Goal: Task Accomplishment & Management: Use online tool/utility

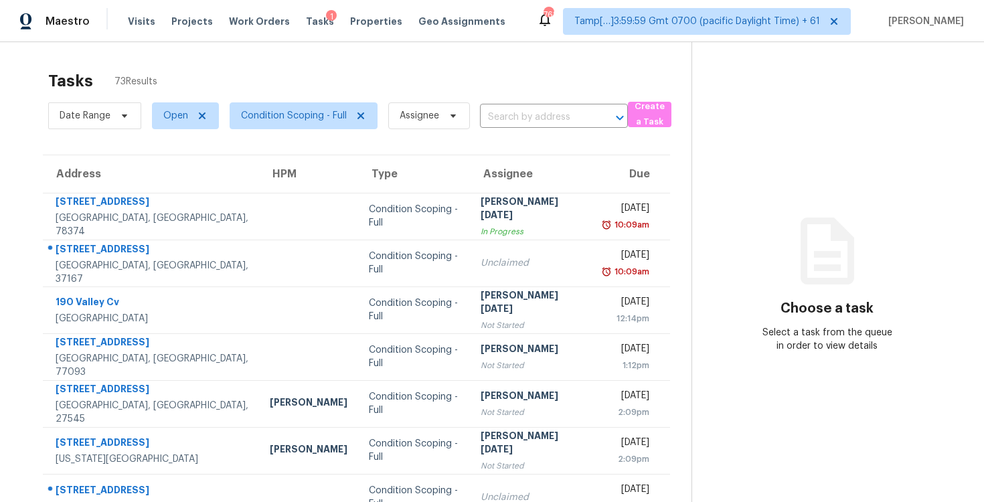
click at [507, 131] on div "Date Range Open Condition Scoping - Full Assignee ​" at bounding box center [338, 115] width 580 height 35
click at [512, 119] on input "text" at bounding box center [535, 117] width 110 height 21
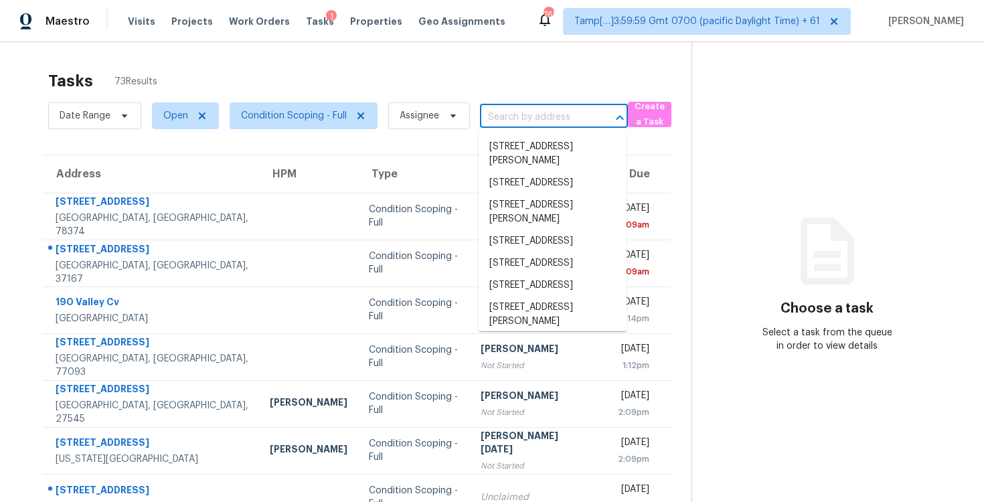
paste input "7231 Cozy Run, San Antonio, TX 78218"
type input "7231 Cozy Run, San Antonio, TX 78218"
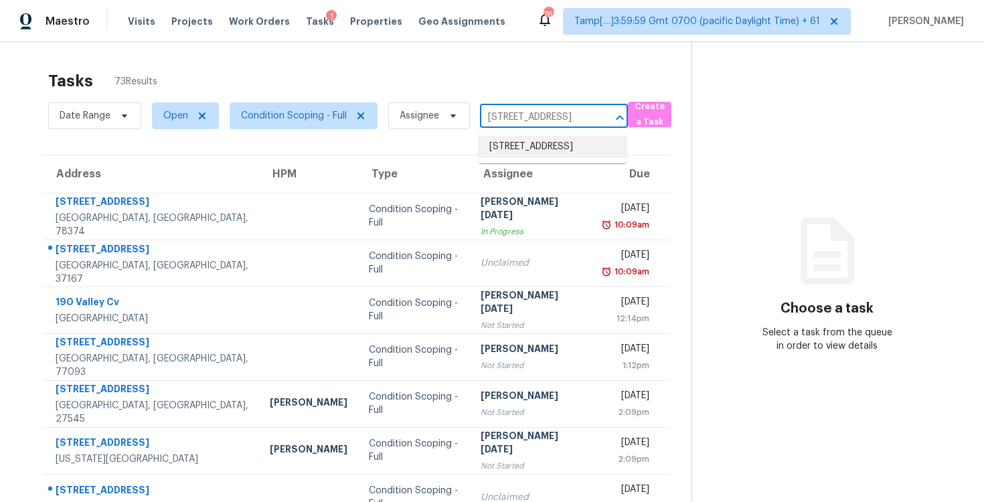
click at [526, 151] on li "7231 Cozy Run, San Antonio, TX 78218" at bounding box center [553, 147] width 148 height 22
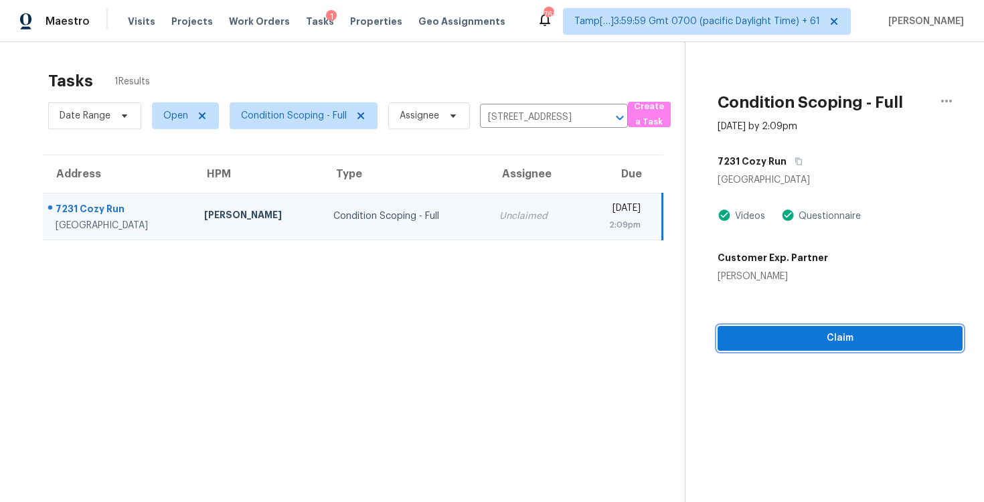
click at [790, 334] on span "Claim" at bounding box center [841, 338] width 224 height 17
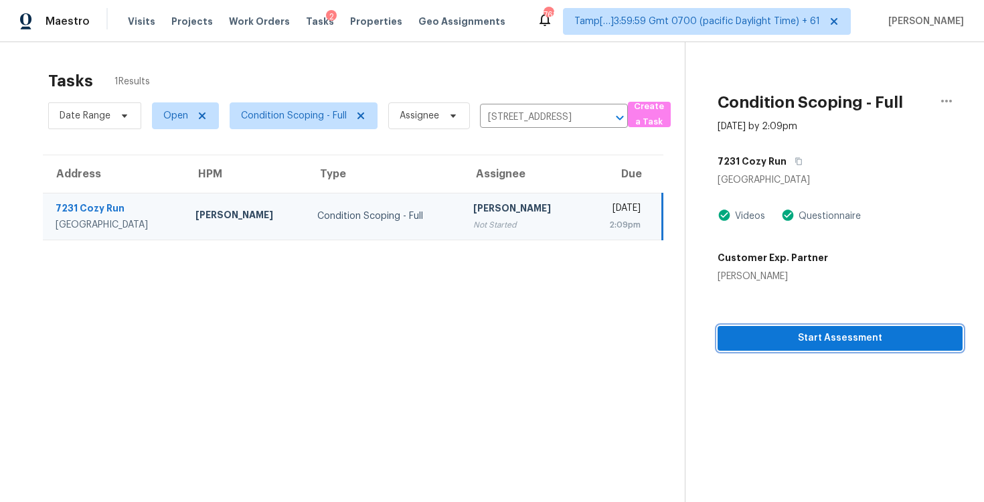
click at [790, 334] on span "Start Assessment" at bounding box center [841, 338] width 224 height 17
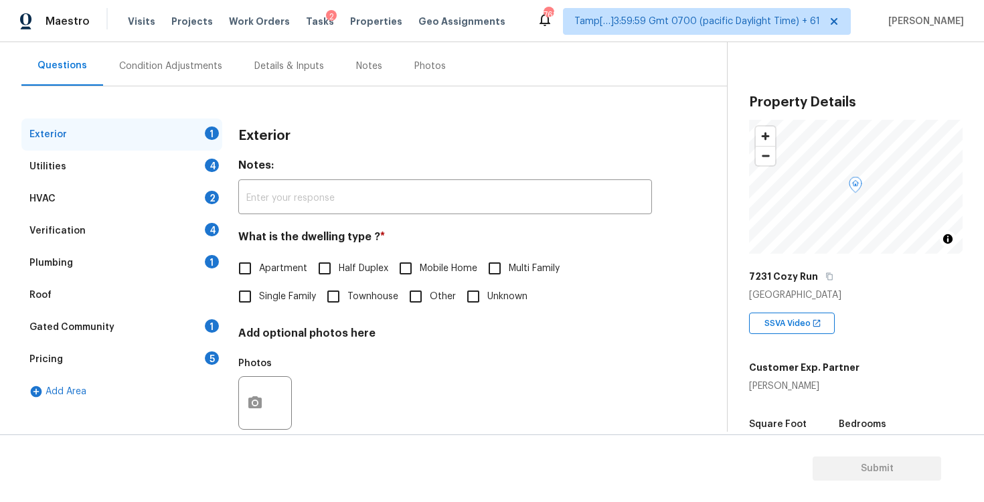
scroll to position [143, 0]
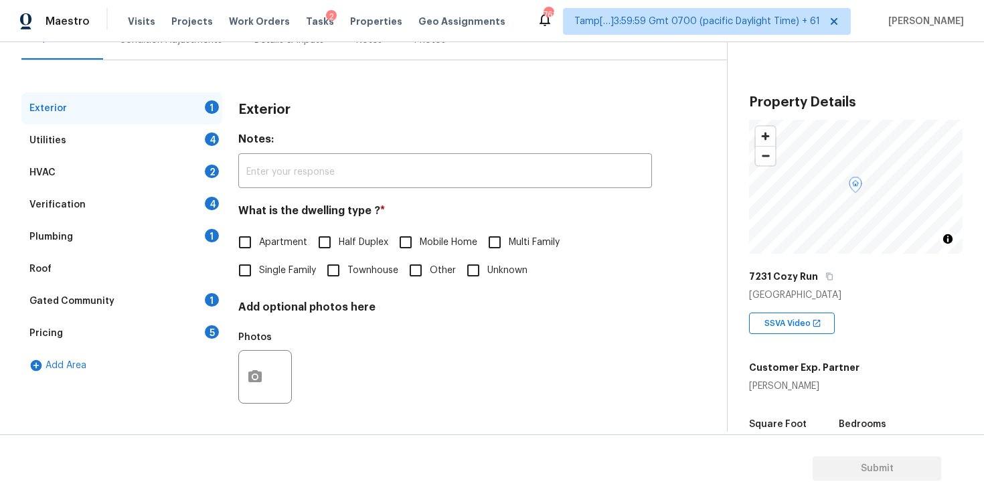
click at [236, 275] on input "Single Family" at bounding box center [245, 270] width 28 height 28
checkbox input "true"
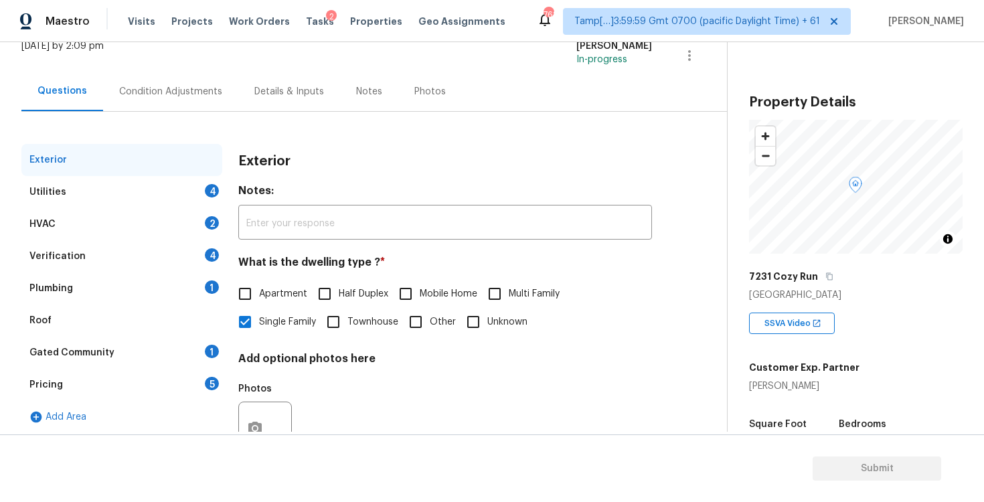
scroll to position [63, 0]
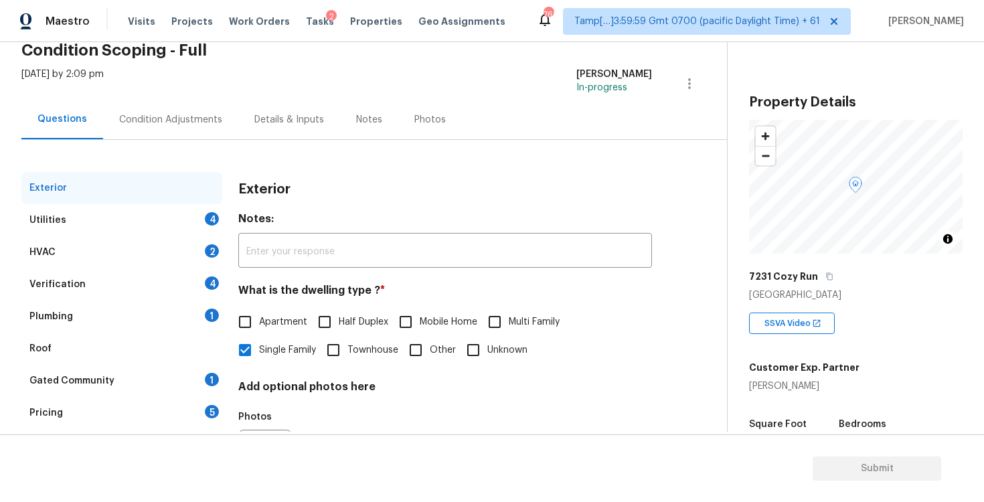
click at [189, 123] on div "Condition Adjustments" at bounding box center [170, 119] width 103 height 13
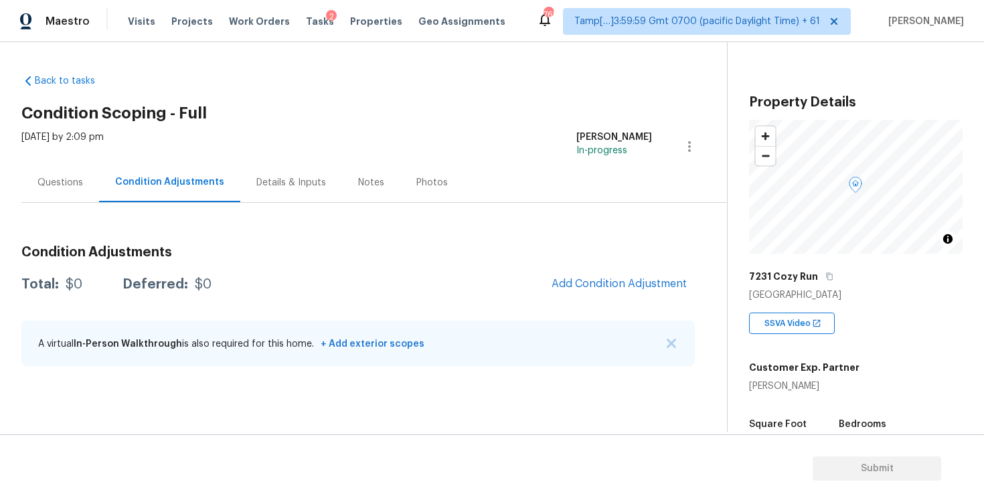
click at [625, 260] on div "Condition Adjustments Total: $0 Deferred: $0 Add Condition Adjustment A virtual…" at bounding box center [358, 306] width 674 height 143
click at [620, 289] on span "Add Condition Adjustment" at bounding box center [619, 284] width 135 height 12
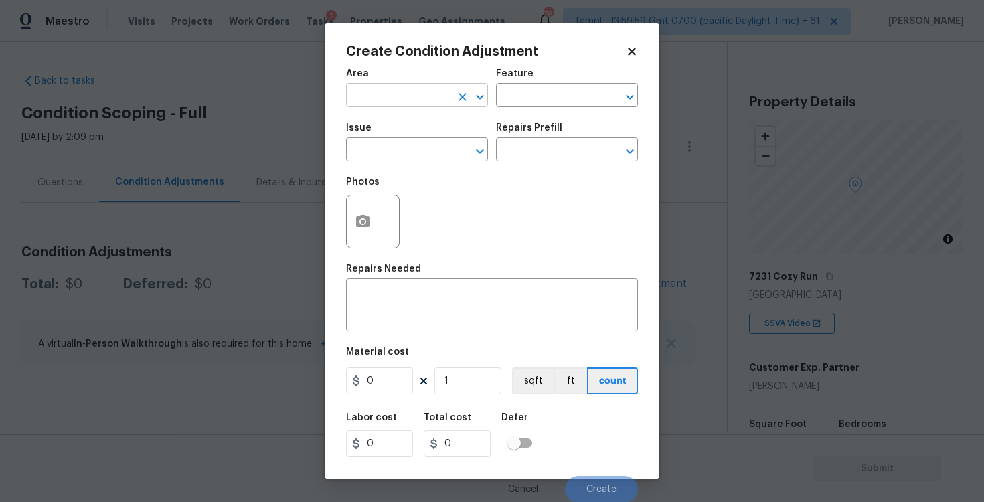
click at [427, 92] on input "text" at bounding box center [398, 96] width 104 height 21
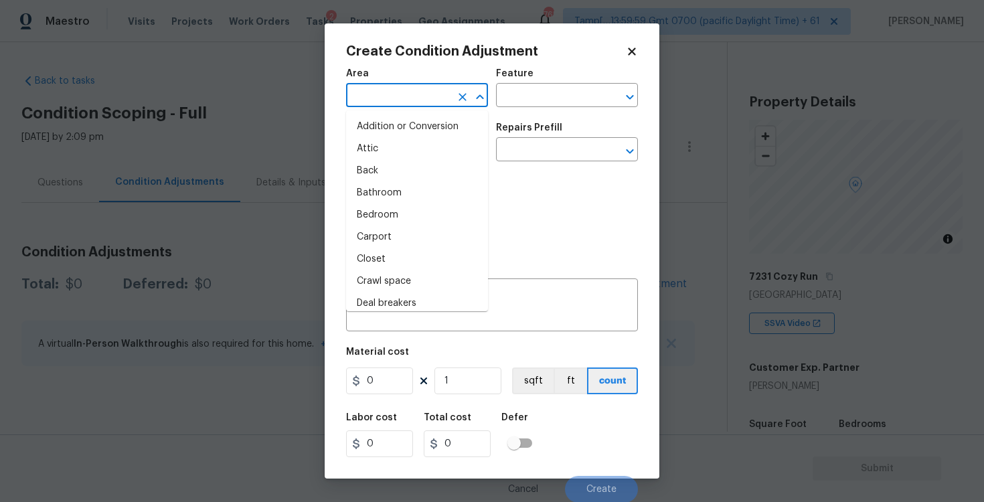
type input "i"
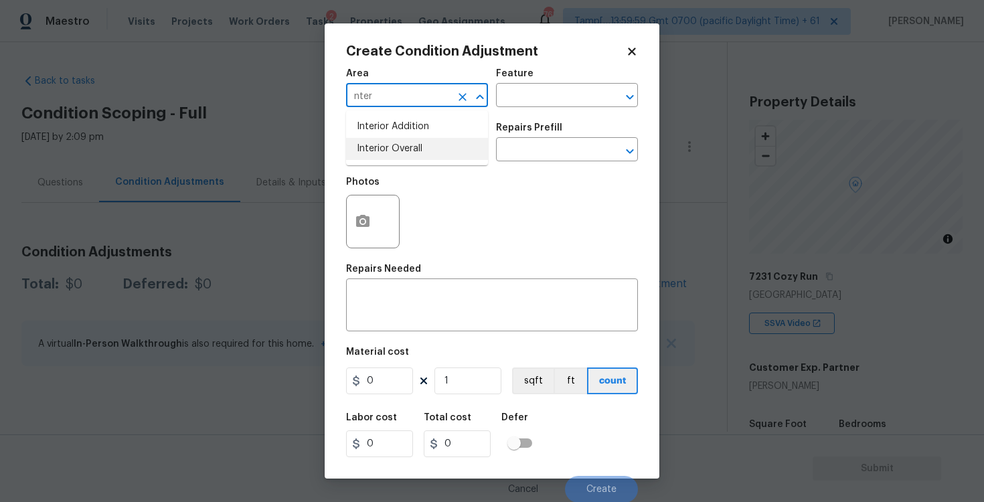
click at [427, 139] on li "Interior Overall" at bounding box center [417, 149] width 142 height 22
type input "Interior Overall"
click at [429, 147] on input "text" at bounding box center [398, 151] width 104 height 21
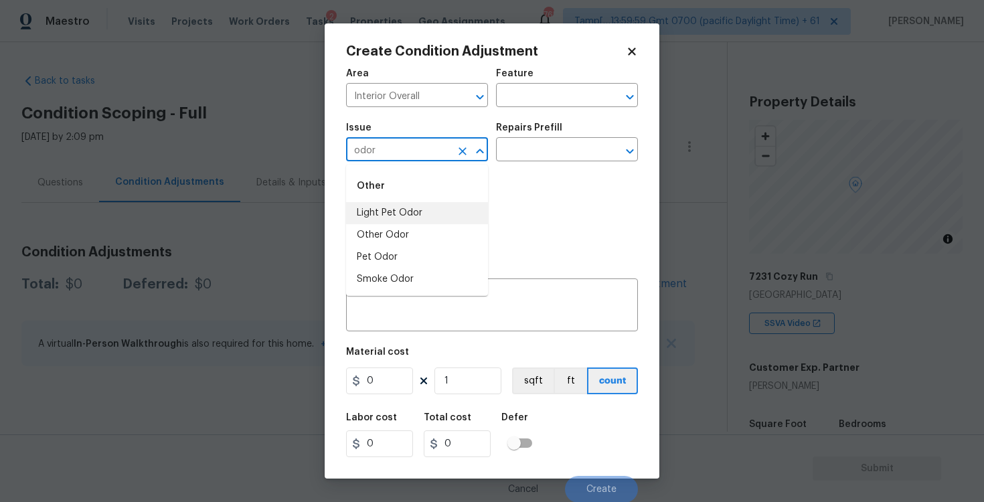
click at [416, 217] on li "Light Pet Odor" at bounding box center [417, 213] width 142 height 22
type input "Light Pet Odor"
click at [536, 153] on input "text" at bounding box center [548, 151] width 104 height 21
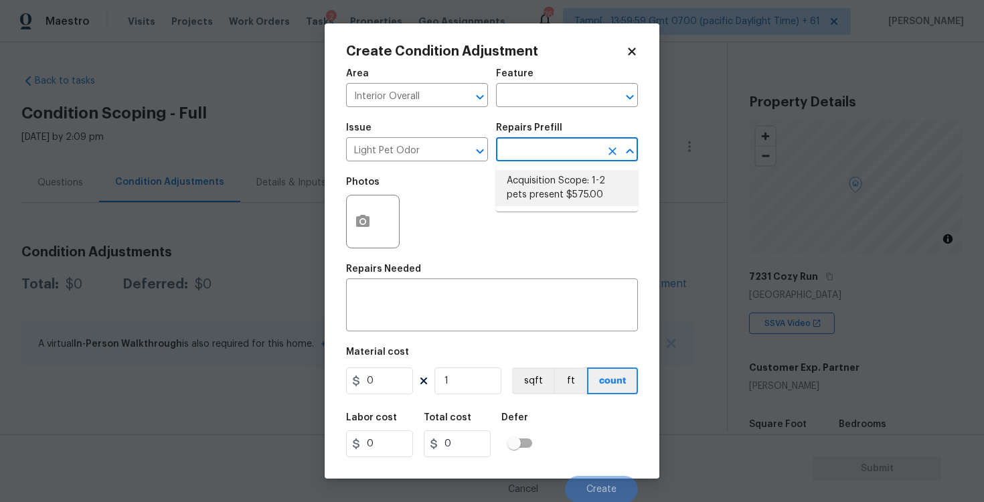
click at [558, 179] on li "Acquisition Scope: 1-2 pets present $575.00" at bounding box center [567, 188] width 142 height 36
type textarea "Acquisition Scope: 1-2 pets present"
type input "575"
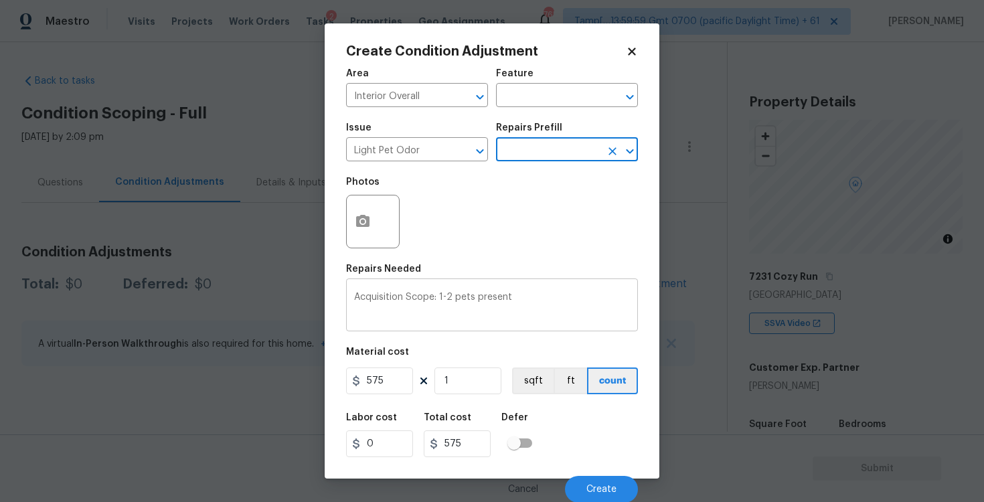
scroll to position [1, 0]
click at [602, 471] on div "Cancel Create" at bounding box center [492, 483] width 292 height 37
click at [601, 498] on button "Create" at bounding box center [601, 488] width 73 height 27
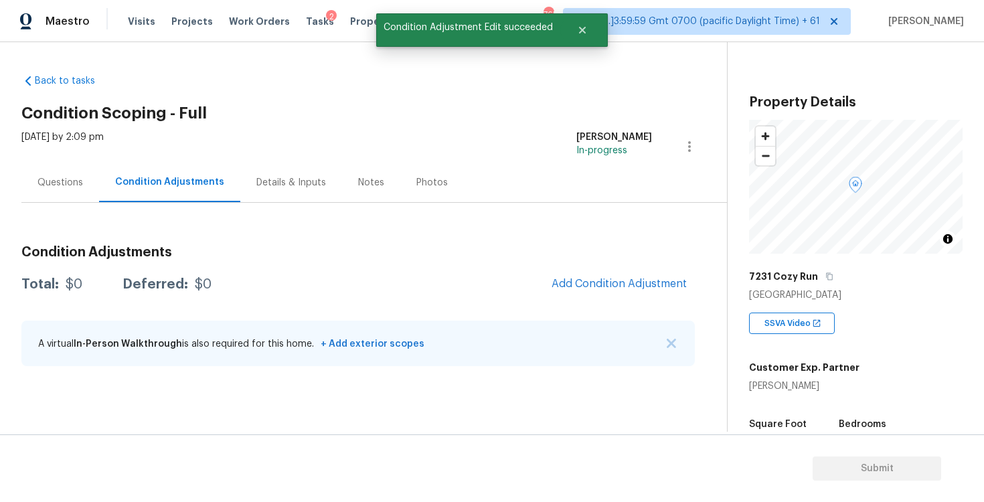
scroll to position [0, 0]
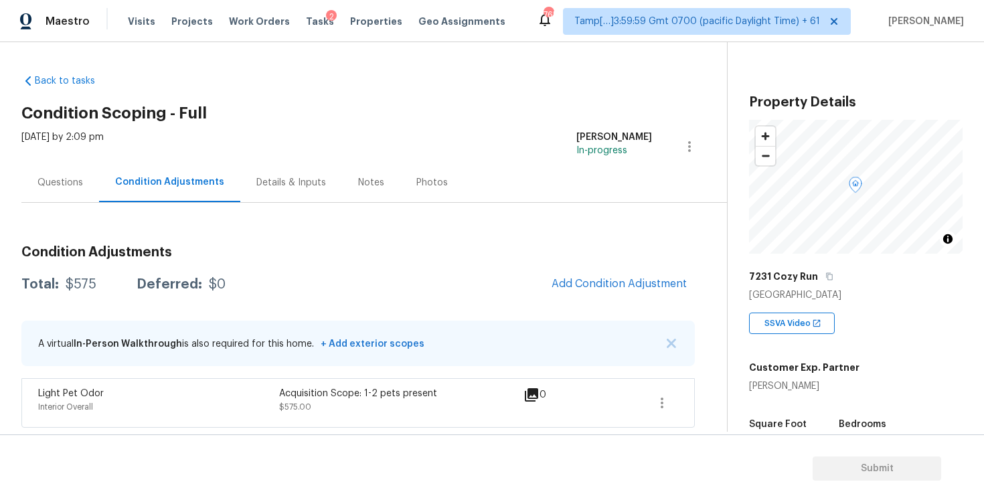
click at [583, 269] on div "Condition Adjustments Total: $575 Deferred: $0 Add Condition Adjustment A virtu…" at bounding box center [358, 331] width 674 height 193
click at [581, 280] on span "Add Condition Adjustment" at bounding box center [619, 284] width 135 height 12
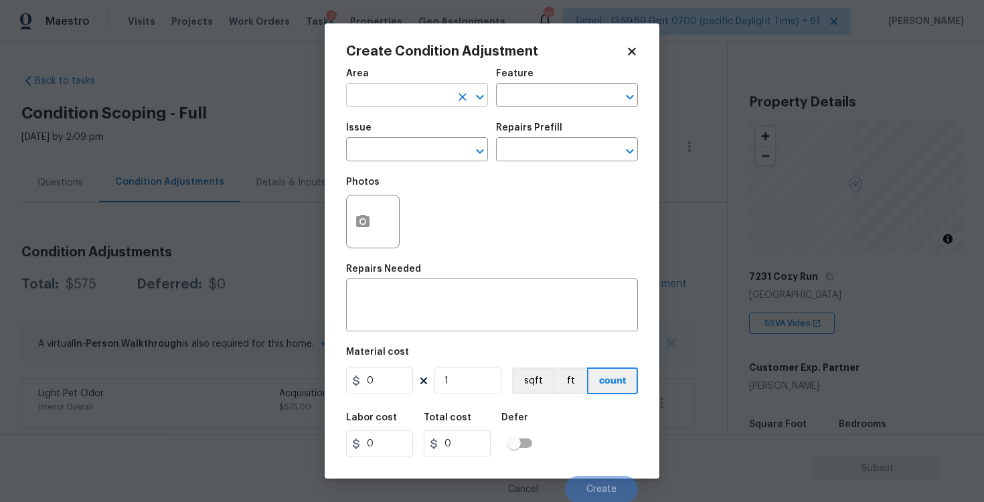
click at [402, 101] on input "text" at bounding box center [398, 96] width 104 height 21
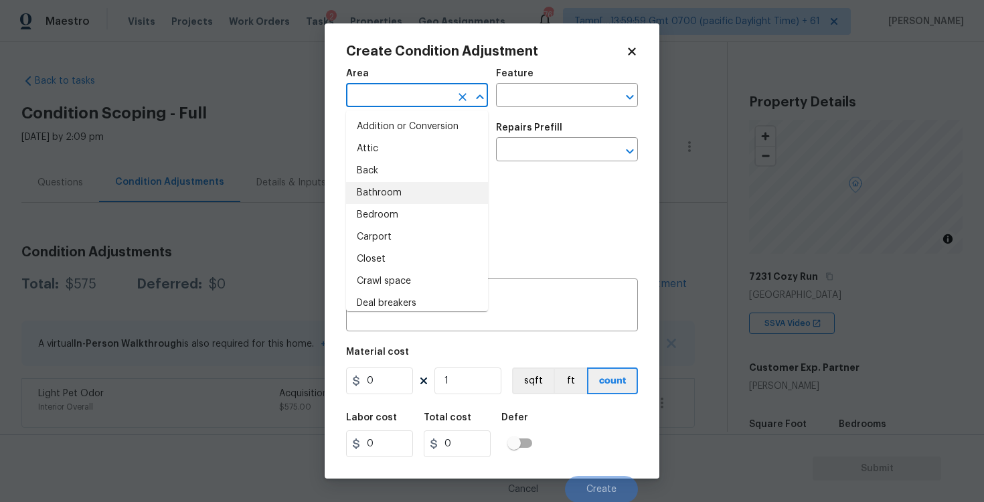
click at [297, 301] on body "Maestro Visits Projects Work Orders Tasks 2 Properties Geo Assignments 765 Tamp…" at bounding box center [492, 251] width 984 height 502
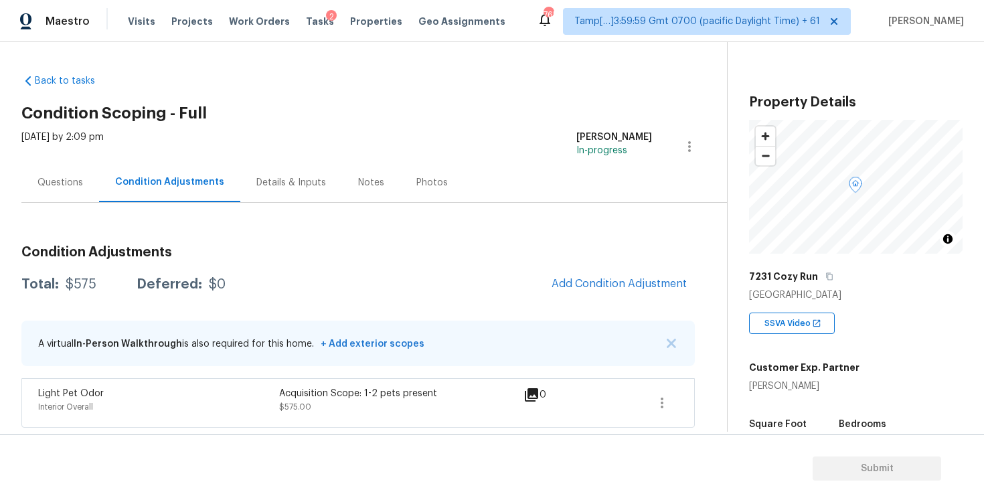
click at [485, 265] on div "Condition Adjustments Total: $575 Deferred: $0 Add Condition Adjustment A virtu…" at bounding box center [358, 331] width 674 height 193
click at [306, 17] on span "Tasks" at bounding box center [320, 21] width 28 height 9
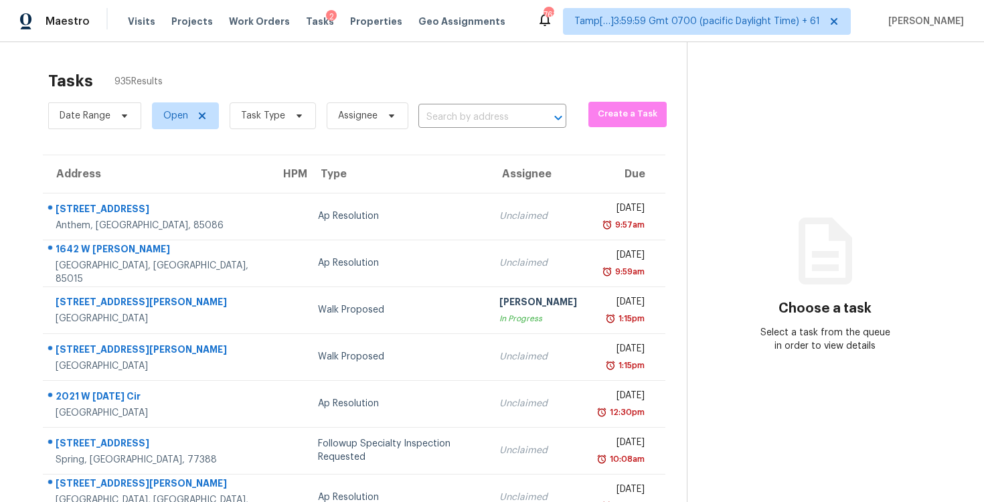
click at [475, 130] on div "Date Range Open Task Type Assignee ​" at bounding box center [307, 115] width 518 height 35
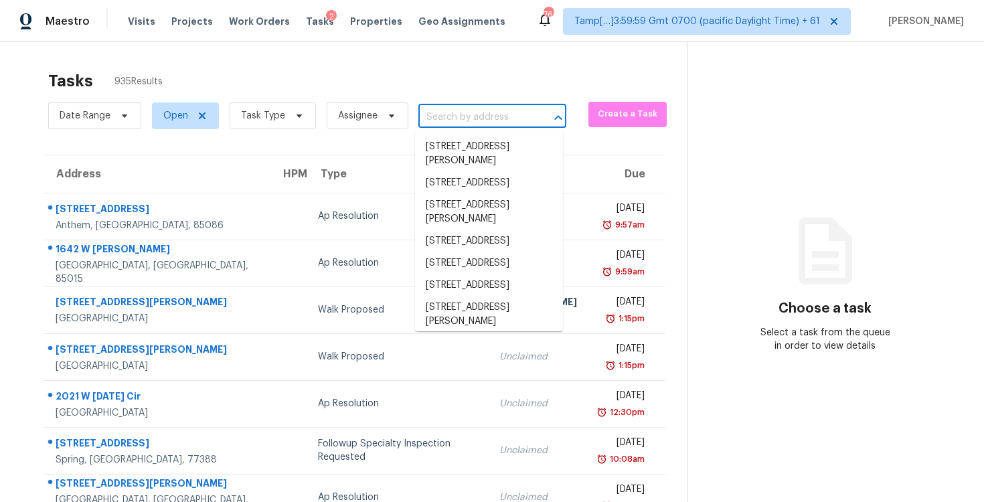
click at [475, 127] on input "text" at bounding box center [474, 117] width 110 height 21
paste input "7231 Cozy Run, San Antonio, TX 78218"
type input "7231 Cozy Run, San Antonio, TX 78218"
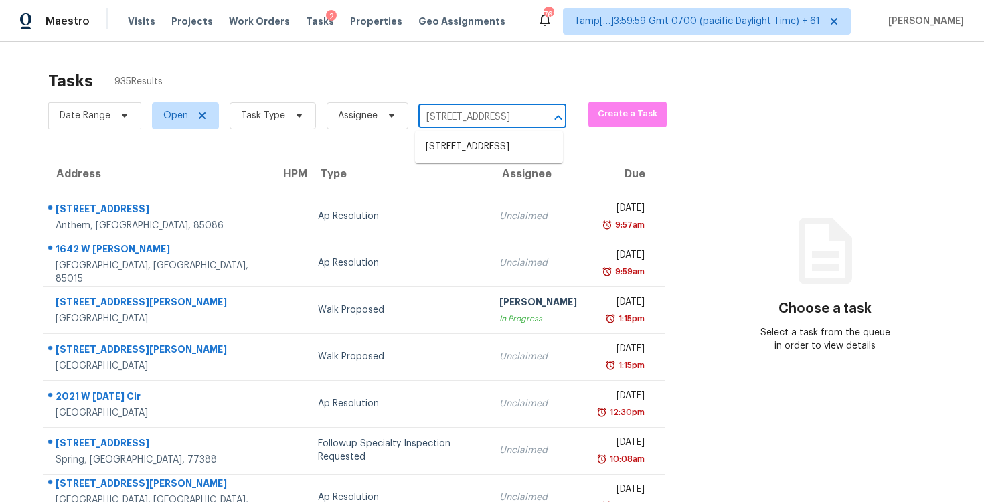
scroll to position [0, 64]
click at [478, 149] on li "7231 Cozy Run, San Antonio, TX 78218" at bounding box center [489, 147] width 148 height 22
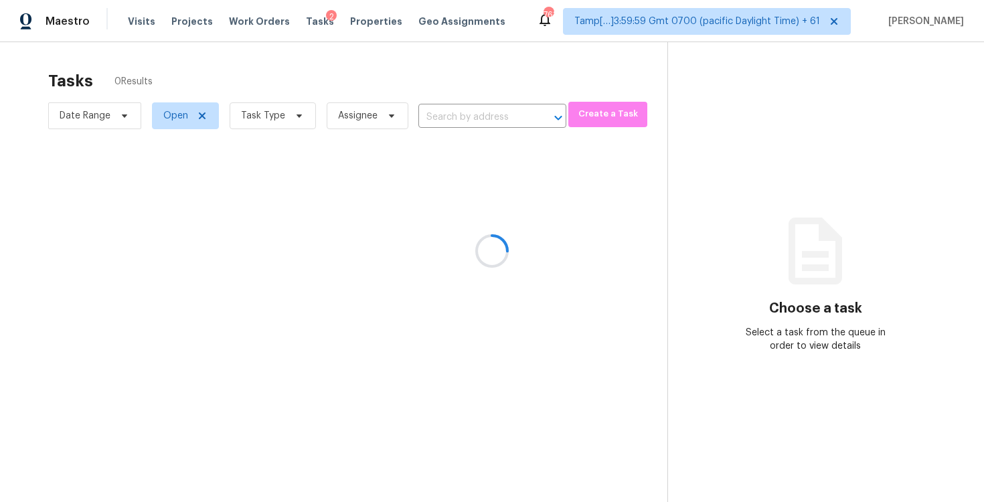
type input "7231 Cozy Run, San Antonio, TX 78218"
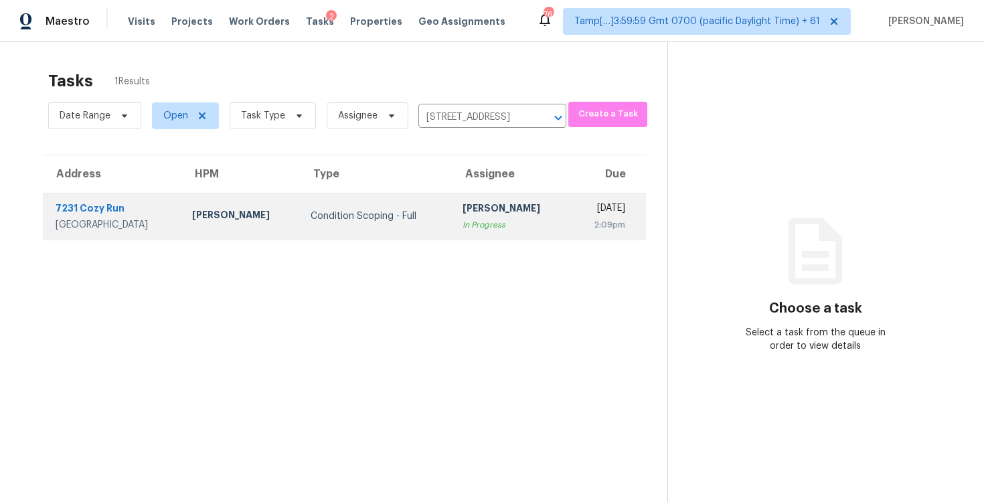
click at [471, 210] on div "[PERSON_NAME]" at bounding box center [511, 210] width 97 height 17
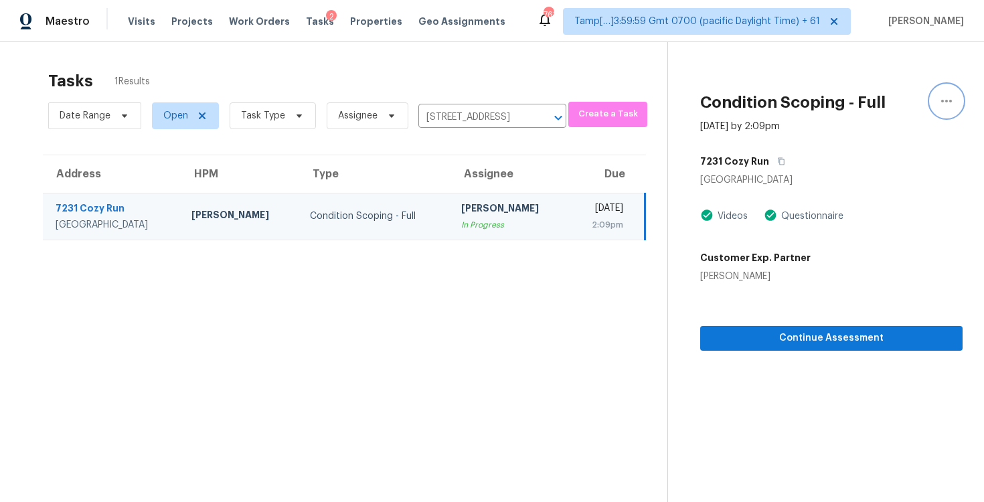
click at [957, 97] on button "button" at bounding box center [947, 101] width 32 height 32
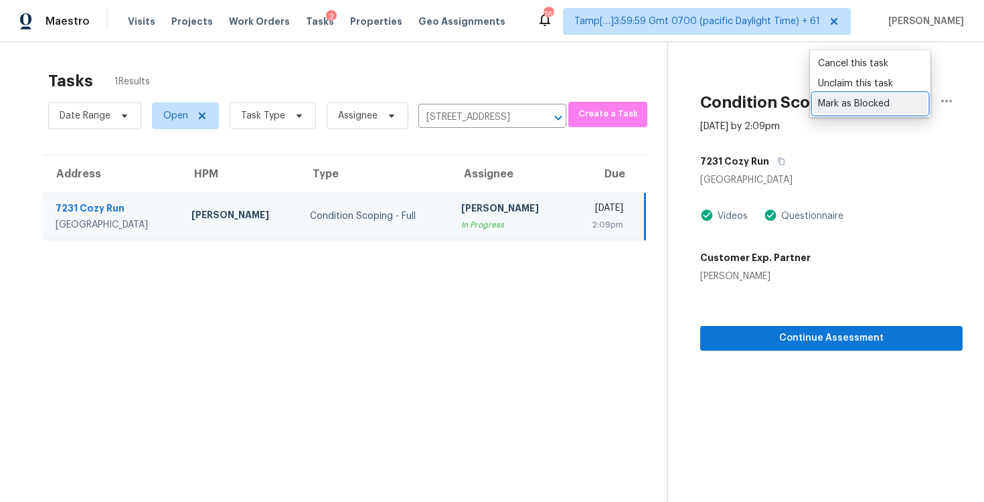
click at [858, 101] on div "Mark as Blocked" at bounding box center [870, 103] width 104 height 13
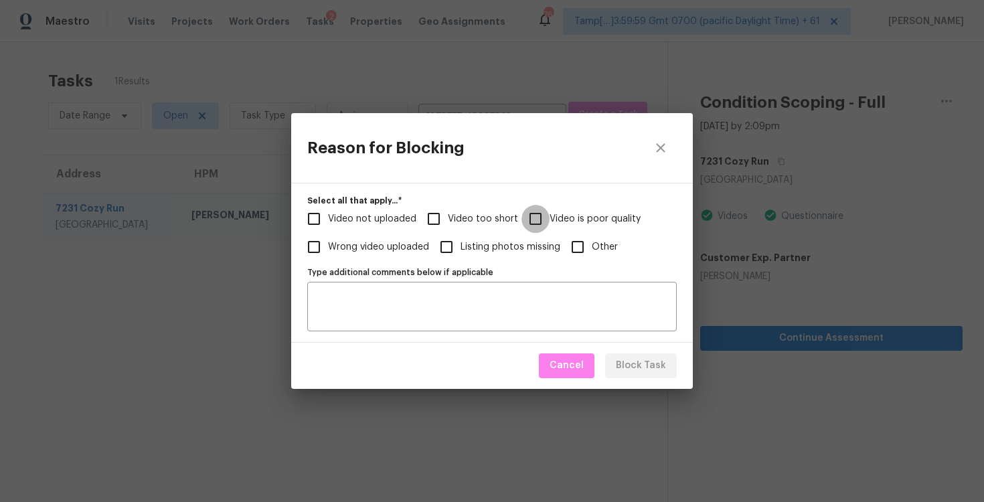
click at [538, 223] on input "Video is poor quality" at bounding box center [536, 219] width 28 height 28
checkbox input "true"
click at [633, 367] on span "Block Task" at bounding box center [641, 366] width 50 height 17
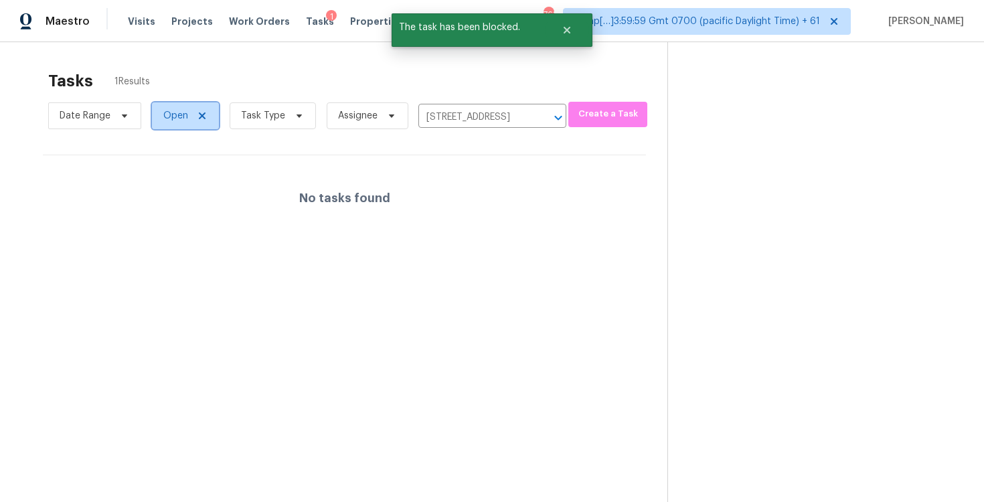
click at [178, 119] on span "Open" at bounding box center [175, 115] width 25 height 13
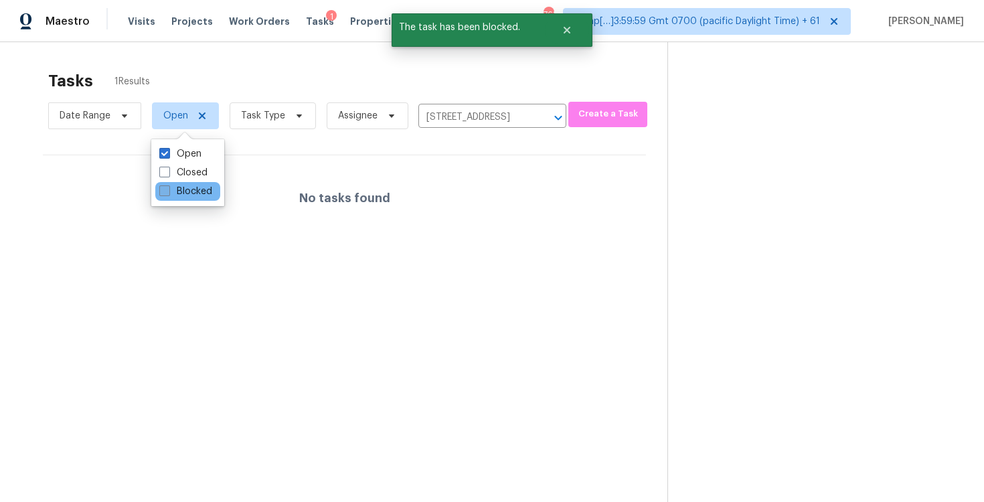
click at [186, 191] on label "Blocked" at bounding box center [185, 191] width 53 height 13
click at [168, 191] on input "Blocked" at bounding box center [163, 189] width 9 height 9
checkbox input "true"
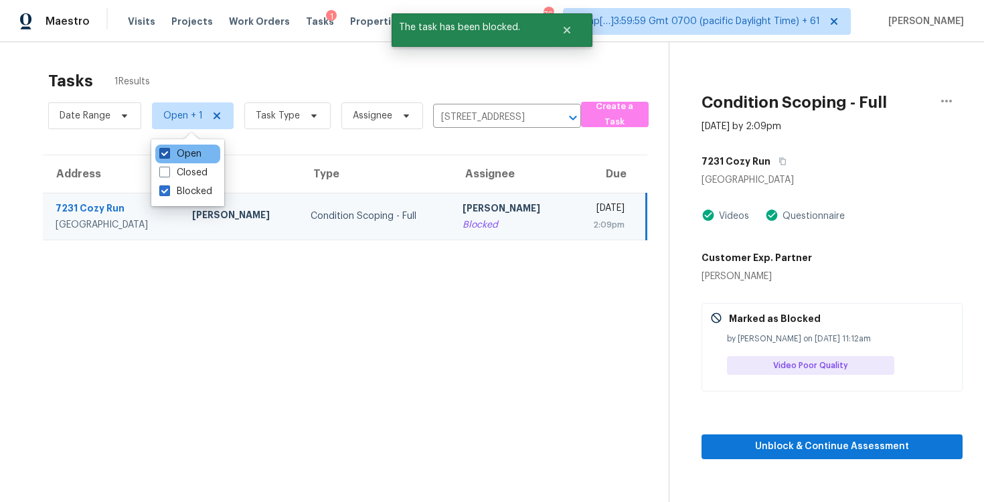
click at [179, 149] on label "Open" at bounding box center [180, 153] width 42 height 13
click at [168, 149] on input "Open" at bounding box center [163, 151] width 9 height 9
checkbox input "false"
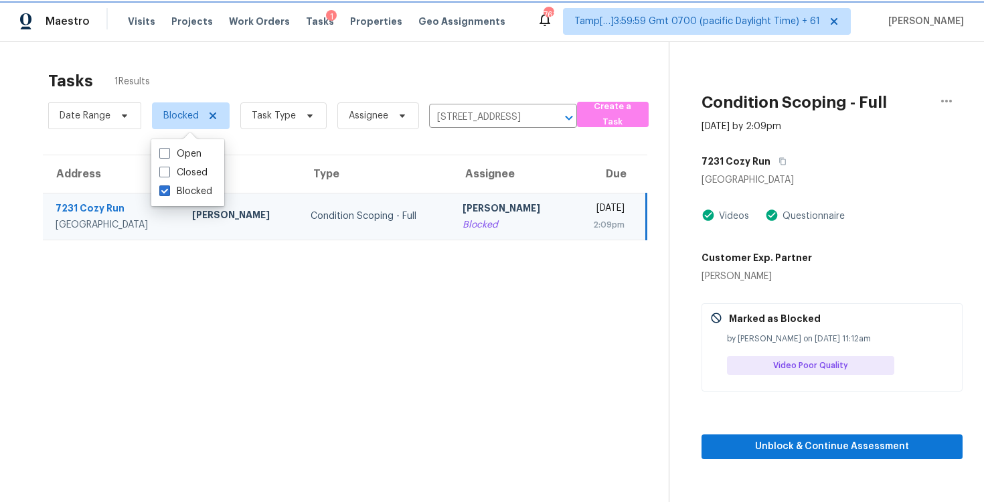
click at [212, 110] on span "Blocked" at bounding box center [191, 115] width 78 height 27
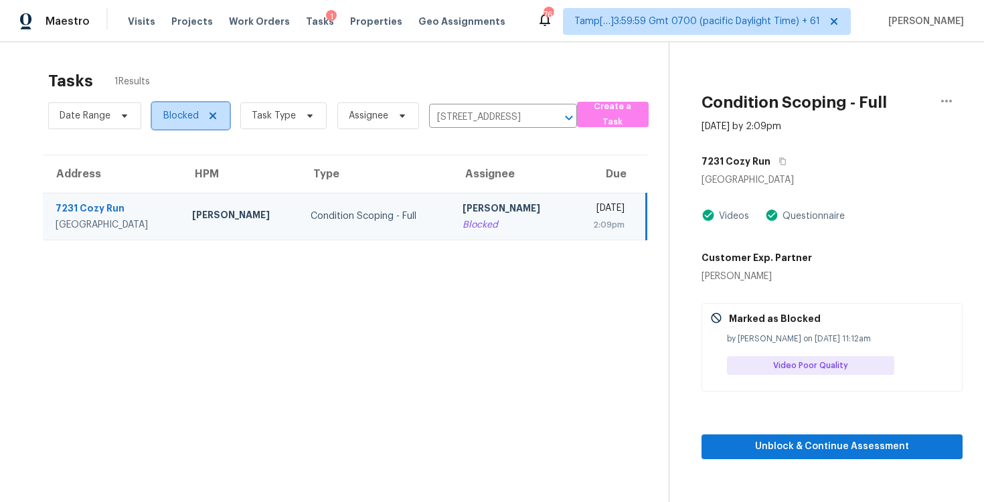
click at [213, 106] on span "Blocked" at bounding box center [191, 115] width 78 height 27
click at [212, 79] on div "Tasks 1 Results" at bounding box center [358, 81] width 621 height 35
click at [211, 110] on span "Blocked" at bounding box center [191, 115] width 78 height 27
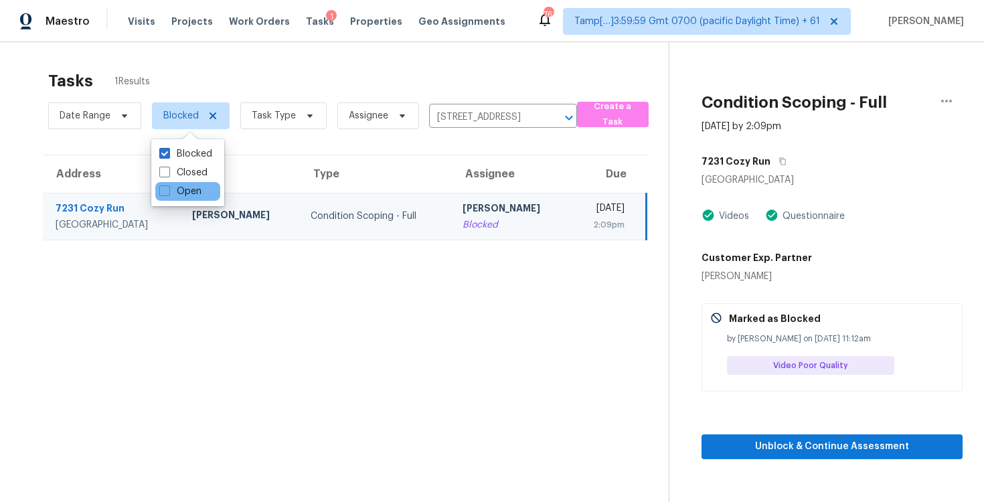
click at [204, 187] on div "Open" at bounding box center [187, 191] width 65 height 19
click at [201, 200] on div "Open" at bounding box center [187, 191] width 65 height 19
click at [192, 196] on label "Open" at bounding box center [180, 191] width 42 height 13
click at [168, 194] on input "Open" at bounding box center [163, 189] width 9 height 9
checkbox input "true"
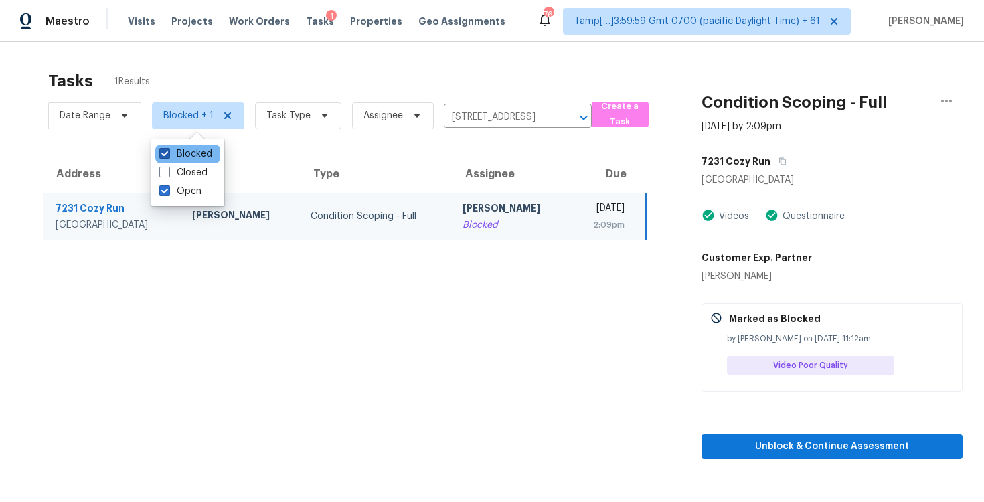
click at [179, 155] on label "Blocked" at bounding box center [185, 153] width 53 height 13
click at [168, 155] on input "Blocked" at bounding box center [163, 151] width 9 height 9
checkbox input "false"
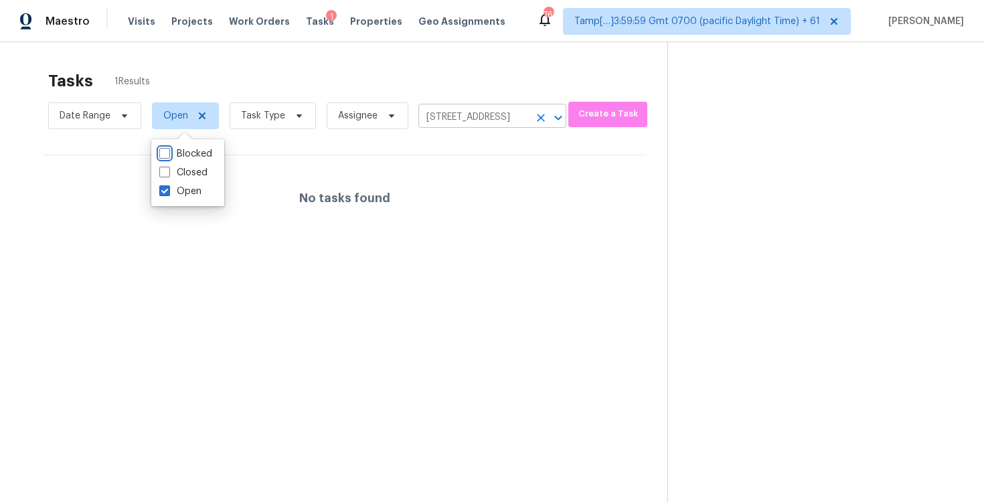
click at [537, 114] on icon "Clear" at bounding box center [540, 117] width 13 height 13
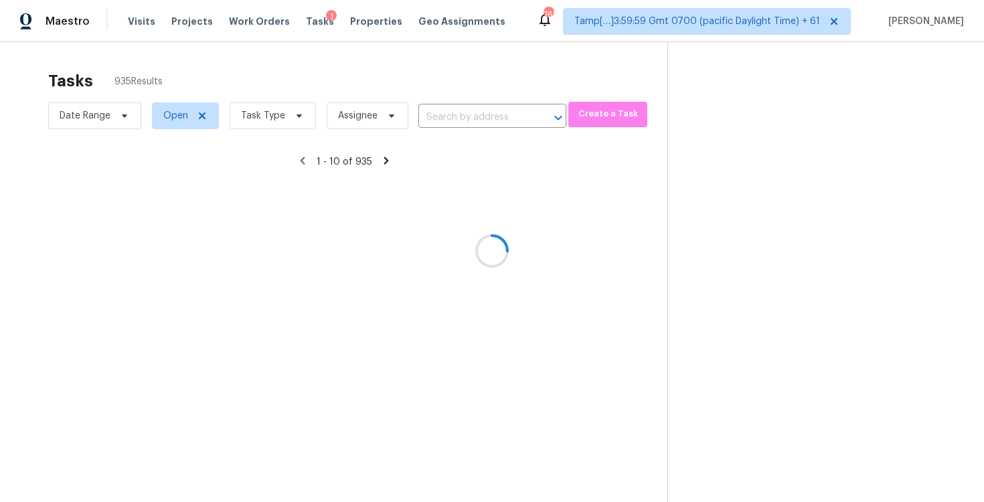
click at [419, 66] on div at bounding box center [492, 251] width 984 height 502
click at [500, 25] on div at bounding box center [492, 251] width 984 height 502
click at [498, 45] on div at bounding box center [492, 251] width 984 height 502
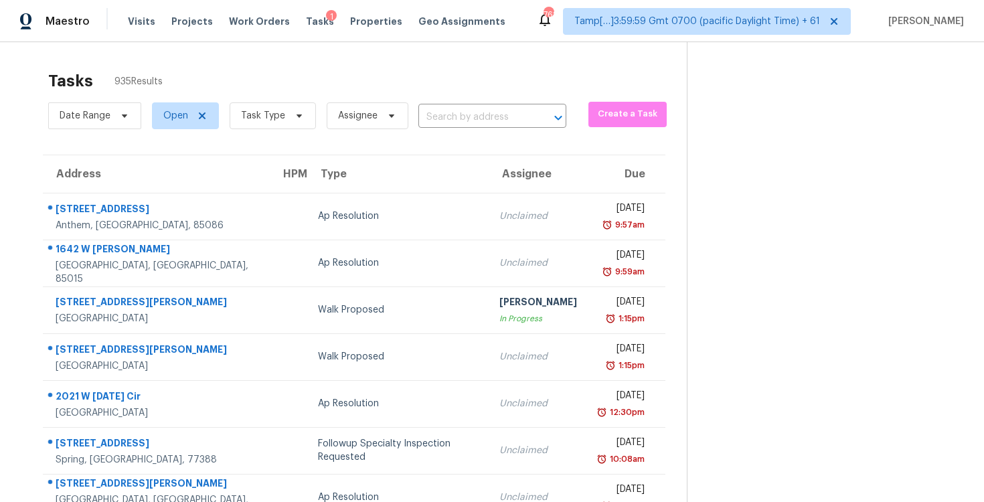
click at [491, 84] on div "Tasks 935 Results" at bounding box center [367, 81] width 639 height 35
click at [479, 112] on input "text" at bounding box center [474, 117] width 110 height 21
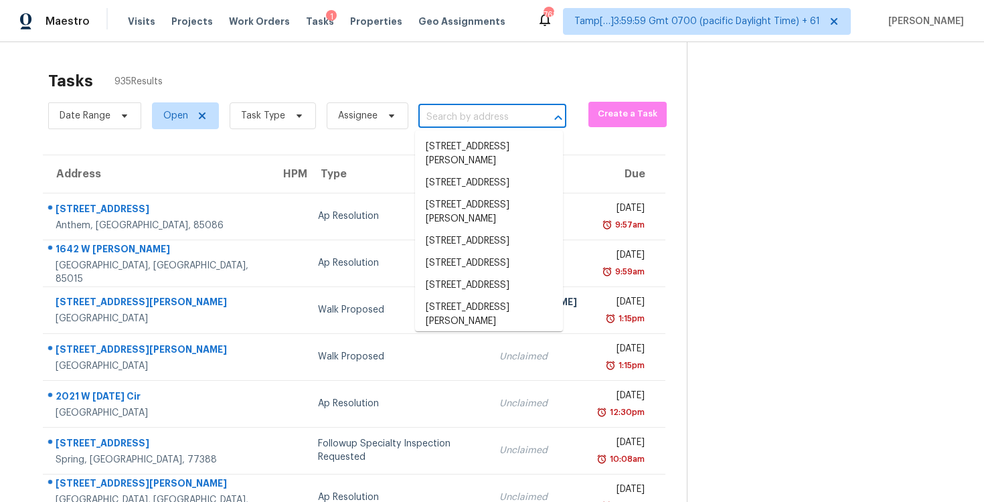
paste input "1627 Dirndl, New Braunfels, TX 78132"
type input "1627 Dirndl, New Braunfels, TX 78132"
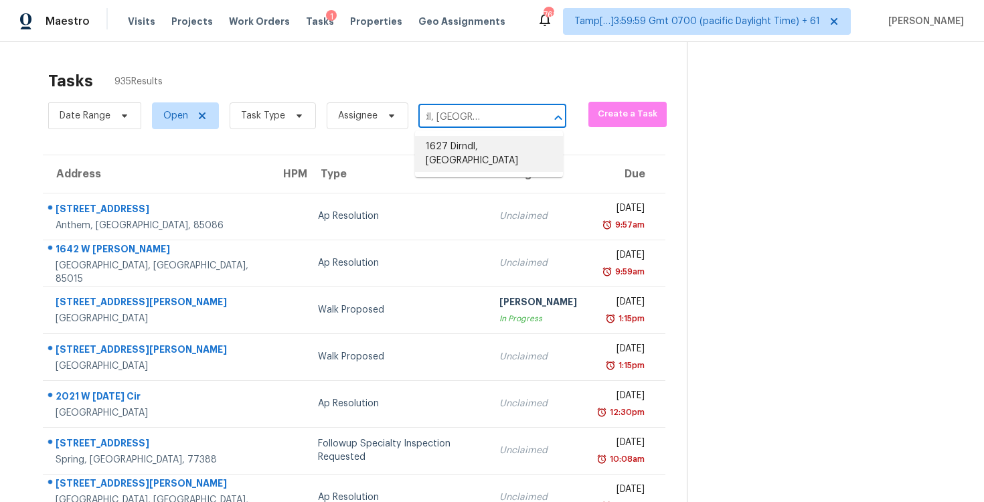
click at [496, 139] on li "1627 Dirndl, New Braunfels, TX 78132" at bounding box center [489, 154] width 148 height 36
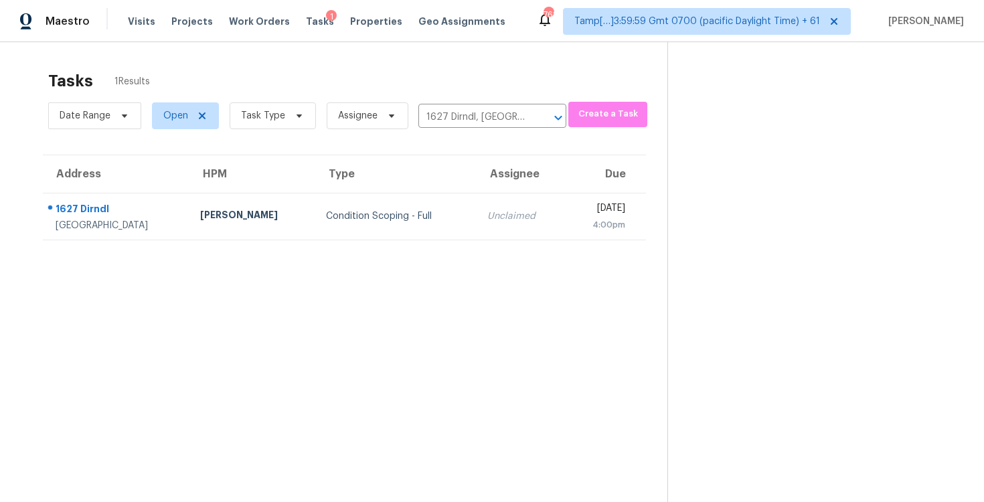
click at [564, 190] on th "Due" at bounding box center [605, 173] width 82 height 37
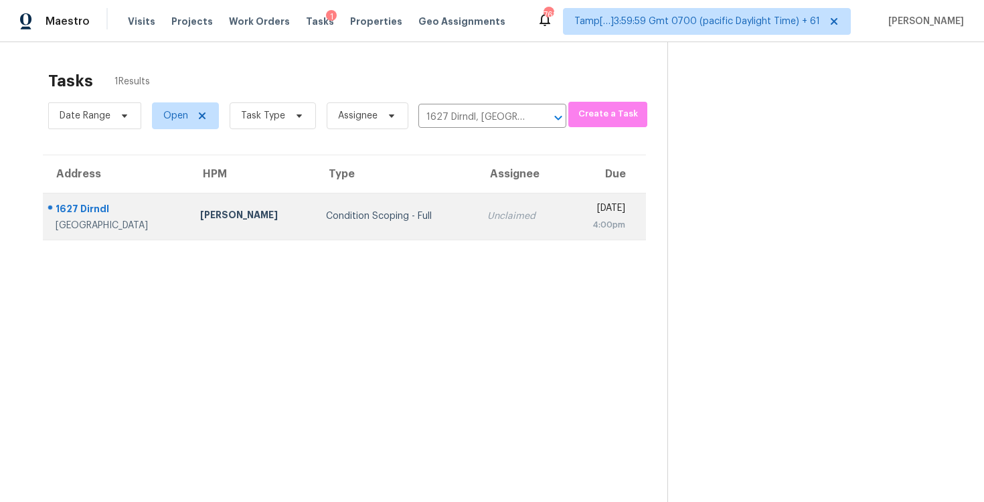
click at [564, 202] on td "Thu, Oct 2nd 2025 4:00pm" at bounding box center [605, 216] width 82 height 47
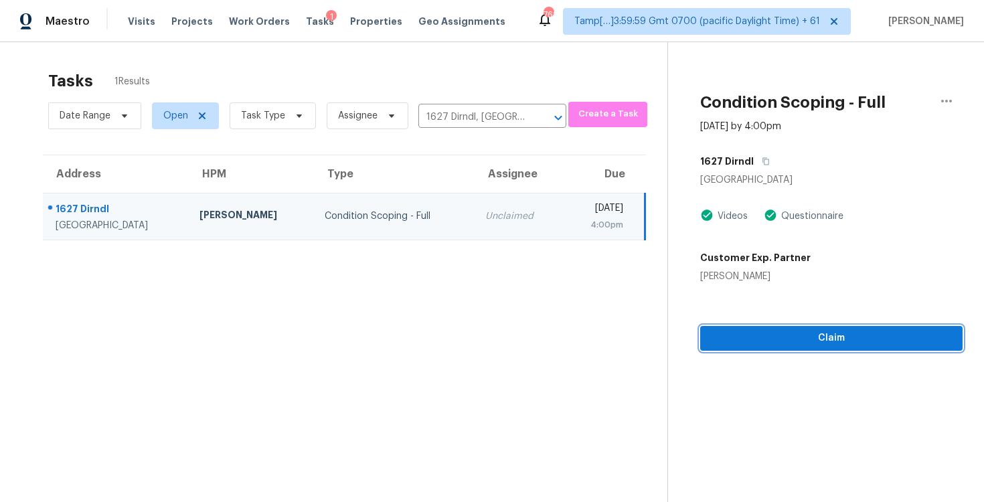
click at [780, 348] on button "Claim" at bounding box center [831, 338] width 262 height 25
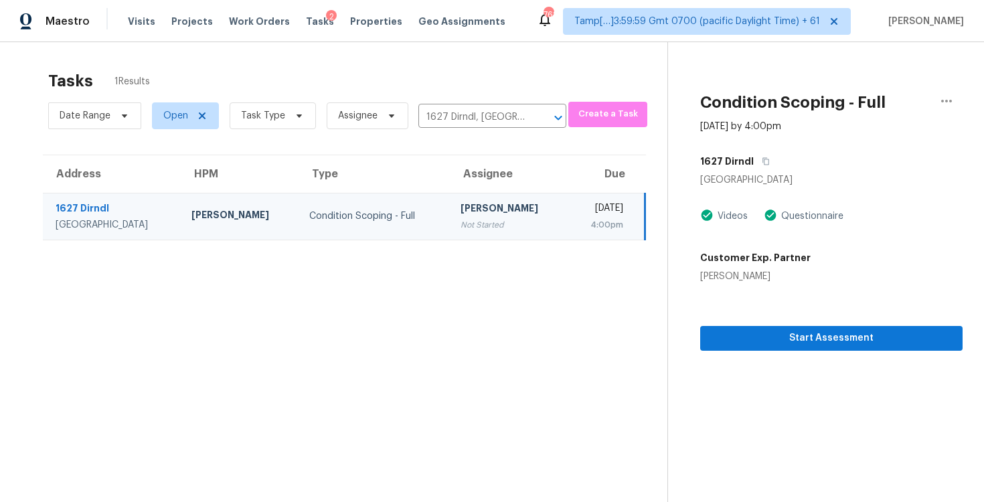
click at [772, 324] on div "Start Assessment" at bounding box center [831, 317] width 262 height 68
click at [773, 327] on button "Start Assessment" at bounding box center [831, 338] width 262 height 25
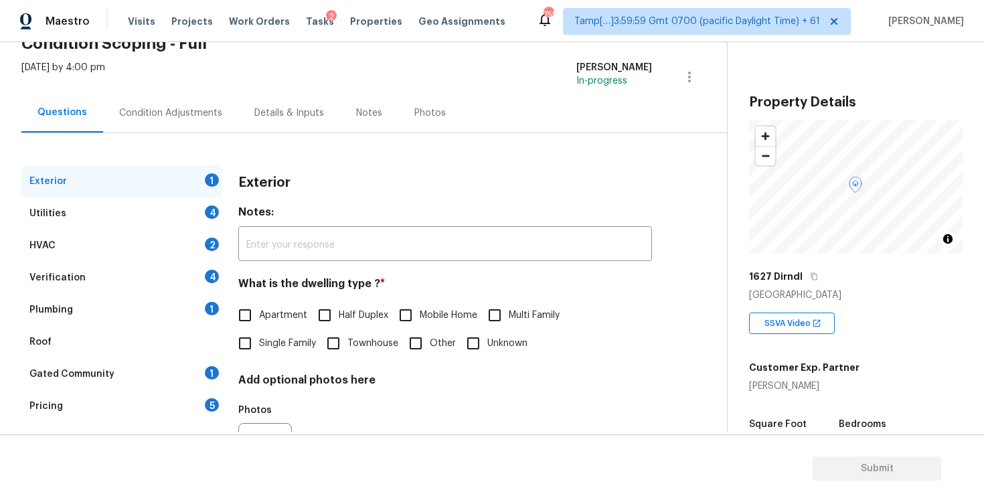
scroll to position [77, 0]
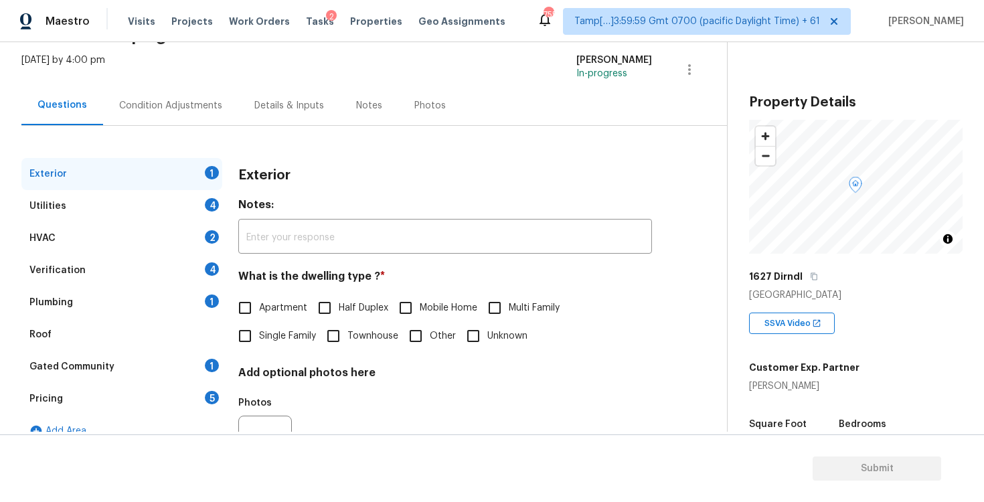
click at [259, 341] on span "Single Family" at bounding box center [287, 336] width 57 height 14
click at [259, 341] on input "Single Family" at bounding box center [245, 336] width 28 height 28
checkbox input "true"
click at [158, 96] on div "Condition Adjustments" at bounding box center [170, 106] width 135 height 40
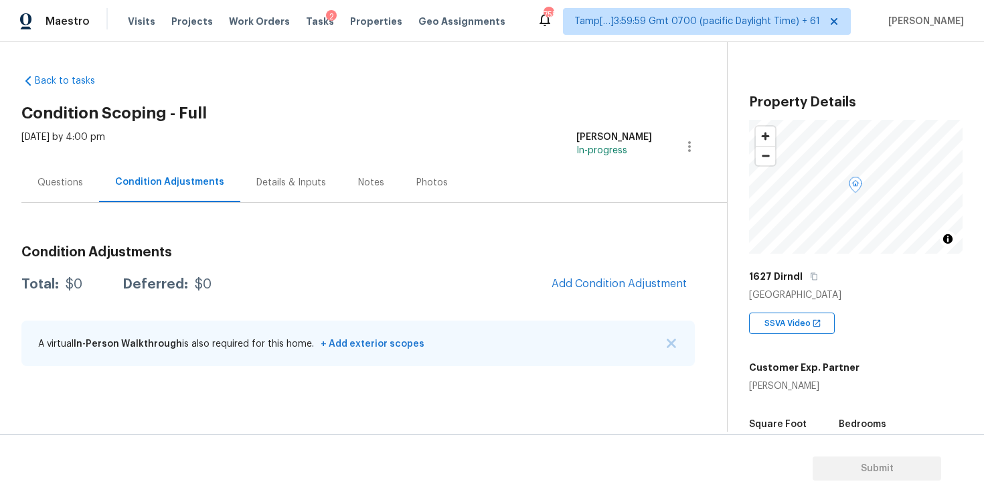
click at [445, 262] on div "Condition Adjustments Total: $0 Deferred: $0 Add Condition Adjustment A virtual…" at bounding box center [358, 306] width 674 height 143
click at [376, 275] on div "Total: $0 Deferred: $0 Add Condition Adjustment" at bounding box center [358, 284] width 674 height 29
click at [439, 318] on div "Condition Adjustments Total: $0 Deferred: $0 Add Condition Adjustment A virtual…" at bounding box center [358, 306] width 674 height 143
click at [619, 287] on span "Add Condition Adjustment" at bounding box center [619, 284] width 135 height 12
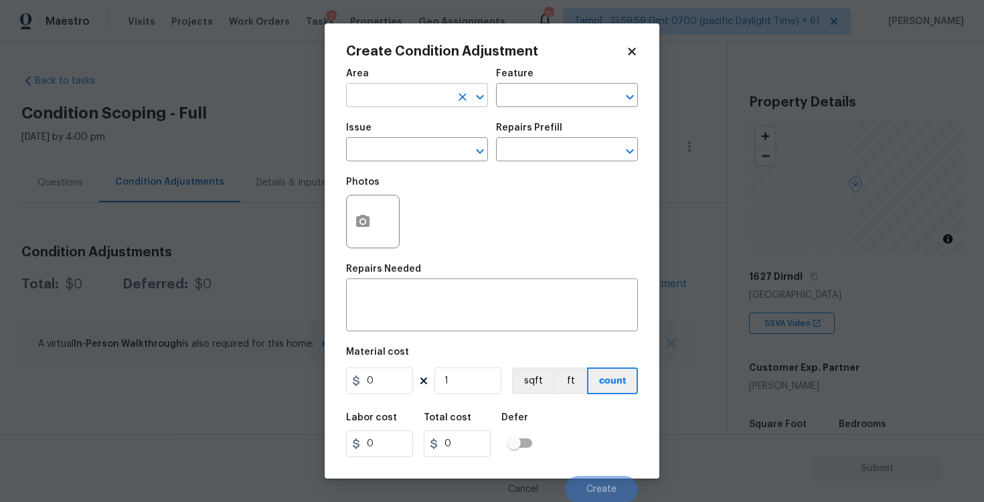
click at [437, 99] on input "text" at bounding box center [398, 96] width 104 height 21
type input "ext"
type input "e"
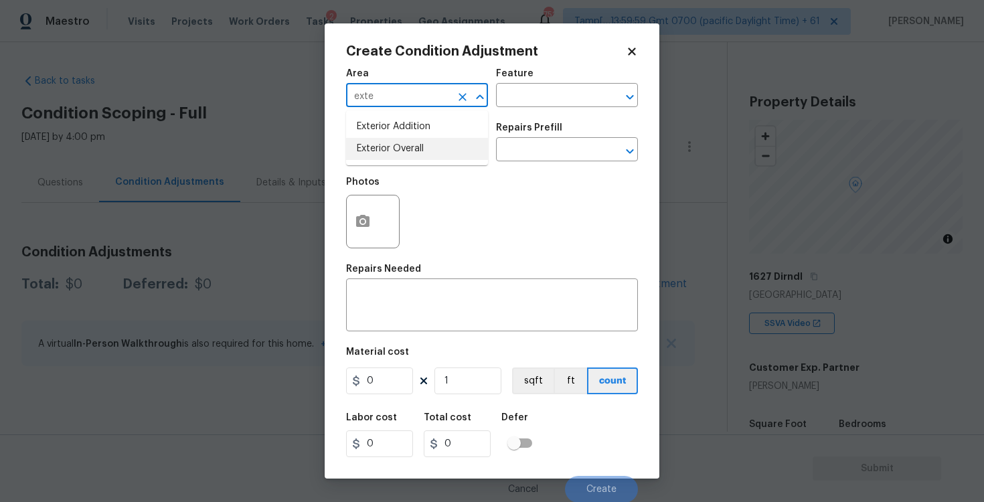
click at [396, 143] on li "Exterior Overall" at bounding box center [417, 149] width 142 height 22
type input "Exterior Overall"
click at [396, 143] on input "text" at bounding box center [398, 151] width 104 height 21
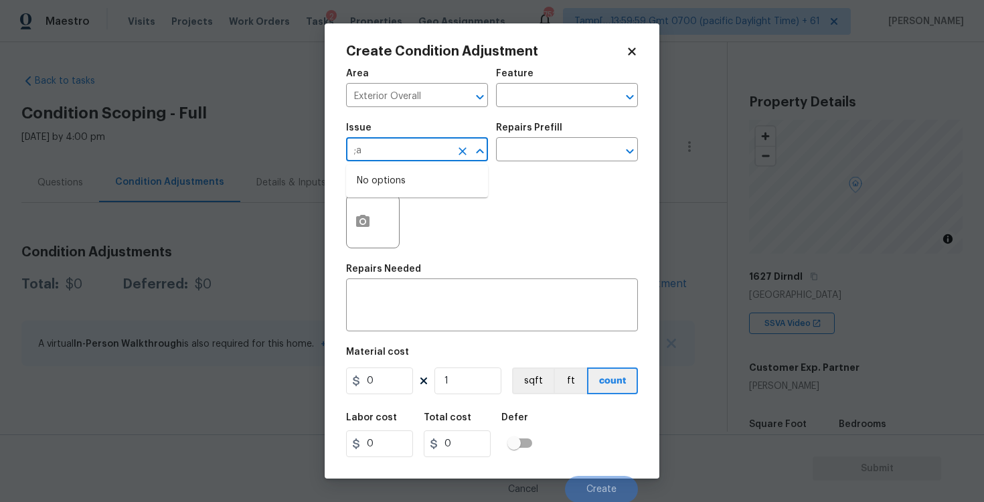
type input ";"
click at [401, 202] on div "Other" at bounding box center [417, 186] width 142 height 32
click at [407, 215] on li "Landscape Package" at bounding box center [417, 213] width 142 height 22
type input "Landscape Package"
click at [552, 153] on input "text" at bounding box center [548, 151] width 104 height 21
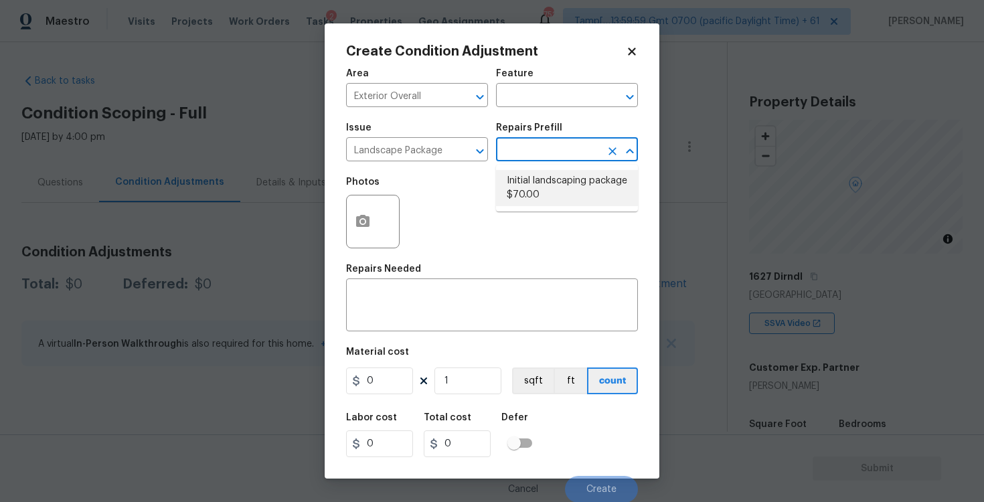
click at [553, 171] on li "Initial landscaping package $70.00" at bounding box center [567, 188] width 142 height 36
type input "Home Readiness Packages"
type textarea "Mowing of grass up to 6" in height. Mow, edge along driveways & sidewalks, trim…"
type input "70"
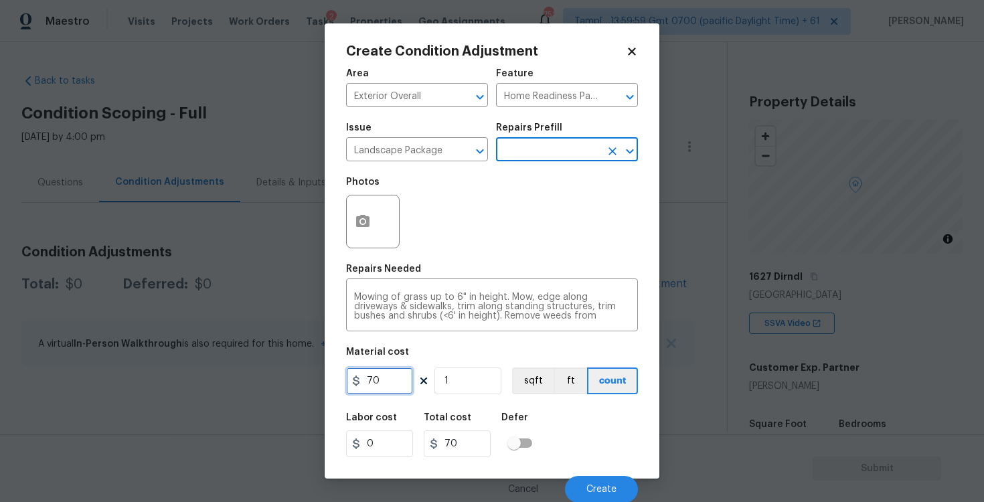
click at [395, 378] on input "70" at bounding box center [379, 381] width 67 height 27
type input "300"
click at [513, 402] on div "Area Exterior Overall ​ Feature Home Readiness Packages ​ Issue Landscape Packa…" at bounding box center [492, 282] width 292 height 442
type input "300"
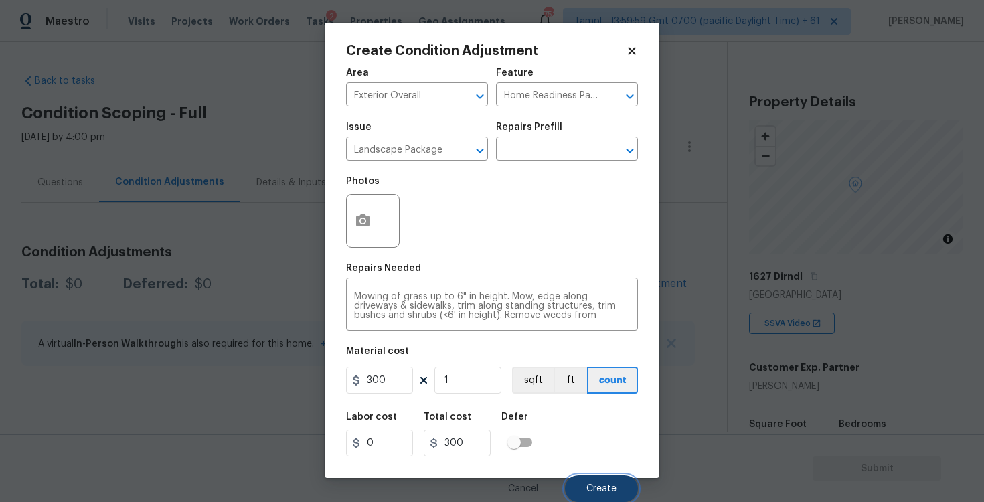
click at [599, 500] on button "Create" at bounding box center [601, 488] width 73 height 27
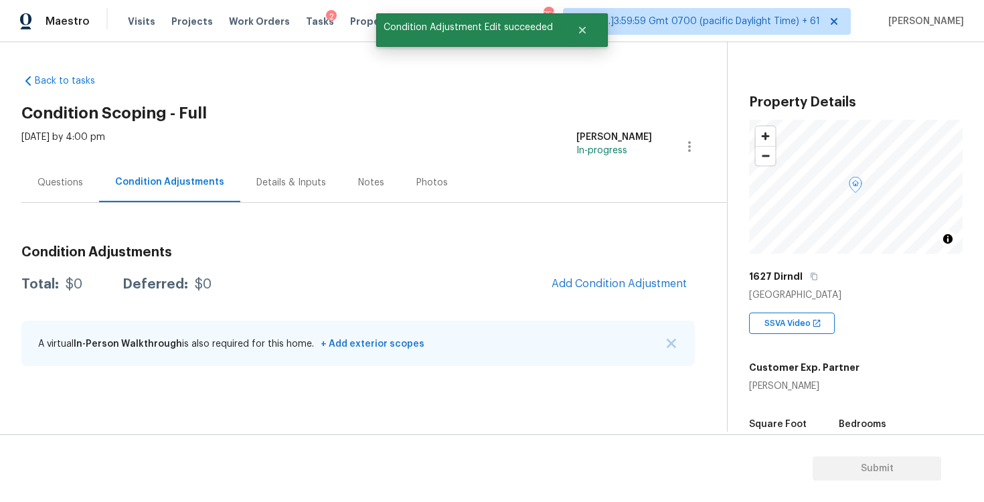
scroll to position [0, 0]
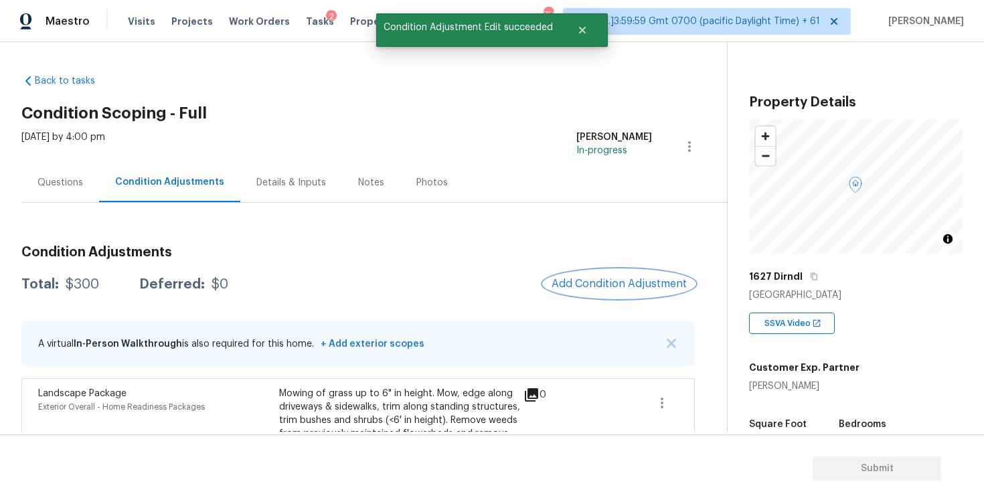
click at [603, 281] on span "Add Condition Adjustment" at bounding box center [619, 284] width 135 height 12
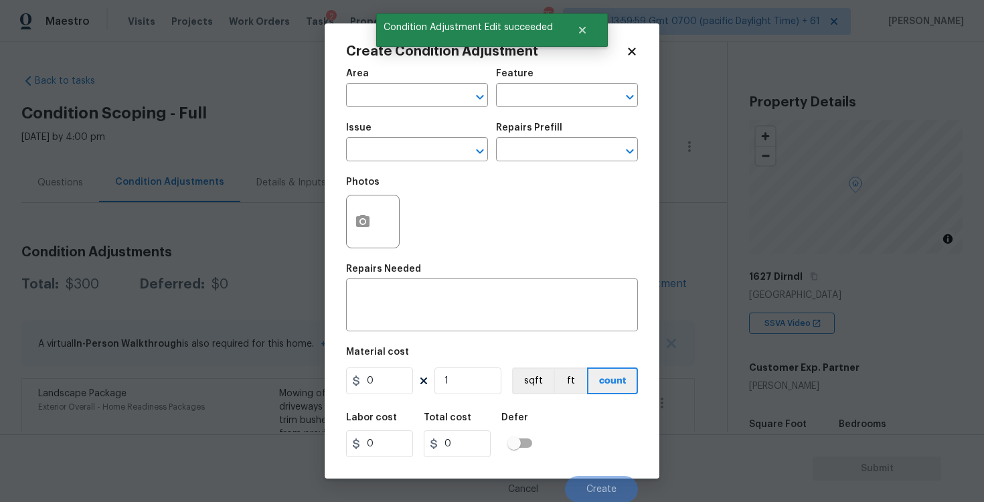
click at [415, 110] on span "Area ​" at bounding box center [417, 88] width 142 height 54
click at [408, 99] on input "text" at bounding box center [398, 96] width 104 height 21
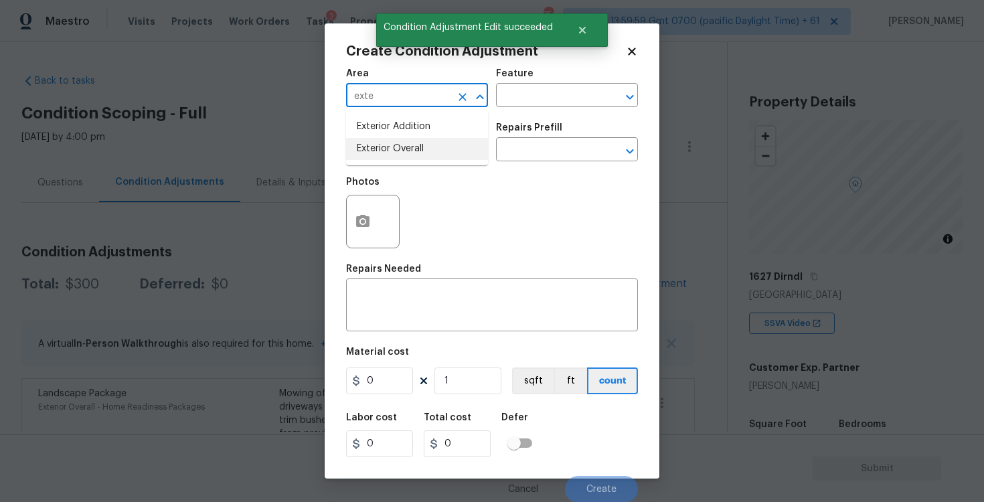
click at [416, 151] on li "Exterior Overall" at bounding box center [417, 149] width 142 height 22
type input "Exterior Overall"
click at [416, 151] on input "text" at bounding box center [398, 151] width 104 height 21
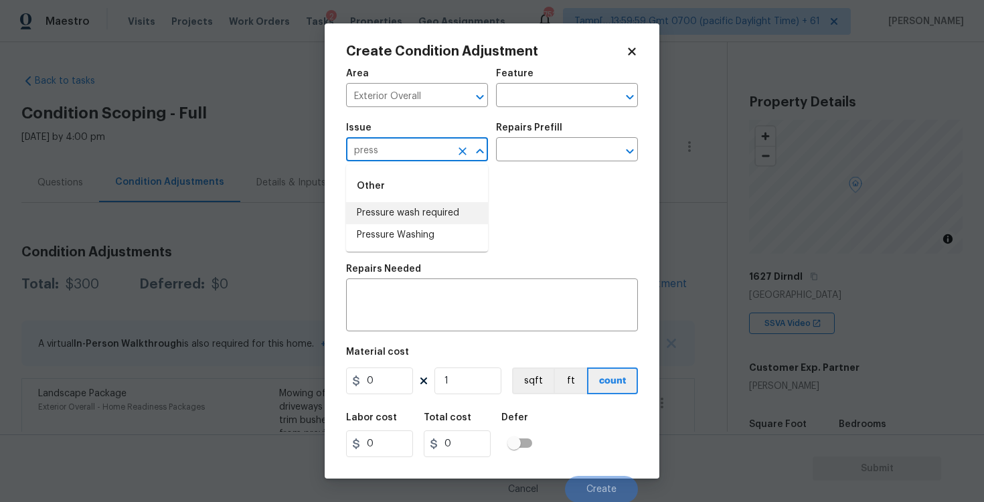
click at [404, 207] on li "Pressure wash required" at bounding box center [417, 213] width 142 height 22
type input "Pressure wash required"
click at [530, 158] on input "text" at bounding box center [548, 151] width 104 height 21
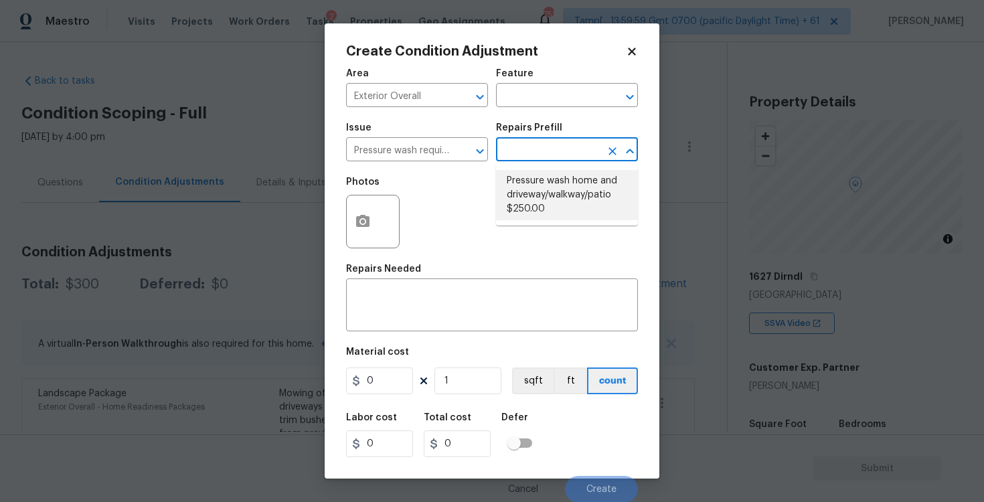
click at [542, 204] on li "Pressure wash home and driveway/walkway/patio $250.00" at bounding box center [567, 195] width 142 height 50
type textarea "Pressure wash home, driveway, walkways/sidewalks and patio. Must use a surface …"
type input "250"
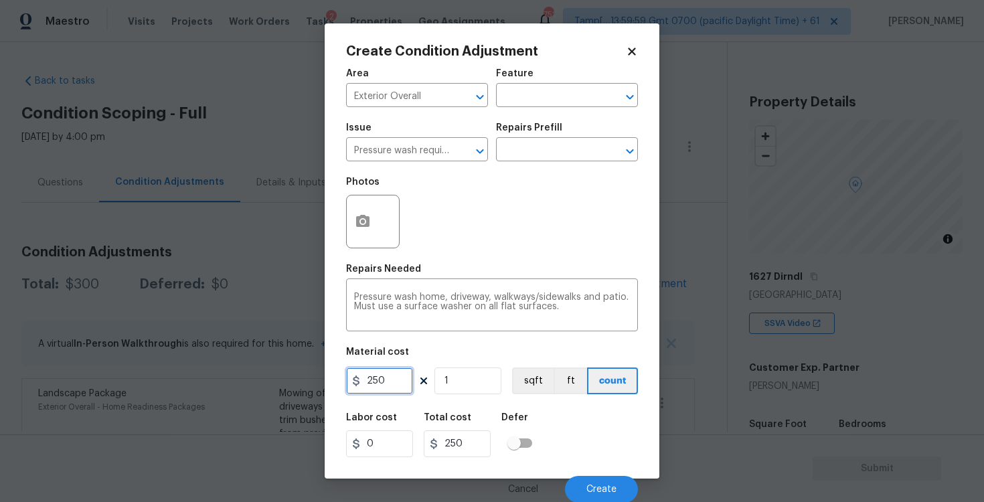
click at [404, 372] on input "250" at bounding box center [379, 381] width 67 height 27
type input "400"
click at [584, 406] on div "Labor cost 0 Total cost 400 Defer" at bounding box center [492, 435] width 292 height 60
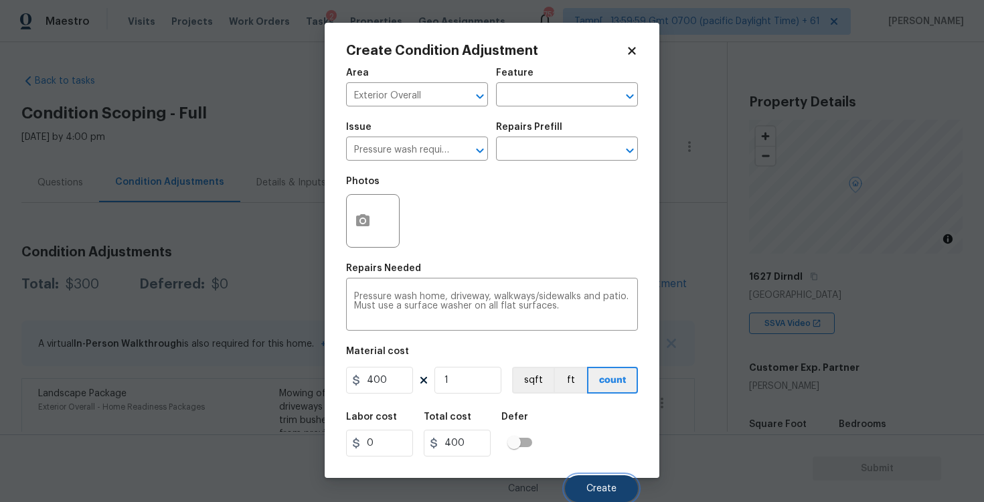
click at [611, 476] on button "Create" at bounding box center [601, 488] width 73 height 27
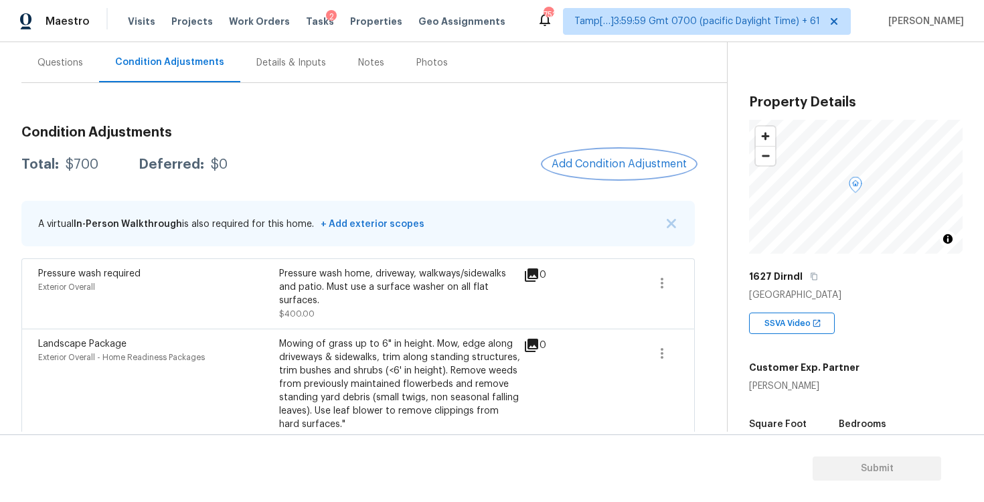
scroll to position [146, 0]
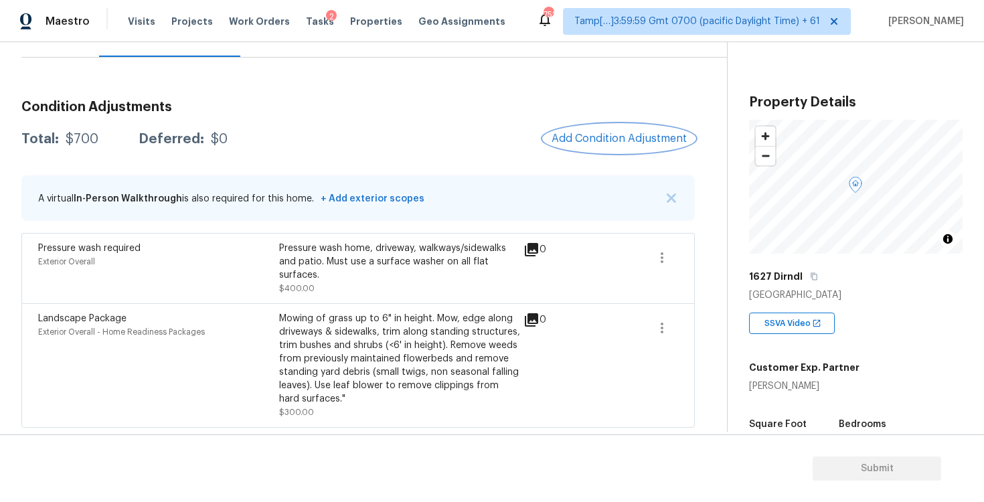
click at [593, 142] on span "Add Condition Adjustment" at bounding box center [619, 139] width 135 height 12
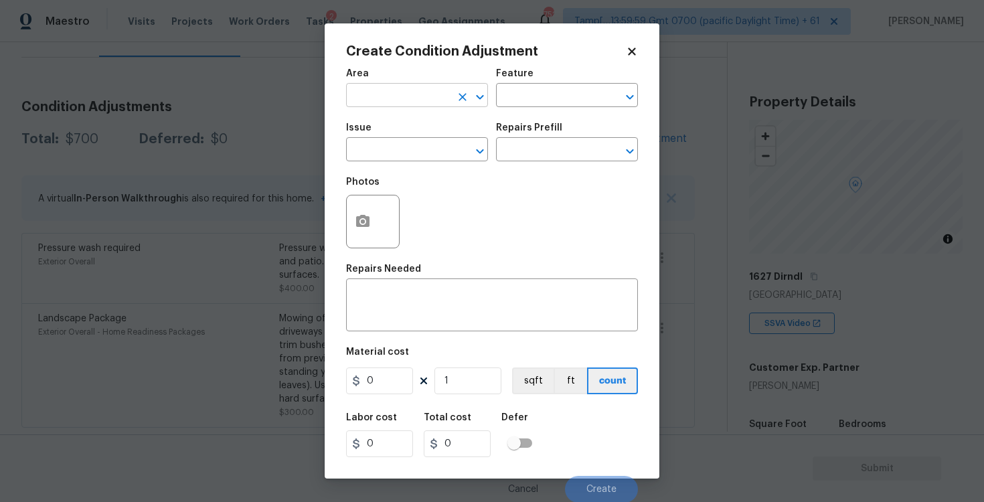
click at [421, 102] on input "text" at bounding box center [398, 96] width 104 height 21
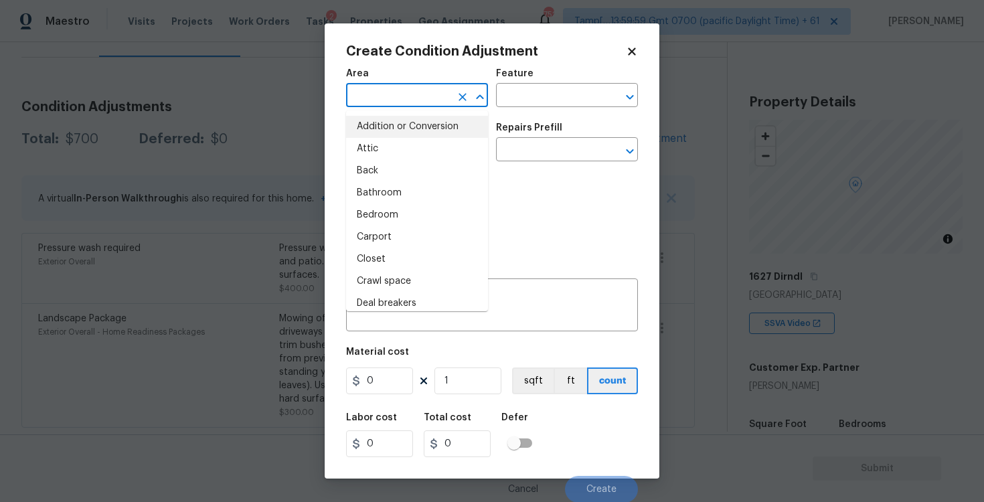
click at [311, 149] on body "Maestro Visits Projects Work Orders Tasks 2 Properties Geo Assignments 752 Tamp…" at bounding box center [492, 251] width 984 height 502
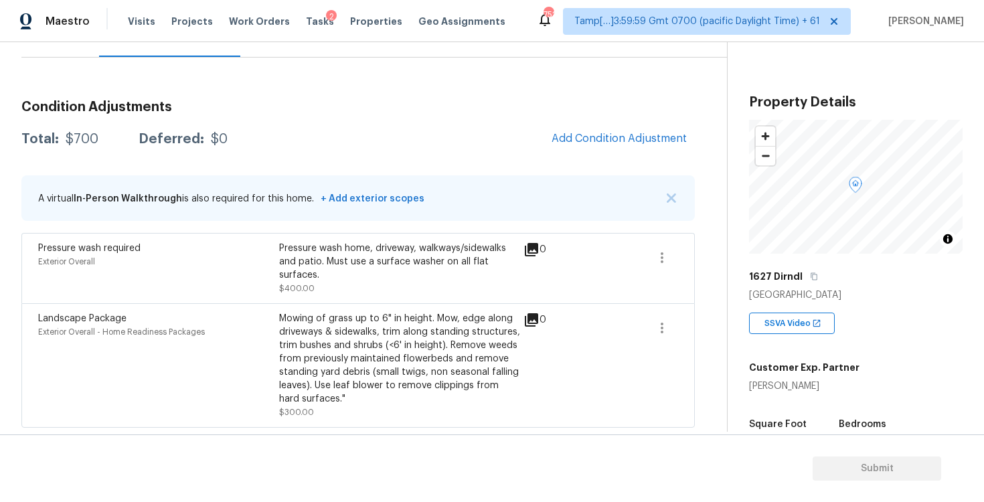
click at [562, 121] on div "Condition Adjustments Total: $700 Deferred: $0 Add Condition Adjustment A virtu…" at bounding box center [358, 259] width 674 height 338
click at [529, 229] on div "Condition Adjustments Total: $700 Deferred: $0 Add Condition Adjustment A virtu…" at bounding box center [358, 259] width 674 height 338
click at [619, 146] on button "Add Condition Adjustment" at bounding box center [619, 139] width 151 height 28
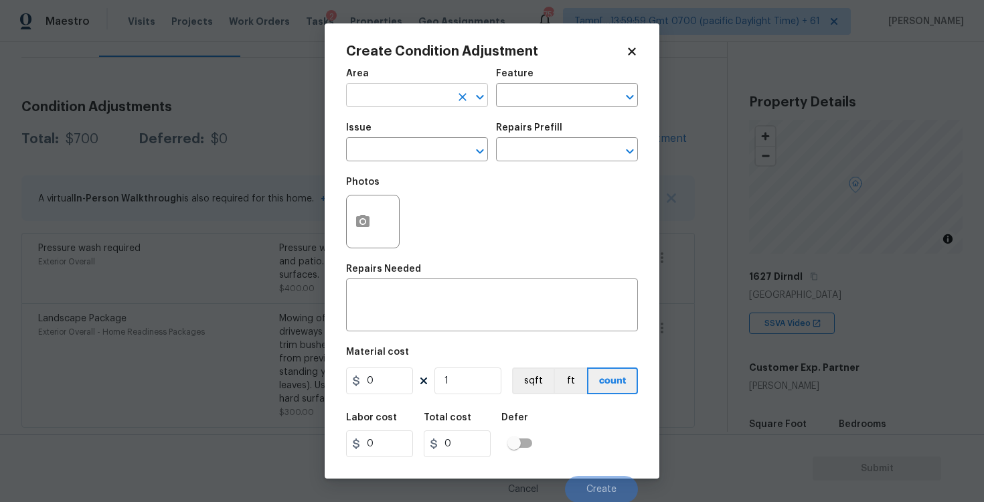
click at [425, 94] on input "text" at bounding box center [398, 96] width 104 height 21
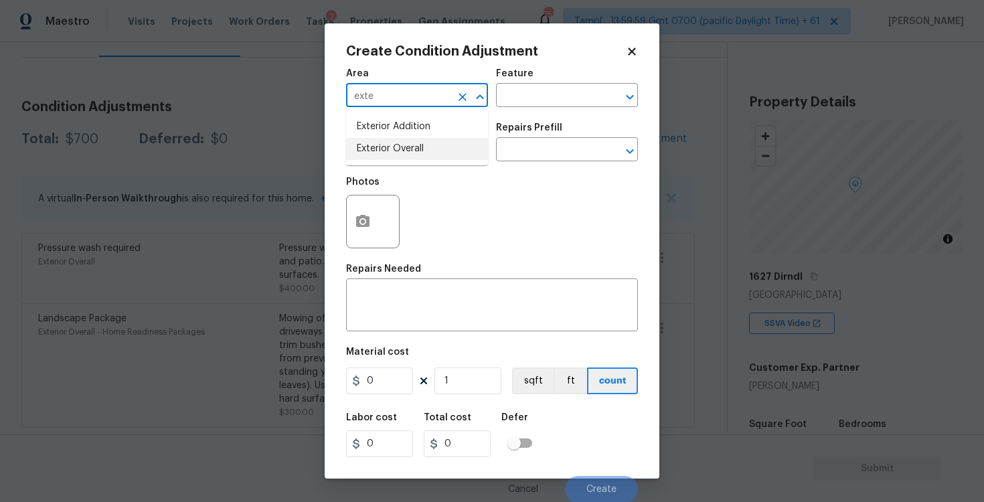
click at [421, 161] on ul "Exterior Addition Exterior Overall" at bounding box center [417, 137] width 142 height 55
click at [413, 147] on li "Exterior Overall" at bounding box center [417, 149] width 142 height 22
type input "Exterior Overall"
click at [413, 147] on input "text" at bounding box center [398, 151] width 104 height 21
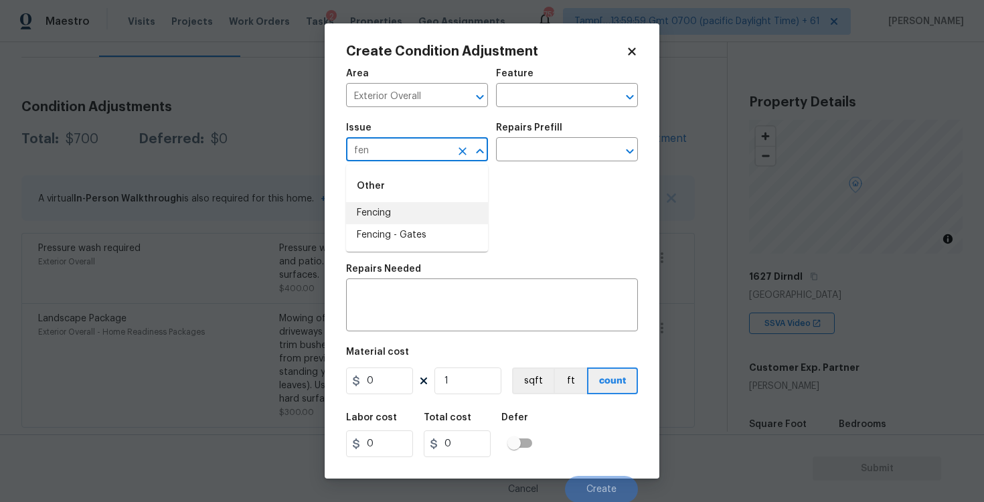
click at [402, 208] on li "Fencing" at bounding box center [417, 213] width 142 height 22
type input "Fencing"
click at [540, 142] on input "text" at bounding box center [548, 151] width 104 height 21
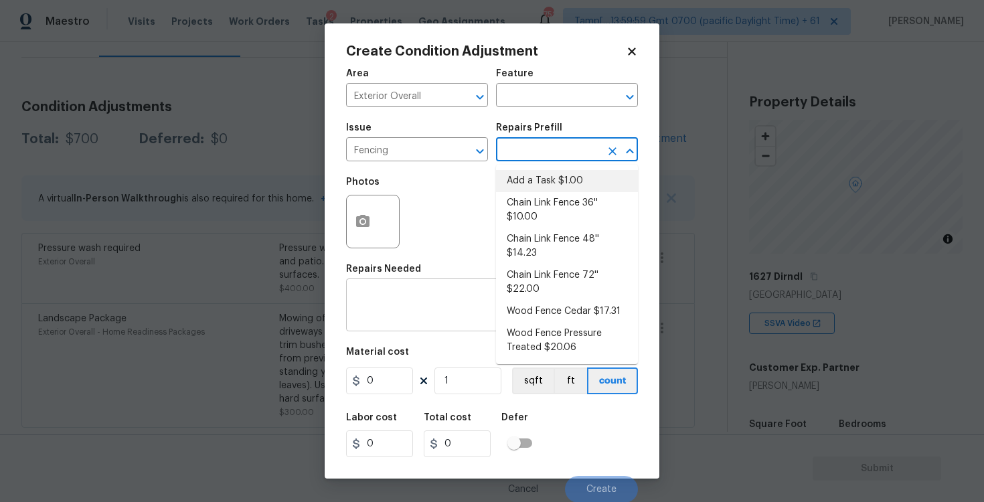
click at [449, 312] on textarea at bounding box center [492, 307] width 276 height 28
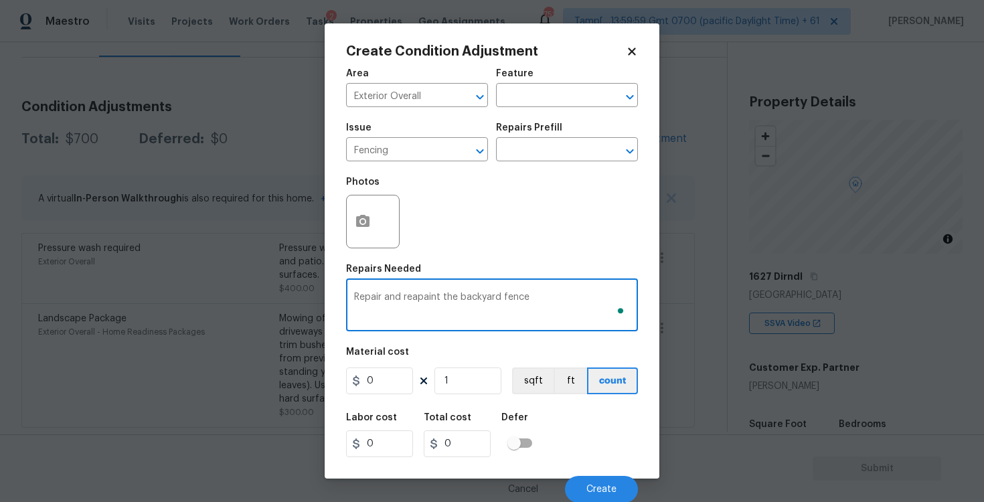
type textarea "Repair and reapaint the backyard fence"
click at [404, 387] on input "0" at bounding box center [379, 381] width 67 height 27
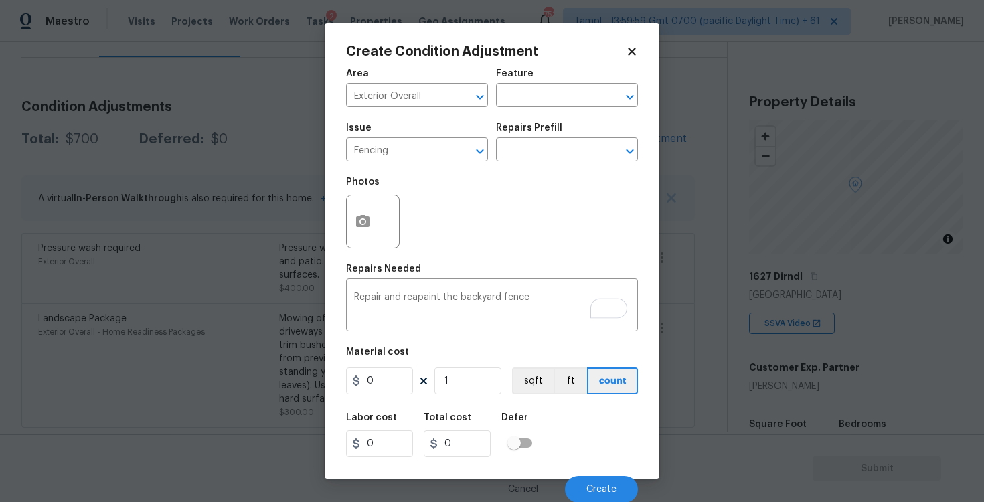
click at [623, 58] on div "Create Condition Adjustment Area Exterior Overall ​ Feature ​ Issue Fencing ​ R…" at bounding box center [492, 251] width 292 height 412
click at [637, 44] on div "Create Condition Adjustment Area Exterior Overall ​ Feature ​ Issue Fencing ​ R…" at bounding box center [492, 250] width 335 height 455
click at [627, 48] on icon at bounding box center [632, 52] width 12 height 12
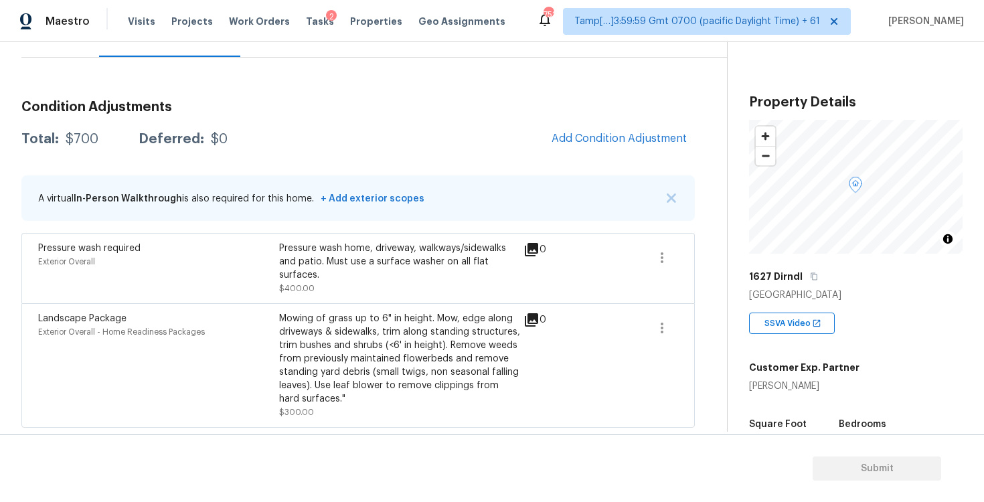
click at [522, 251] on div "Pressure wash required Exterior Overall Pressure wash home, driveway, walkways/…" at bounding box center [280, 269] width 485 height 54
click at [548, 169] on div "Condition Adjustments Total: $700 Deferred: $0 Add Condition Adjustment A virtu…" at bounding box center [358, 259] width 674 height 338
click at [522, 380] on div "Landscape Package Exterior Overall - Home Readiness Packages Mowing of grass up…" at bounding box center [280, 365] width 485 height 107
click at [610, 136] on span "Add Condition Adjustment" at bounding box center [619, 139] width 135 height 12
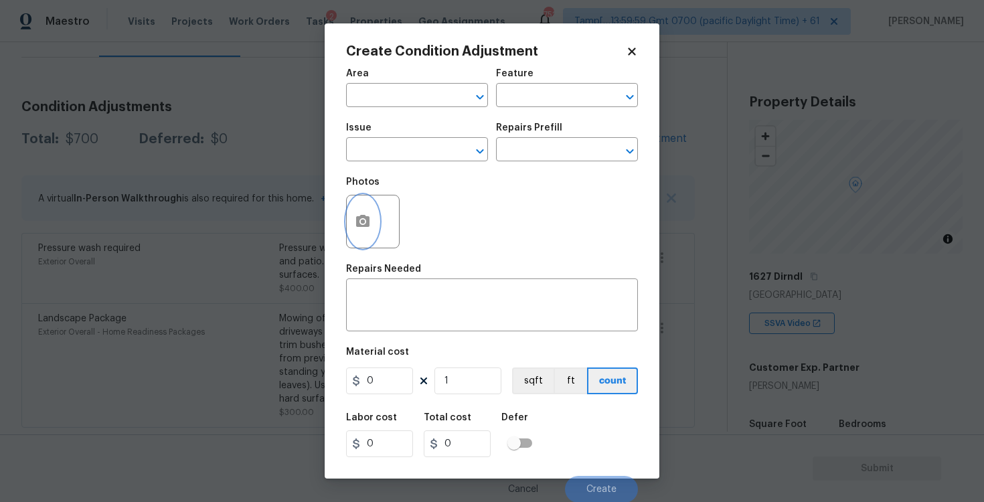
click at [362, 218] on icon "button" at bounding box center [362, 221] width 13 height 12
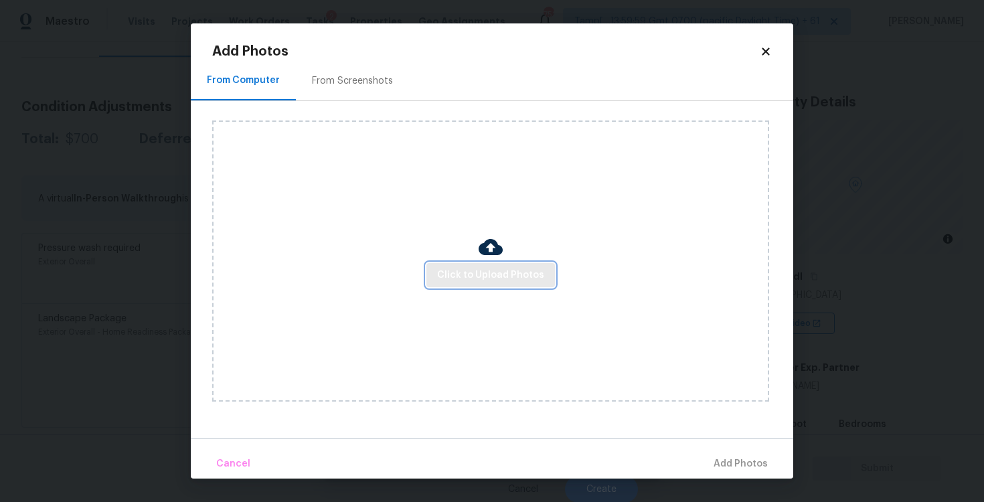
click at [493, 277] on span "Click to Upload Photos" at bounding box center [490, 275] width 107 height 17
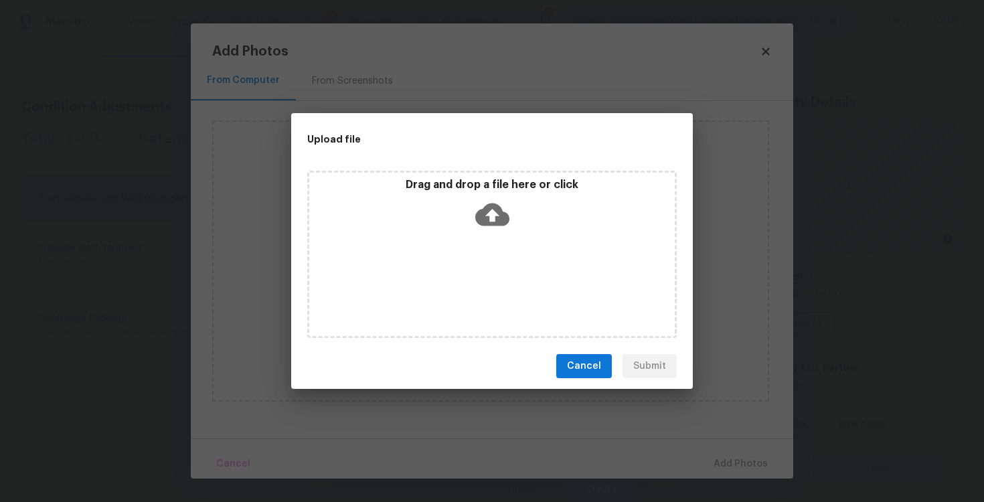
click at [502, 220] on icon at bounding box center [492, 215] width 34 height 23
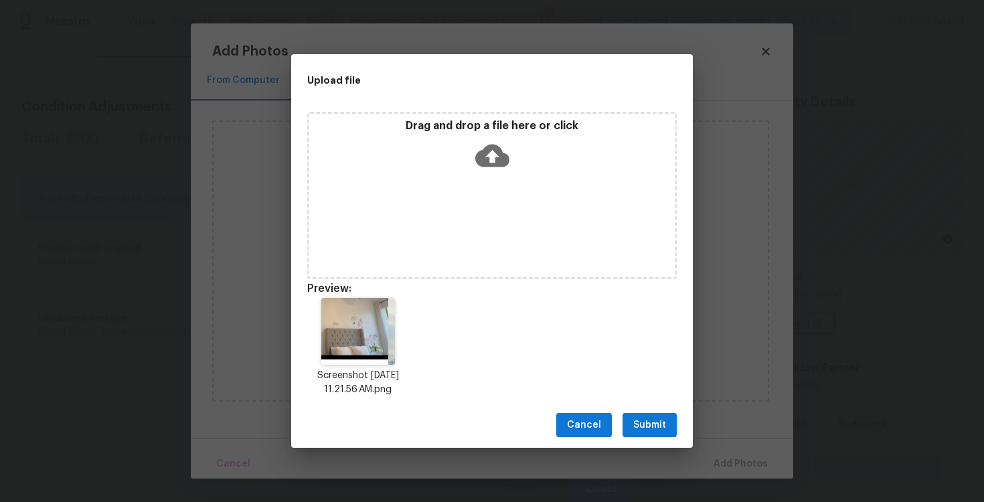
click at [659, 424] on span "Submit" at bounding box center [649, 425] width 33 height 17
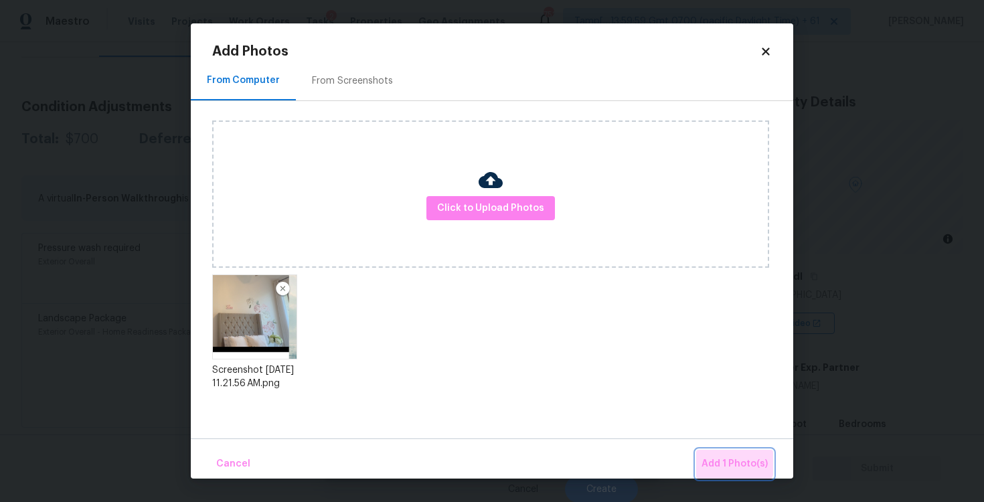
click at [723, 454] on button "Add 1 Photo(s)" at bounding box center [734, 464] width 77 height 29
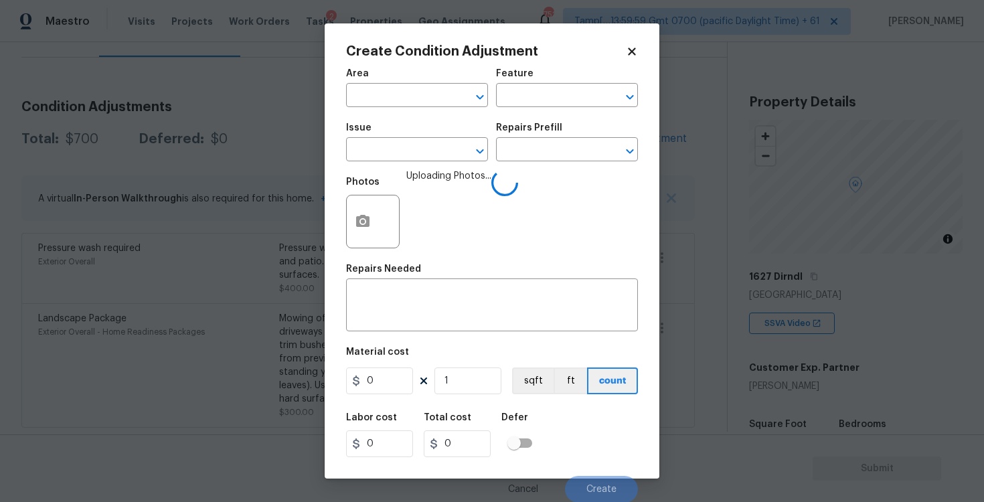
click at [384, 113] on span "Area ​" at bounding box center [417, 88] width 142 height 54
click at [382, 100] on input "text" at bounding box center [398, 96] width 104 height 21
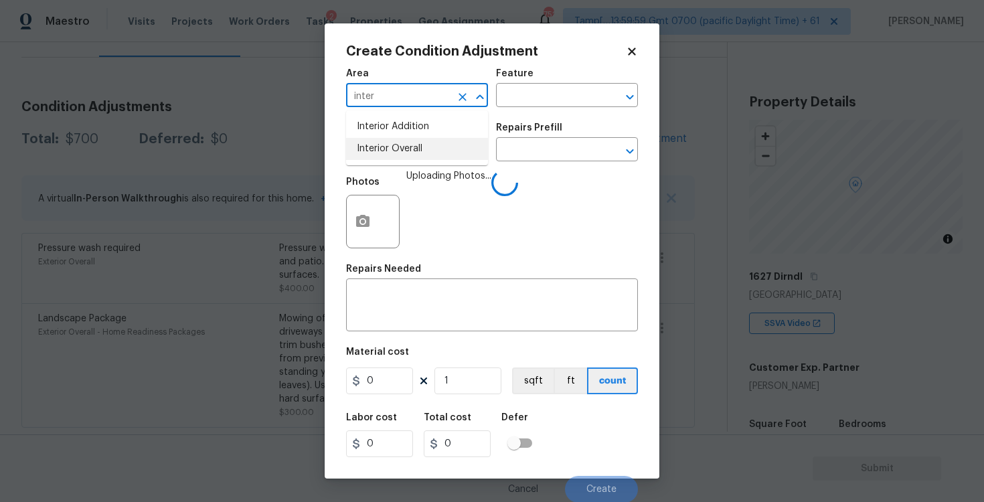
click at [388, 151] on li "Interior Overall" at bounding box center [417, 149] width 142 height 22
type input "Interior Overall"
click at [388, 151] on input "text" at bounding box center [398, 151] width 104 height 21
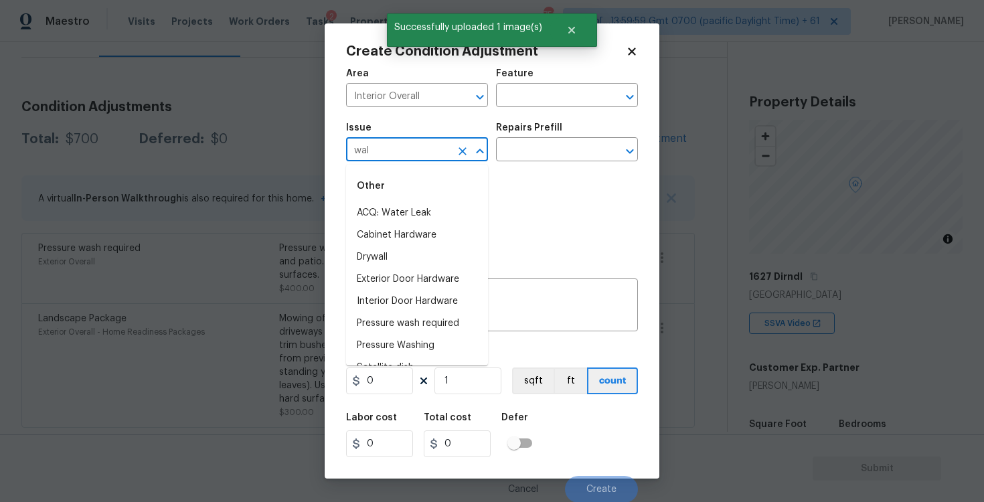
type input "wall"
click at [403, 233] on li "ACQ: Foundation" at bounding box center [417, 235] width 142 height 22
type input "ACQ: Foundation"
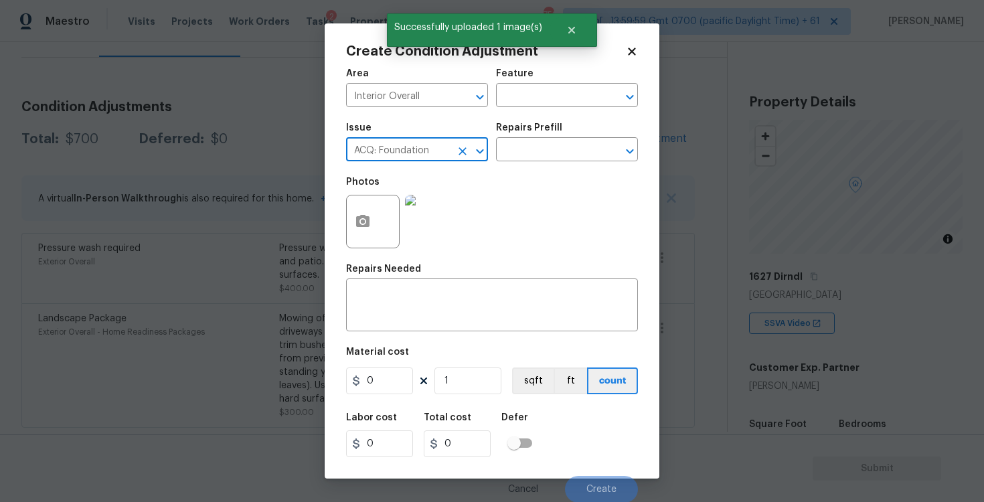
click at [458, 161] on div "ACQ: Foundation ​" at bounding box center [417, 151] width 142 height 21
click at [461, 149] on icon "Clear" at bounding box center [463, 151] width 8 height 8
click at [453, 233] on li "Wallpaper" at bounding box center [417, 235] width 142 height 22
type input "Wallpaper"
click at [530, 155] on input "text" at bounding box center [548, 151] width 104 height 21
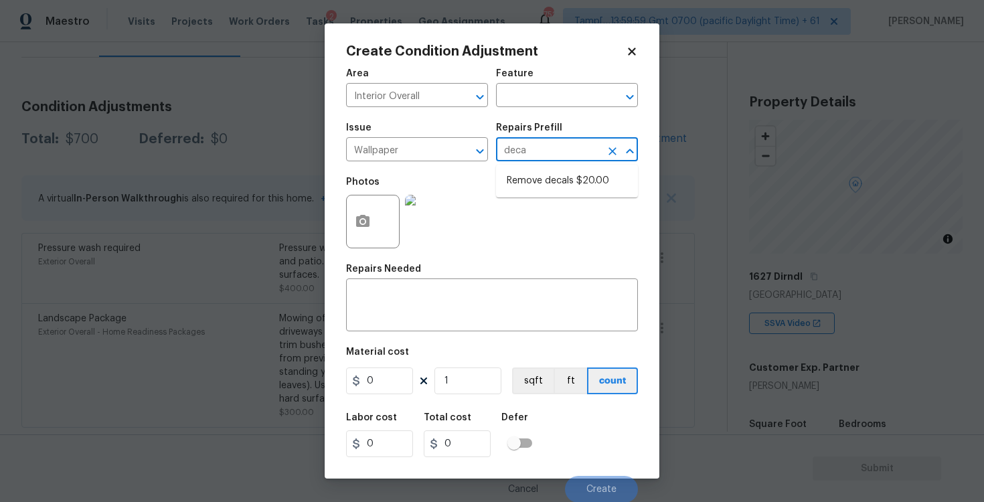
type input "decal"
click at [540, 186] on li "Remove decals $20.00" at bounding box center [567, 181] width 142 height 22
type input "Walls and Ceiling"
type textarea "Remove decals from door/wall/ceiling"
type input "20"
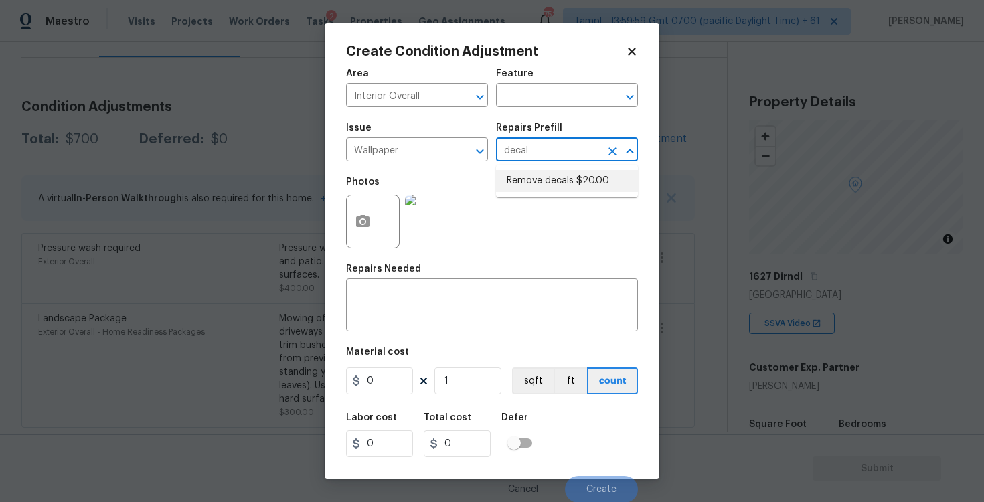
type input "20"
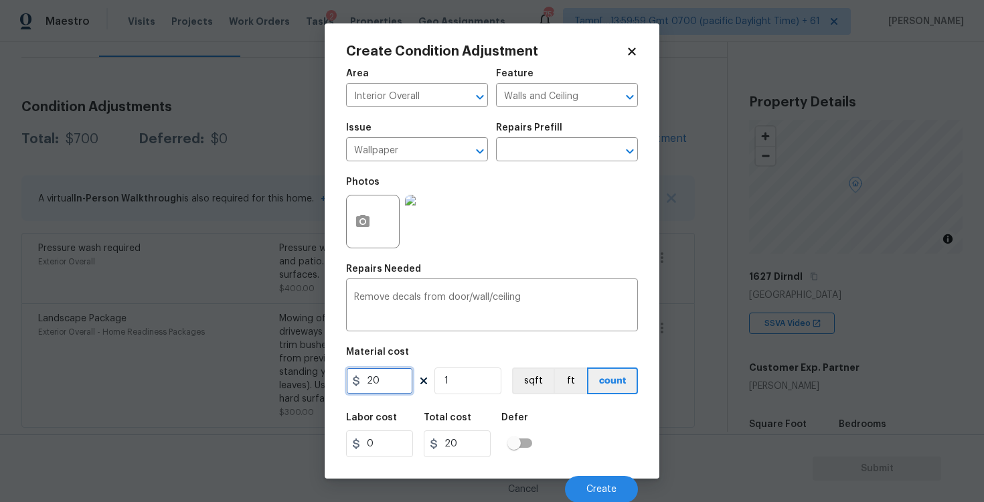
click at [403, 381] on input "20" at bounding box center [379, 381] width 67 height 27
click at [607, 441] on div "Labor cost 0 Total cost 20 Defer" at bounding box center [492, 435] width 292 height 60
click at [612, 471] on div "Cancel Create" at bounding box center [492, 483] width 292 height 37
click at [611, 488] on span "Create" at bounding box center [602, 489] width 30 height 10
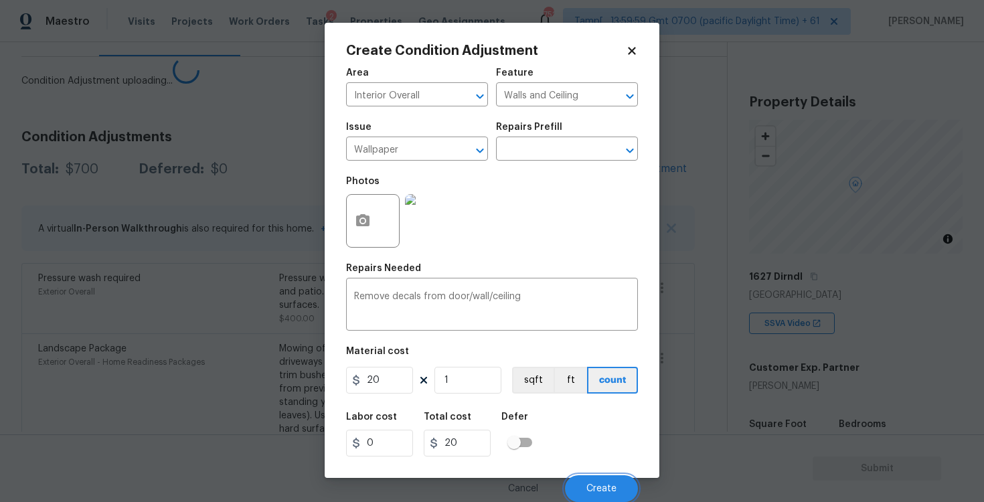
scroll to position [0, 0]
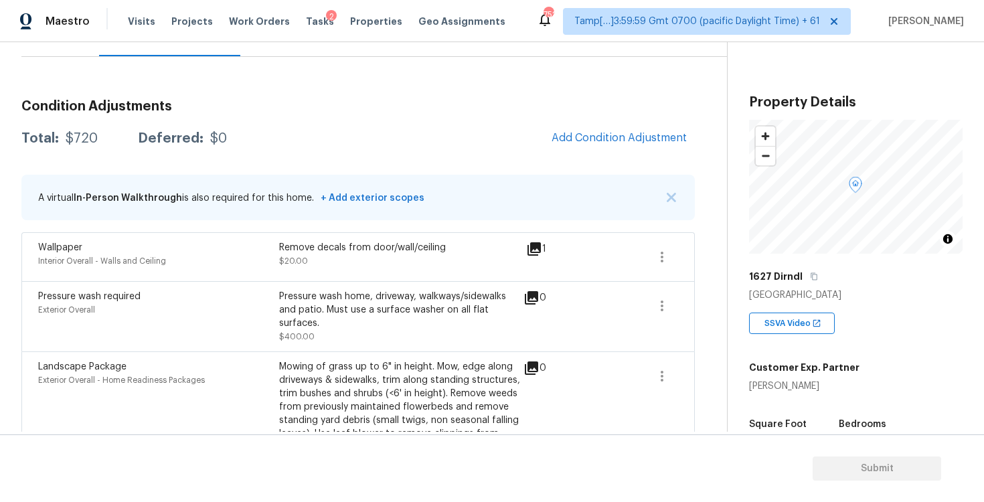
click at [601, 159] on div "Condition Adjustments Total: $720 Deferred: $0 Add Condition Adjustment A virtu…" at bounding box center [358, 282] width 674 height 387
click at [588, 139] on span "Add Condition Adjustment" at bounding box center [619, 138] width 135 height 12
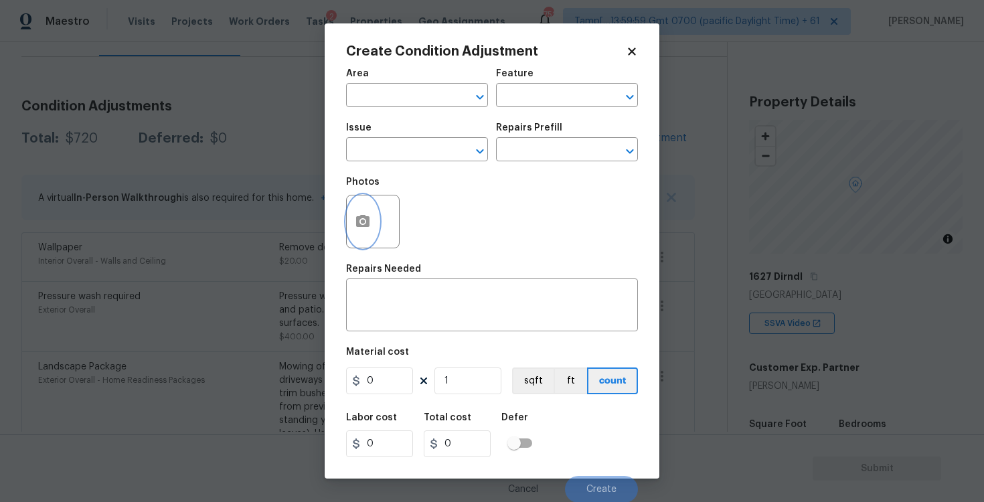
click at [351, 228] on button "button" at bounding box center [363, 222] width 32 height 52
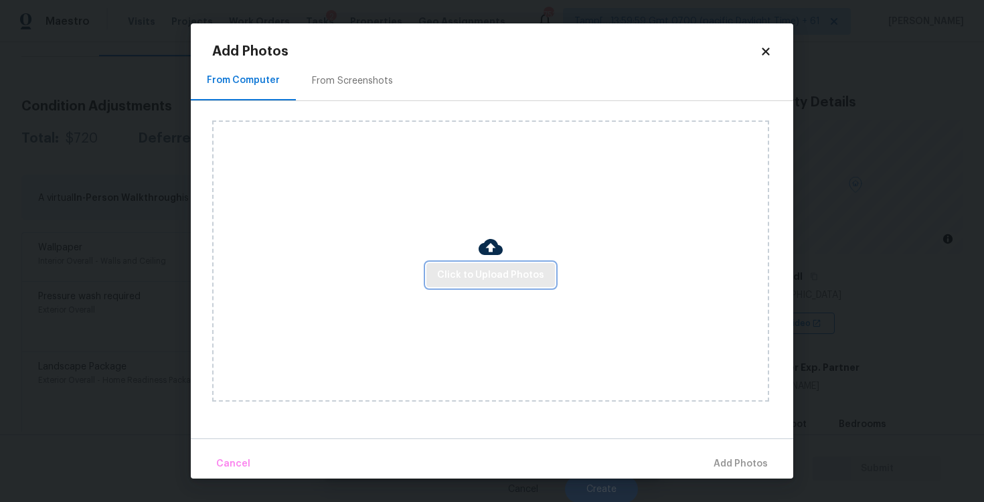
click at [511, 268] on span "Click to Upload Photos" at bounding box center [490, 275] width 107 height 17
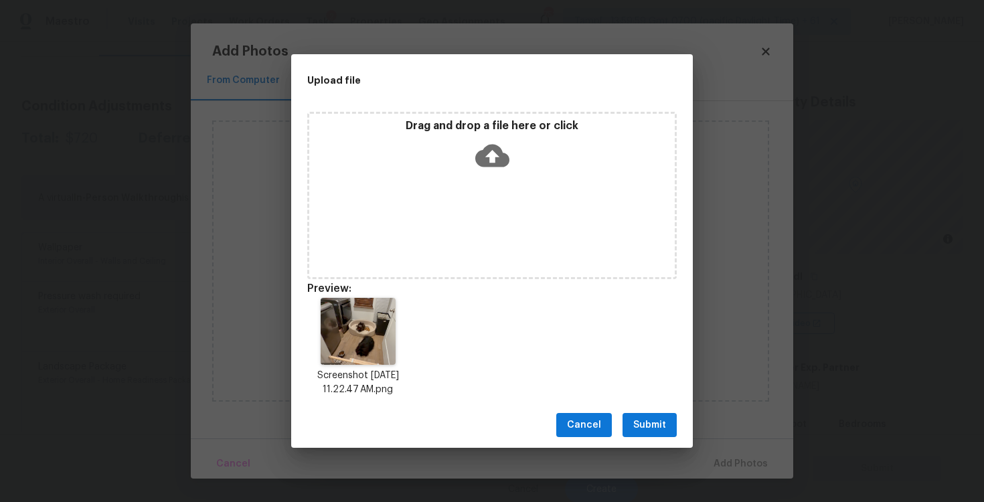
click at [645, 408] on div "Cancel Submit" at bounding box center [492, 425] width 402 height 46
click at [654, 420] on span "Submit" at bounding box center [649, 425] width 33 height 17
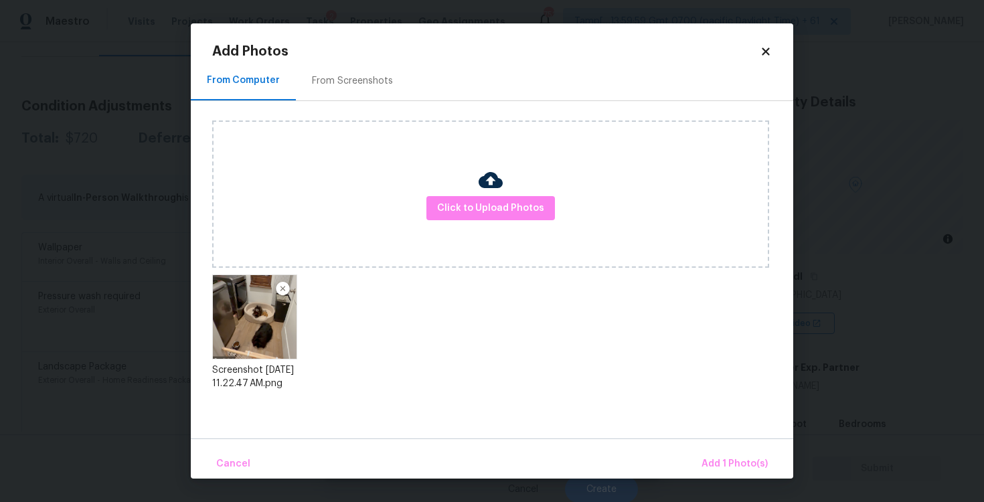
click at [727, 449] on div "Cancel Add 1 Photo(s)" at bounding box center [492, 459] width 603 height 40
click at [729, 460] on span "Add 1 Photo(s)" at bounding box center [735, 464] width 66 height 17
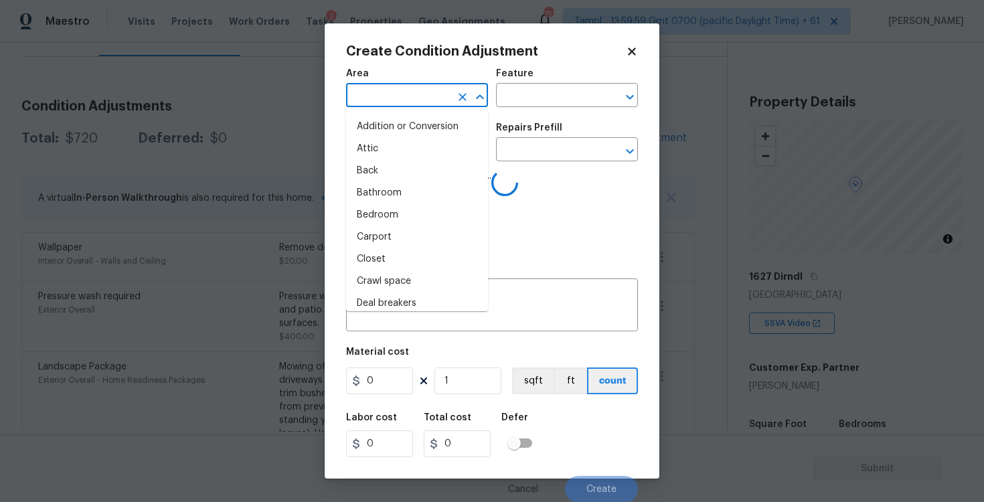
click at [429, 101] on input "text" at bounding box center [398, 96] width 104 height 21
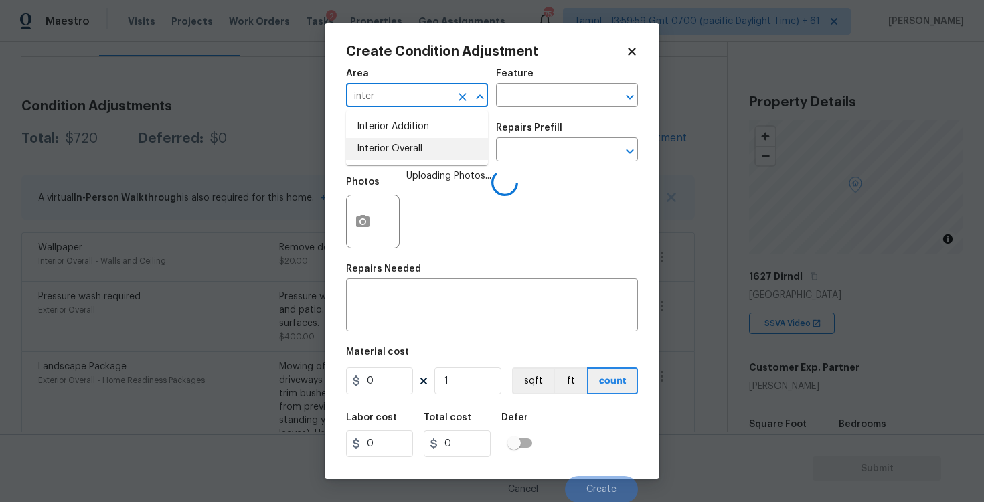
click at [427, 157] on li "Interior Overall" at bounding box center [417, 149] width 142 height 22
type input "Interior Overall"
click at [427, 157] on input "text" at bounding box center [398, 151] width 104 height 21
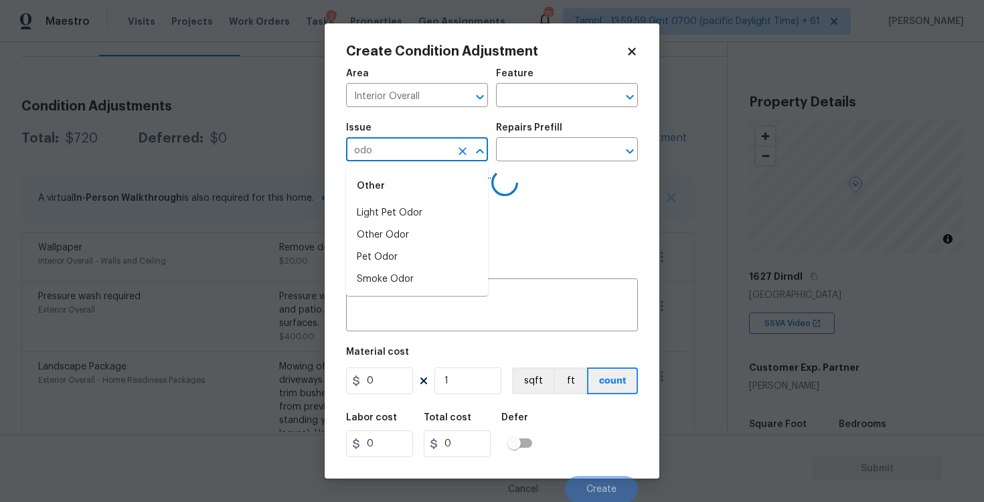
type input "odor"
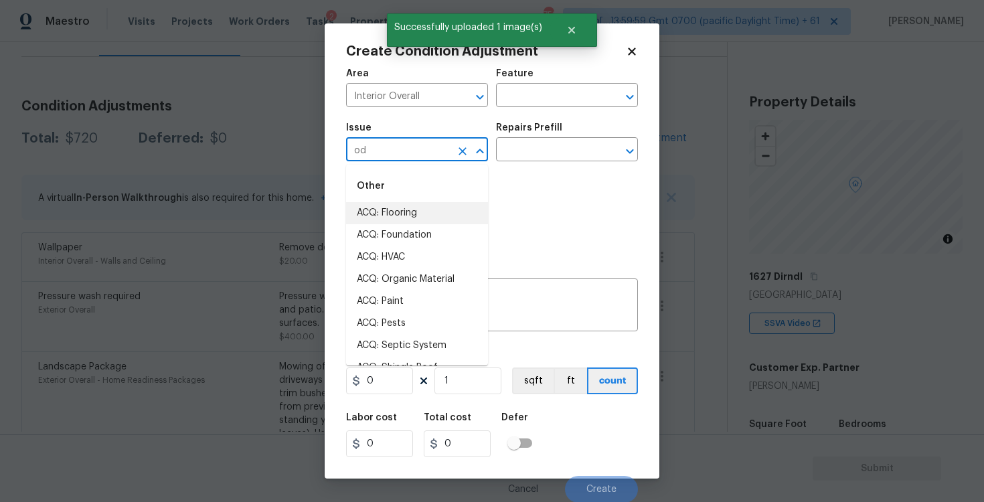
type input "odo"
type input "r"
click at [419, 219] on li "Light Pet Odor" at bounding box center [417, 213] width 142 height 22
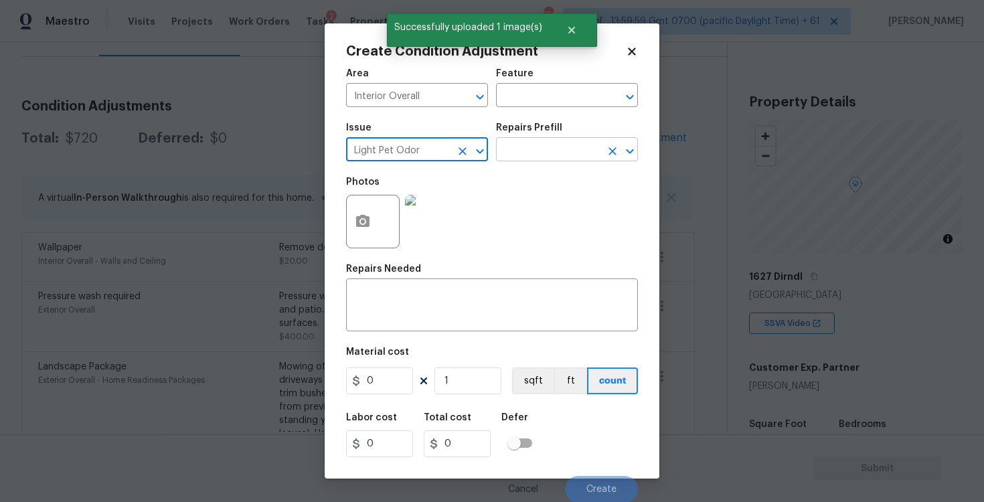
type input "Light Pet Odor"
click at [522, 150] on input "text" at bounding box center [548, 151] width 104 height 21
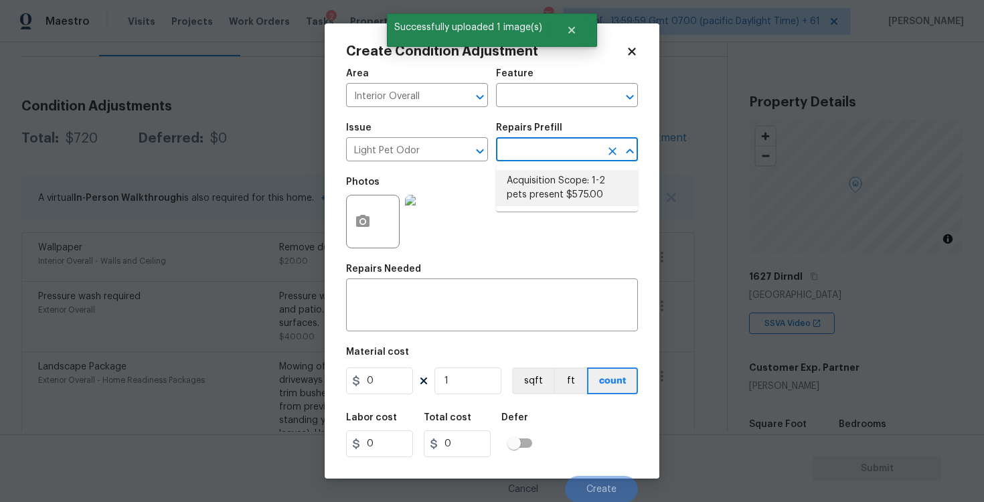
click at [537, 181] on li "Acquisition Scope: 1-2 pets present $575.00" at bounding box center [567, 188] width 142 height 36
type textarea "Acquisition Scope: 1-2 pets present"
type input "575"
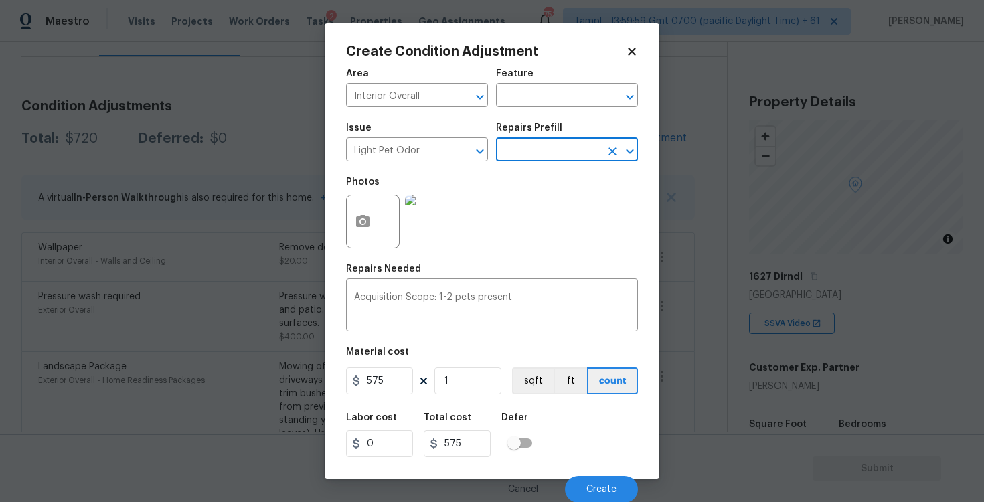
scroll to position [1, 0]
click at [592, 489] on span "Create" at bounding box center [602, 489] width 30 height 10
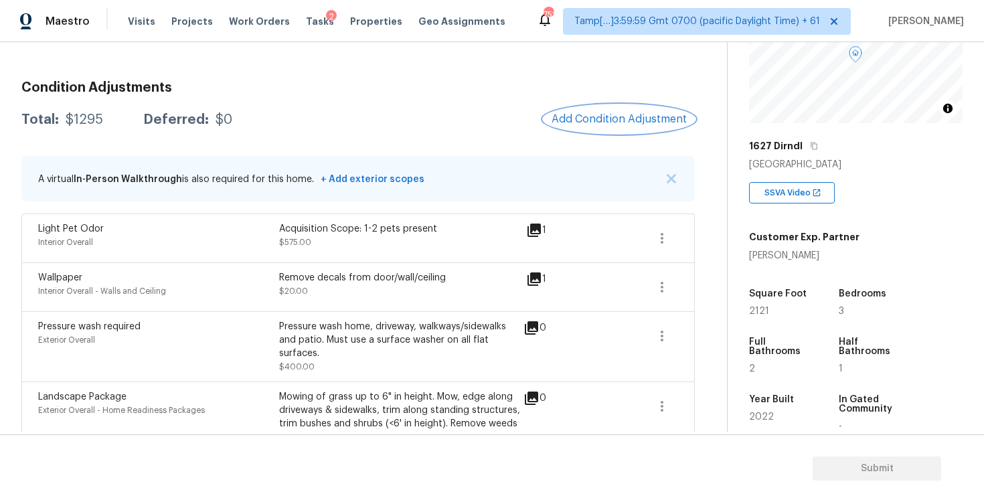
scroll to position [162, 0]
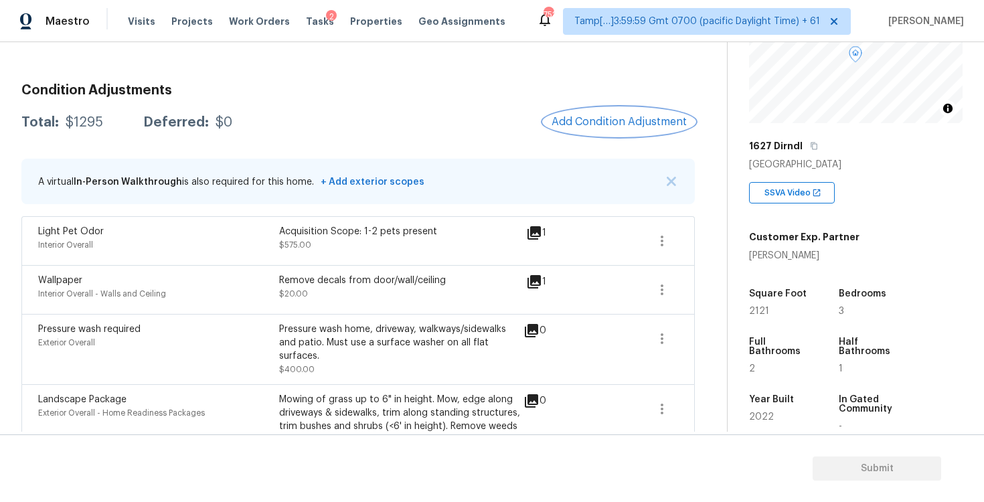
click at [615, 116] on span "Add Condition Adjustment" at bounding box center [619, 122] width 135 height 12
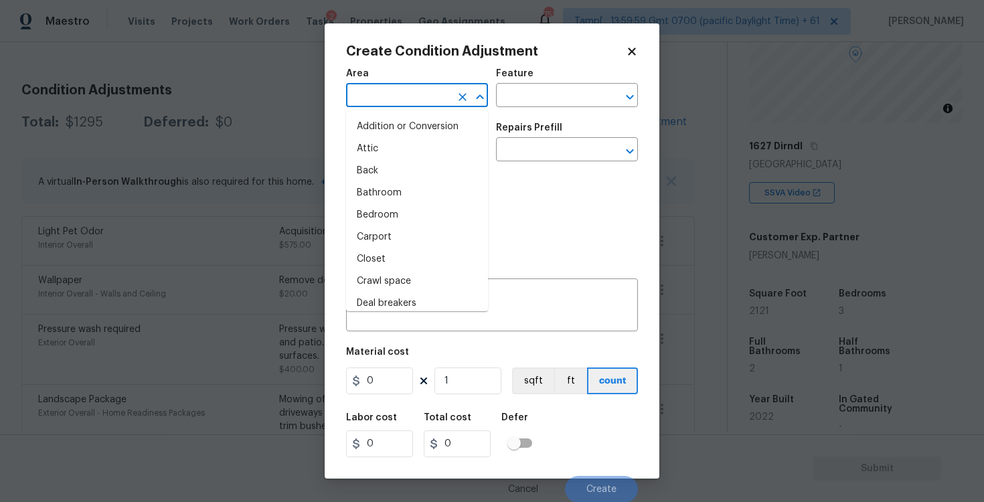
click at [374, 101] on input "text" at bounding box center [398, 96] width 104 height 21
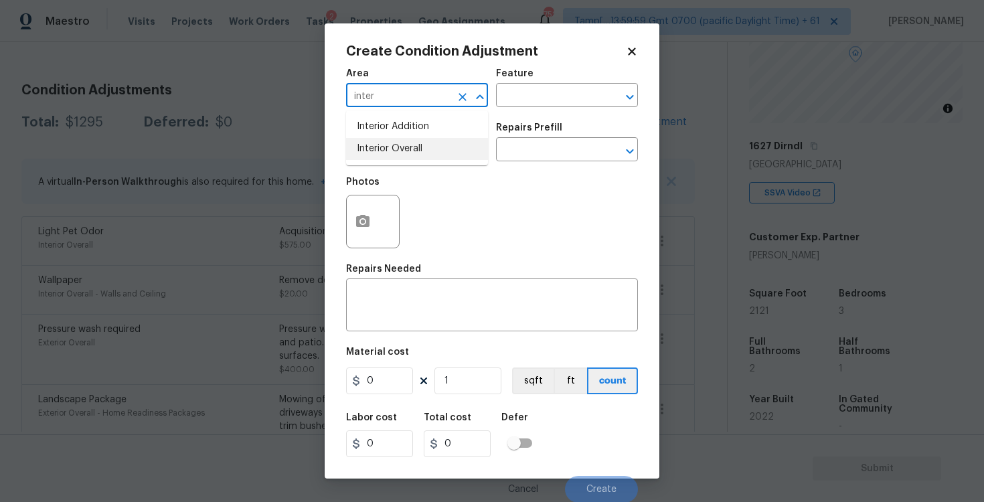
click at [376, 144] on li "Interior Overall" at bounding box center [417, 149] width 142 height 22
type input "Interior Overall"
click at [376, 144] on input "text" at bounding box center [398, 151] width 104 height 21
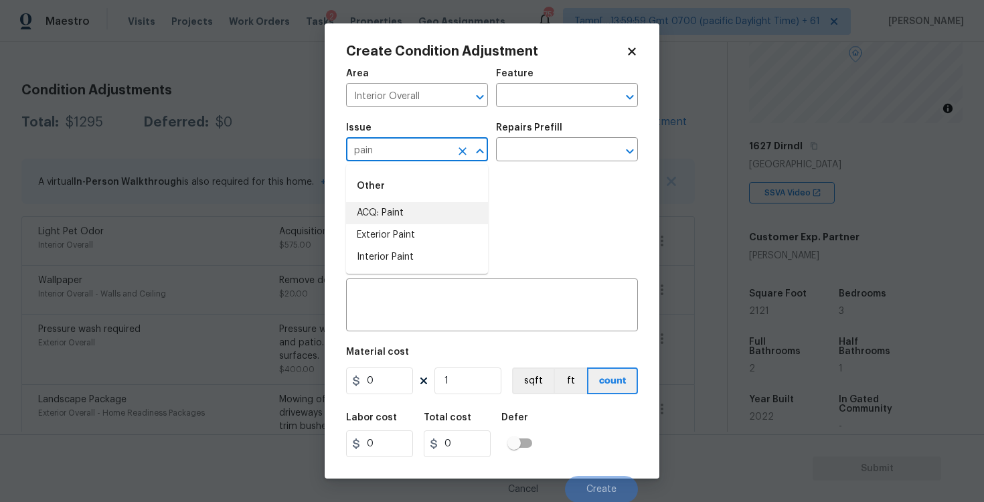
click at [390, 216] on li "ACQ: Paint" at bounding box center [417, 213] width 142 height 22
type input "ACQ: Paint"
click at [529, 153] on input "text" at bounding box center [548, 151] width 104 height 21
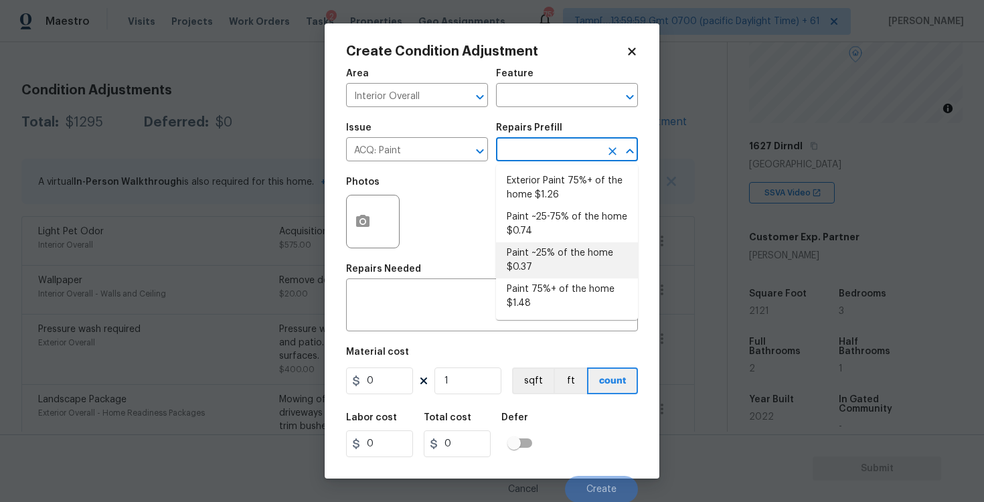
click at [542, 252] on li "Paint ~25% of the home $0.37" at bounding box center [567, 260] width 142 height 36
type input "Acquisition"
type textarea "Acquisition Scope: ~25% of the home needs interior paint"
type input "0.37"
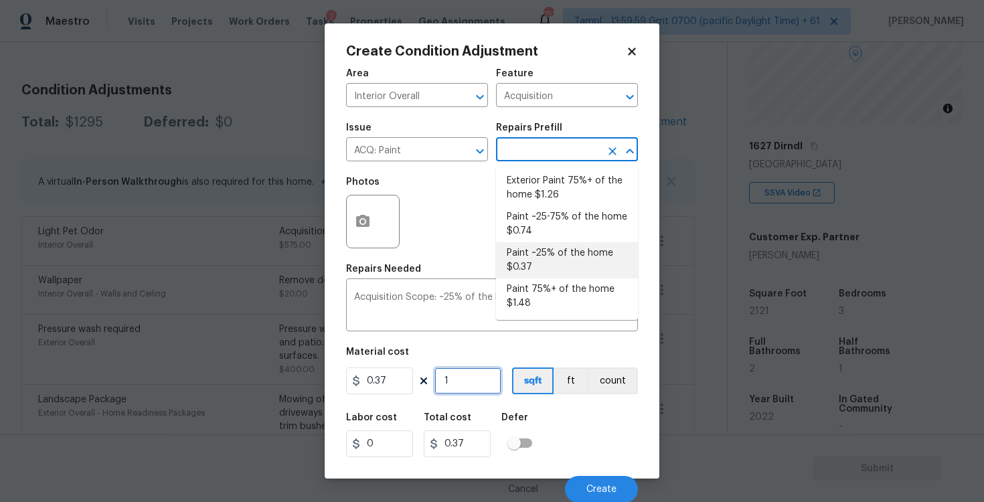
click at [481, 369] on input "1" at bounding box center [468, 381] width 67 height 27
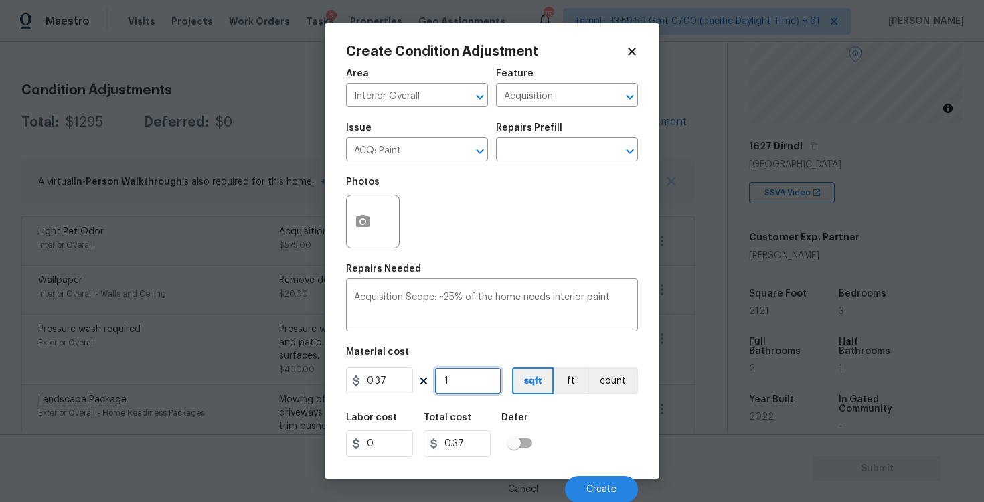
type input "0"
paste input "2121"
type input "2121"
type input "784.77"
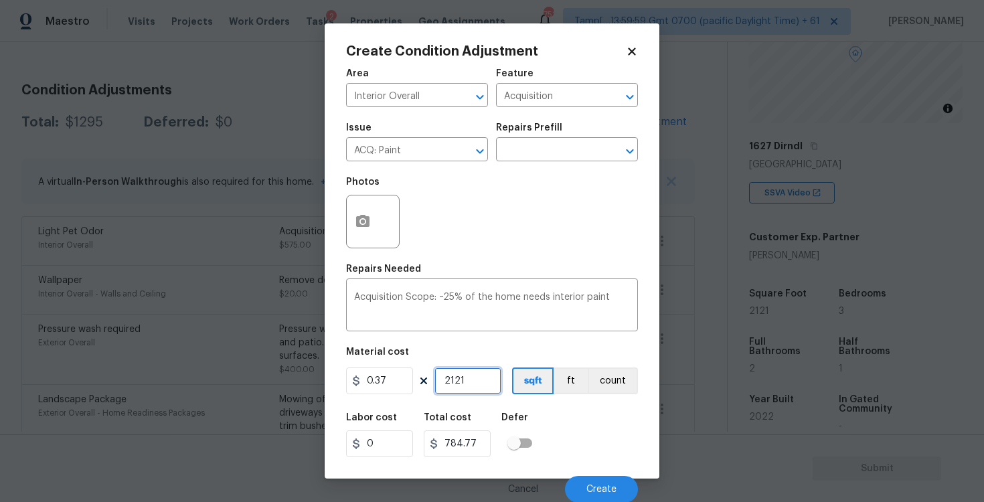
type input "2121"
click at [560, 402] on div "Area Interior Overall ​ Feature Acquisition ​ Issue ACQ: Paint ​ Repairs Prefil…" at bounding box center [492, 282] width 292 height 442
click at [589, 476] on button "Create" at bounding box center [601, 488] width 73 height 27
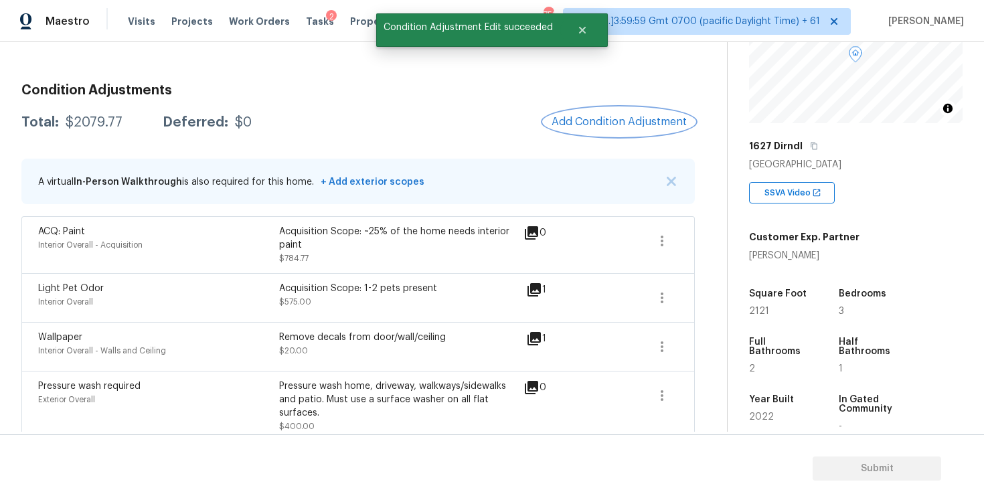
click at [622, 117] on span "Add Condition Adjustment" at bounding box center [619, 122] width 135 height 12
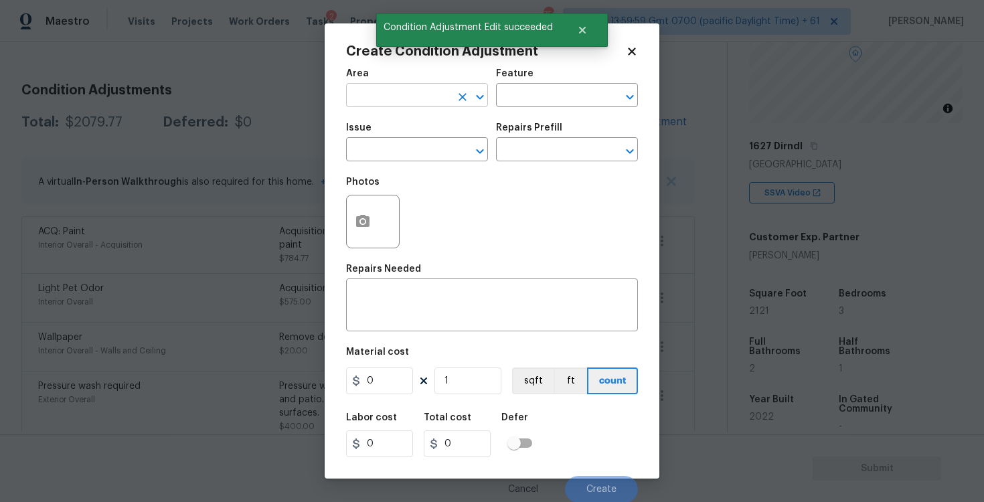
click at [407, 87] on input "text" at bounding box center [398, 96] width 104 height 21
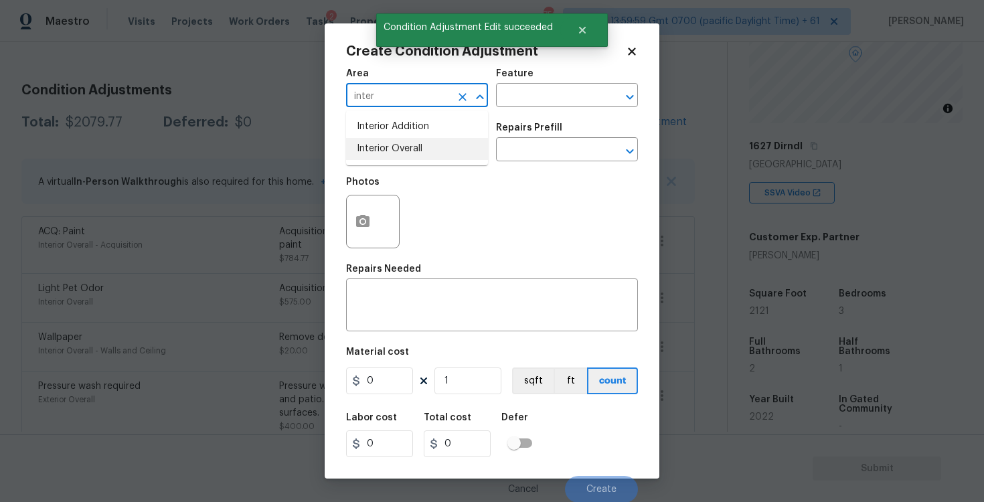
click at [410, 150] on li "Interior Overall" at bounding box center [417, 149] width 142 height 22
type input "Interior Overall"
click at [410, 150] on input "text" at bounding box center [398, 151] width 104 height 21
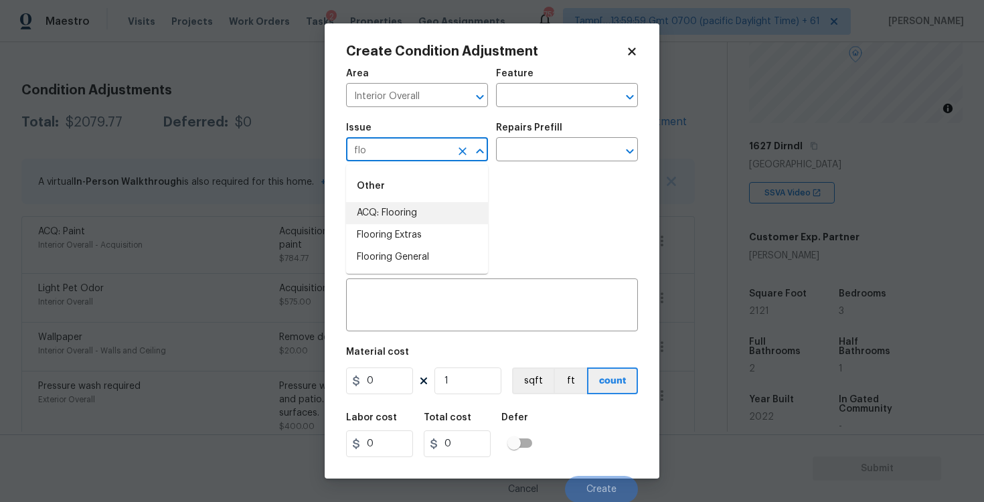
click at [412, 218] on li "ACQ: Flooring" at bounding box center [417, 213] width 142 height 22
type input "ACQ: Flooring"
click at [522, 151] on input "text" at bounding box center [548, 151] width 104 height 21
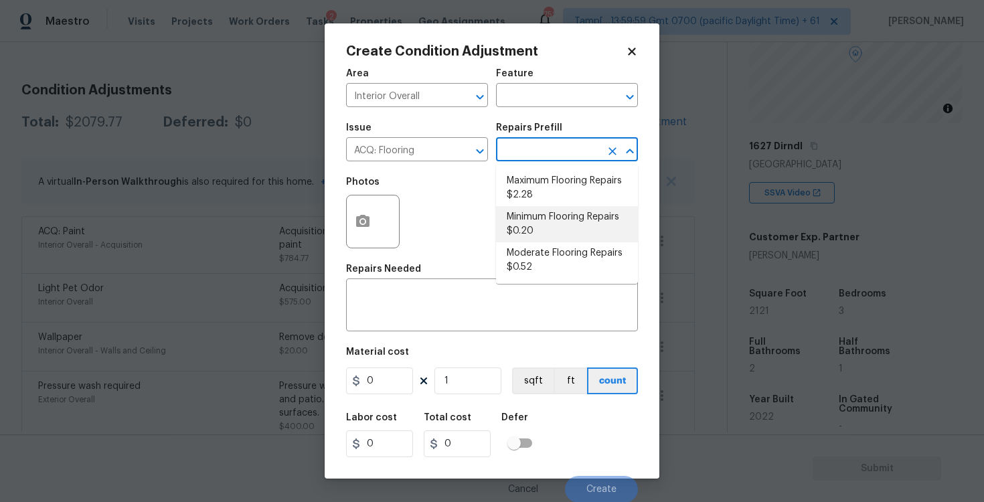
click at [532, 238] on li "Minimum Flooring Repairs $0.20" at bounding box center [567, 224] width 142 height 36
type input "Acquisition"
type textarea "Acquisition Scope: Minimum flooring repairs"
type input "0.2"
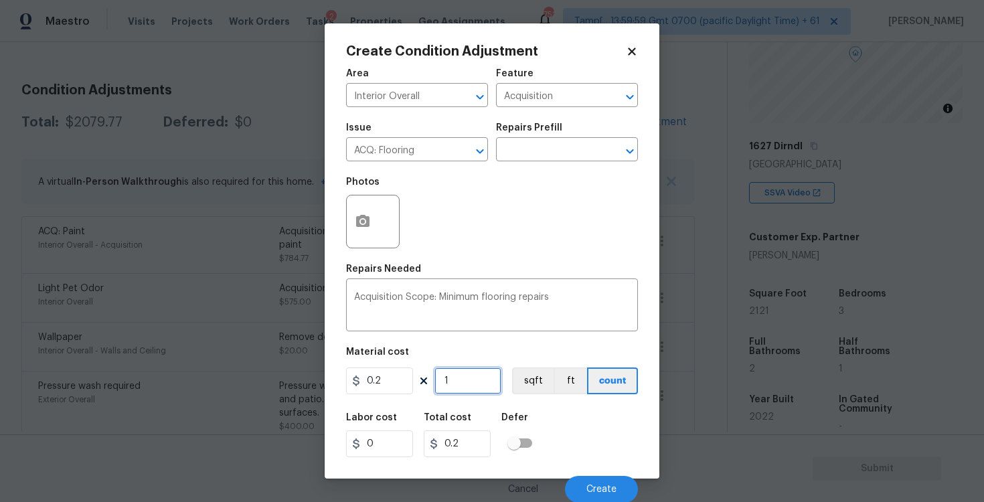
click at [457, 387] on input "1" at bounding box center [468, 381] width 67 height 27
type input "0"
paste input "2121"
type input "2121"
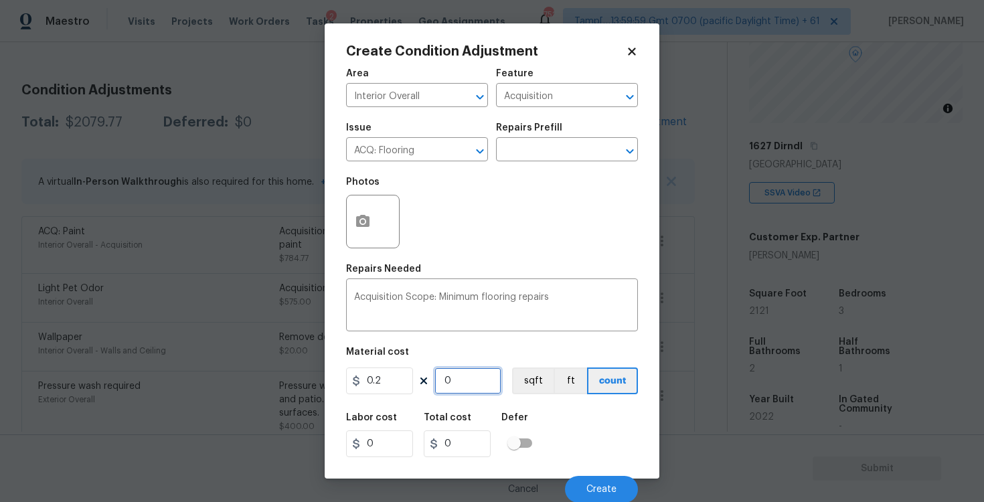
type input "424.2"
type input "2121"
click at [516, 377] on button "sqft" at bounding box center [533, 381] width 42 height 27
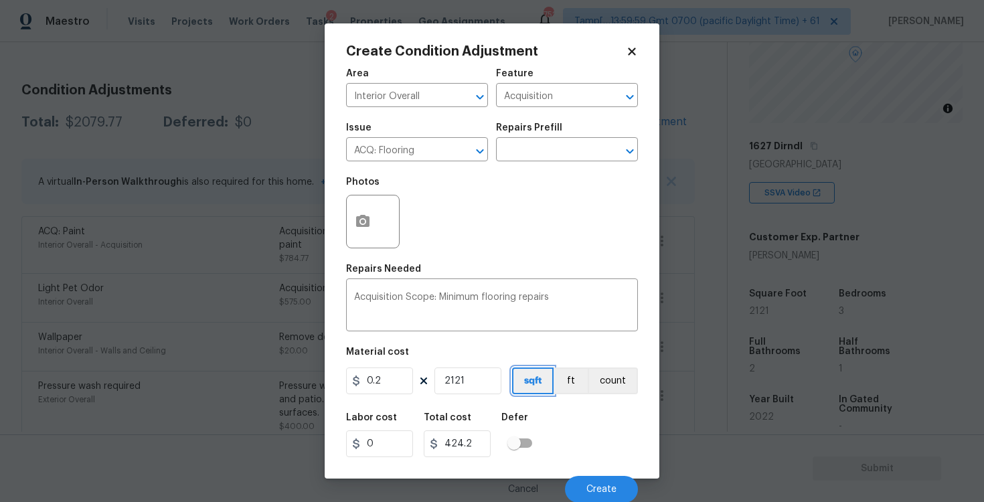
scroll to position [1, 0]
click at [606, 485] on span "Create" at bounding box center [602, 489] width 30 height 10
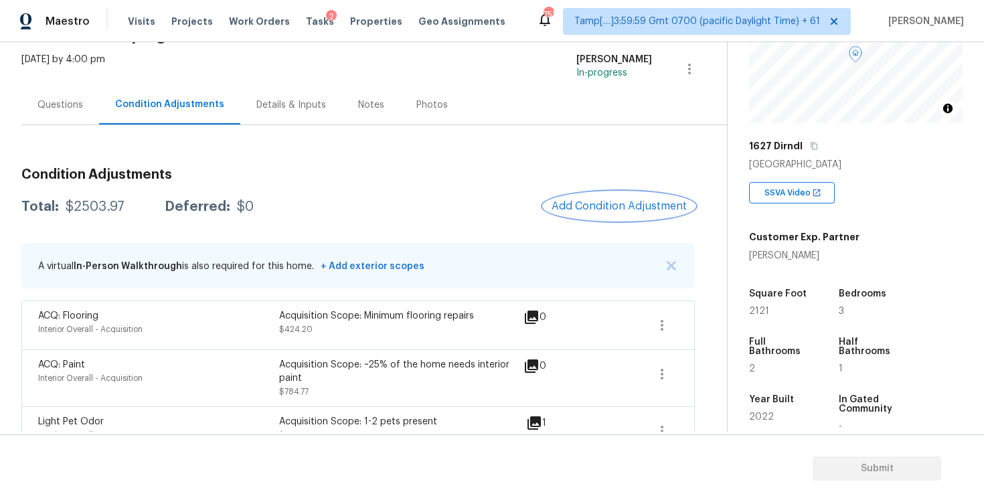
scroll to position [45, 0]
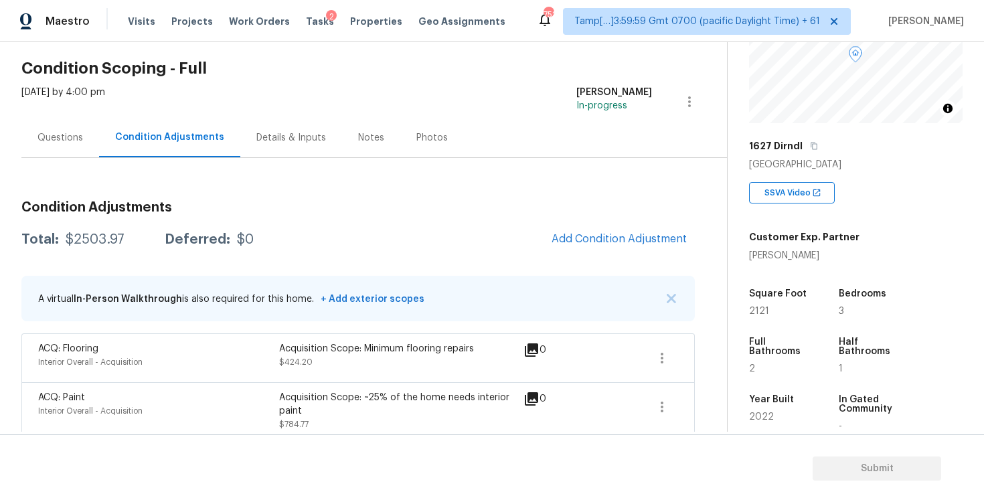
click at [70, 146] on div "Questions" at bounding box center [60, 138] width 78 height 40
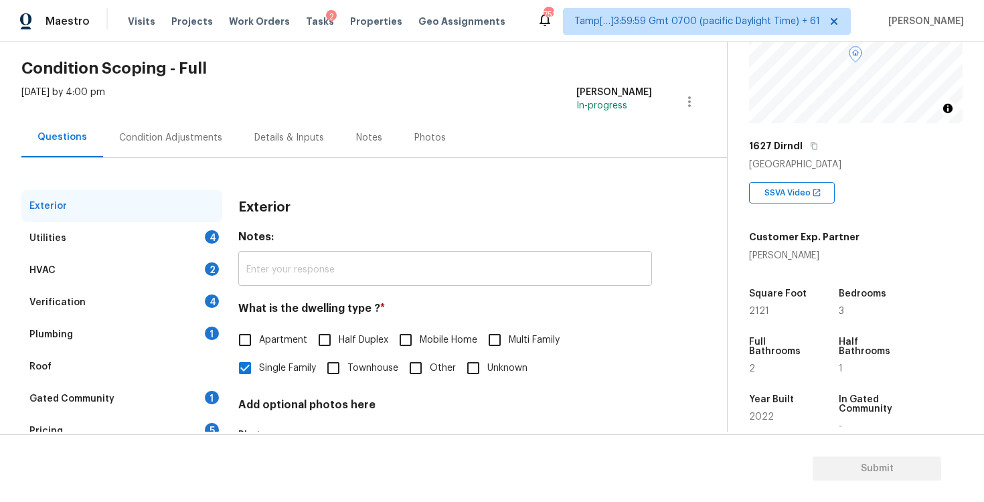
scroll to position [117, 0]
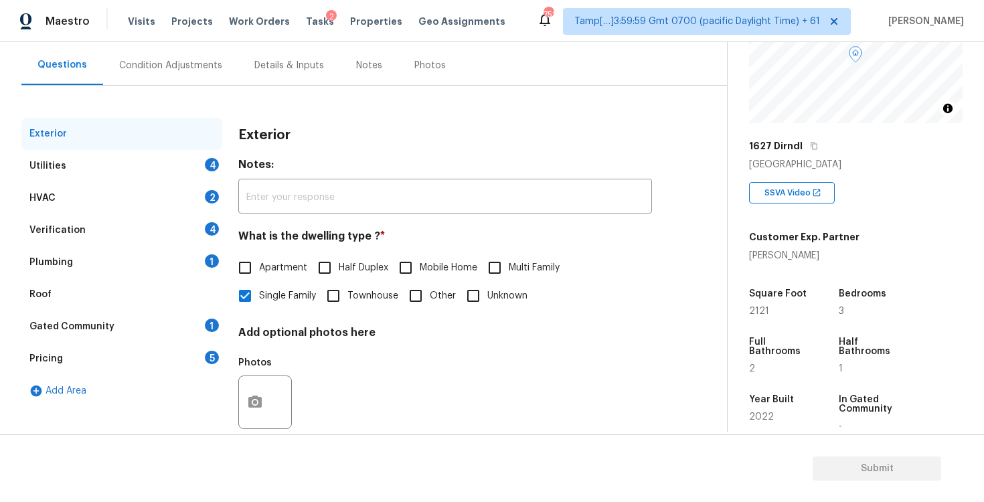
click at [222, 168] on div "Utilities 4" at bounding box center [121, 166] width 201 height 32
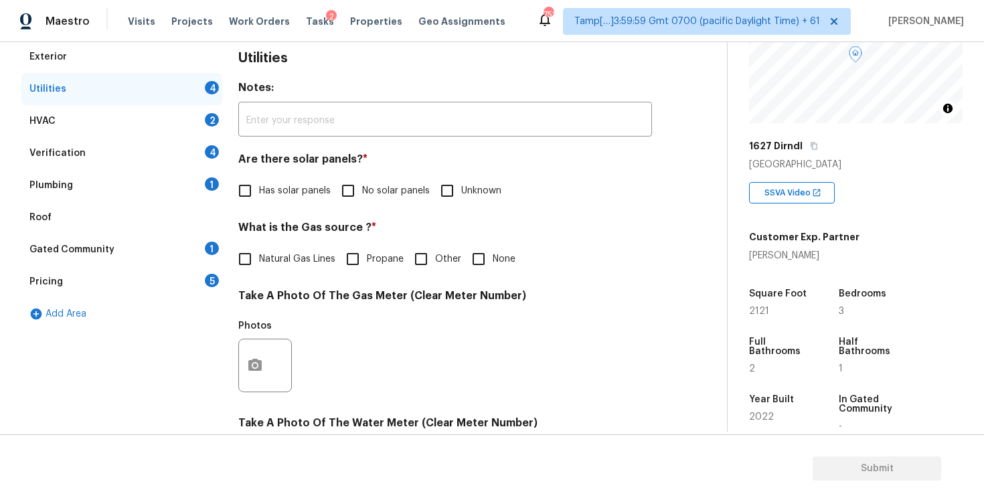
scroll to position [201, 0]
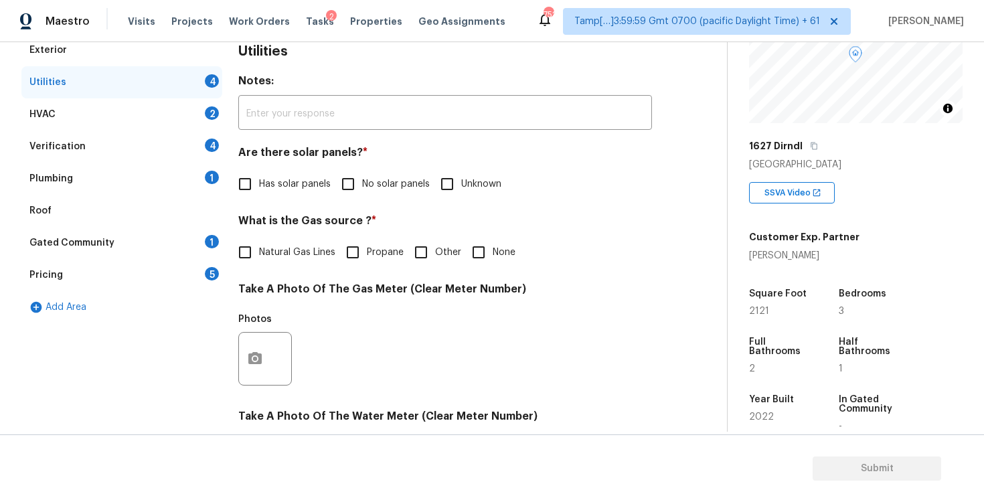
click at [344, 178] on input "No solar panels" at bounding box center [348, 184] width 28 height 28
checkbox input "true"
click at [281, 261] on label "Natural Gas Lines" at bounding box center [283, 254] width 104 height 28
click at [259, 261] on input "Natural Gas Lines" at bounding box center [245, 254] width 28 height 28
checkbox input "true"
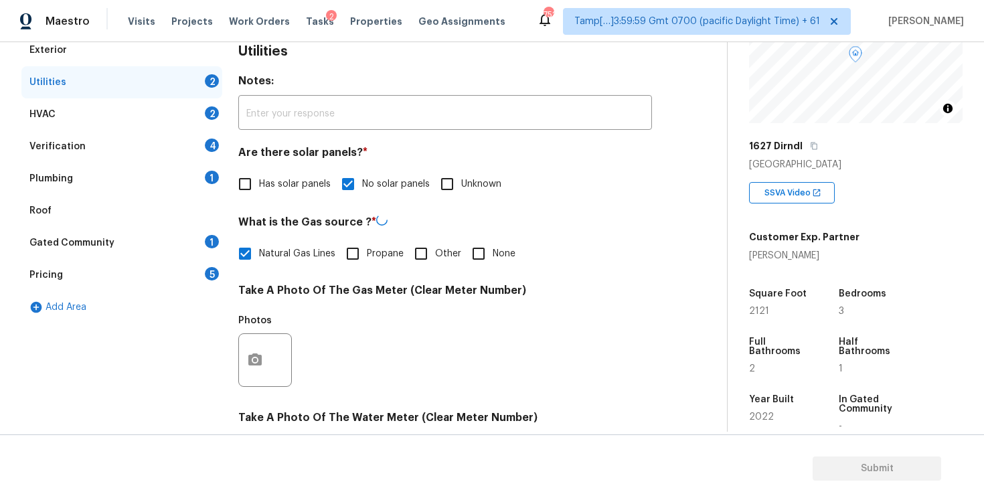
scroll to position [506, 0]
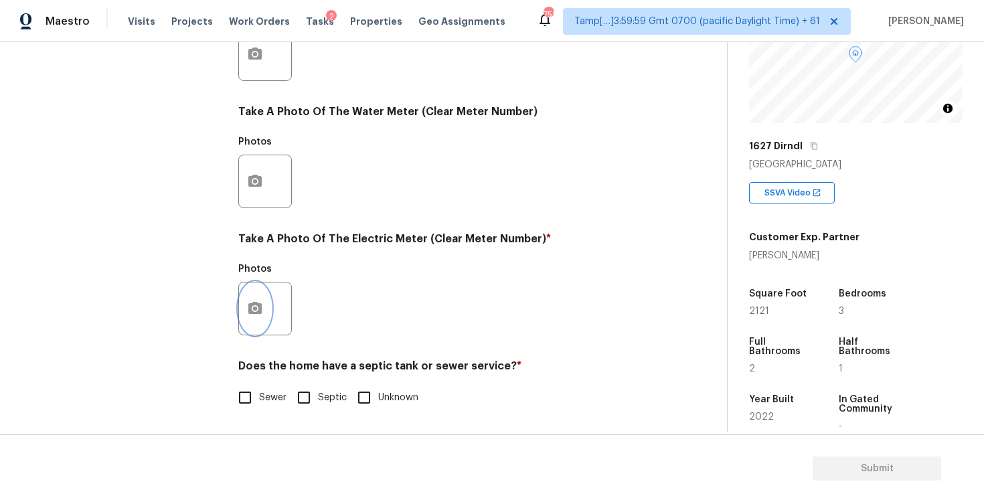
click at [264, 304] on button "button" at bounding box center [255, 309] width 32 height 52
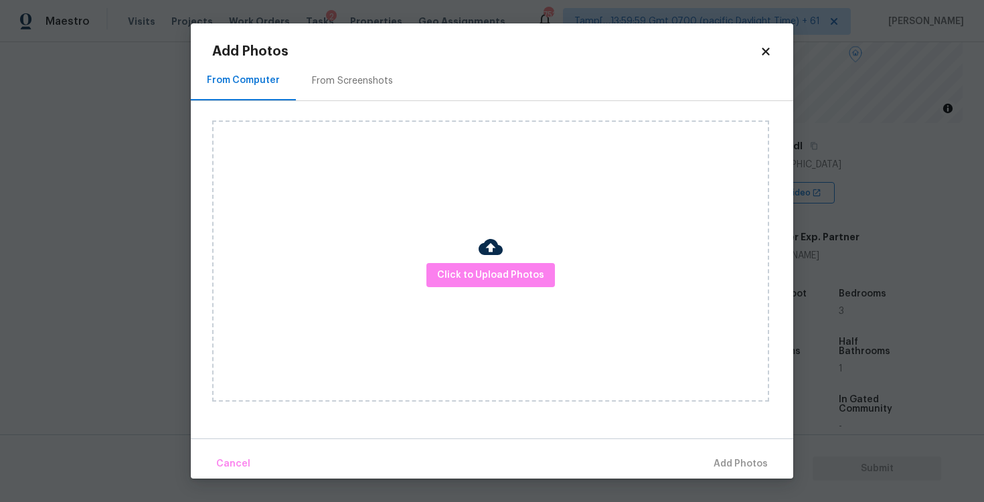
click at [505, 258] on div "Click to Upload Photos" at bounding box center [490, 261] width 557 height 281
click at [504, 271] on span "Click to Upload Photos" at bounding box center [490, 275] width 107 height 17
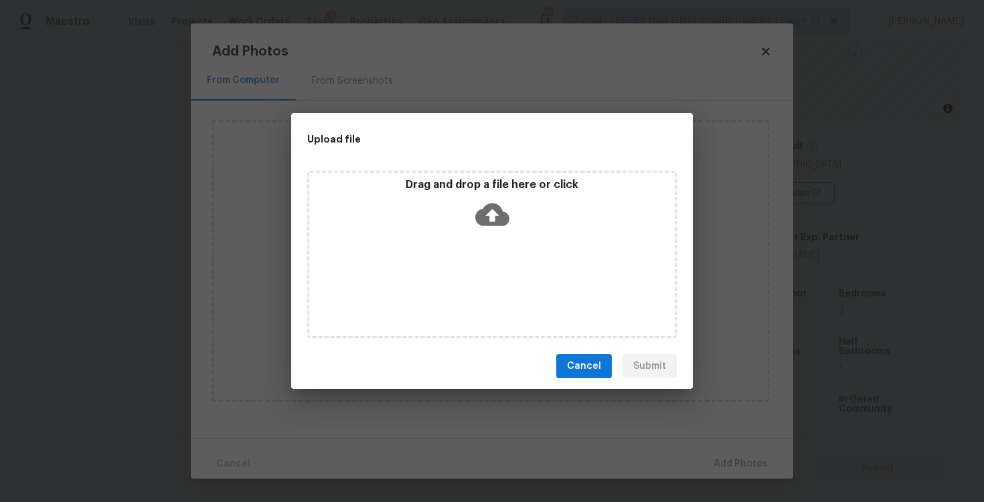
click at [500, 221] on icon at bounding box center [492, 215] width 34 height 23
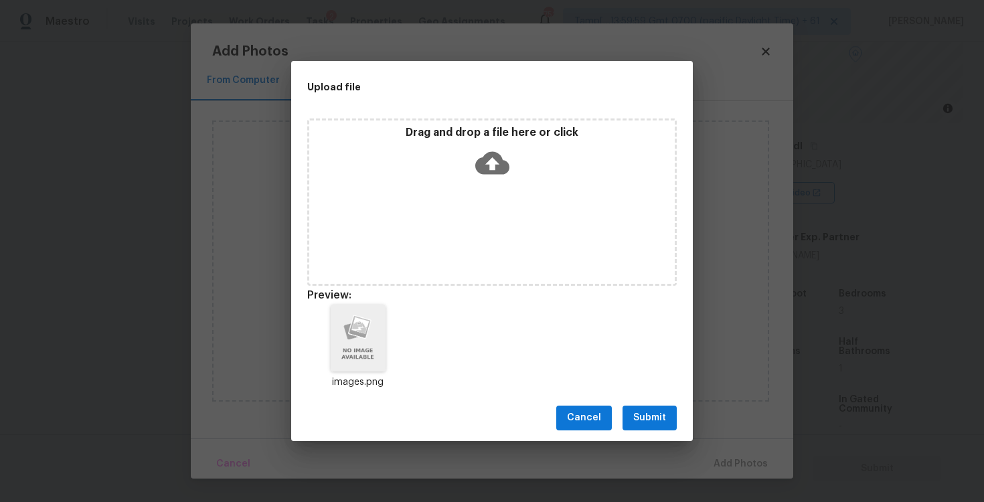
click at [667, 414] on button "Submit" at bounding box center [650, 418] width 54 height 25
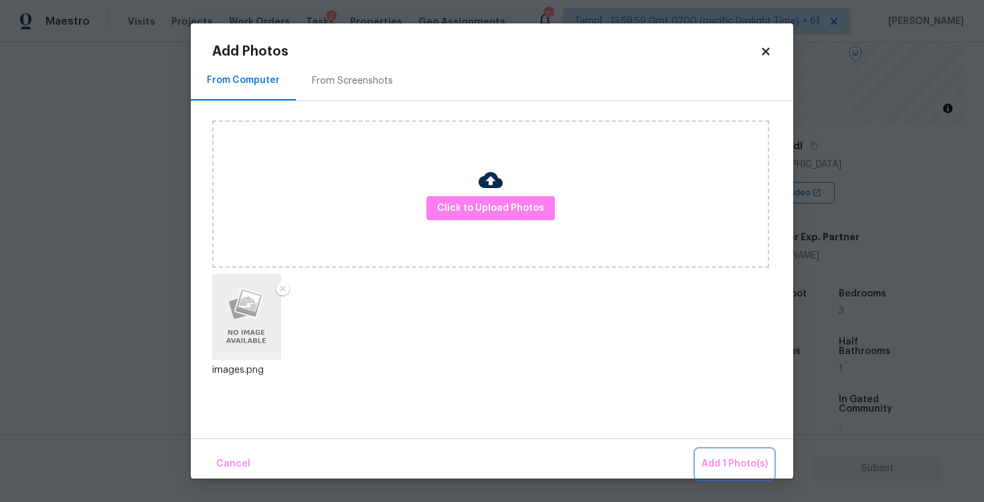
click at [735, 465] on span "Add 1 Photo(s)" at bounding box center [735, 464] width 66 height 17
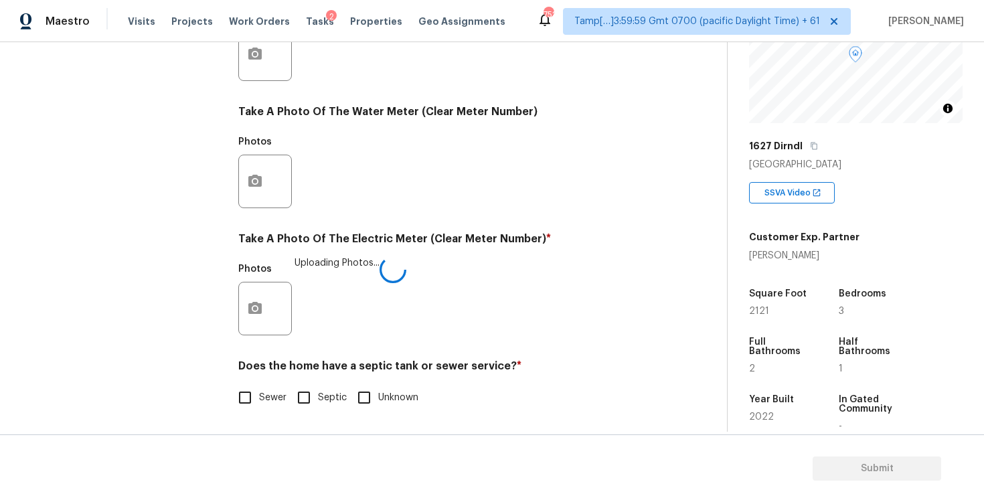
click at [257, 381] on div "Does the home have a septic tank or sewer service? * Sewer Septic Unknown" at bounding box center [445, 386] width 414 height 52
click at [257, 393] on input "Sewer" at bounding box center [245, 398] width 28 height 28
checkbox input "true"
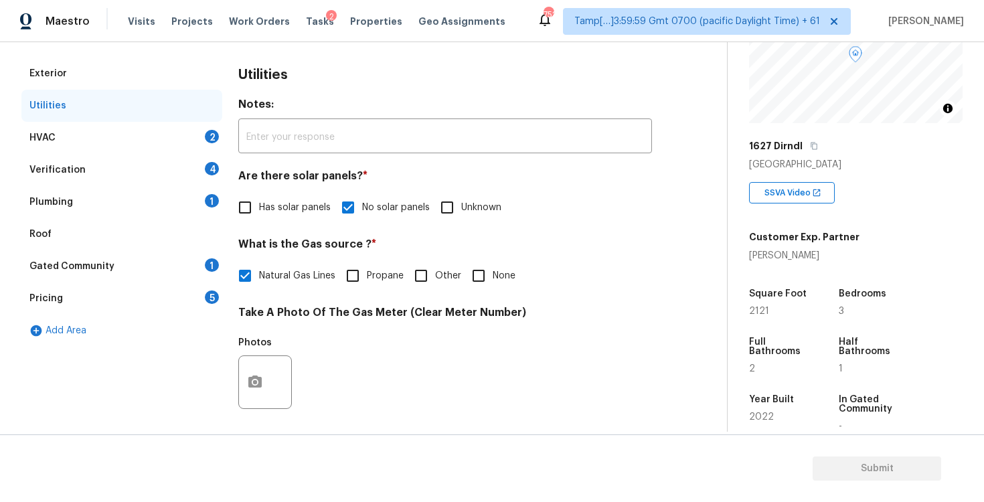
scroll to position [154, 0]
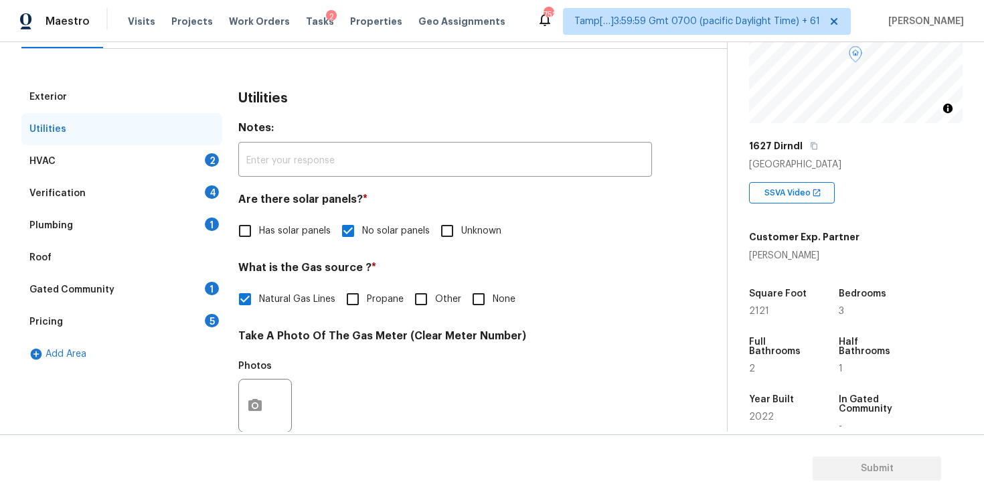
click at [196, 153] on div "HVAC 2" at bounding box center [121, 161] width 201 height 32
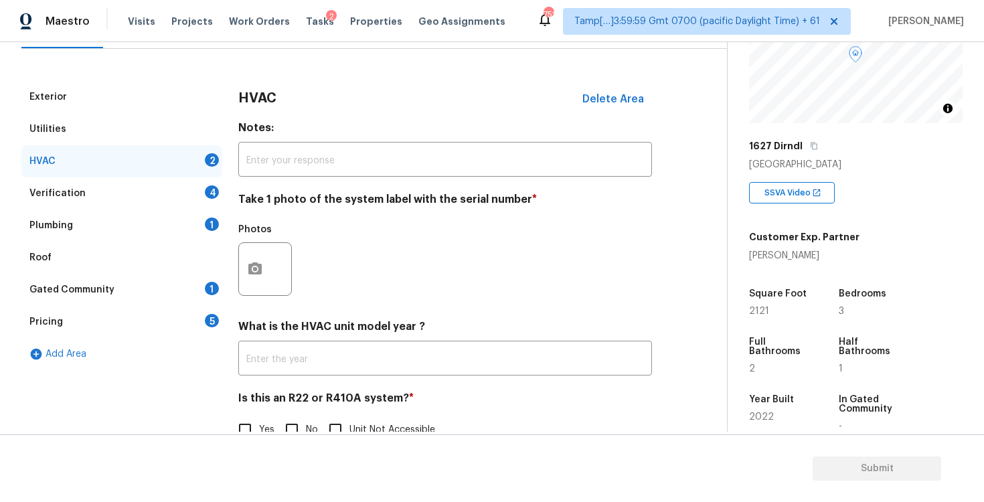
scroll to position [187, 0]
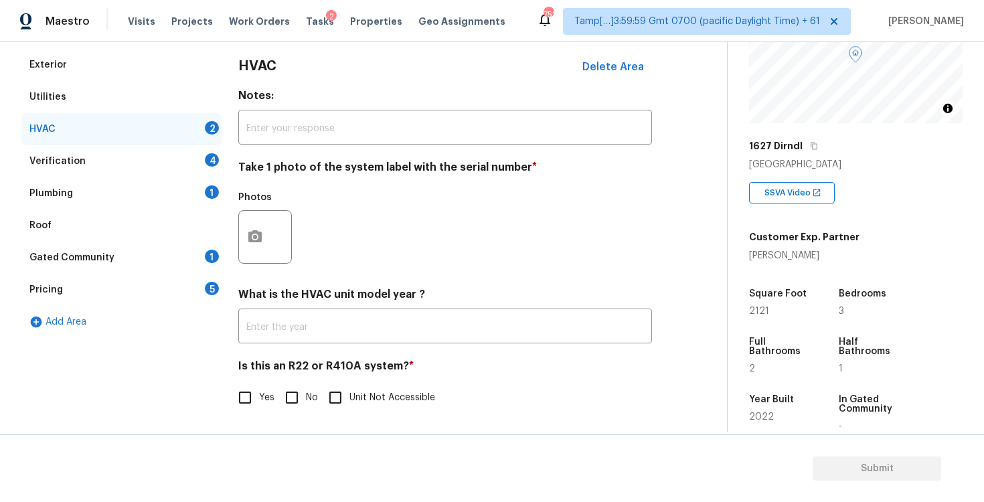
click at [275, 238] on div at bounding box center [265, 237] width 54 height 54
click at [253, 229] on icon "button" at bounding box center [255, 237] width 16 height 16
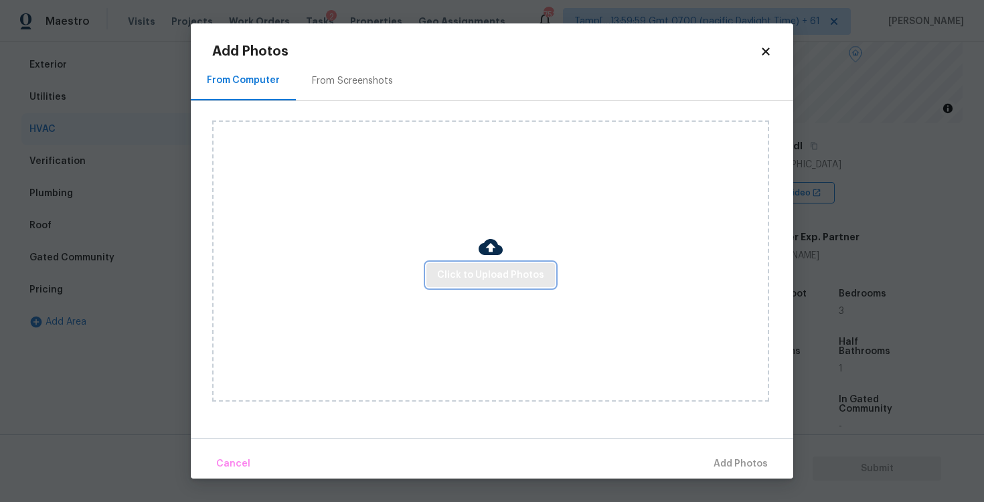
click at [515, 277] on span "Click to Upload Photos" at bounding box center [490, 275] width 107 height 17
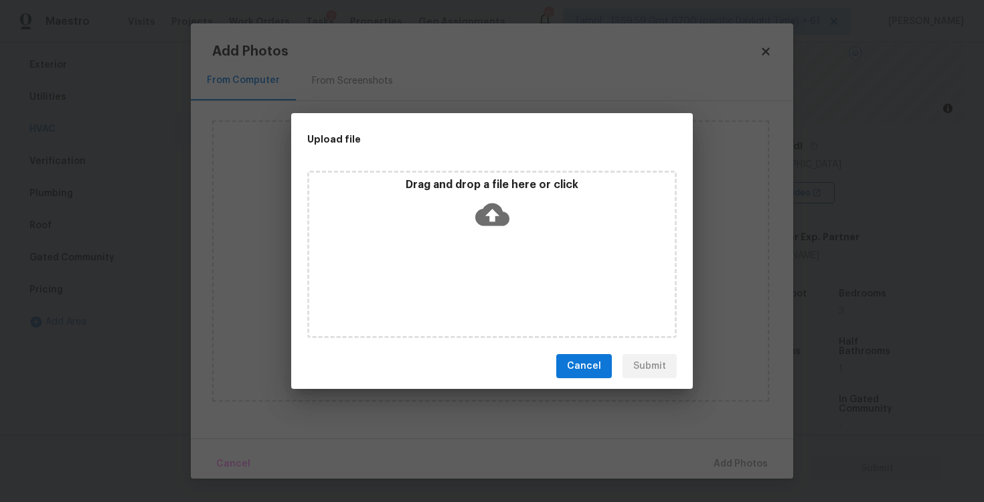
click at [505, 220] on icon at bounding box center [492, 215] width 34 height 23
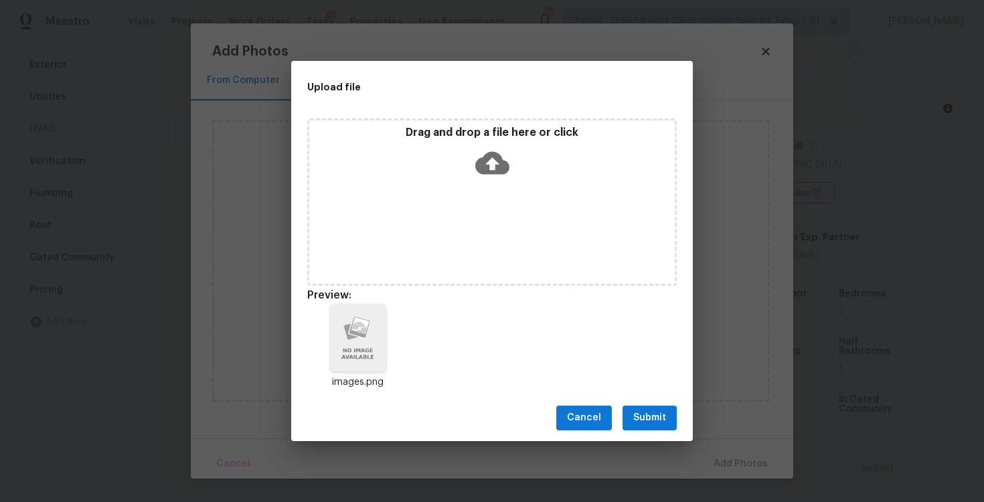
click at [658, 417] on span "Submit" at bounding box center [649, 418] width 33 height 17
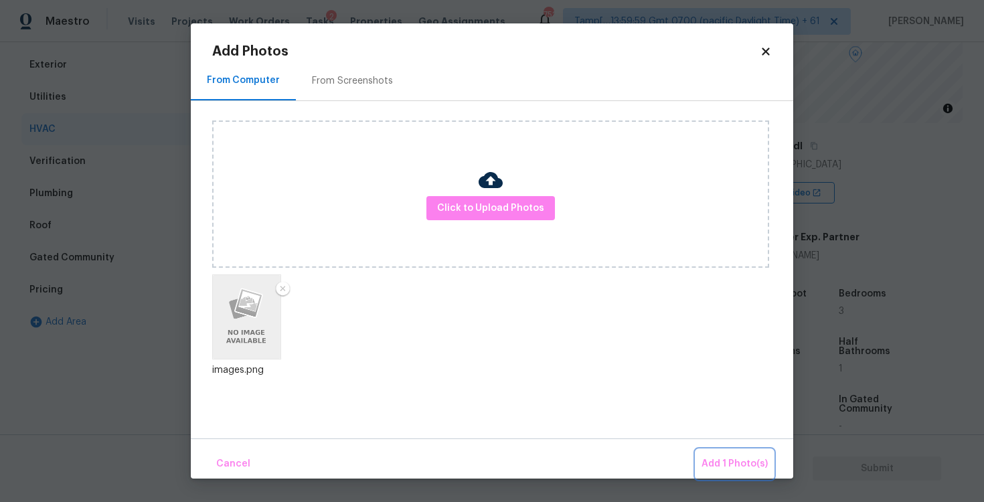
click at [740, 470] on span "Add 1 Photo(s)" at bounding box center [735, 464] width 66 height 17
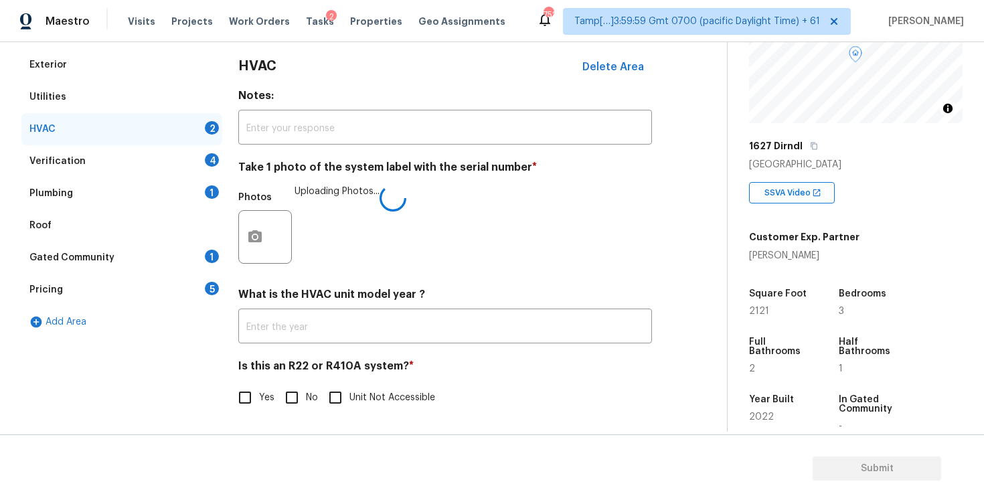
click at [283, 384] on input "No" at bounding box center [292, 398] width 28 height 28
checkbox input "true"
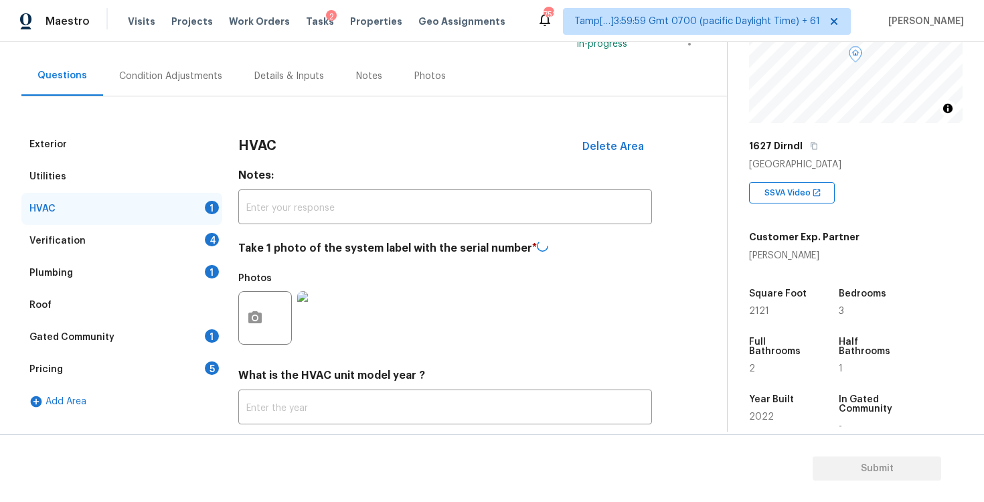
scroll to position [84, 0]
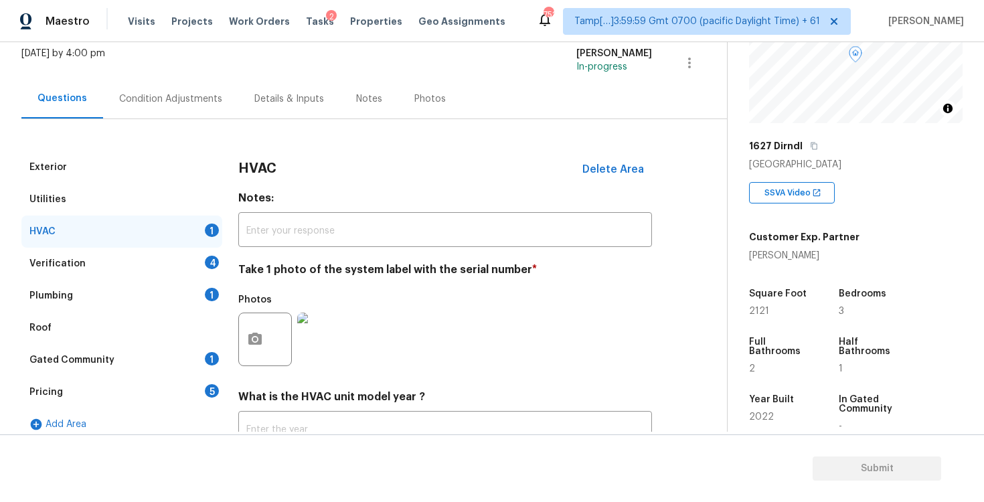
click at [204, 250] on div "Verification 4" at bounding box center [121, 264] width 201 height 32
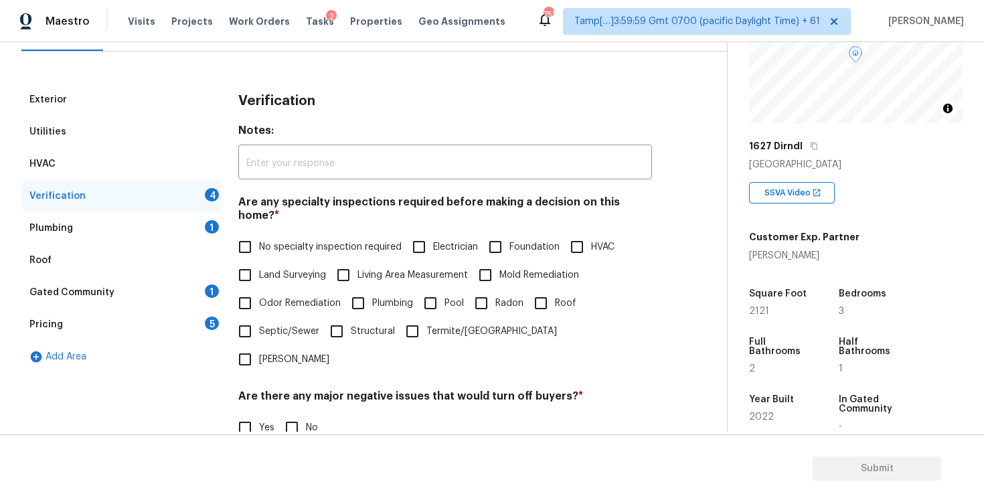
click at [241, 246] on input "No specialty inspection required" at bounding box center [245, 247] width 28 height 28
checkbox input "true"
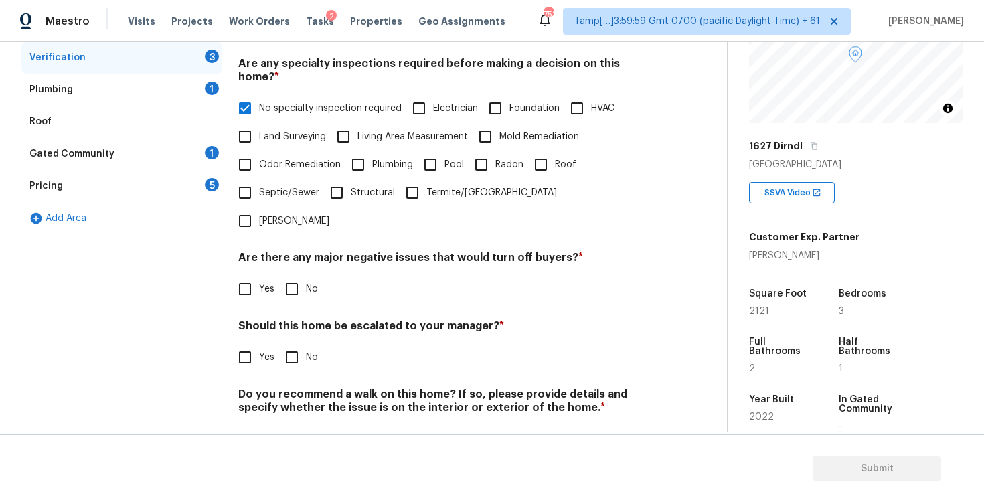
click at [291, 251] on h4 "Are there any major negative issues that would turn off buyers? *" at bounding box center [445, 260] width 414 height 19
click at [293, 275] on input "No" at bounding box center [292, 289] width 28 height 28
checkbox input "true"
click at [296, 345] on input "No" at bounding box center [292, 359] width 28 height 28
checkbox input "true"
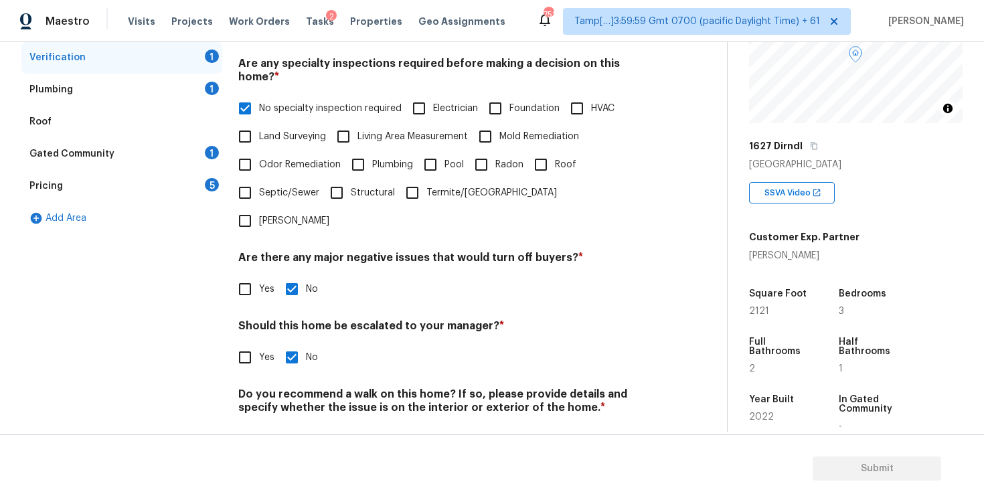
click at [296, 388] on div "Do you recommend a walk on this home? If so, please provide details and specify…" at bounding box center [445, 421] width 414 height 66
click at [297, 425] on input "No" at bounding box center [292, 439] width 28 height 28
checkbox input "true"
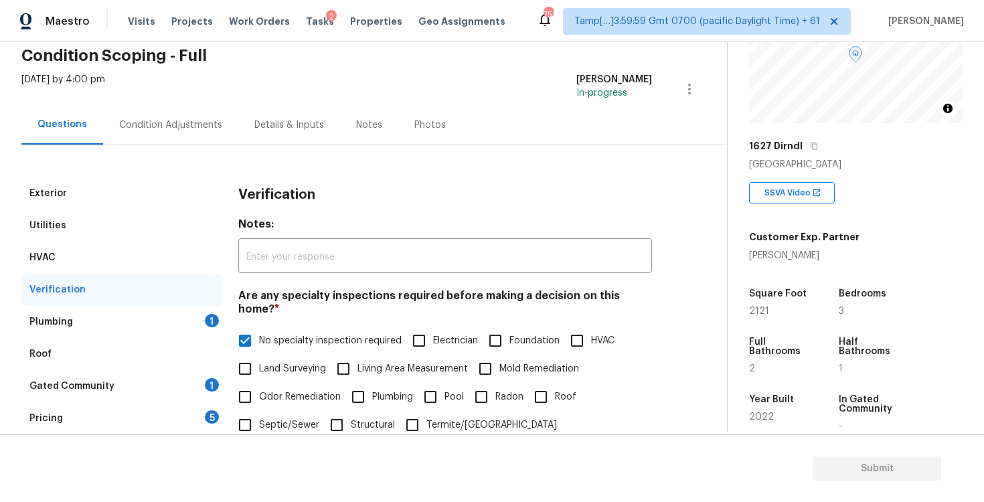
click at [214, 316] on div "1" at bounding box center [212, 320] width 14 height 13
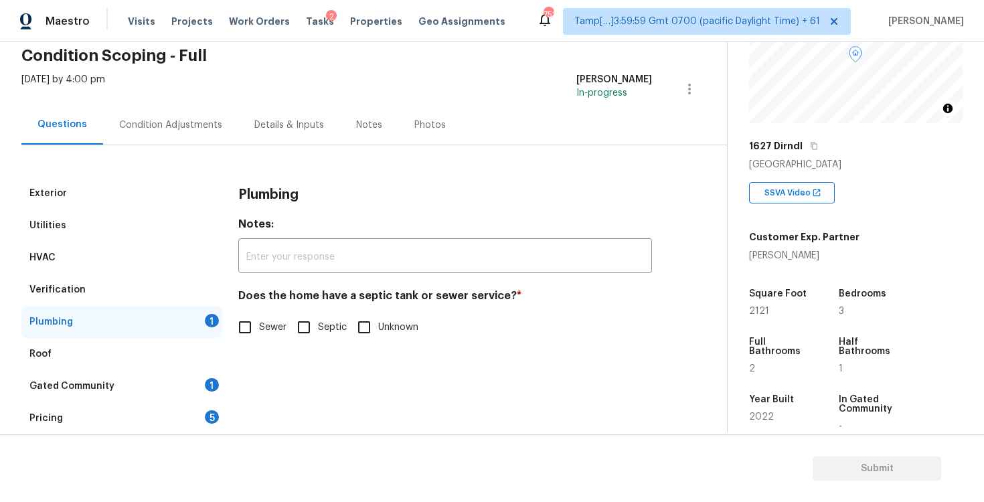
click at [250, 322] on input "Sewer" at bounding box center [245, 327] width 28 height 28
checkbox input "true"
click at [208, 368] on div "Roof" at bounding box center [121, 354] width 201 height 32
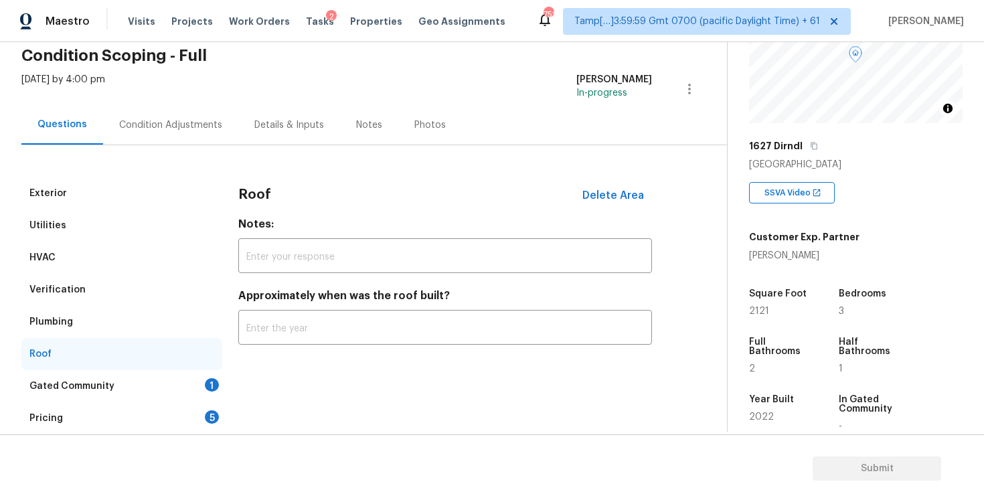
click at [208, 382] on div "1" at bounding box center [212, 384] width 14 height 13
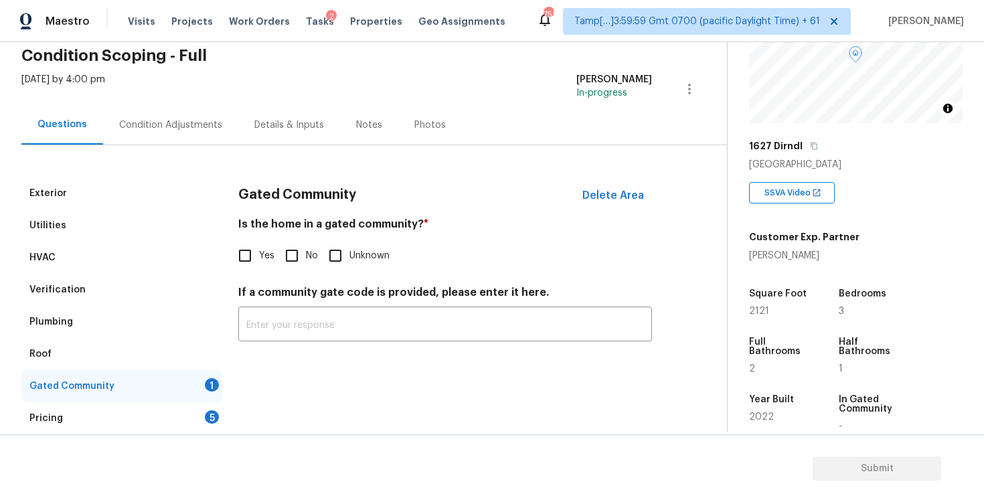
click at [286, 251] on input "No" at bounding box center [292, 256] width 28 height 28
checkbox input "true"
click at [203, 419] on div "Pricing 5" at bounding box center [121, 418] width 201 height 32
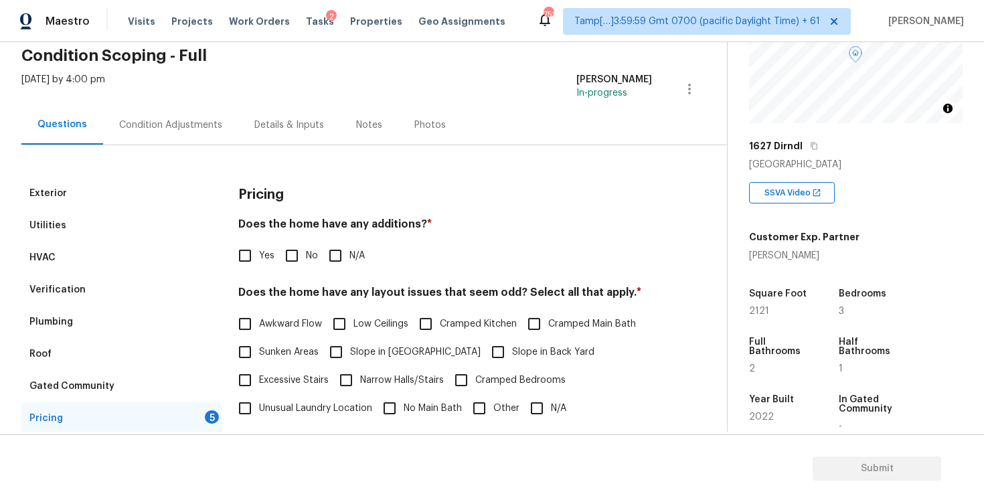
click at [295, 247] on input "No" at bounding box center [292, 256] width 28 height 28
checkbox input "true"
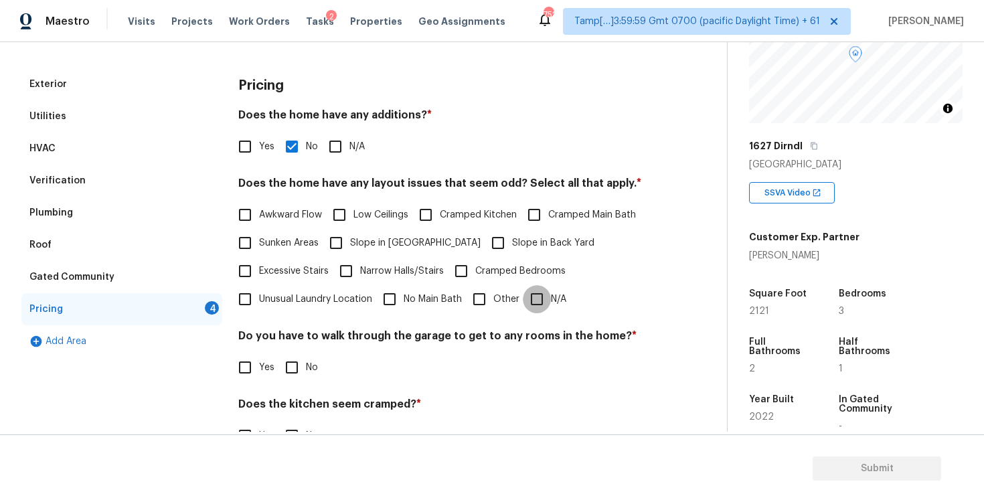
click at [537, 287] on input "N/A" at bounding box center [537, 299] width 28 height 28
checkbox input "true"
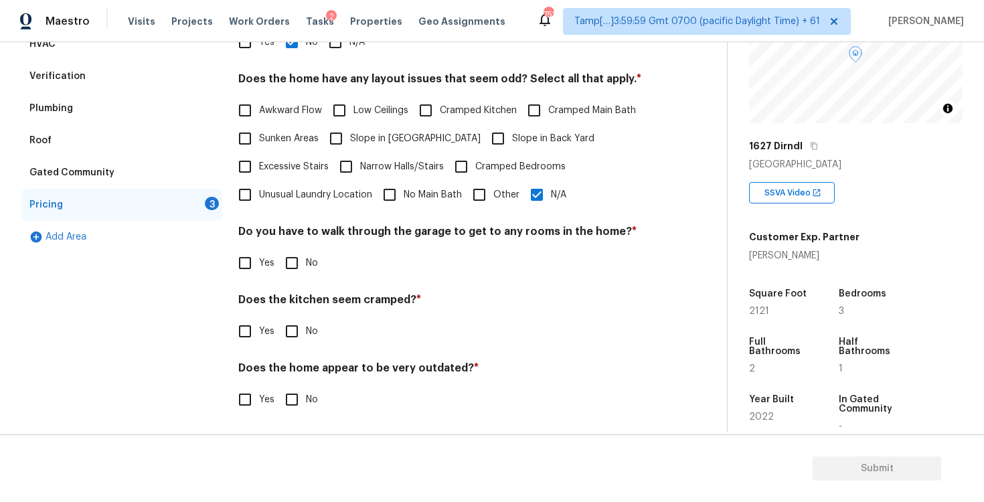
scroll to position [273, 0]
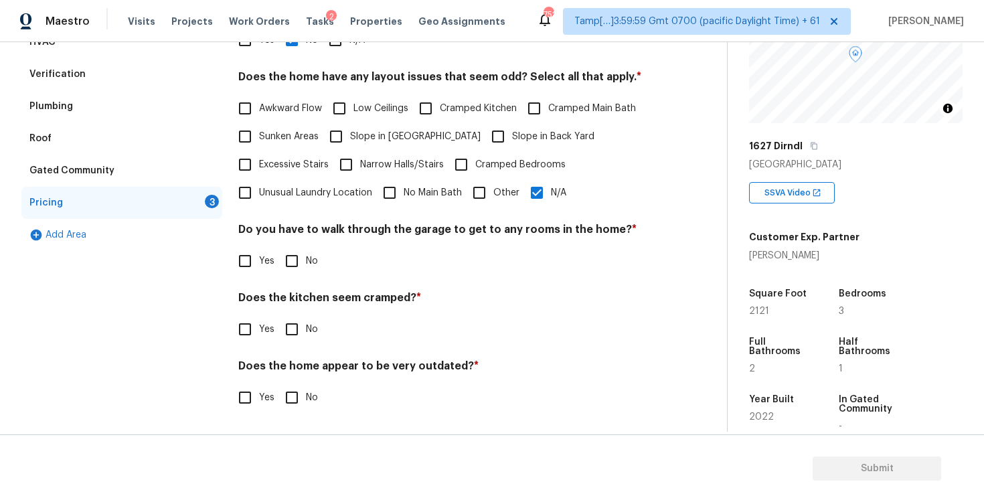
click at [303, 256] on input "No" at bounding box center [292, 261] width 28 height 28
checkbox input "true"
click at [303, 332] on input "No" at bounding box center [292, 329] width 28 height 28
checkbox input "true"
click at [298, 400] on input "No" at bounding box center [292, 399] width 28 height 28
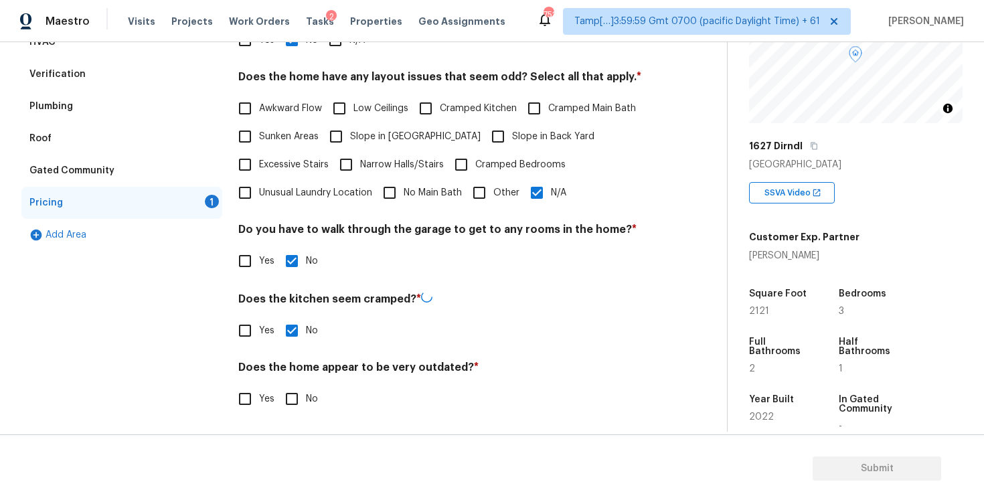
checkbox input "true"
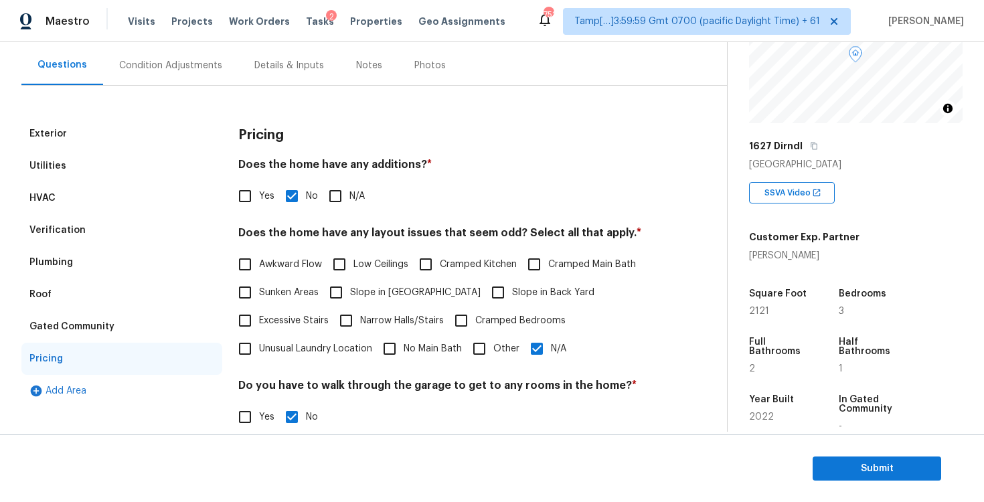
scroll to position [74, 0]
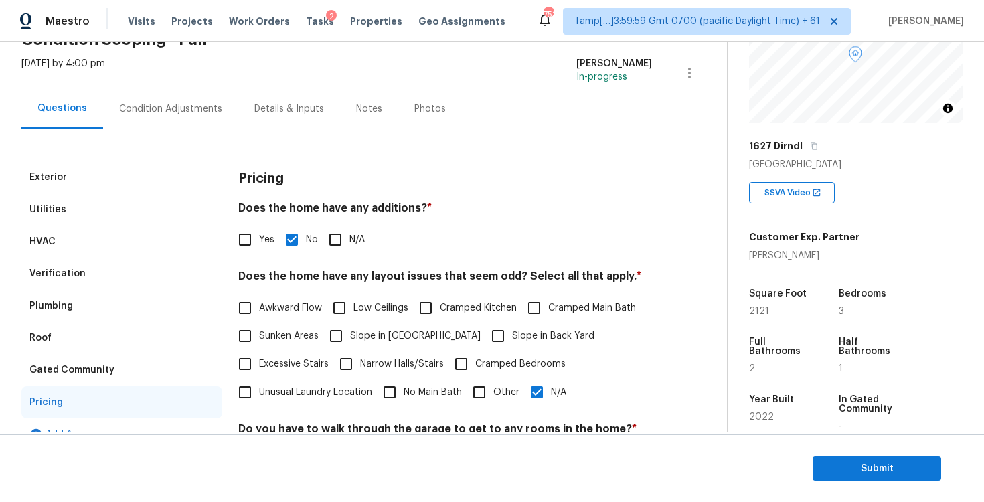
click at [183, 116] on div "Condition Adjustments" at bounding box center [170, 109] width 135 height 40
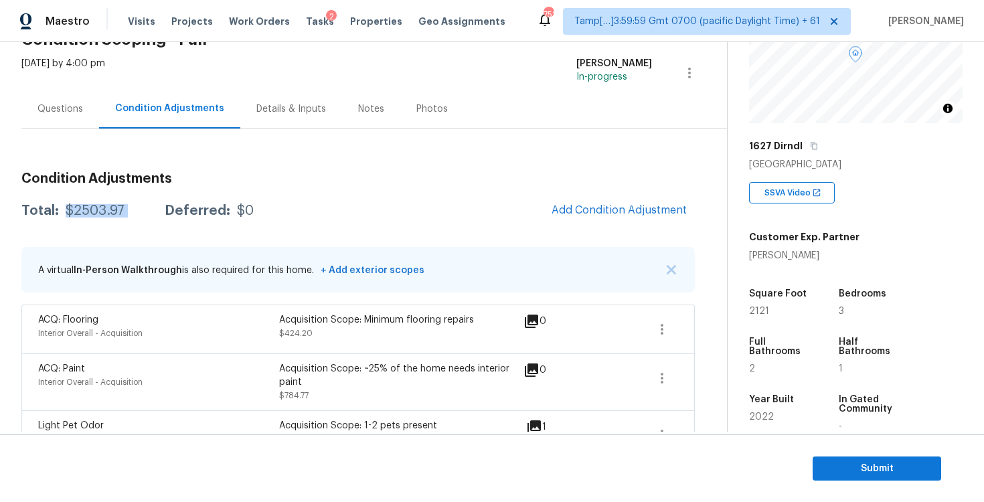
drag, startPoint x: 65, startPoint y: 209, endPoint x: 149, endPoint y: 209, distance: 83.7
click at [149, 209] on div "Total: $2503.97 Deferred: $0" at bounding box center [137, 210] width 232 height 13
copy div "$2503.97"
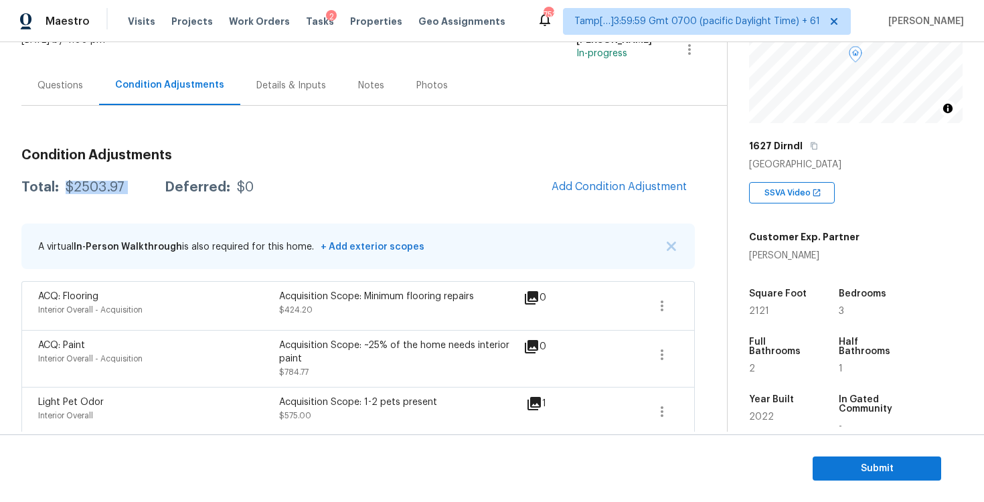
click at [291, 343] on div "Acquisition Scope: ~25% of the home needs interior paint" at bounding box center [399, 352] width 241 height 27
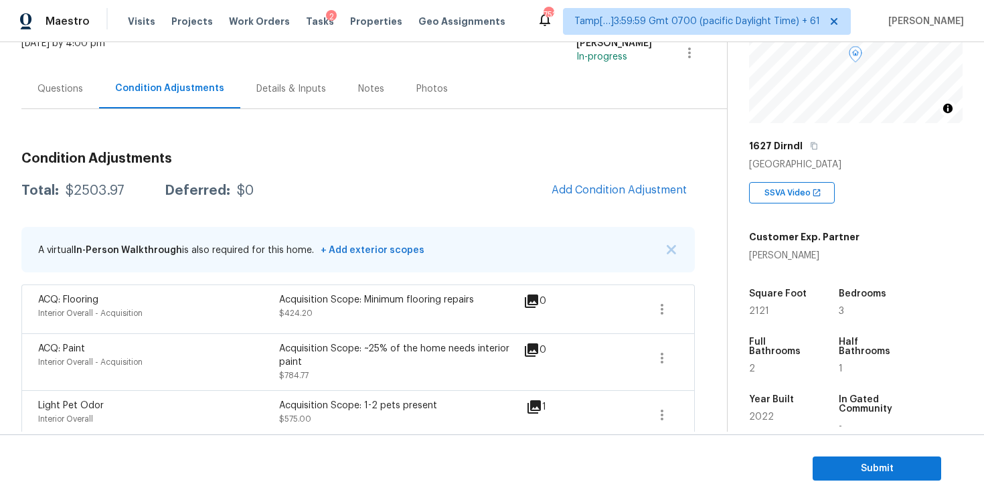
scroll to position [70, 0]
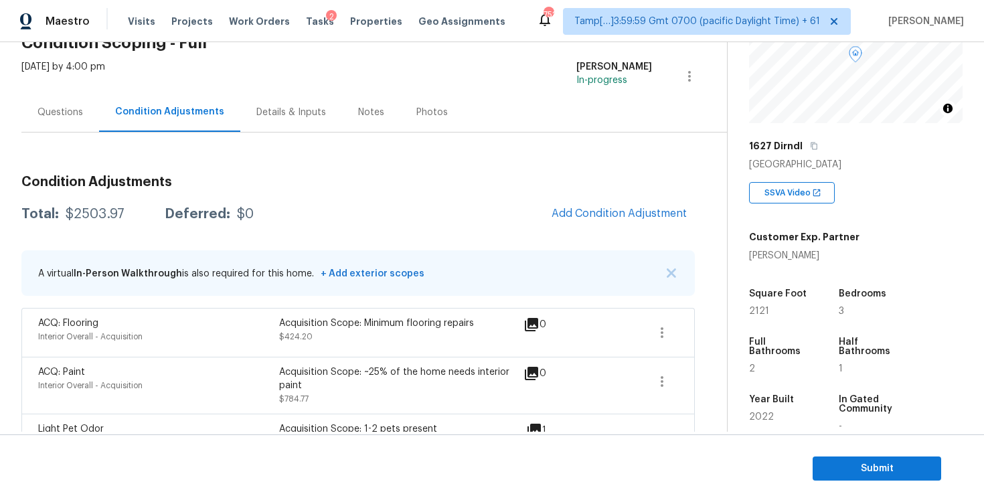
click at [172, 213] on div "Deferred:" at bounding box center [198, 214] width 66 height 13
drag, startPoint x: 66, startPoint y: 213, endPoint x: 137, endPoint y: 212, distance: 71.7
click at [137, 212] on div "Total: $2503.97 Deferred: $0" at bounding box center [137, 214] width 232 height 13
copy div "$2503.97"
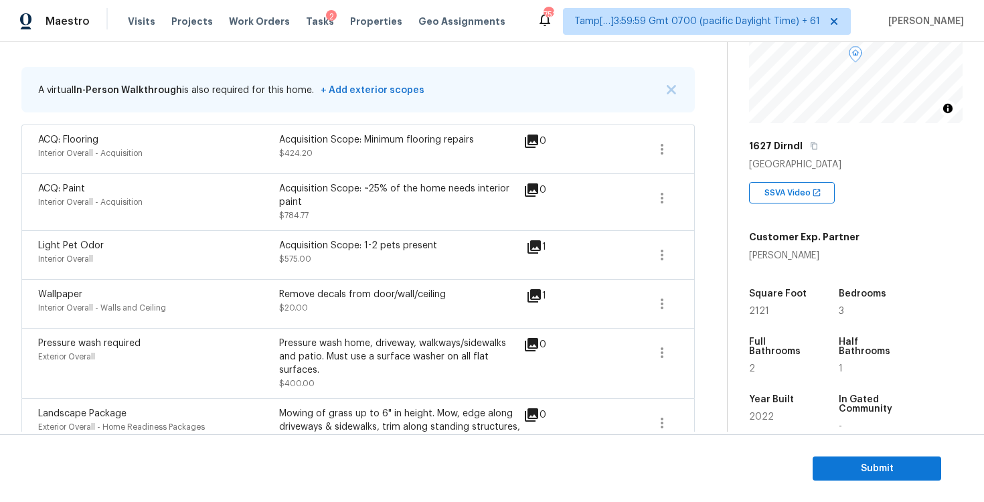
scroll to position [350, 0]
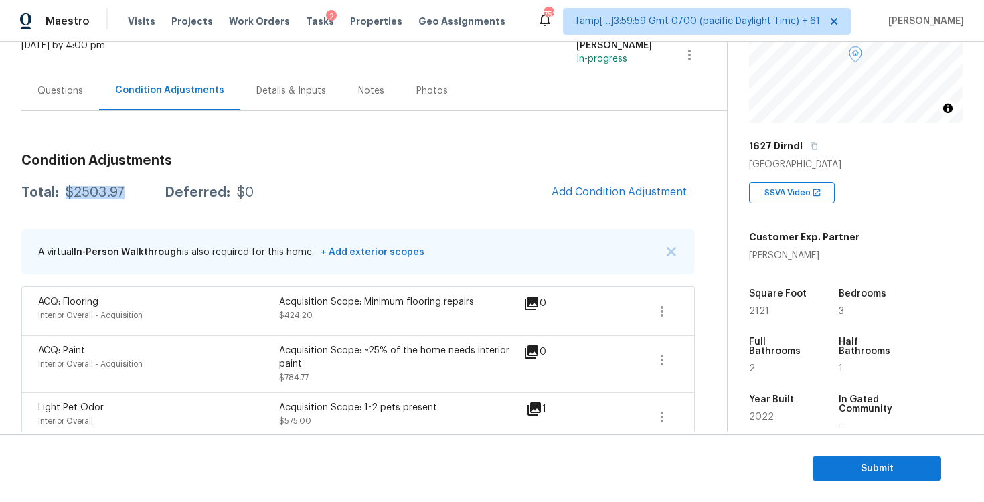
click at [318, 309] on div "Acquisition Scope: Minimum flooring repairs $424.20" at bounding box center [399, 311] width 241 height 32
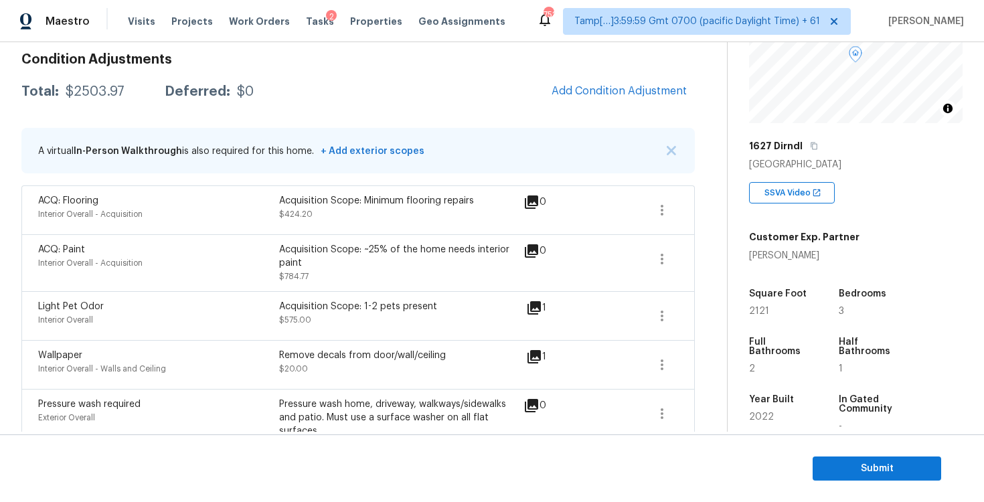
scroll to position [192, 0]
click at [899, 485] on section "Submit" at bounding box center [492, 469] width 984 height 68
click at [874, 455] on section "Submit" at bounding box center [492, 469] width 984 height 68
click at [866, 465] on span "Submit" at bounding box center [877, 469] width 107 height 17
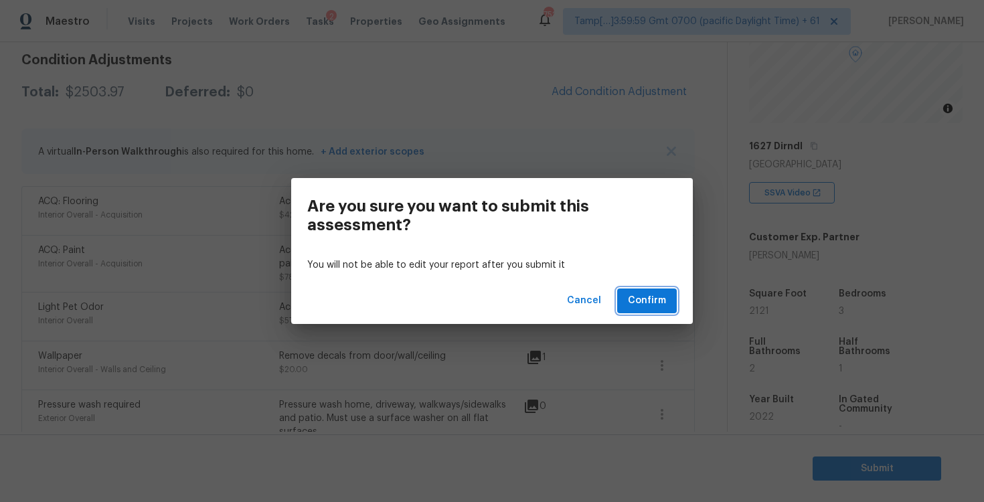
click at [649, 303] on span "Confirm" at bounding box center [647, 301] width 38 height 17
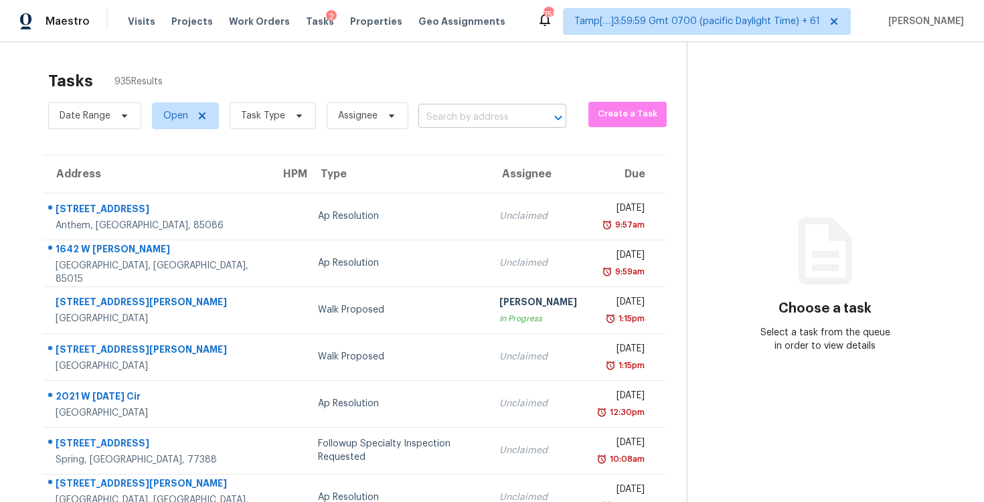
click at [486, 109] on input "text" at bounding box center [474, 117] width 110 height 21
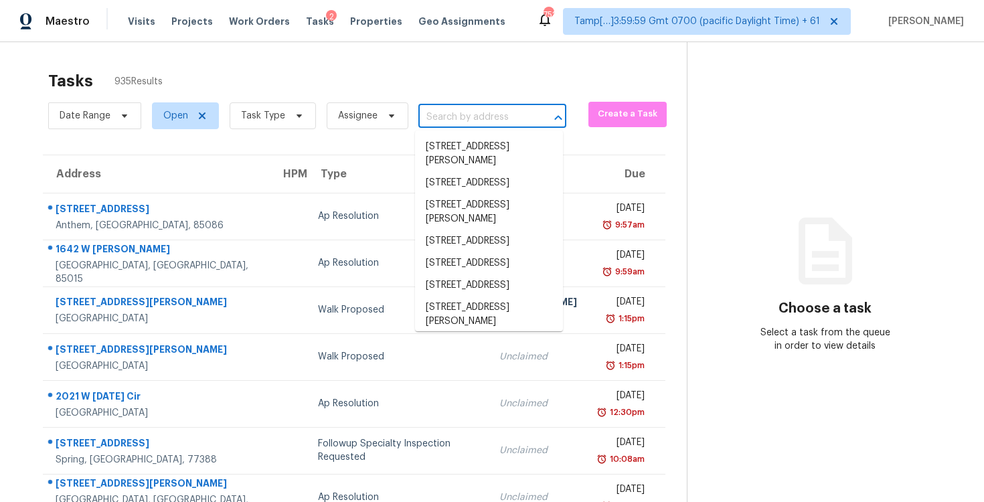
paste input "[STREET_ADDRESS]"
type input "[STREET_ADDRESS]"
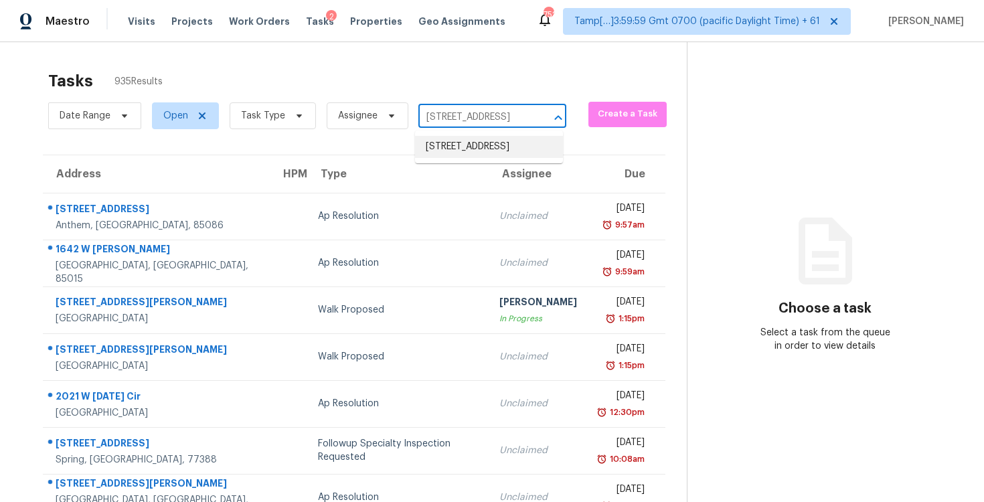
click at [493, 143] on li "[STREET_ADDRESS]" at bounding box center [489, 147] width 148 height 22
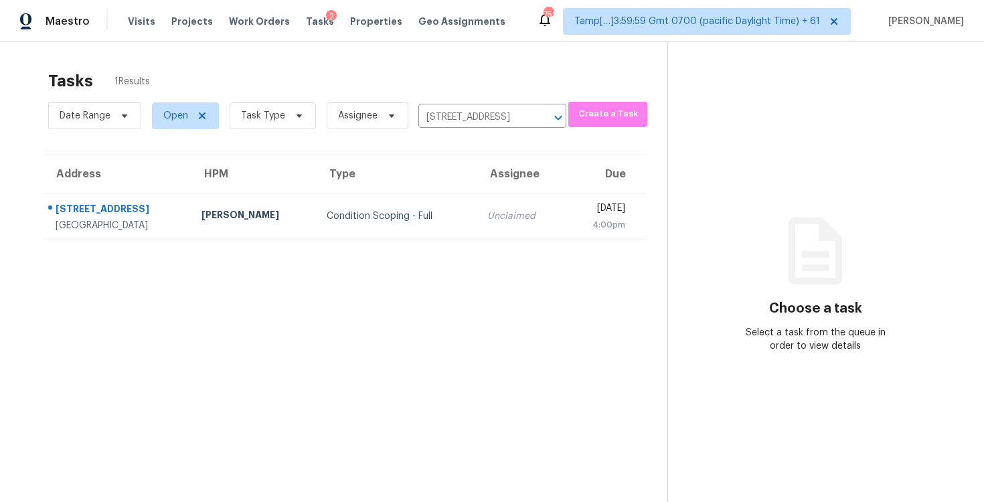
click at [512, 197] on td "Unclaimed" at bounding box center [521, 216] width 88 height 47
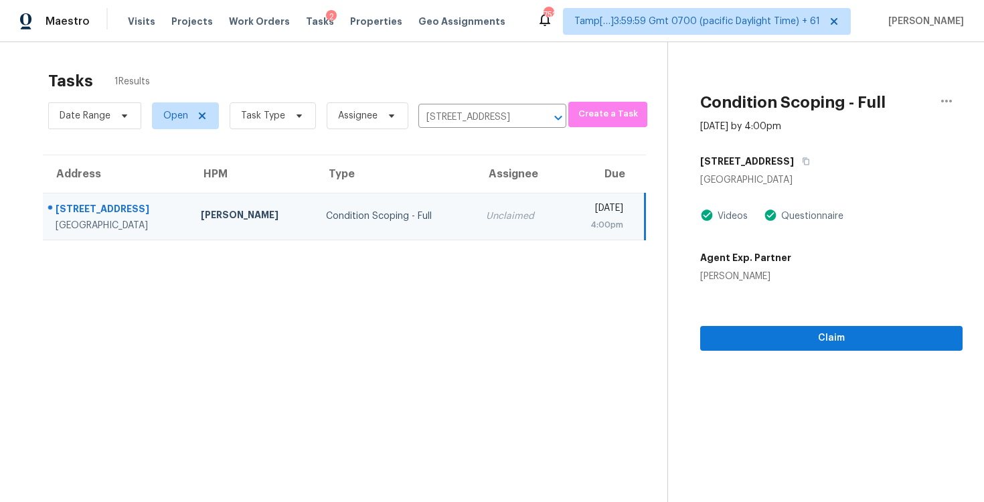
click at [787, 324] on div "Claim" at bounding box center [831, 317] width 262 height 68
click at [787, 337] on span "Claim" at bounding box center [831, 338] width 241 height 17
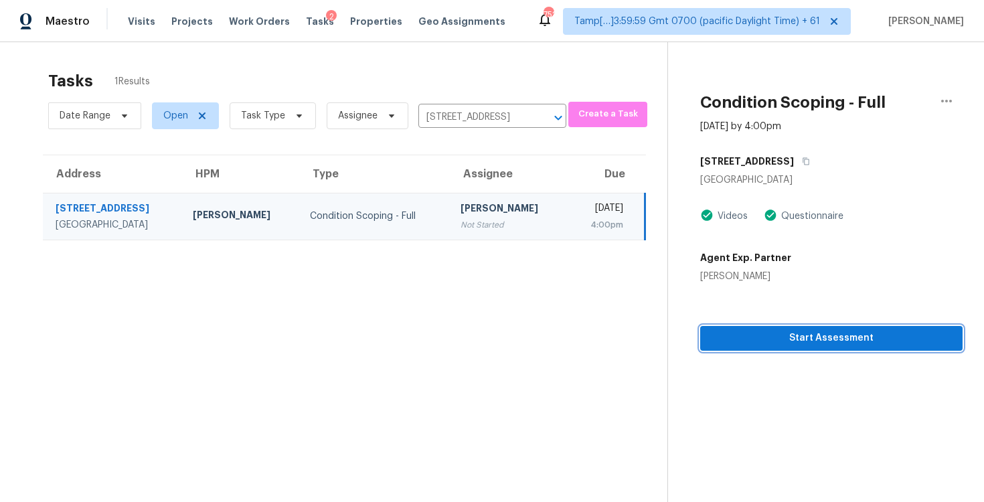
click at [787, 337] on span "Start Assessment" at bounding box center [831, 338] width 241 height 17
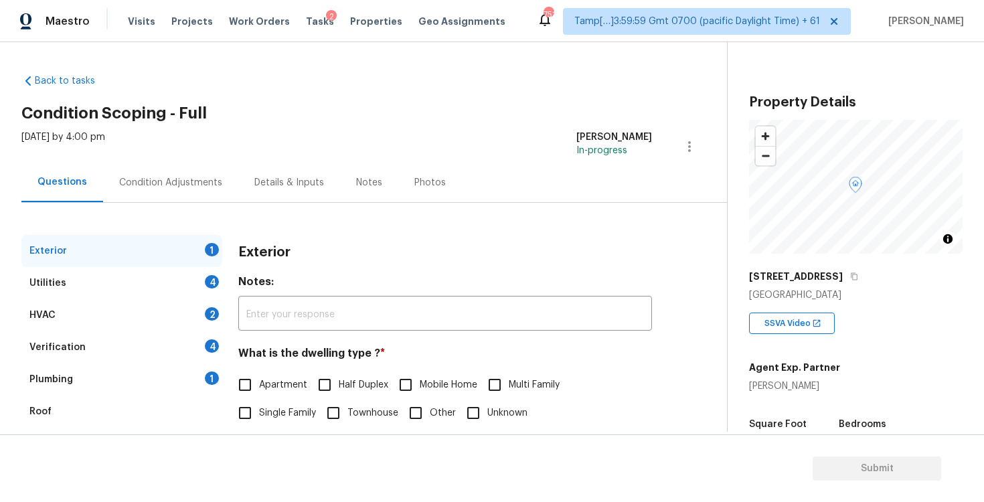
scroll to position [143, 0]
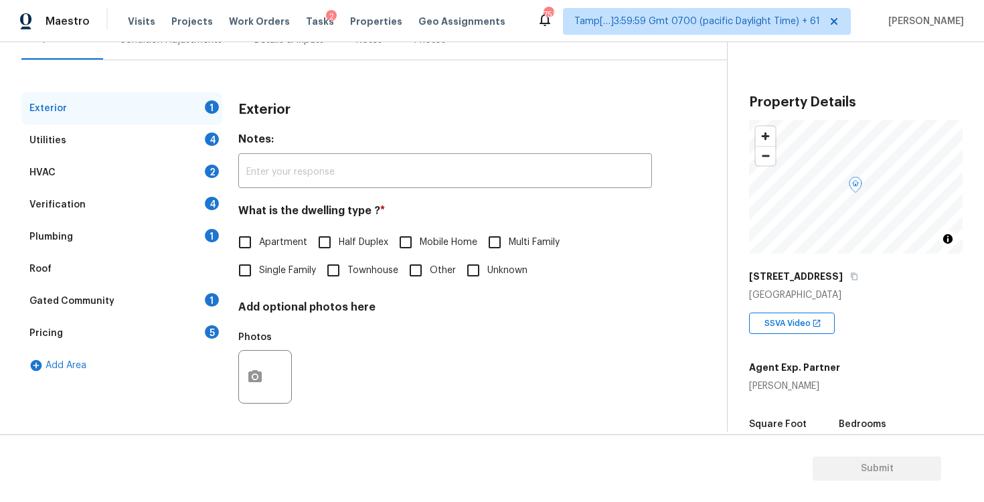
click at [283, 278] on label "Single Family" at bounding box center [273, 270] width 85 height 28
click at [259, 278] on input "Single Family" at bounding box center [245, 270] width 28 height 28
checkbox input "true"
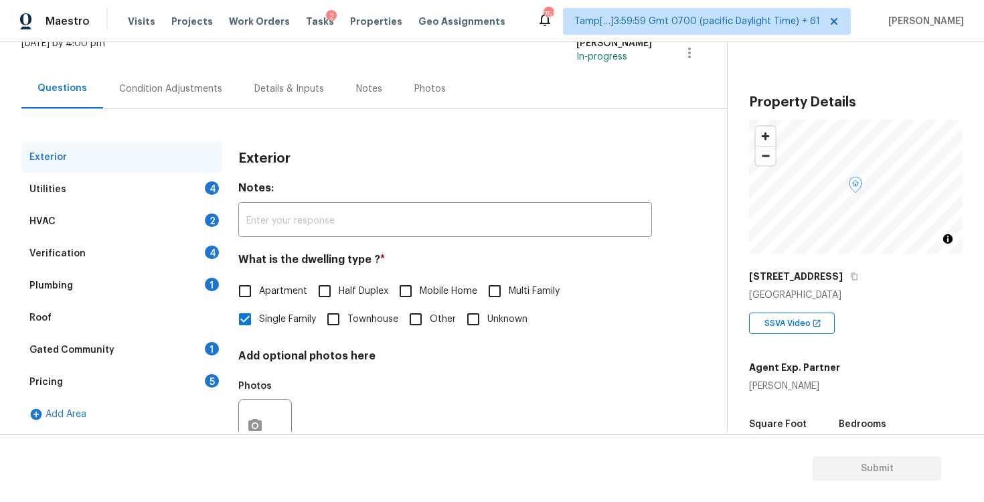
scroll to position [89, 0]
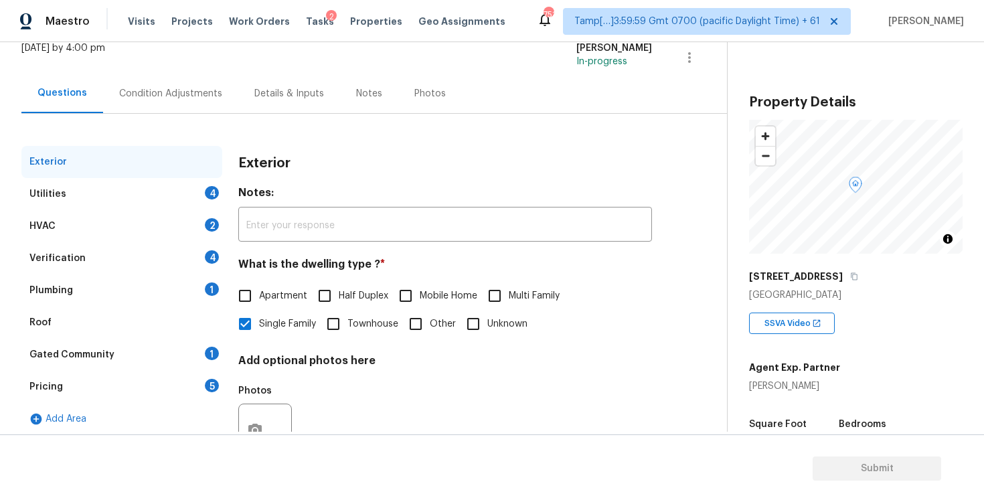
click at [185, 99] on div "Condition Adjustments" at bounding box center [170, 93] width 103 height 13
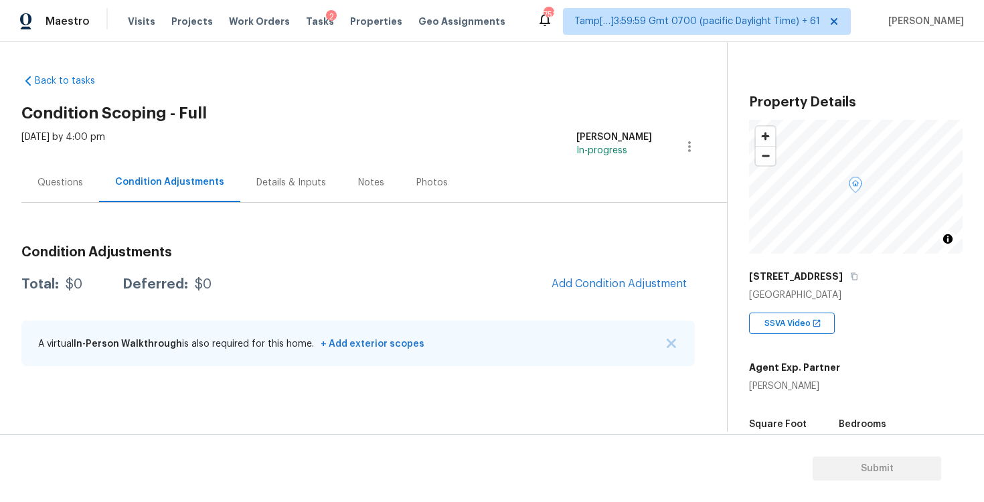
click at [488, 188] on div "Questions Condition Adjustments Details & Inputs Notes Photos" at bounding box center [374, 183] width 706 height 40
click at [467, 271] on div "Total: $0 Deferred: $0 Add Condition Adjustment" at bounding box center [358, 284] width 674 height 29
click at [62, 192] on div "Questions" at bounding box center [60, 183] width 78 height 40
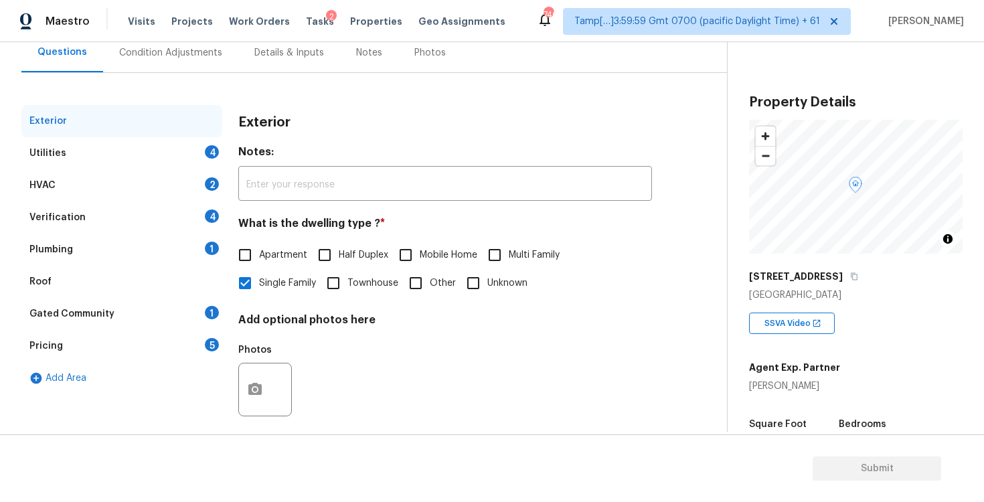
scroll to position [143, 0]
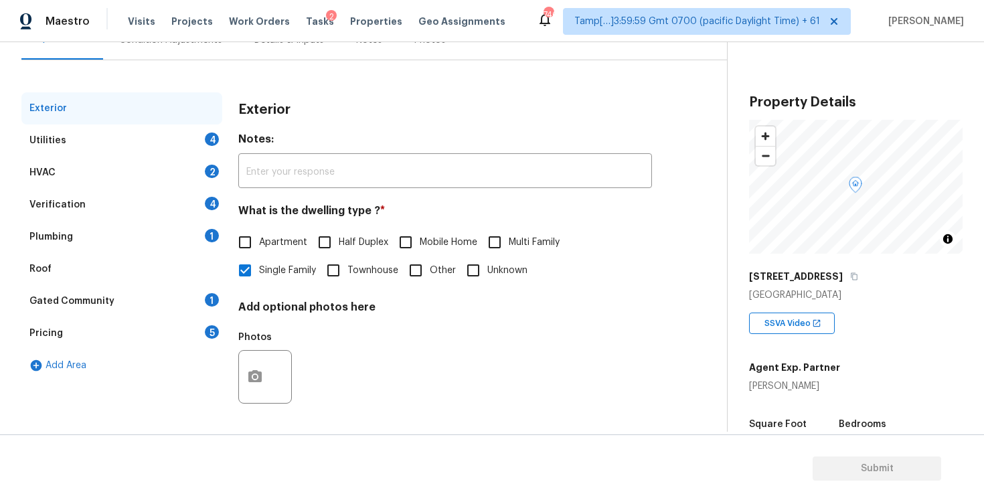
click at [126, 192] on div "Verification 4" at bounding box center [121, 205] width 201 height 32
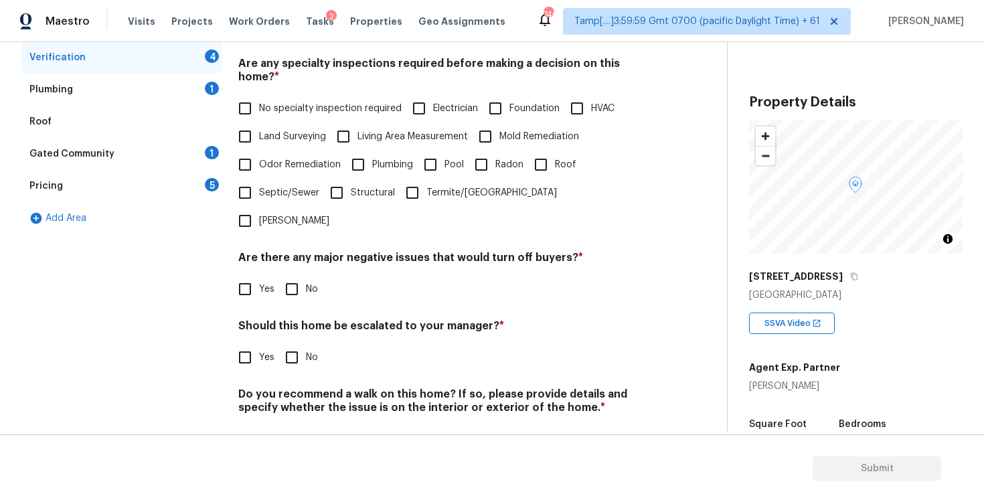
scroll to position [289, 0]
click at [248, 344] on input "Yes" at bounding box center [245, 358] width 28 height 28
checkbox input "true"
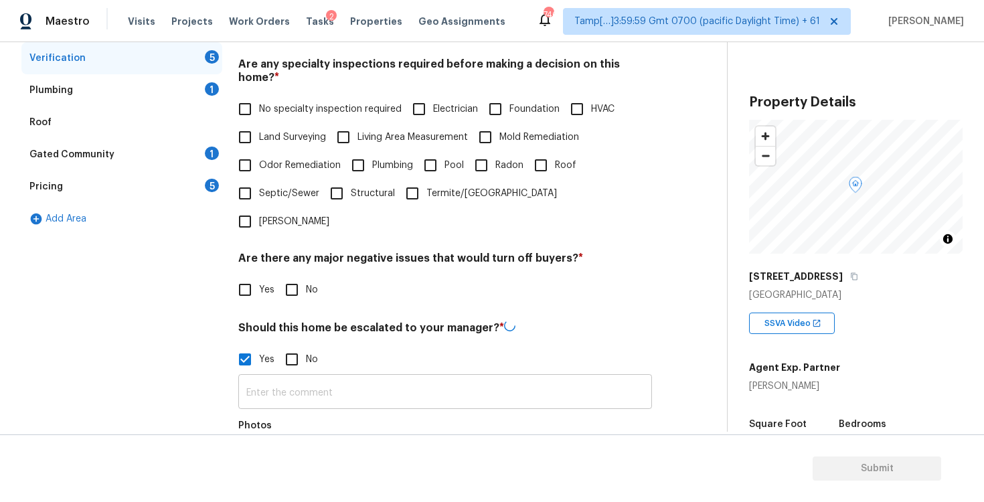
click at [301, 378] on input "text" at bounding box center [445, 393] width 414 height 31
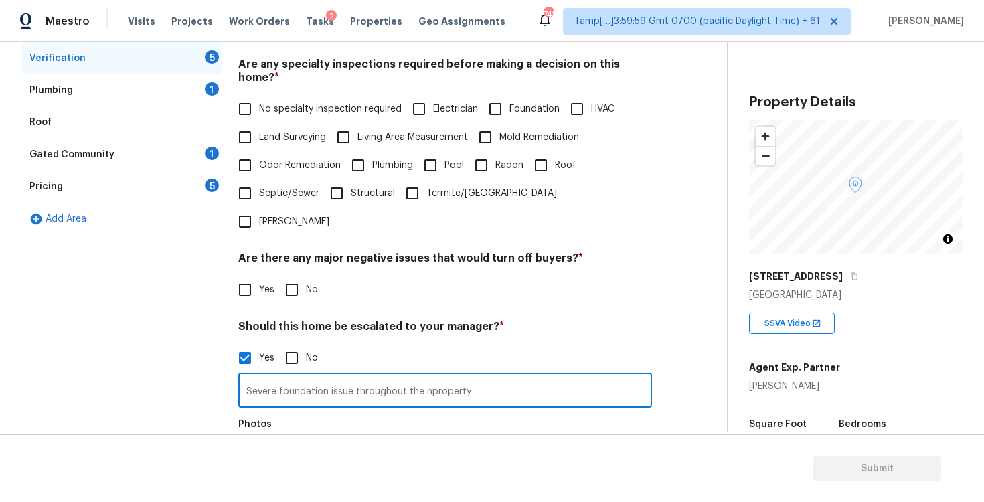
click at [429, 376] on input "Severe foundation issue throughout the nproperty" at bounding box center [445, 391] width 414 height 31
type input "Severe foundation issue throughout the property"
click at [238, 411] on div "Exterior Utilities 4 HVAC 2 Verification 5 Plumbing 1 Roof Gated Community 1 Pr…" at bounding box center [358, 271] width 674 height 651
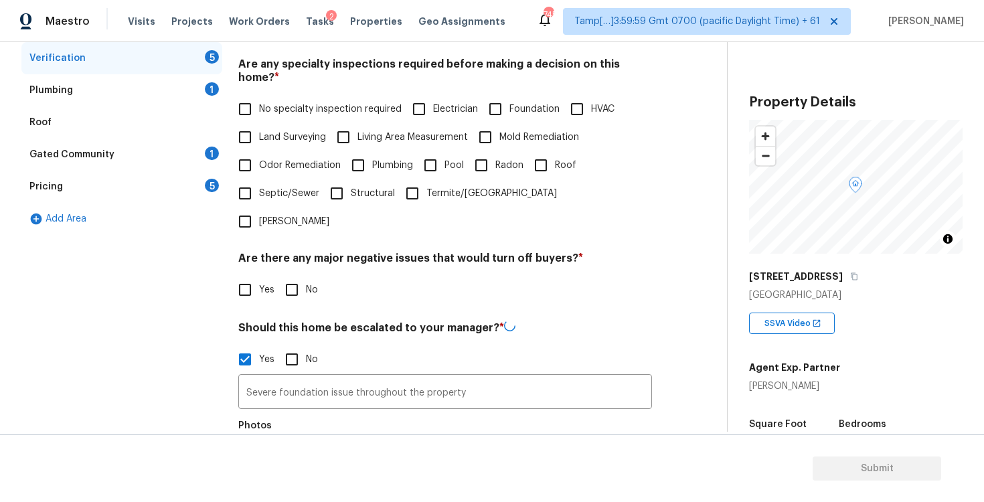
click at [266, 439] on button "button" at bounding box center [255, 465] width 32 height 52
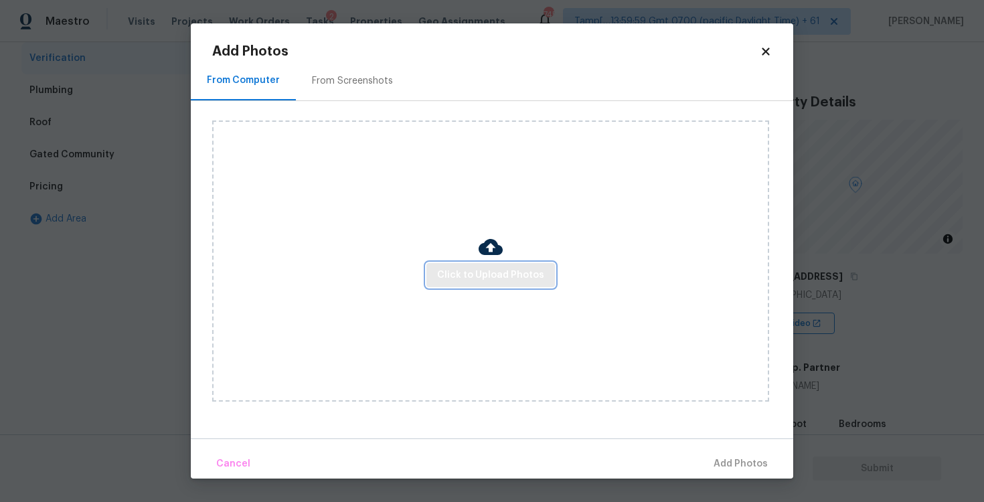
click at [457, 272] on span "Click to Upload Photos" at bounding box center [490, 275] width 107 height 17
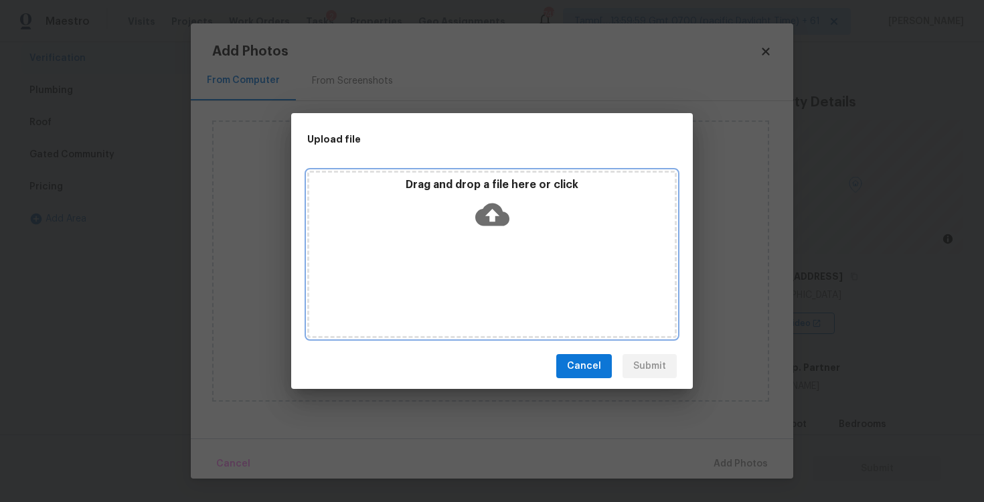
click at [495, 202] on icon at bounding box center [492, 215] width 34 height 34
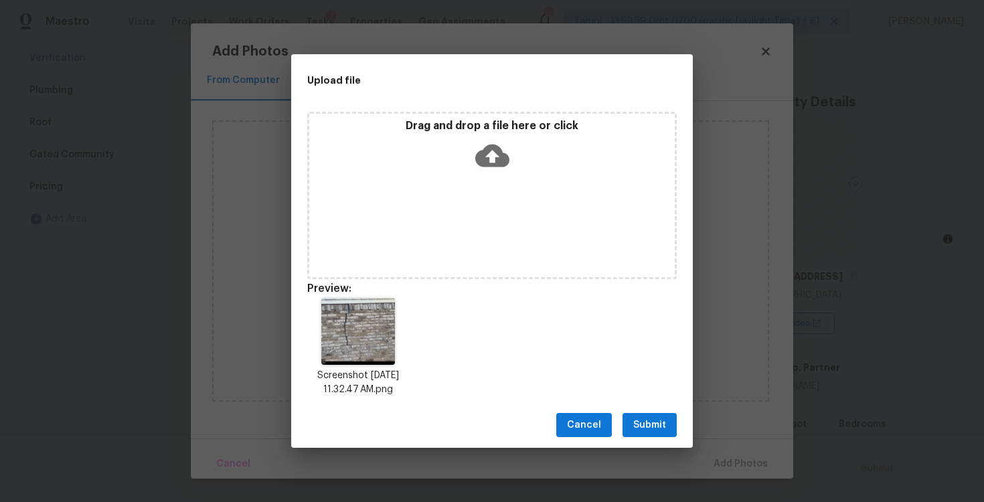
click at [665, 427] on span "Submit" at bounding box center [649, 425] width 33 height 17
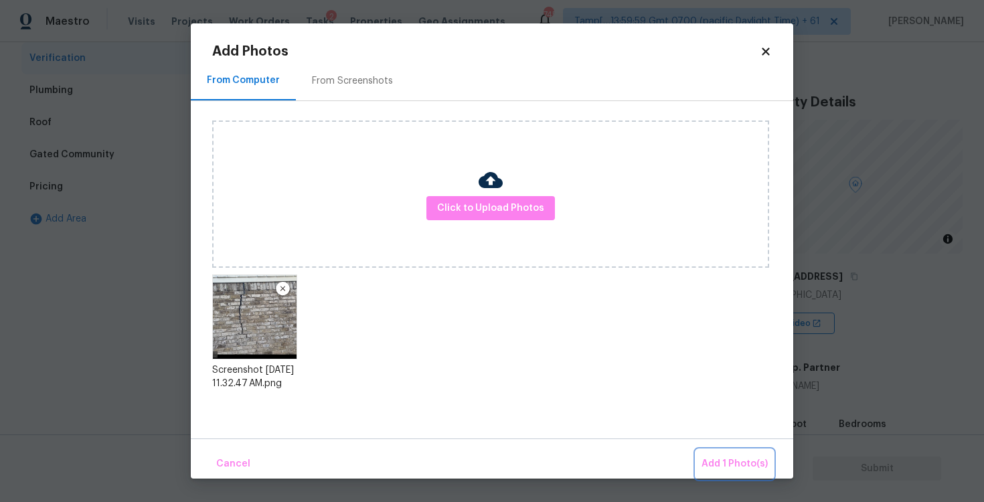
click at [730, 460] on span "Add 1 Photo(s)" at bounding box center [735, 464] width 66 height 17
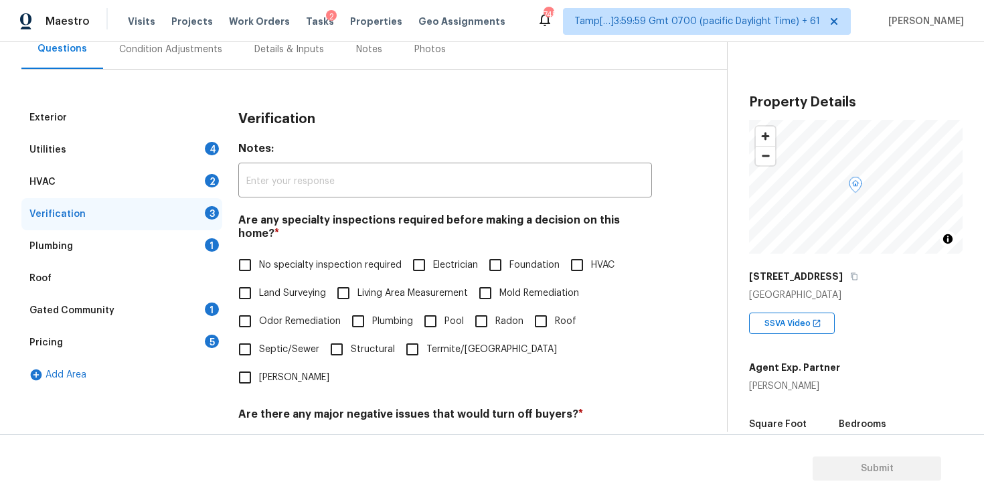
scroll to position [21, 0]
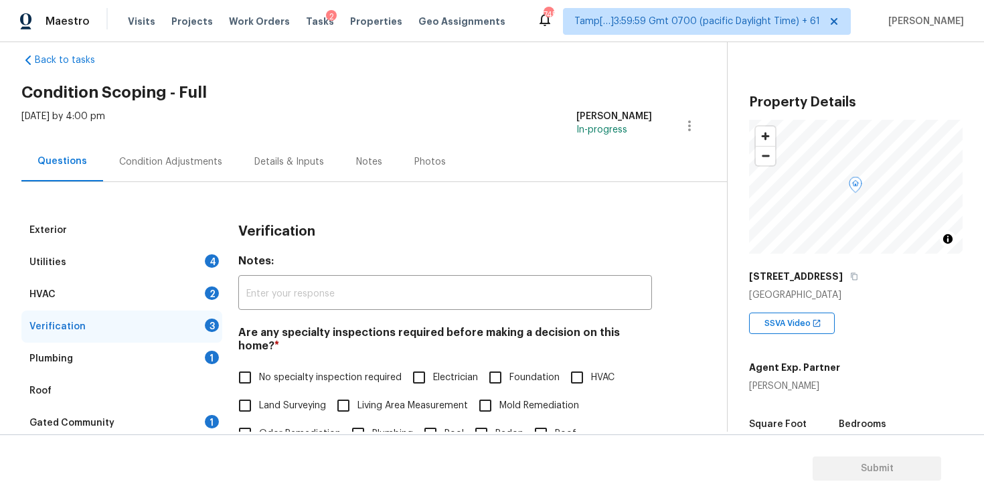
click at [168, 144] on div "Condition Adjustments" at bounding box center [170, 162] width 135 height 40
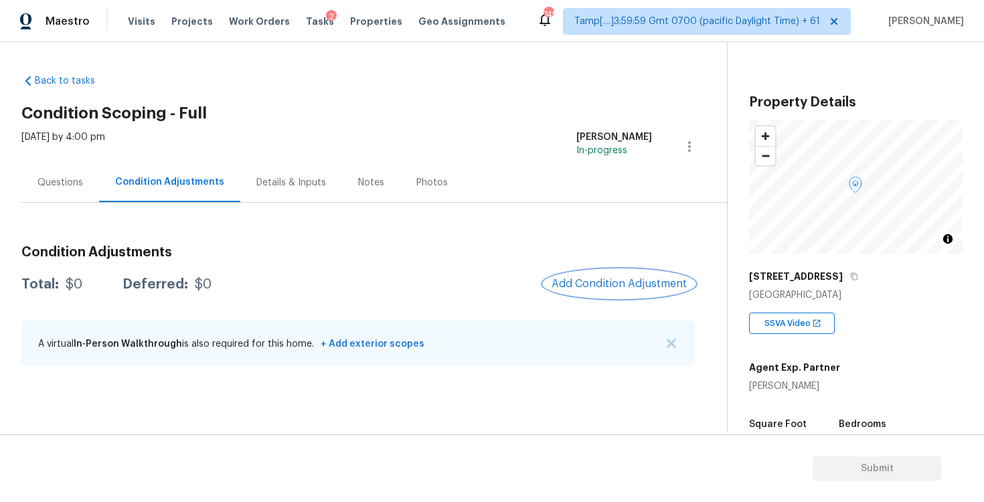
click at [619, 287] on span "Add Condition Adjustment" at bounding box center [619, 284] width 135 height 12
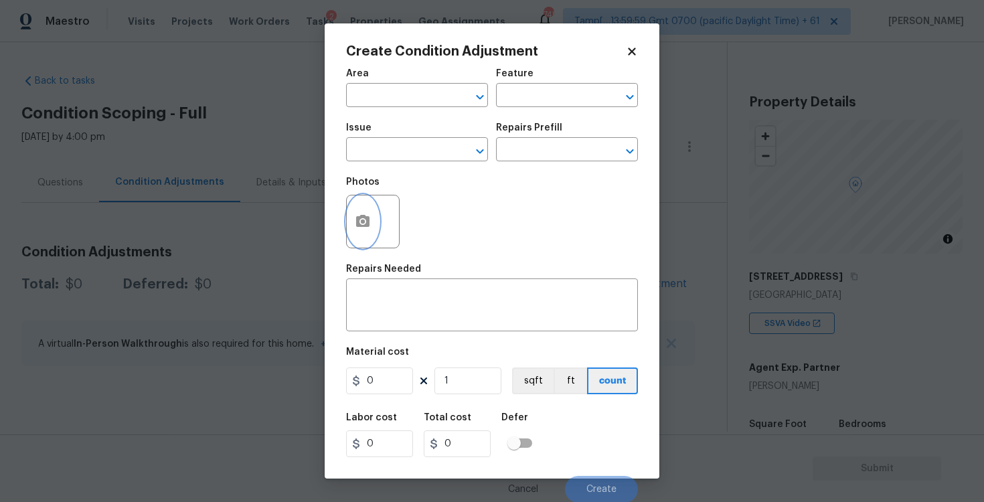
click at [373, 216] on button "button" at bounding box center [363, 222] width 32 height 52
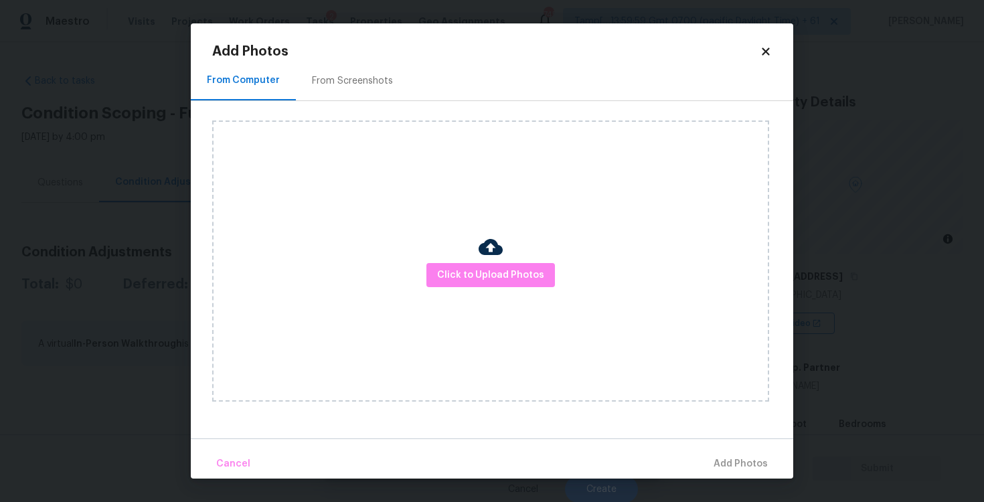
click at [346, 71] on div "From Screenshots" at bounding box center [352, 81] width 113 height 40
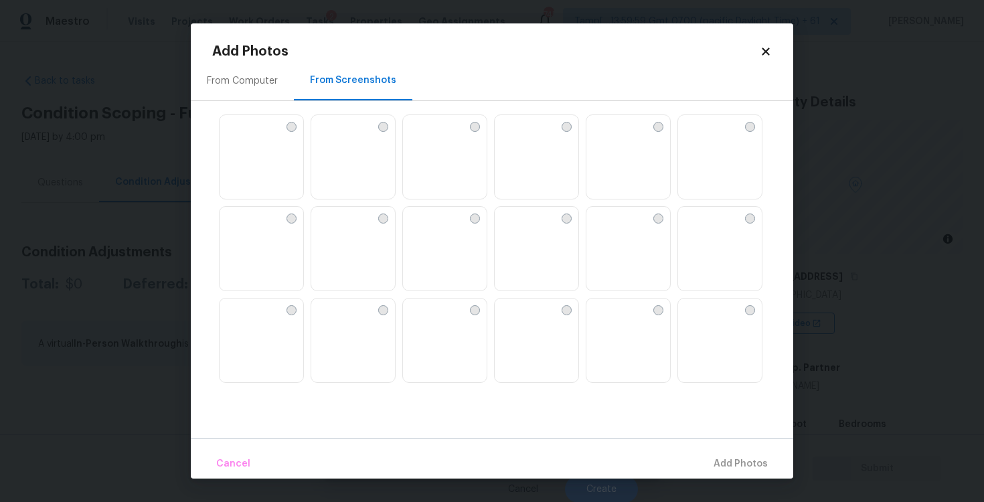
click at [425, 137] on img at bounding box center [413, 125] width 21 height 21
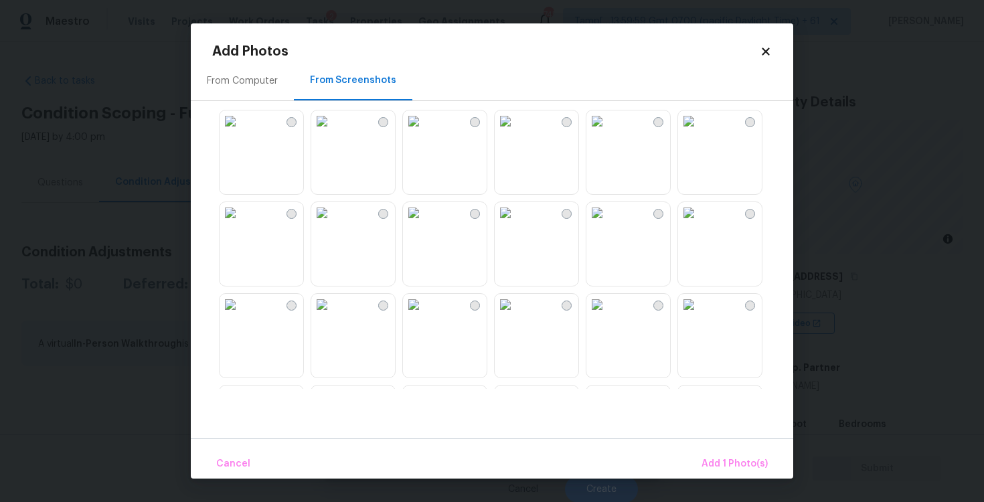
click at [241, 224] on img at bounding box center [230, 212] width 21 height 21
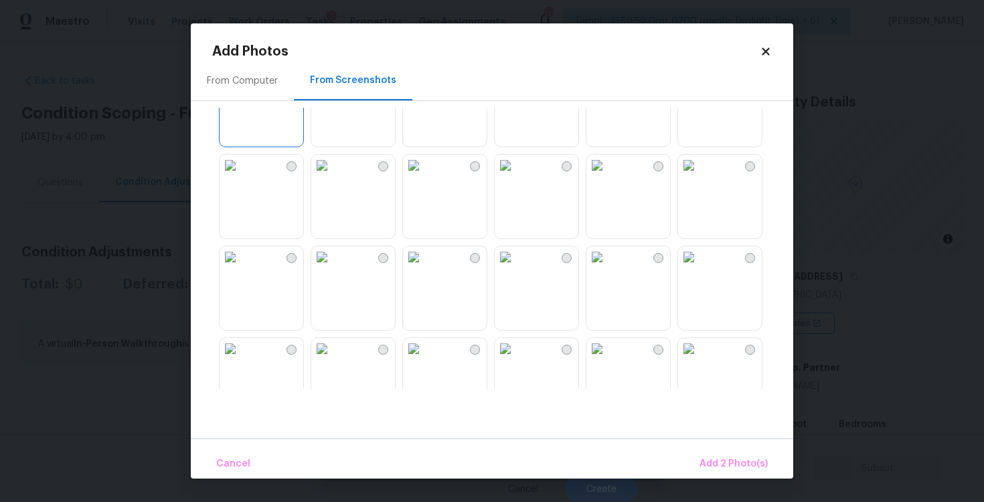
scroll to position [408, 0]
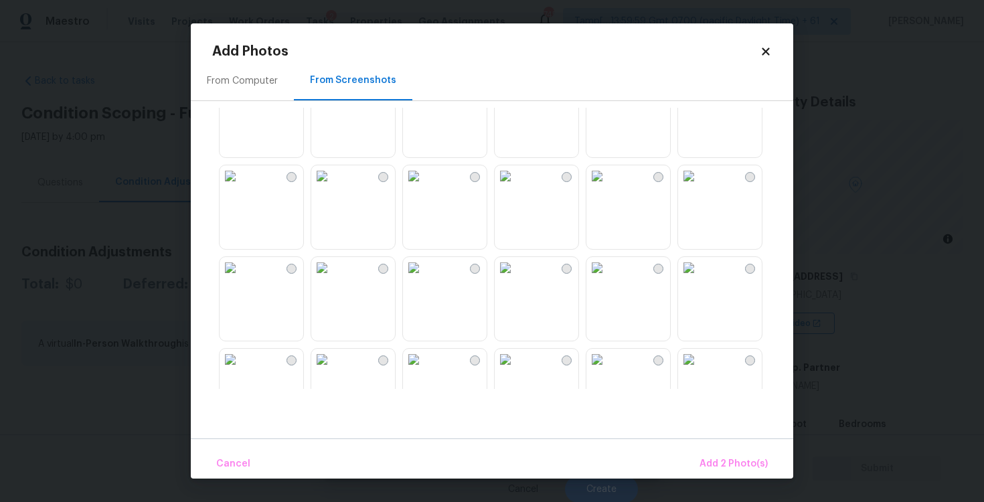
click at [700, 187] on img at bounding box center [688, 175] width 21 height 21
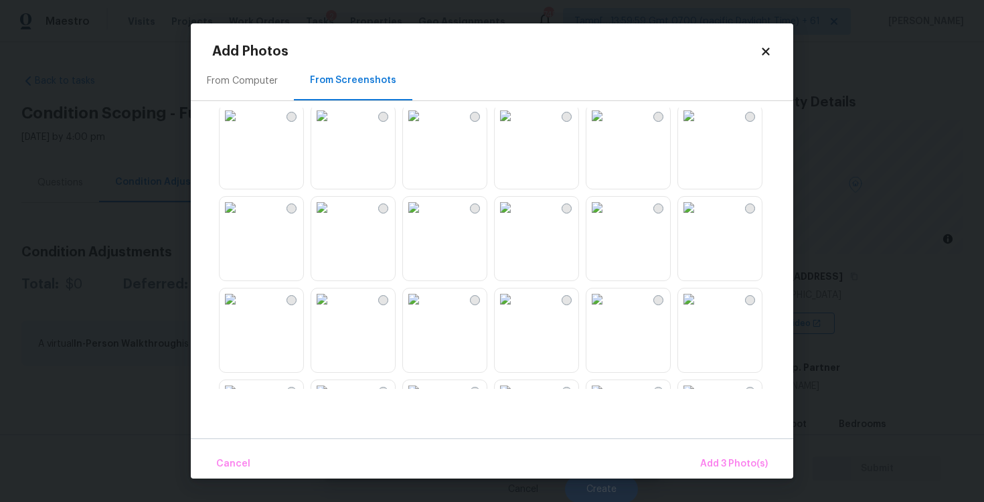
click at [516, 127] on img at bounding box center [505, 115] width 21 height 21
click at [236, 127] on img at bounding box center [230, 115] width 21 height 21
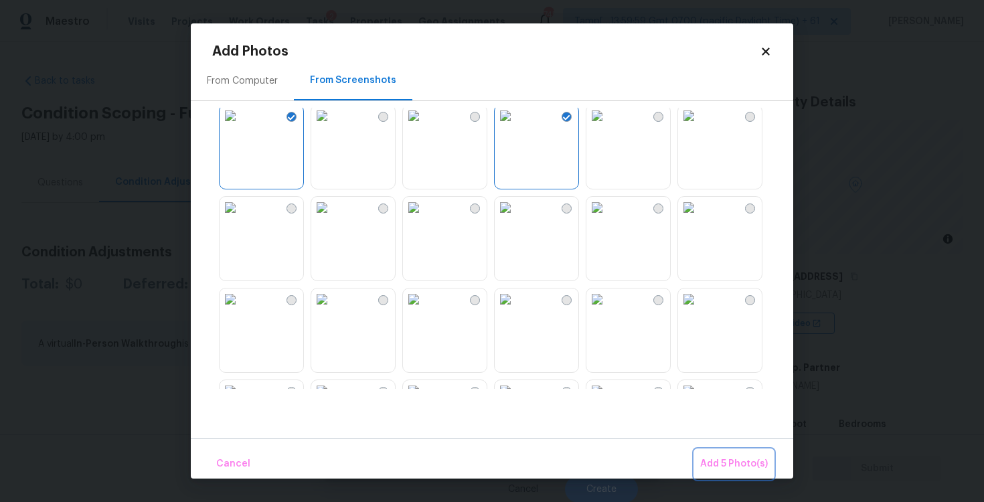
click at [727, 465] on span "Add 5 Photo(s)" at bounding box center [734, 464] width 68 height 17
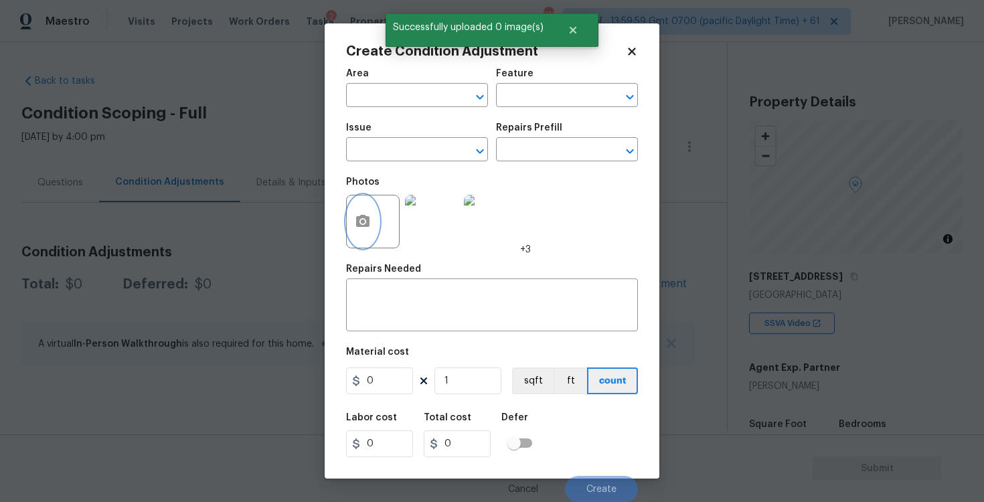
scroll to position [1, 0]
click at [423, 80] on div "Area" at bounding box center [417, 76] width 142 height 17
click at [421, 100] on input "text" at bounding box center [398, 96] width 104 height 21
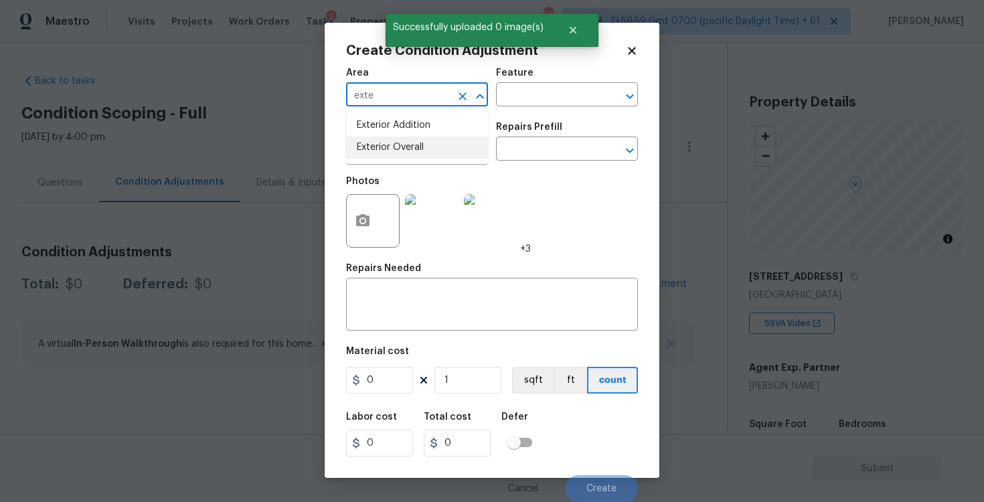
click at [405, 147] on li "Exterior Overall" at bounding box center [417, 148] width 142 height 22
type input "Exterior Overall"
click at [405, 147] on input "text" at bounding box center [398, 150] width 104 height 21
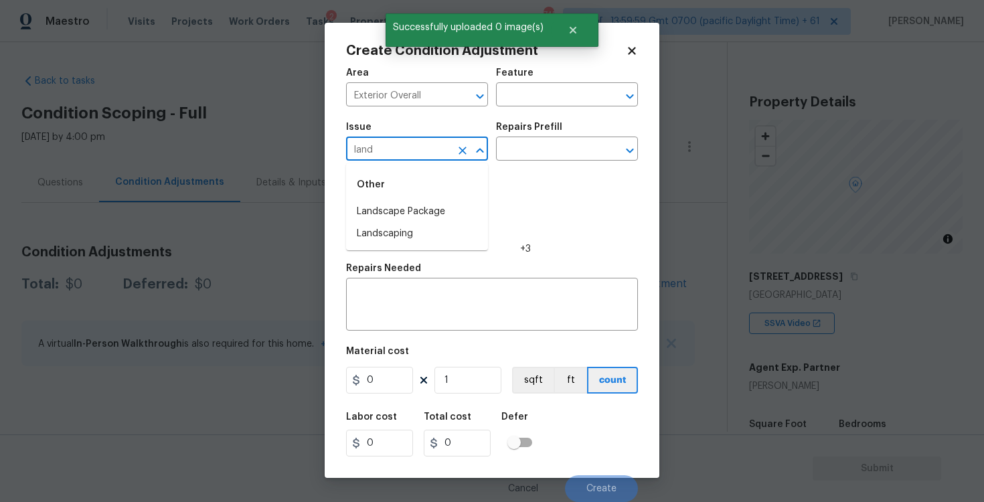
click at [411, 194] on div "Other" at bounding box center [417, 185] width 142 height 32
click at [411, 204] on li "Landscape Package" at bounding box center [417, 212] width 142 height 22
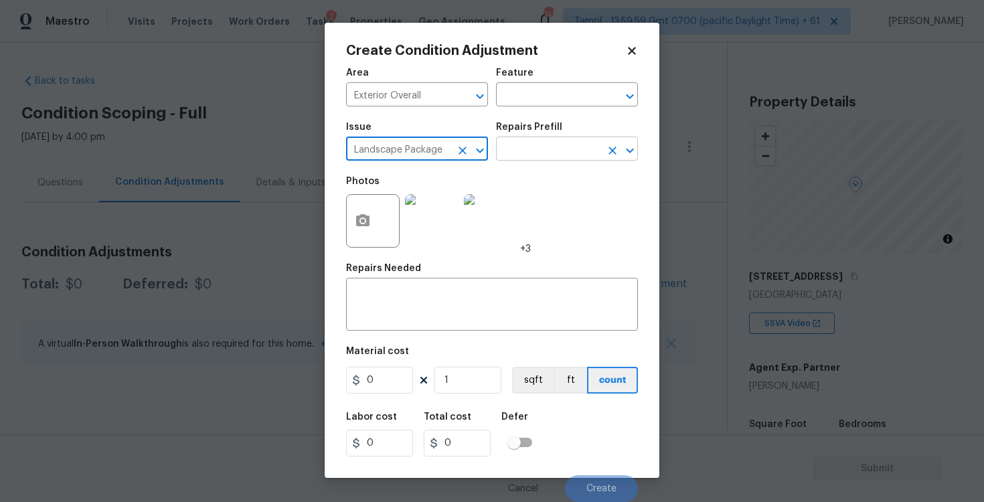
type input "Landscape Package"
click at [578, 159] on input "text" at bounding box center [548, 150] width 104 height 21
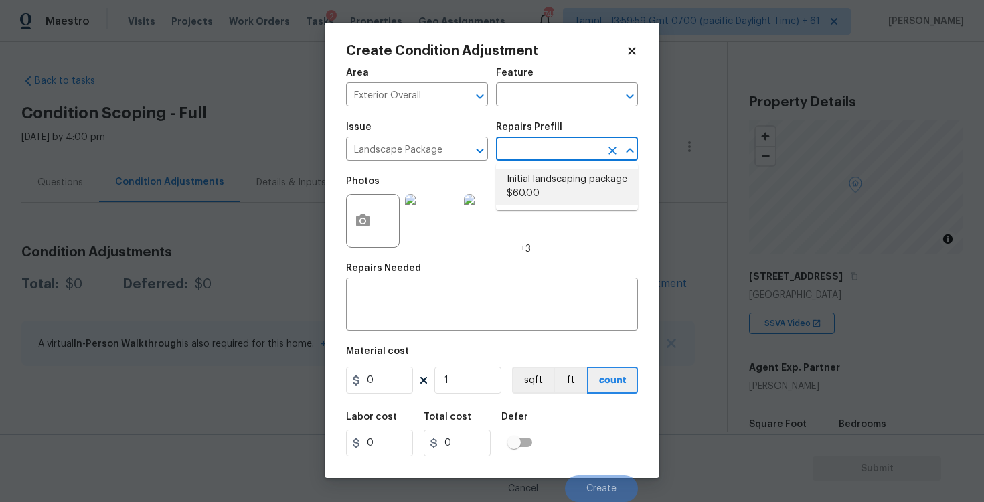
click at [561, 198] on li "Initial landscaping package $60.00" at bounding box center [567, 187] width 142 height 36
type input "Home Readiness Packages"
type textarea "Mowing of grass up to 6" in height. Mow, edge along driveways & sidewalks, trim…"
type input "60"
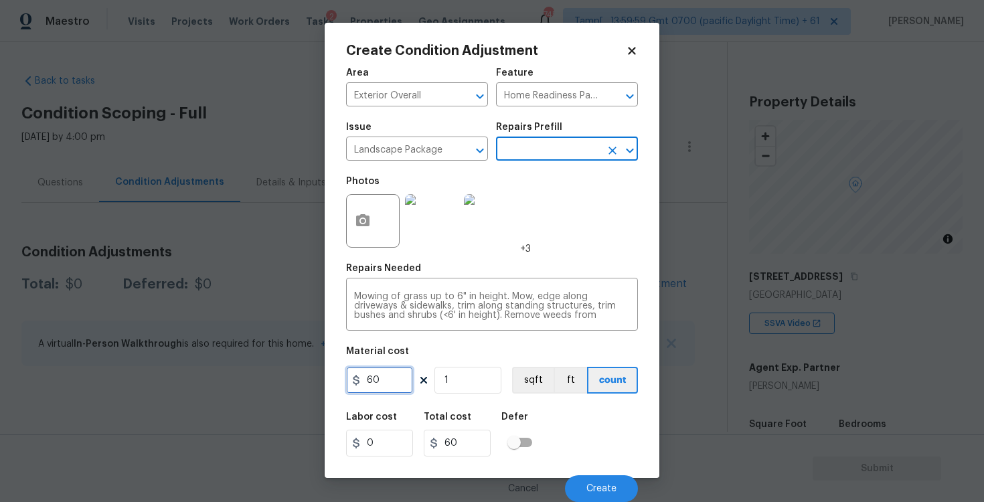
click at [409, 374] on input "60" at bounding box center [379, 380] width 67 height 27
type input "2000"
click at [552, 426] on div "Labor cost 0 Total cost 60 Defer" at bounding box center [492, 434] width 292 height 60
type input "2000"
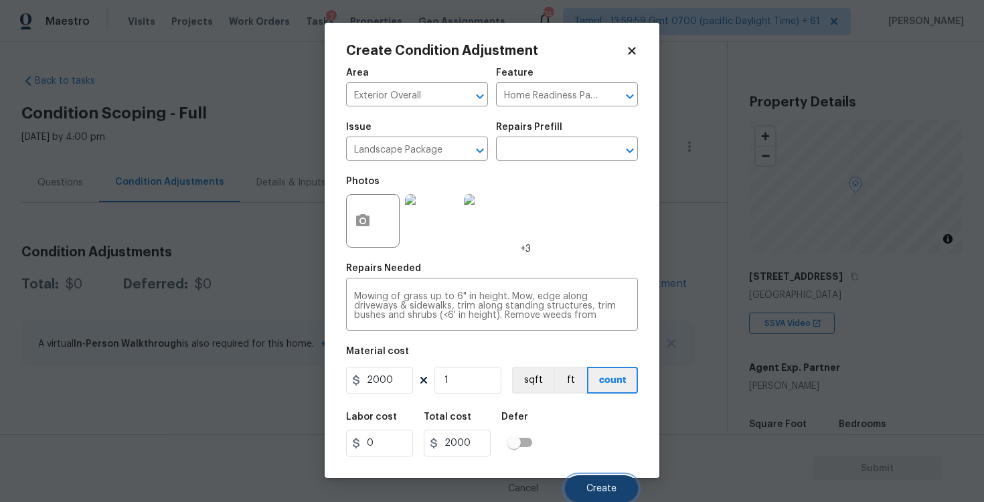
click at [583, 479] on button "Create" at bounding box center [601, 488] width 73 height 27
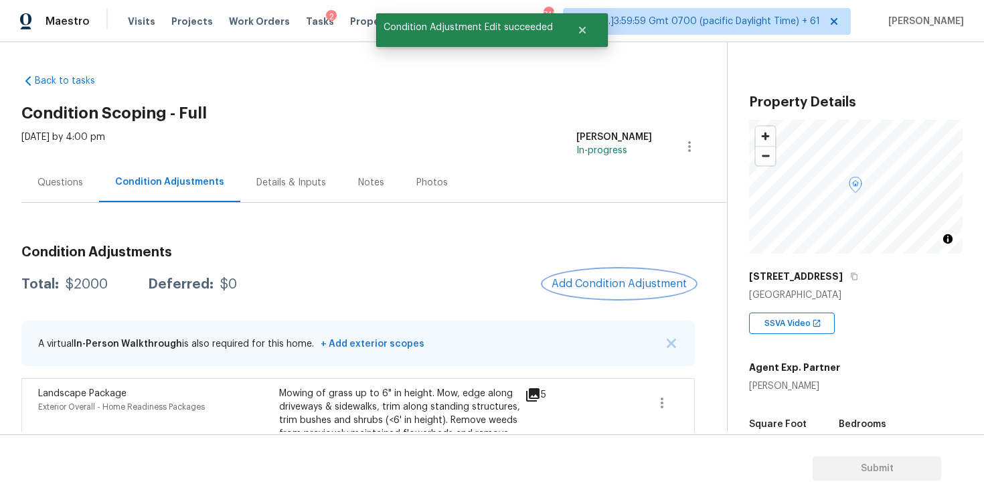
scroll to position [75, 0]
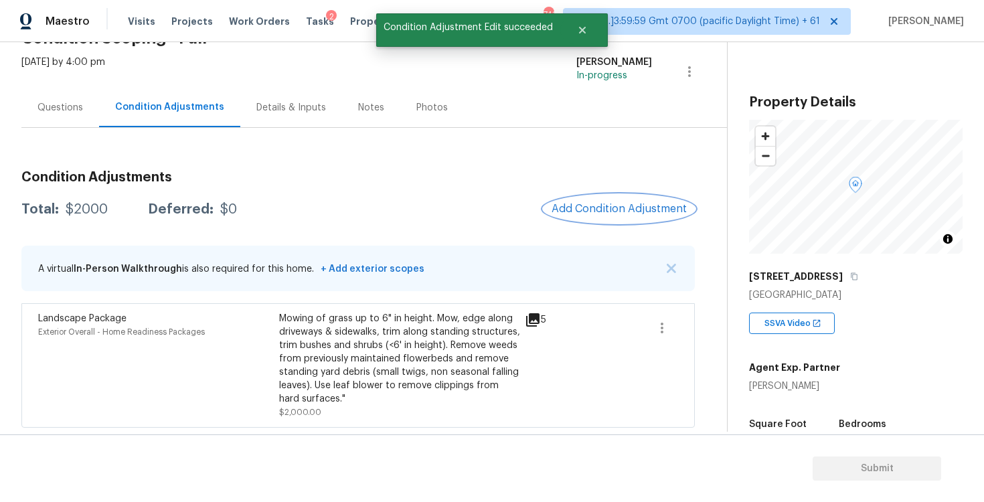
click at [601, 200] on button "Add Condition Adjustment" at bounding box center [619, 209] width 151 height 28
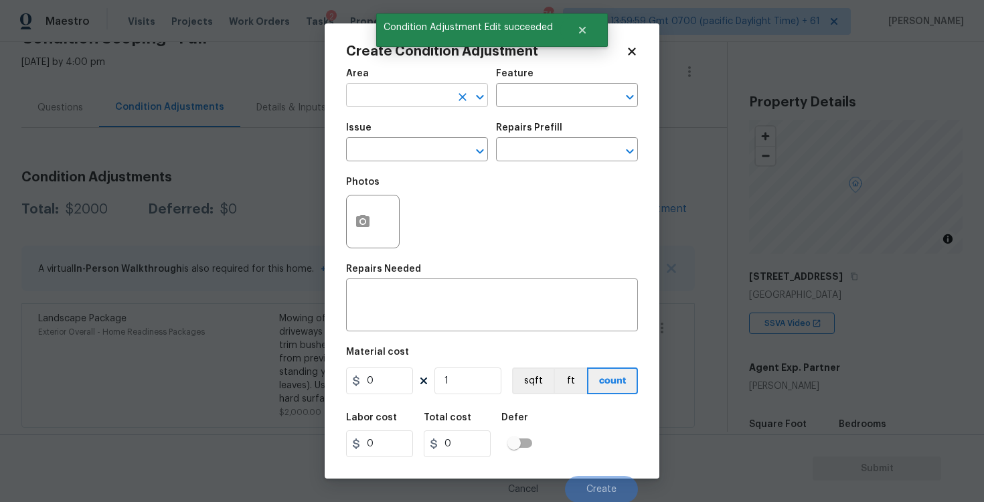
click at [404, 95] on input "text" at bounding box center [398, 96] width 104 height 21
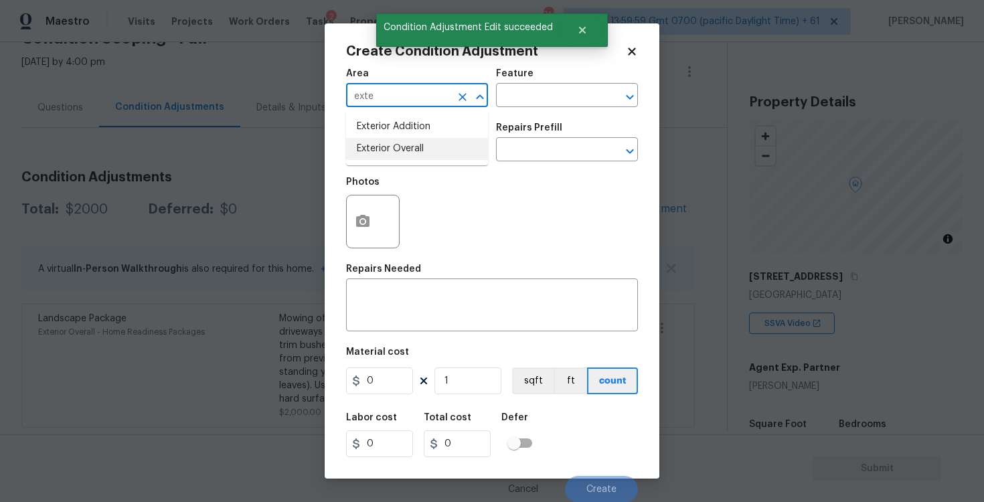
click at [401, 141] on li "Exterior Overall" at bounding box center [417, 149] width 142 height 22
type input "Exterior Overall"
click at [401, 141] on input "text" at bounding box center [398, 151] width 104 height 21
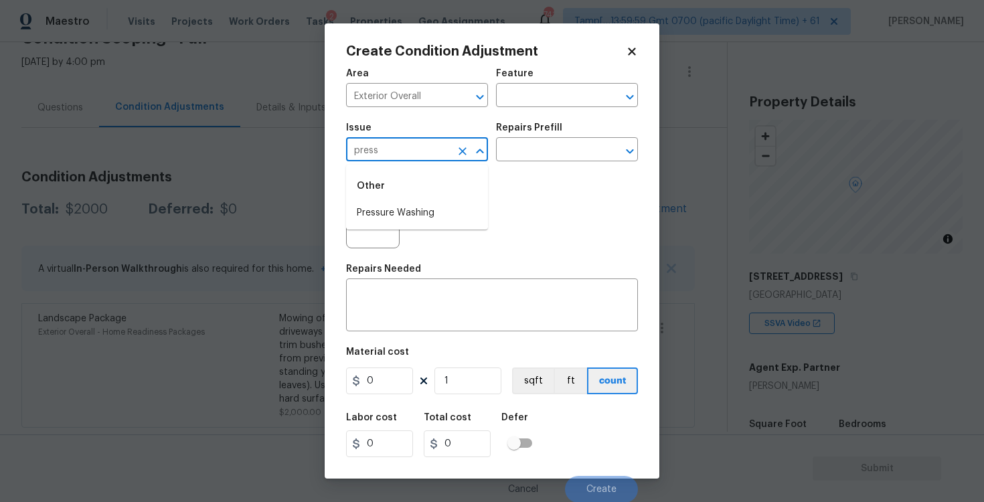
click at [414, 209] on li "Pressure Washing" at bounding box center [417, 213] width 142 height 22
type input "Pressure Washing"
click at [544, 139] on div "Repairs Prefill" at bounding box center [567, 131] width 142 height 17
click at [544, 148] on input "text" at bounding box center [548, 151] width 104 height 21
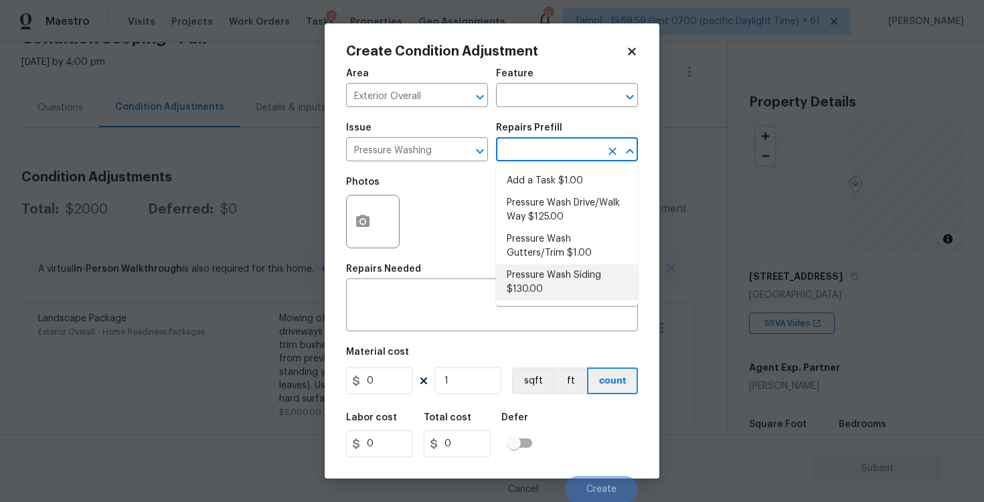
click at [538, 279] on li "Pressure Wash Siding $130.00" at bounding box center [567, 282] width 142 height 36
type input "Siding"
type textarea "Protect areas as needed for pressure washing. Pressure wash the siding on the h…"
type input "130"
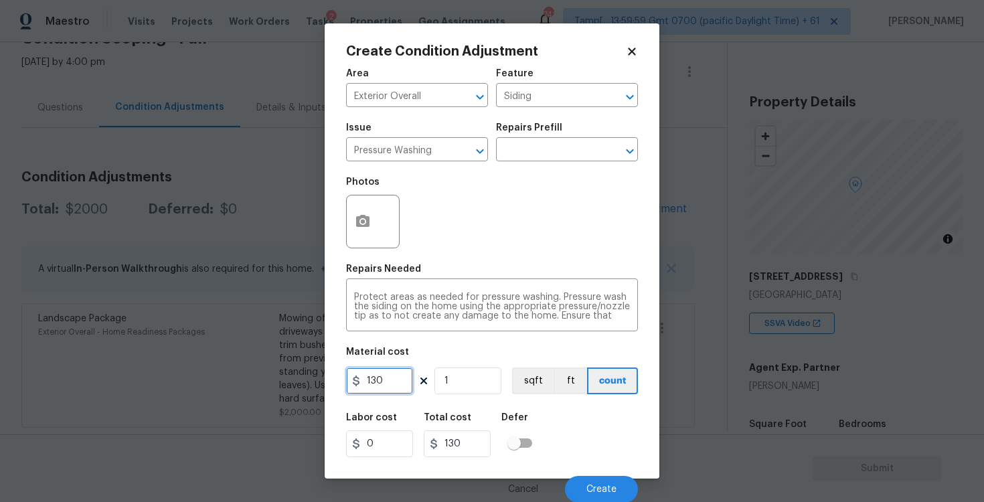
click at [364, 388] on input "130" at bounding box center [379, 381] width 67 height 27
click at [428, 374] on div "130 1 sqft ft count" at bounding box center [492, 381] width 292 height 27
click at [410, 378] on input "130" at bounding box center [379, 381] width 67 height 27
type input "400"
click at [573, 423] on div "Labor cost 0 Total cost 130 Defer" at bounding box center [492, 435] width 292 height 60
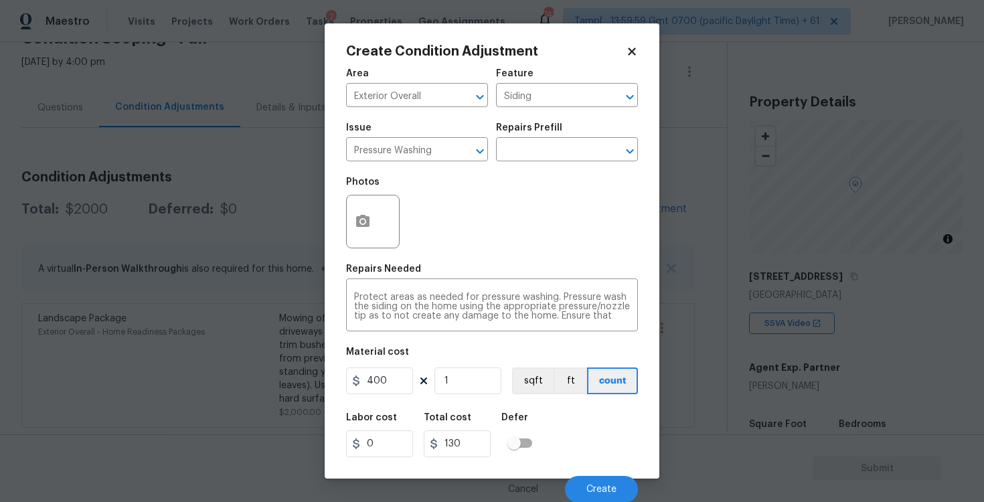
type input "400"
click at [599, 479] on button "Create" at bounding box center [601, 488] width 73 height 27
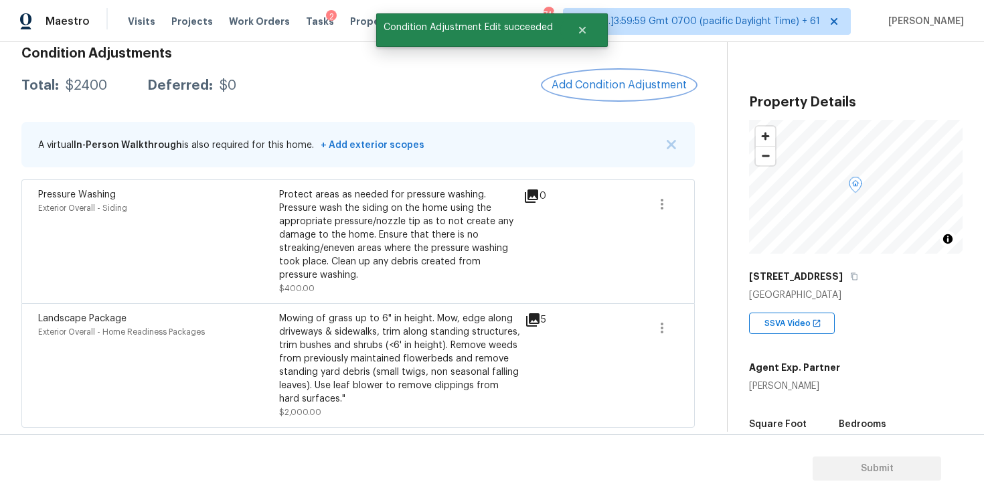
scroll to position [135, 0]
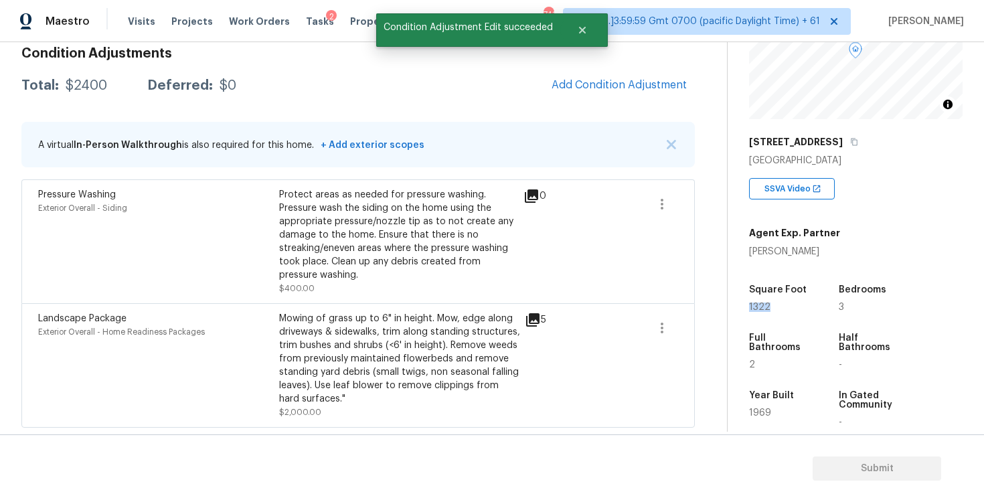
drag, startPoint x: 746, startPoint y: 304, endPoint x: 783, endPoint y: 303, distance: 36.9
click at [783, 304] on div "Property Details © Mapbox © OpenStreetMap Improve this map 619 Green Castle Dr …" at bounding box center [845, 255] width 235 height 694
copy span "1322"
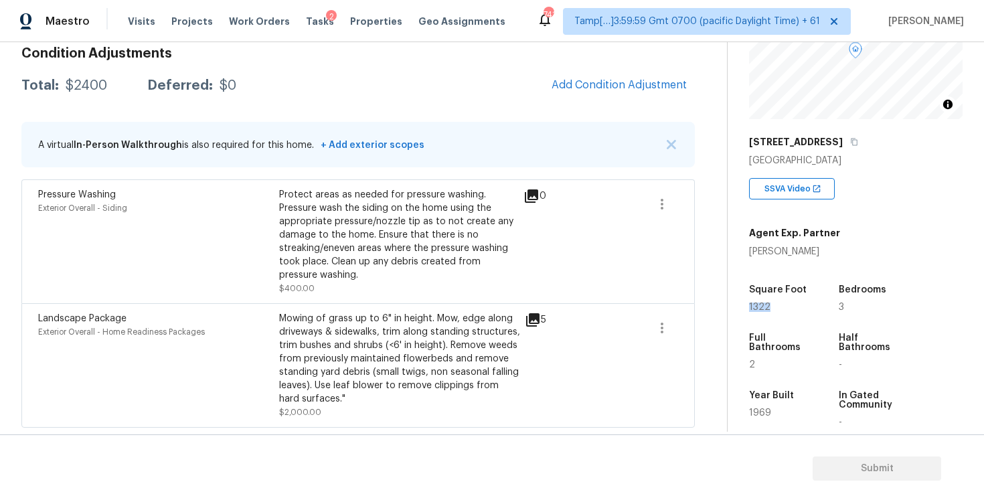
scroll to position [158, 0]
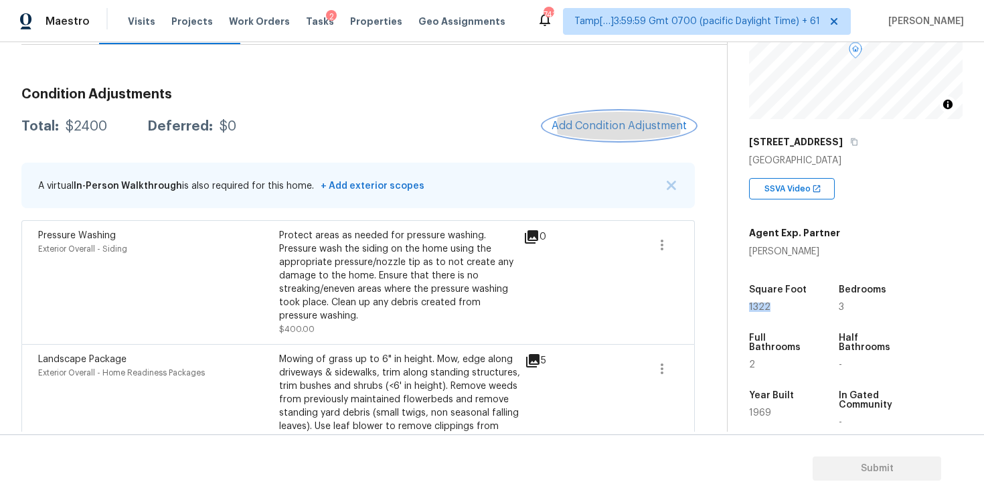
click at [615, 133] on button "Add Condition Adjustment" at bounding box center [619, 126] width 151 height 28
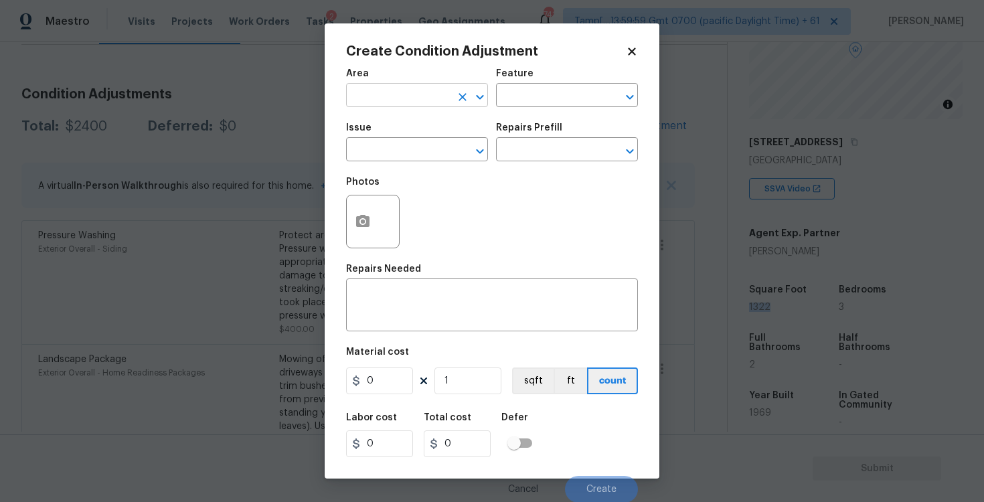
click at [412, 88] on input "text" at bounding box center [398, 96] width 104 height 21
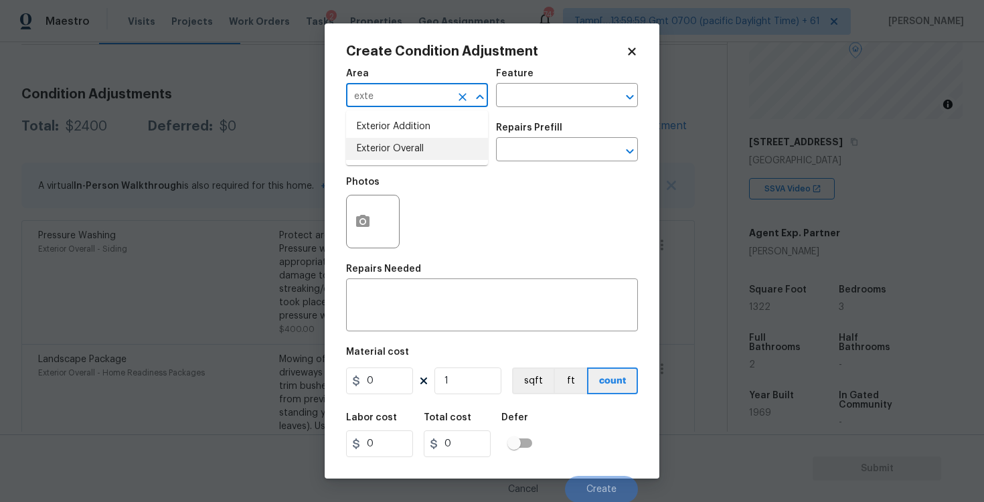
click at [418, 152] on li "Exterior Overall" at bounding box center [417, 149] width 142 height 22
type input "Exterior Overall"
click at [418, 152] on input "text" at bounding box center [398, 151] width 104 height 21
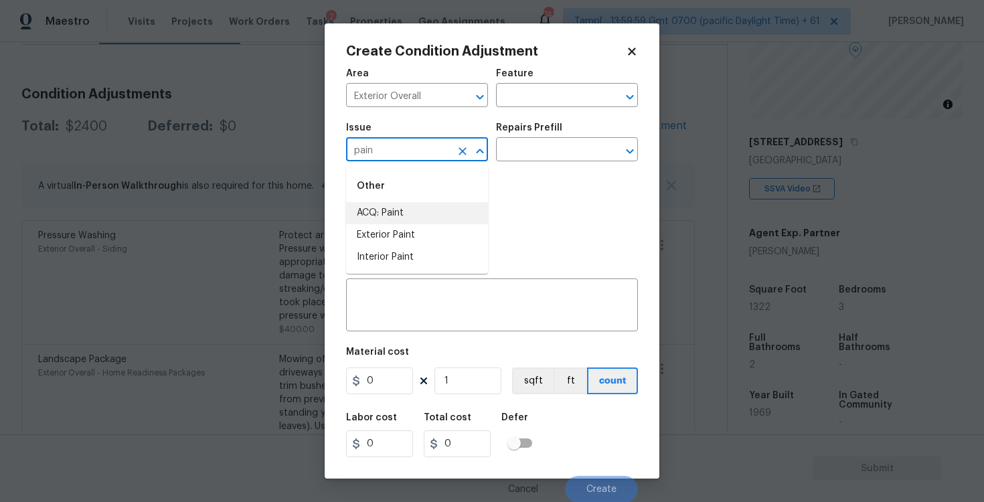
click at [418, 210] on li "ACQ: Paint" at bounding box center [417, 213] width 142 height 22
type input "ACQ: Paint"
click at [511, 158] on input "text" at bounding box center [548, 151] width 104 height 21
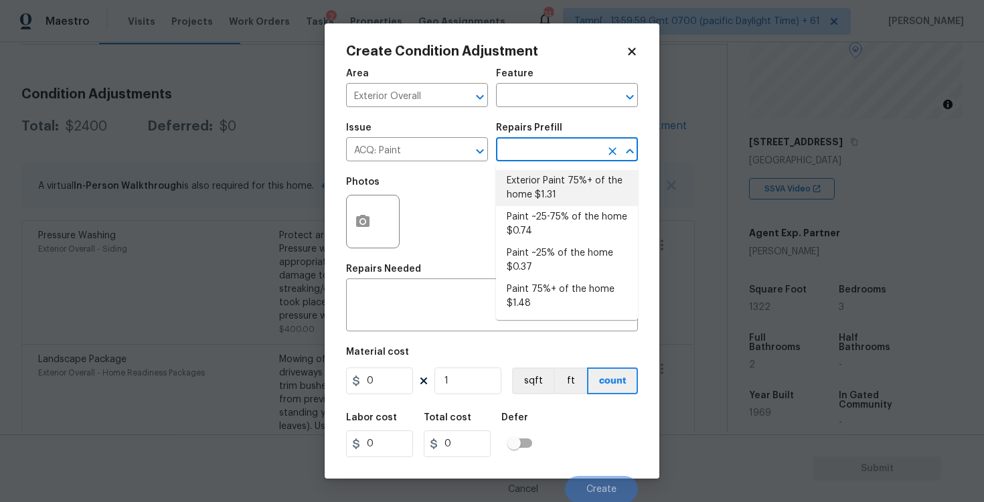
click at [529, 185] on li "Exterior Paint 75%+ of the home $1.31" at bounding box center [567, 188] width 142 height 36
type input "Acquisition"
type textarea "Acquisition Scope: 75%+ of the home exterior will likely require paint"
type input "1.31"
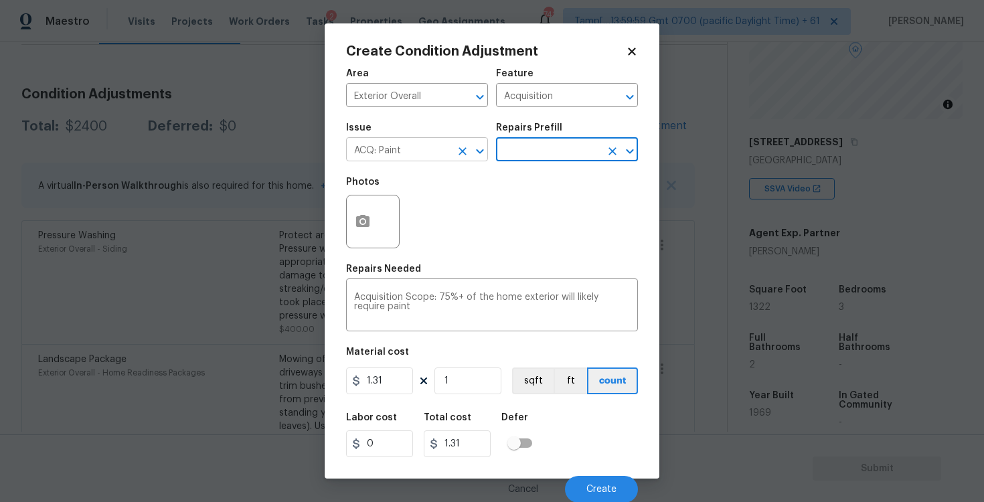
click at [461, 158] on button "Clear" at bounding box center [462, 151] width 19 height 19
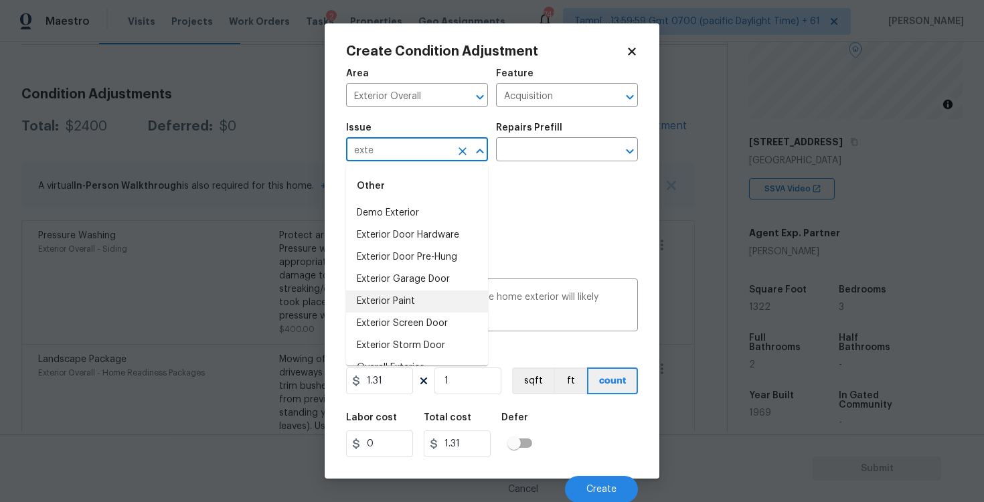
click at [397, 298] on li "Exterior Paint" at bounding box center [417, 302] width 142 height 22
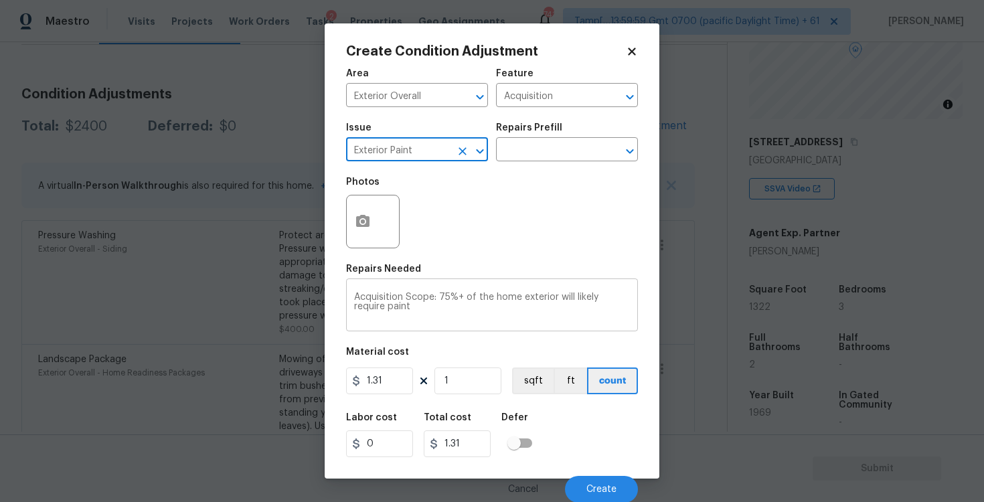
scroll to position [1, 0]
type input "Exterior Paint"
click at [362, 216] on icon "button" at bounding box center [362, 220] width 13 height 12
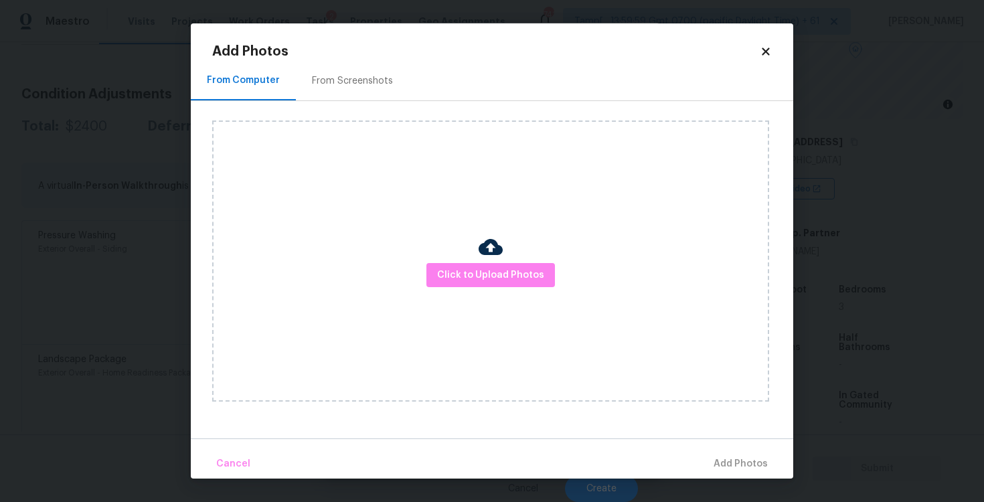
click at [386, 90] on div "From Screenshots" at bounding box center [352, 81] width 113 height 40
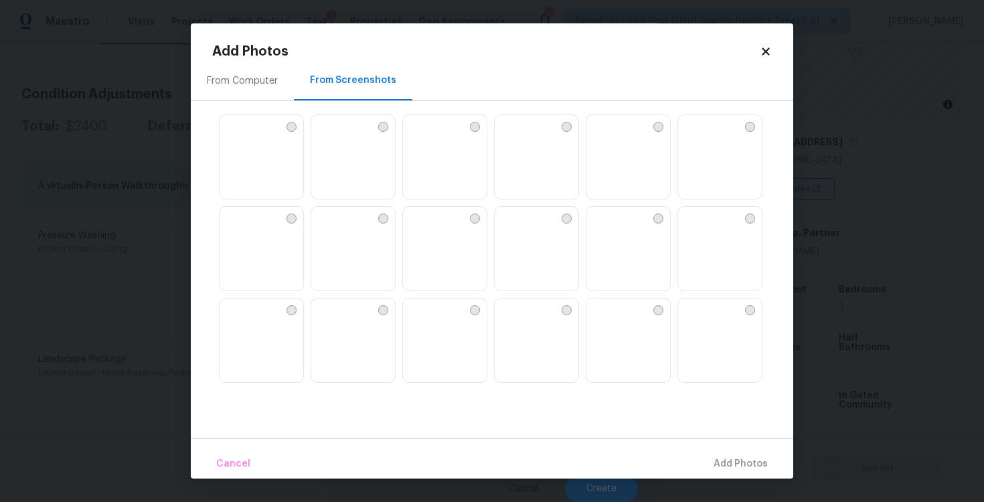
scroll to position [27, 0]
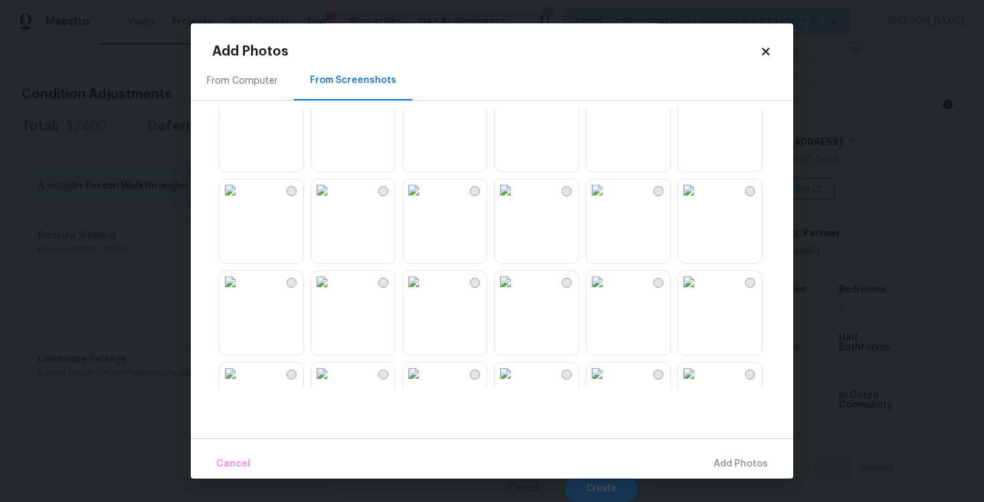
click at [333, 201] on img at bounding box center [321, 189] width 21 height 21
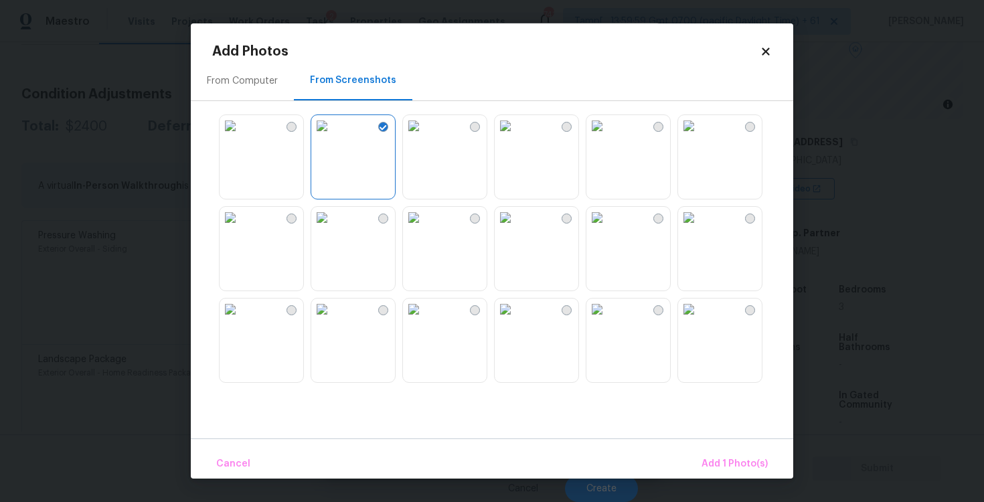
scroll to position [106, 0]
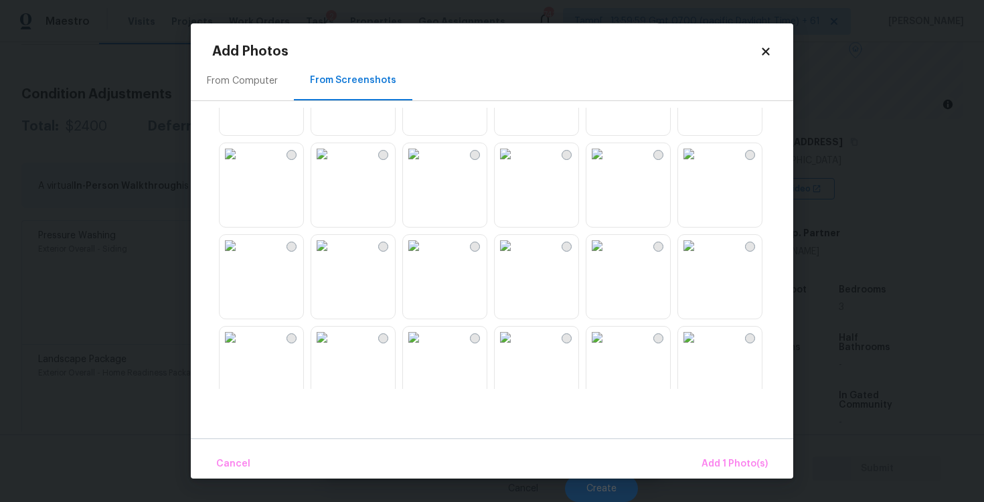
click at [513, 165] on img at bounding box center [505, 153] width 21 height 21
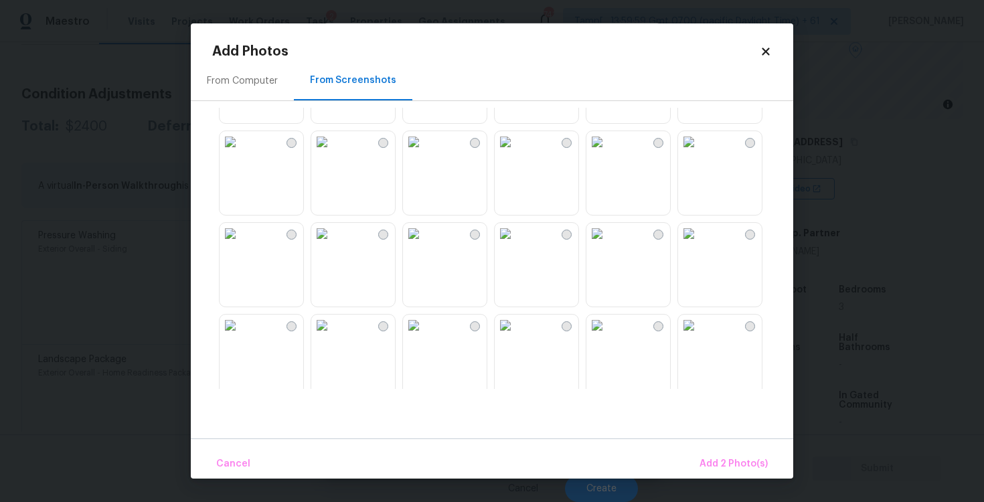
scroll to position [818, 0]
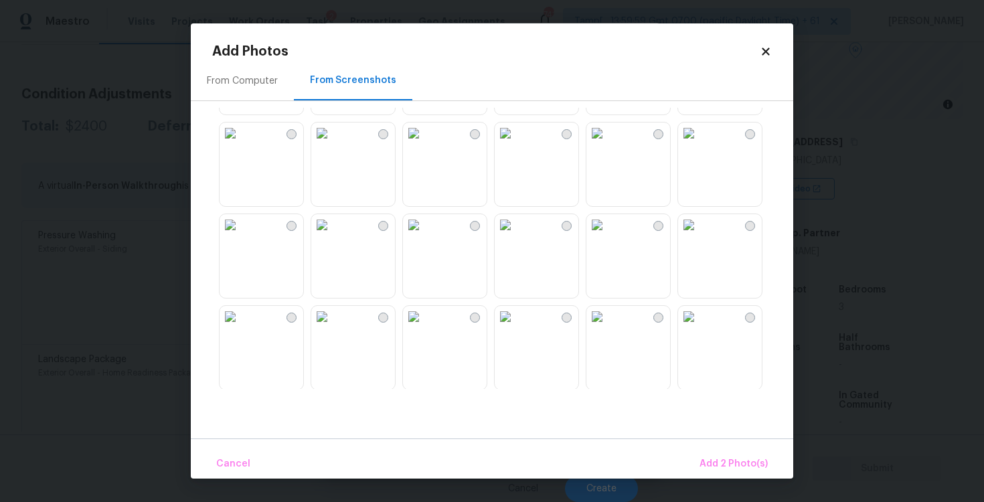
click at [516, 144] on img at bounding box center [505, 133] width 21 height 21
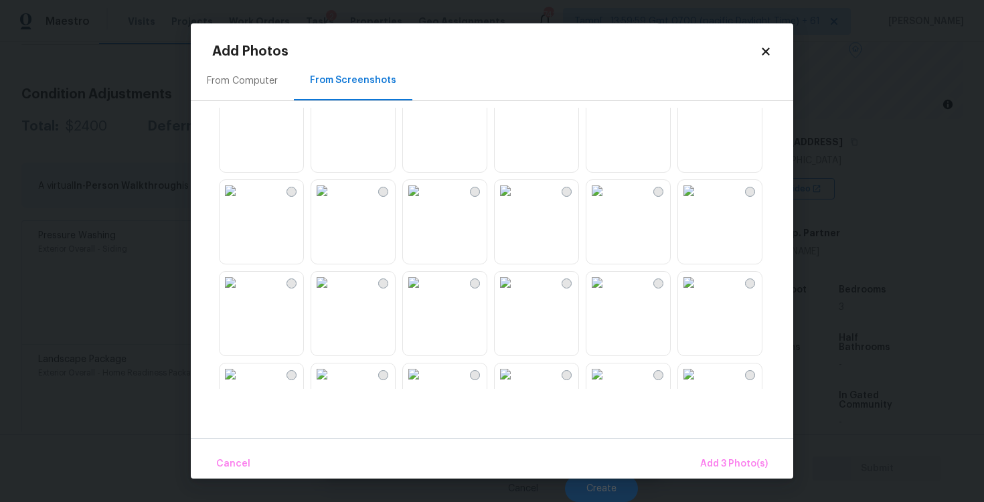
scroll to position [955, 0]
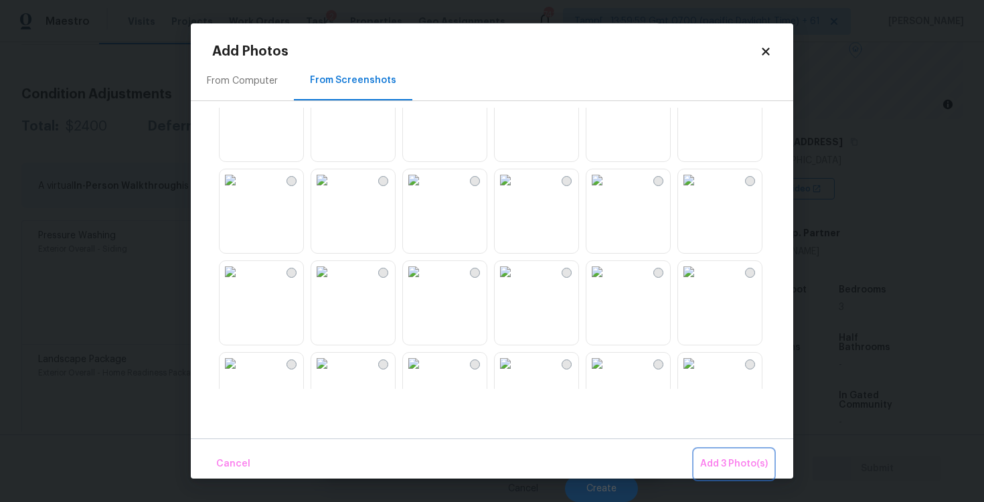
click at [722, 461] on span "Add 3 Photo(s)" at bounding box center [734, 464] width 68 height 17
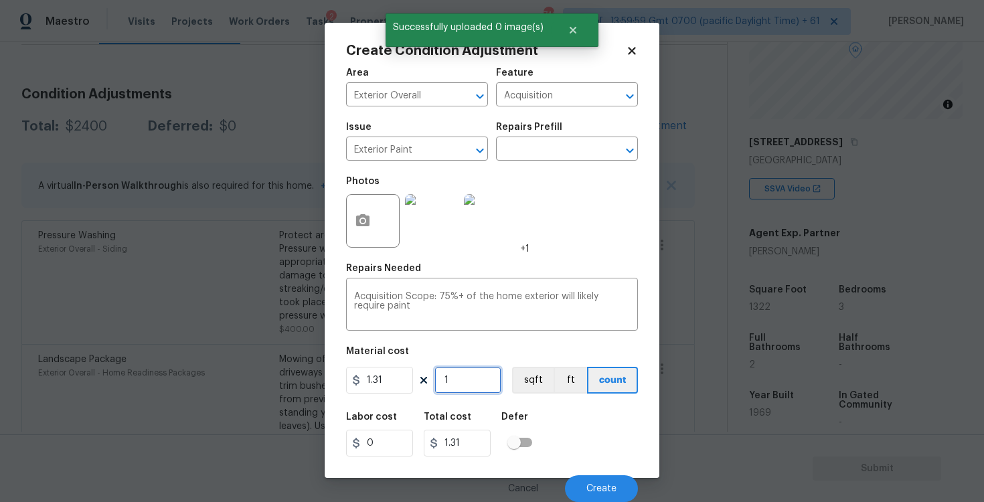
click at [457, 378] on input "1" at bounding box center [468, 380] width 67 height 27
type input "0"
paste input "1322"
type input "1322"
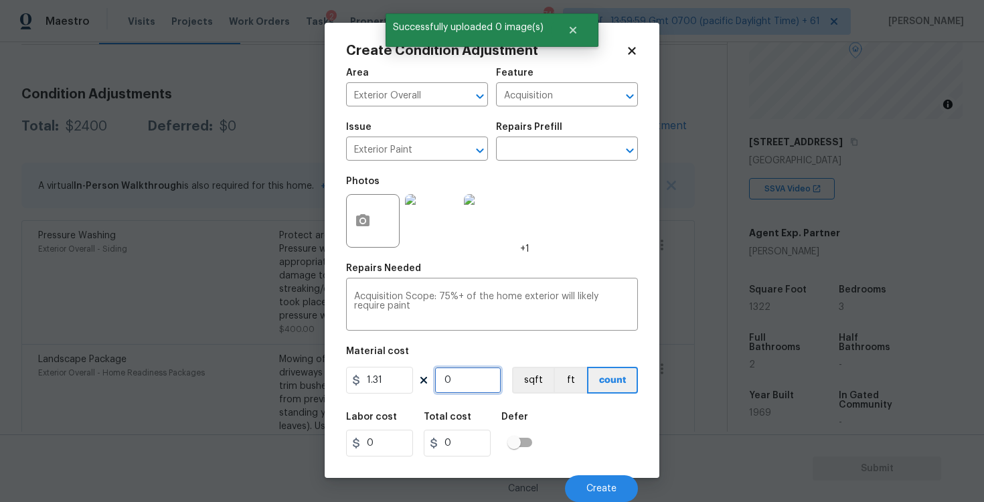
type input "1731.82"
type input "1322"
click at [536, 382] on button "sqft" at bounding box center [533, 380] width 42 height 27
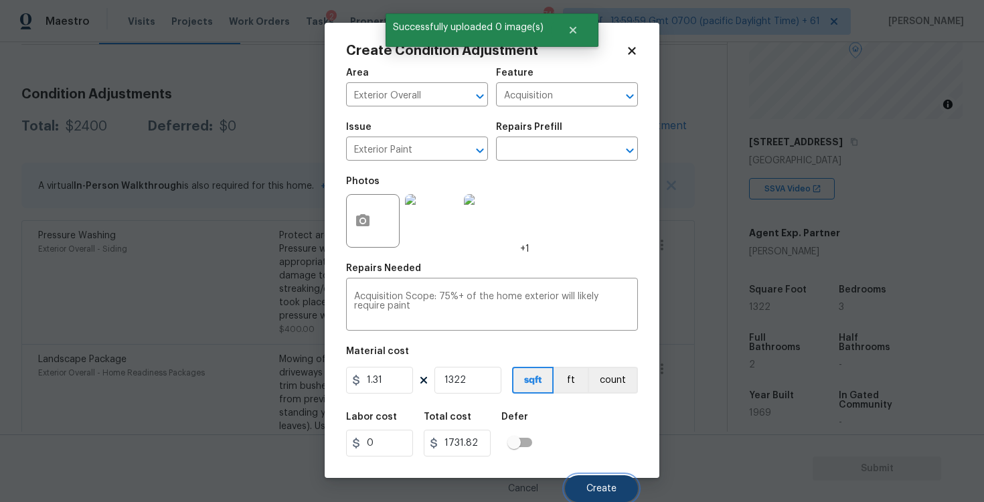
click at [595, 480] on button "Create" at bounding box center [601, 488] width 73 height 27
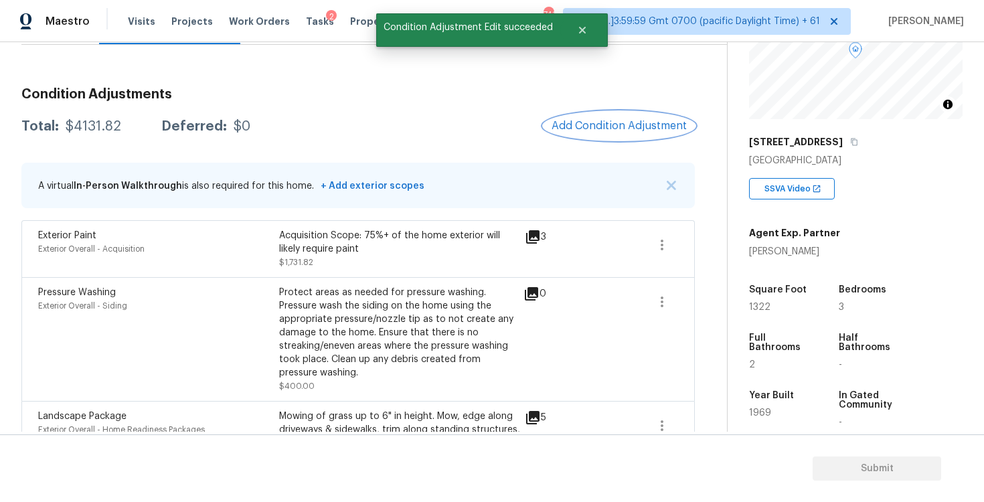
scroll to position [256, 0]
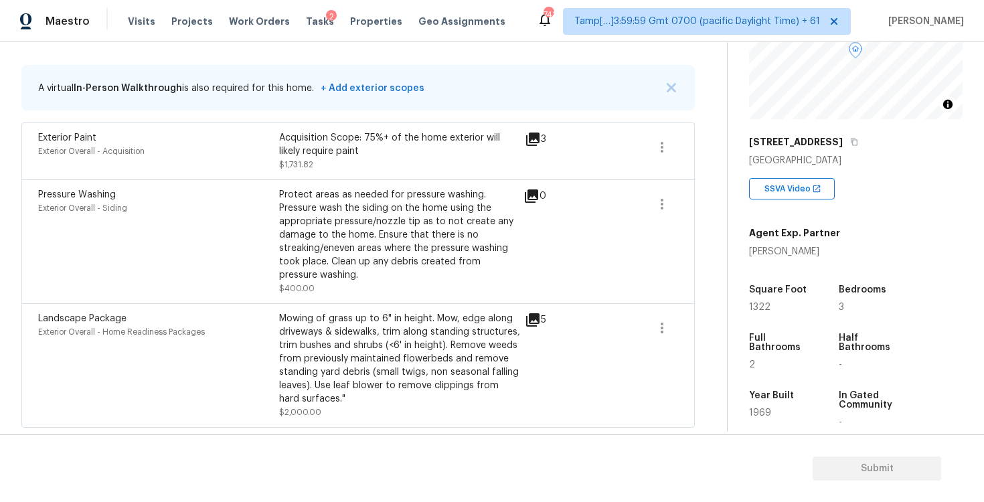
click at [497, 281] on div "Protect areas as needed for pressure washing. Pressure wash the siding on the h…" at bounding box center [399, 241] width 241 height 107
click at [570, 224] on div "0" at bounding box center [557, 241] width 66 height 107
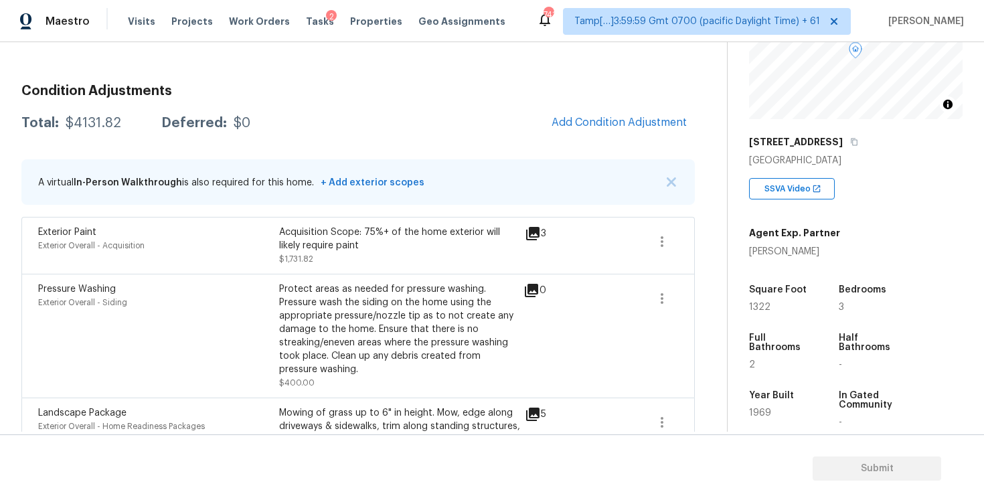
scroll to position [129, 0]
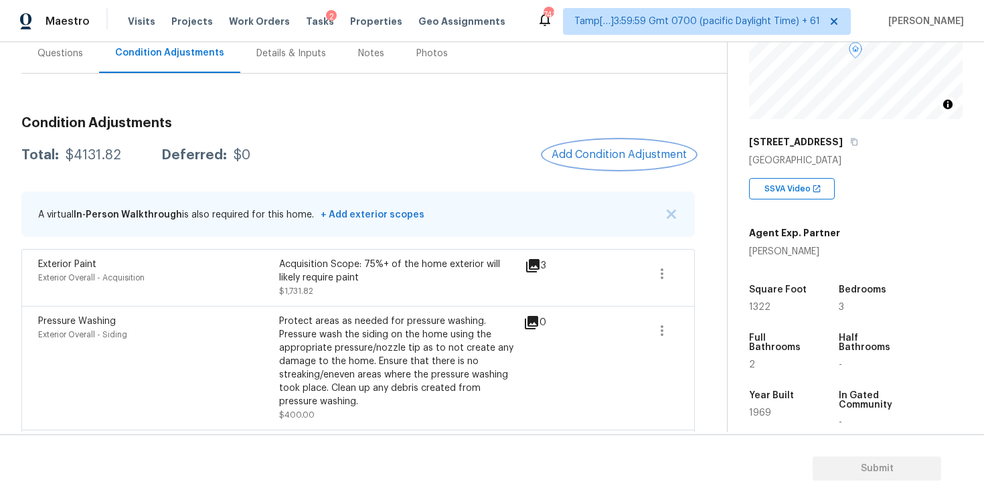
click at [606, 152] on span "Add Condition Adjustment" at bounding box center [619, 155] width 135 height 12
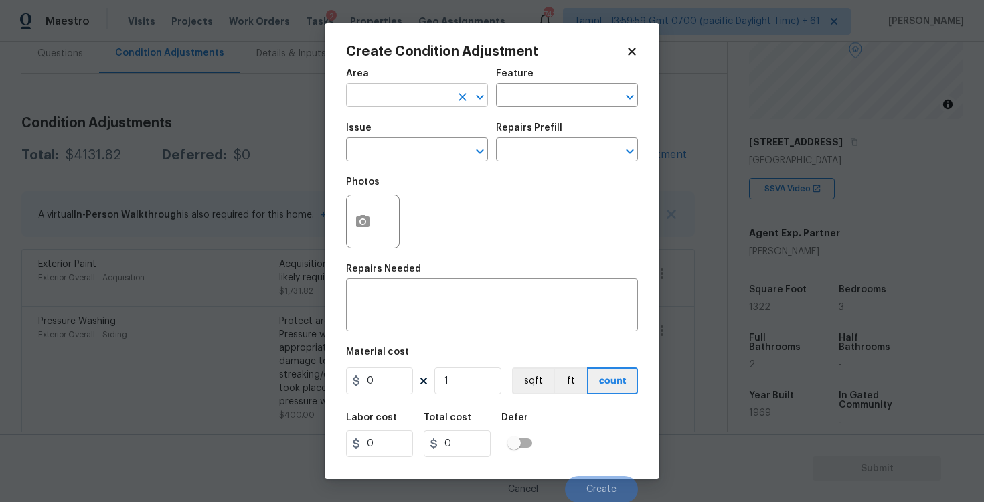
click at [410, 94] on input "text" at bounding box center [398, 96] width 104 height 21
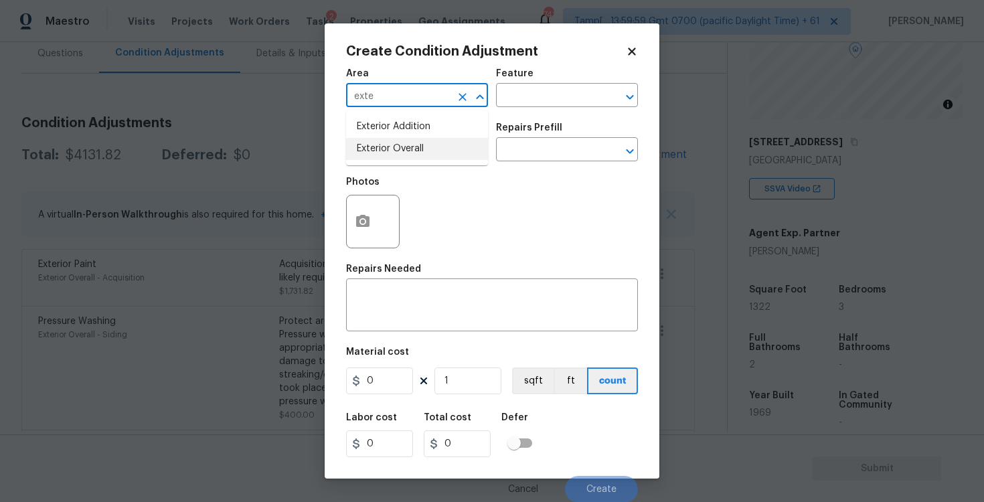
click at [404, 147] on li "Exterior Overall" at bounding box center [417, 149] width 142 height 22
type input "Exterior Overall"
click at [404, 147] on input "text" at bounding box center [398, 151] width 104 height 21
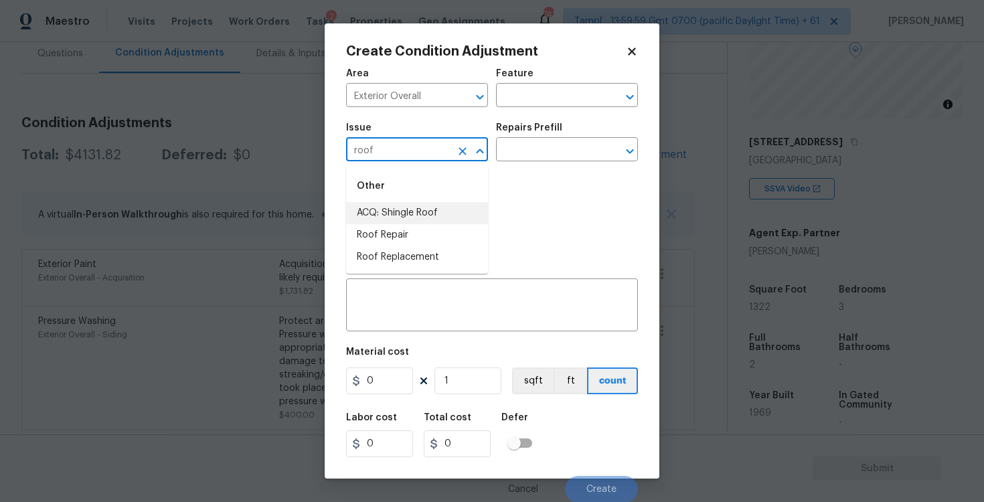
click at [414, 208] on li "ACQ: Shingle Roof" at bounding box center [417, 213] width 142 height 22
type input "ACQ: Shingle Roof"
click at [516, 167] on div "Issue ACQ: Shingle Roof ​ Repairs Prefill ​" at bounding box center [492, 142] width 292 height 54
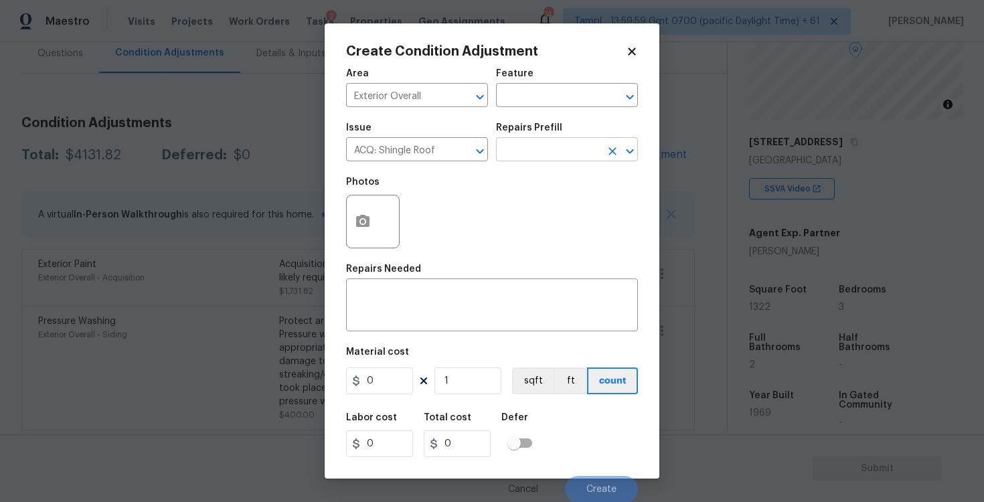
click at [541, 141] on input "text" at bounding box center [548, 151] width 104 height 21
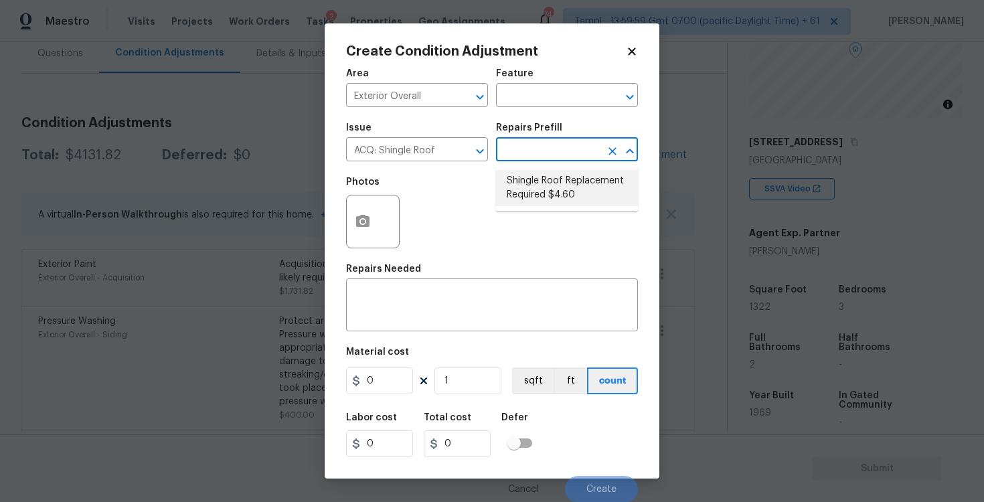
click at [552, 179] on li "Shingle Roof Replacement Required $4.60" at bounding box center [567, 188] width 142 height 36
type input "Acquisition"
type textarea "Acquisition Scope: Shingle Roof Replacement Required."
type input "4.6"
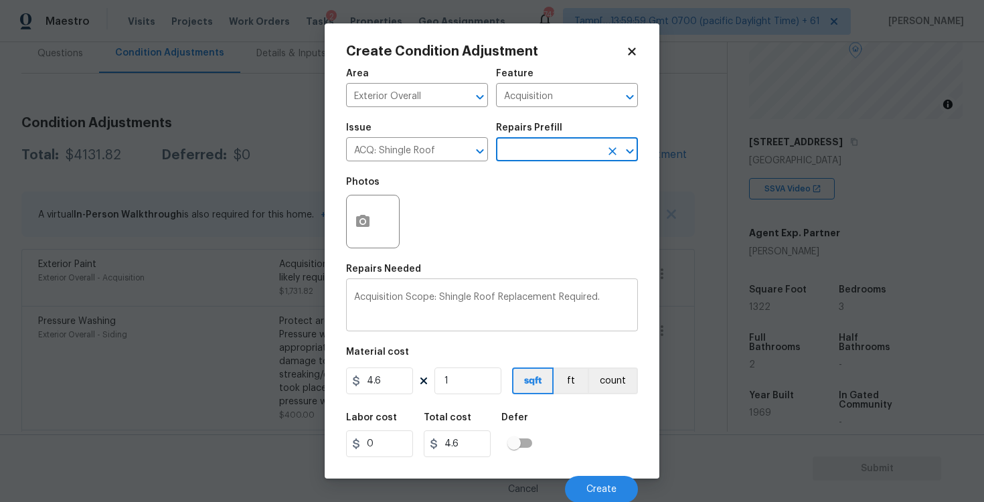
scroll to position [1, 0]
click at [484, 364] on div "Material cost" at bounding box center [492, 355] width 292 height 17
click at [486, 376] on input "1" at bounding box center [468, 380] width 67 height 27
click at [485, 372] on input "1" at bounding box center [468, 380] width 67 height 27
type input "13"
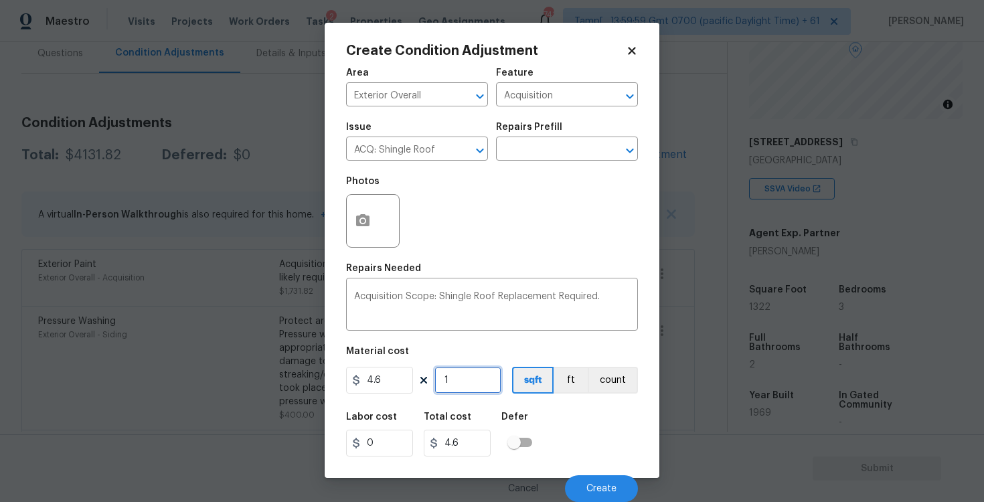
type input "59.8"
type input "132"
type input "607.2"
type input "1322"
type input "6081.2"
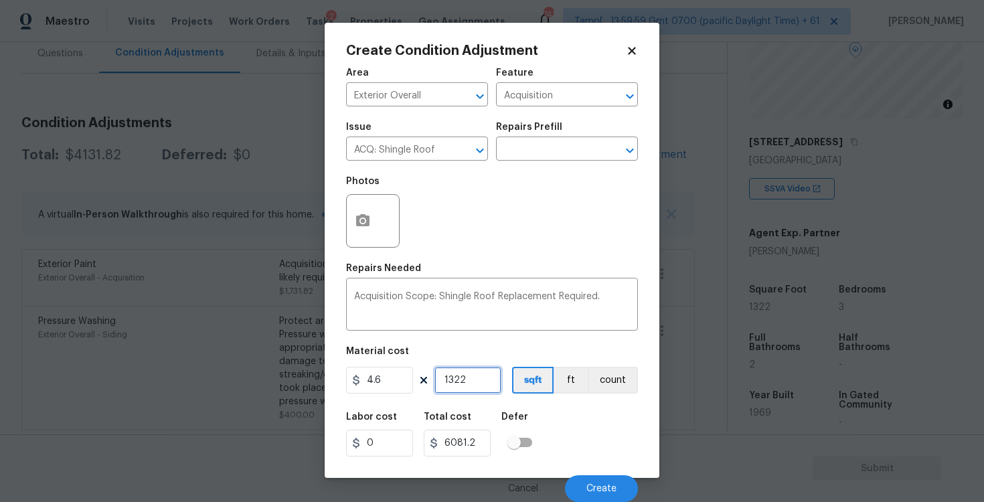
type input "1322"
click at [574, 414] on div "Labor cost 0 Total cost 6081.2 Defer" at bounding box center [492, 434] width 292 height 60
click at [597, 491] on span "Create" at bounding box center [602, 489] width 30 height 10
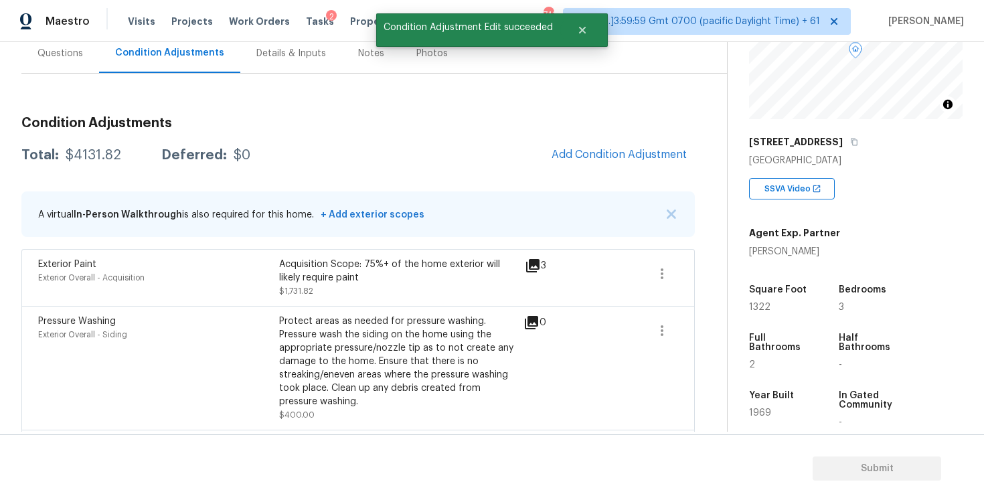
scroll to position [0, 0]
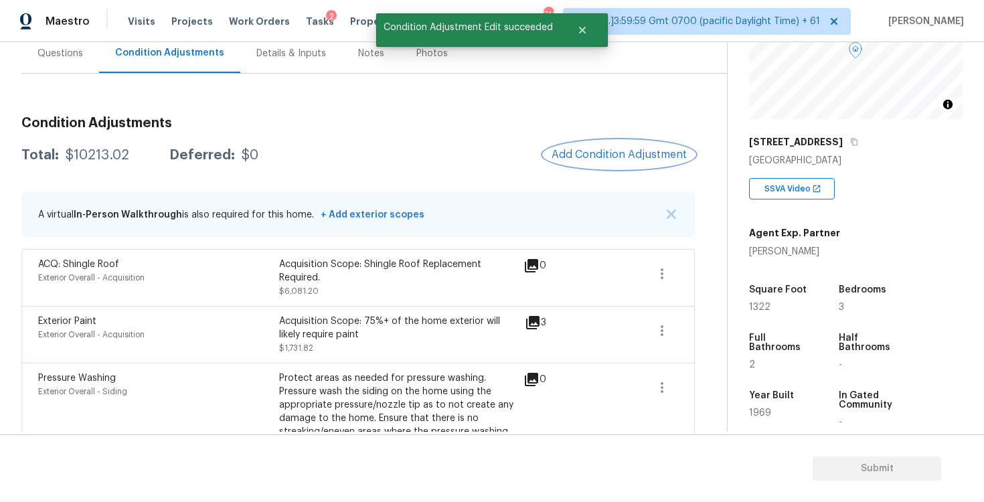
click at [616, 168] on button "Add Condition Adjustment" at bounding box center [619, 155] width 151 height 28
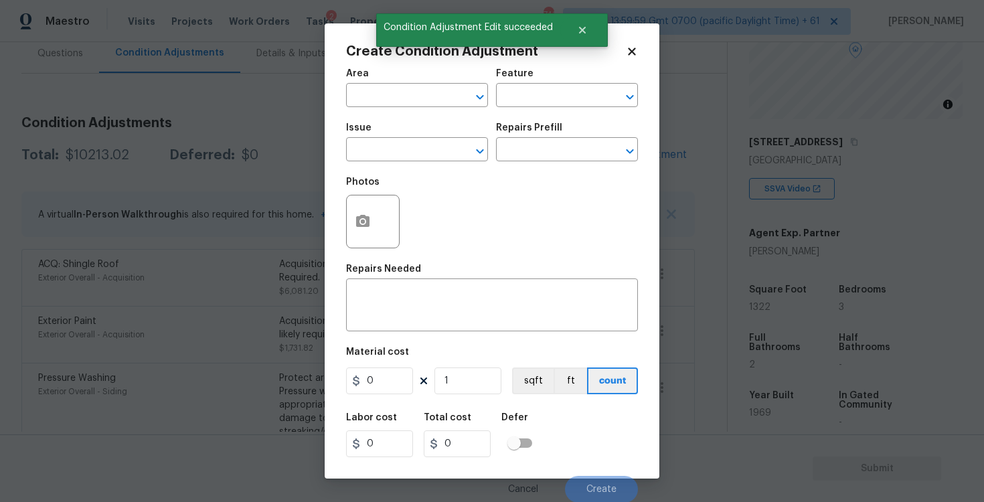
click at [402, 111] on span "Area ​" at bounding box center [417, 88] width 142 height 54
click at [398, 90] on input "text" at bounding box center [398, 96] width 104 height 21
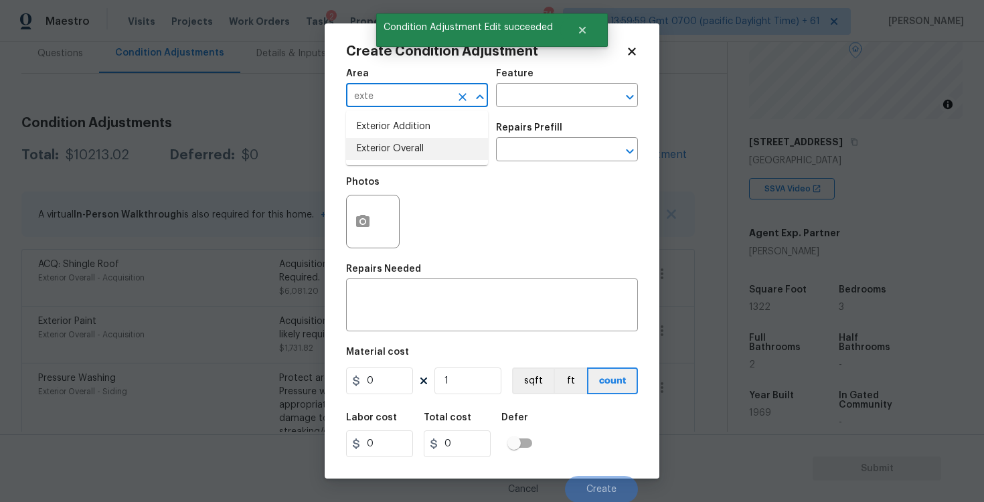
click at [396, 145] on li "Exterior Overall" at bounding box center [417, 149] width 142 height 22
type input "Exterior Overall"
click at [396, 145] on input "text" at bounding box center [398, 151] width 104 height 21
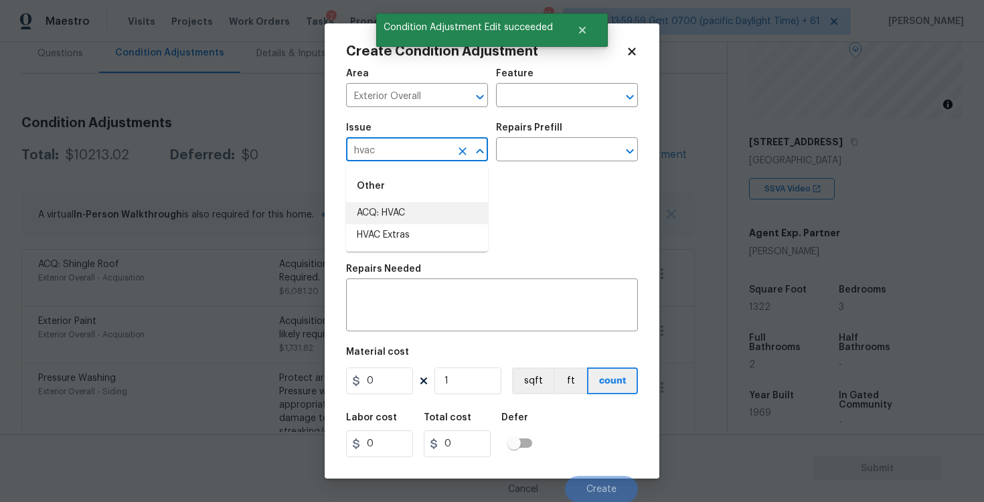
click at [408, 218] on li "ACQ: HVAC" at bounding box center [417, 213] width 142 height 22
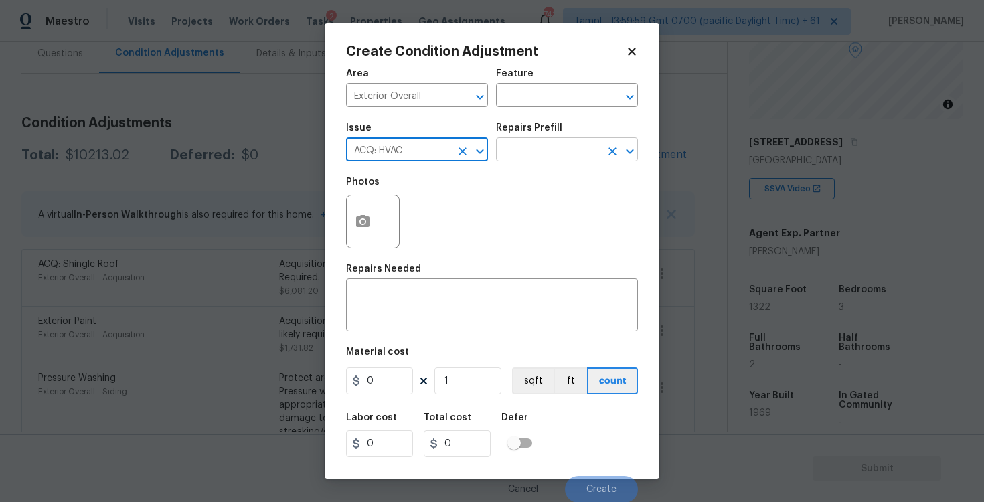
type input "ACQ: HVAC"
click at [532, 141] on input "text" at bounding box center [548, 151] width 104 height 21
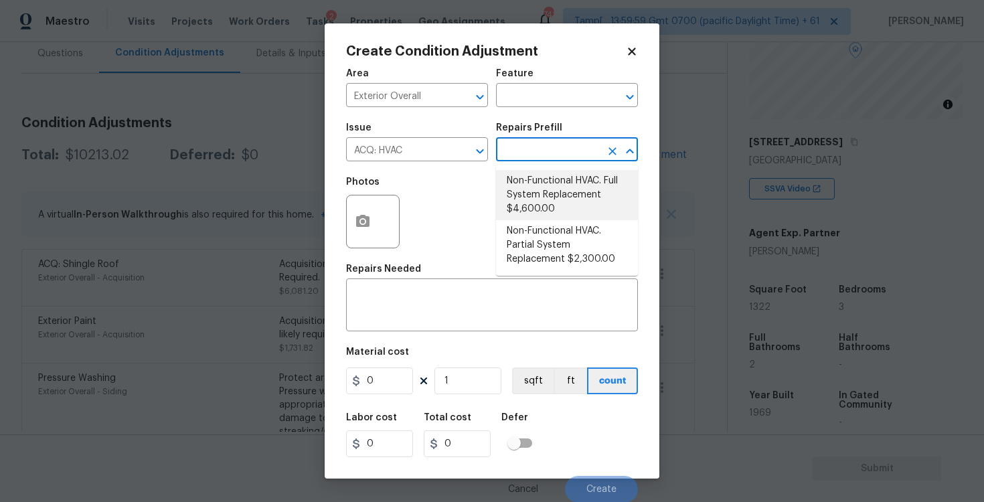
click at [541, 198] on li "Non-Functional HVAC. Full System Replacement $4,600.00" at bounding box center [567, 195] width 142 height 50
type input "Acquisition"
type textarea "Acquisition Scope: Full System Replacement"
type input "4600"
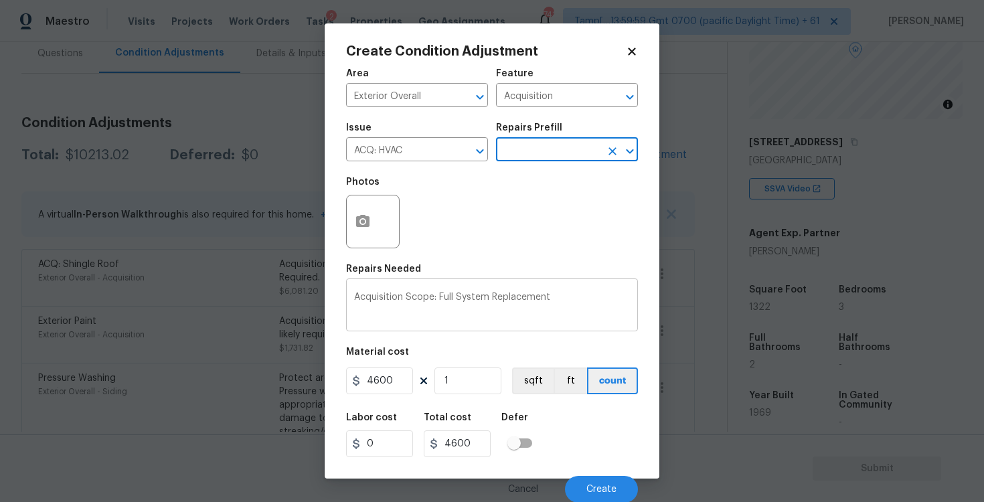
scroll to position [1, 0]
click at [603, 481] on button "Create" at bounding box center [601, 488] width 73 height 27
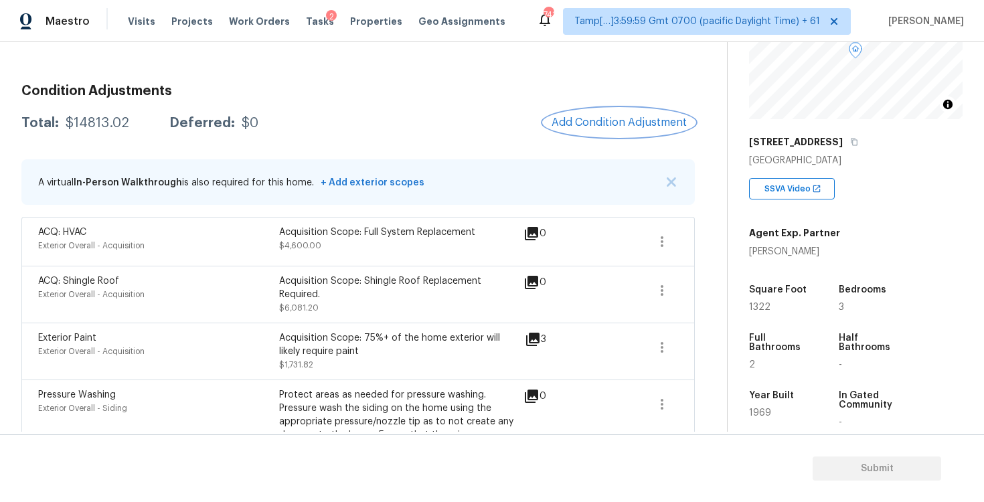
scroll to position [141, 0]
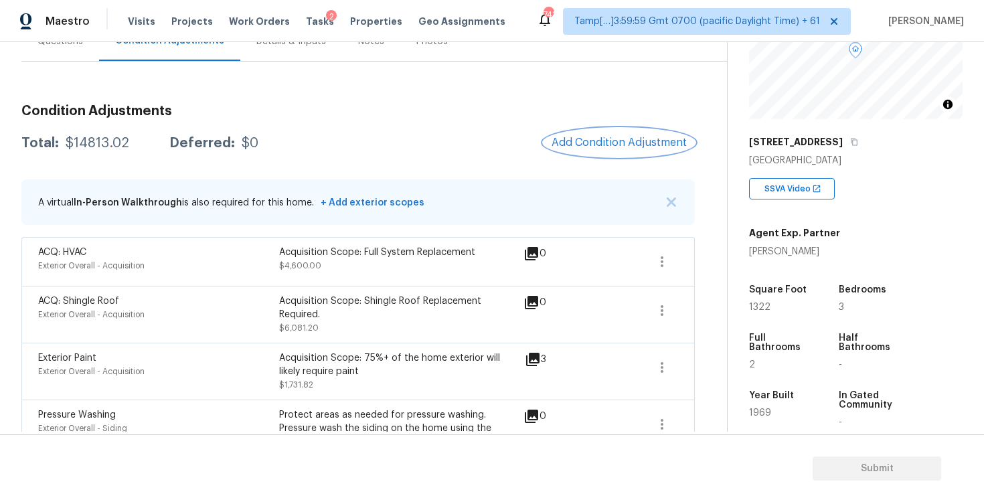
click at [609, 145] on span "Add Condition Adjustment" at bounding box center [619, 143] width 135 height 12
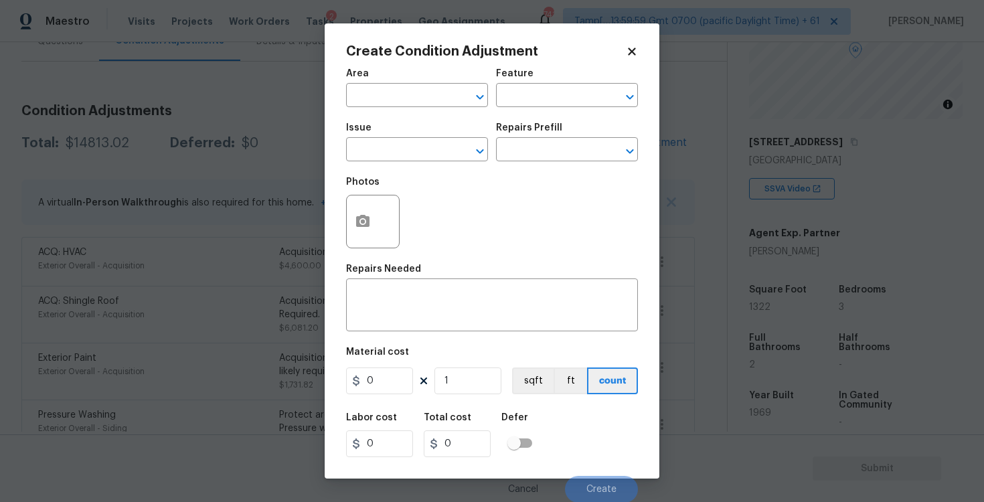
click at [412, 110] on span "Area ​" at bounding box center [417, 88] width 142 height 54
click at [406, 101] on input "text" at bounding box center [398, 96] width 104 height 21
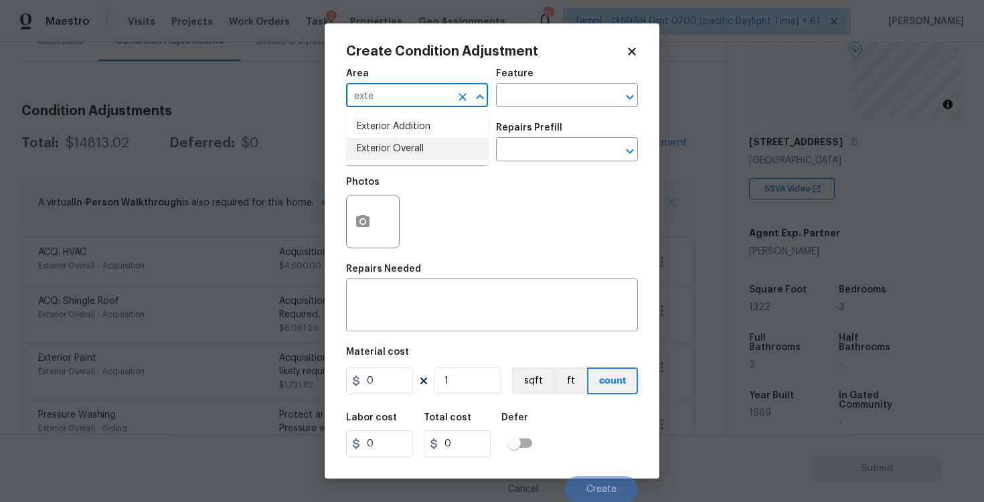
click at [413, 148] on li "Exterior Overall" at bounding box center [417, 149] width 142 height 22
type input "Exterior Overall"
click at [413, 148] on input "text" at bounding box center [398, 151] width 104 height 21
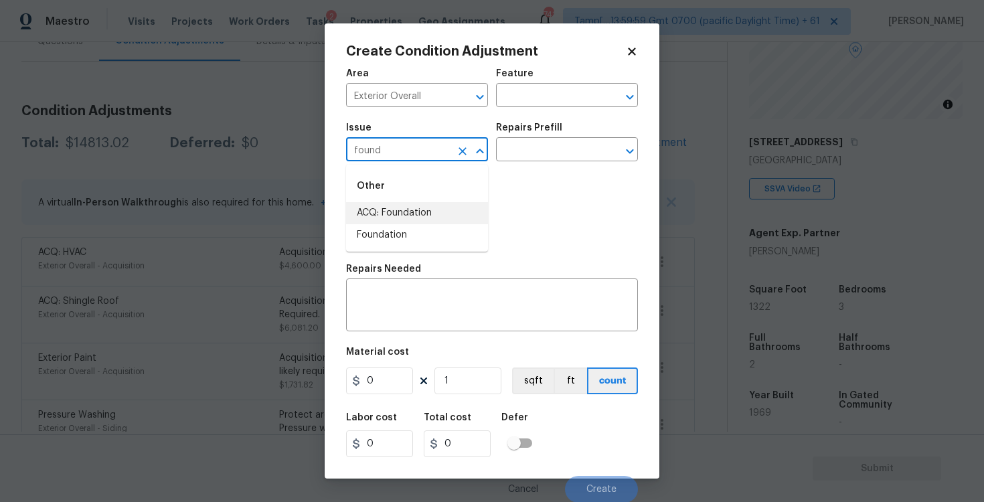
click at [421, 209] on li "ACQ: Foundation" at bounding box center [417, 213] width 142 height 22
type input "ACQ: Foundation"
click at [566, 138] on div "Repairs Prefill" at bounding box center [567, 131] width 142 height 17
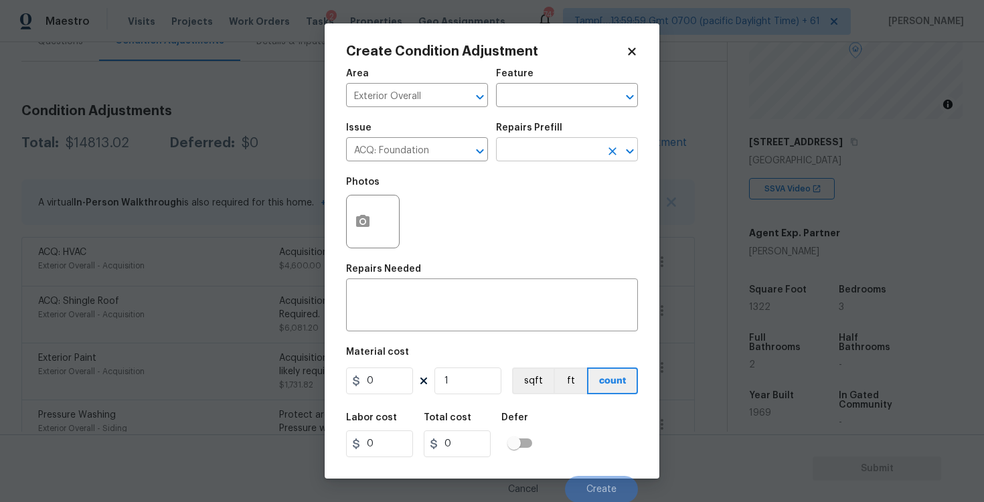
click at [563, 147] on input "text" at bounding box center [548, 151] width 104 height 21
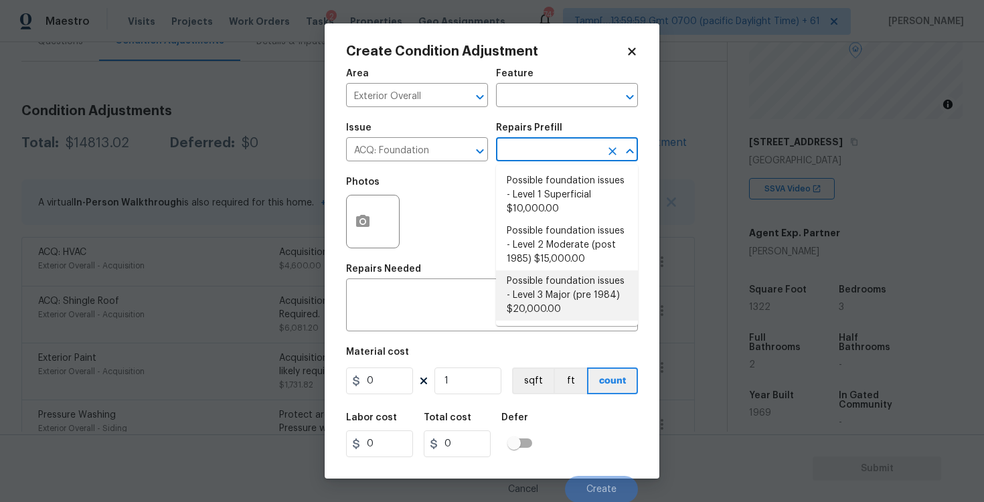
click at [556, 276] on li "Possible foundation issues - Level 3 Major (pre 1984) $20,000.00" at bounding box center [567, 296] width 142 height 50
type input "Acquisition"
type textarea "Possible foundation issues - Level 3 Major: Disclaimer: This is NOT a technical…"
type input "20000"
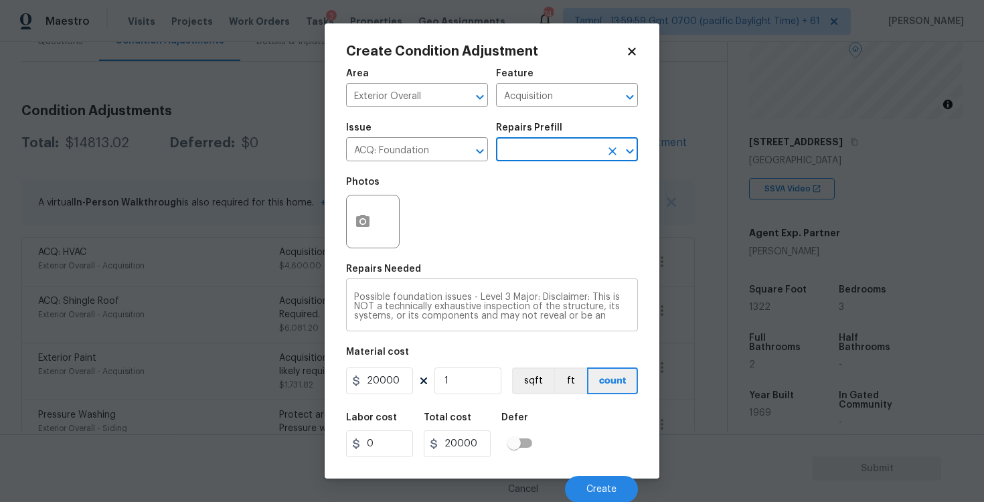
scroll to position [1, 0]
click at [581, 473] on div "Cancel Create" at bounding box center [492, 483] width 292 height 37
click at [583, 478] on button "Create" at bounding box center [601, 488] width 73 height 27
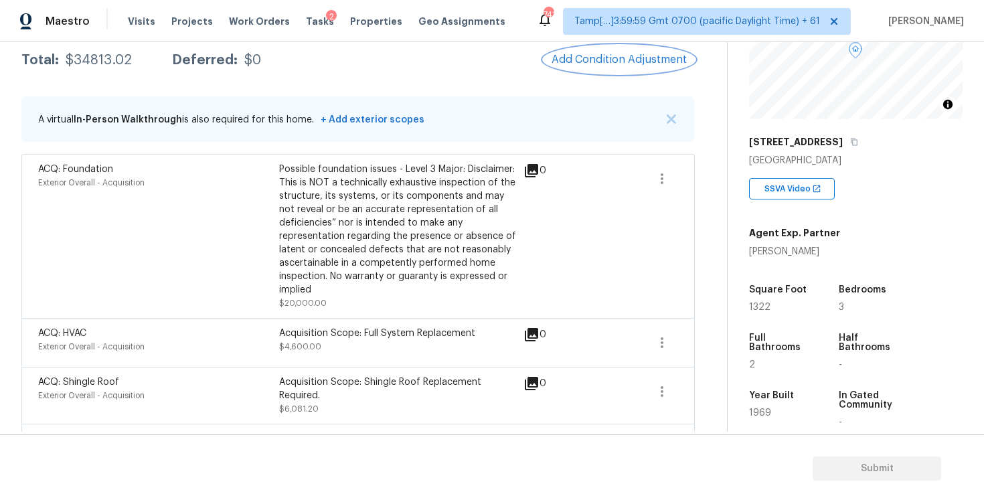
scroll to position [78, 0]
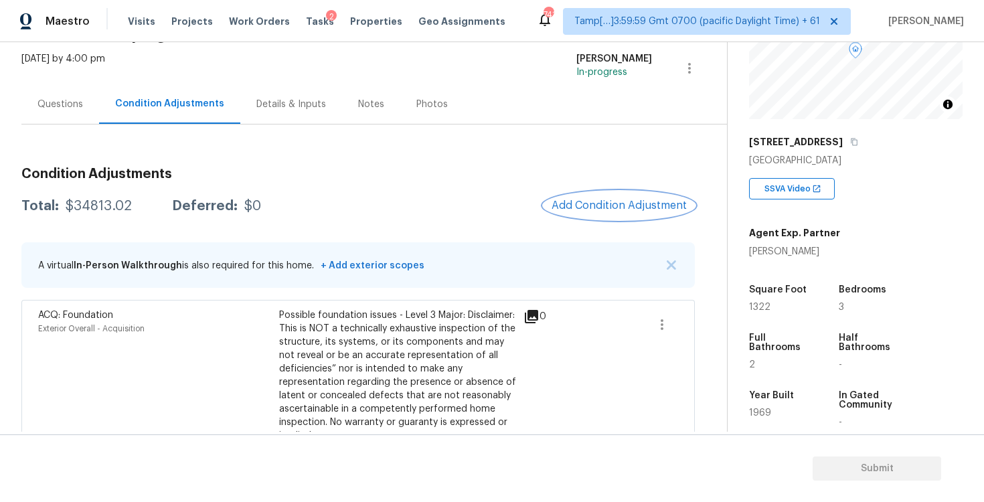
click at [608, 205] on span "Add Condition Adjustment" at bounding box center [619, 206] width 135 height 12
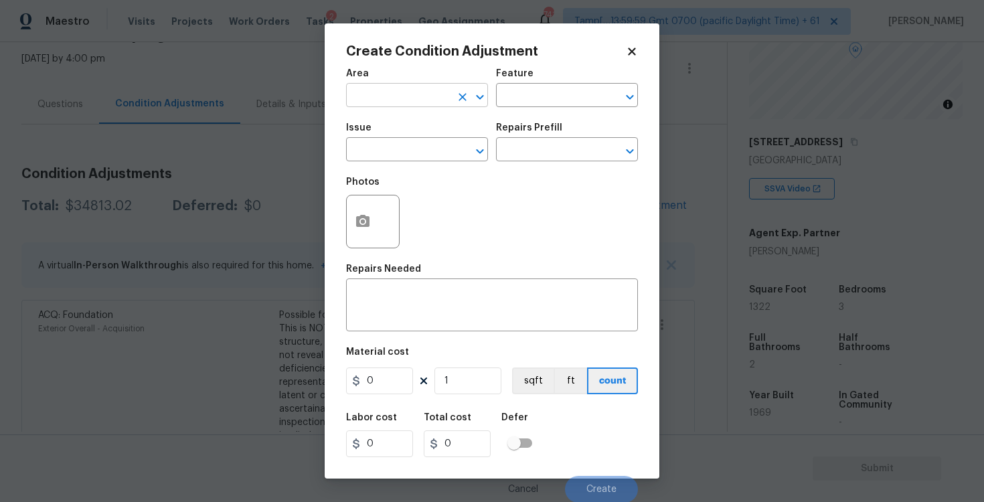
click at [402, 105] on input "text" at bounding box center [398, 96] width 104 height 21
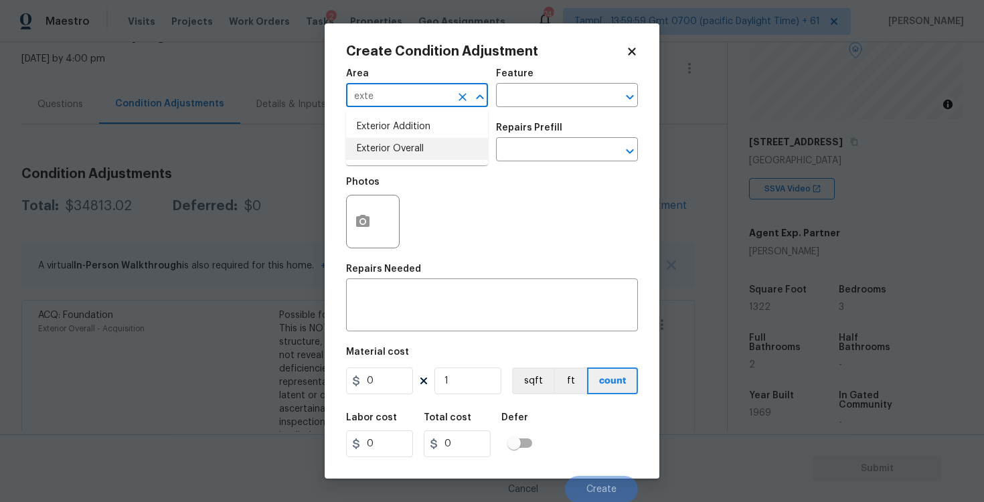
click at [403, 146] on li "Exterior Overall" at bounding box center [417, 149] width 142 height 22
type input "Exterior Overall"
click at [403, 146] on input "text" at bounding box center [398, 151] width 104 height 21
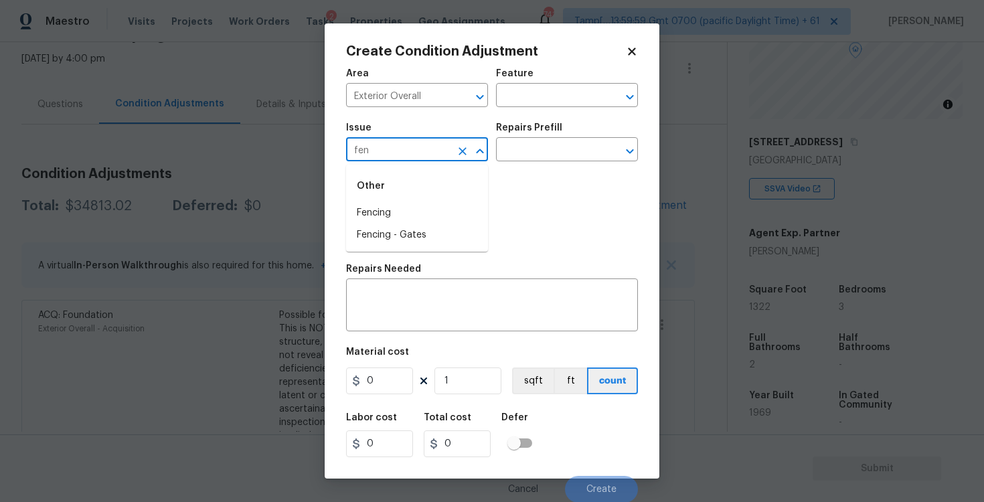
click at [401, 196] on div "Other" at bounding box center [417, 186] width 142 height 32
click at [401, 211] on li "Fencing" at bounding box center [417, 213] width 142 height 22
type input "Fencing"
click at [404, 287] on div "x ​" at bounding box center [492, 307] width 292 height 50
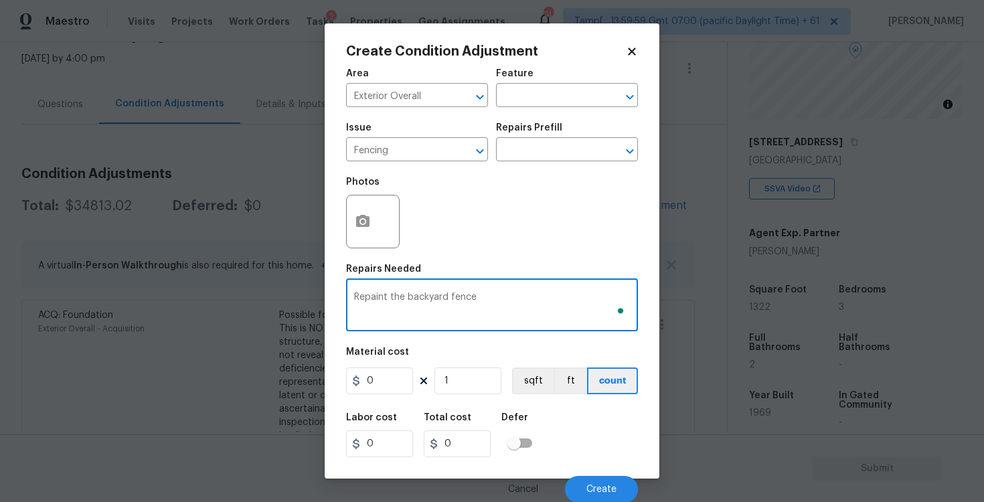
type textarea "Repaint the backyard fence"
click at [378, 384] on input "0" at bounding box center [379, 381] width 67 height 27
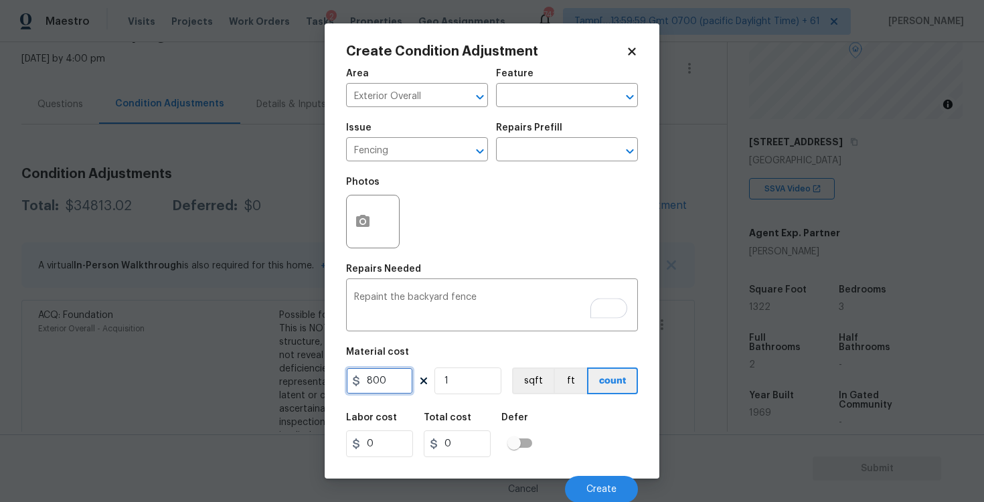
type input "800"
click at [374, 216] on button "button" at bounding box center [363, 222] width 32 height 52
type input "800"
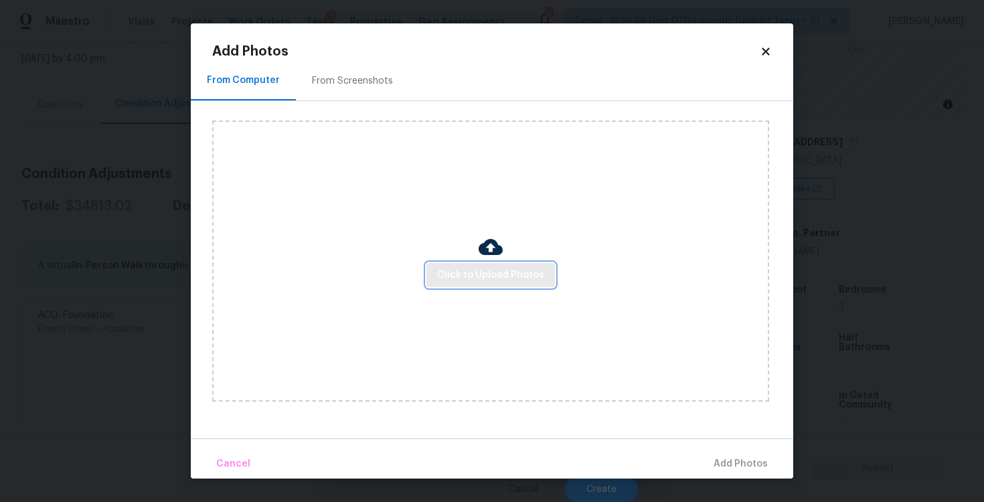
click at [493, 277] on span "Click to Upload Photos" at bounding box center [490, 275] width 107 height 17
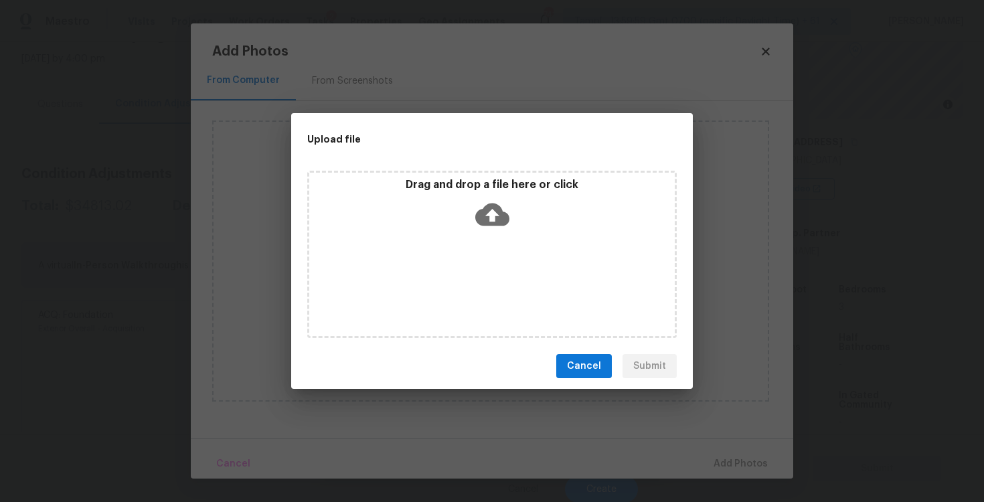
click at [496, 202] on icon at bounding box center [492, 215] width 34 height 34
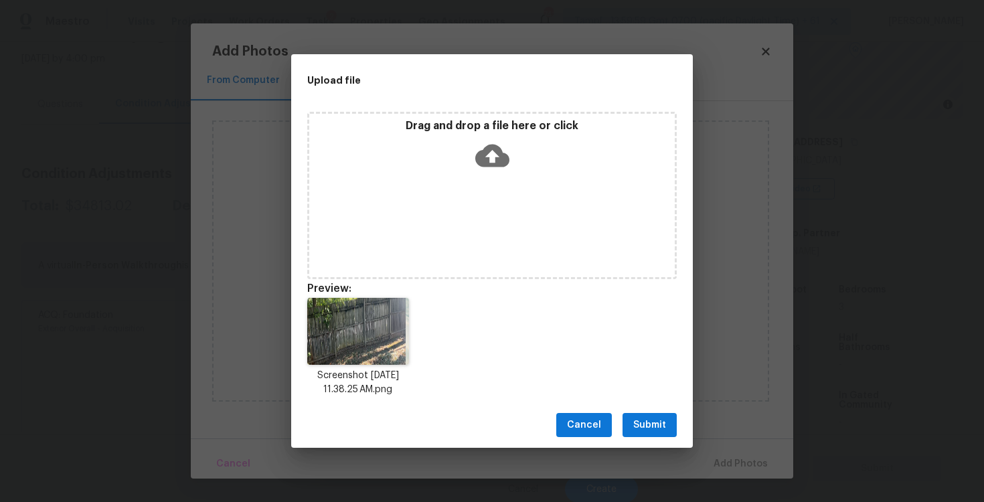
click at [645, 421] on span "Submit" at bounding box center [649, 425] width 33 height 17
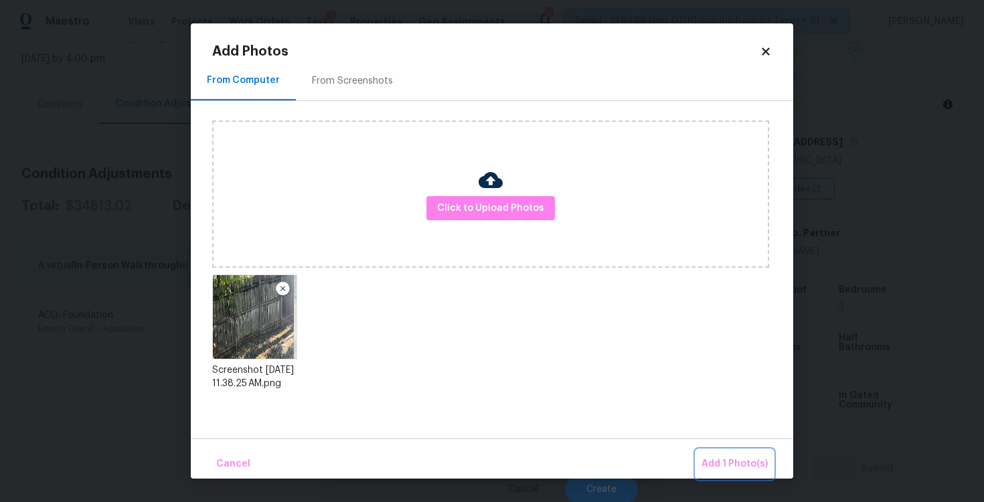
click at [716, 457] on span "Add 1 Photo(s)" at bounding box center [735, 464] width 66 height 17
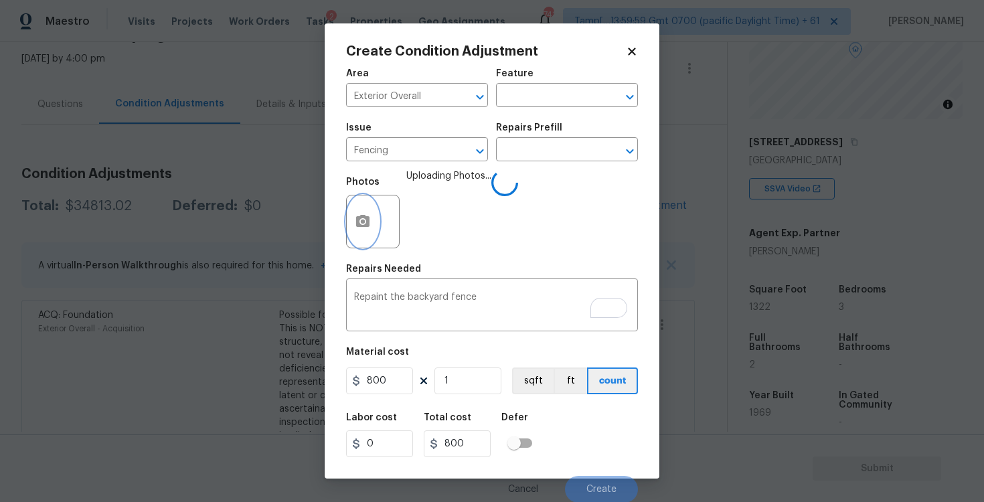
scroll to position [1, 0]
click at [585, 481] on button "Create" at bounding box center [601, 488] width 73 height 27
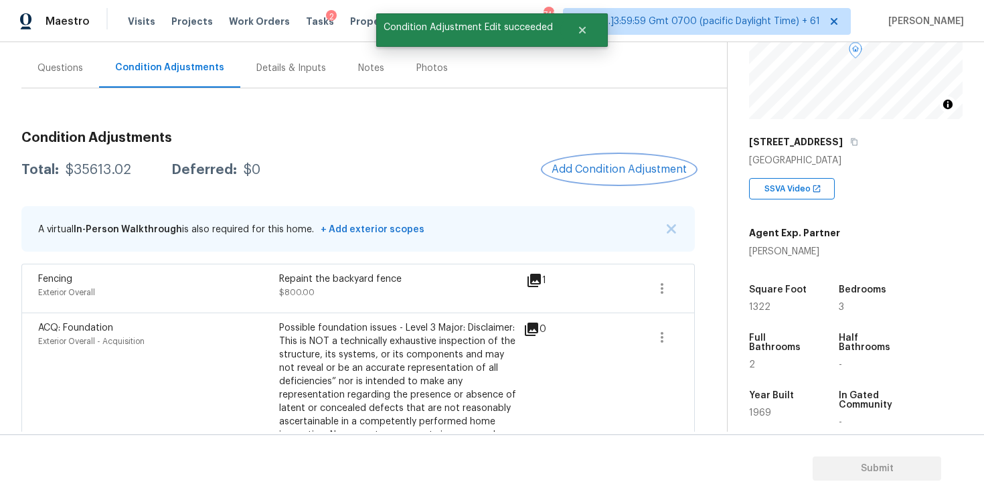
scroll to position [91, 0]
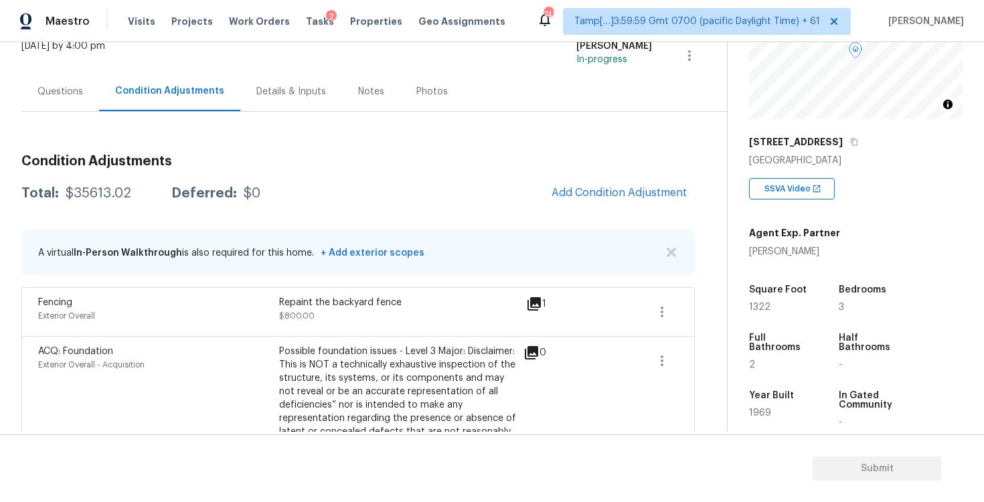
click at [625, 185] on button "Add Condition Adjustment" at bounding box center [619, 193] width 151 height 28
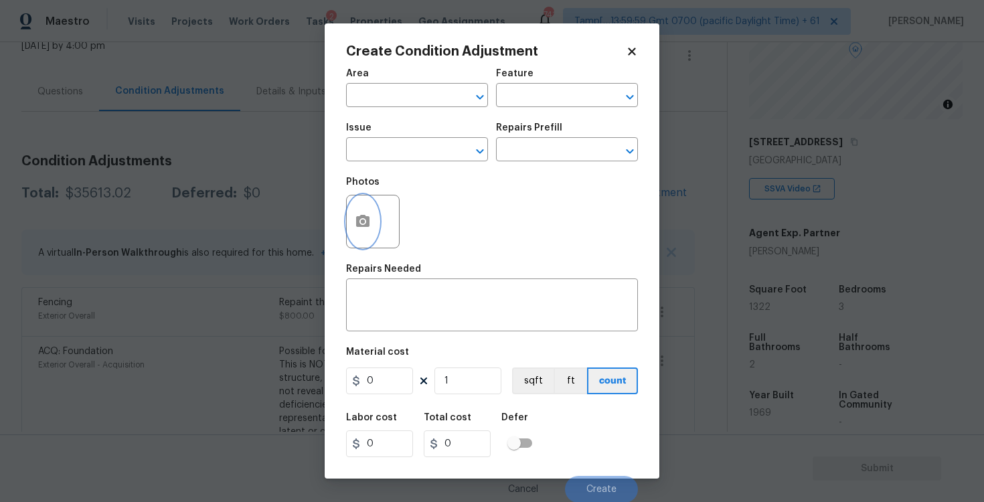
click at [361, 214] on button "button" at bounding box center [363, 222] width 32 height 52
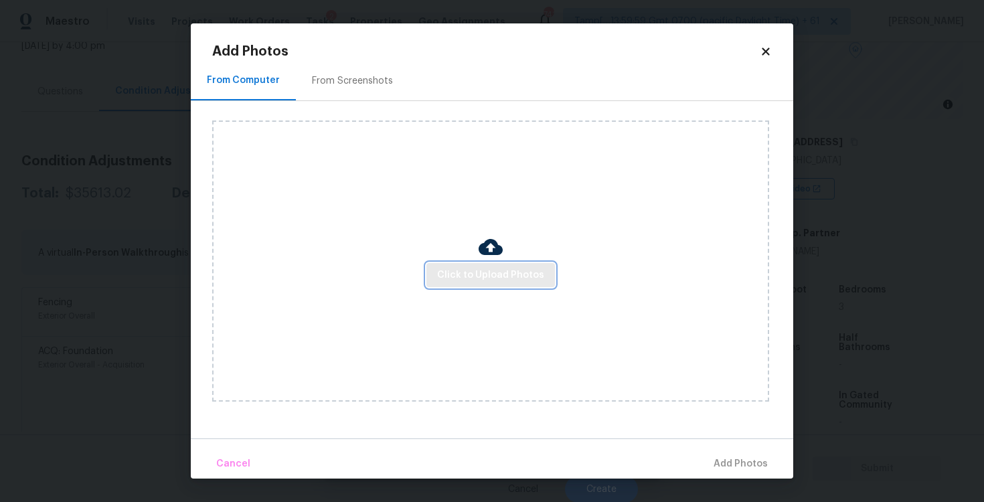
click at [489, 272] on span "Click to Upload Photos" at bounding box center [490, 275] width 107 height 17
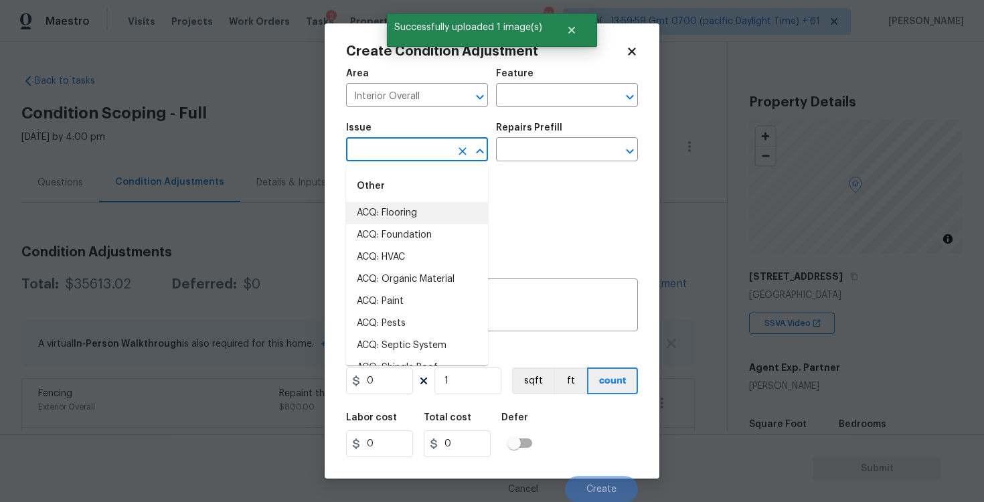
scroll to position [135, 0]
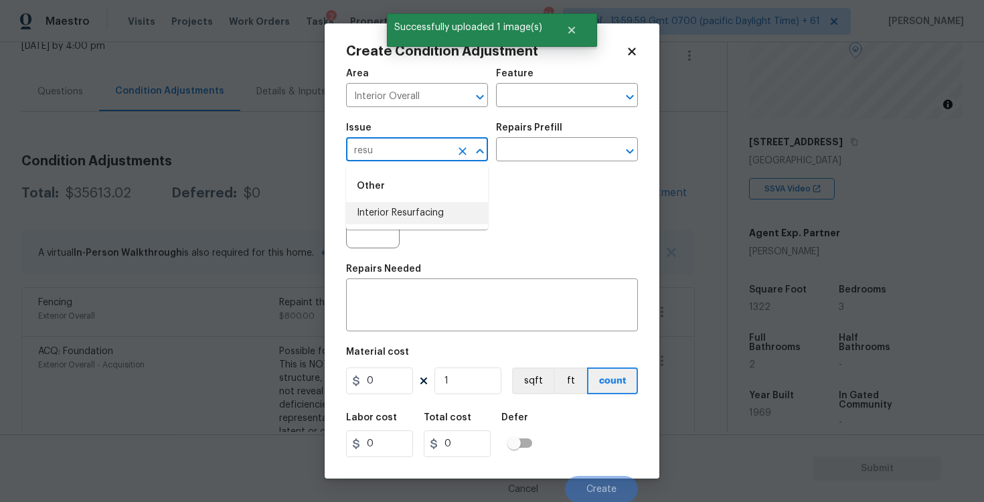
click at [395, 209] on li "Interior Resurfacing" at bounding box center [417, 213] width 142 height 22
type input "Interior Resurfacing"
click at [503, 162] on div "Issue Interior Resurfacing ​ Repairs Prefill ​" at bounding box center [492, 142] width 292 height 54
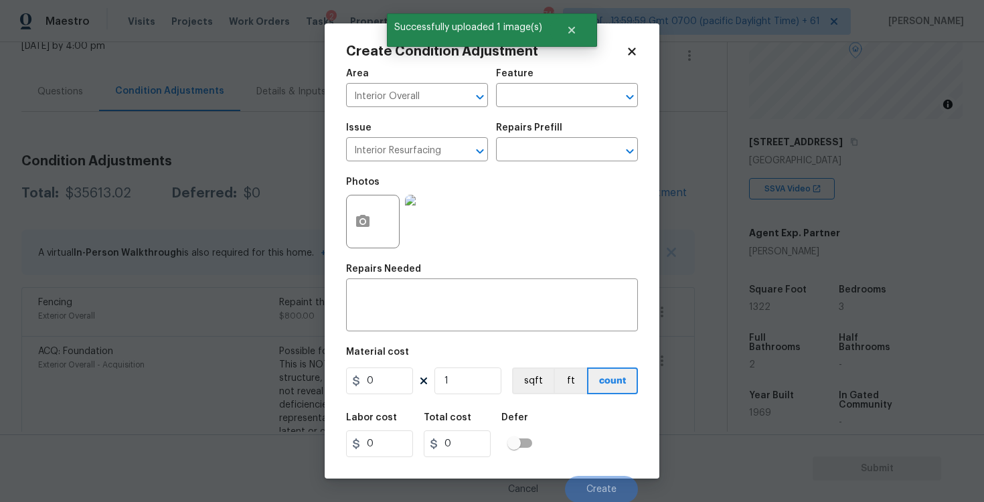
click at [503, 162] on div "Issue Interior Resurfacing ​ Repairs Prefill ​" at bounding box center [492, 142] width 292 height 54
click at [523, 143] on input "text" at bounding box center [548, 151] width 104 height 21
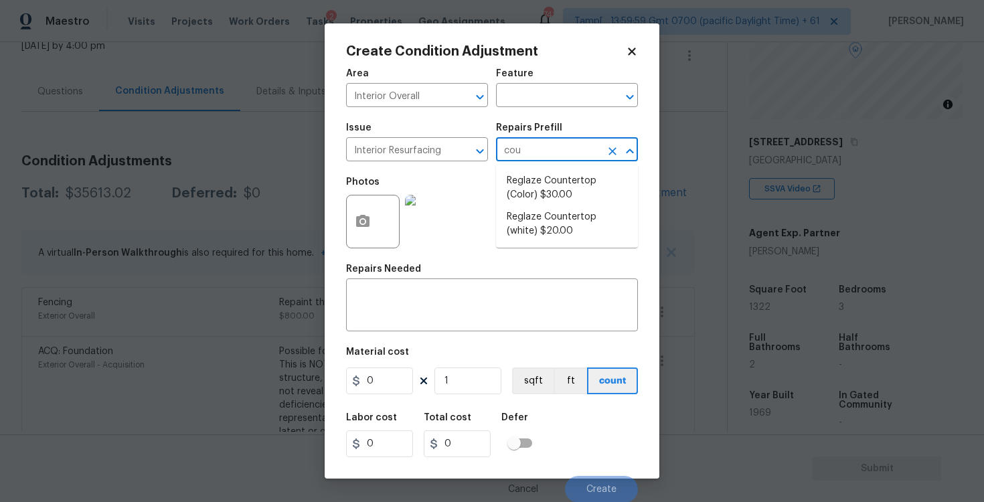
type input "coun"
click at [544, 188] on li "Reglaze Countertop (Color) $30.00" at bounding box center [567, 188] width 142 height 36
type input "30"
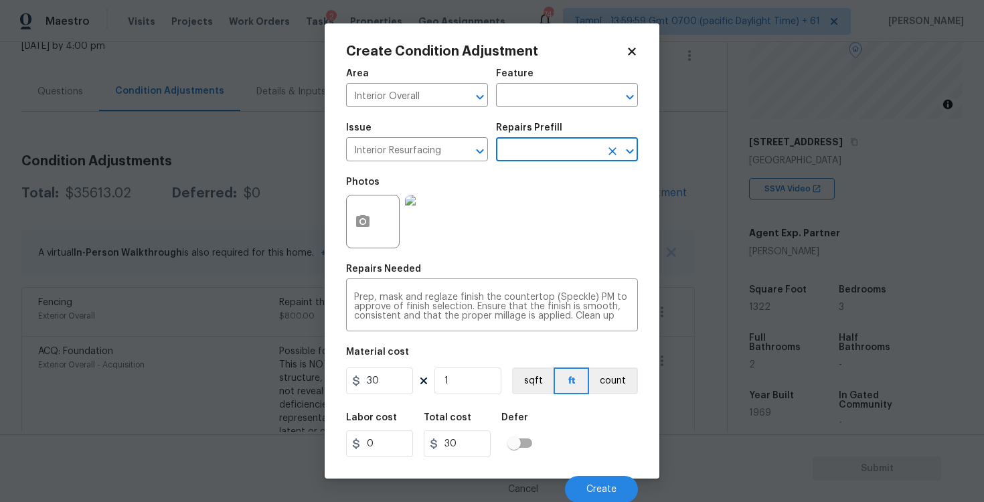
click at [383, 398] on div "Area Interior Overall ​ Feature ​ Issue Interior Resurfacing ​ Repairs Prefill …" at bounding box center [492, 282] width 292 height 442
click at [384, 393] on input "30" at bounding box center [379, 381] width 67 height 27
type input "300"
click at [583, 439] on div "Labor cost 0 Total cost 300 Defer" at bounding box center [492, 435] width 292 height 60
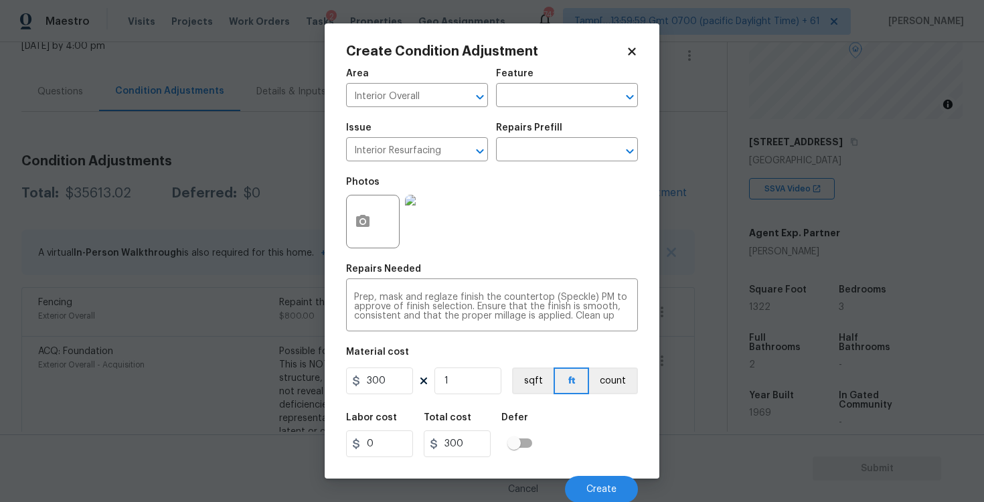
scroll to position [1, 0]
click at [595, 479] on button "Create" at bounding box center [601, 488] width 73 height 27
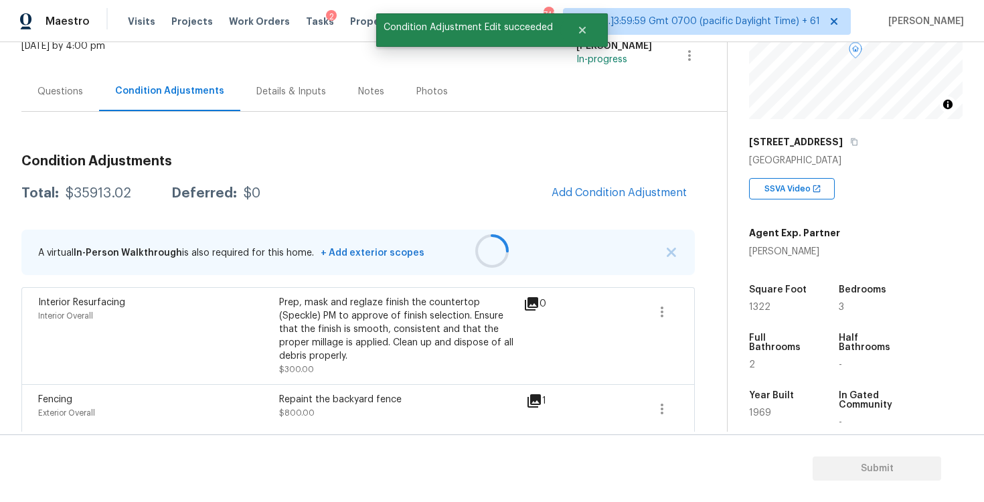
scroll to position [0, 0]
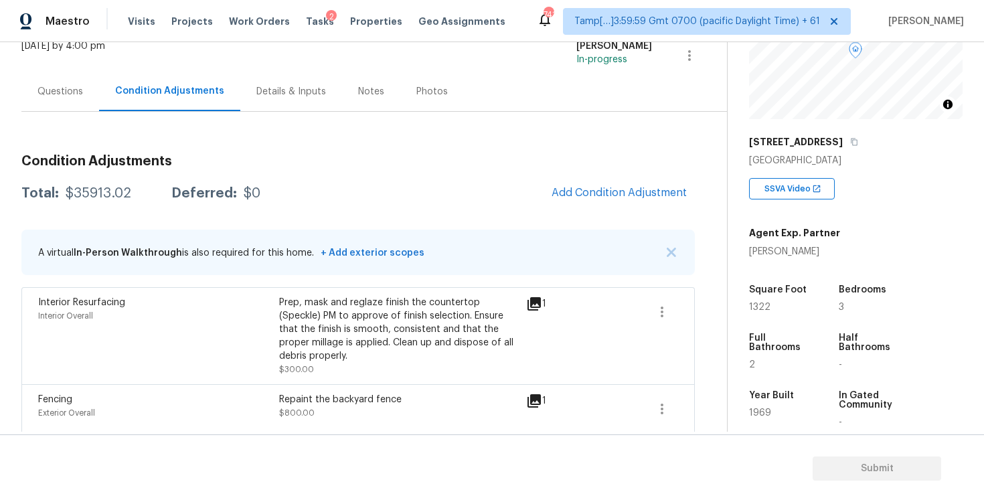
click at [625, 181] on button "Add Condition Adjustment" at bounding box center [619, 193] width 151 height 28
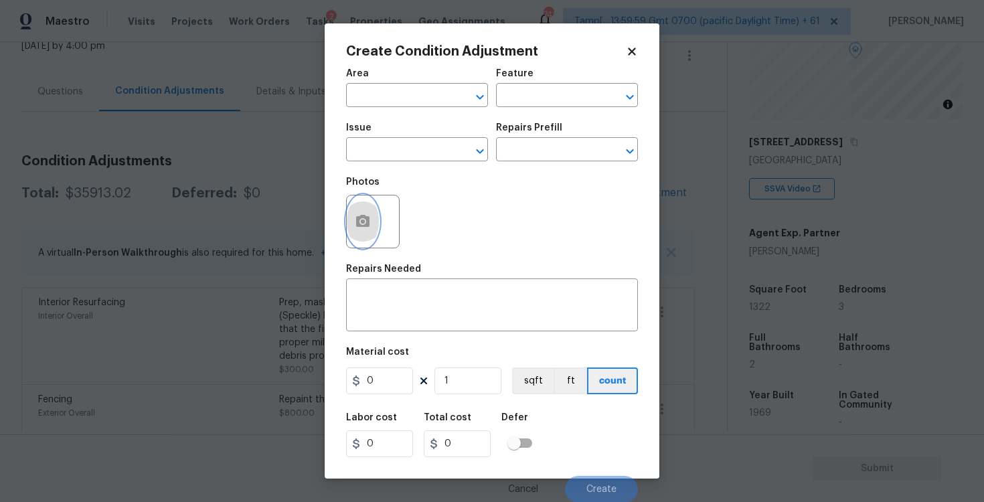
click at [374, 218] on button "button" at bounding box center [363, 222] width 32 height 52
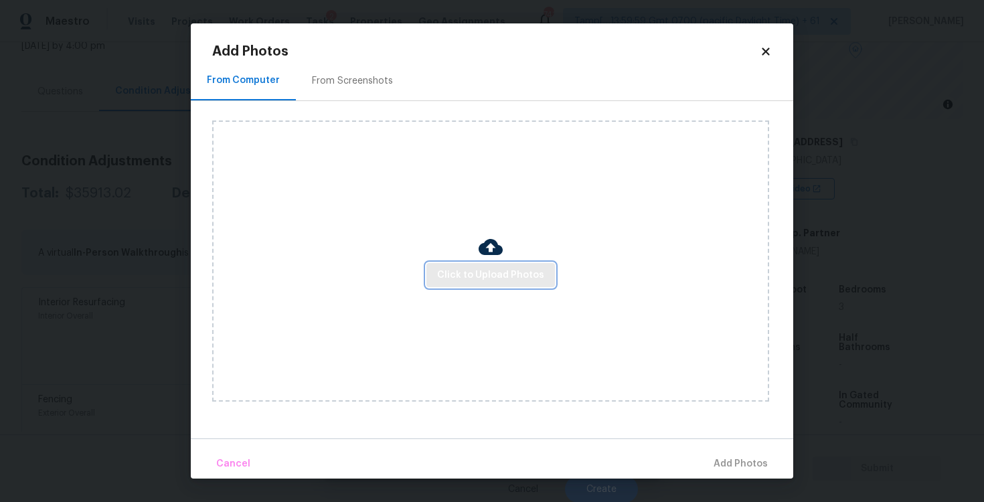
click at [480, 268] on span "Click to Upload Photos" at bounding box center [490, 275] width 107 height 17
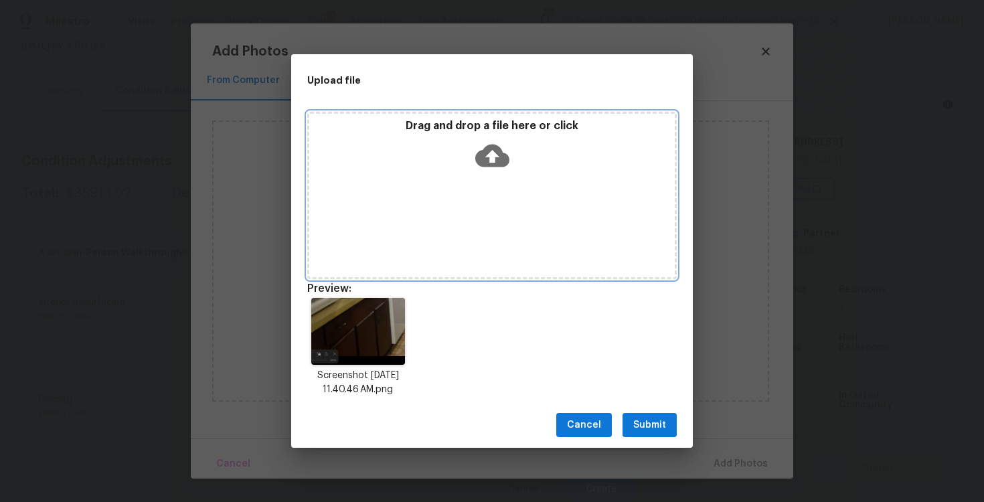
click at [497, 177] on div "Drag and drop a file here or click" at bounding box center [492, 195] width 370 height 167
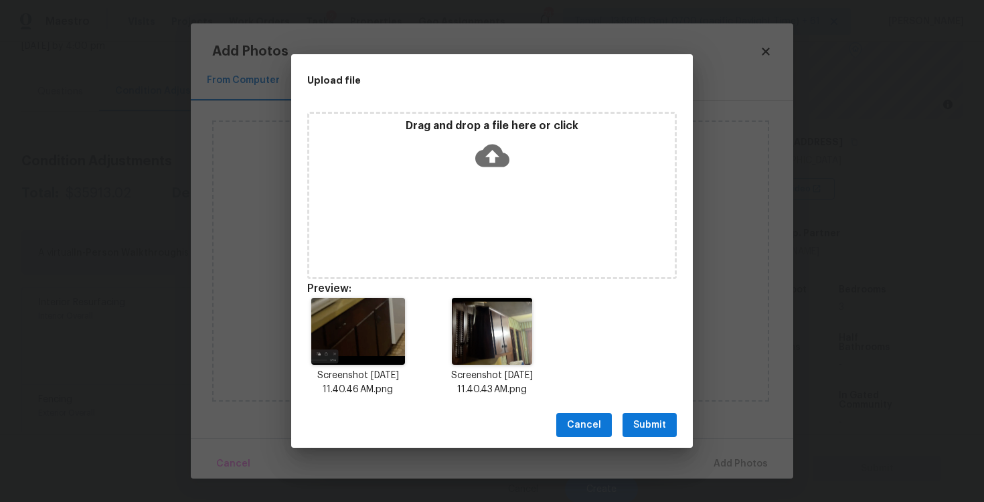
click at [649, 430] on span "Submit" at bounding box center [649, 425] width 33 height 17
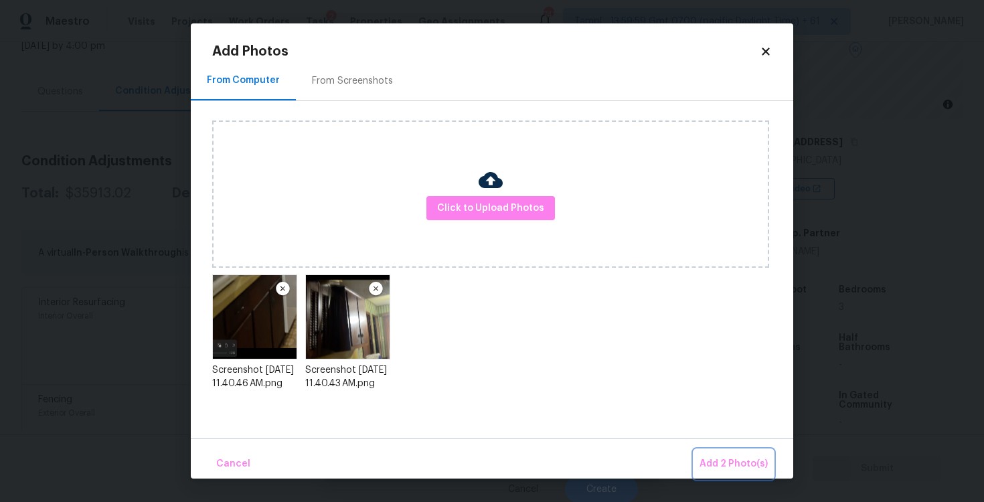
click at [710, 463] on span "Add 2 Photo(s)" at bounding box center [734, 464] width 68 height 17
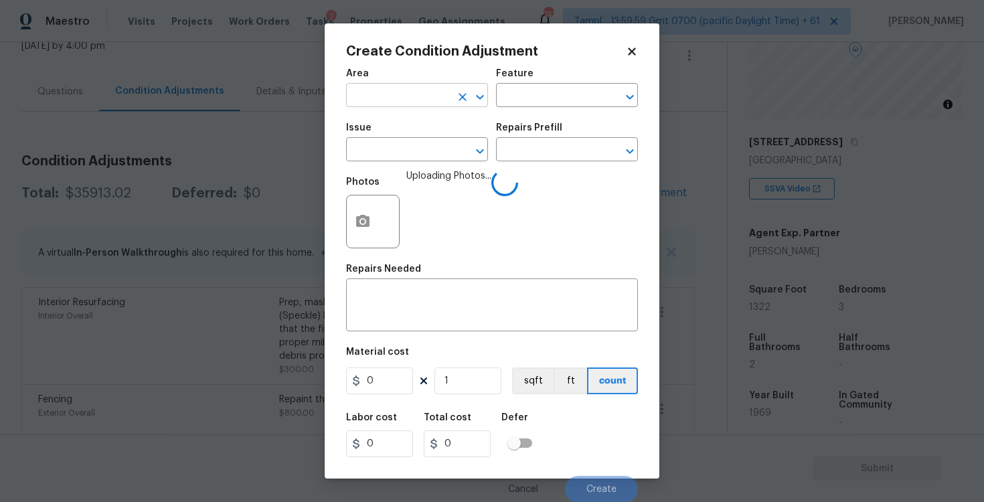
click at [382, 105] on input "text" at bounding box center [398, 96] width 104 height 21
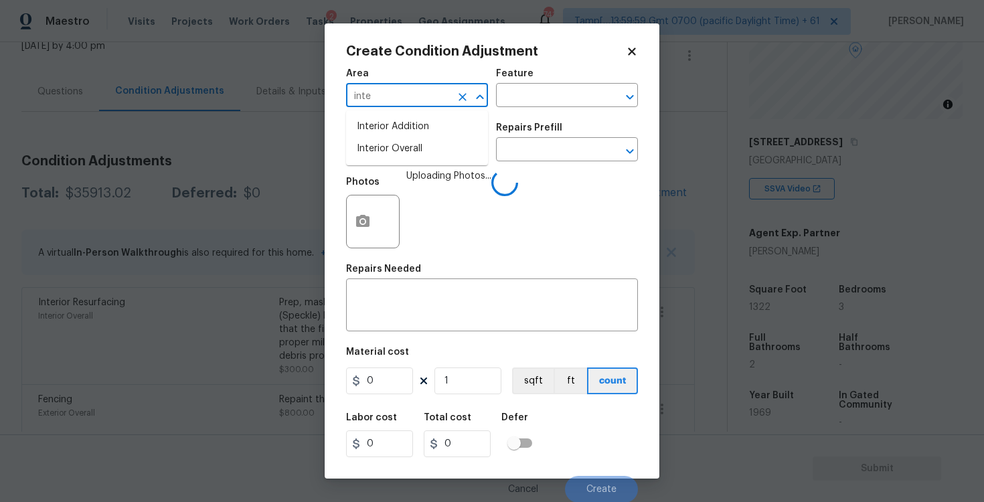
type input "inter"
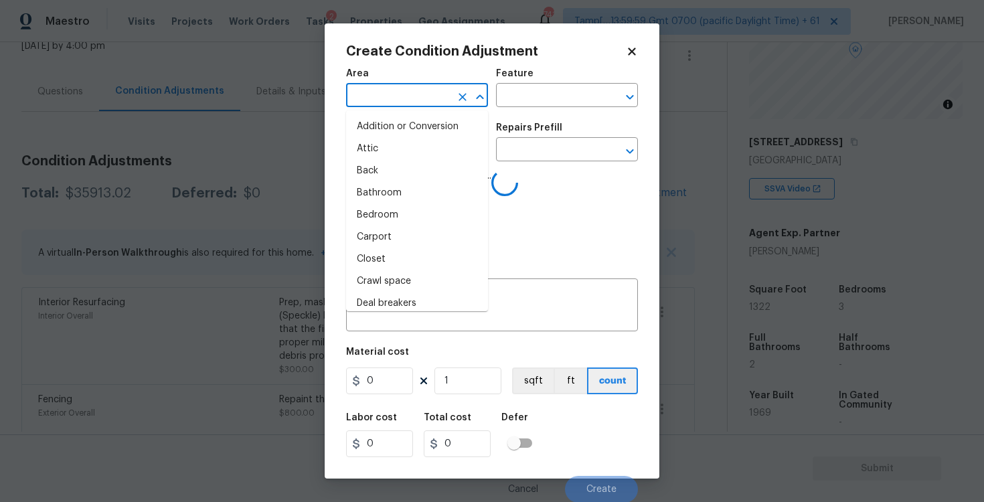
click at [394, 141] on li "Attic" at bounding box center [417, 149] width 142 height 22
type input "Attic"
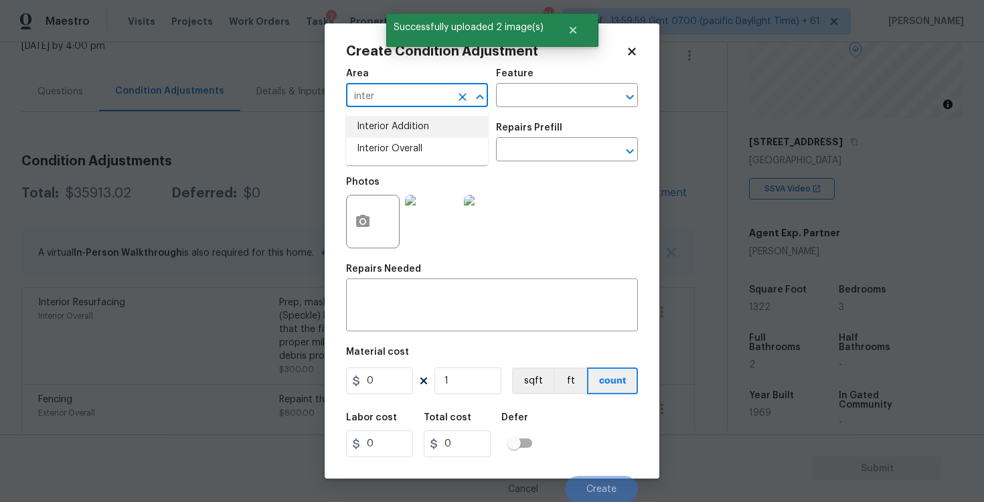
click at [408, 142] on li "Interior Overall" at bounding box center [417, 149] width 142 height 22
type input "Interior Overall"
click at [408, 142] on input "text" at bounding box center [398, 151] width 104 height 21
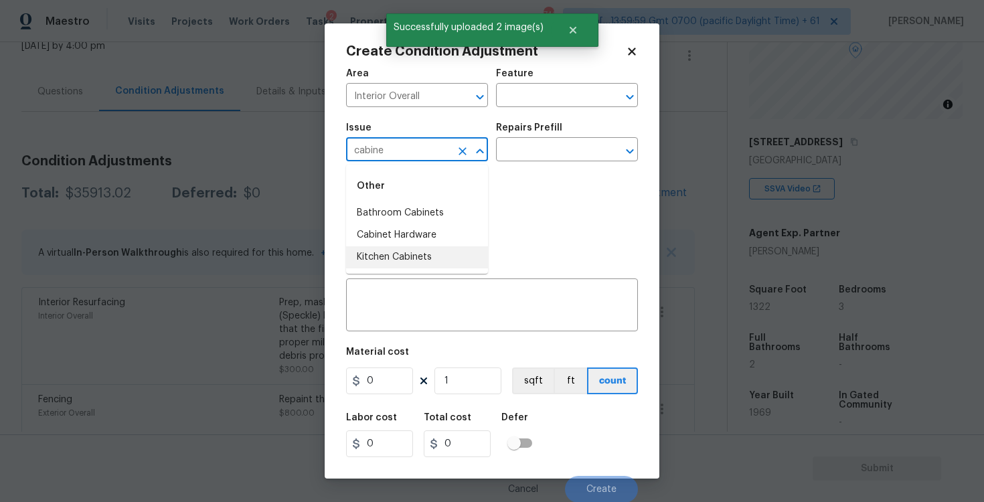
click at [404, 250] on li "Kitchen Cabinets" at bounding box center [417, 257] width 142 height 22
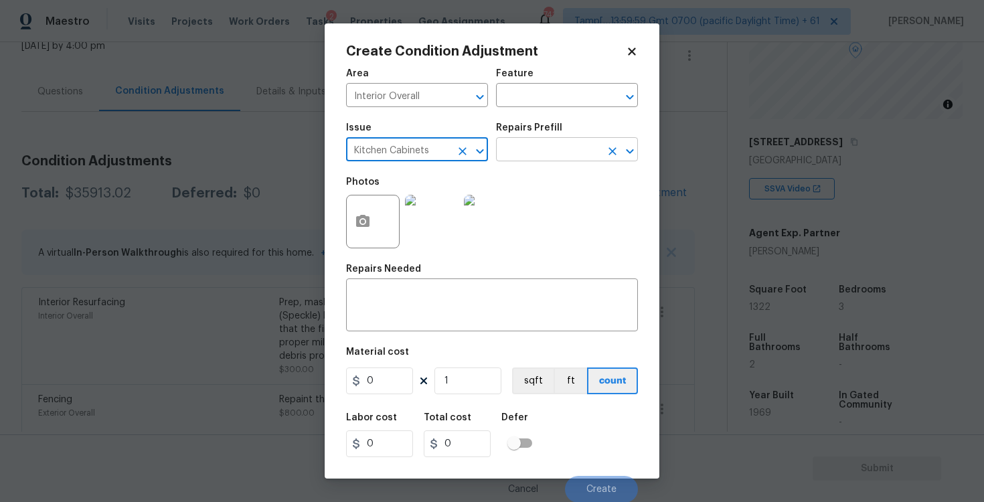
type input "Kitchen Cabinets"
click at [526, 149] on input "text" at bounding box center [548, 151] width 104 height 21
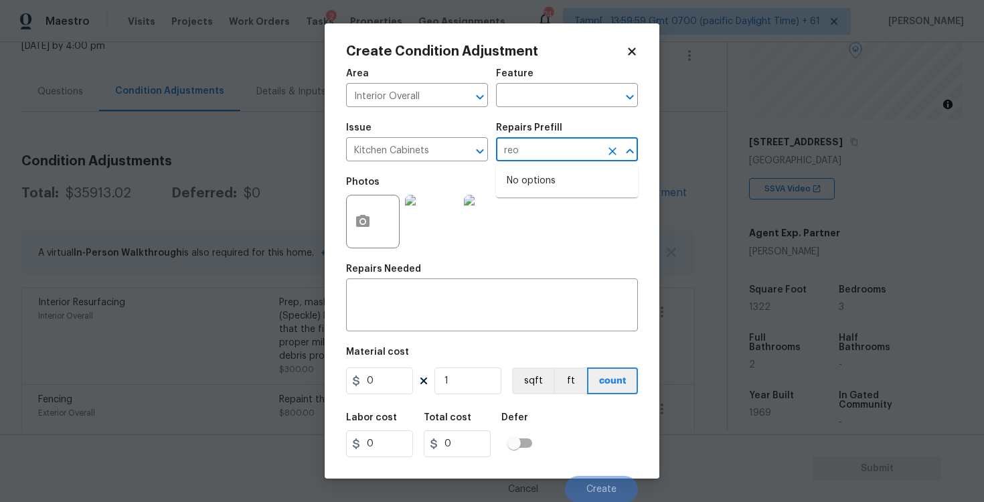
type input "re"
click at [545, 186] on li "Repair & Paint Cabinet Base $35.00" at bounding box center [567, 188] width 142 height 36
type input "Cabinets"
type textarea "Prep/Paint the damaged cabinet base and repair to meet current standard. Remove…"
type input "35"
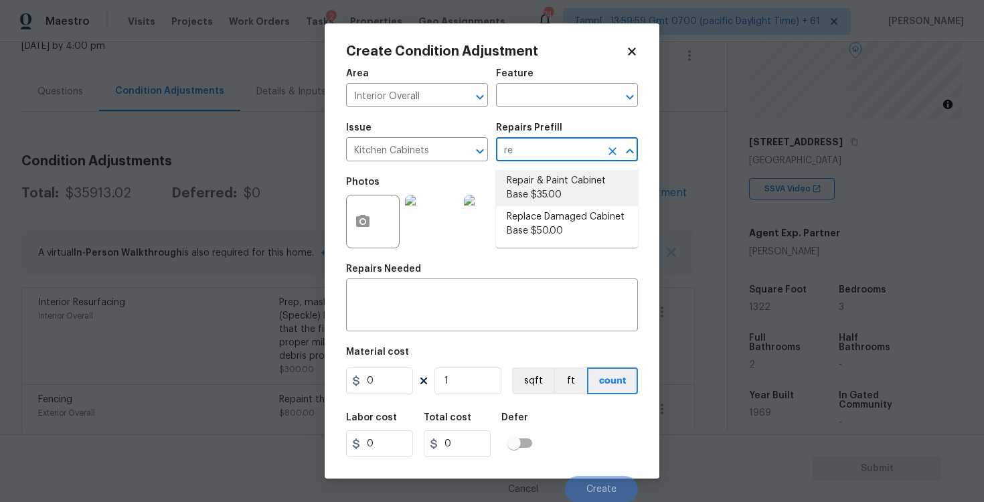
type input "35"
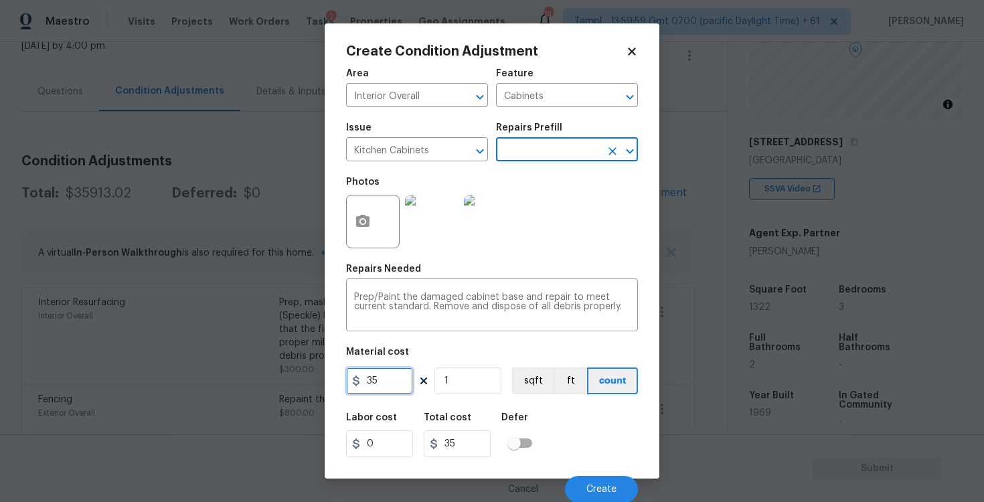
click at [386, 393] on input "35" at bounding box center [379, 381] width 67 height 27
type input "1200"
click at [498, 420] on div "Total cost" at bounding box center [463, 421] width 78 height 17
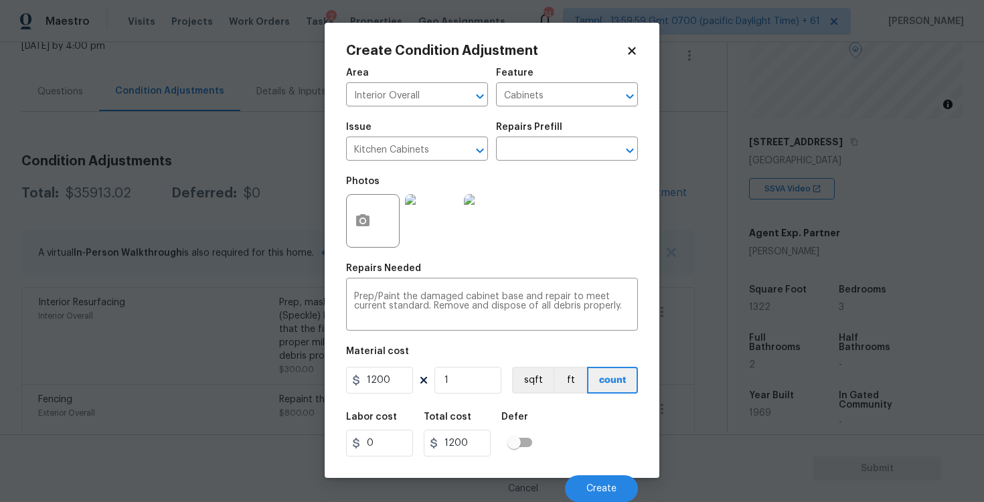
click at [583, 466] on div "Cancel Create" at bounding box center [492, 483] width 292 height 37
click at [590, 485] on span "Create" at bounding box center [602, 489] width 30 height 10
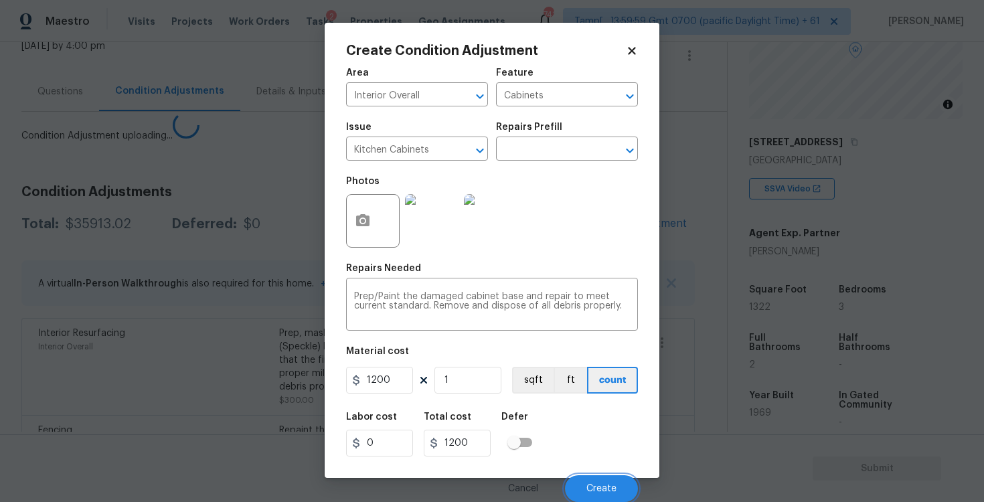
scroll to position [0, 0]
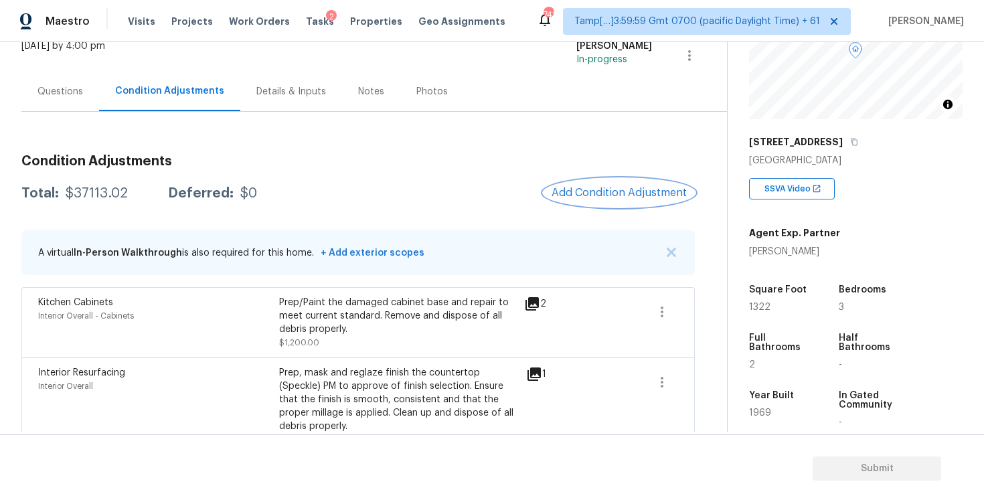
click at [603, 191] on span "Add Condition Adjustment" at bounding box center [619, 193] width 135 height 12
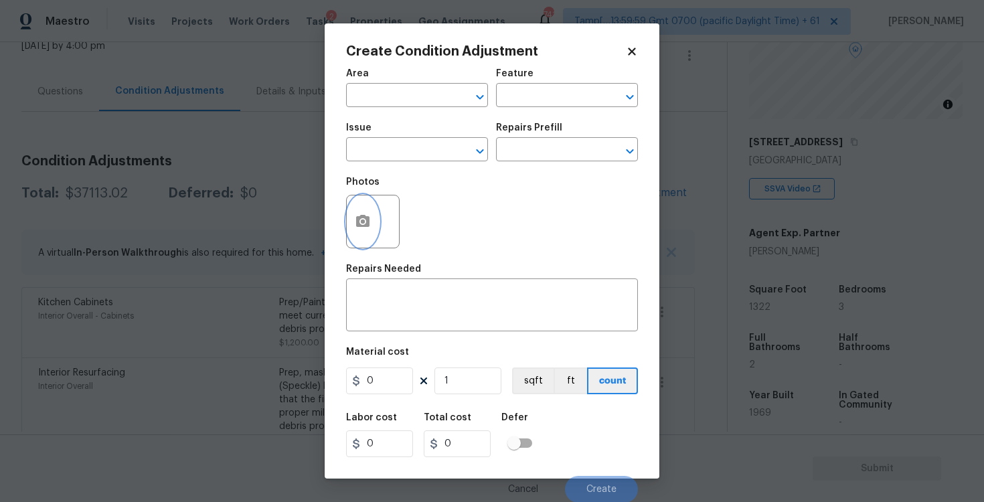
click at [350, 216] on button "button" at bounding box center [363, 222] width 32 height 52
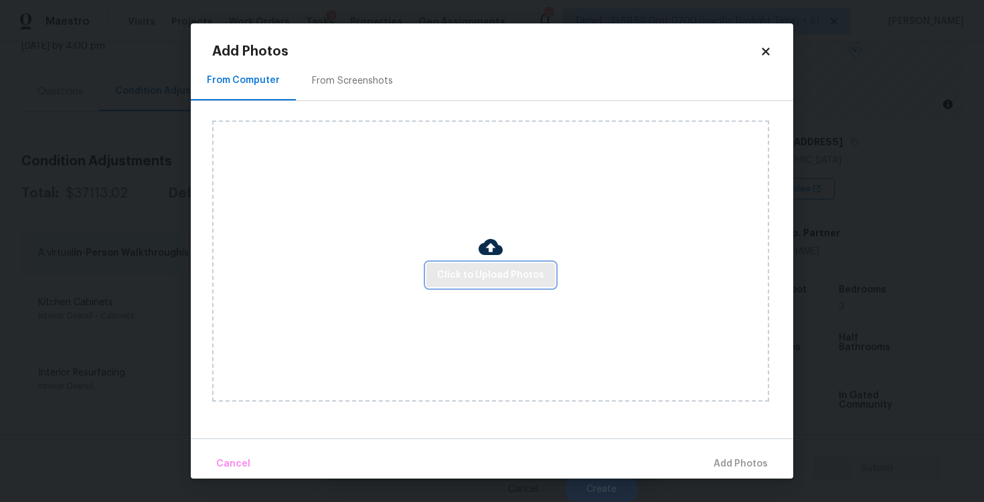
click at [491, 273] on span "Click to Upload Photos" at bounding box center [490, 275] width 107 height 17
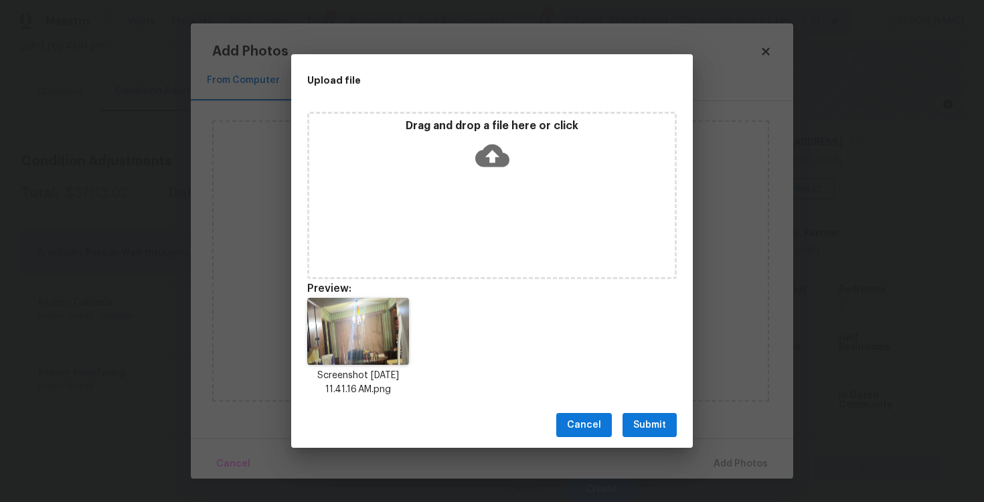
click at [650, 442] on div "Cancel Submit" at bounding box center [492, 425] width 402 height 46
click at [648, 423] on span "Submit" at bounding box center [649, 425] width 33 height 17
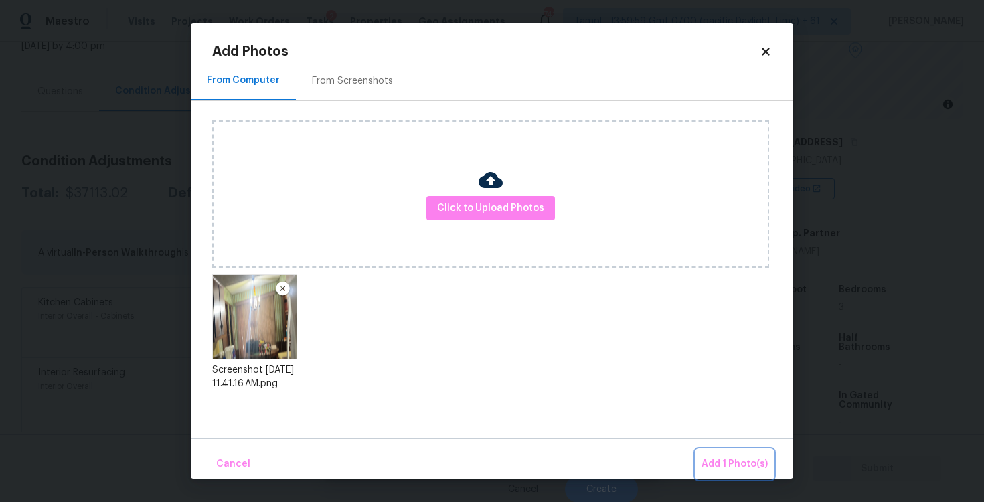
click at [721, 459] on span "Add 1 Photo(s)" at bounding box center [735, 464] width 66 height 17
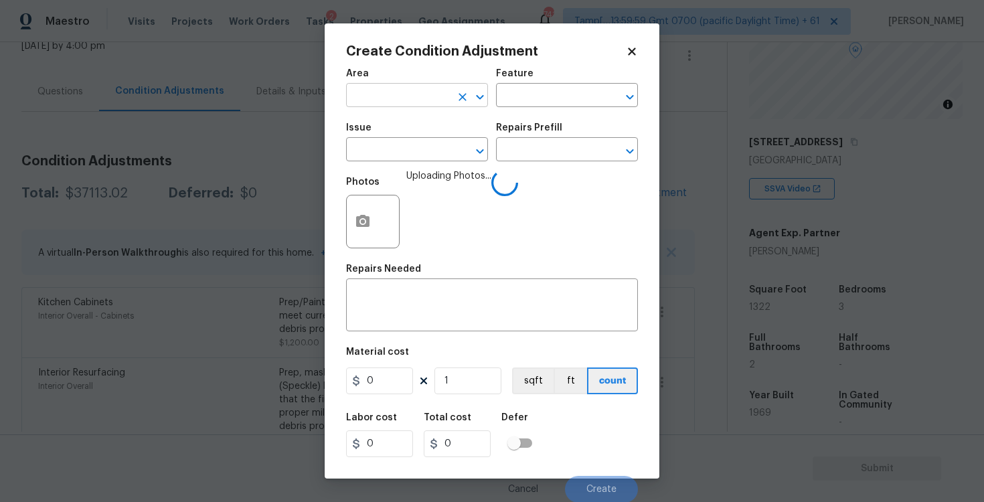
click at [374, 94] on input "text" at bounding box center [398, 96] width 104 height 21
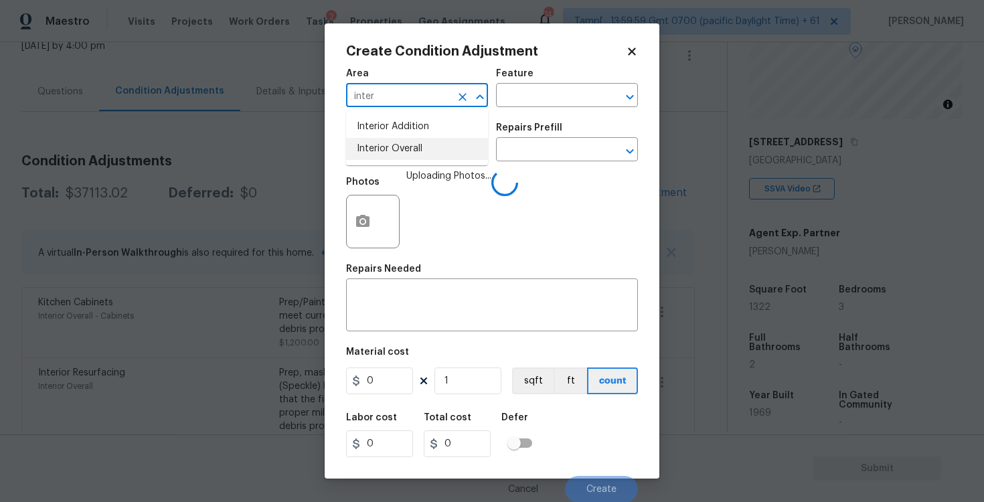
click at [393, 149] on li "Interior Overall" at bounding box center [417, 149] width 142 height 22
type input "Interior Overall"
click at [393, 149] on input "text" at bounding box center [398, 151] width 104 height 21
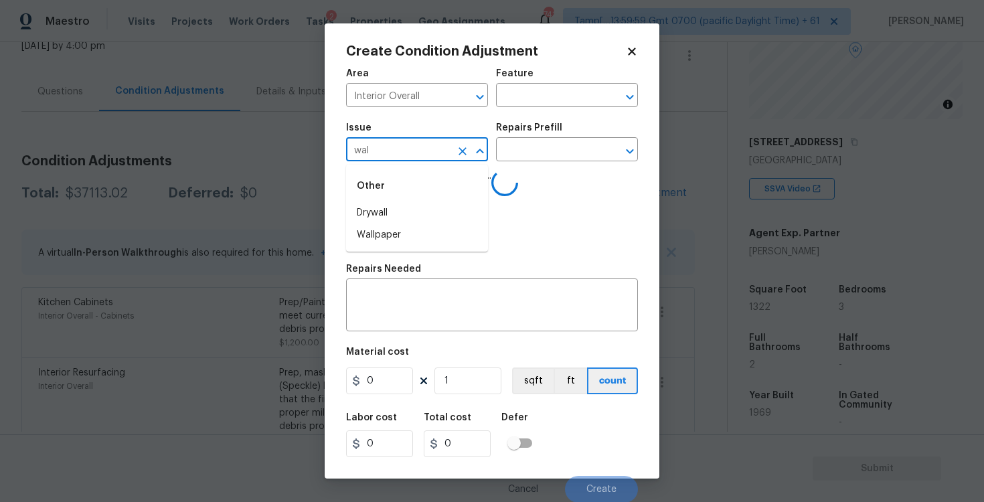
type input "wall"
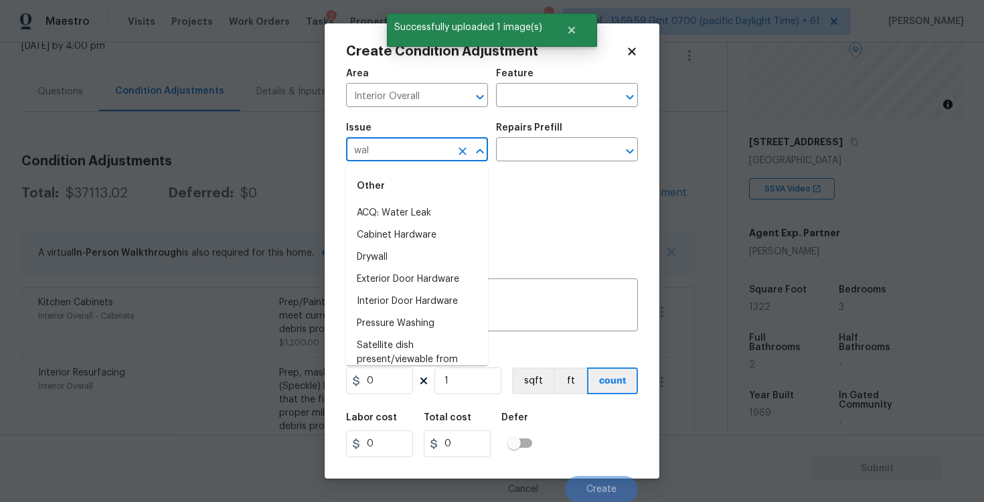
type input "wall"
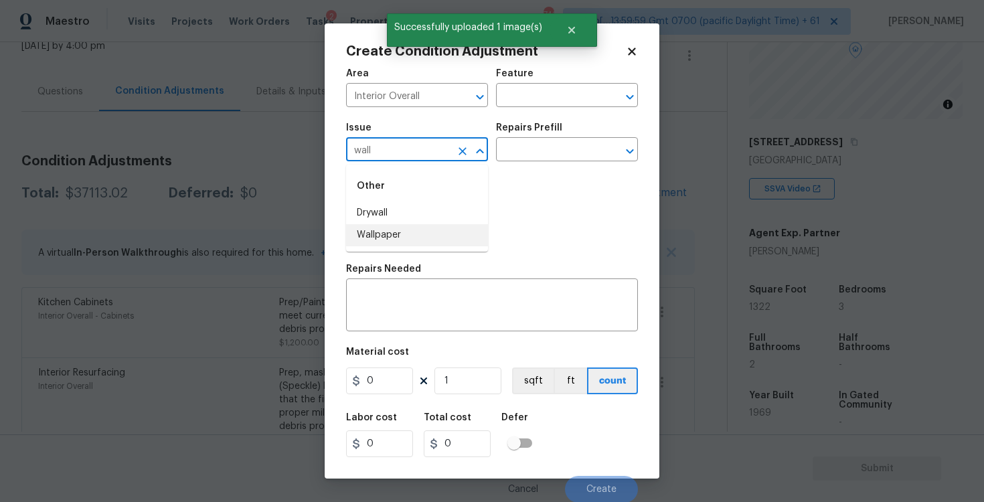
click at [405, 238] on li "Wallpaper" at bounding box center [417, 235] width 142 height 22
type input "Wallpaper"
click at [547, 155] on input "text" at bounding box center [548, 151] width 104 height 21
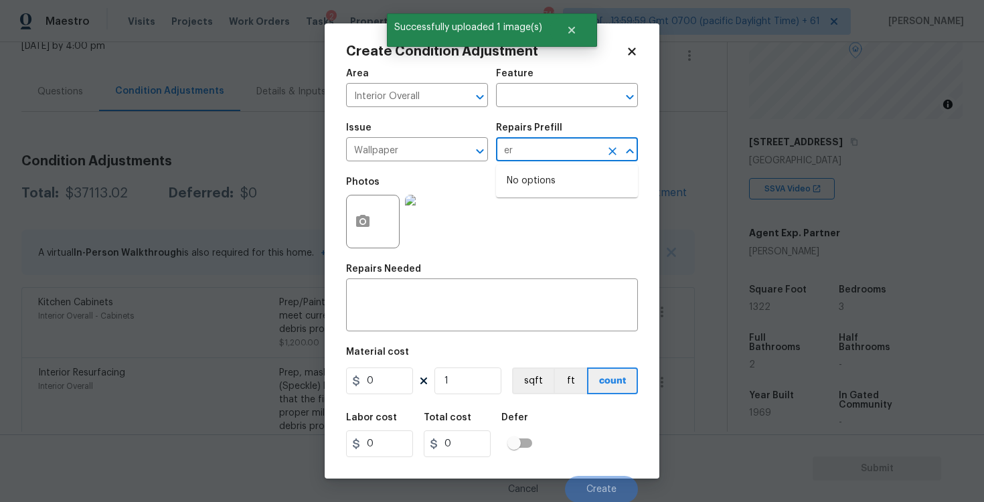
type input "e"
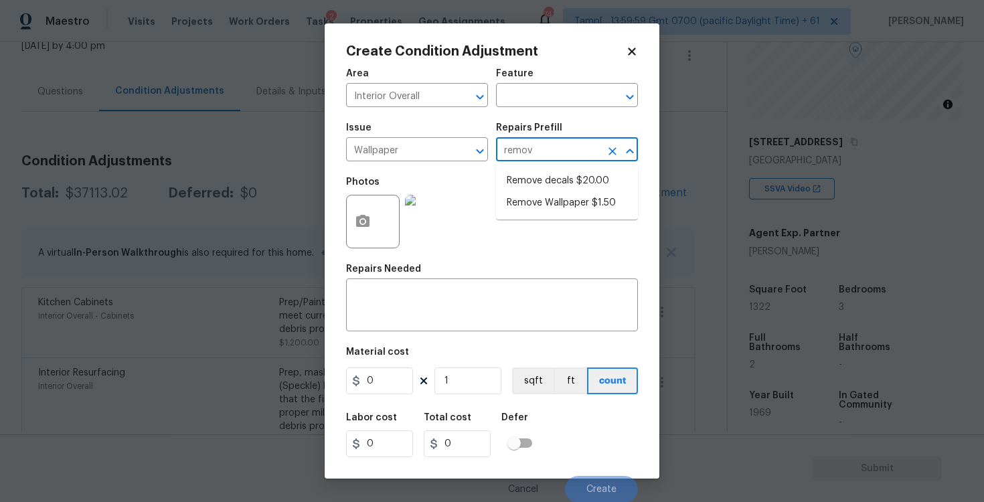
type input "remove"
click at [558, 208] on li "Remove Wallpaper $1.50" at bounding box center [567, 203] width 142 height 22
type input "Walls and Ceiling"
type textarea "Remove wallpaper and texture walls to best match existing conditions"
type input "1.5"
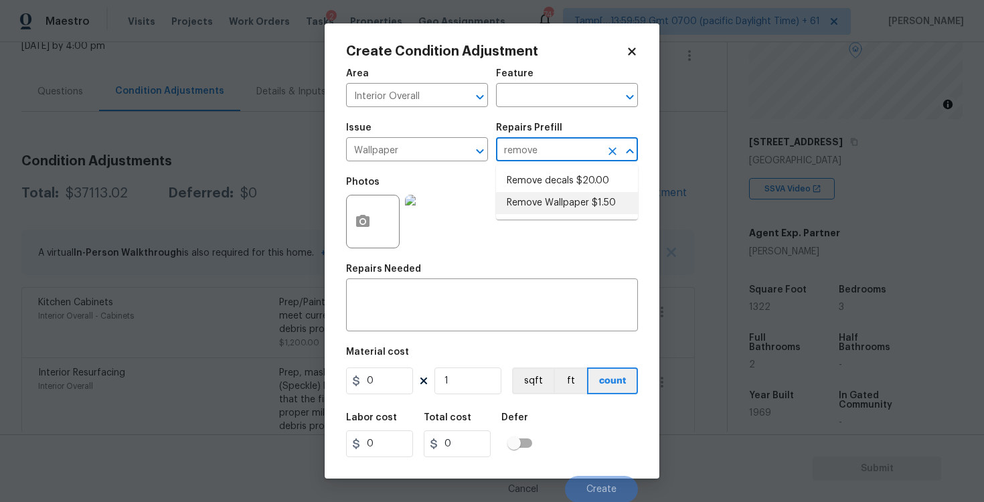
type input "1.5"
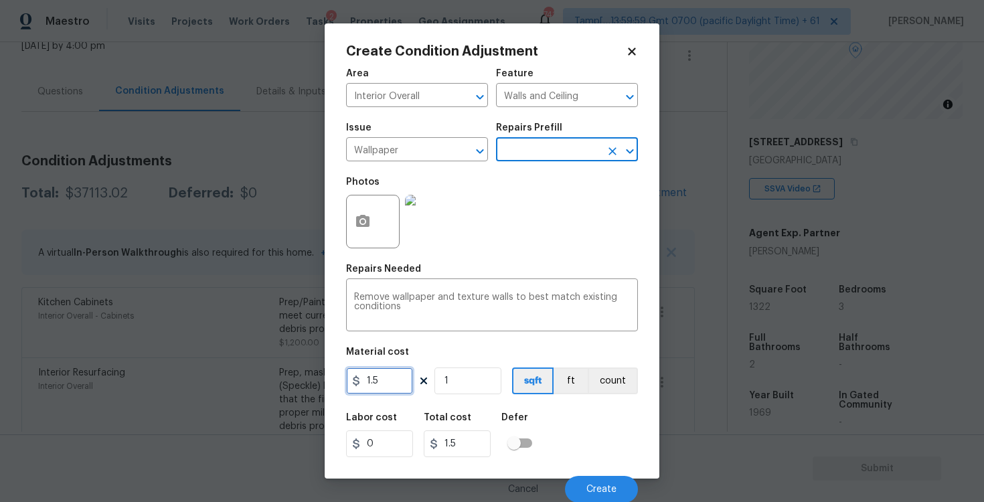
click at [390, 380] on input "1.5" at bounding box center [379, 381] width 67 height 27
type input "400"
click at [567, 404] on div "Area Interior Overall ​ Feature Walls and Ceiling ​ Issue Wallpaper ​ Repairs P…" at bounding box center [492, 282] width 292 height 442
type input "400"
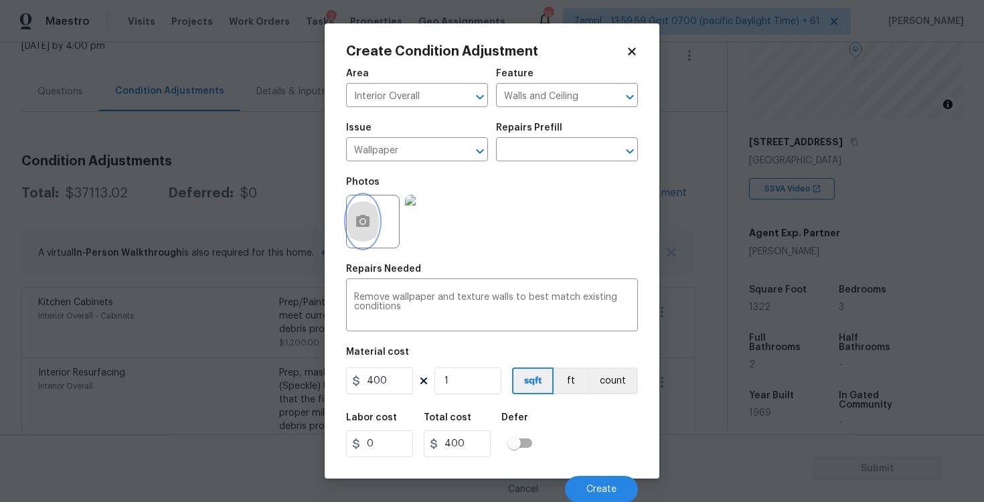
click at [370, 220] on icon "button" at bounding box center [363, 222] width 16 height 16
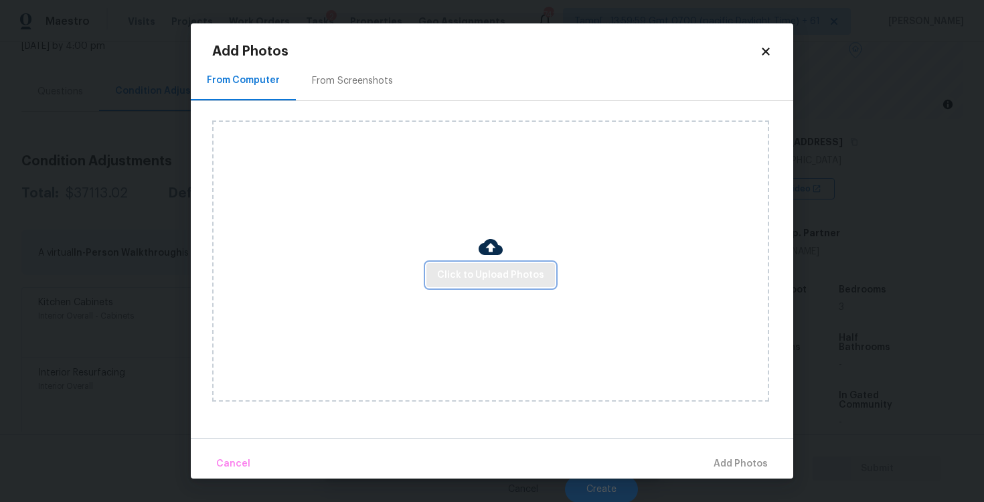
click at [496, 278] on span "Click to Upload Photos" at bounding box center [490, 275] width 107 height 17
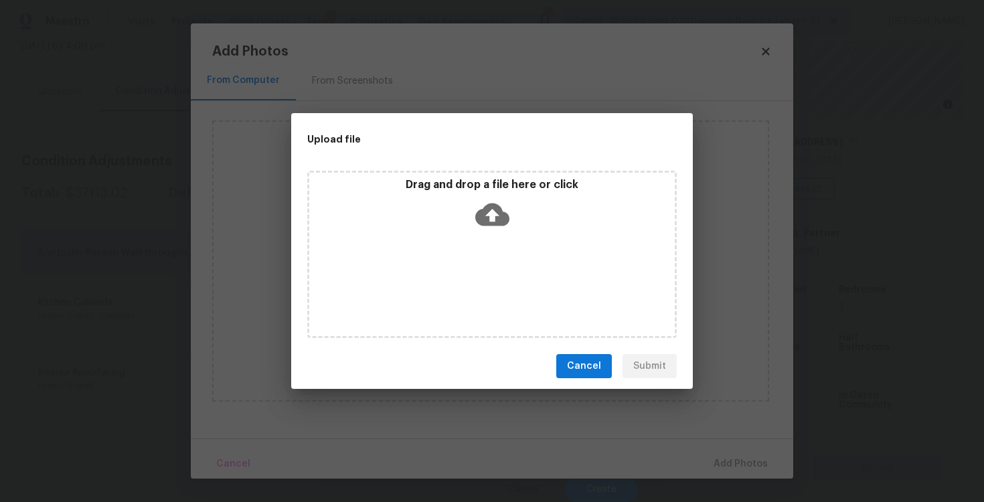
click at [485, 207] on icon at bounding box center [492, 215] width 34 height 23
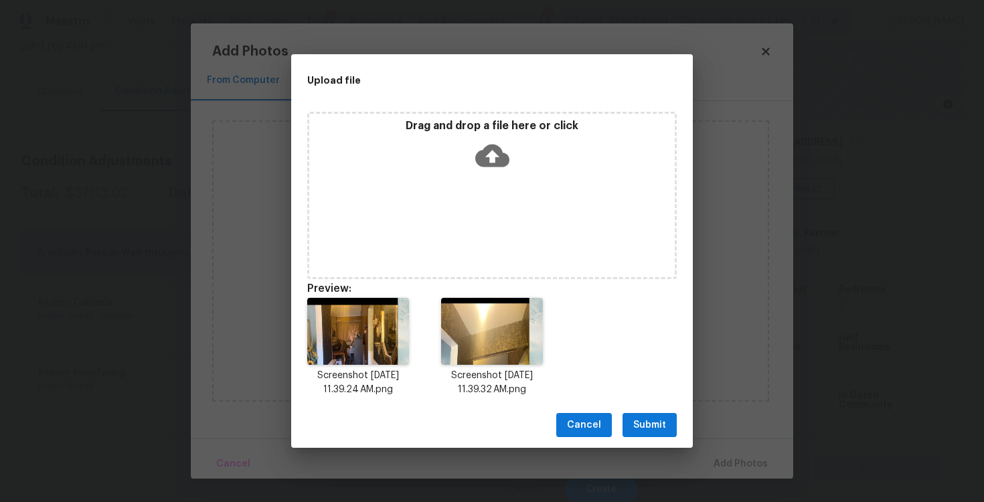
scroll to position [11, 0]
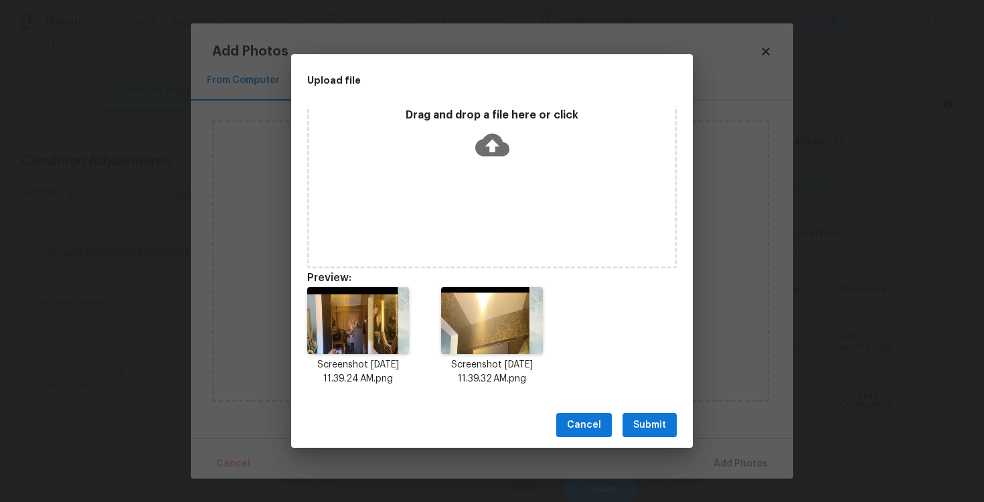
click at [634, 429] on span "Submit" at bounding box center [649, 425] width 33 height 17
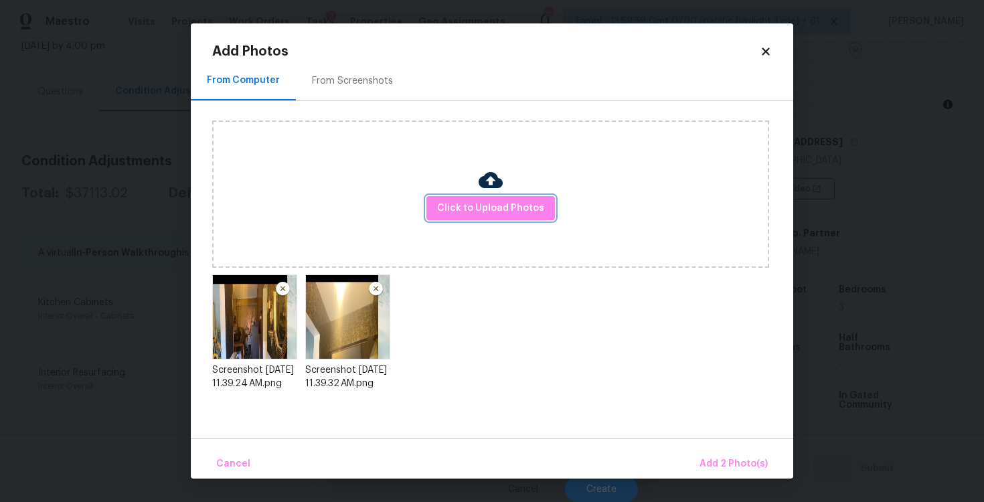
scroll to position [0, 0]
click at [739, 459] on span "Add 2 Photo(s)" at bounding box center [734, 464] width 68 height 17
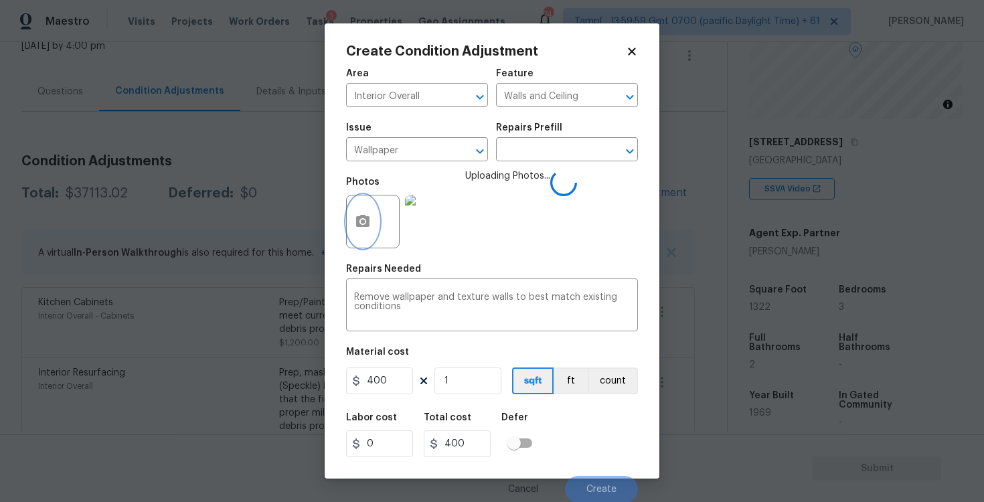
scroll to position [1, 0]
click at [595, 483] on button "Create" at bounding box center [601, 488] width 73 height 27
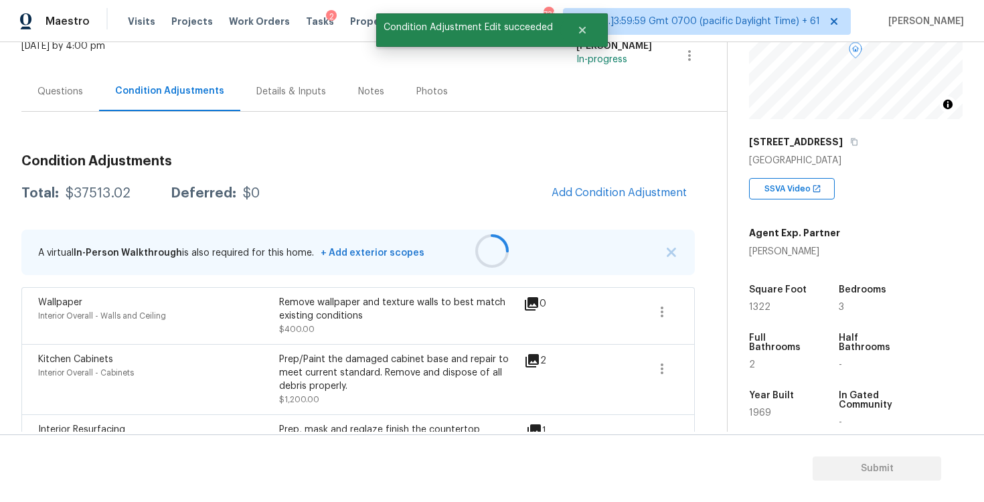
scroll to position [0, 0]
click at [607, 183] on button "Add Condition Adjustment" at bounding box center [619, 193] width 151 height 28
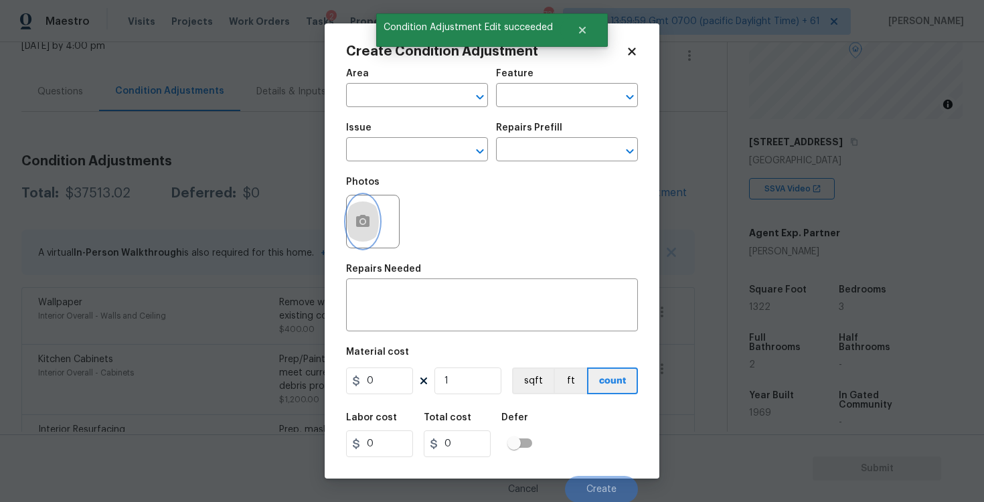
click at [368, 214] on icon "button" at bounding box center [363, 222] width 16 height 16
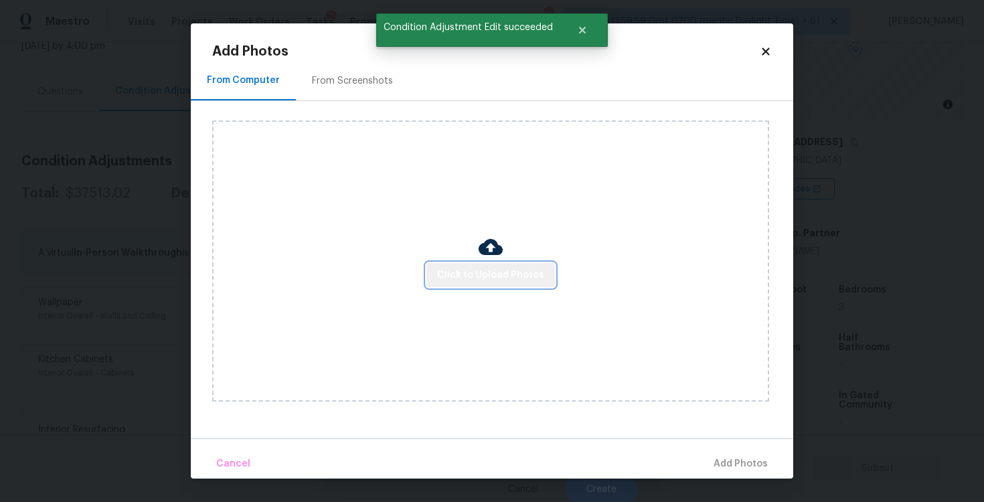
click at [514, 263] on button "Click to Upload Photos" at bounding box center [491, 275] width 129 height 25
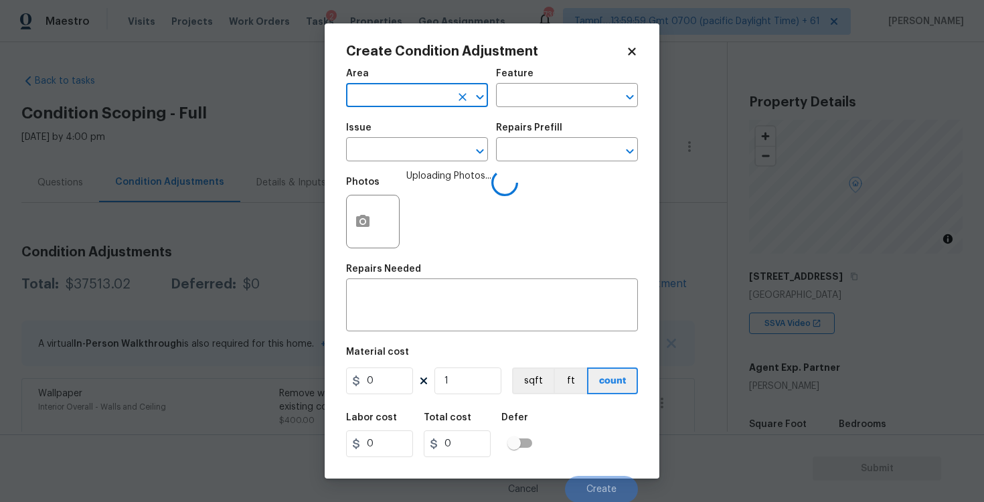
scroll to position [135, 0]
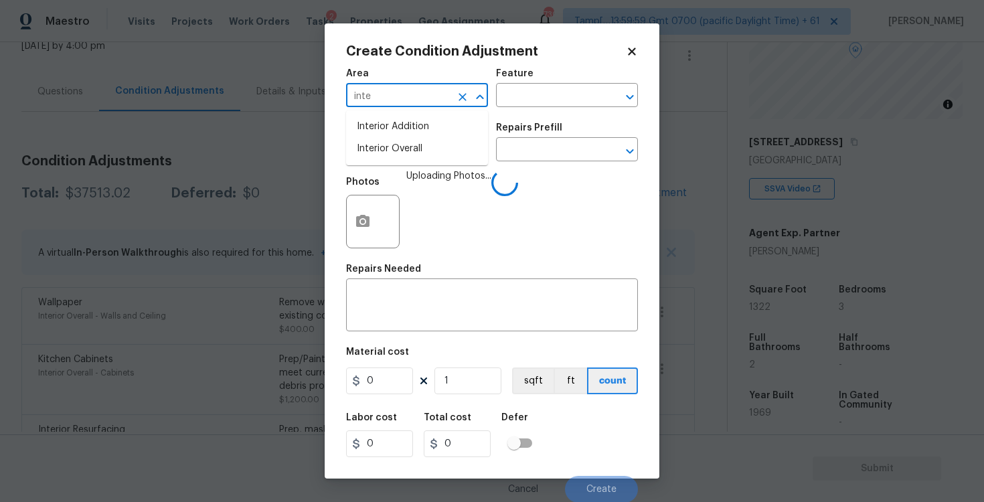
type input "inter"
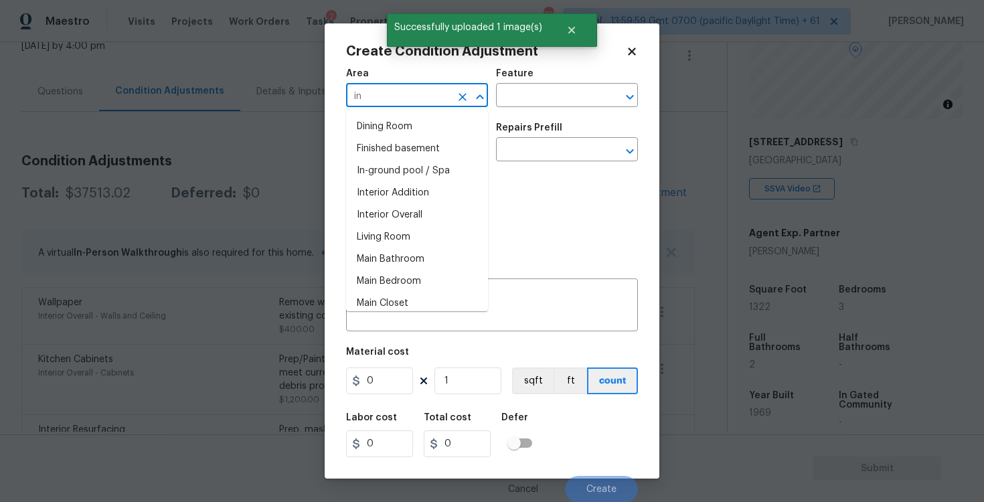
type input "int"
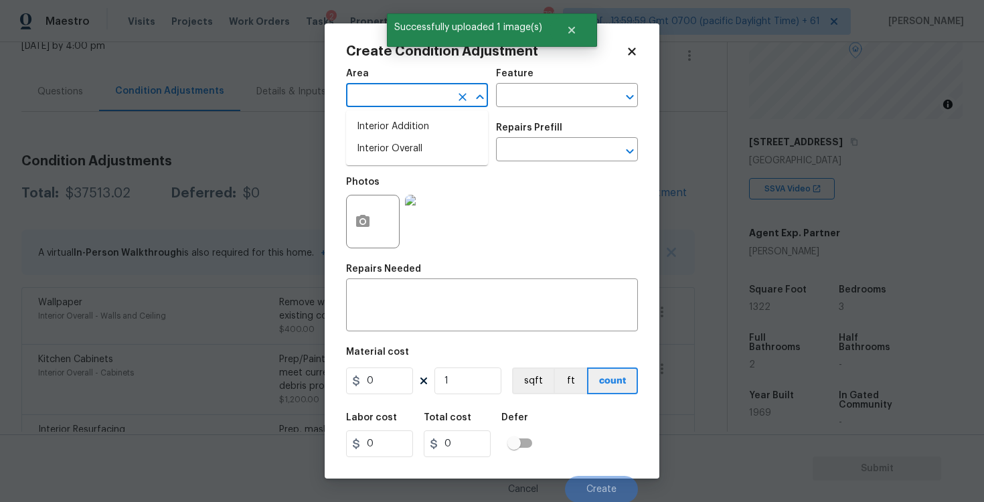
type input "r"
click at [404, 149] on li "Interior Overall" at bounding box center [417, 149] width 142 height 22
type input "Interior Overall"
click at [404, 149] on input "text" at bounding box center [398, 151] width 104 height 21
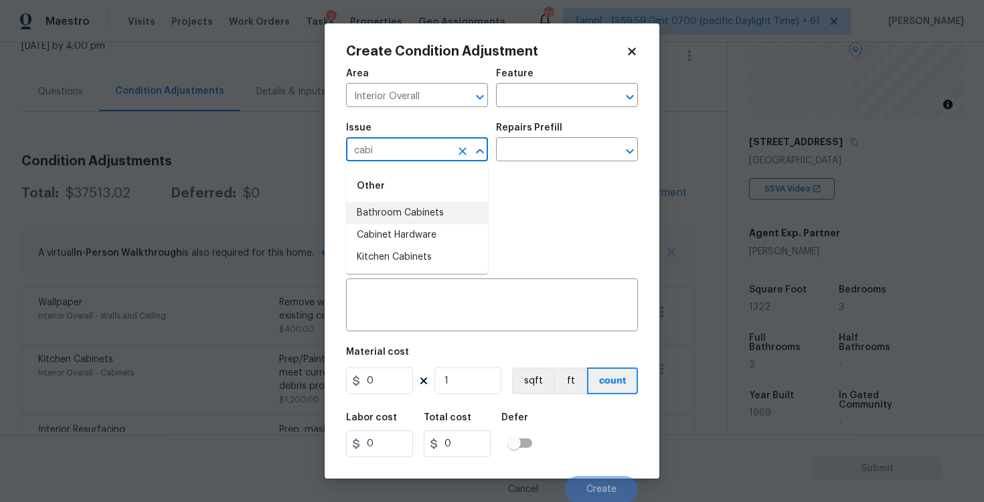
click at [408, 212] on li "Bathroom Cabinets" at bounding box center [417, 213] width 142 height 22
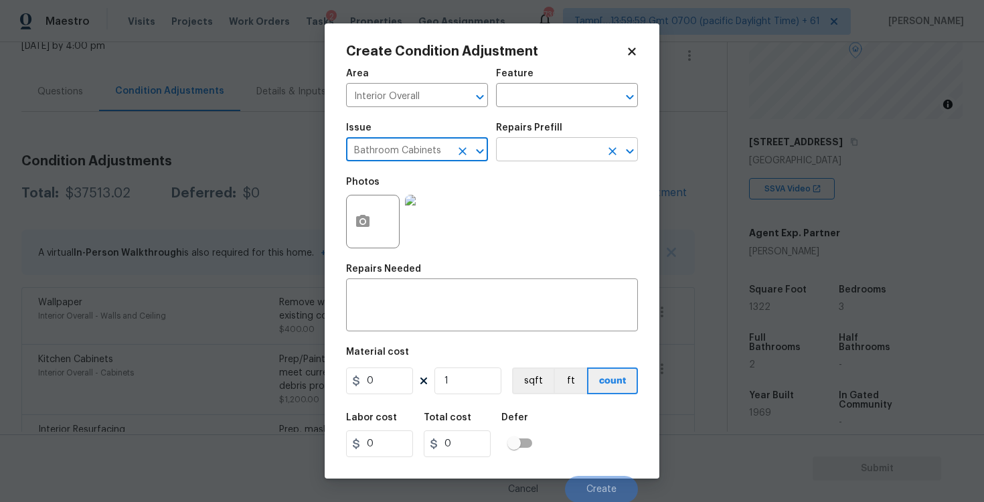
type input "Bathroom Cabinets"
click at [526, 152] on input "text" at bounding box center [548, 151] width 104 height 21
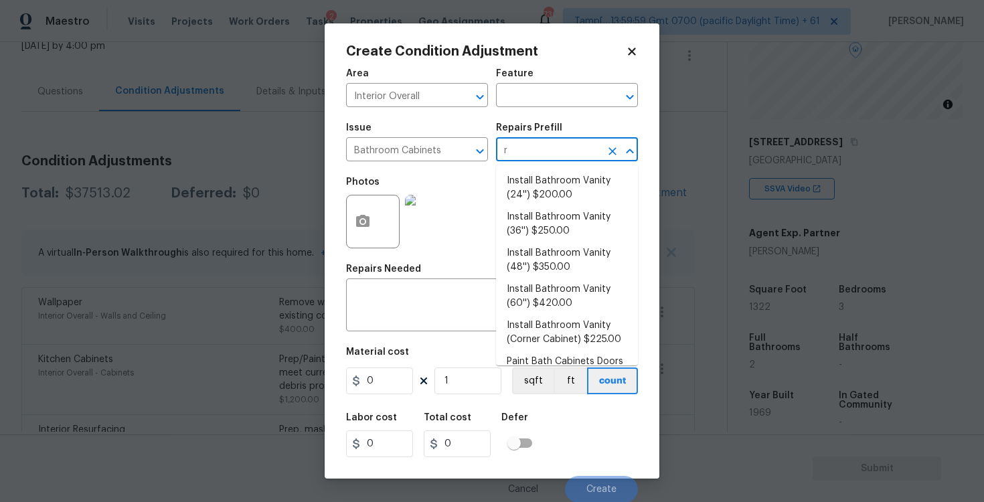
type input "re"
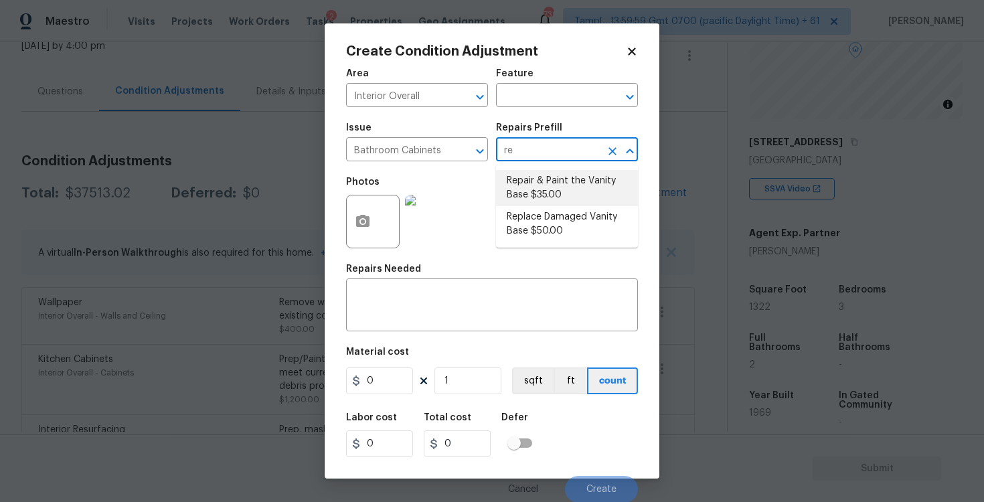
click at [534, 173] on li "Repair & Paint the Vanity Base $35.00" at bounding box center [567, 188] width 142 height 36
type input "Cabinets"
type input "35"
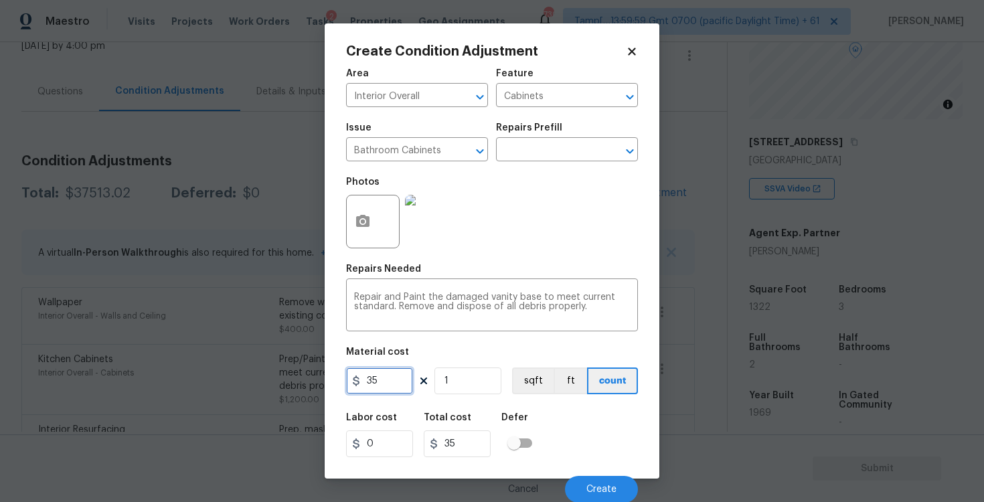
click at [386, 383] on input "35" at bounding box center [379, 381] width 67 height 27
type input "400"
click at [528, 427] on div "Defer" at bounding box center [521, 421] width 39 height 17
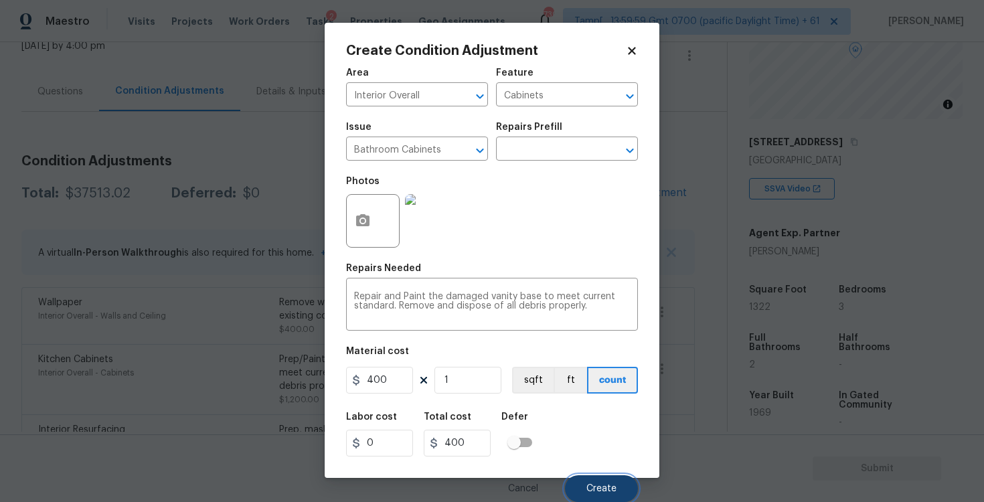
click at [613, 498] on button "Create" at bounding box center [601, 488] width 73 height 27
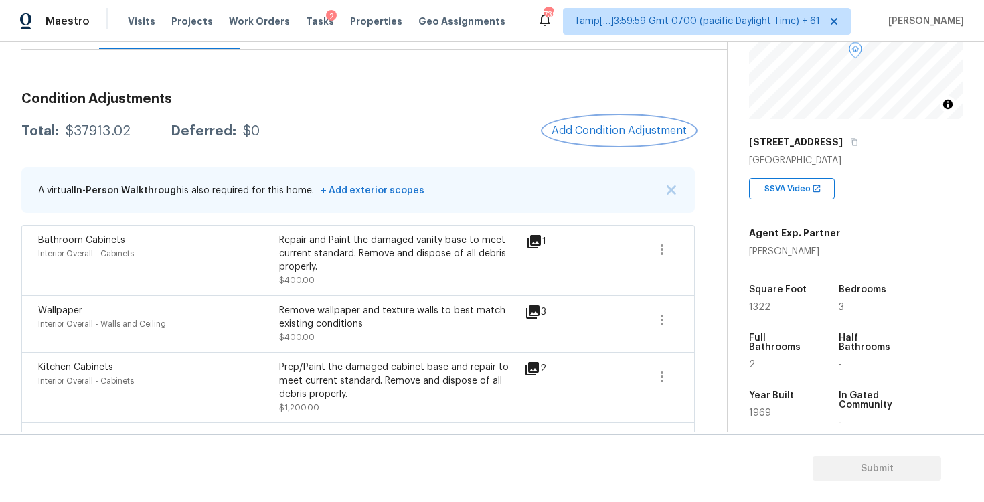
scroll to position [169, 0]
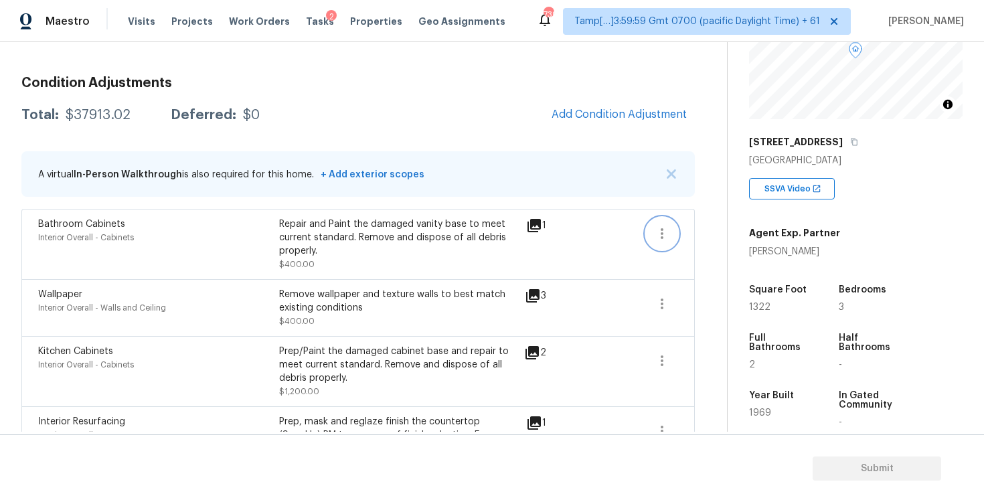
click at [666, 232] on icon "button" at bounding box center [662, 234] width 16 height 16
click at [744, 231] on div "Edit" at bounding box center [738, 230] width 104 height 13
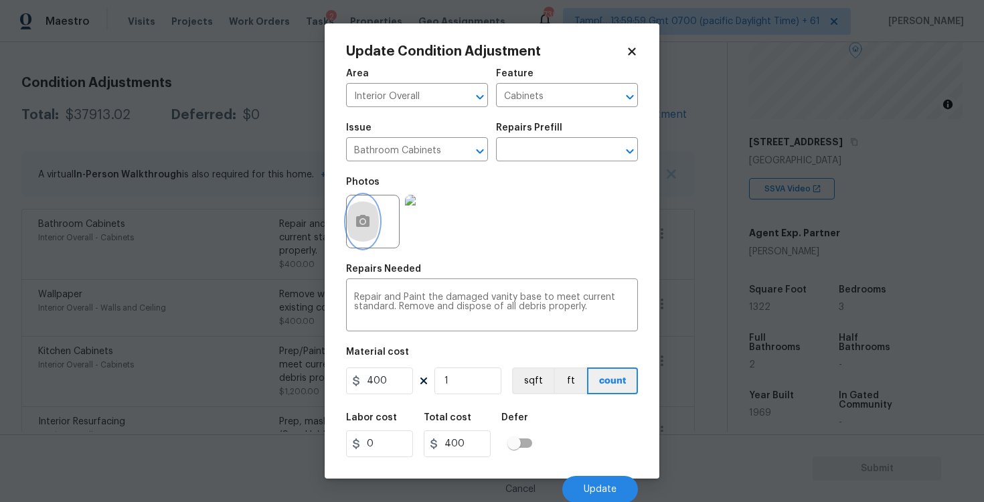
click at [371, 209] on button "button" at bounding box center [363, 222] width 32 height 52
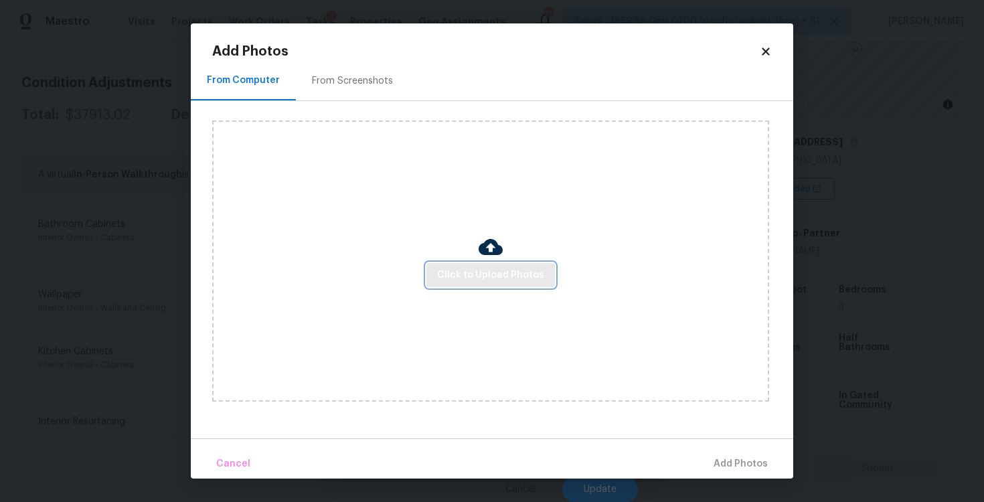
click at [483, 264] on button "Click to Upload Photos" at bounding box center [491, 275] width 129 height 25
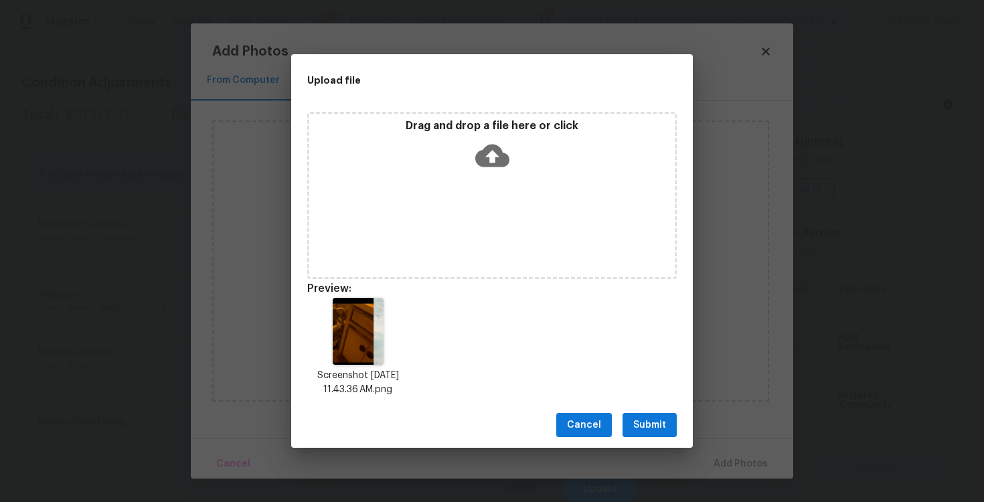
click at [646, 419] on span "Submit" at bounding box center [649, 425] width 33 height 17
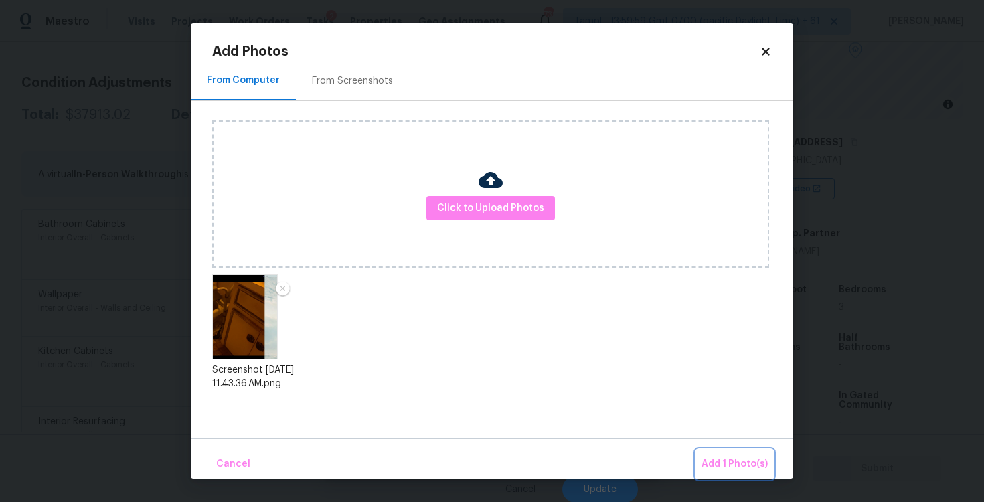
click at [725, 460] on span "Add 1 Photo(s)" at bounding box center [735, 464] width 66 height 17
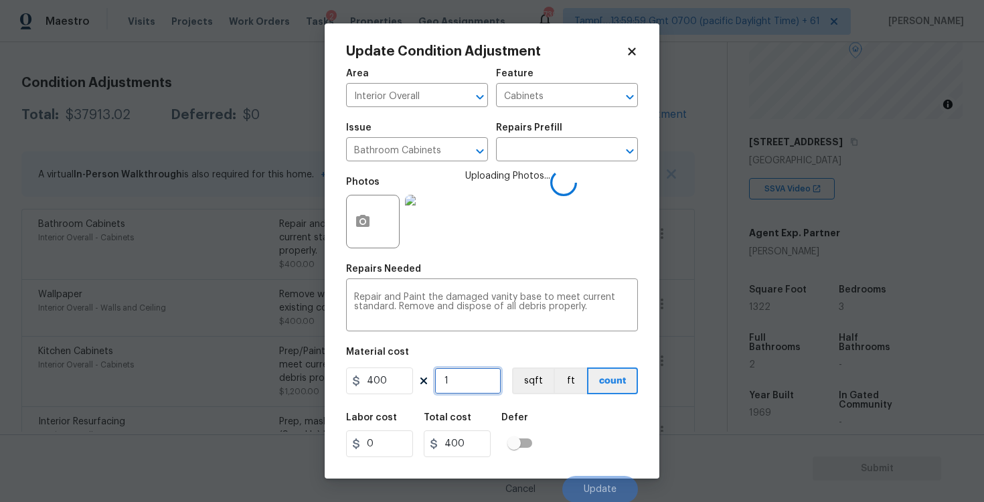
click at [455, 393] on input "1" at bounding box center [468, 381] width 67 height 27
type input "0"
type input "2"
type input "800"
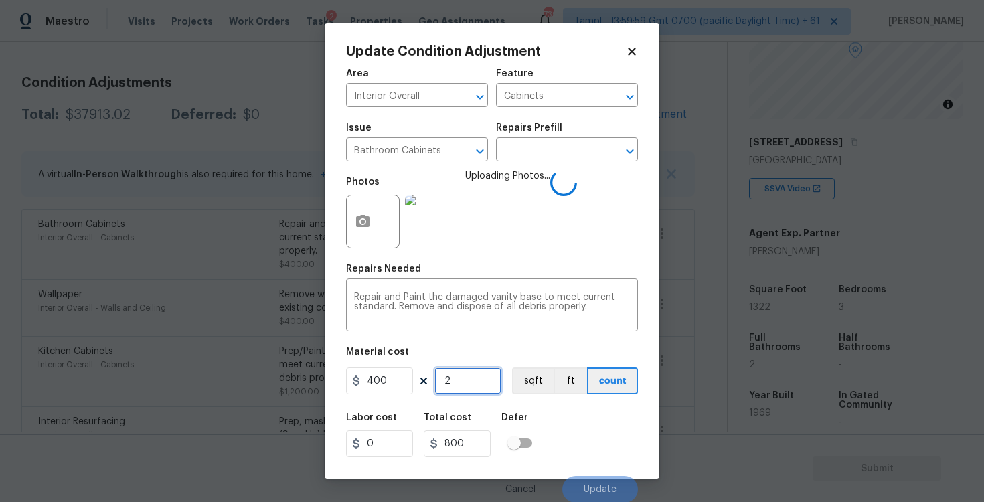
type input "2"
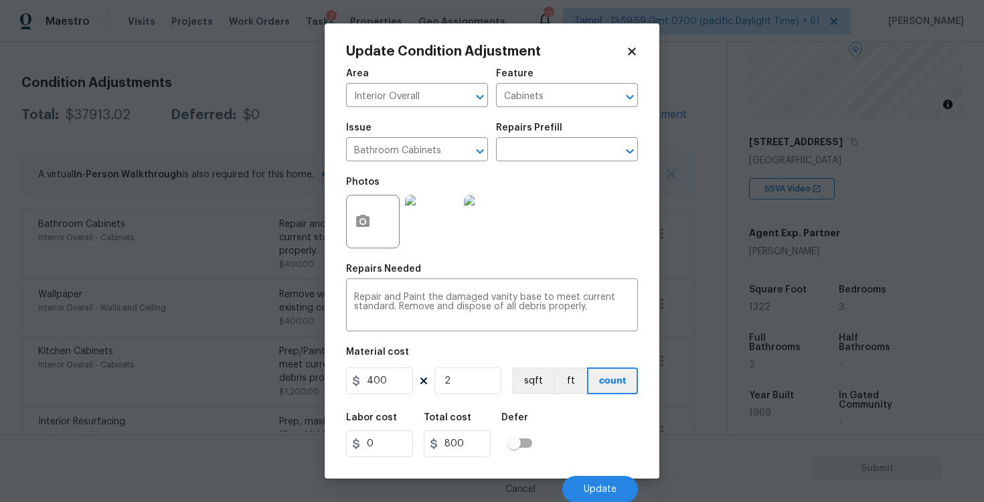
scroll to position [1, 0]
click at [603, 489] on span "Update" at bounding box center [600, 489] width 33 height 10
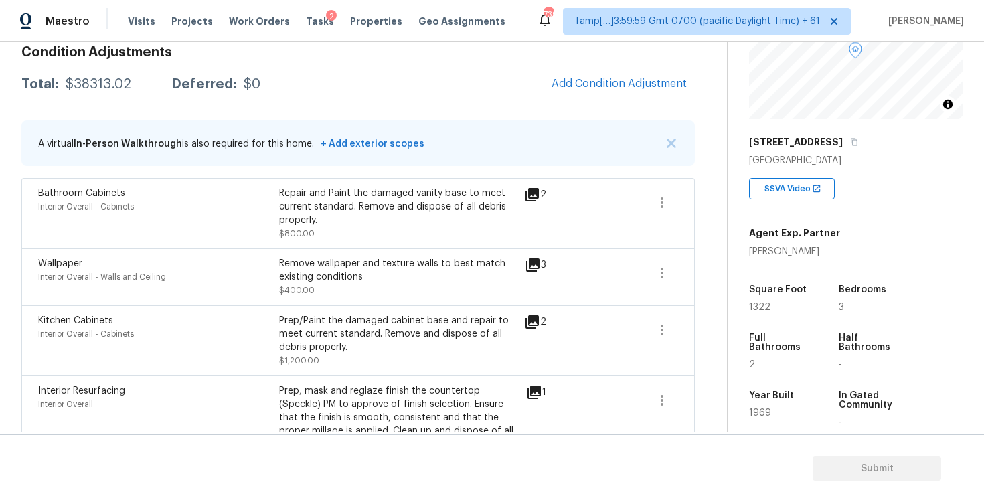
scroll to position [161, 0]
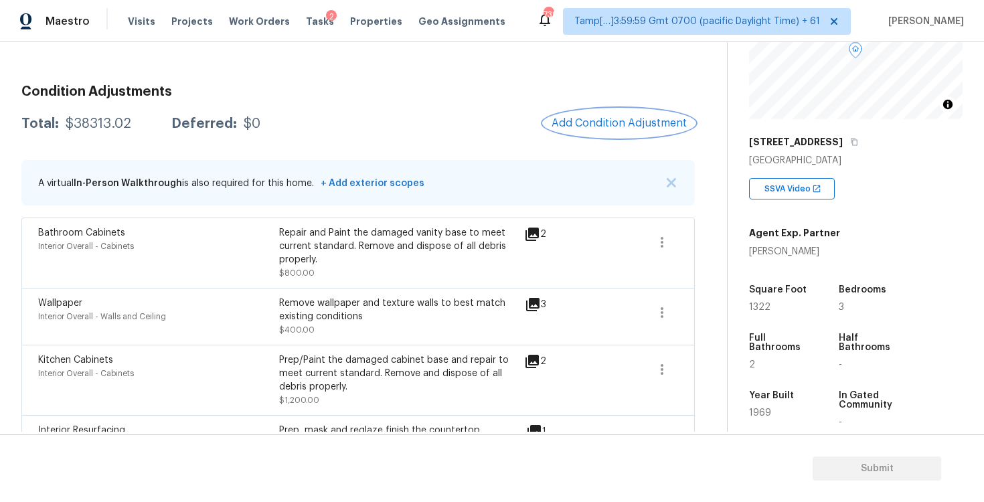
click at [642, 122] on span "Add Condition Adjustment" at bounding box center [619, 123] width 135 height 12
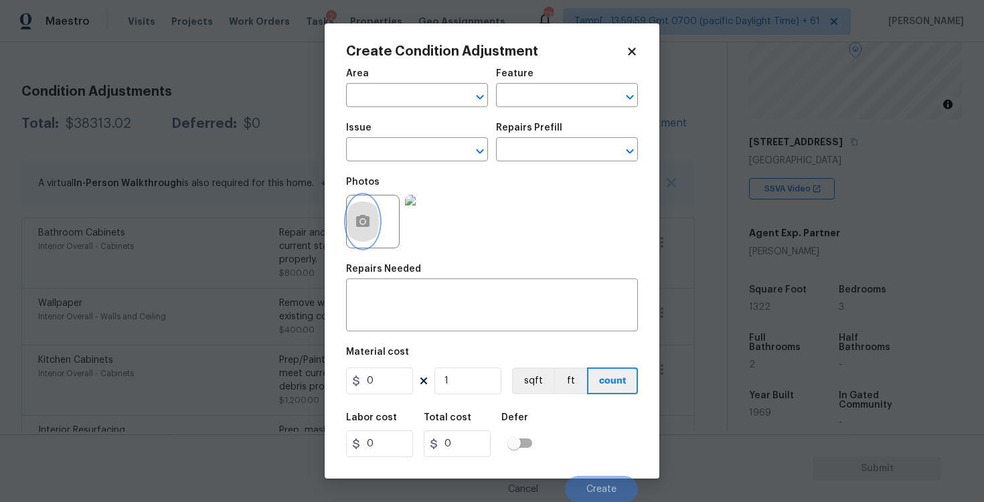
click at [370, 208] on button "button" at bounding box center [363, 222] width 32 height 52
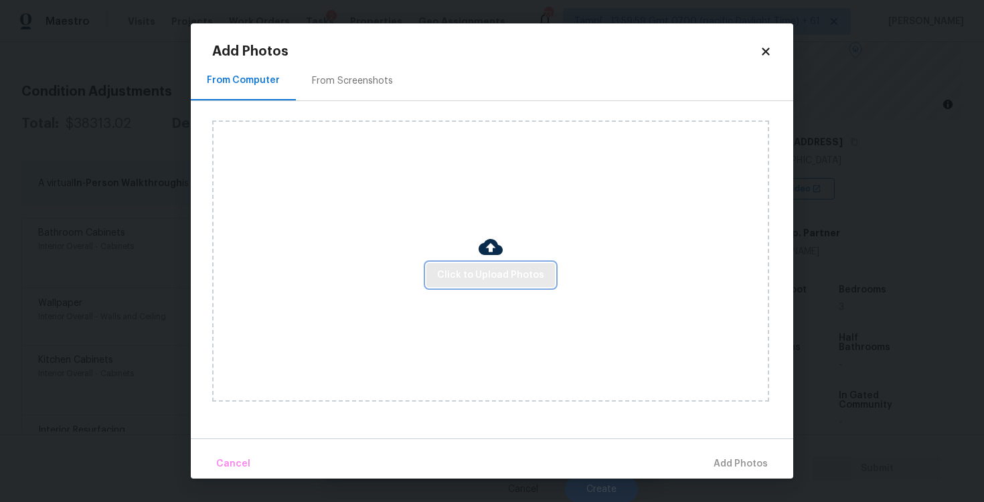
click at [512, 274] on span "Click to Upload Photos" at bounding box center [490, 275] width 107 height 17
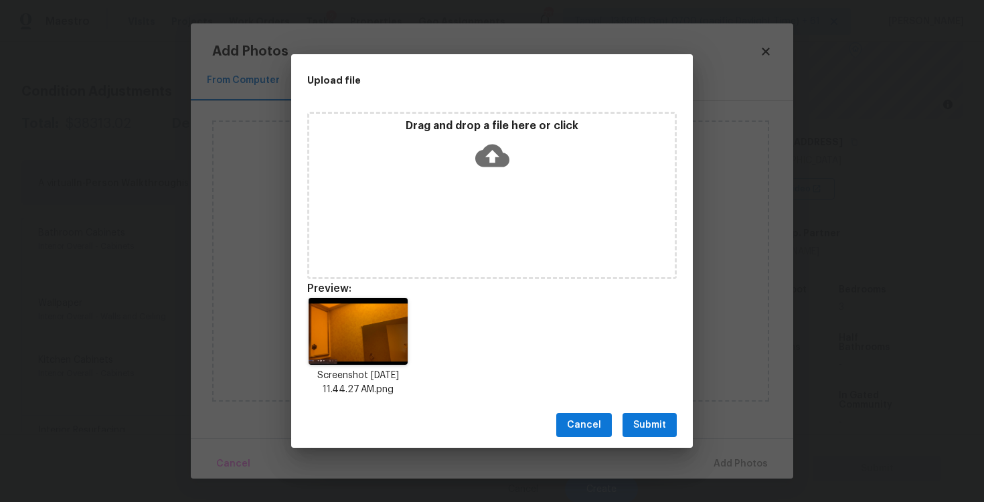
click at [651, 422] on span "Submit" at bounding box center [649, 425] width 33 height 17
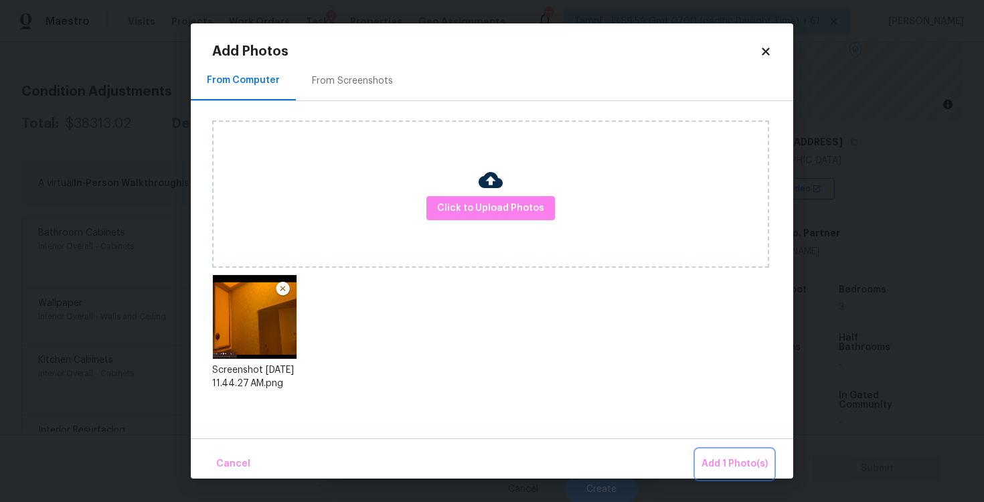
click at [718, 457] on span "Add 1 Photo(s)" at bounding box center [735, 464] width 66 height 17
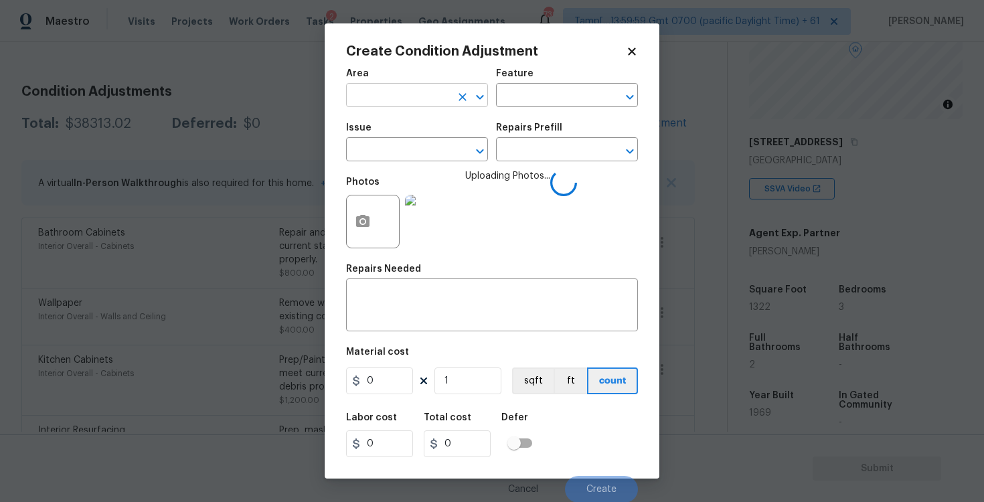
click at [384, 101] on input "text" at bounding box center [398, 96] width 104 height 21
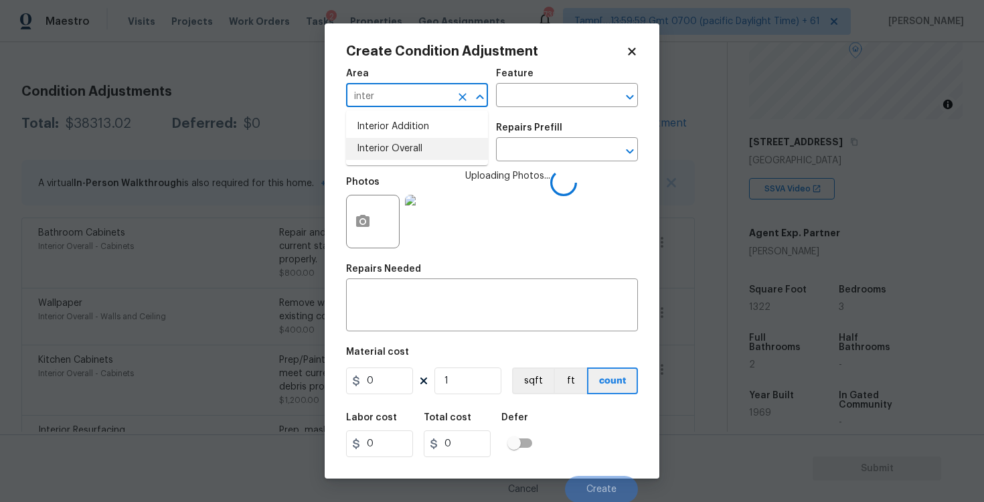
click at [382, 156] on li "Interior Overall" at bounding box center [417, 149] width 142 height 22
type input "Interior Overall"
click at [382, 156] on input "text" at bounding box center [398, 151] width 104 height 21
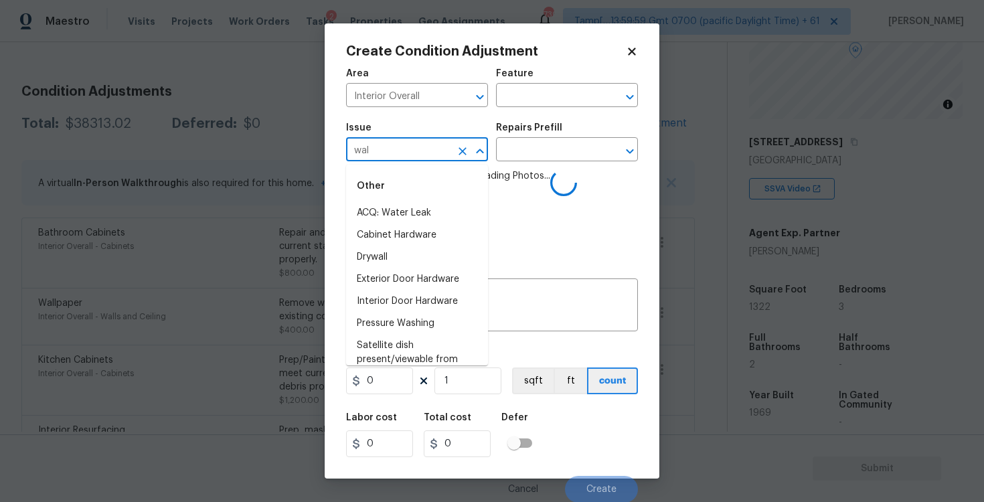
type input "wall"
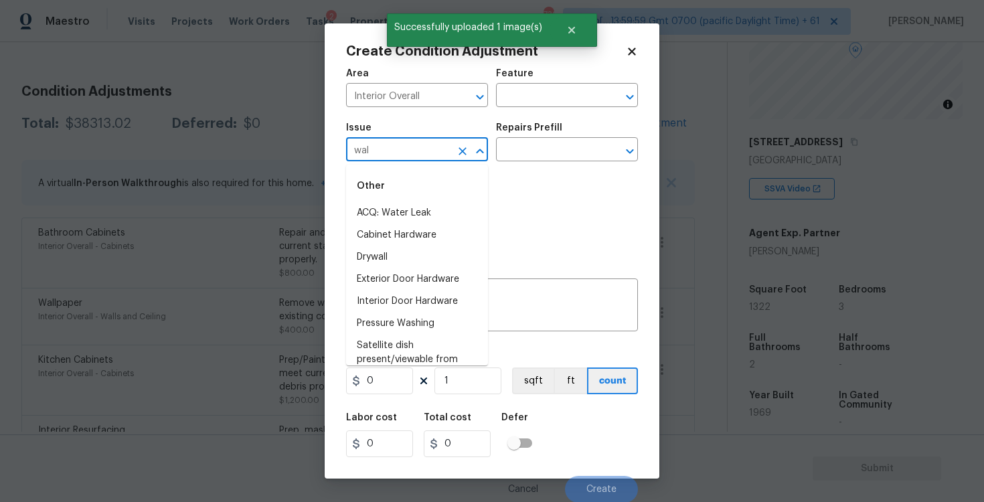
type input "wall"
click at [414, 228] on li "ACQ: Foundation" at bounding box center [417, 235] width 142 height 22
type input "ACQ: Foundation"
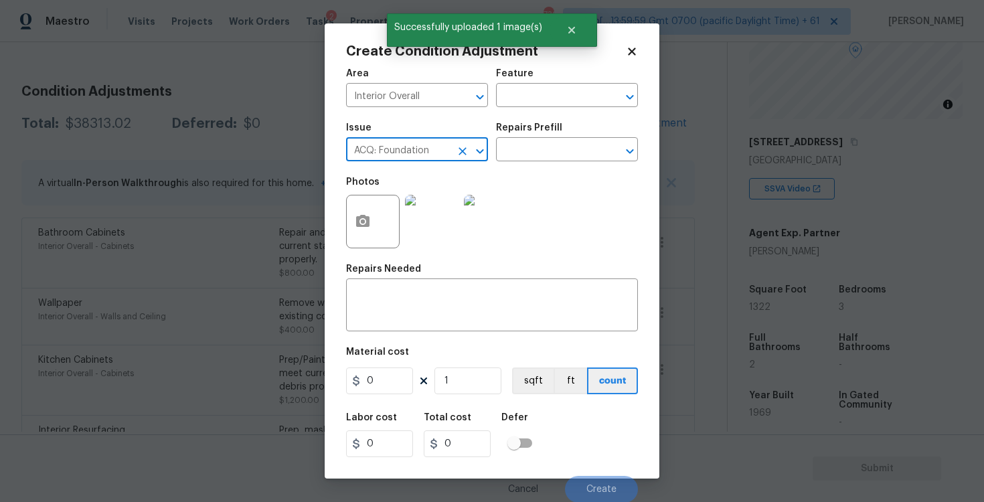
click at [467, 149] on icon "Clear" at bounding box center [462, 151] width 13 height 13
click at [439, 244] on li "Wallpaper" at bounding box center [417, 235] width 142 height 22
type input "Wallpaper"
click at [522, 145] on input "text" at bounding box center [548, 151] width 104 height 21
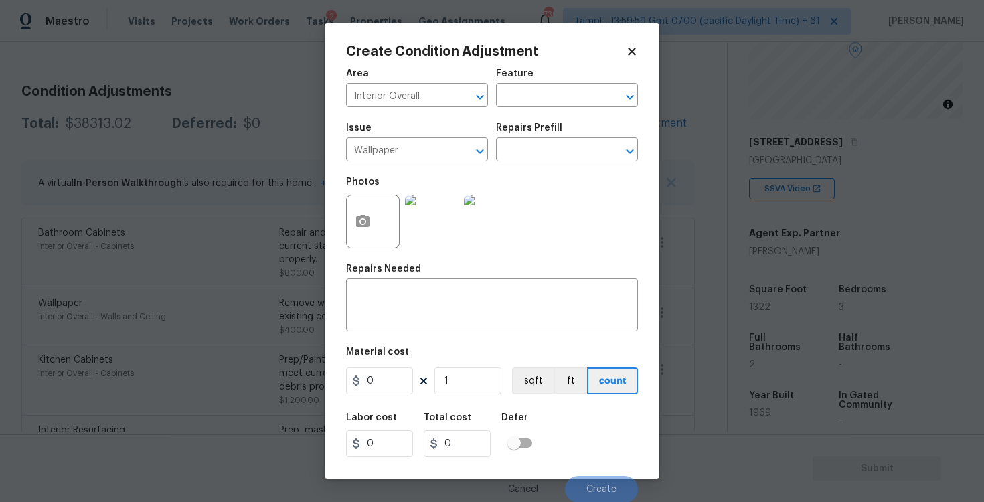
click at [636, 53] on icon at bounding box center [632, 52] width 12 height 12
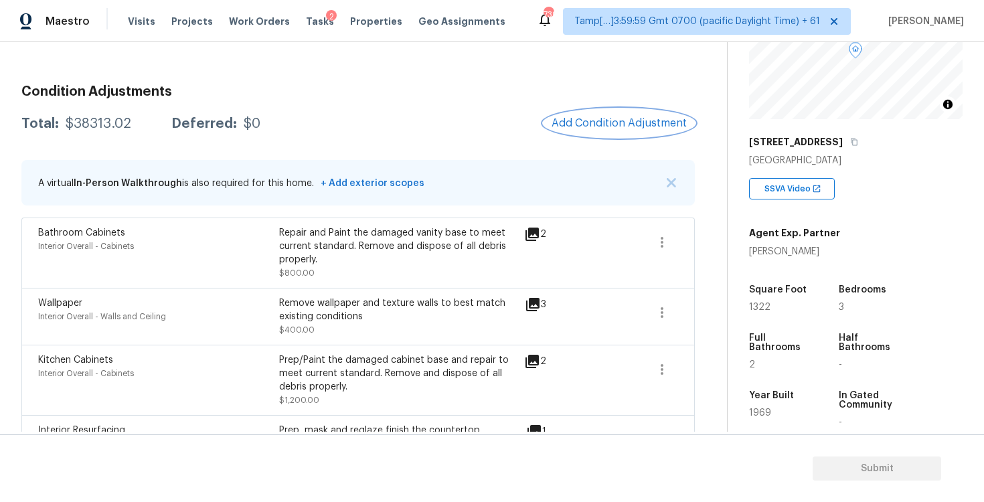
scroll to position [302, 0]
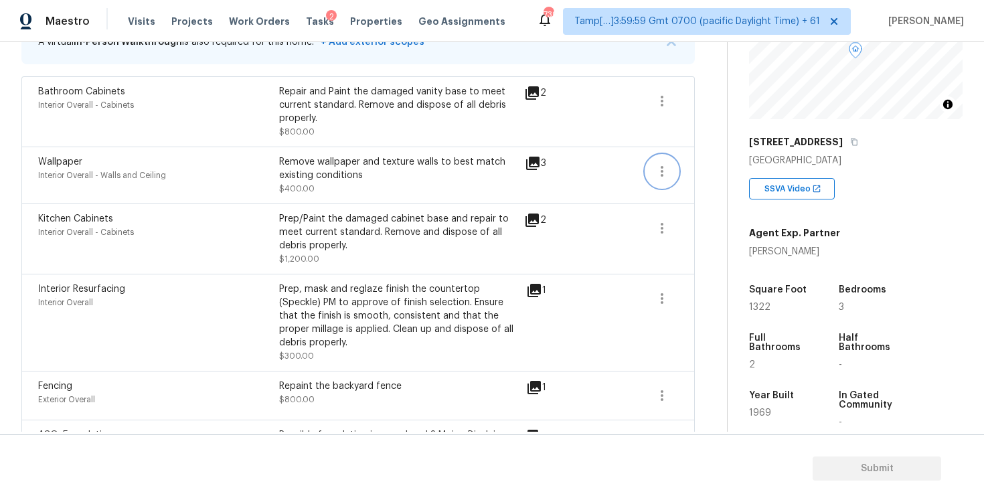
click at [660, 165] on icon "button" at bounding box center [662, 171] width 16 height 16
click at [715, 162] on div "Edit" at bounding box center [738, 168] width 104 height 13
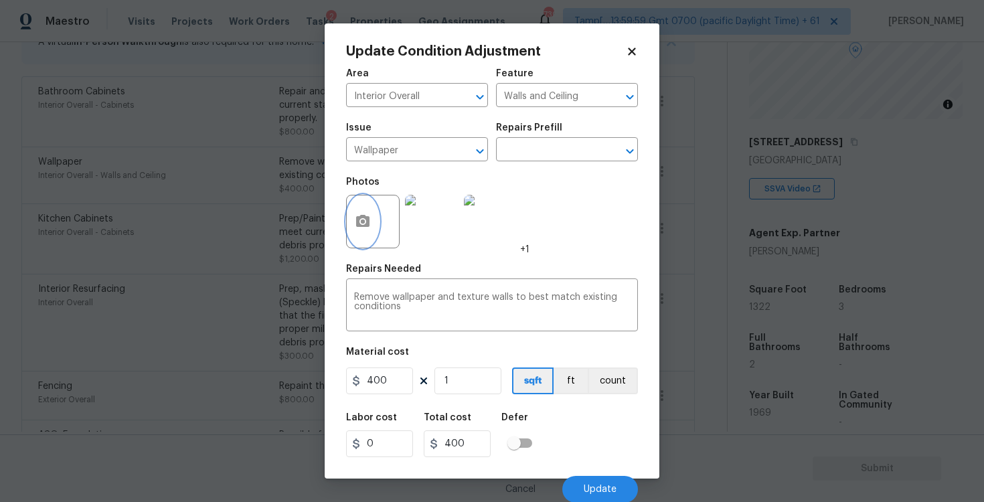
click at [364, 210] on button "button" at bounding box center [363, 222] width 32 height 52
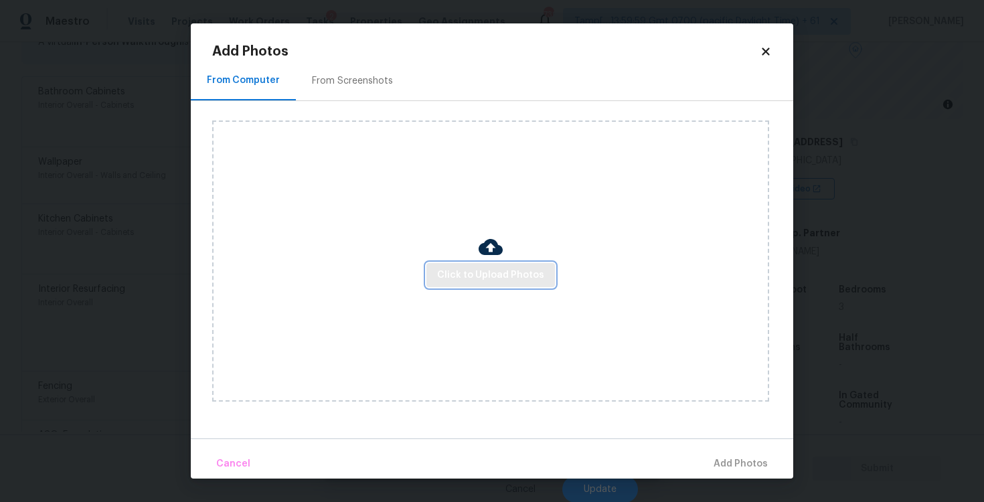
click at [521, 273] on span "Click to Upload Photos" at bounding box center [490, 275] width 107 height 17
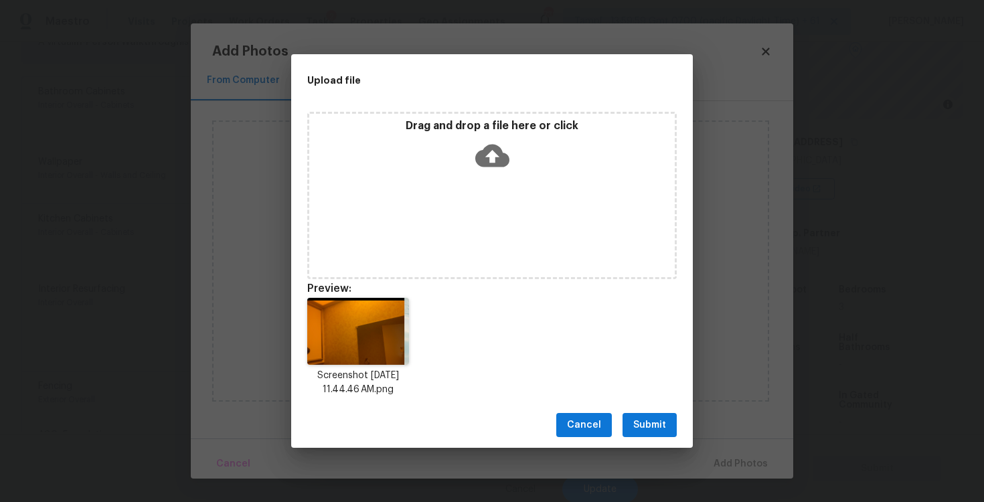
click at [643, 418] on span "Submit" at bounding box center [649, 425] width 33 height 17
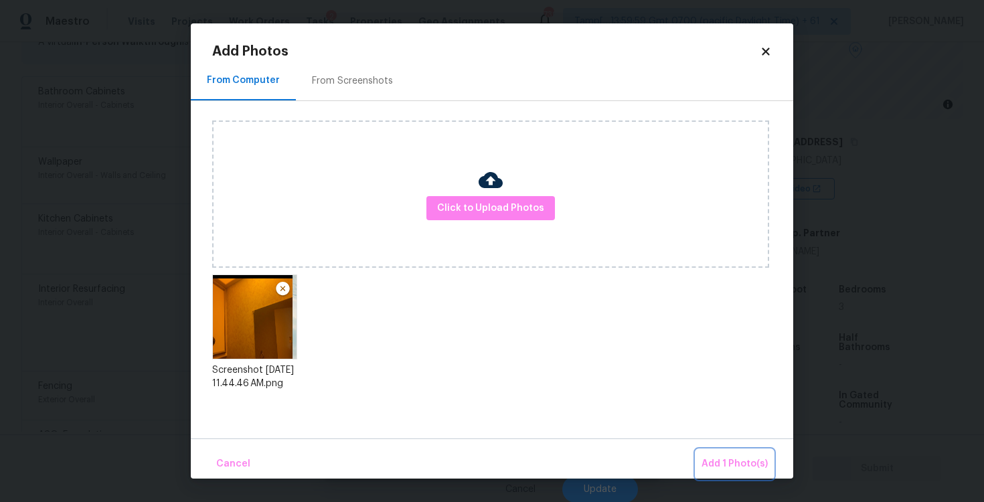
click at [725, 456] on span "Add 1 Photo(s)" at bounding box center [735, 464] width 66 height 17
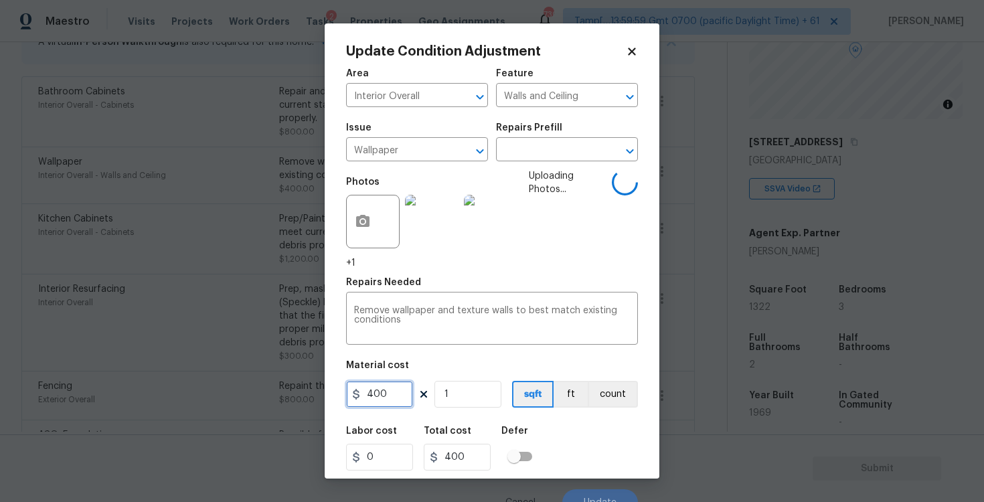
click at [389, 393] on input "400" at bounding box center [379, 394] width 67 height 27
type input "600"
click at [566, 419] on div "Labor cost 0 Total cost 400 Defer" at bounding box center [492, 449] width 292 height 60
type input "600"
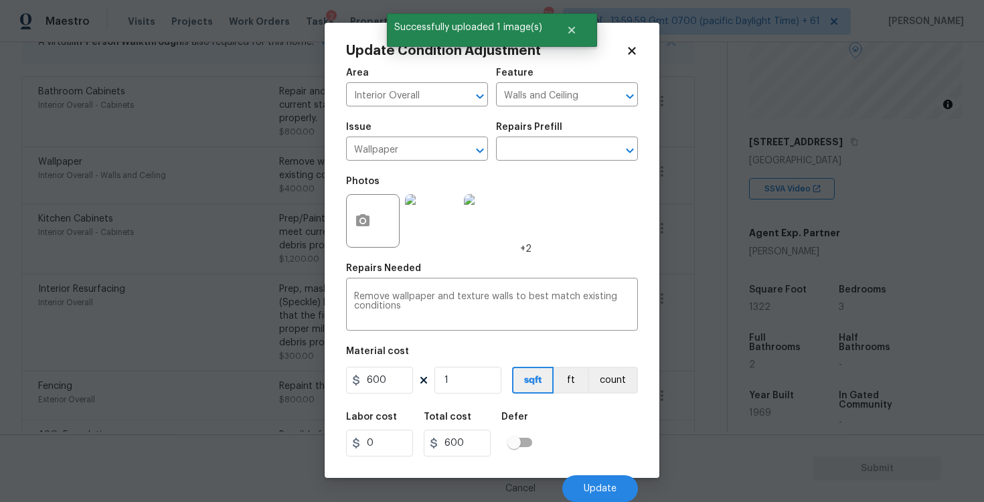
scroll to position [1, 0]
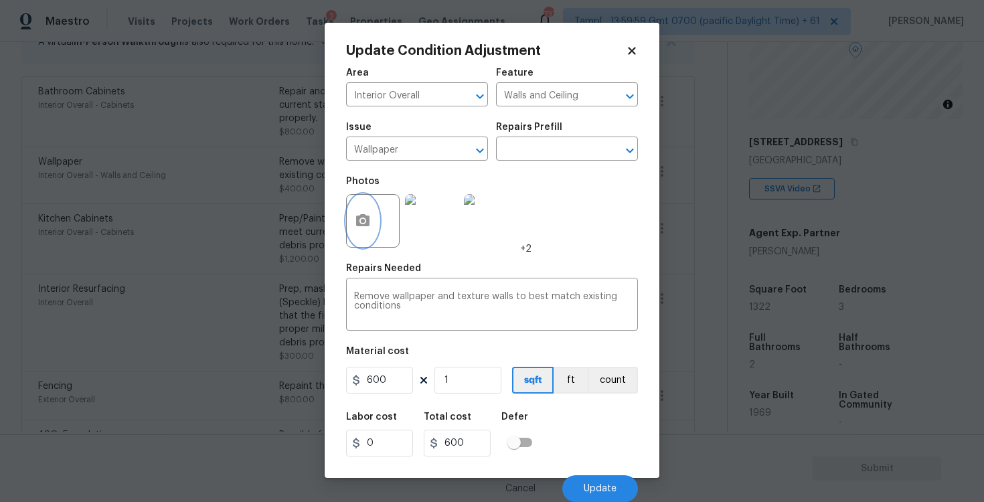
click at [373, 217] on button "button" at bounding box center [363, 221] width 32 height 52
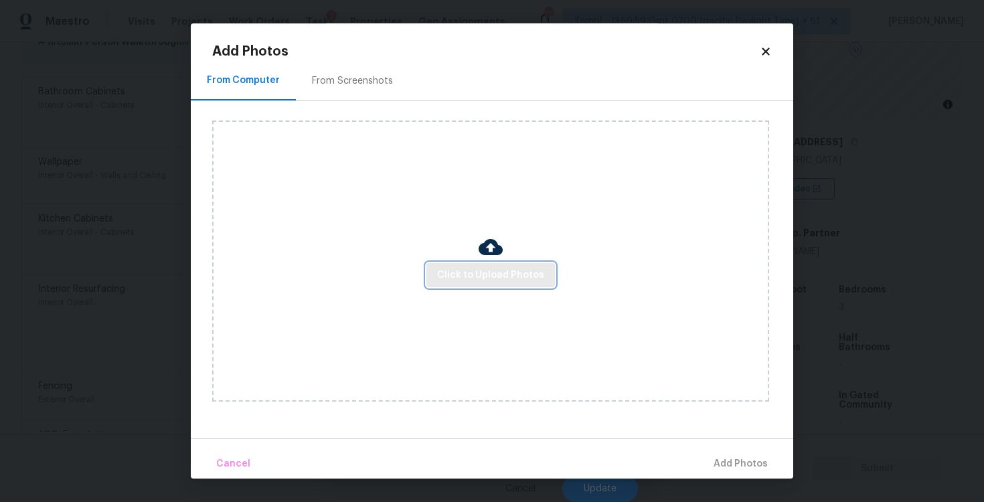
click at [532, 271] on span "Click to Upload Photos" at bounding box center [490, 275] width 107 height 17
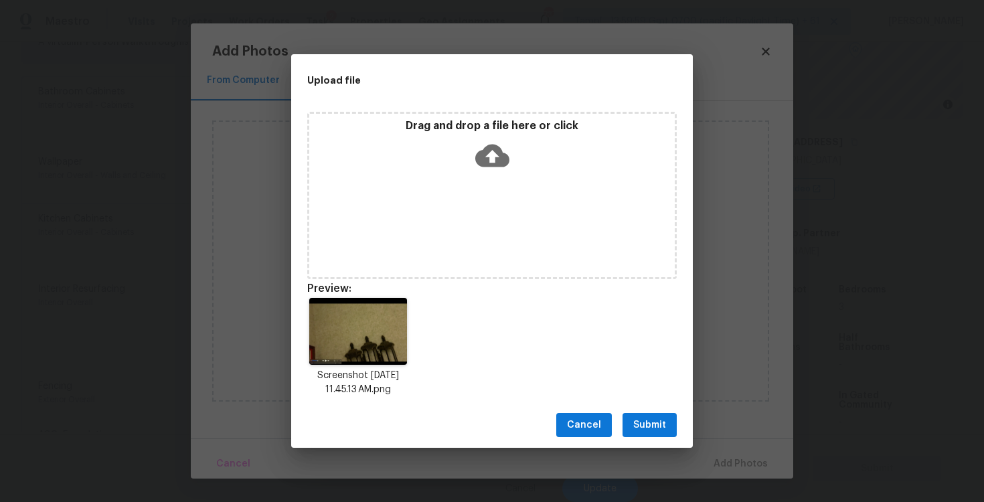
click at [655, 417] on span "Submit" at bounding box center [649, 425] width 33 height 17
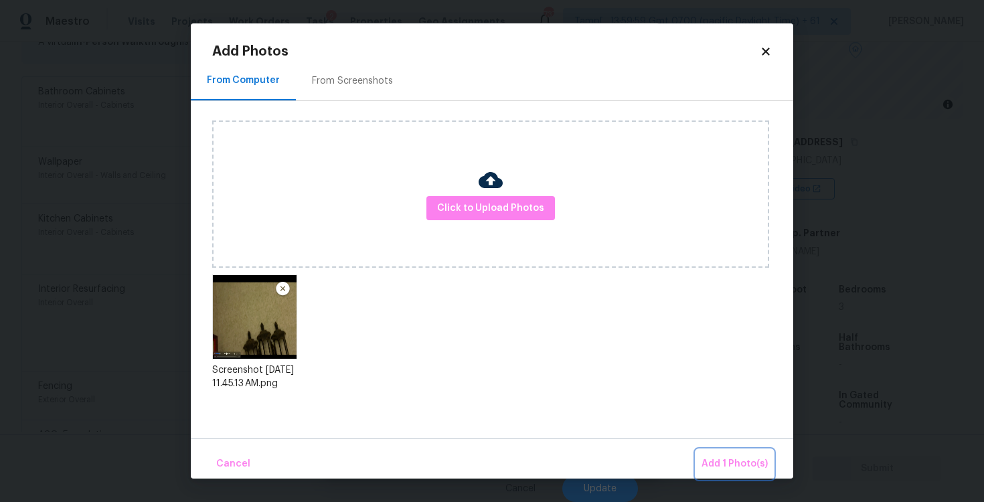
click at [737, 453] on button "Add 1 Photo(s)" at bounding box center [734, 464] width 77 height 29
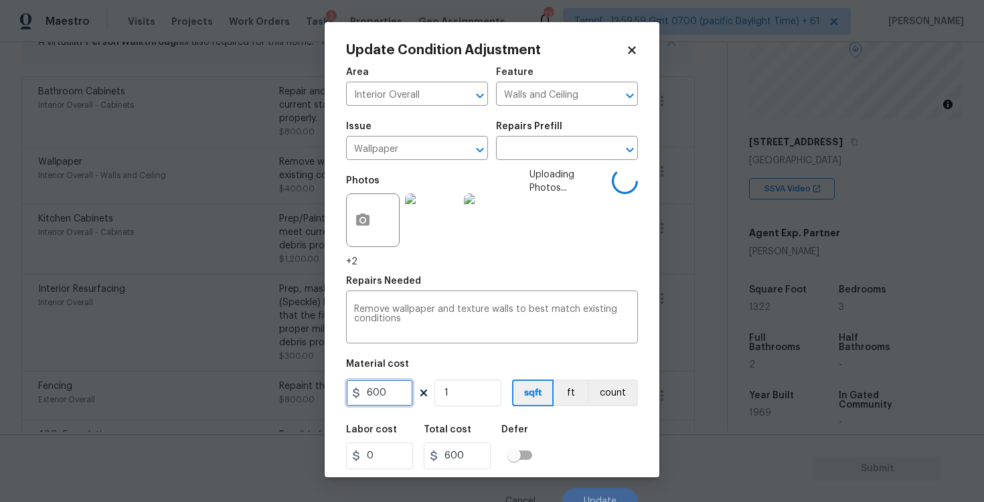
click at [404, 390] on input "600" at bounding box center [379, 393] width 67 height 27
type input "1000"
click at [537, 417] on div "Labor cost 0 Total cost 1000 Defer" at bounding box center [492, 447] width 292 height 60
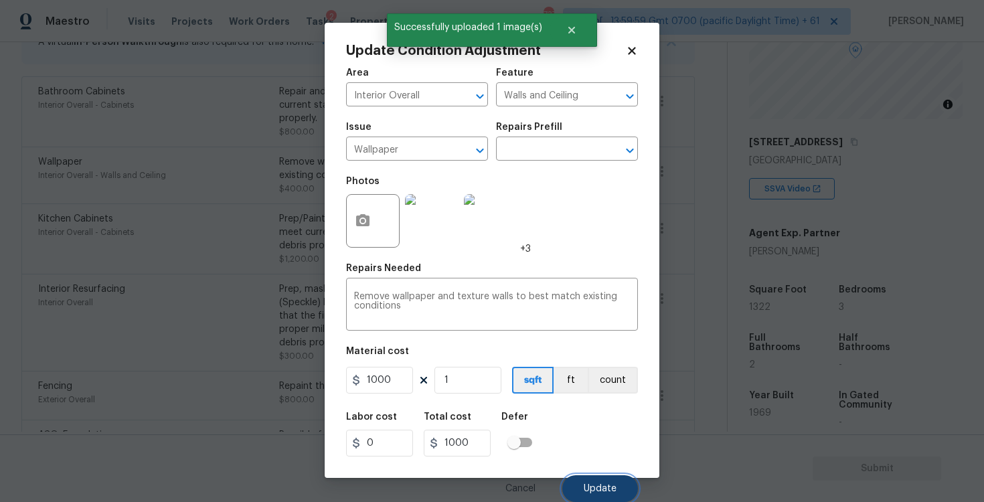
click at [602, 481] on button "Update" at bounding box center [600, 488] width 76 height 27
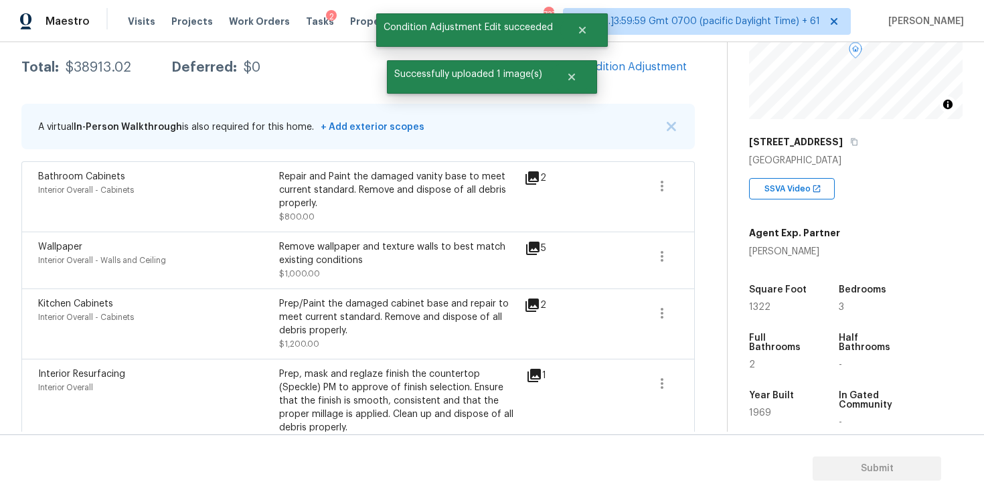
scroll to position [213, 0]
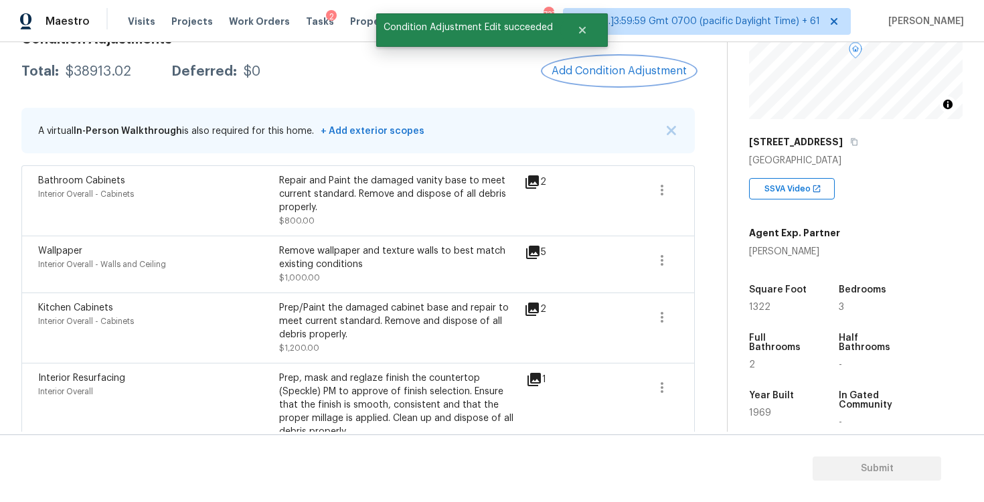
click at [621, 78] on button "Add Condition Adjustment" at bounding box center [619, 71] width 151 height 28
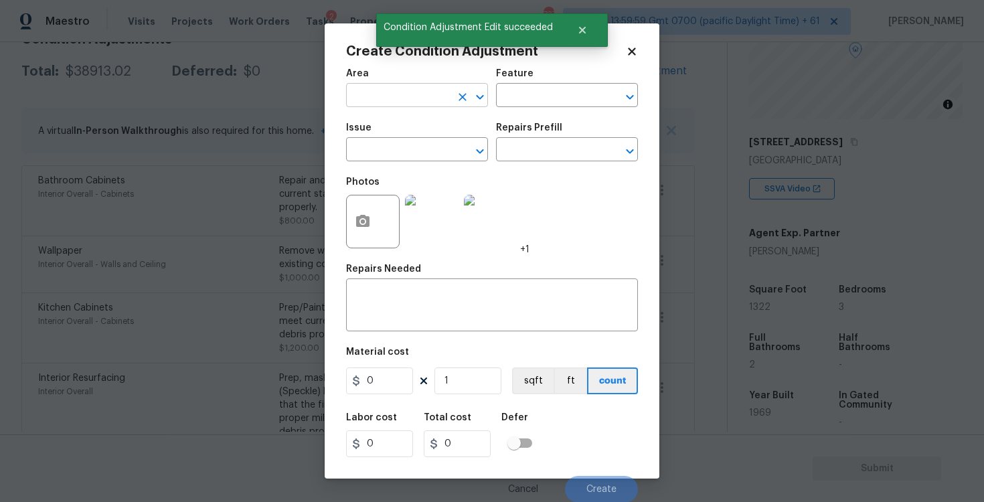
click at [369, 98] on input "text" at bounding box center [398, 96] width 104 height 21
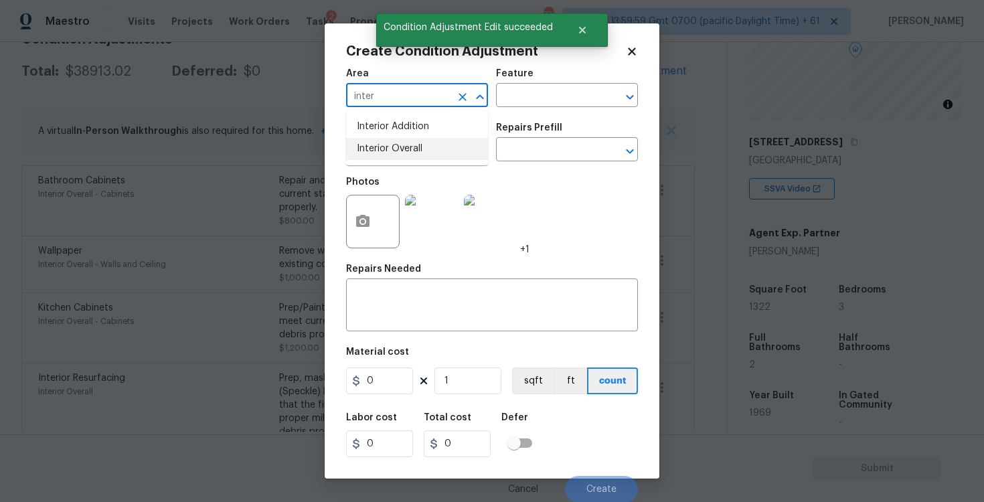
click at [373, 155] on li "Interior Overall" at bounding box center [417, 149] width 142 height 22
type input "Interior Overall"
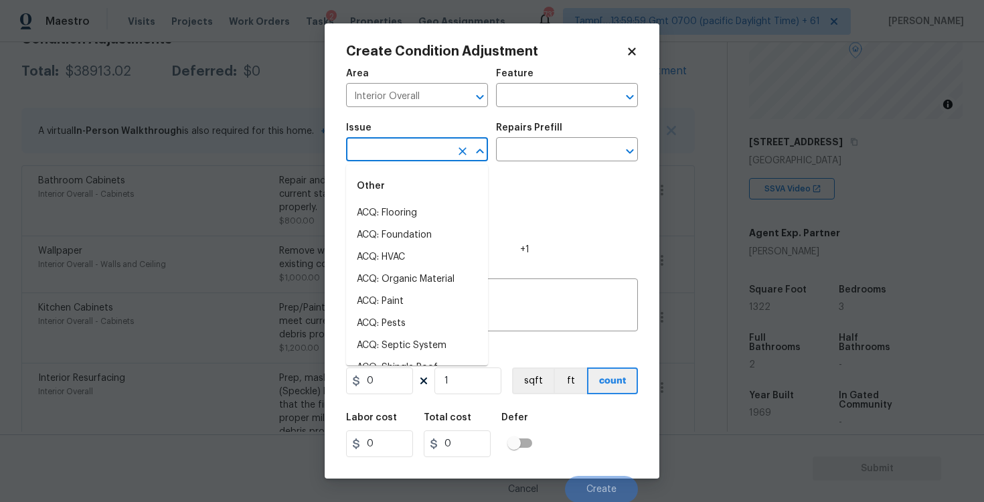
click at [373, 155] on input "text" at bounding box center [398, 151] width 104 height 21
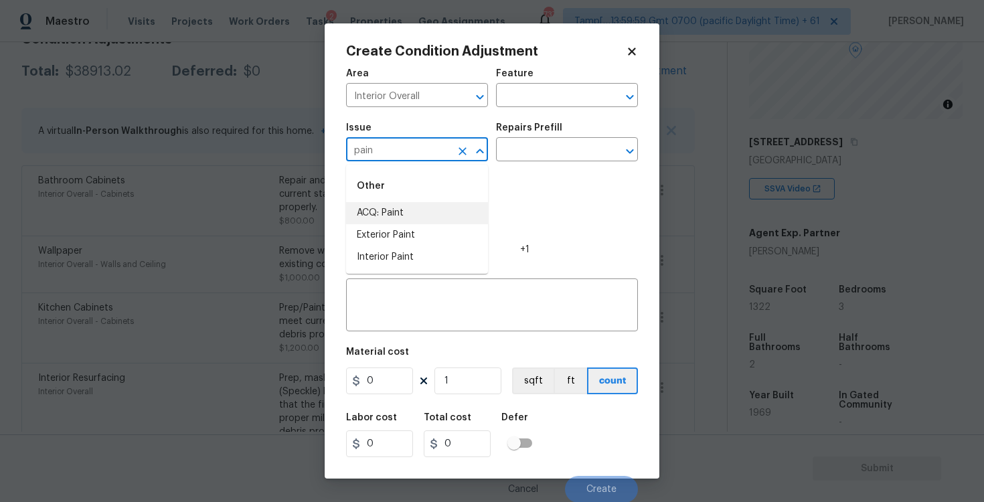
click at [385, 214] on li "ACQ: Paint" at bounding box center [417, 213] width 142 height 22
type input "ACQ: Paint"
click at [554, 141] on input "text" at bounding box center [548, 151] width 104 height 21
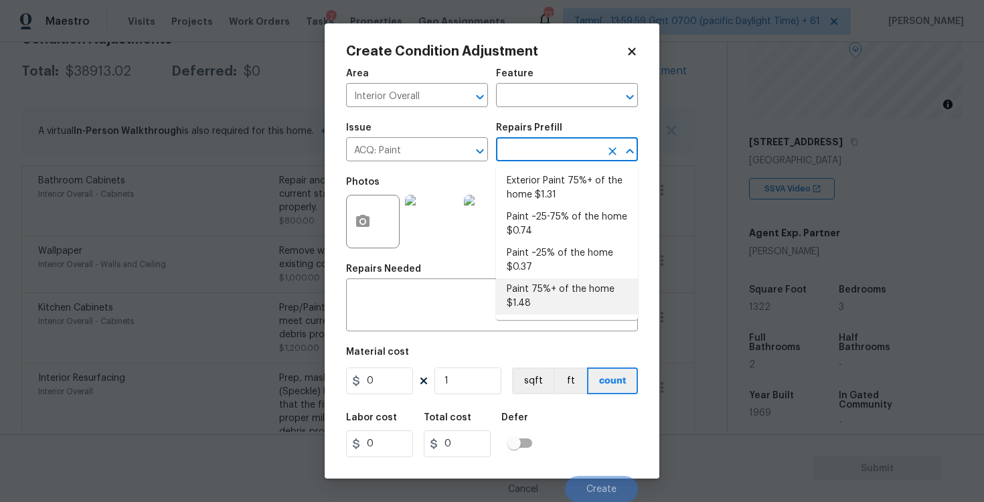
click at [527, 283] on li "Paint 75%+ of the home $1.48" at bounding box center [567, 297] width 142 height 36
type input "Acquisition"
type textarea "Acquisition Scope: 75%+ of the home will likely require interior paint"
type input "1.48"
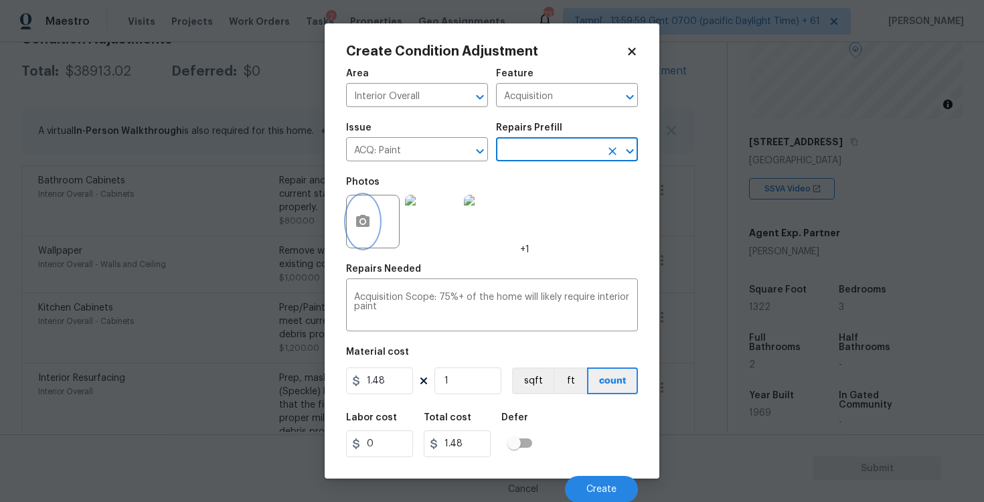
click at [371, 232] on button "button" at bounding box center [363, 222] width 32 height 52
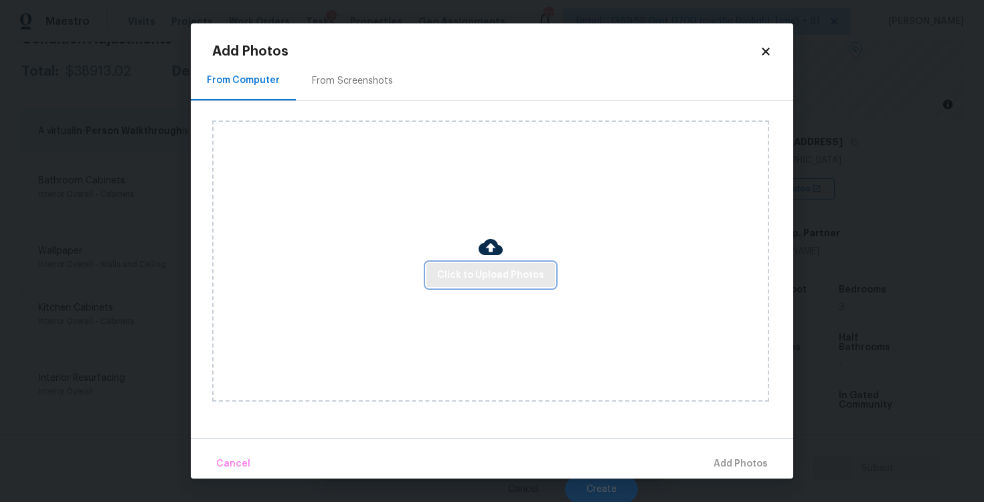
click at [479, 270] on span "Click to Upload Photos" at bounding box center [490, 275] width 107 height 17
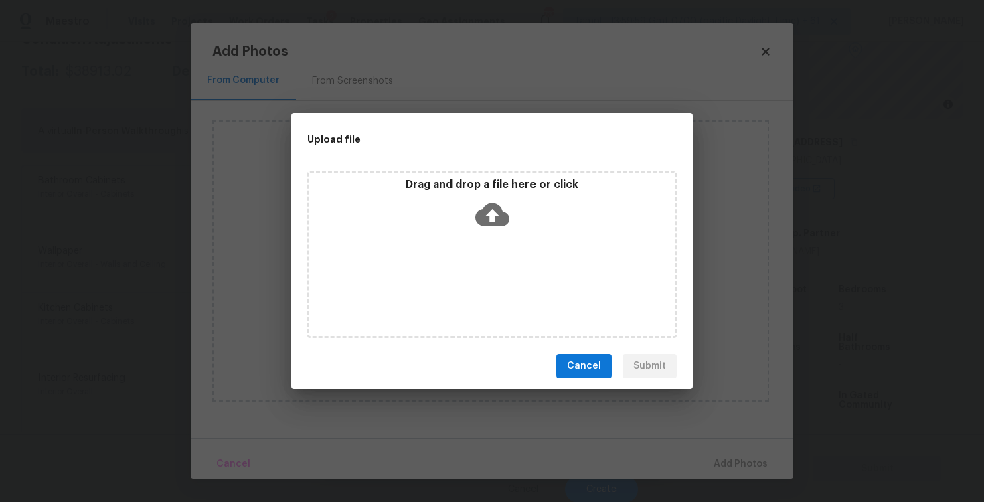
click at [480, 208] on icon at bounding box center [492, 215] width 34 height 34
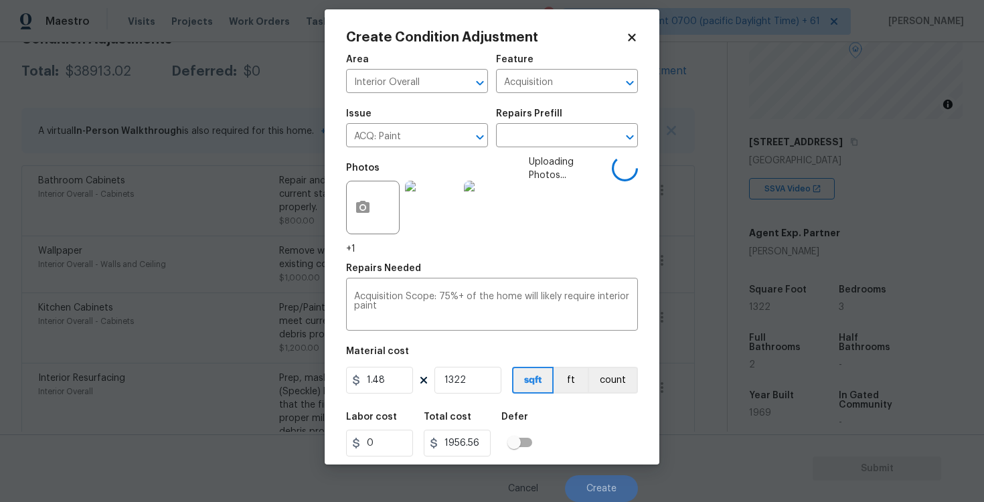
scroll to position [1, 0]
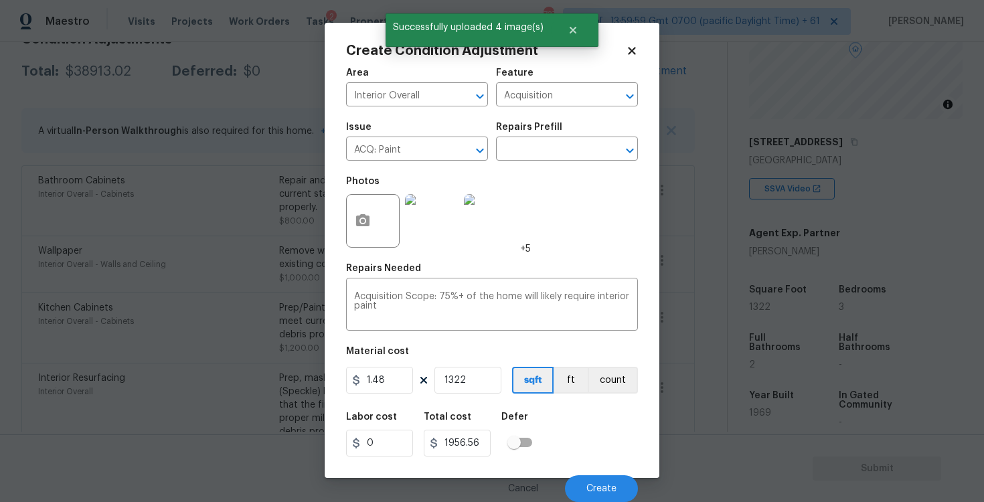
click at [589, 472] on div "Cancel Create" at bounding box center [492, 483] width 292 height 37
click at [590, 485] on span "Create" at bounding box center [602, 489] width 30 height 10
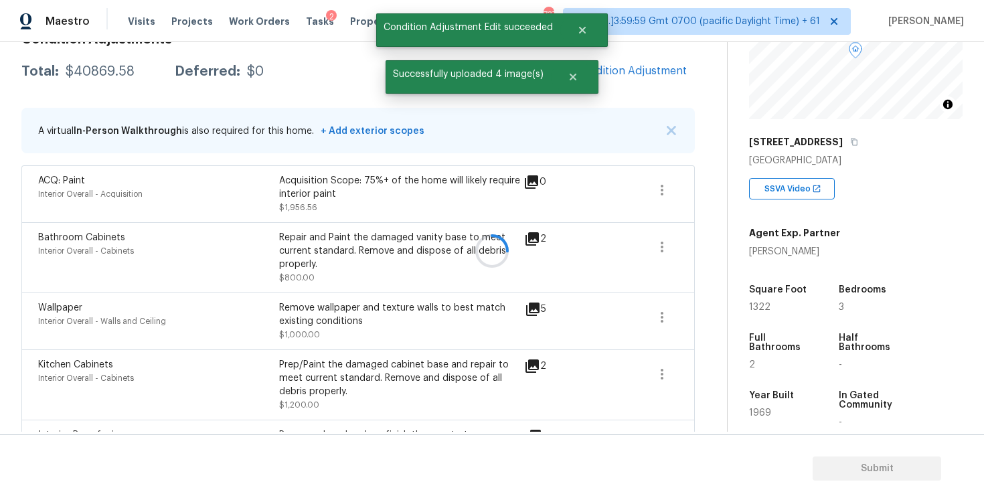
scroll to position [0, 0]
click at [641, 62] on button "Add Condition Adjustment" at bounding box center [619, 71] width 151 height 28
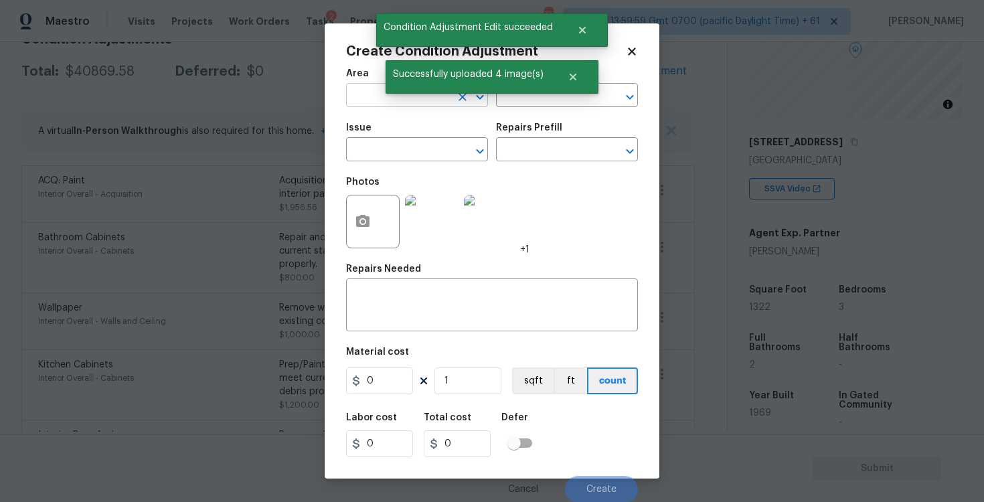
click at [377, 93] on input "text" at bounding box center [398, 96] width 104 height 21
click at [400, 152] on li "Interior Overall" at bounding box center [417, 149] width 142 height 22
type input "Interior Overall"
click at [400, 152] on input "text" at bounding box center [398, 151] width 104 height 21
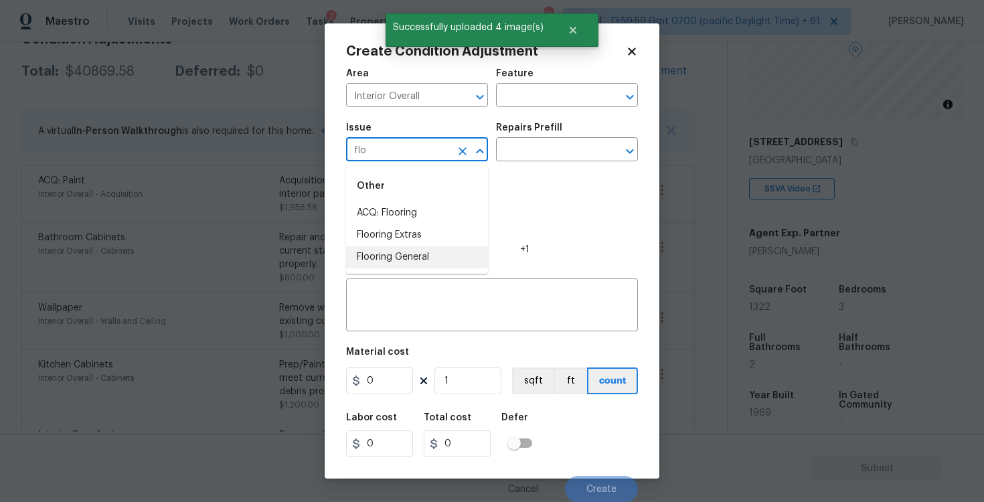
click at [410, 254] on li "Flooring General" at bounding box center [417, 257] width 142 height 22
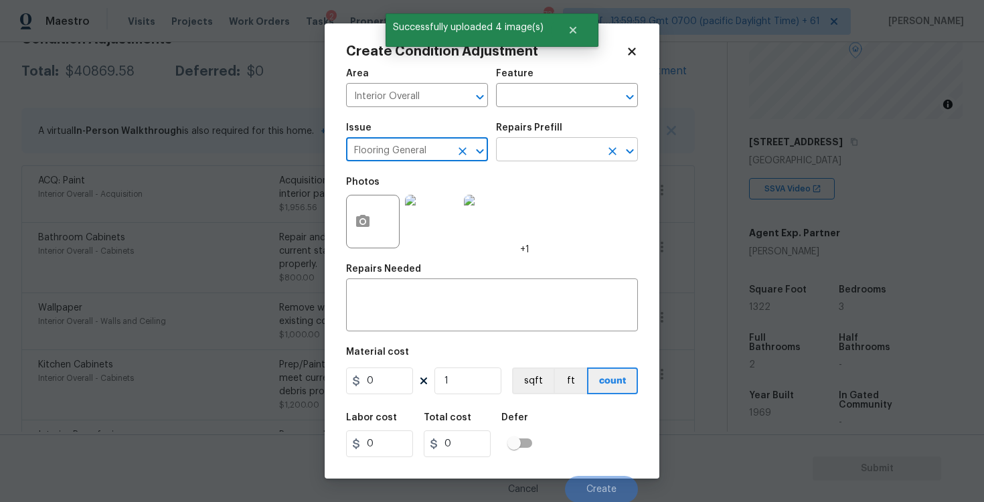
type input "Flooring General"
click at [556, 145] on input "text" at bounding box center [548, 151] width 104 height 21
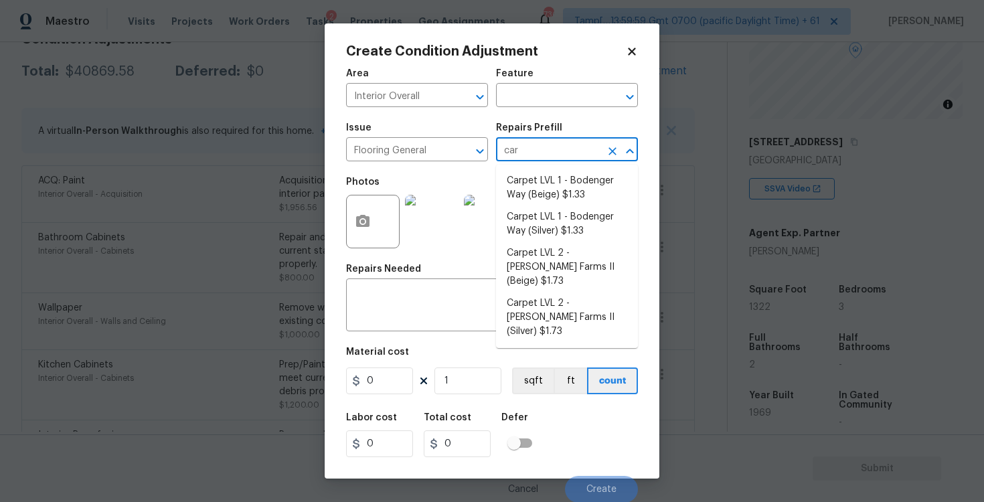
type input "carp"
click at [572, 173] on li "Carpet LVL 1 - Bodenger Way (Beige) $1.33" at bounding box center [567, 188] width 142 height 36
type input "Overall Flooring"
type textarea "Install new carpet. (Bodenger Way 749 Bird Bath, Beige) at all previously carpe…"
type input "1.33"
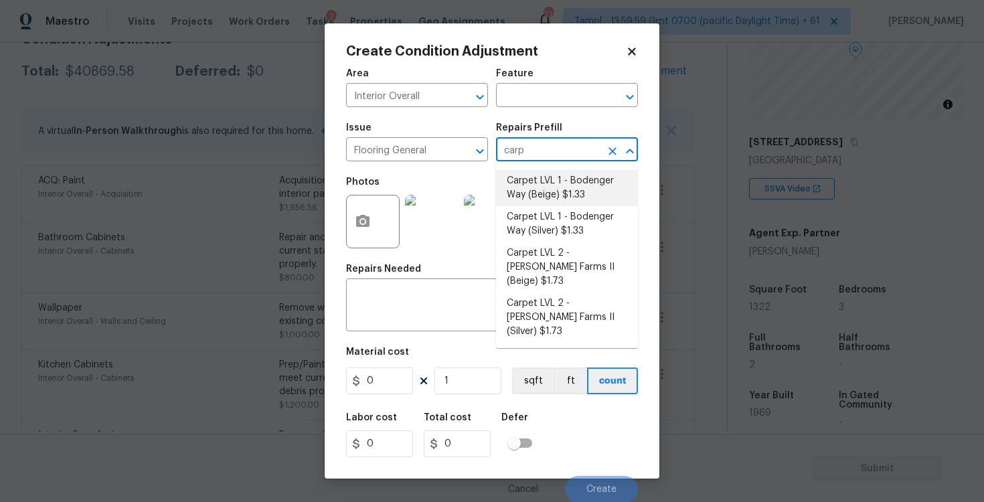
type input "1.33"
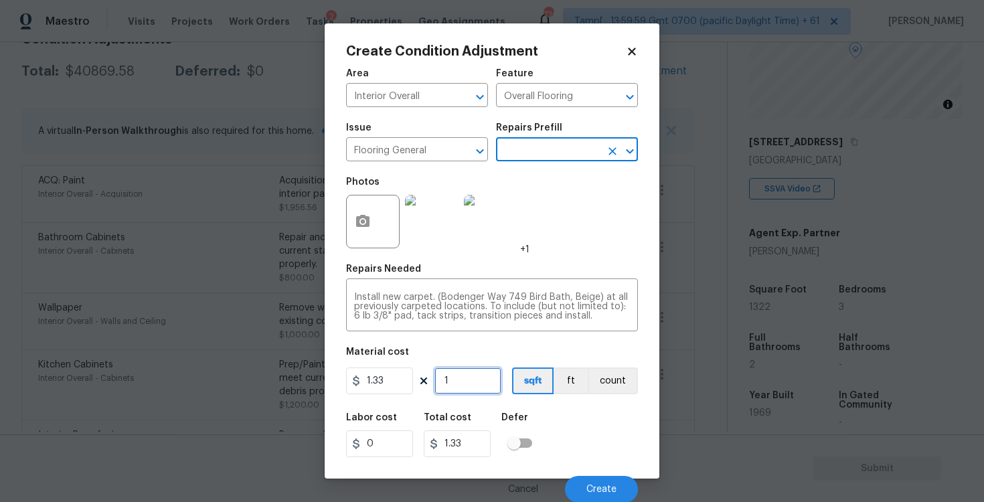
click at [476, 382] on input "1" at bounding box center [468, 381] width 67 height 27
type input "10"
type input "13.3"
type input "100"
type input "133"
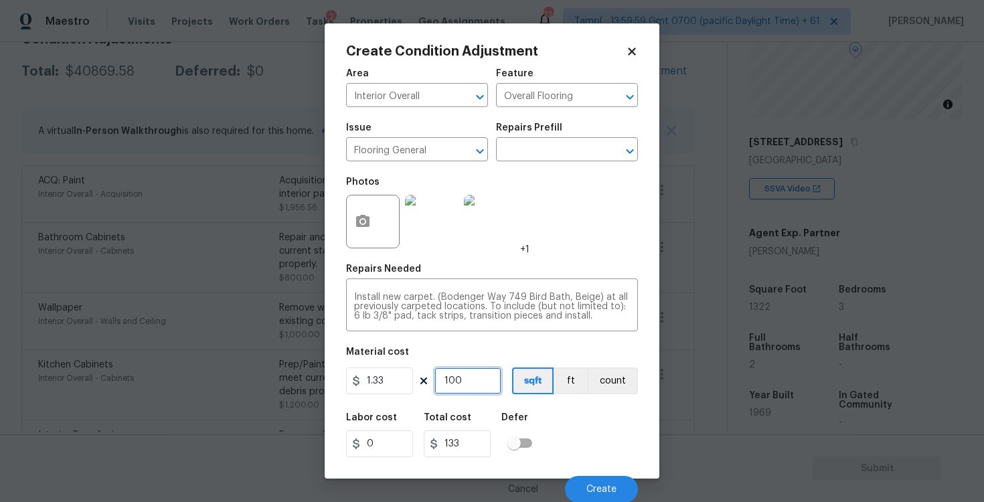
type input "1000"
type input "1330"
type input "1000"
click at [360, 208] on button "button" at bounding box center [363, 222] width 32 height 52
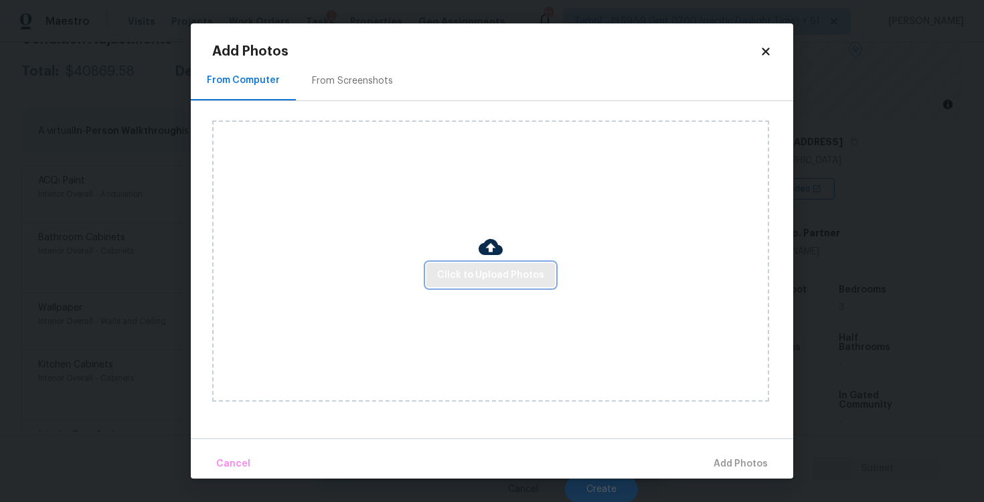
click at [472, 263] on button "Click to Upload Photos" at bounding box center [491, 275] width 129 height 25
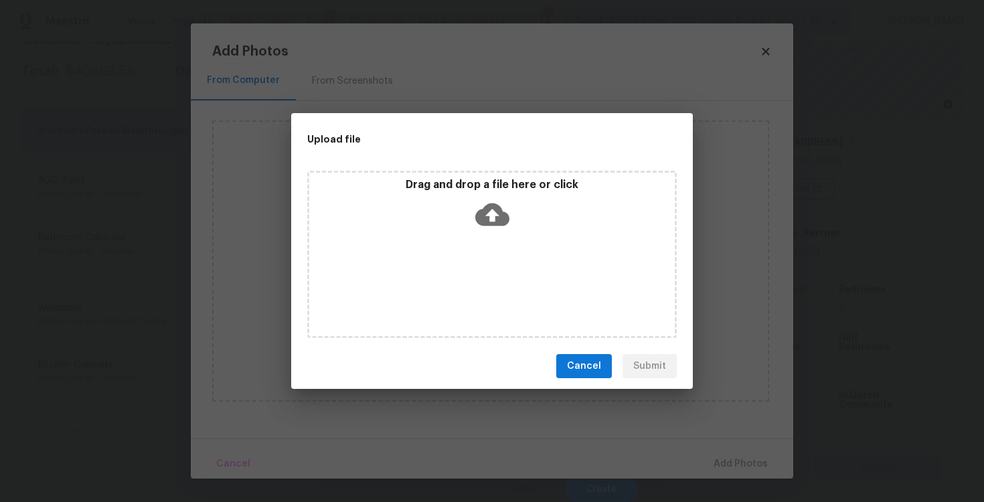
click at [508, 204] on icon at bounding box center [492, 215] width 34 height 34
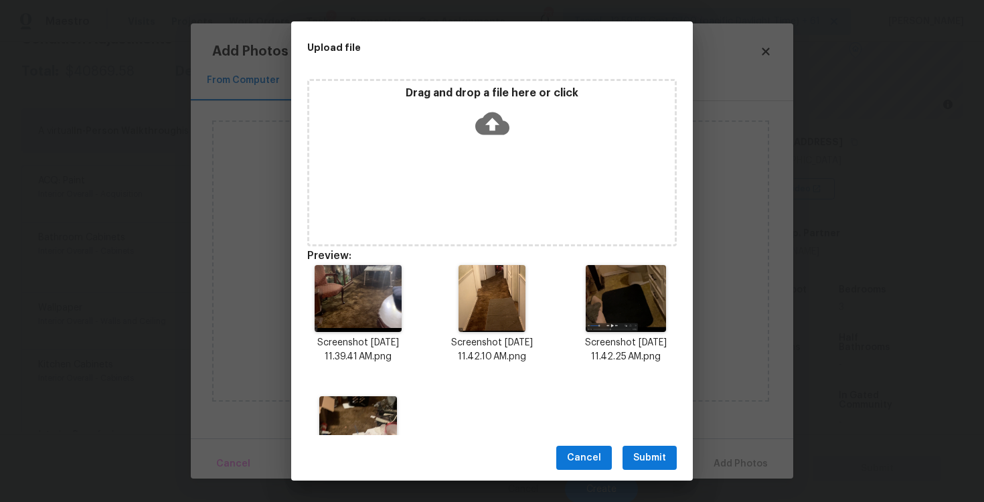
scroll to position [76, 0]
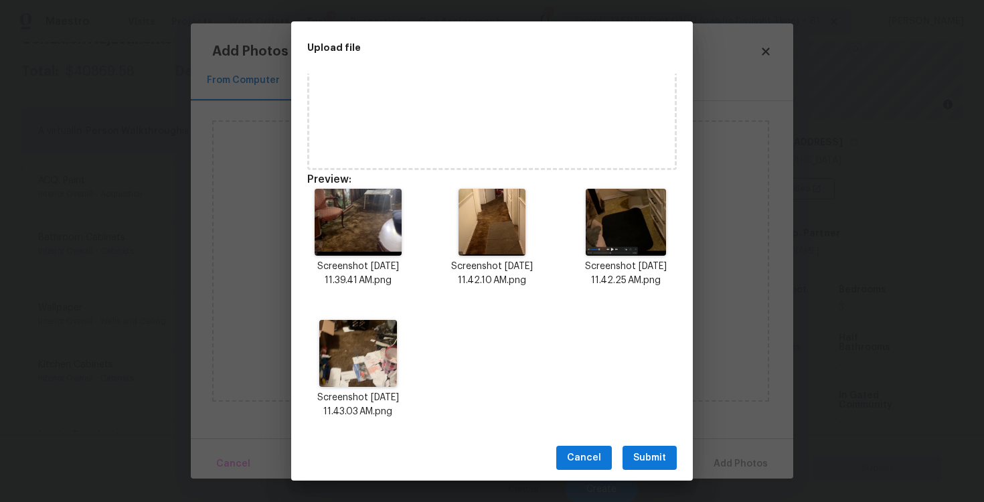
click at [635, 448] on button "Submit" at bounding box center [650, 458] width 54 height 25
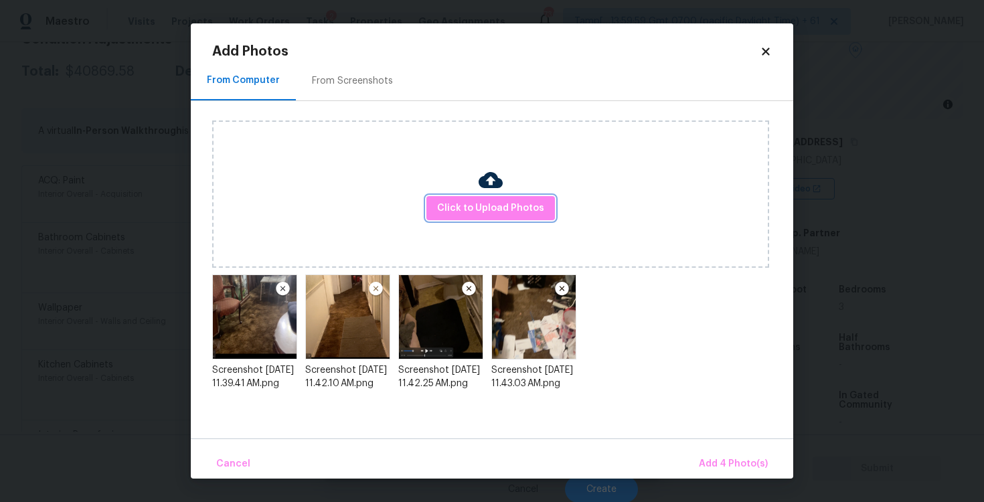
scroll to position [0, 0]
click at [737, 463] on span "Add 4 Photo(s)" at bounding box center [733, 464] width 69 height 17
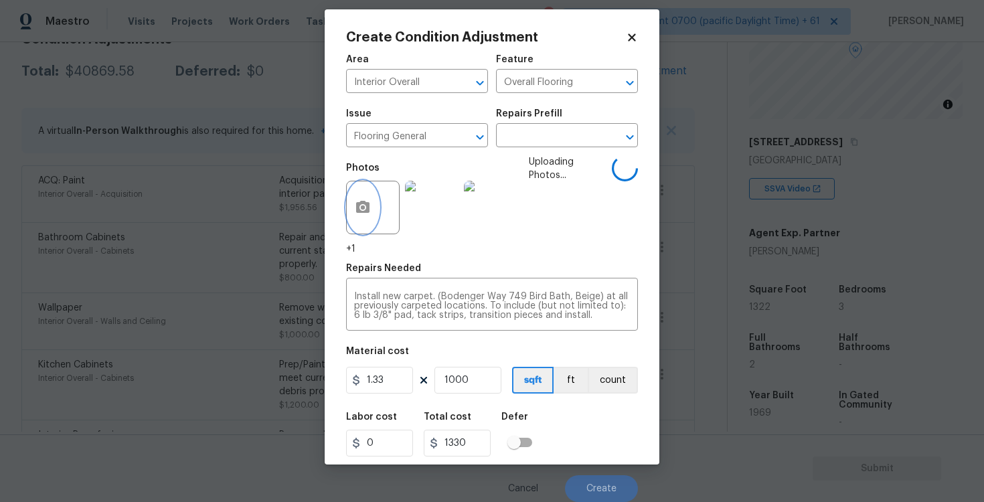
scroll to position [1, 0]
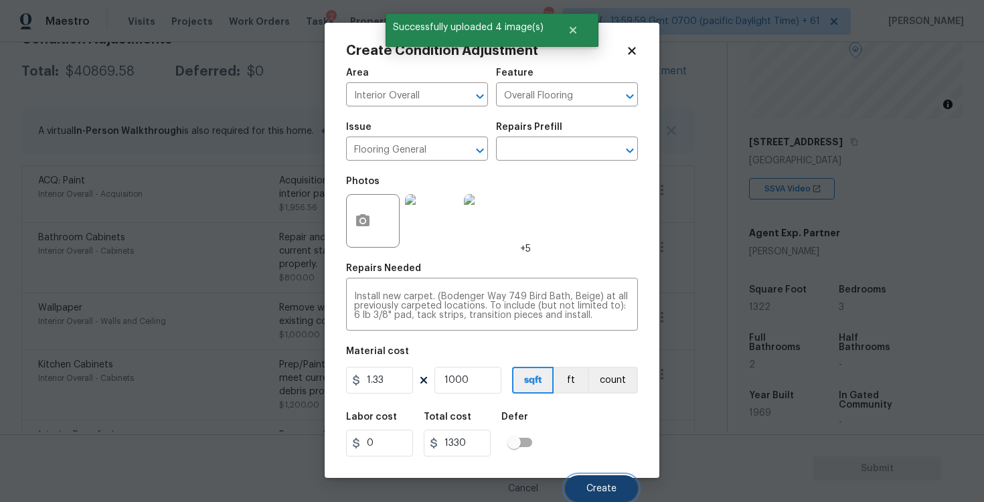
click at [607, 485] on span "Create" at bounding box center [602, 489] width 30 height 10
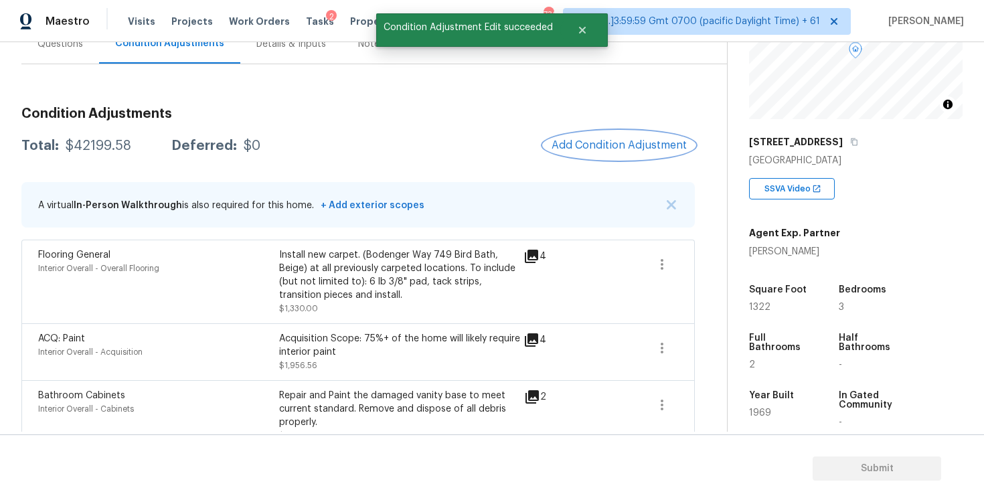
scroll to position [133, 0]
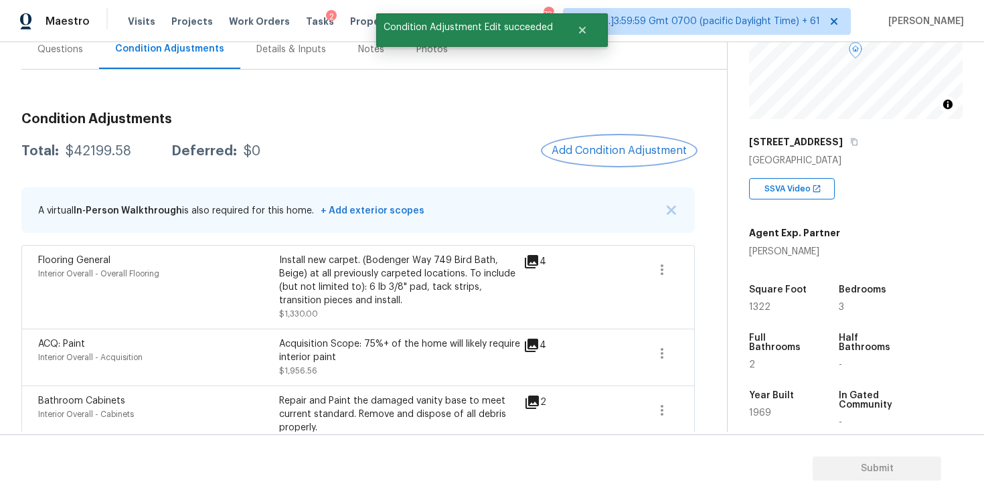
click at [595, 153] on span "Add Condition Adjustment" at bounding box center [619, 151] width 135 height 12
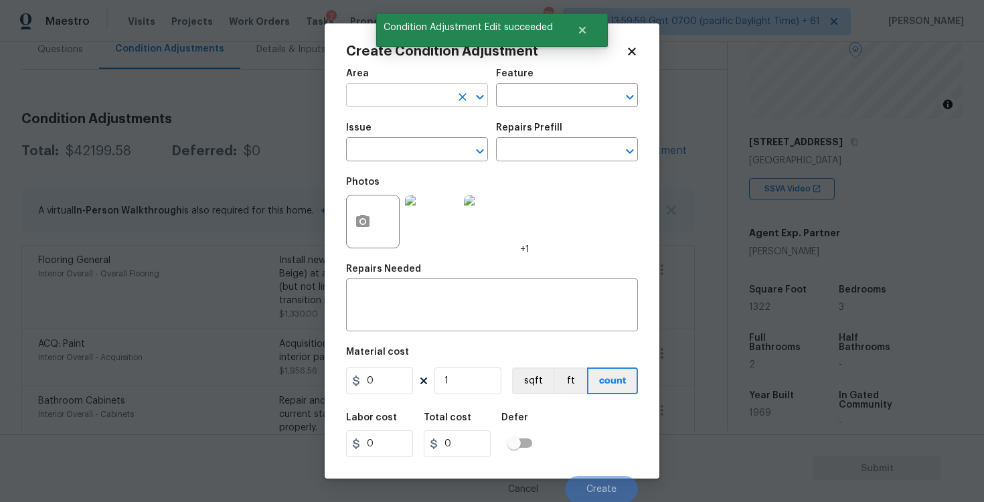
click at [437, 99] on input "text" at bounding box center [398, 96] width 104 height 21
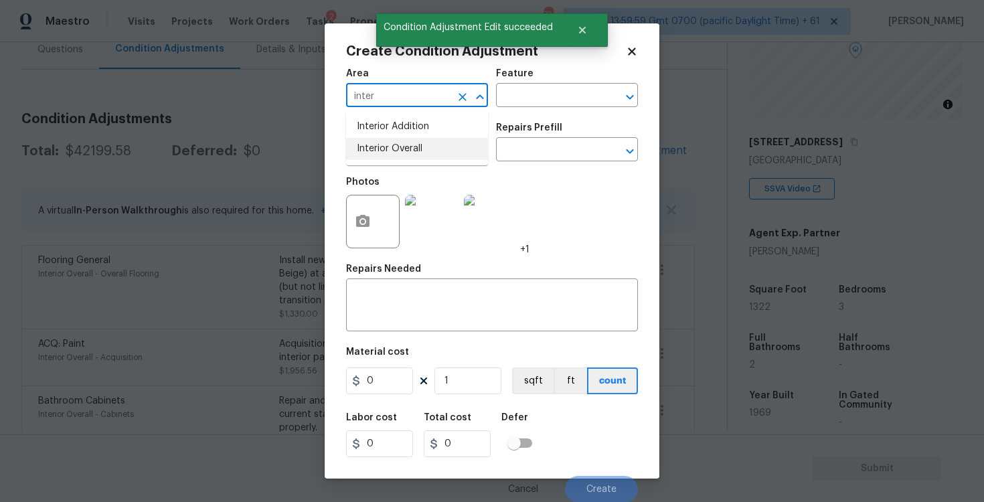
click at [449, 143] on li "Interior Overall" at bounding box center [417, 149] width 142 height 22
type input "Interior Overall"
click at [449, 143] on input "text" at bounding box center [398, 151] width 104 height 21
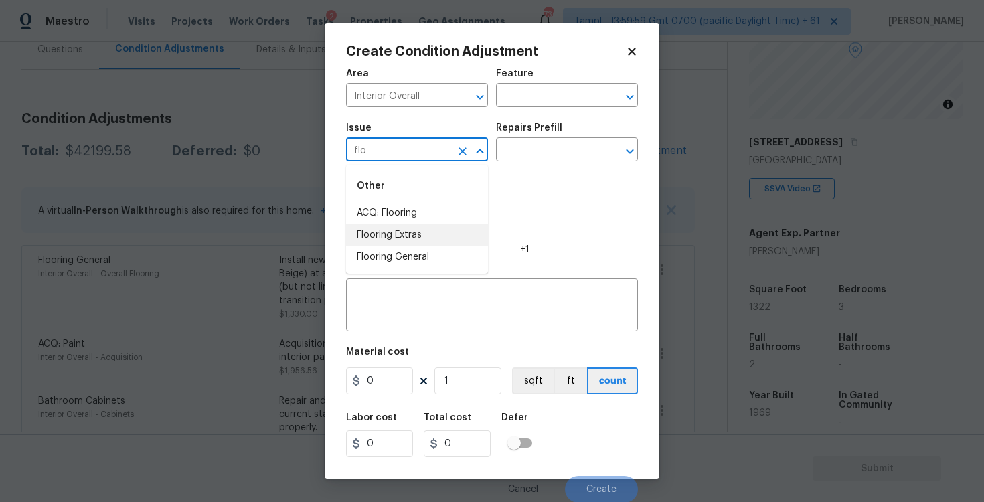
click at [425, 238] on li "Flooring Extras" at bounding box center [417, 235] width 142 height 22
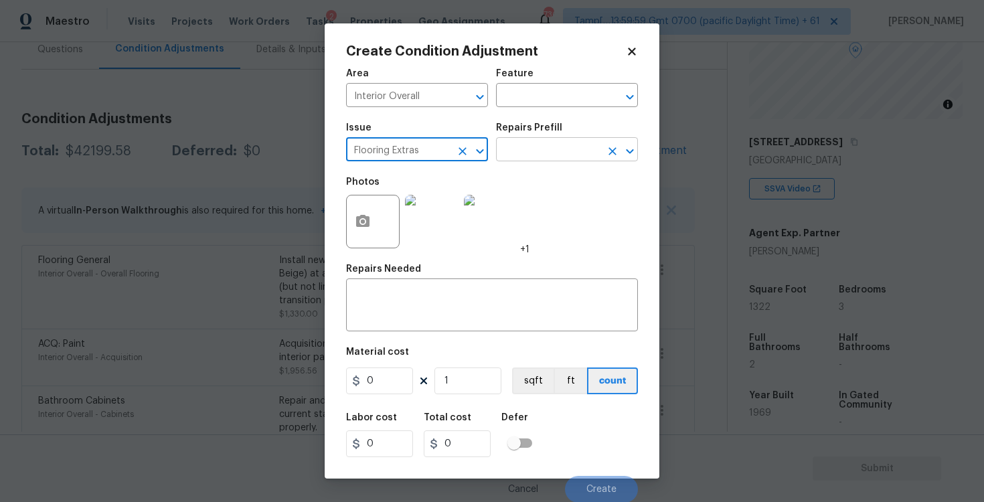
type input "Flooring Extras"
click at [505, 155] on input "text" at bounding box center [548, 151] width 104 height 21
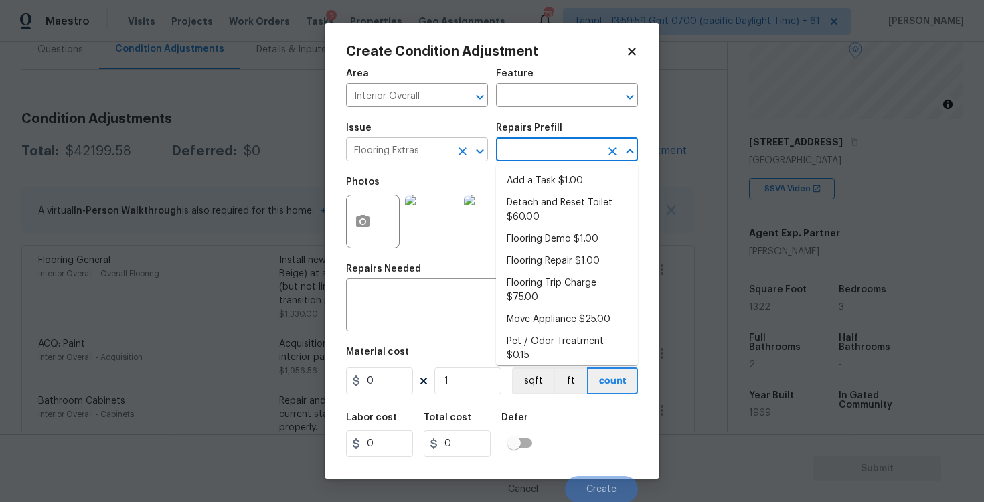
click at [467, 151] on icon "Clear" at bounding box center [462, 151] width 13 height 13
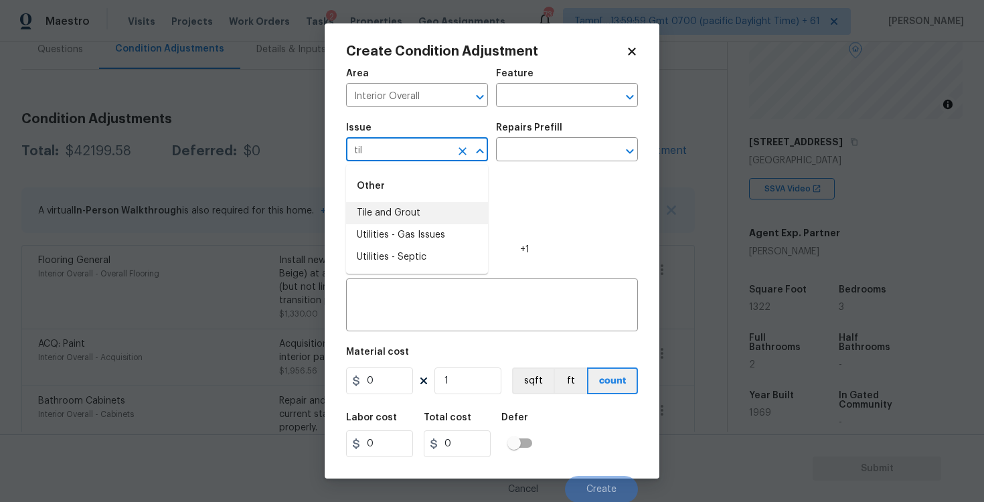
click at [457, 203] on li "Tile and Grout" at bounding box center [417, 213] width 142 height 22
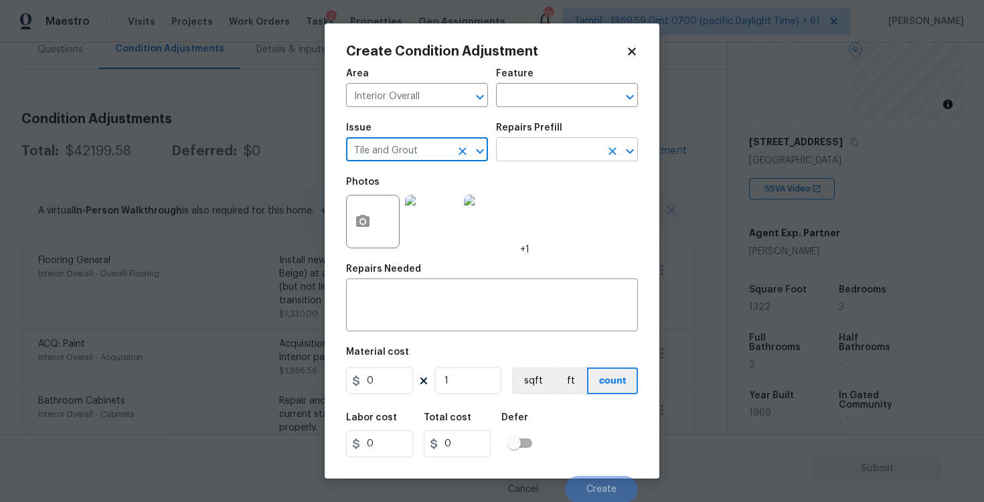
type input "Tile and Grout"
click at [512, 157] on input "text" at bounding box center [548, 151] width 104 height 21
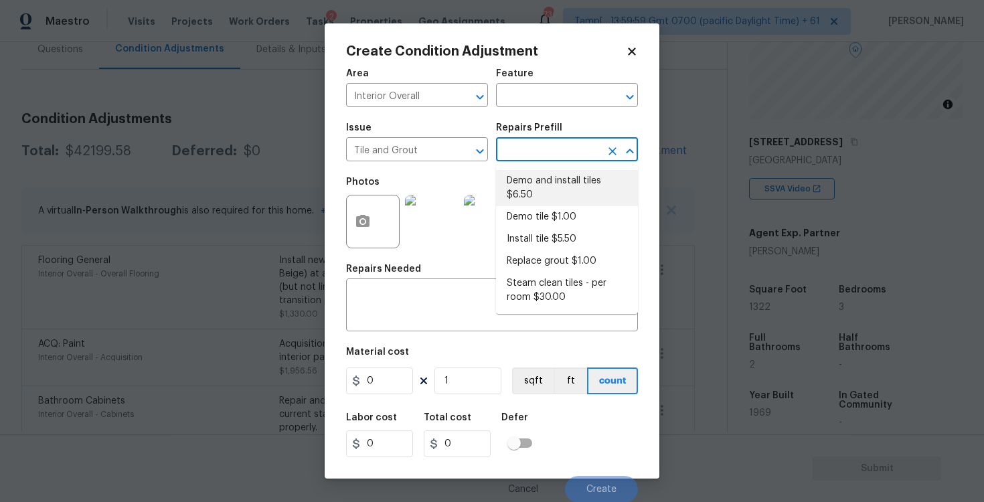
click at [529, 193] on li "Demo and install tiles $6.50" at bounding box center [567, 188] width 142 height 36
type input "Overall Flooring"
type textarea "Demo damaged tile and trowel thinset. Install tile flooring, float (level), and…"
type input "6.5"
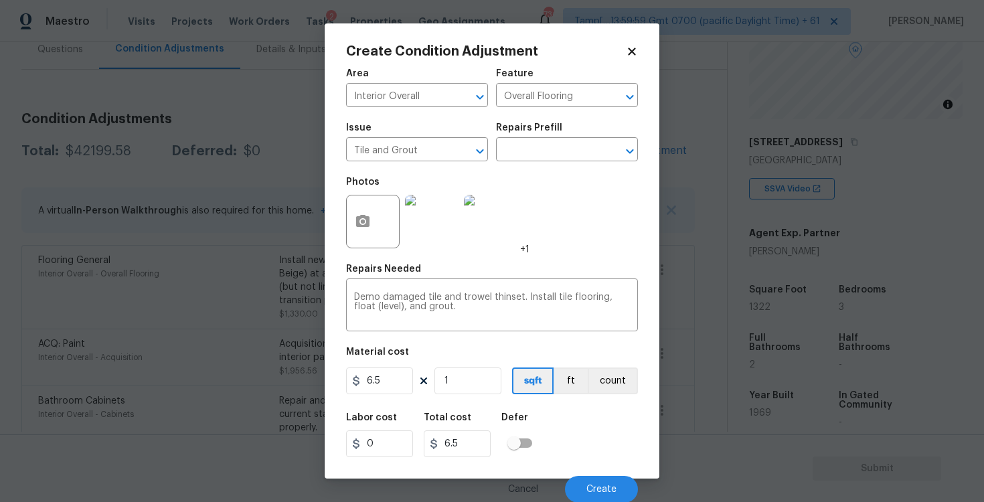
click at [469, 406] on div "Labor cost 0 Total cost 6.5 Defer" at bounding box center [492, 435] width 292 height 60
click at [469, 396] on figure "Material cost 6.5 1 sqft ft count" at bounding box center [492, 373] width 292 height 50
click at [469, 377] on input "1" at bounding box center [468, 381] width 67 height 27
type input "0"
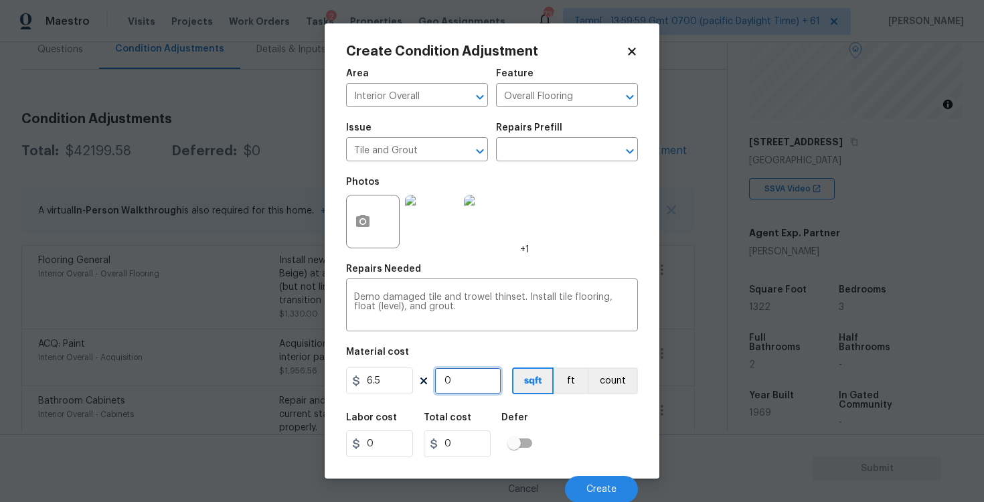
type input "3"
type input "19.5"
type input "32"
type input "208"
type input "322"
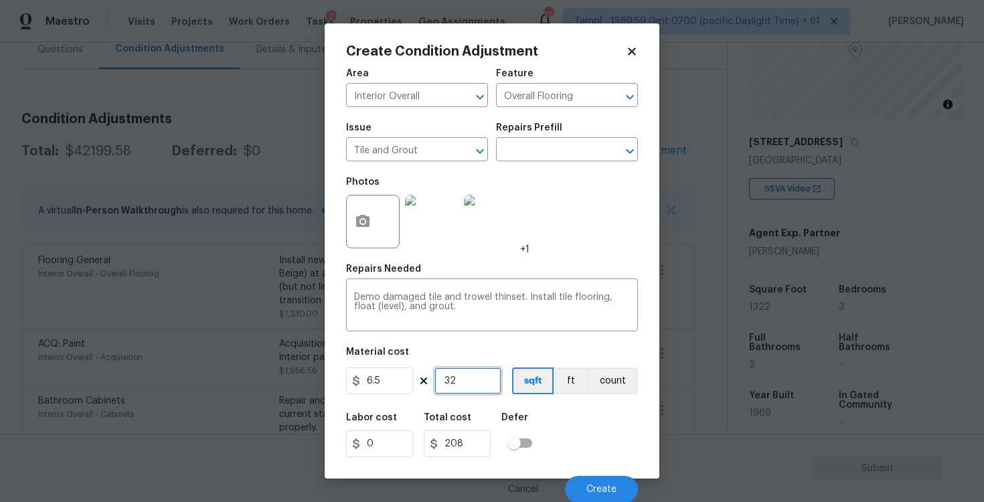
type input "2093"
type input "322"
click at [475, 356] on div "Material cost" at bounding box center [492, 356] width 292 height 17
click at [362, 217] on icon "button" at bounding box center [362, 221] width 13 height 12
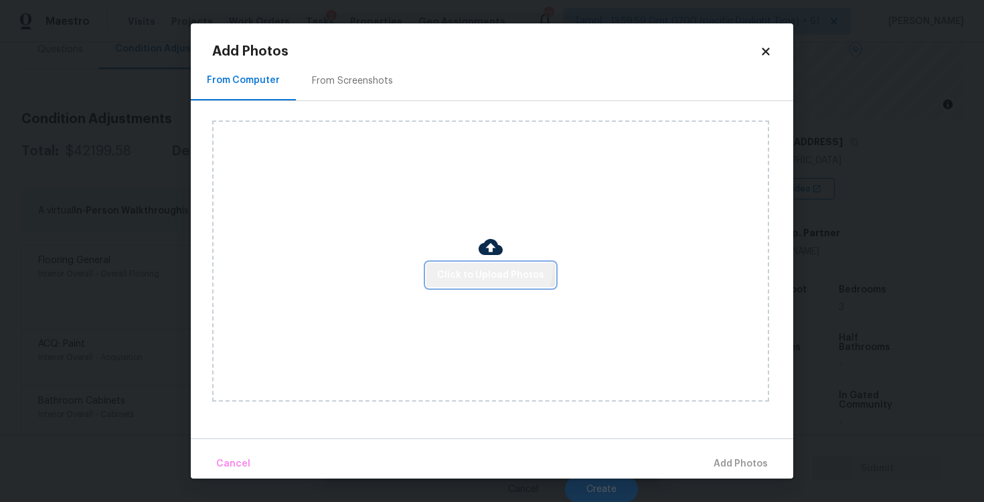
click at [480, 263] on button "Click to Upload Photos" at bounding box center [491, 275] width 129 height 25
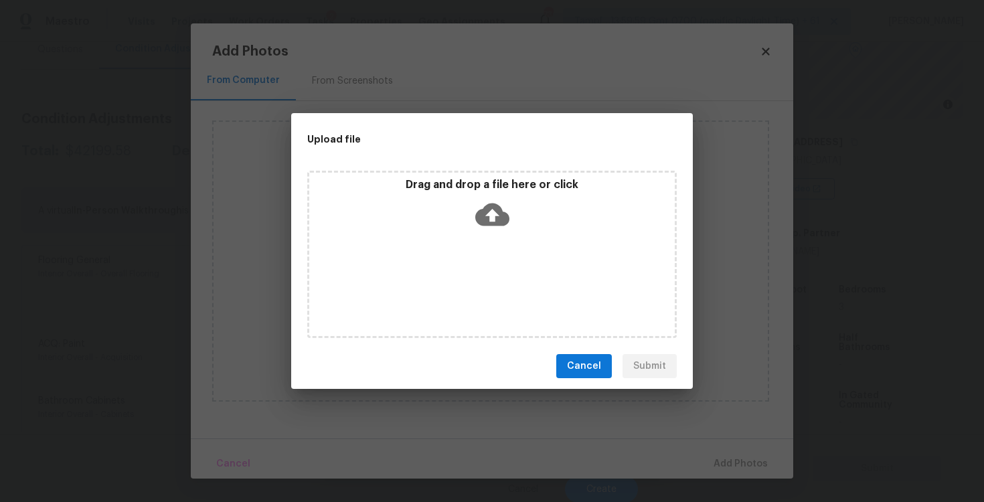
click at [487, 199] on icon at bounding box center [492, 215] width 34 height 34
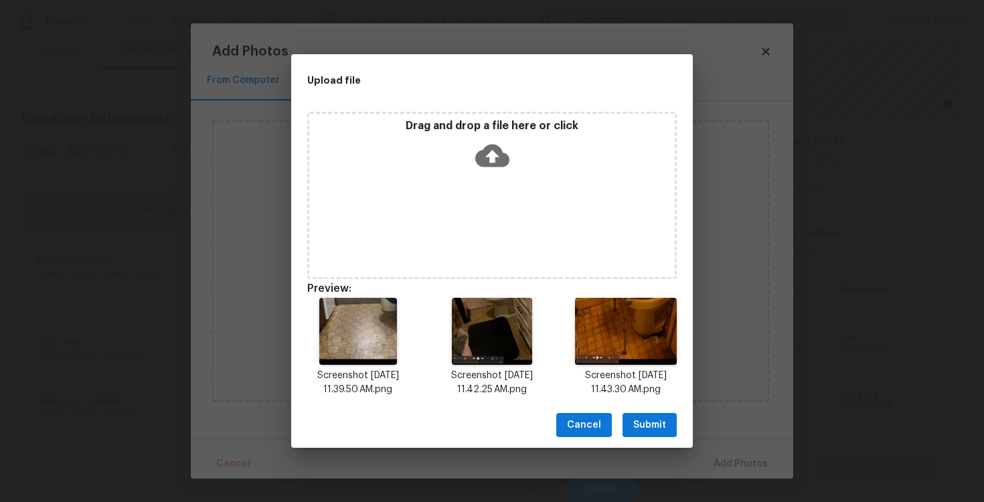
scroll to position [11, 0]
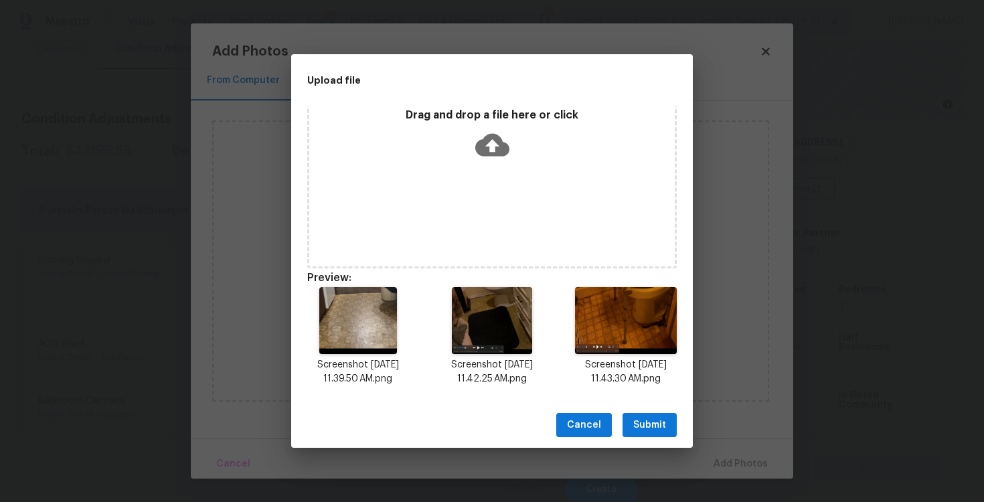
click at [643, 427] on span "Submit" at bounding box center [649, 425] width 33 height 17
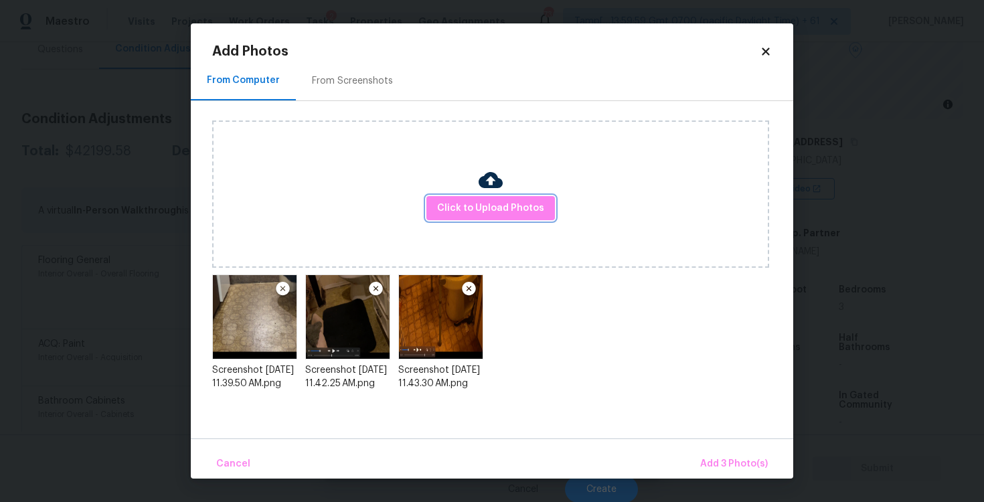
scroll to position [0, 0]
click at [718, 450] on button "Add 3 Photo(s)" at bounding box center [734, 464] width 78 height 29
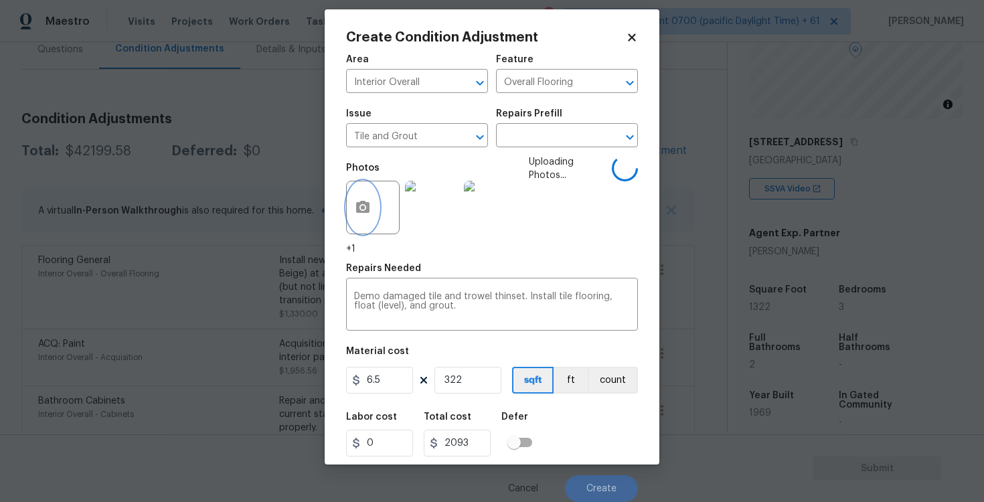
scroll to position [1, 0]
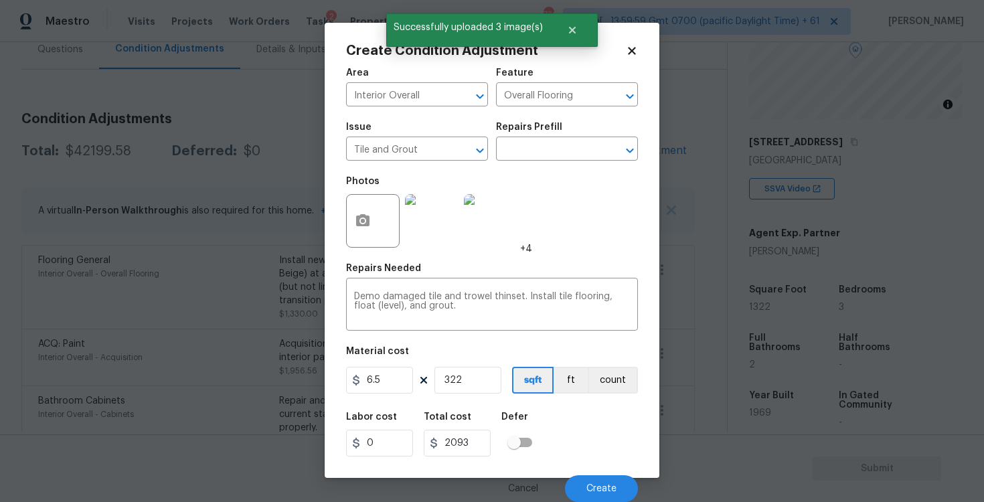
click at [614, 475] on div "Cancel Create" at bounding box center [492, 483] width 292 height 37
click at [615, 480] on button "Create" at bounding box center [601, 488] width 73 height 27
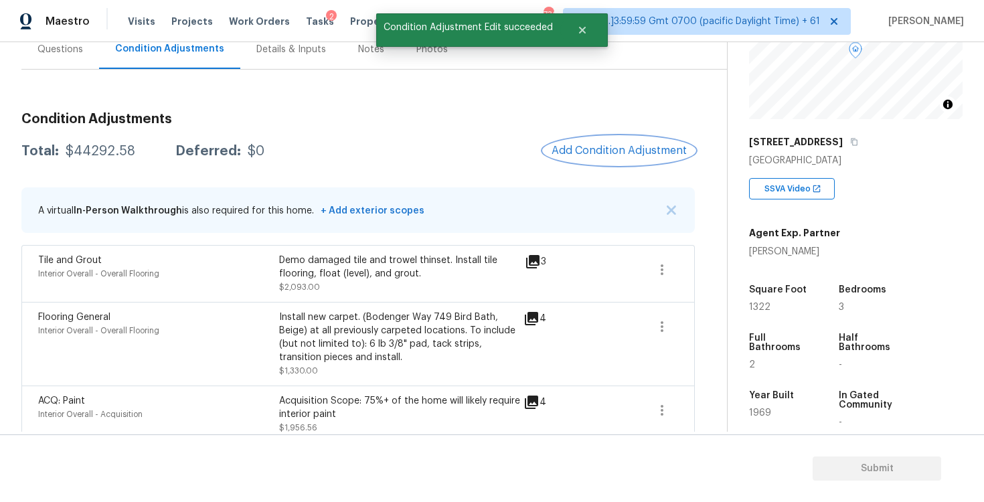
scroll to position [111, 0]
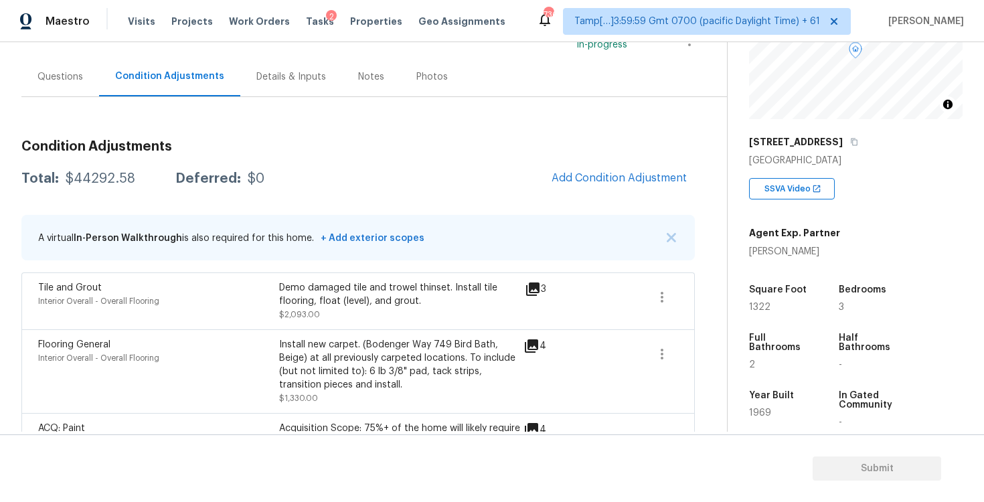
click at [76, 86] on div "Questions" at bounding box center [60, 77] width 78 height 40
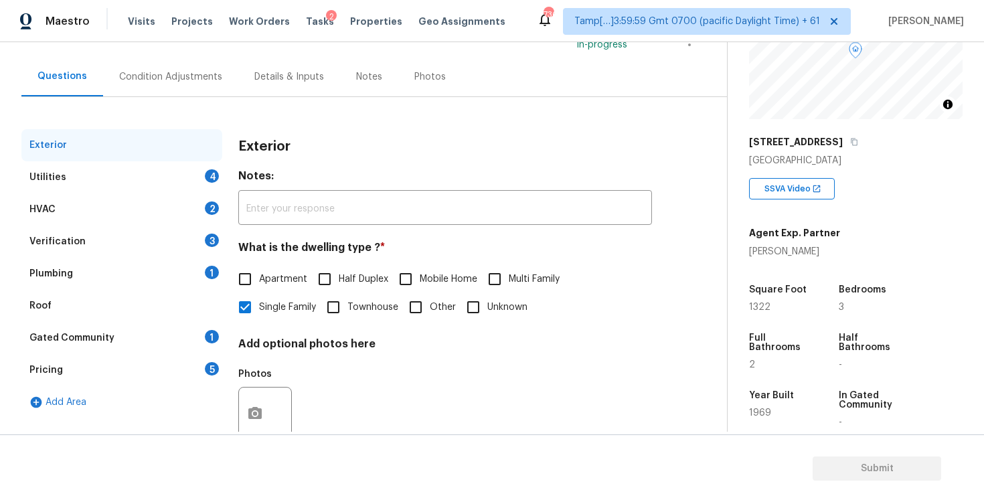
scroll to position [143, 0]
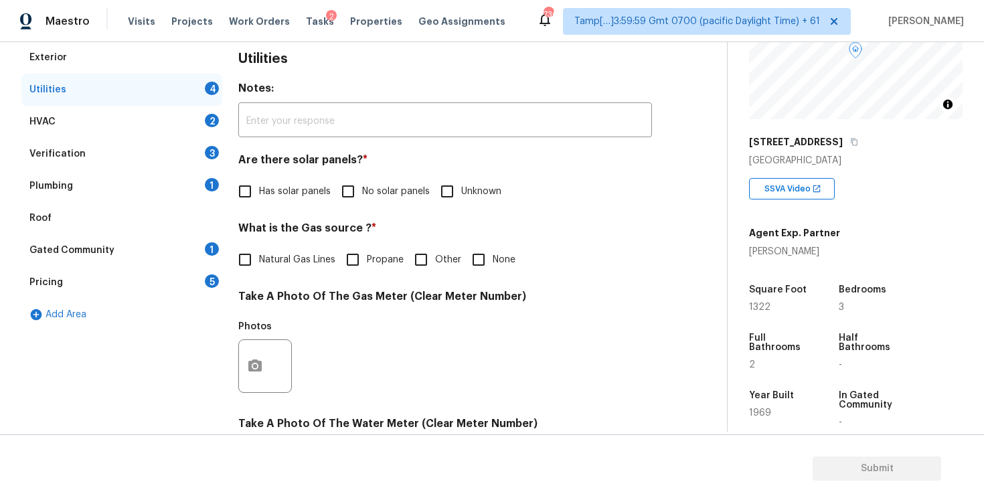
scroll to position [40, 0]
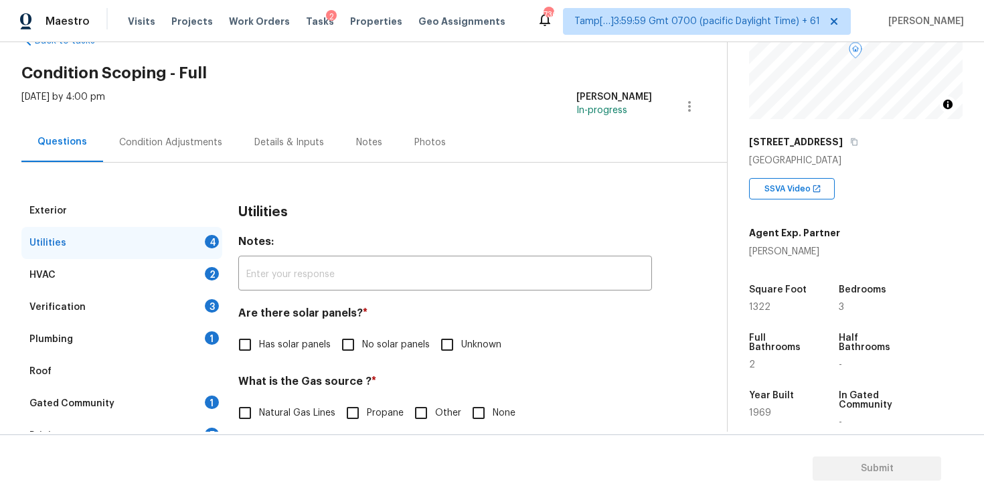
click at [187, 130] on div "Condition Adjustments" at bounding box center [170, 143] width 135 height 40
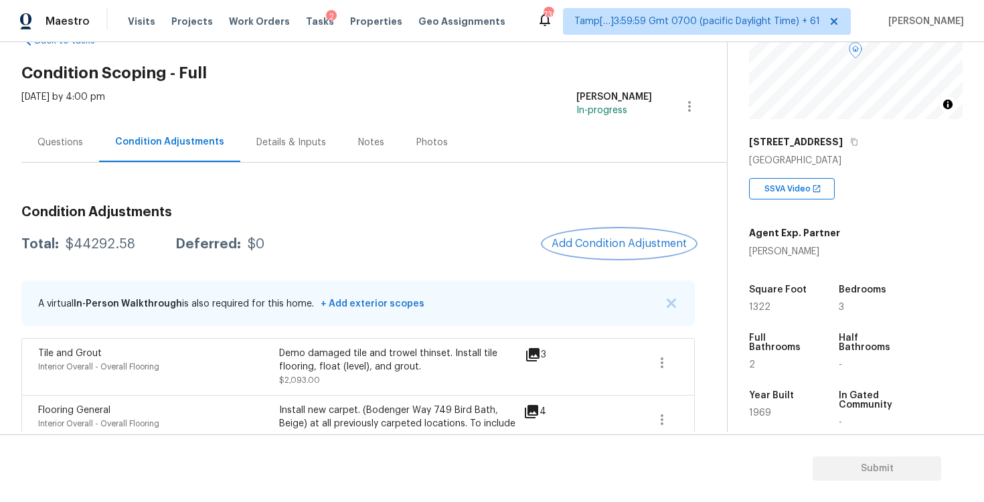
click at [609, 252] on button "Add Condition Adjustment" at bounding box center [619, 244] width 151 height 28
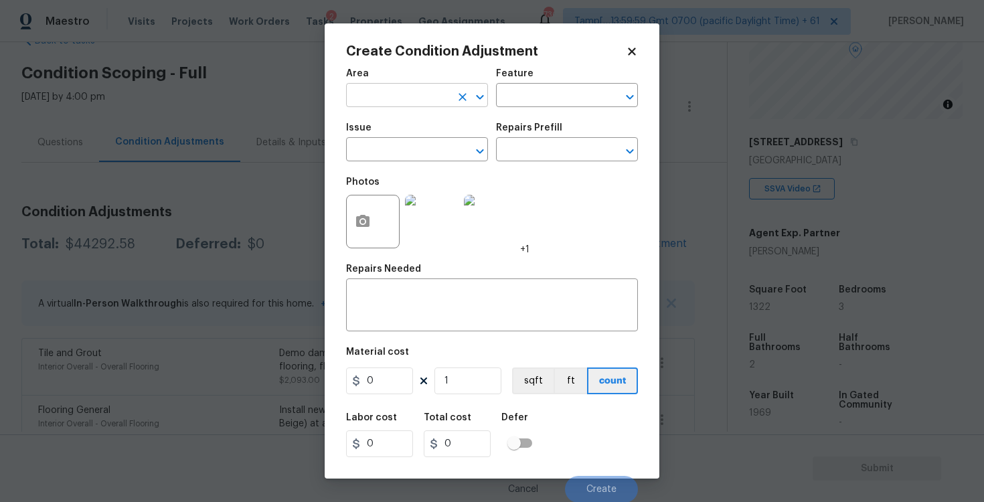
click at [394, 101] on input "text" at bounding box center [398, 96] width 104 height 21
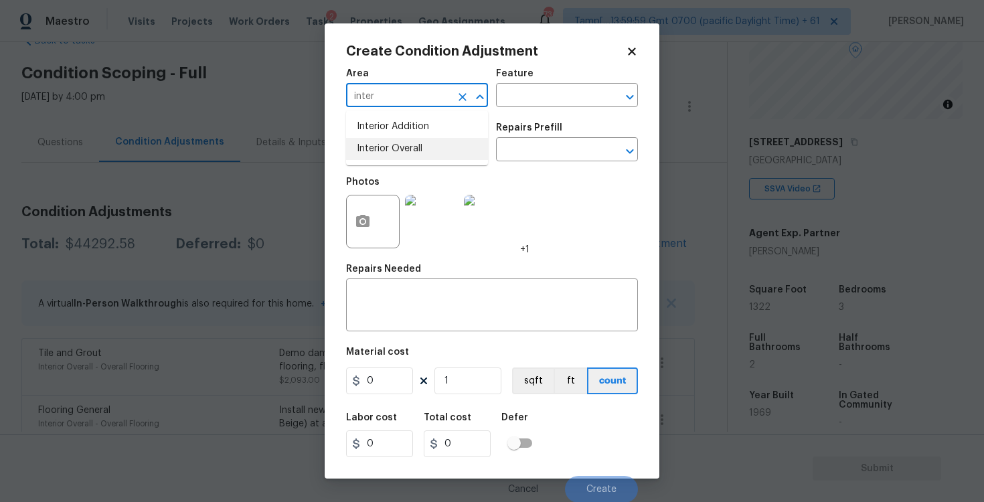
click at [401, 157] on li "Interior Overall" at bounding box center [417, 149] width 142 height 22
type input "Interior Overall"
click at [401, 157] on input "text" at bounding box center [398, 151] width 104 height 21
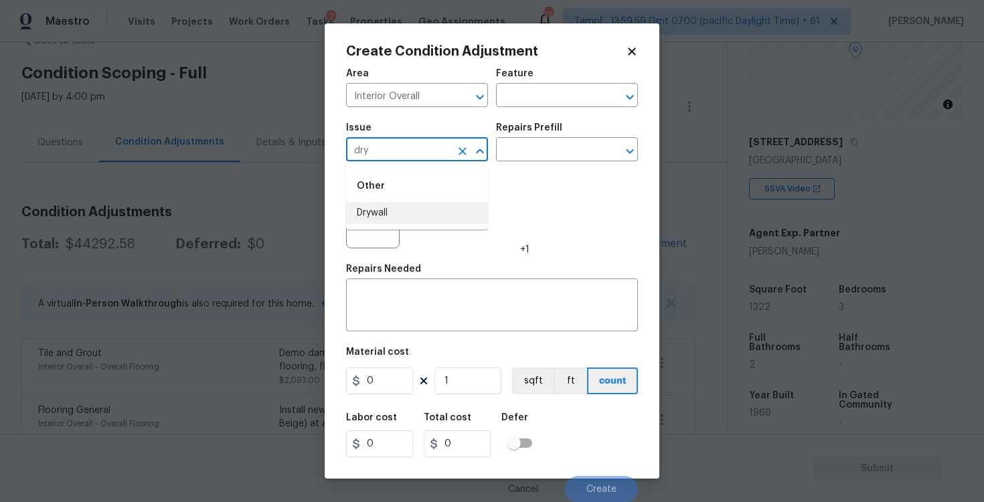
click at [415, 210] on li "Drywall" at bounding box center [417, 213] width 142 height 22
type input "Drywall"
click at [417, 326] on div "x ​" at bounding box center [492, 307] width 292 height 50
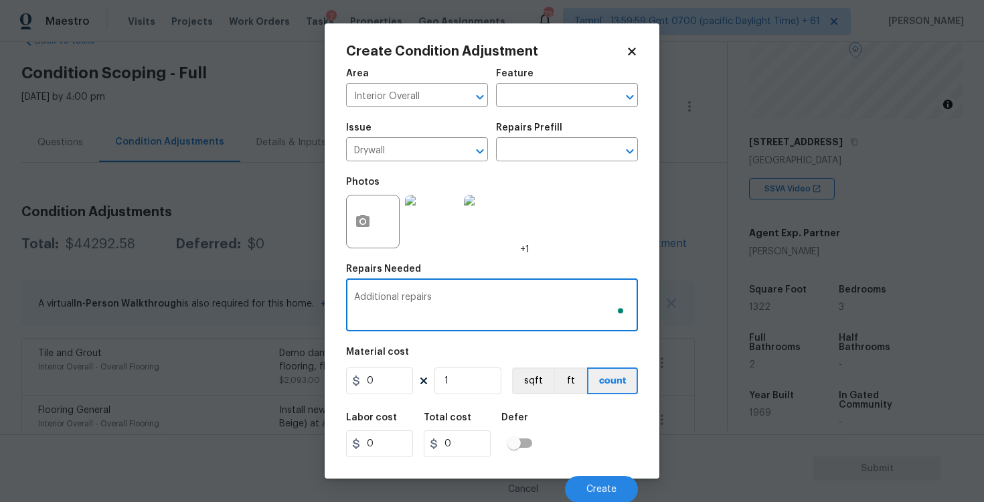
type textarea "Additional repairs"
click at [387, 397] on figure "Material cost 0 1 sqft ft count" at bounding box center [492, 373] width 292 height 50
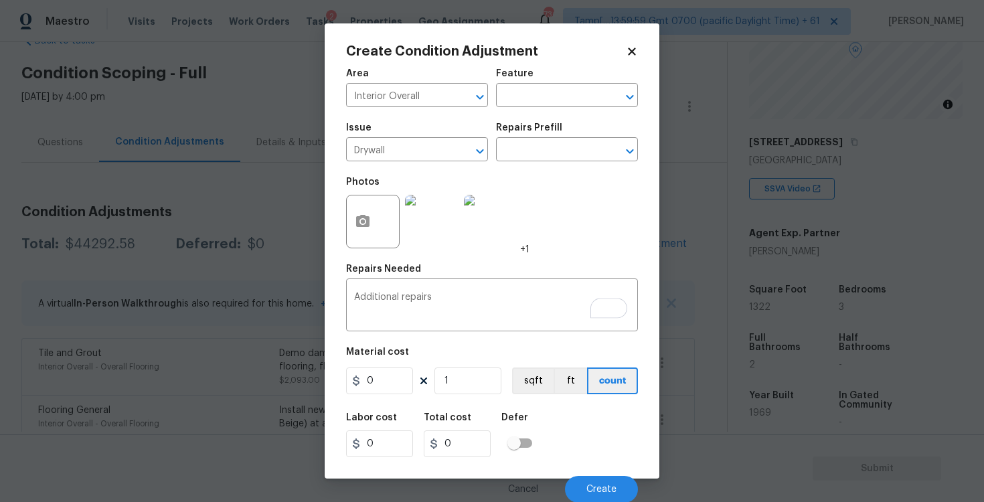
click at [537, 423] on div "Defer" at bounding box center [521, 421] width 39 height 17
click at [575, 467] on div "Cancel Create" at bounding box center [492, 483] width 292 height 37
click at [589, 484] on span "Create" at bounding box center [602, 489] width 30 height 10
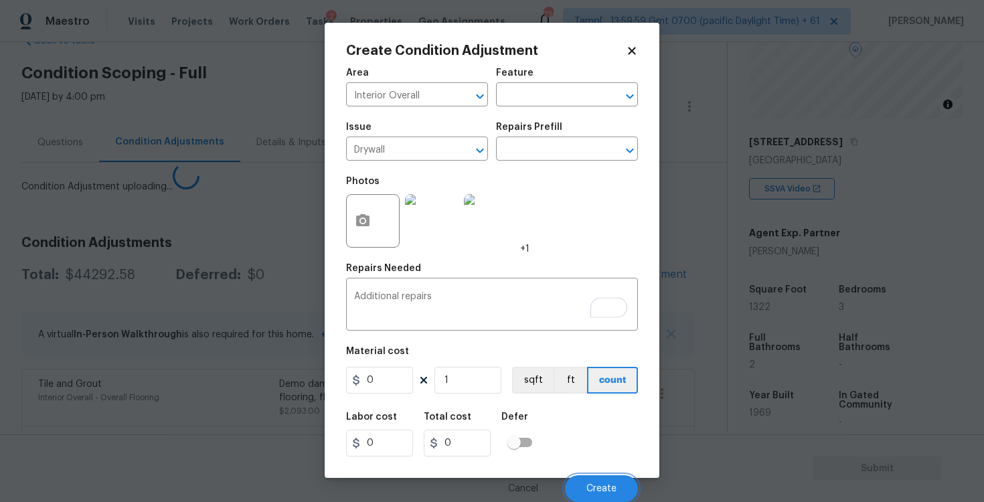
scroll to position [0, 0]
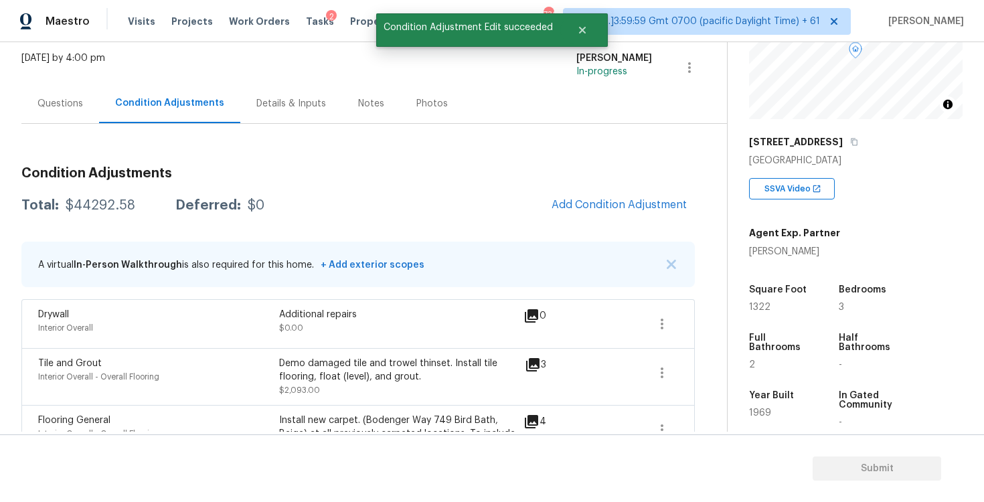
click at [71, 112] on div "Questions" at bounding box center [60, 104] width 78 height 40
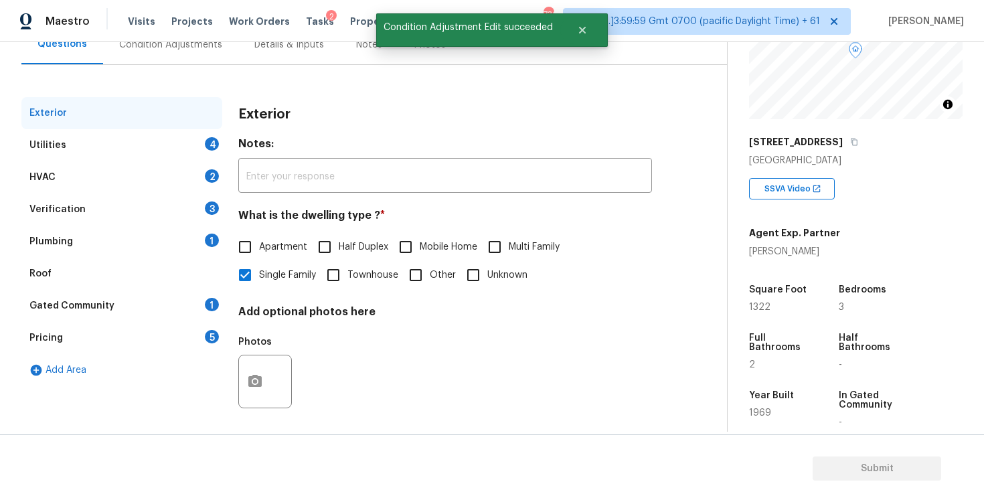
scroll to position [143, 0]
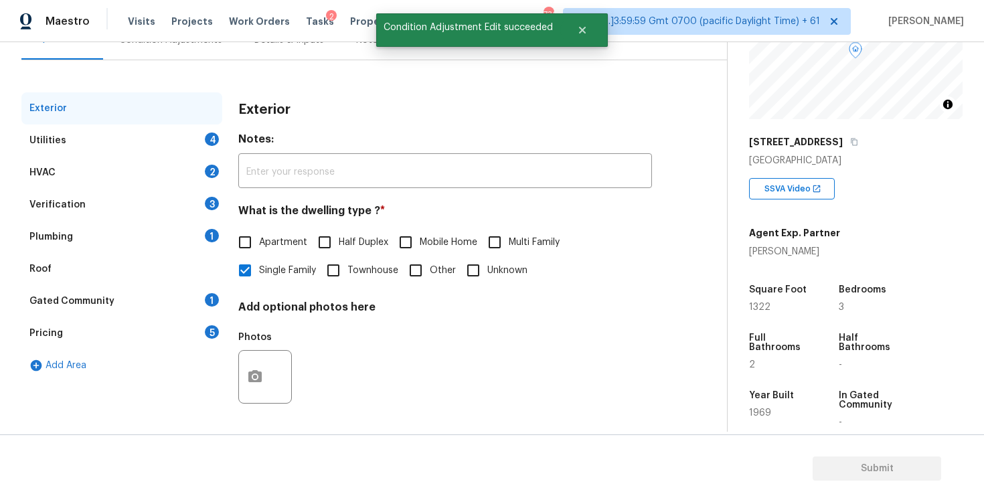
click at [164, 133] on div "Utilities 4" at bounding box center [121, 141] width 201 height 32
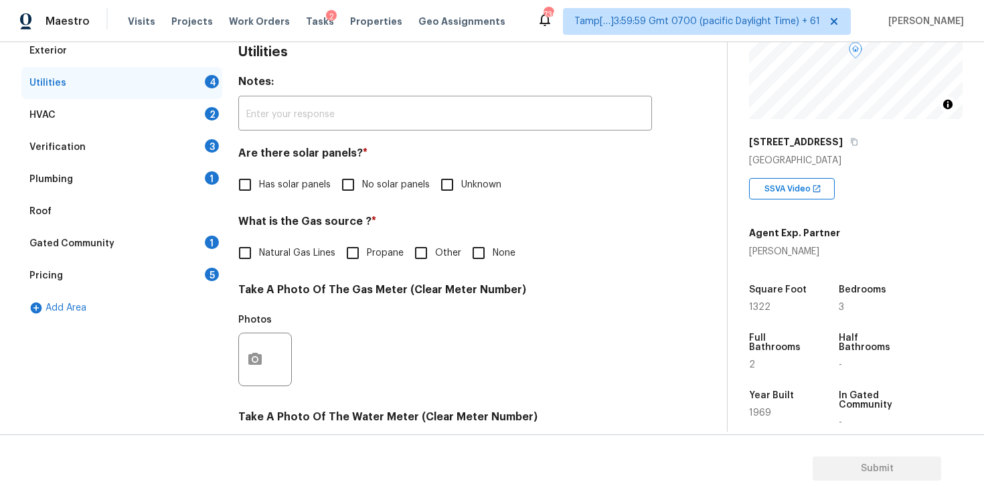
scroll to position [206, 0]
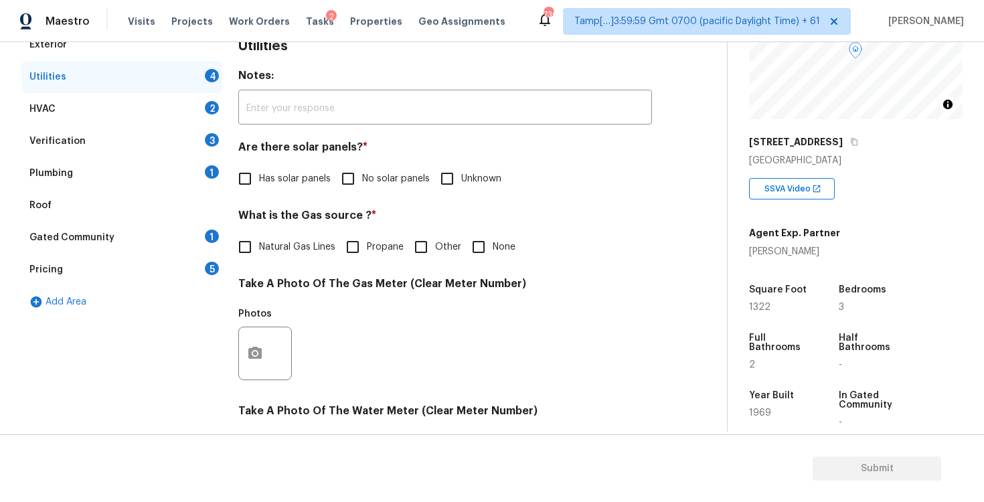
click at [339, 199] on div "Utilities Notes: ​ Are there solar panels? * Has solar panels No solar panels U…" at bounding box center [445, 378] width 414 height 698
click at [358, 168] on input "No solar panels" at bounding box center [348, 179] width 28 height 28
checkbox input "true"
click at [293, 250] on span "Natural Gas Lines" at bounding box center [297, 247] width 76 height 14
click at [259, 250] on input "Natural Gas Lines" at bounding box center [245, 247] width 28 height 28
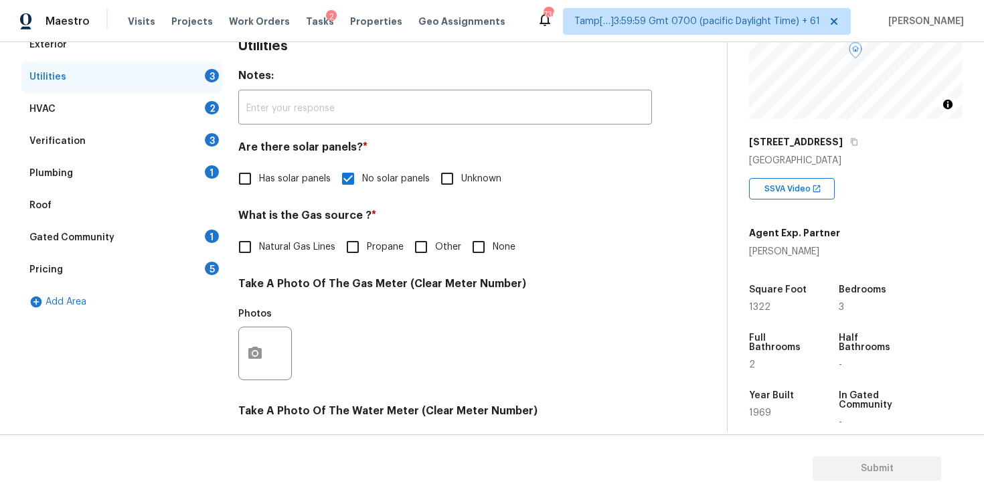
checkbox input "true"
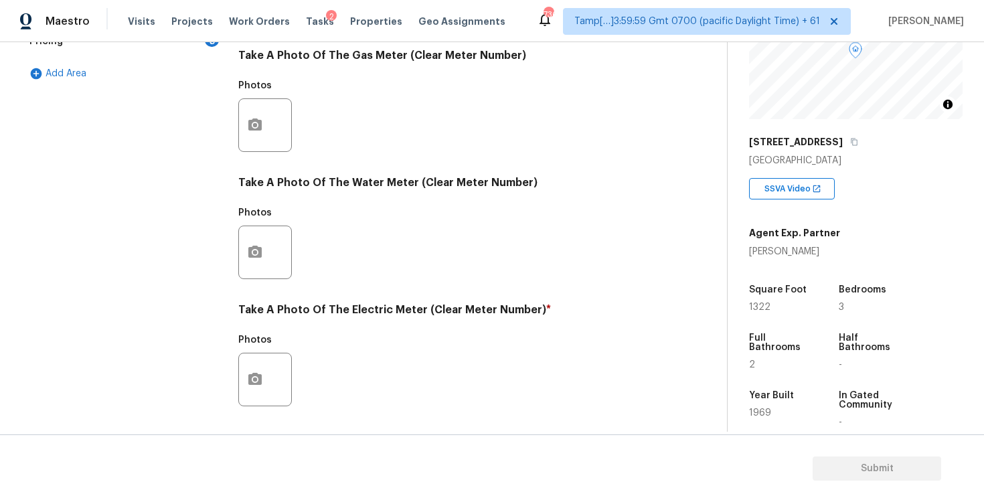
scroll to position [504, 0]
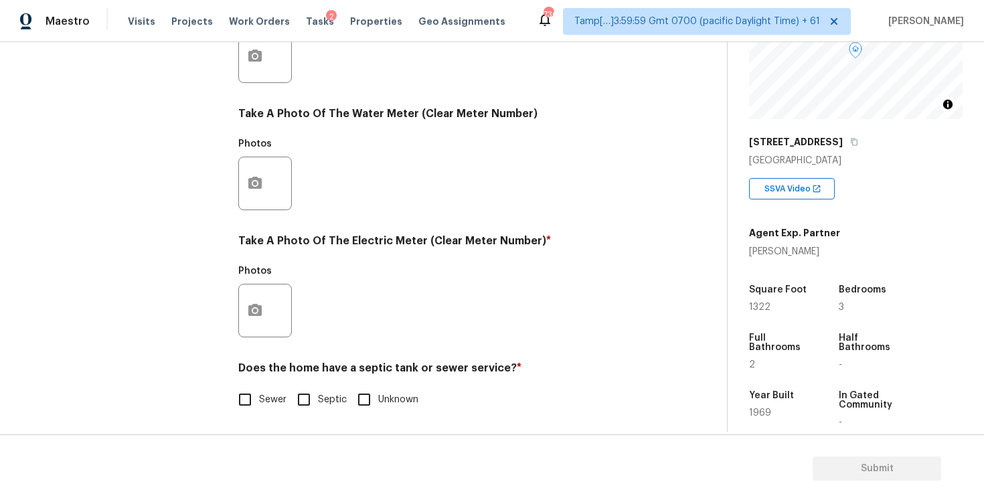
click at [271, 293] on div at bounding box center [265, 311] width 54 height 54
click at [262, 321] on button "button" at bounding box center [255, 311] width 32 height 52
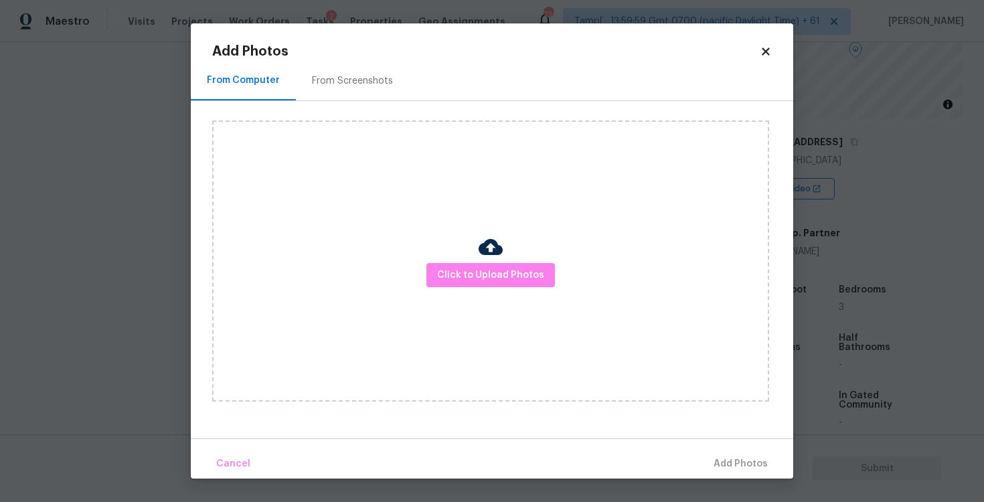
click at [498, 259] on div at bounding box center [491, 249] width 24 height 28
click at [495, 273] on span "Click to Upload Photos" at bounding box center [490, 275] width 107 height 17
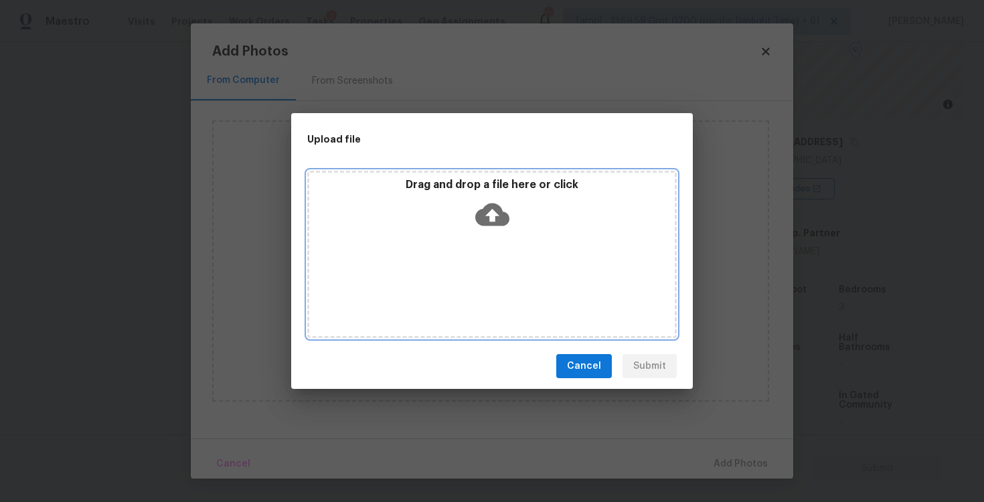
click at [493, 222] on icon at bounding box center [492, 215] width 34 height 23
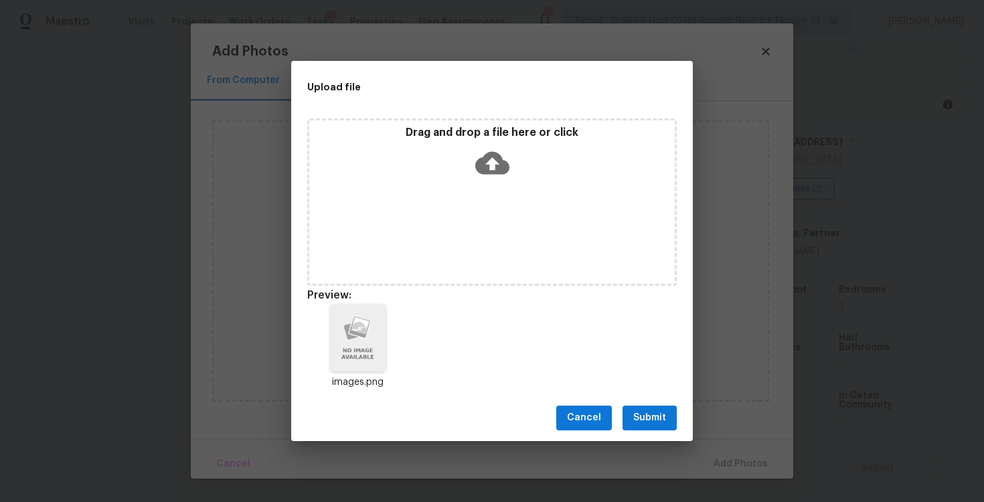
click at [648, 428] on button "Submit" at bounding box center [650, 418] width 54 height 25
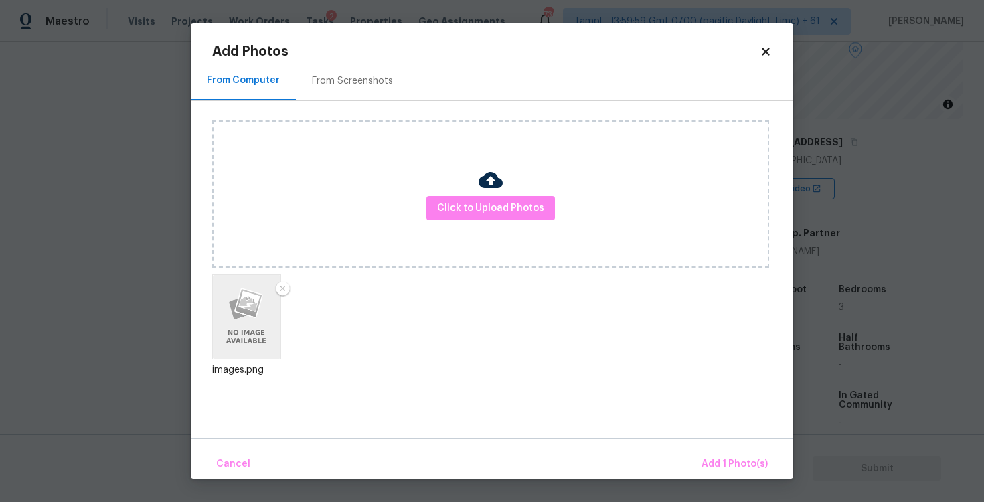
click at [750, 481] on body "Maestro Visits Projects Work Orders Tasks 2 Properties Geo Assignments 736 Tamp…" at bounding box center [492, 251] width 984 height 502
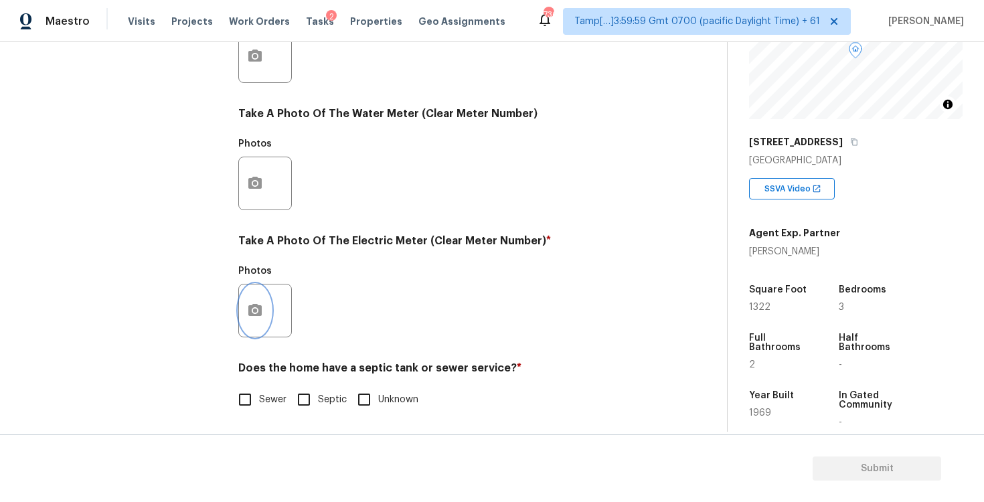
click at [261, 321] on button "button" at bounding box center [255, 311] width 32 height 52
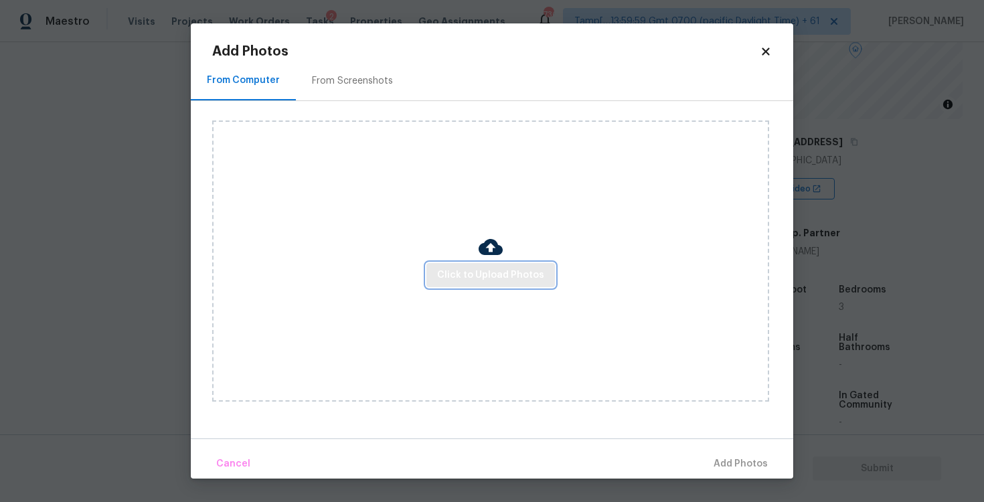
click at [479, 273] on span "Click to Upload Photos" at bounding box center [490, 275] width 107 height 17
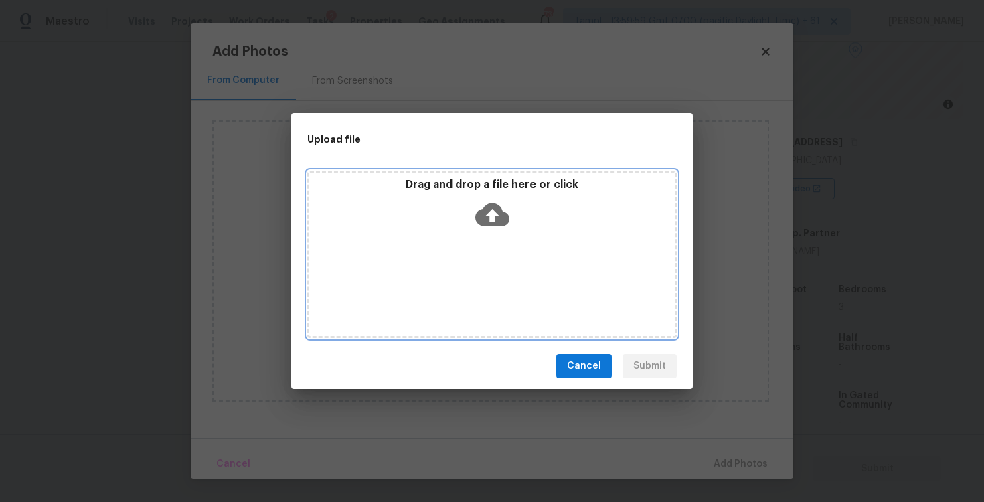
click at [503, 200] on icon at bounding box center [492, 215] width 34 height 34
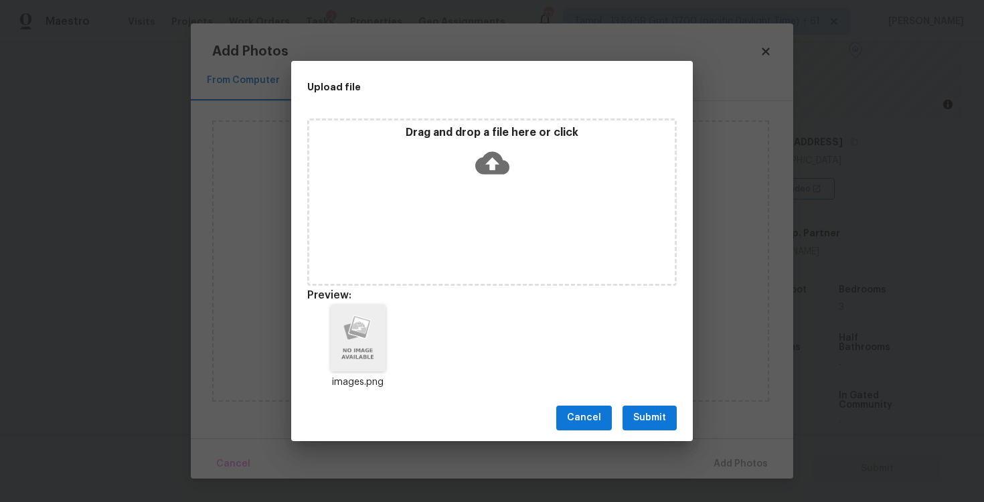
click at [639, 413] on span "Submit" at bounding box center [649, 418] width 33 height 17
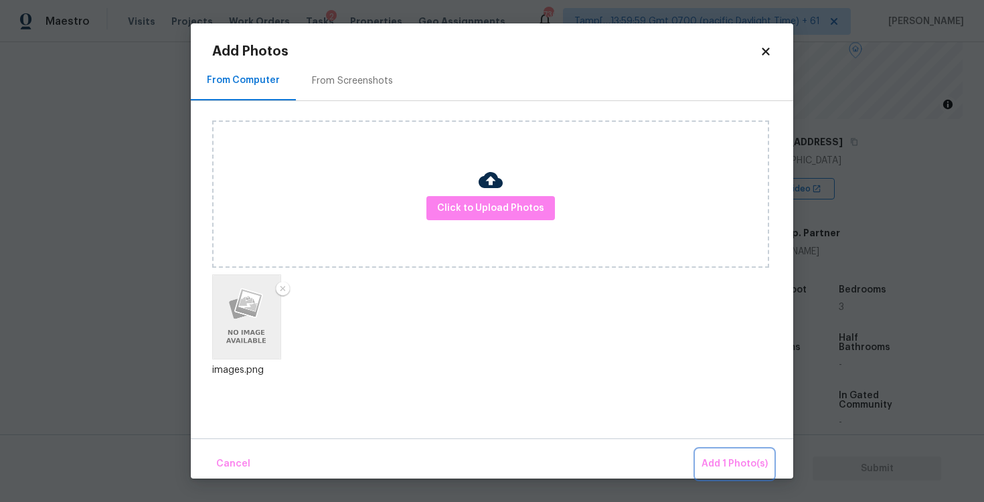
click at [711, 460] on span "Add 1 Photo(s)" at bounding box center [735, 464] width 66 height 17
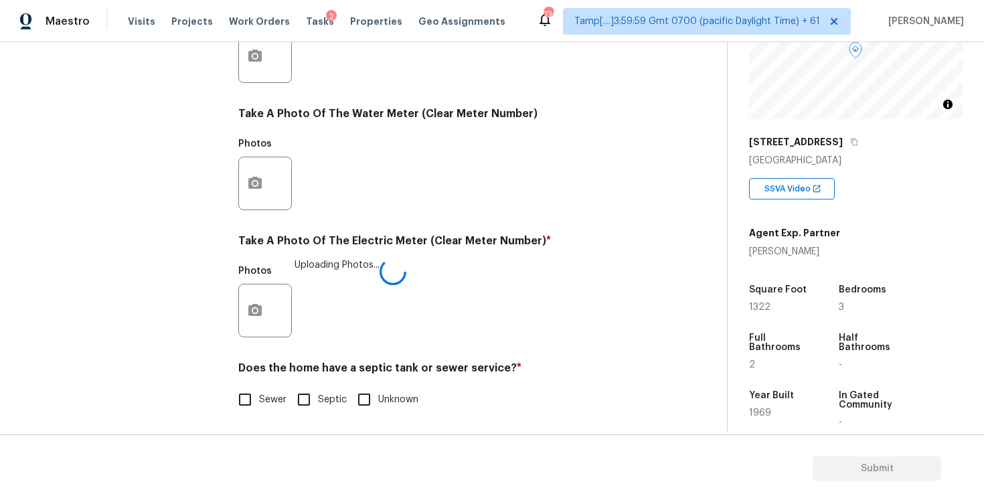
click at [259, 395] on span "Sewer" at bounding box center [272, 400] width 27 height 14
click at [259, 395] on input "Sewer" at bounding box center [245, 400] width 28 height 28
checkbox input "true"
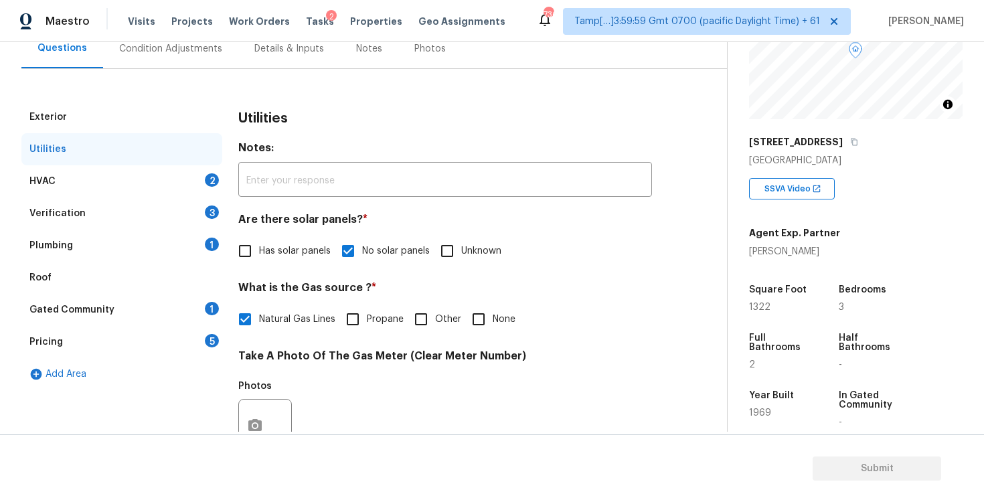
scroll to position [99, 0]
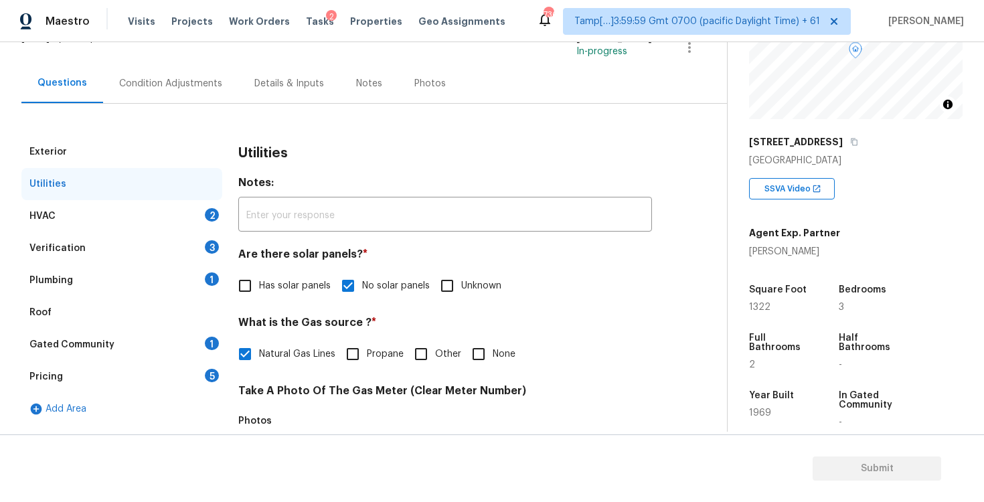
click at [196, 218] on div "HVAC 2" at bounding box center [121, 216] width 201 height 32
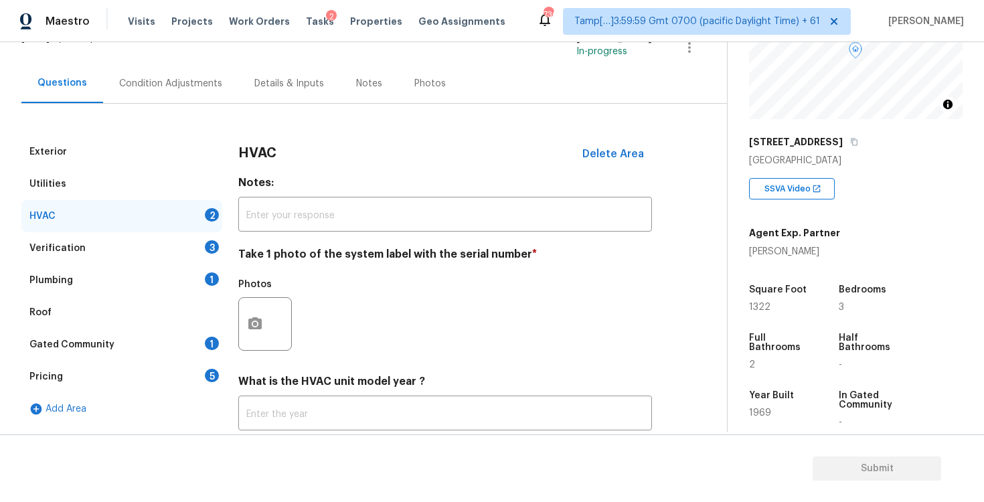
scroll to position [187, 0]
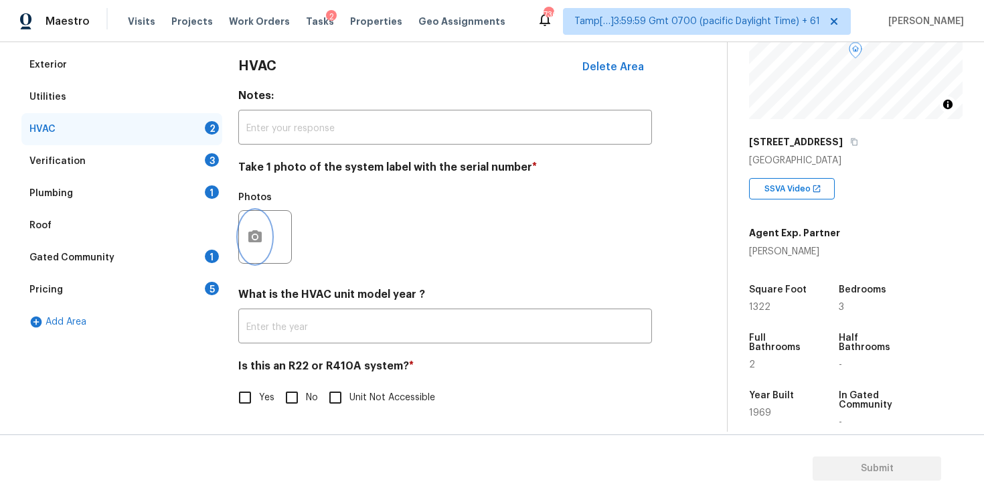
click at [256, 238] on circle "button" at bounding box center [255, 237] width 4 height 4
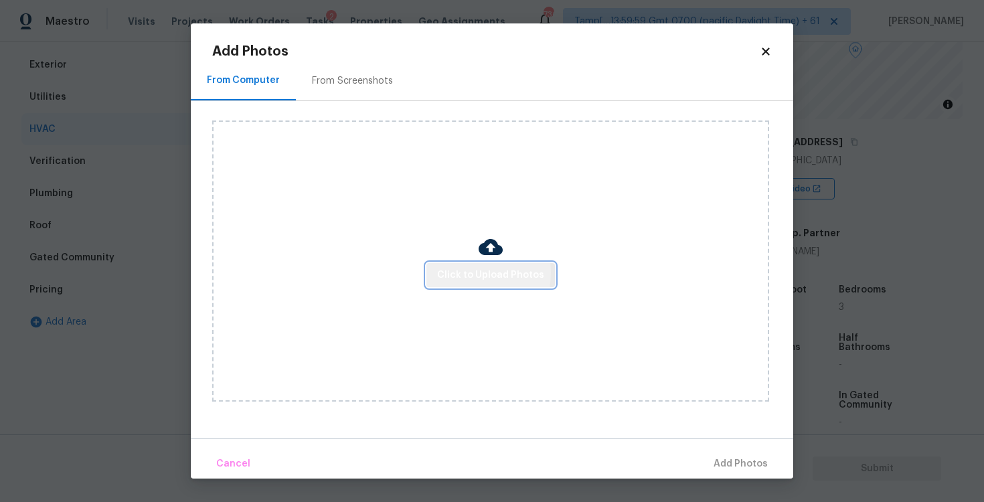
click at [451, 273] on span "Click to Upload Photos" at bounding box center [490, 275] width 107 height 17
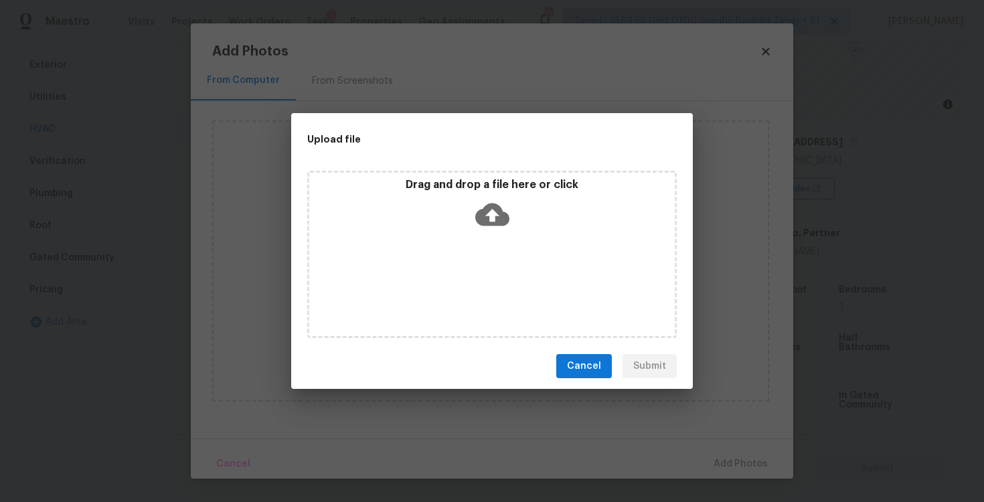
click at [493, 204] on icon at bounding box center [492, 215] width 34 height 23
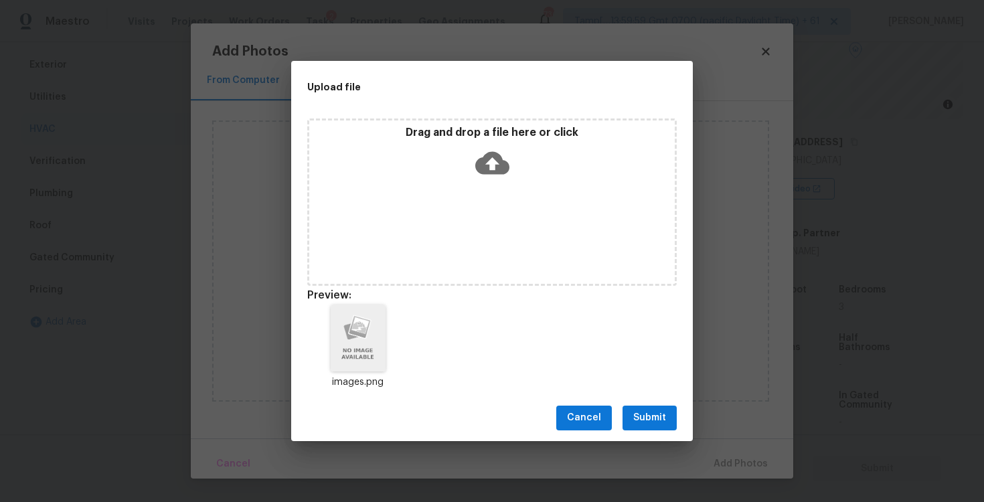
click at [652, 418] on span "Submit" at bounding box center [649, 418] width 33 height 17
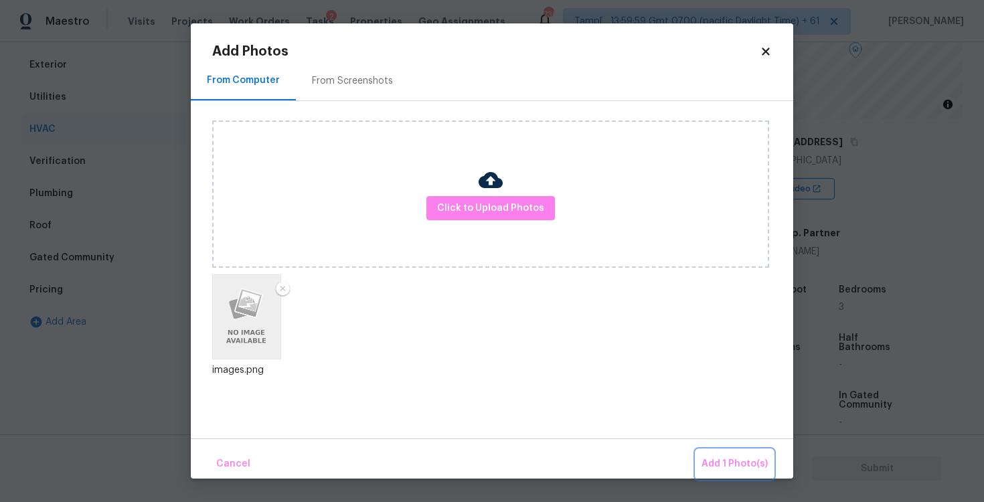
click at [729, 457] on span "Add 1 Photo(s)" at bounding box center [735, 464] width 66 height 17
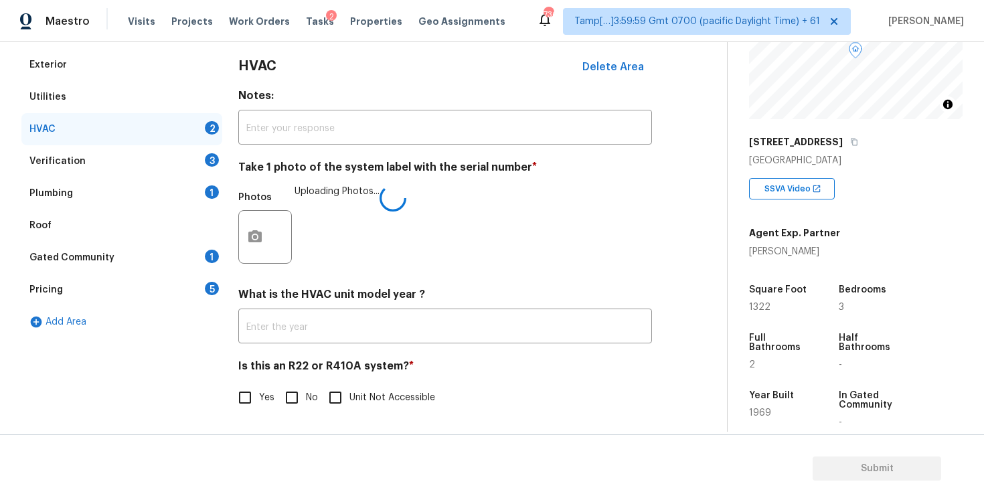
click at [305, 394] on input "No" at bounding box center [292, 398] width 28 height 28
checkbox input "true"
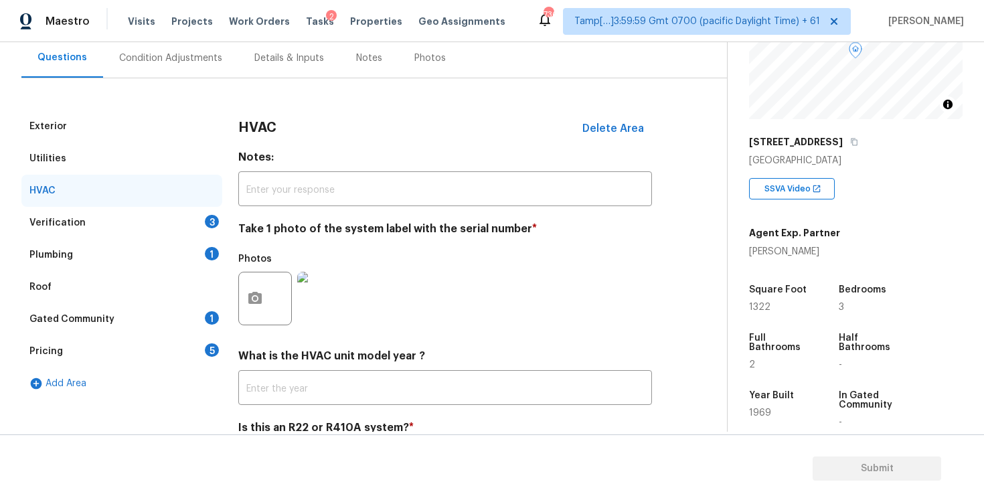
click at [201, 223] on div "Verification 3" at bounding box center [121, 223] width 201 height 32
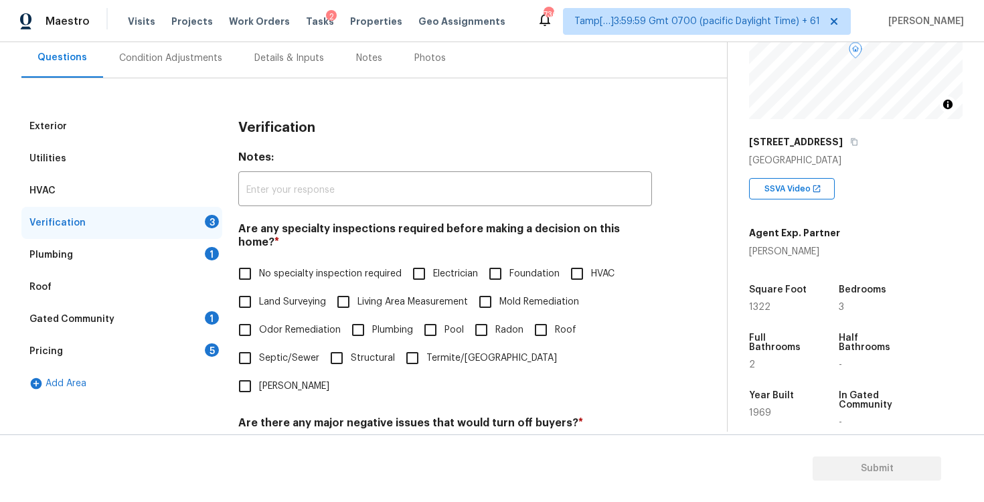
scroll to position [224, 0]
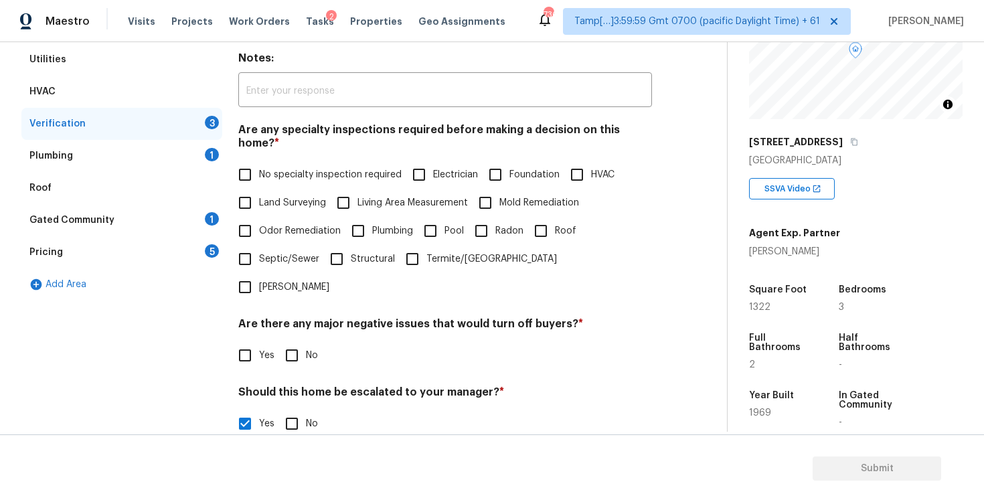
click at [502, 189] on label "Mold Remediation" at bounding box center [525, 203] width 108 height 28
click at [500, 189] on input "Mold Remediation" at bounding box center [485, 203] width 28 height 28
checkbox input "true"
click at [503, 166] on input "Foundation" at bounding box center [495, 175] width 28 height 28
checkbox input "true"
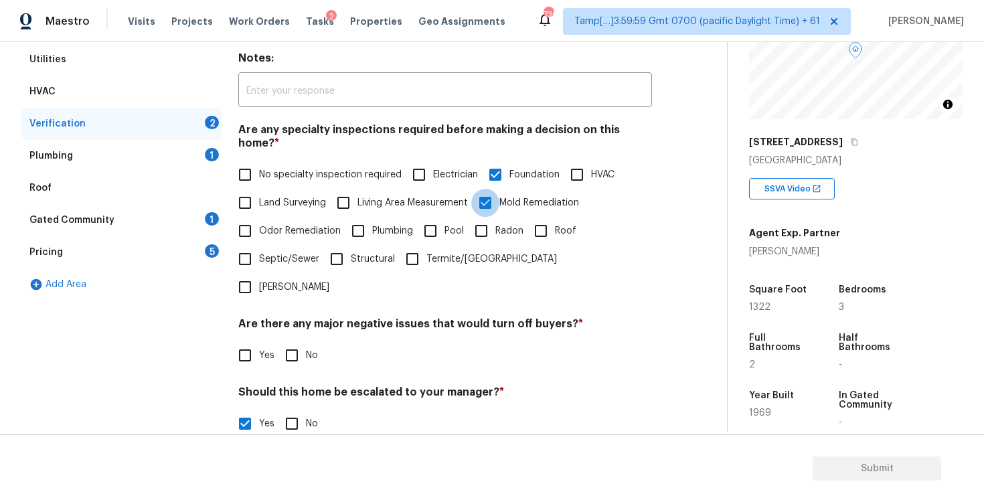
click at [491, 189] on input "Mold Remediation" at bounding box center [485, 203] width 28 height 28
checkbox input "false"
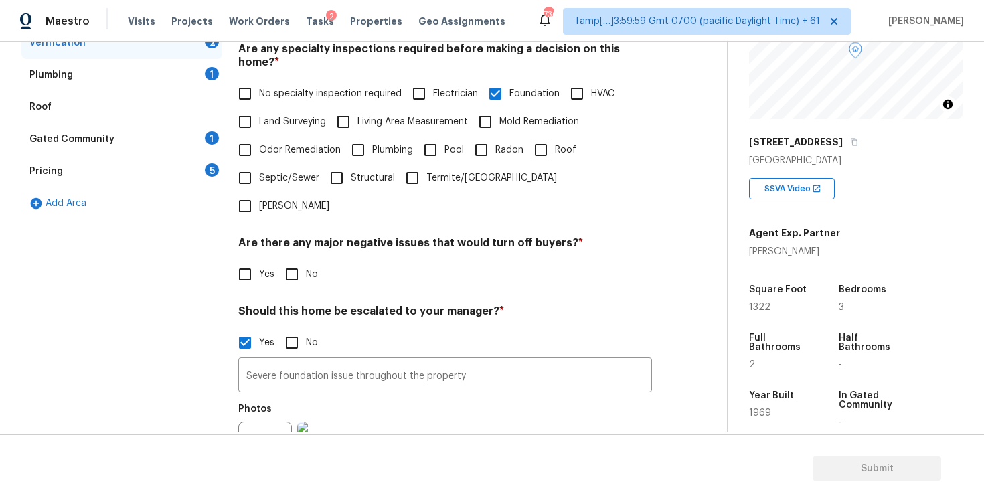
click at [293, 260] on input "No" at bounding box center [292, 274] width 28 height 28
checkbox input "true"
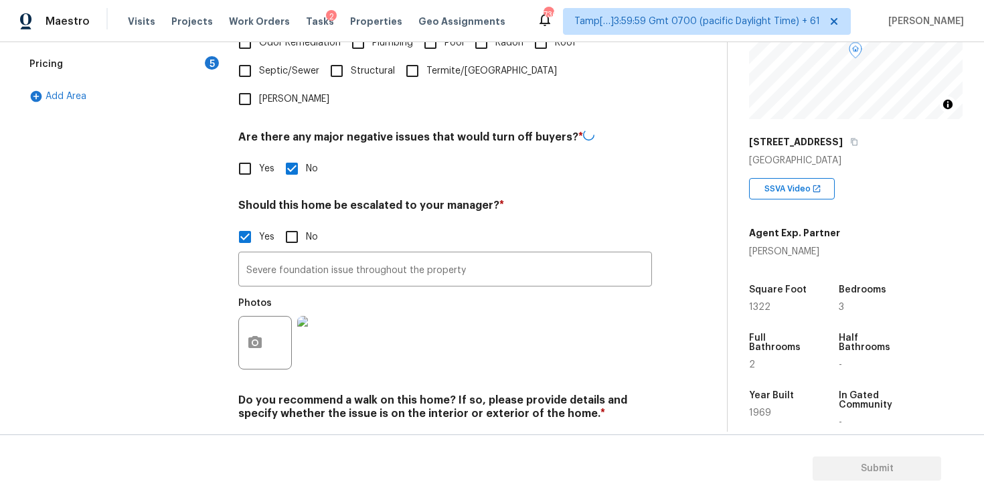
scroll to position [417, 0]
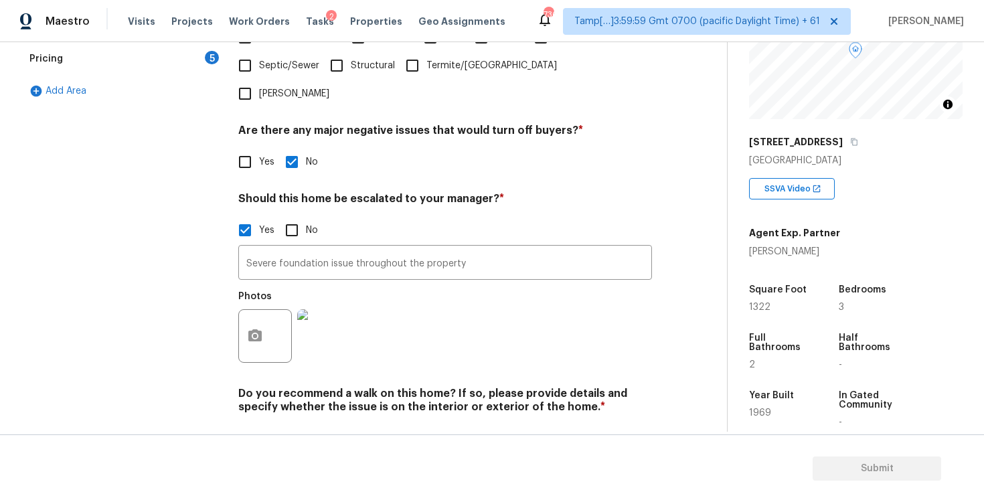
click at [295, 425] on input "No" at bounding box center [292, 439] width 28 height 28
checkbox input "true"
click at [267, 310] on button "button" at bounding box center [255, 336] width 32 height 52
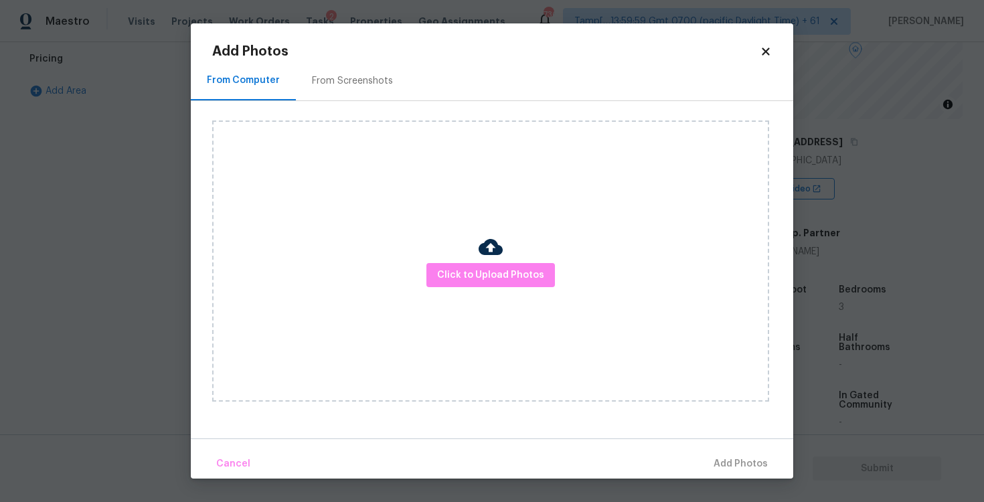
click at [508, 295] on div "Click to Upload Photos" at bounding box center [490, 261] width 557 height 281
click at [505, 271] on span "Click to Upload Photos" at bounding box center [490, 275] width 107 height 17
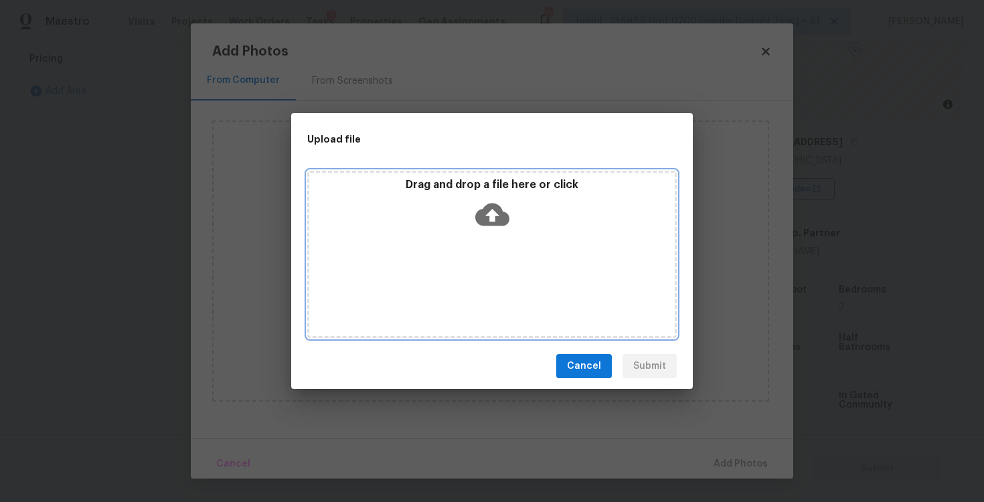
click at [491, 214] on icon at bounding box center [492, 215] width 34 height 34
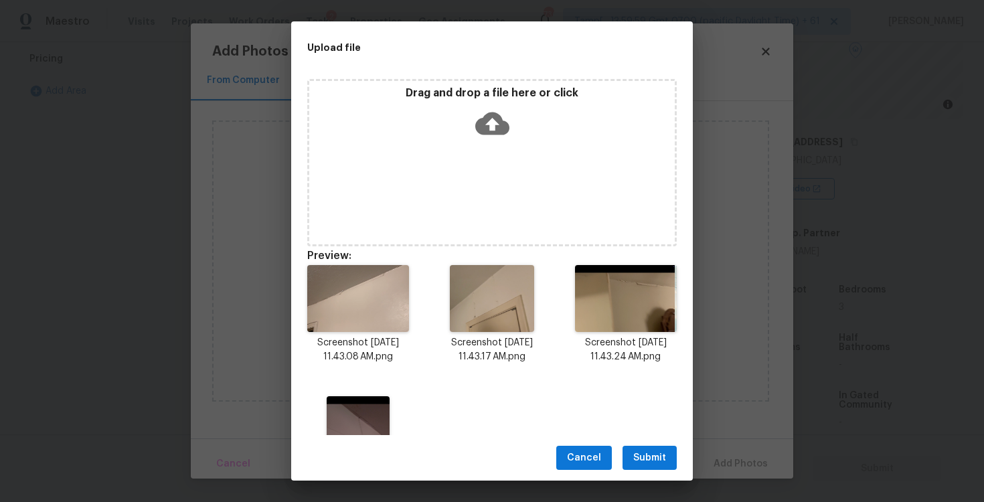
scroll to position [76, 0]
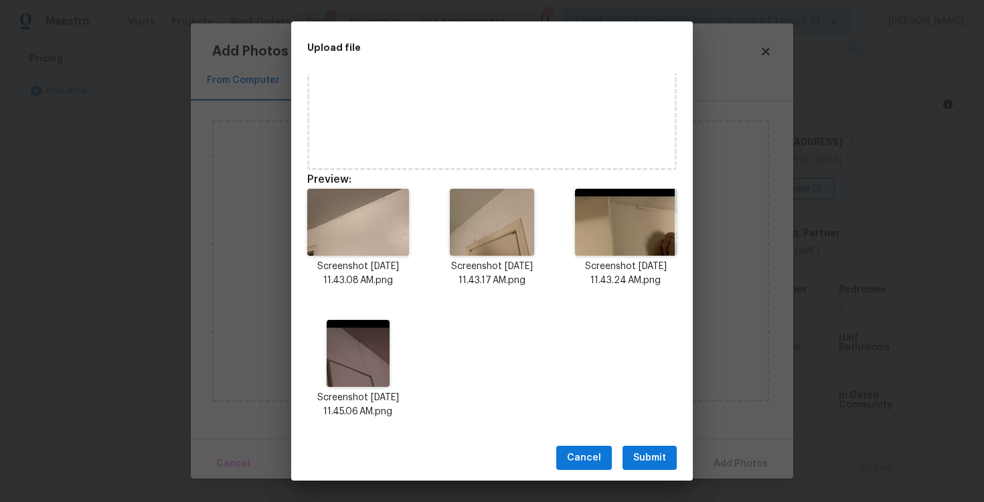
click at [648, 450] on span "Submit" at bounding box center [649, 458] width 33 height 17
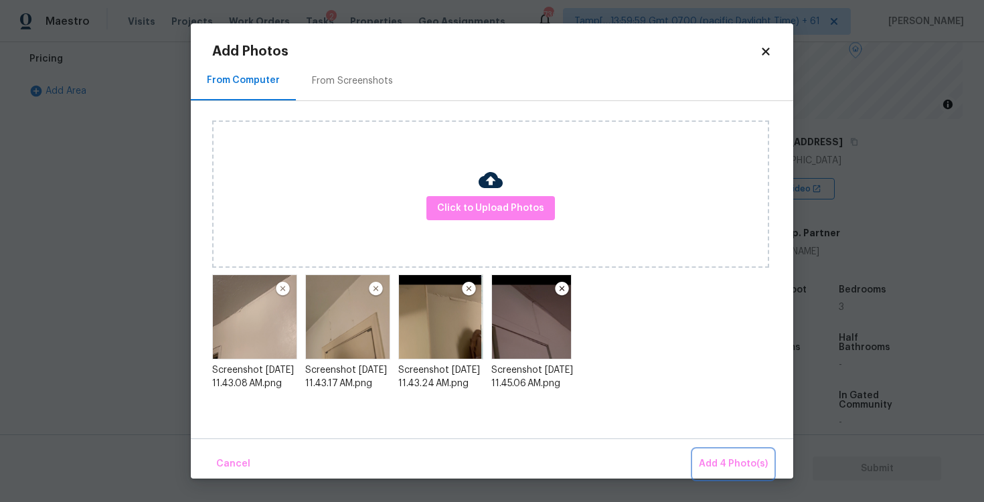
click at [730, 456] on span "Add 4 Photo(s)" at bounding box center [733, 464] width 69 height 17
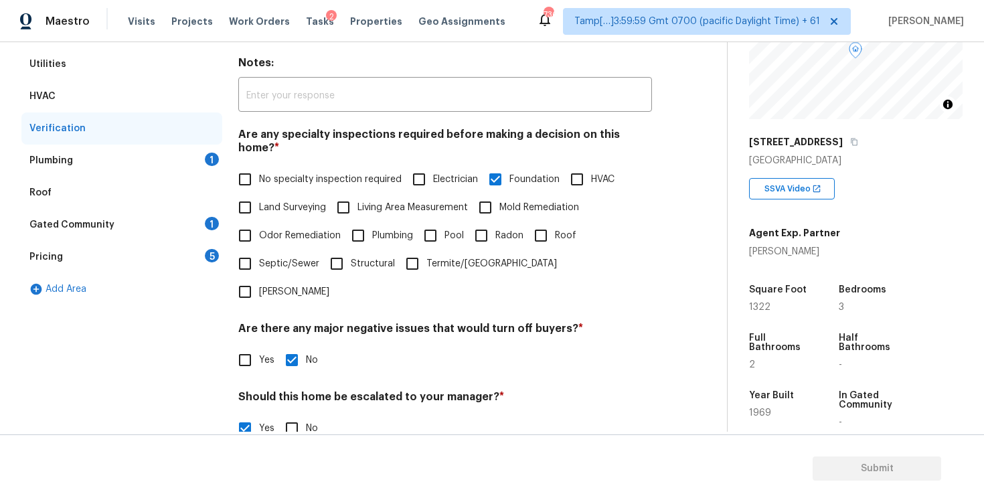
scroll to position [211, 0]
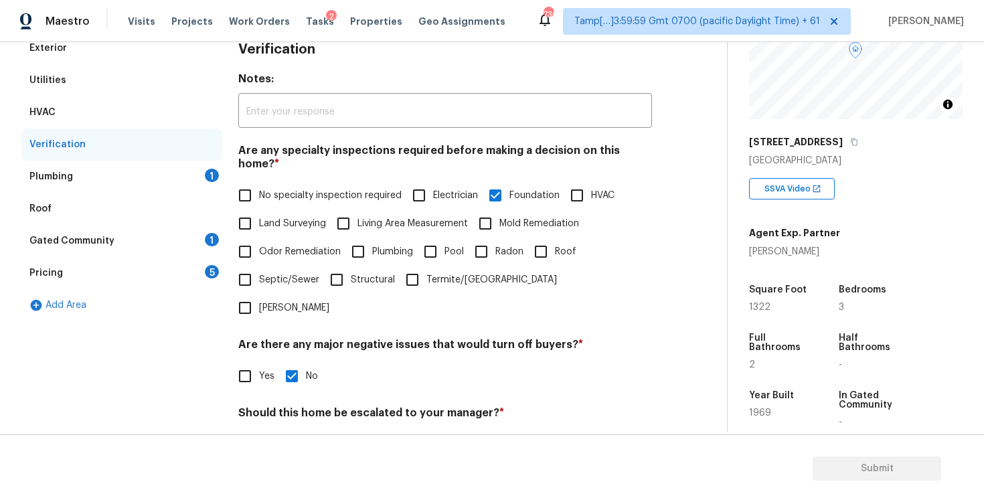
click at [192, 173] on div "Plumbing 1" at bounding box center [121, 177] width 201 height 32
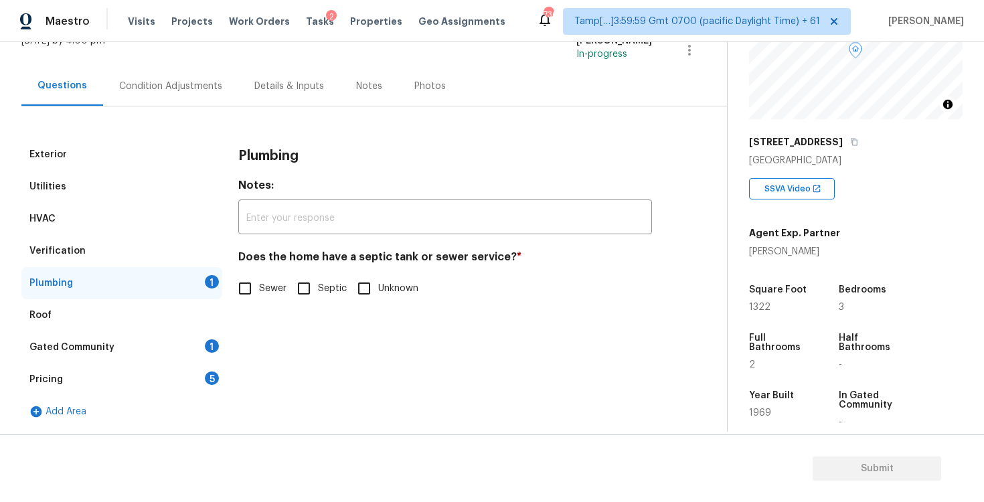
scroll to position [96, 0]
click at [247, 299] on input "Sewer" at bounding box center [245, 289] width 28 height 28
checkbox input "true"
click at [214, 335] on div "Gated Community 1" at bounding box center [121, 347] width 201 height 32
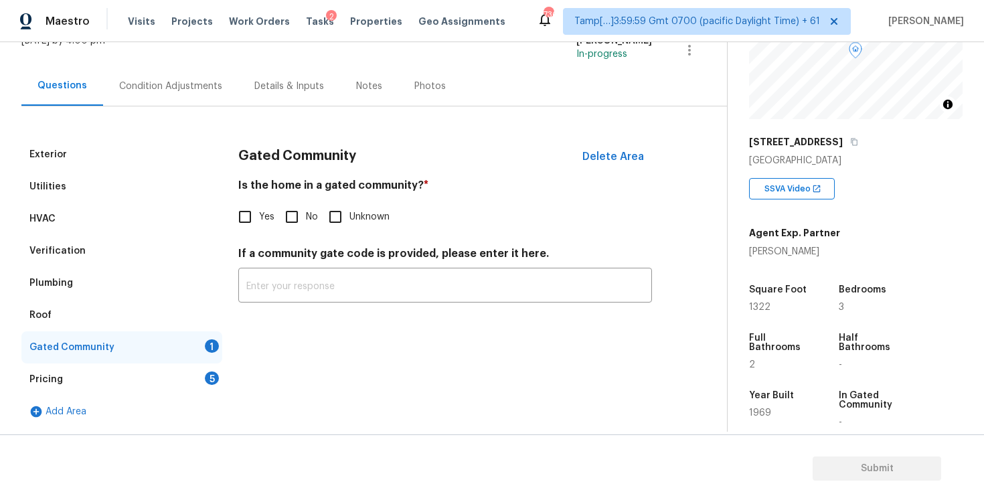
click at [297, 202] on div "Is the home in a gated community? * Yes No Unknown" at bounding box center [445, 205] width 414 height 52
click at [288, 215] on input "No" at bounding box center [292, 217] width 28 height 28
checkbox input "true"
click at [202, 377] on div "Pricing 5" at bounding box center [121, 380] width 201 height 32
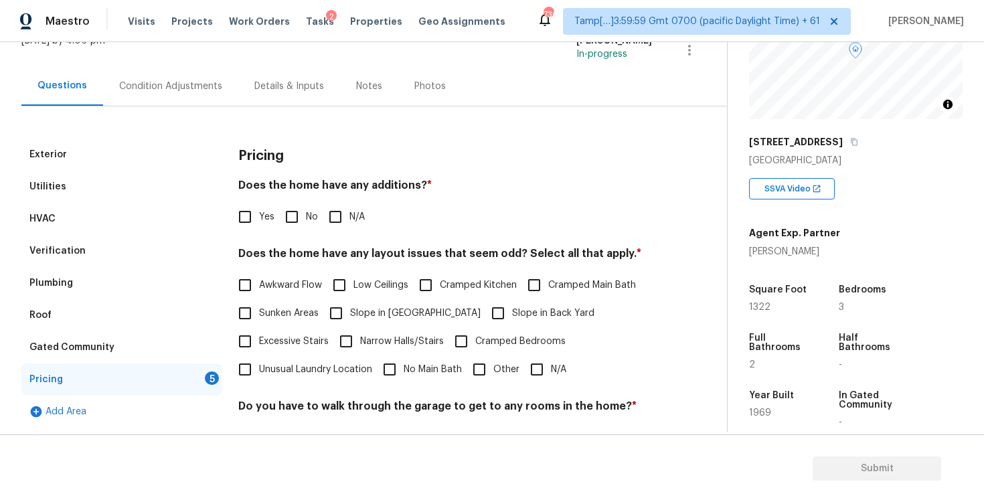
click at [287, 224] on input "No" at bounding box center [292, 217] width 28 height 28
checkbox input "true"
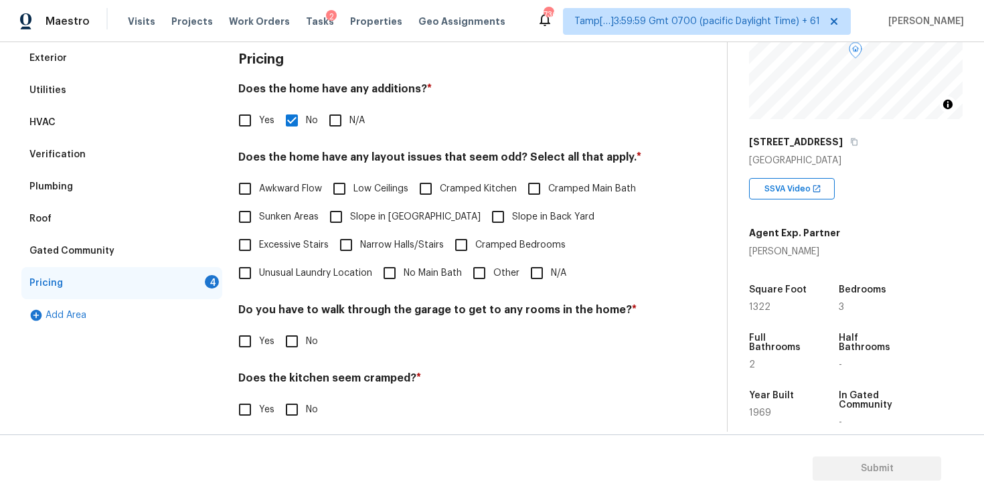
click at [540, 278] on input "N/A" at bounding box center [537, 273] width 28 height 28
checkbox input "true"
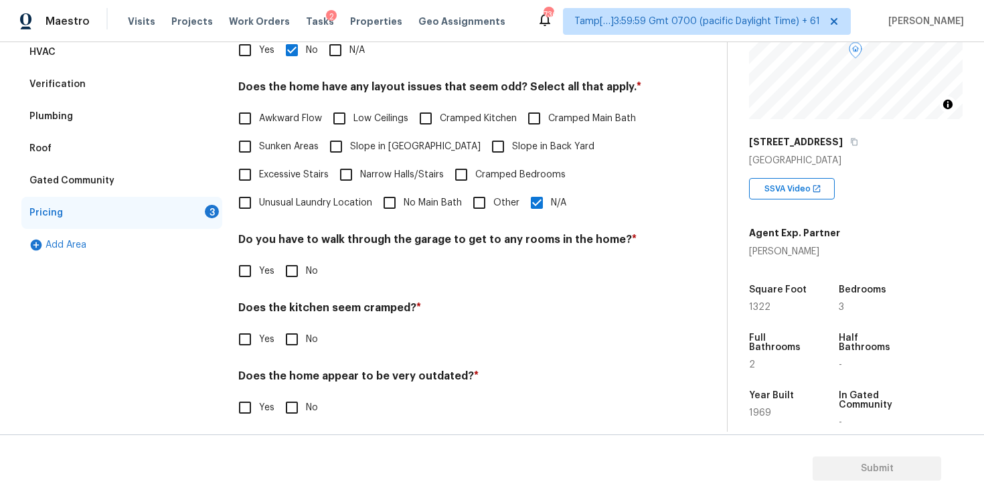
scroll to position [273, 0]
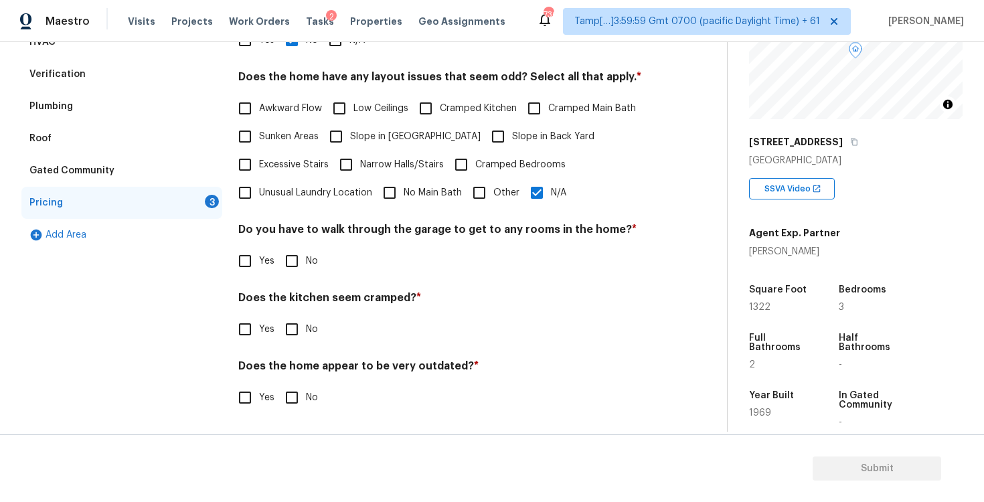
click at [291, 260] on input "No" at bounding box center [292, 261] width 28 height 28
checkbox input "true"
click at [297, 325] on input "No" at bounding box center [292, 331] width 28 height 28
checkbox input "true"
click at [298, 378] on div "Does the home appear to be very outdated? * Yes No" at bounding box center [445, 387] width 414 height 52
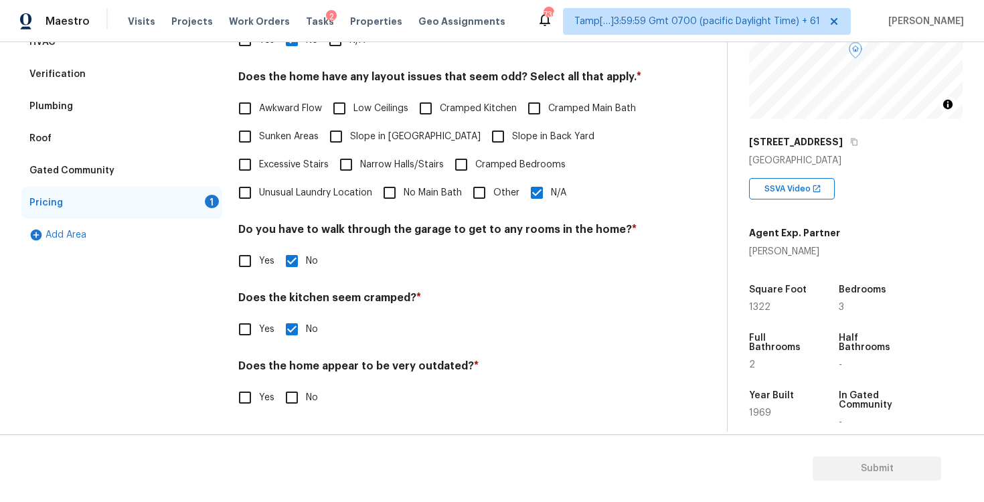
click at [297, 394] on input "No" at bounding box center [292, 398] width 28 height 28
checkbox input "true"
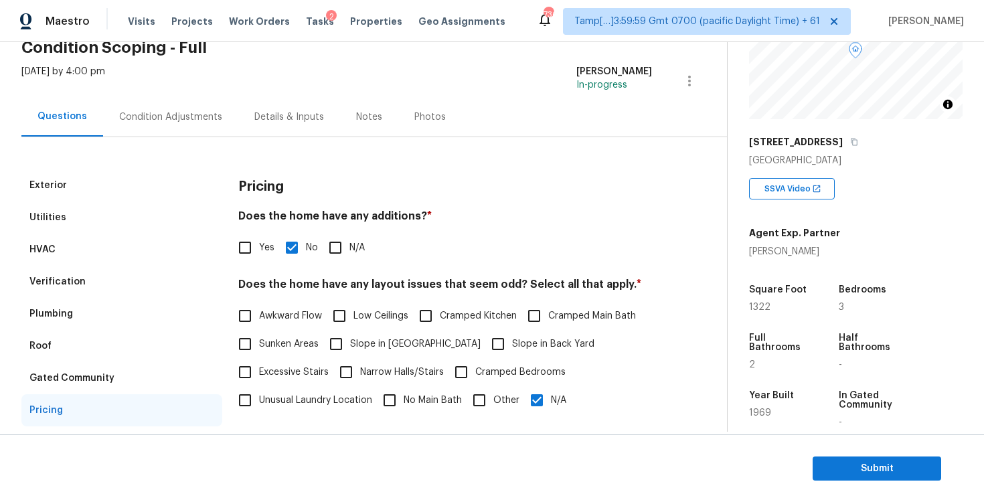
scroll to position [48, 0]
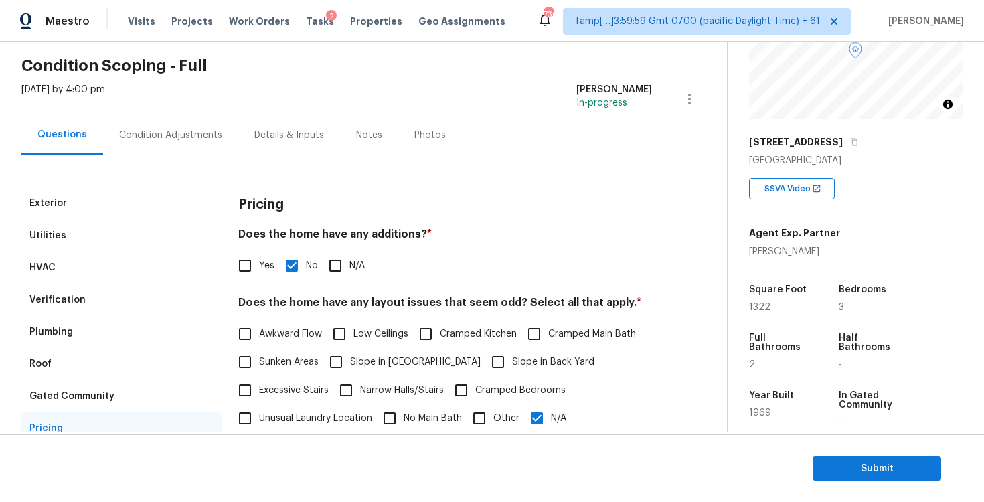
click at [186, 136] on div "Condition Adjustments" at bounding box center [170, 135] width 103 height 13
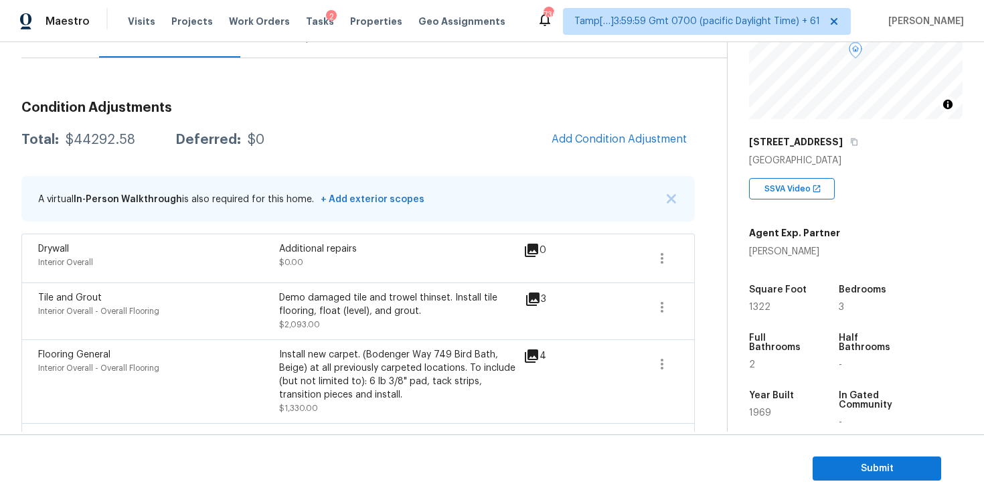
scroll to position [143, 0]
drag, startPoint x: 62, startPoint y: 139, endPoint x: 145, endPoint y: 138, distance: 83.7
click at [145, 139] on div "Total: $44292.58 Deferred: $0" at bounding box center [142, 141] width 243 height 13
copy div "$44292.58"
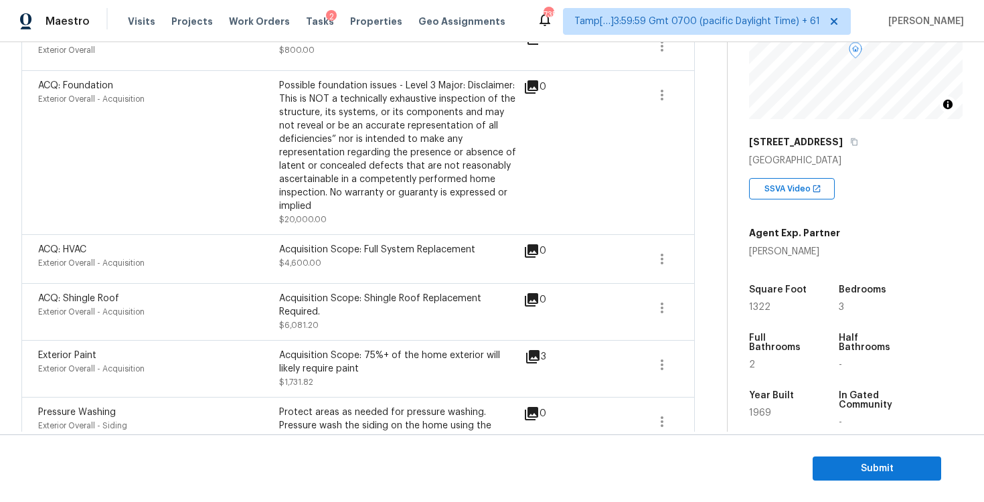
scroll to position [1106, 0]
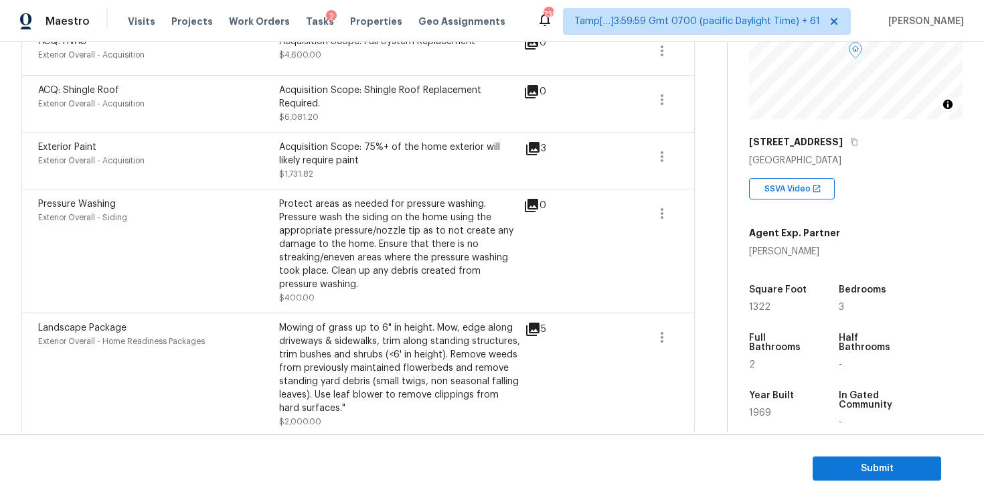
click at [851, 452] on section "Submit" at bounding box center [492, 469] width 984 height 68
click at [858, 465] on span "Submit" at bounding box center [877, 469] width 107 height 17
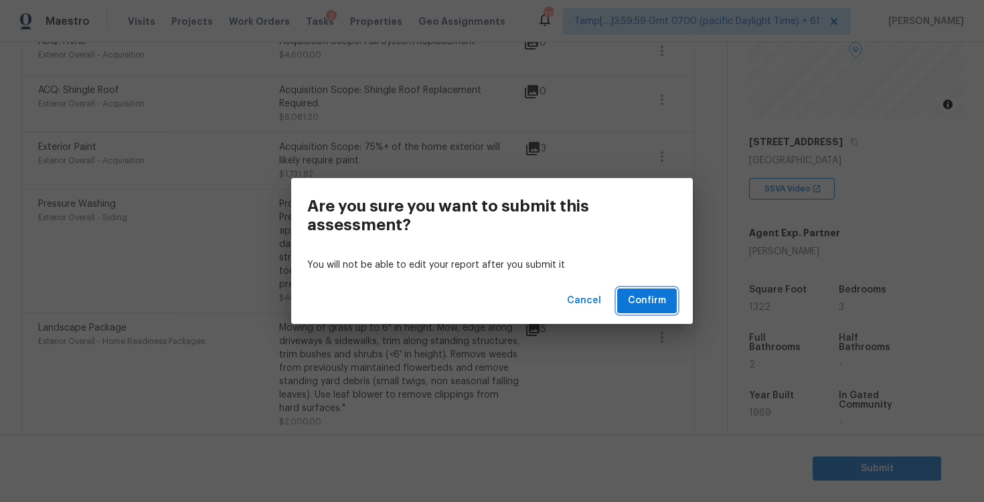
click at [645, 301] on span "Confirm" at bounding box center [647, 301] width 38 height 17
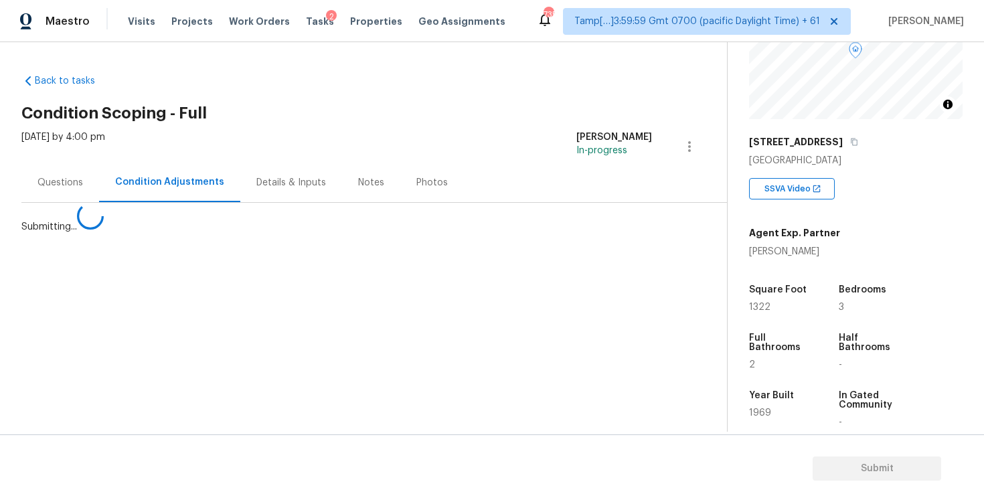
scroll to position [0, 0]
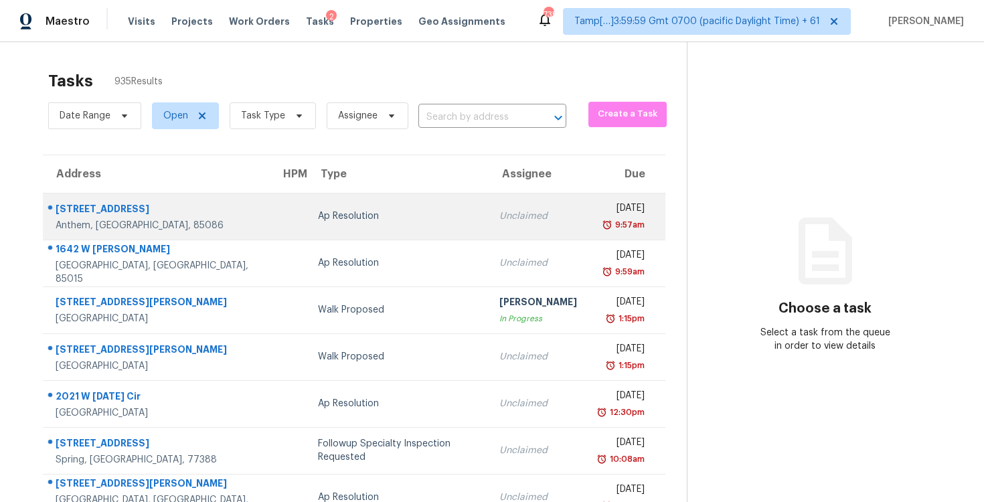
scroll to position [23, 0]
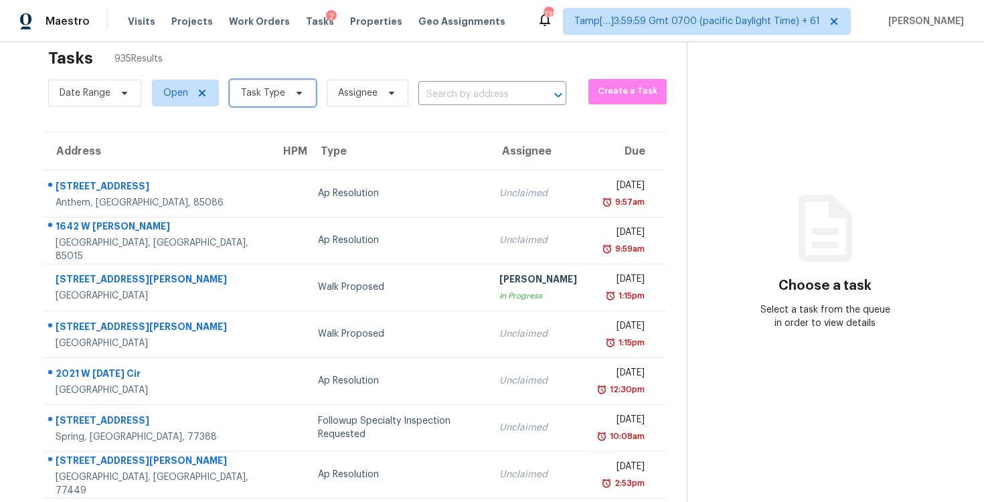
click at [288, 98] on span "Task Type" at bounding box center [273, 93] width 86 height 27
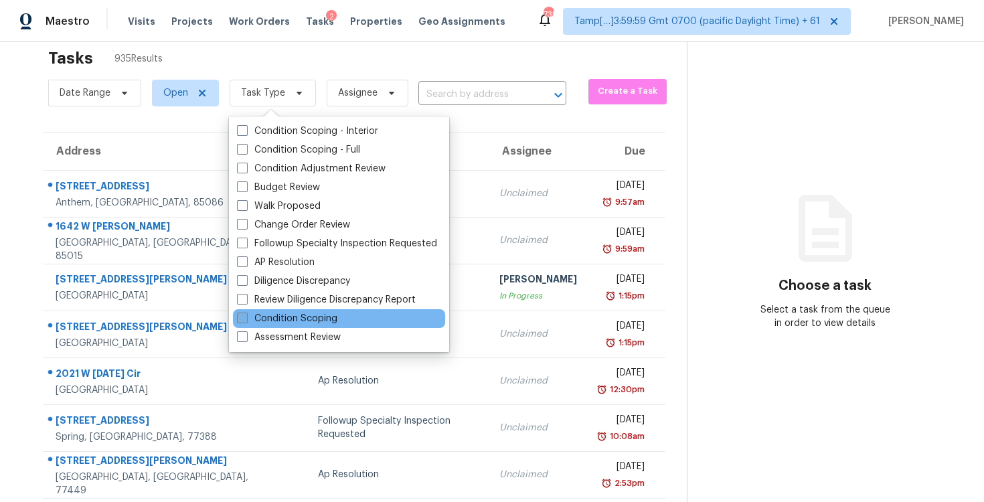
click at [283, 313] on label "Condition Scoping" at bounding box center [287, 318] width 100 height 13
click at [246, 313] on input "Condition Scoping" at bounding box center [241, 316] width 9 height 9
checkbox input "true"
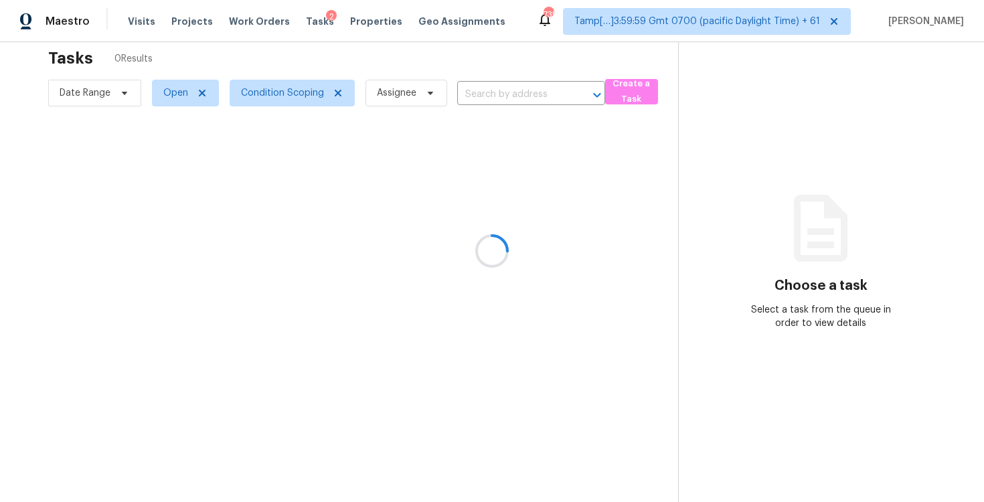
click at [311, 71] on div at bounding box center [492, 251] width 984 height 502
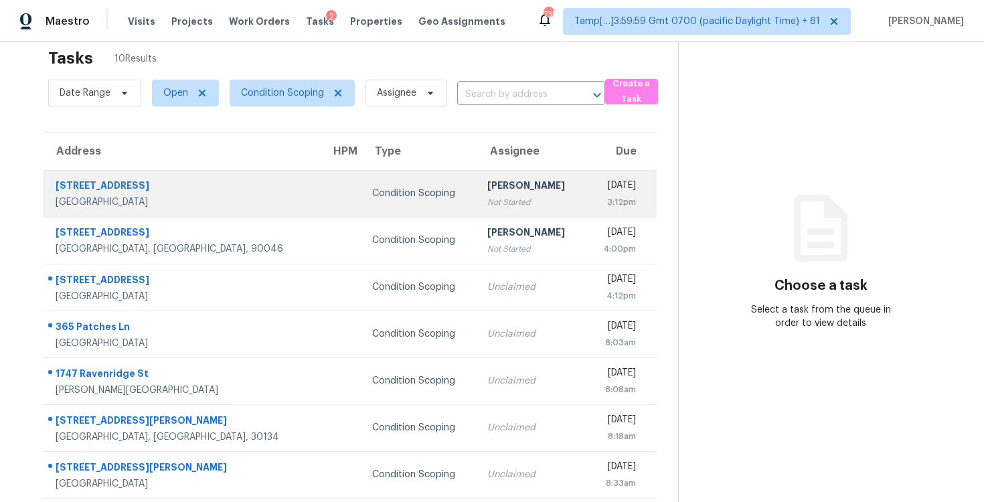
click at [487, 208] on div "Not Started" at bounding box center [531, 202] width 88 height 13
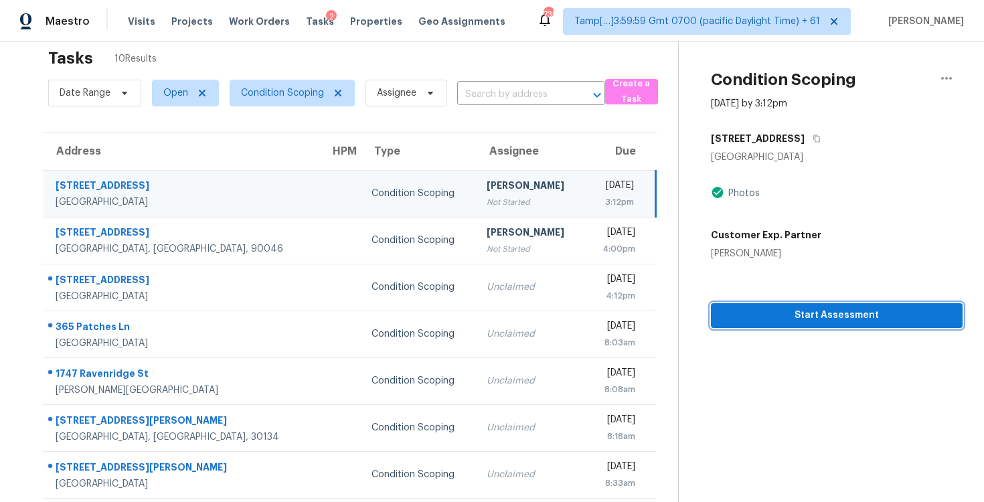
click at [844, 315] on span "Start Assessment" at bounding box center [837, 315] width 230 height 17
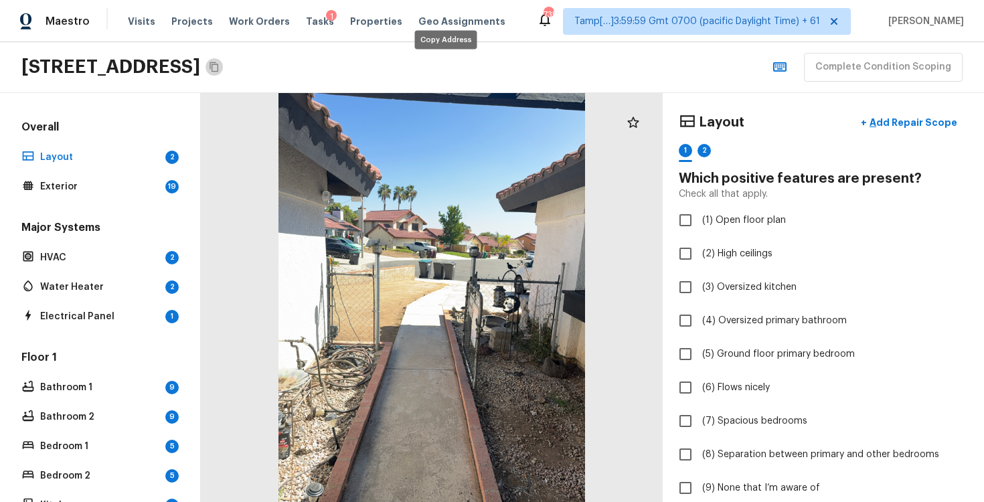
click at [223, 69] on button "Copy Address" at bounding box center [214, 66] width 17 height 17
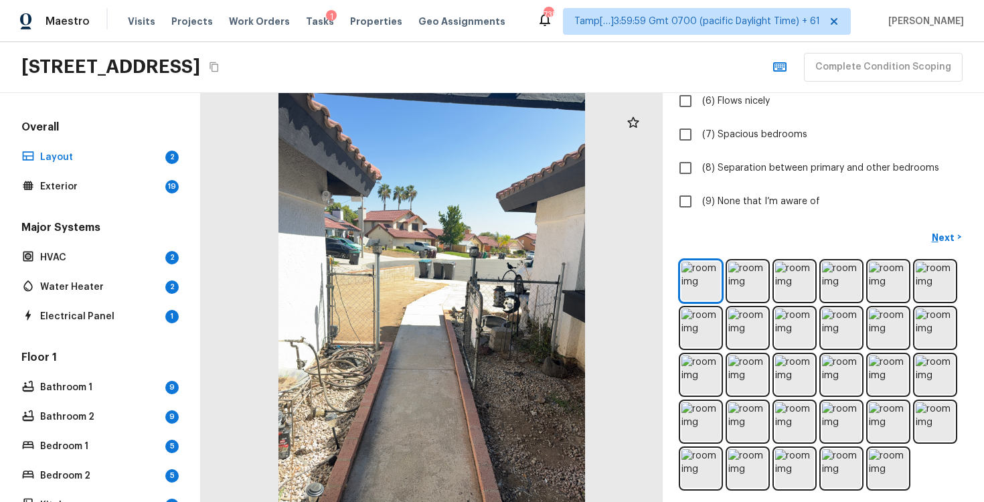
scroll to position [291, 0]
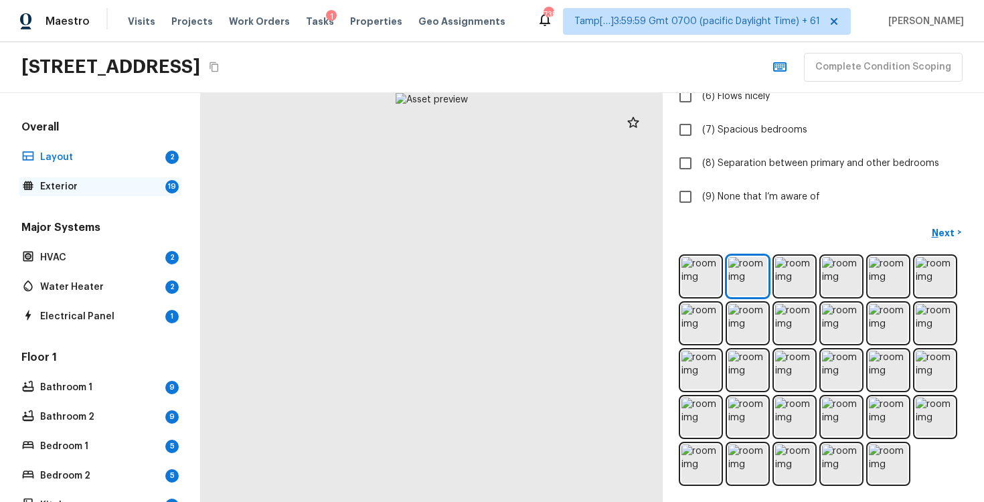
click at [169, 187] on div "19" at bounding box center [171, 186] width 13 height 13
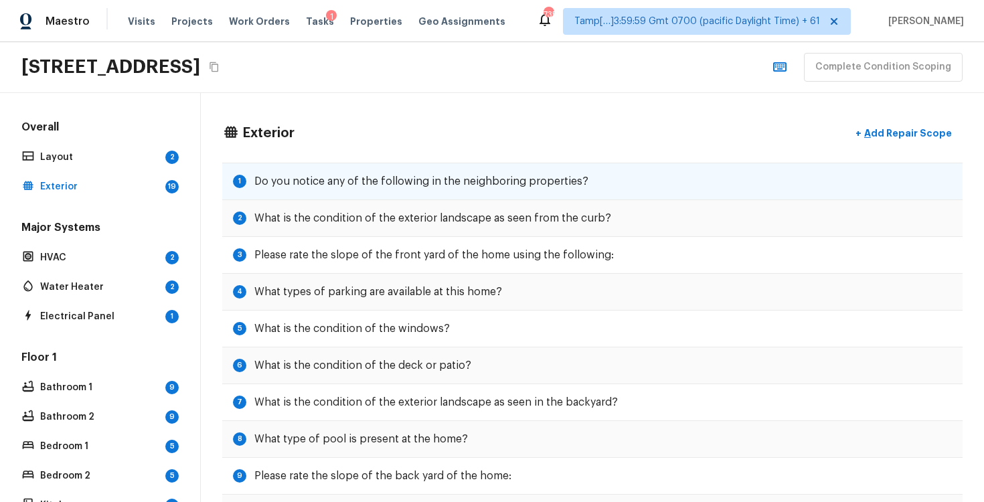
click at [475, 168] on div "1 Do you notice any of the following in the neighboring properties?" at bounding box center [592, 181] width 741 height 37
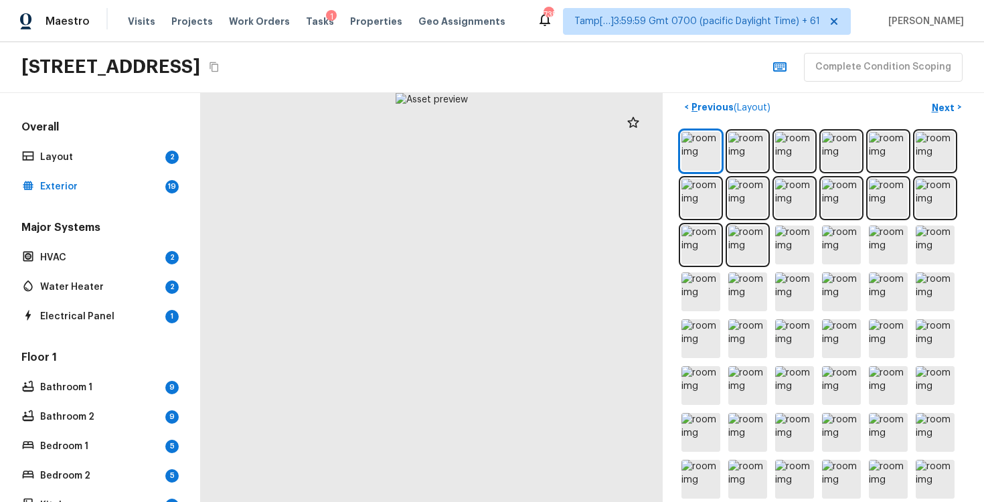
scroll to position [541, 0]
click at [700, 144] on img at bounding box center [701, 152] width 39 height 39
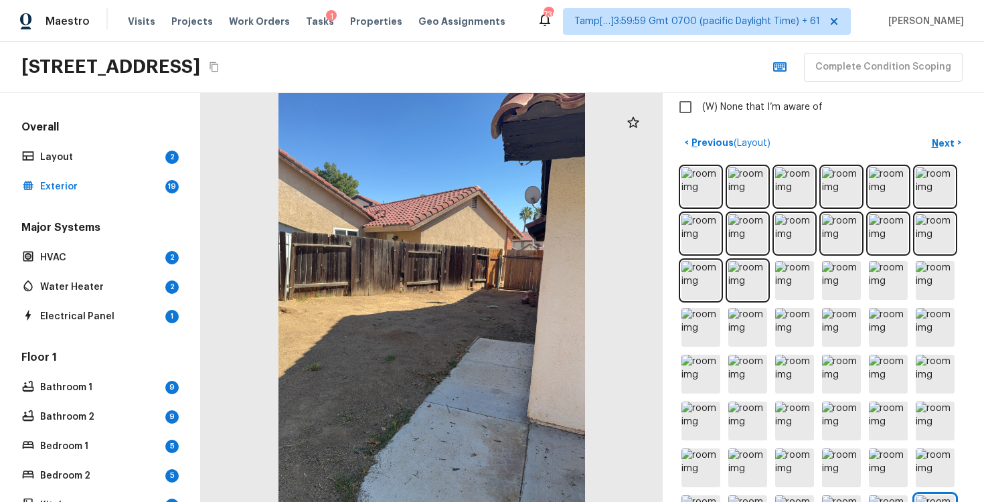
scroll to position [528, 0]
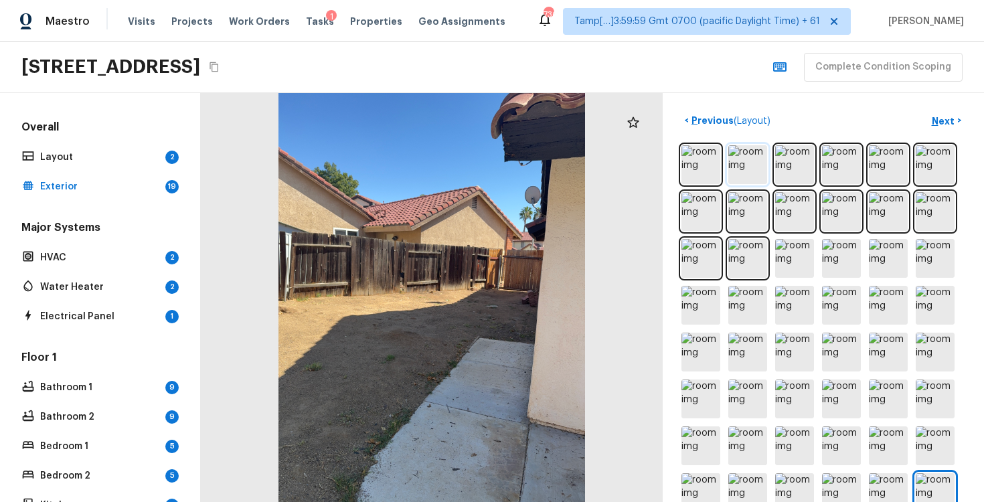
click at [733, 162] on img at bounding box center [748, 164] width 39 height 39
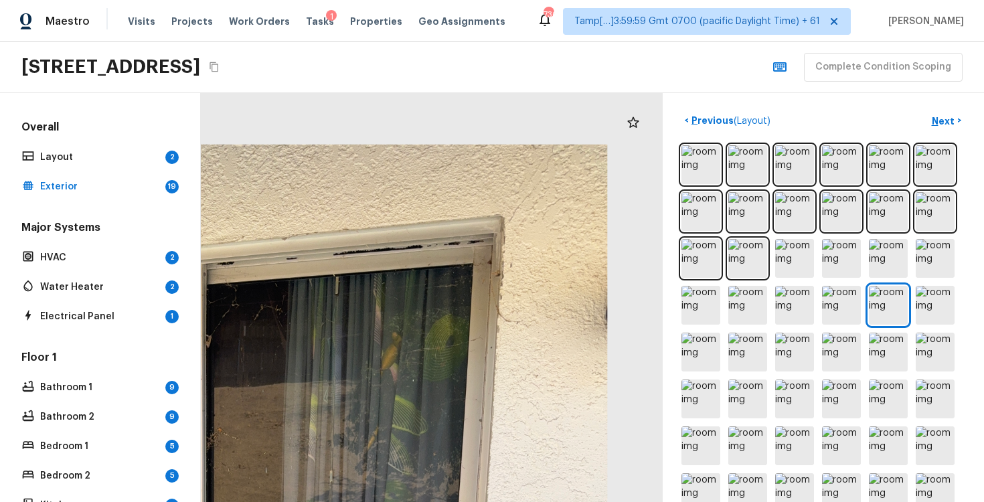
drag, startPoint x: 556, startPoint y: 139, endPoint x: 540, endPoint y: 250, distance: 112.3
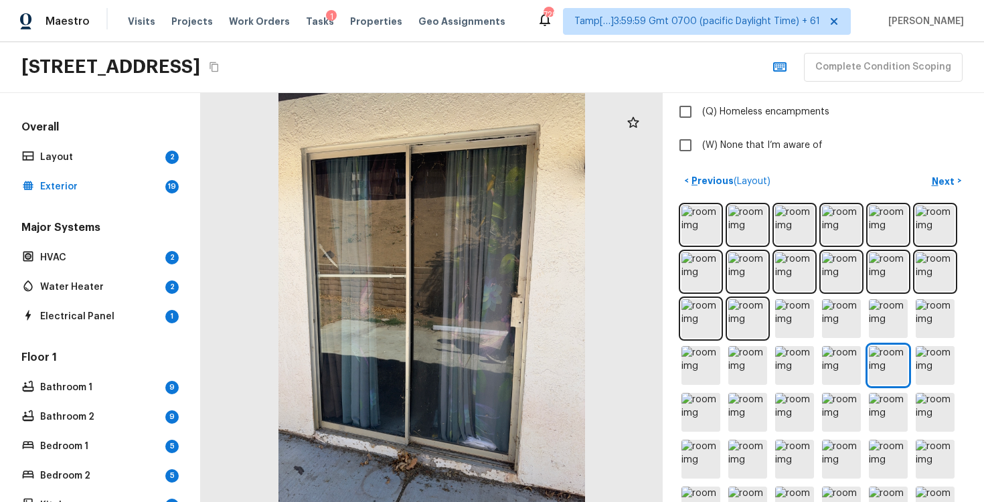
scroll to position [465, 0]
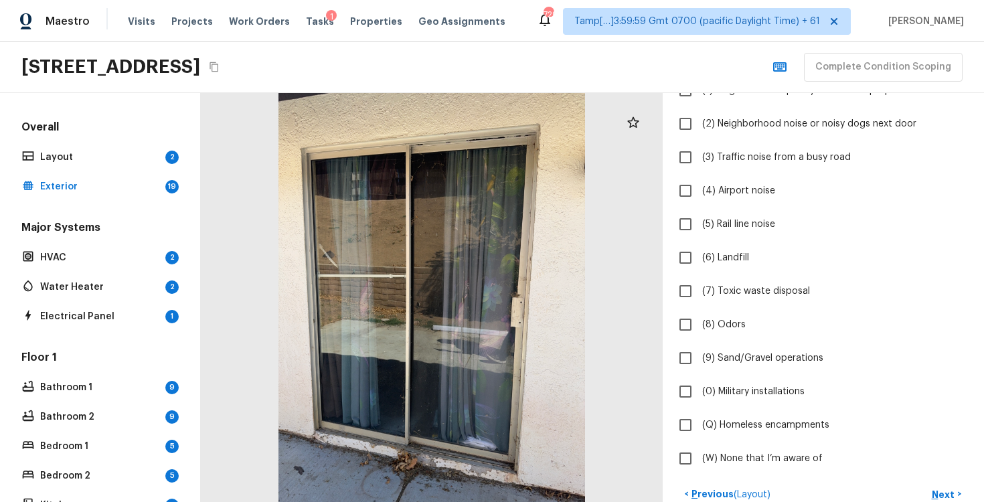
click at [775, 337] on label "(8) Odors" at bounding box center [815, 325] width 286 height 28
click at [700, 337] on input "(8) Odors" at bounding box center [686, 325] width 28 height 28
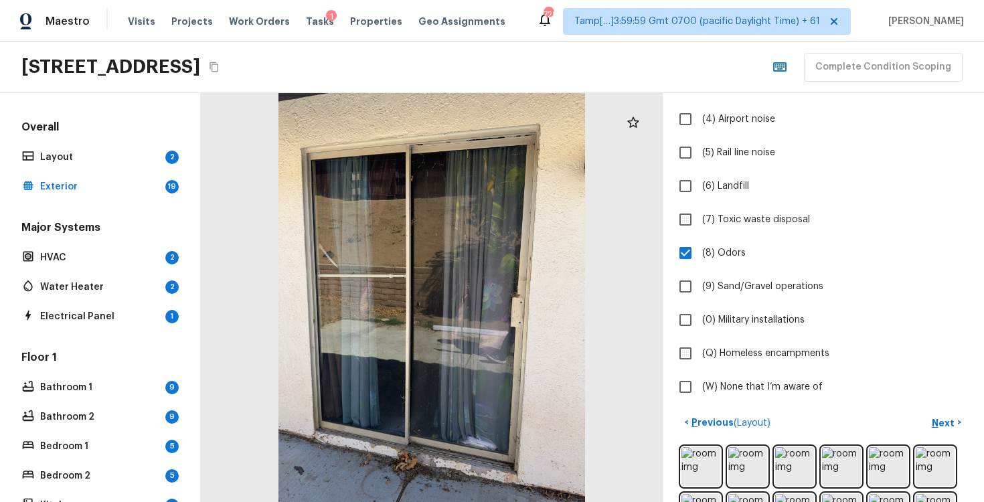
scroll to position [216, 0]
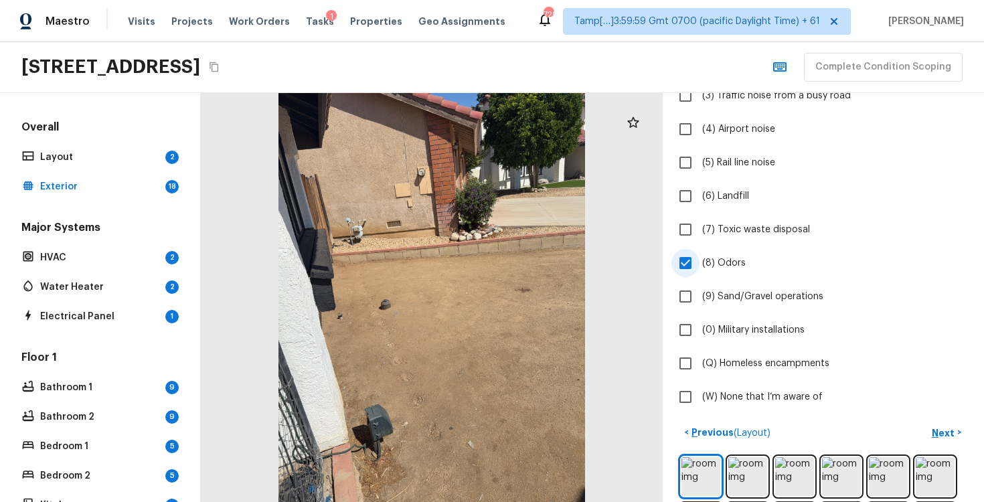
click at [737, 259] on span "(8) Odors" at bounding box center [724, 262] width 44 height 13
click at [700, 259] on input "(8) Odors" at bounding box center [686, 263] width 28 height 28
checkbox input "false"
click at [683, 410] on input "(W) None that I’m aware of" at bounding box center [686, 397] width 28 height 28
checkbox input "true"
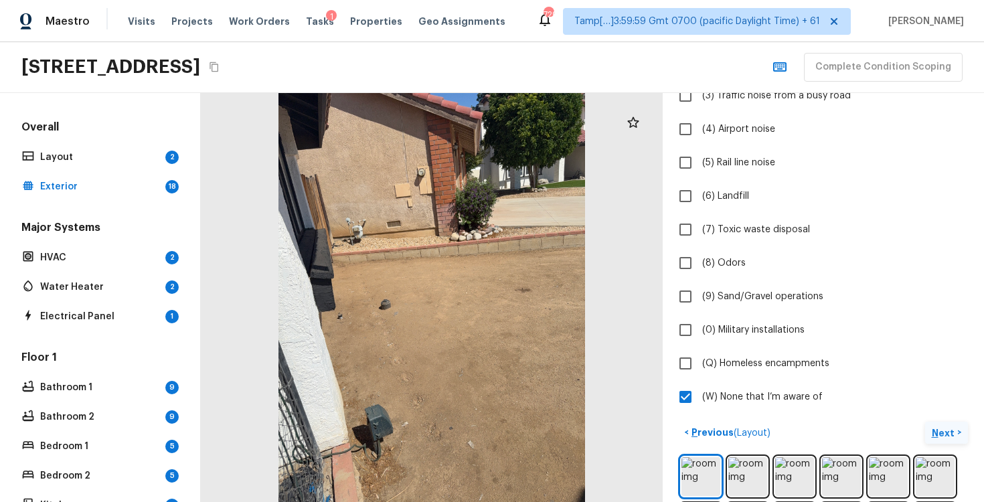
click at [940, 433] on p "Next" at bounding box center [944, 433] width 25 height 13
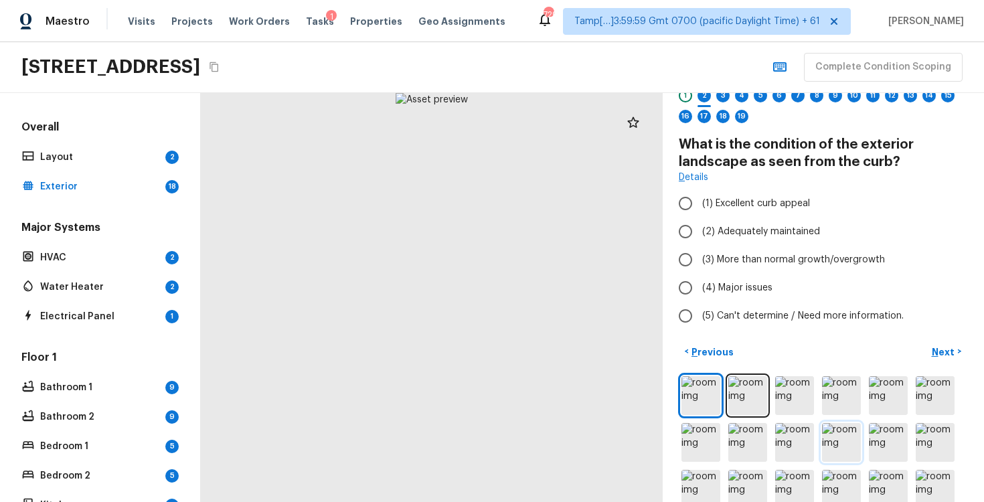
scroll to position [60, 0]
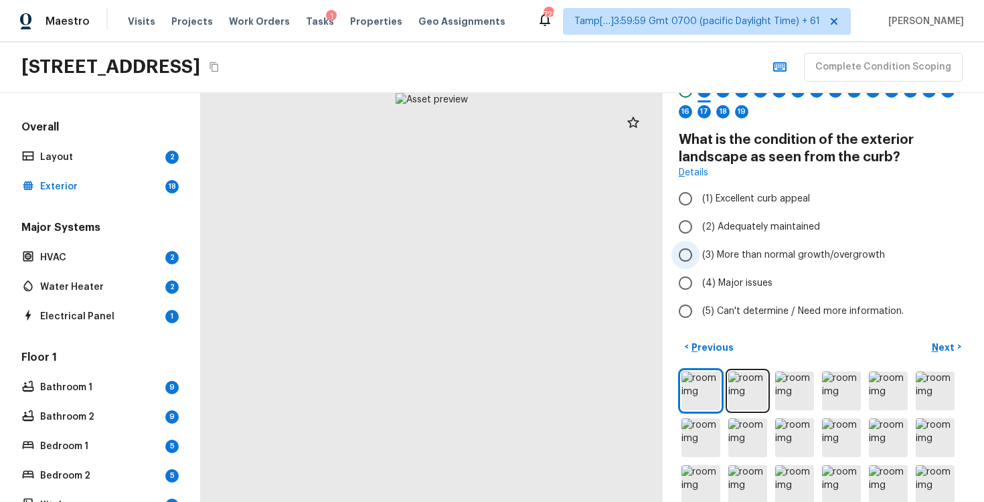
click at [719, 258] on span "(3) More than normal growth/overgrowth" at bounding box center [793, 254] width 183 height 13
click at [700, 258] on input "(3) More than normal growth/overgrowth" at bounding box center [686, 255] width 28 height 28
radio input "true"
click at [948, 350] on p "Next" at bounding box center [944, 347] width 25 height 13
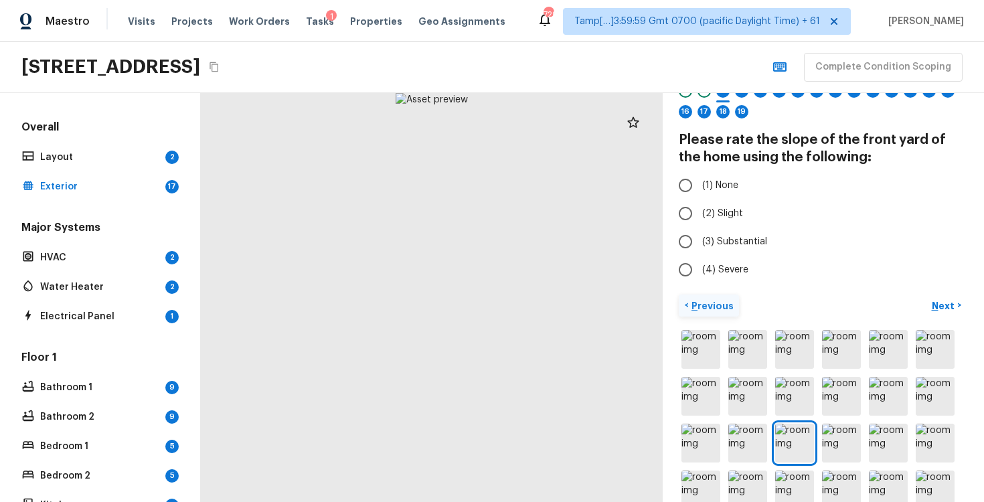
click at [698, 298] on button "< Previous" at bounding box center [709, 306] width 60 height 22
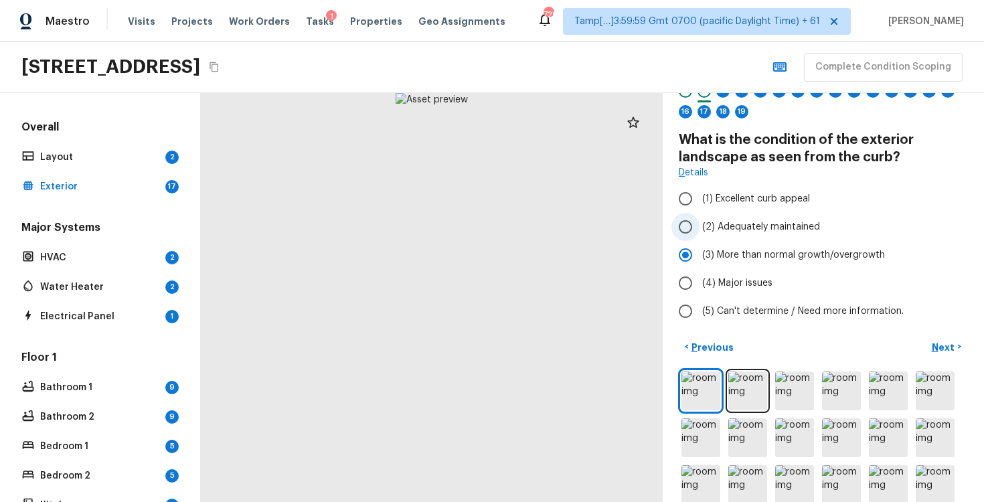
click at [697, 230] on input "(2) Adequately maintained" at bounding box center [686, 227] width 28 height 28
radio input "true"
click at [945, 345] on p "Next" at bounding box center [944, 347] width 25 height 13
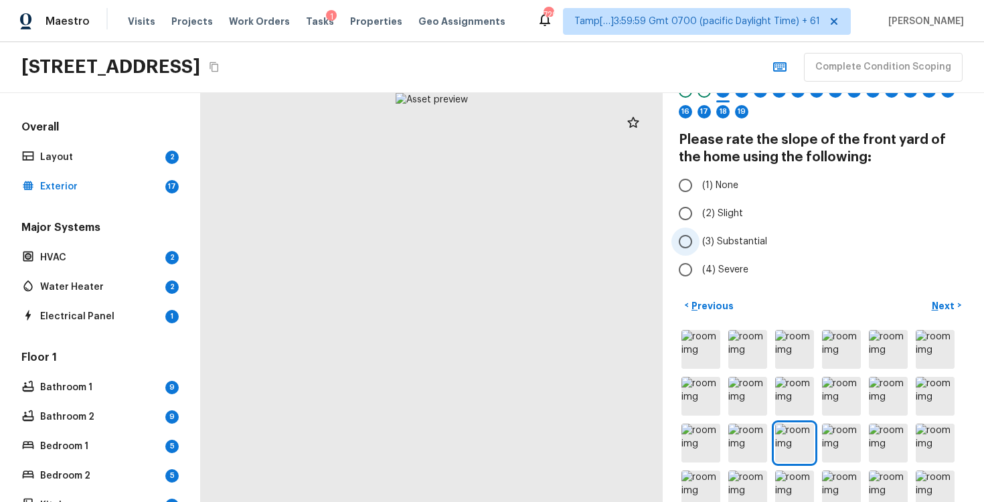
scroll to position [46, 0]
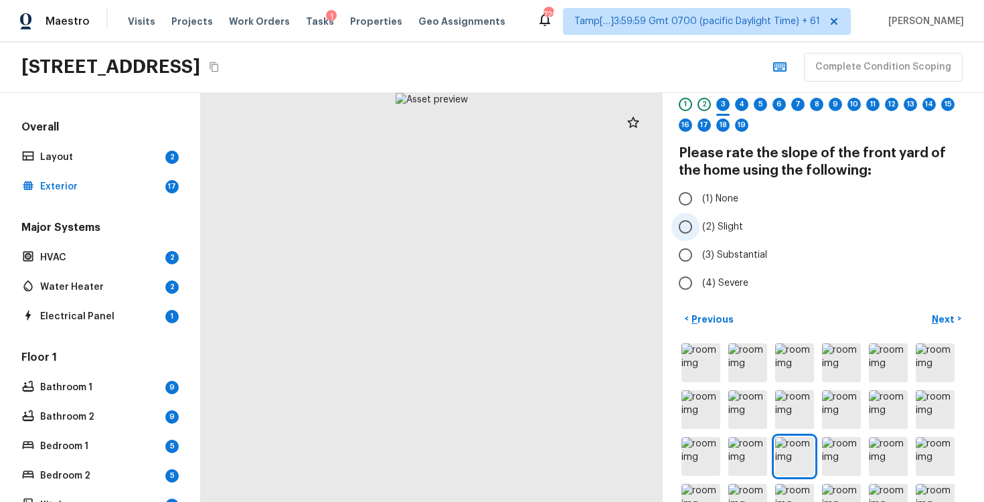
click at [698, 236] on input "(2) Slight" at bounding box center [686, 227] width 28 height 28
radio input "true"
click at [943, 317] on p "Next" at bounding box center [944, 319] width 25 height 13
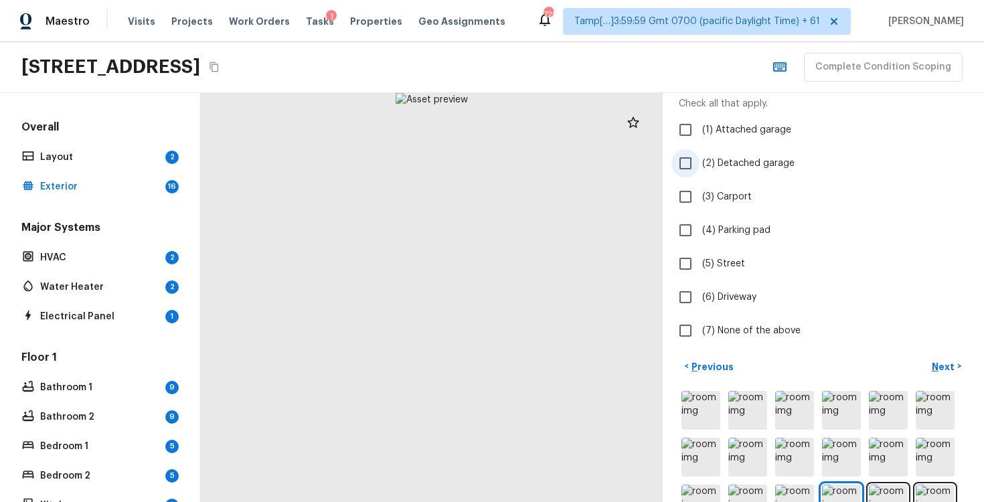
scroll to position [115, 0]
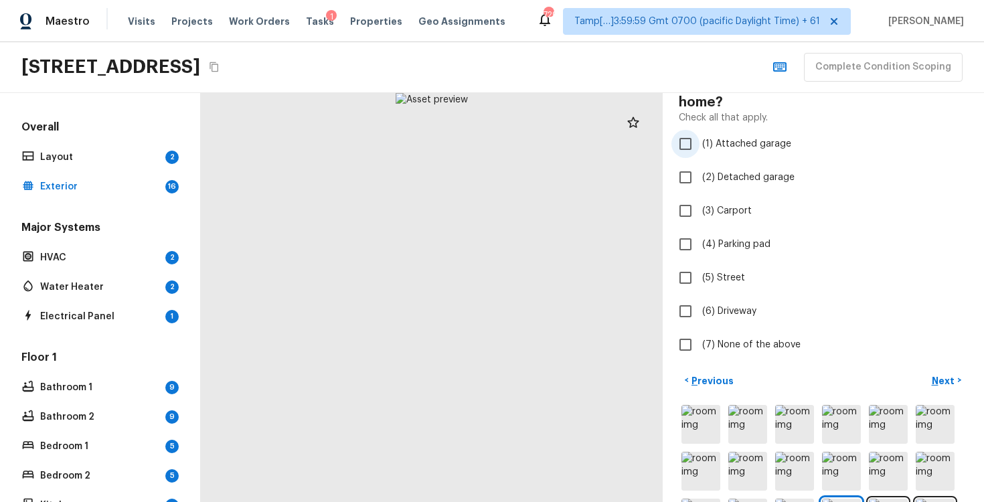
click at [693, 136] on input "(1) Attached garage" at bounding box center [686, 144] width 28 height 28
checkbox input "true"
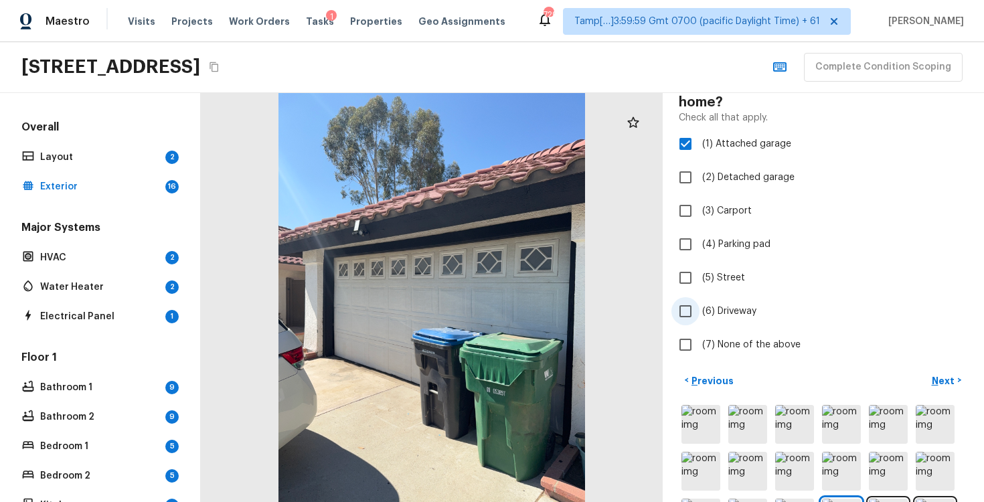
click at [676, 315] on input "(6) Driveway" at bounding box center [686, 311] width 28 height 28
checkbox input "true"
click at [949, 379] on p "Next" at bounding box center [944, 380] width 25 height 13
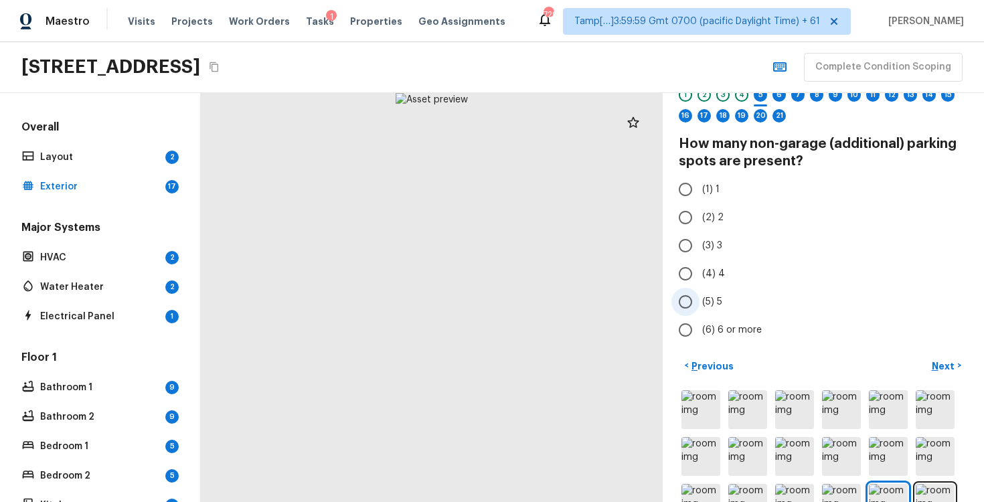
scroll to position [9, 0]
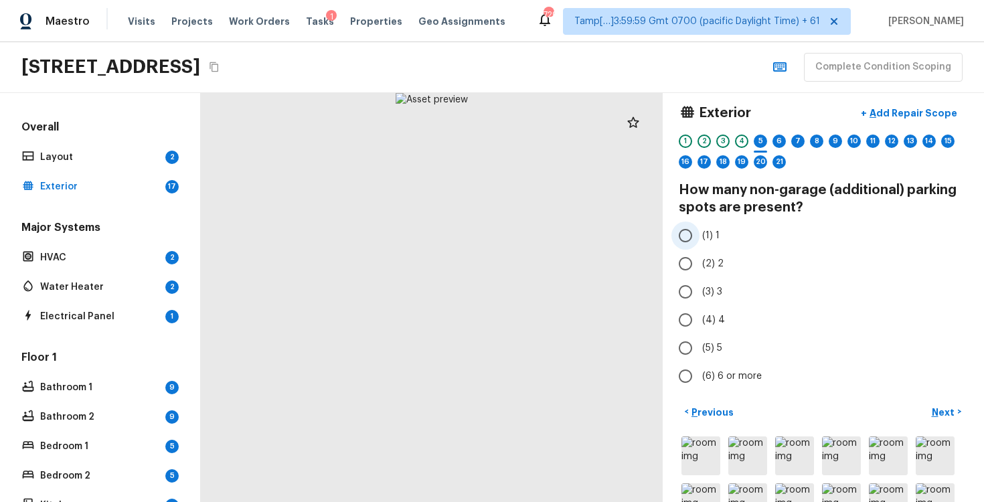
click at [686, 236] on input "(1) 1" at bounding box center [686, 236] width 28 height 28
radio input "true"
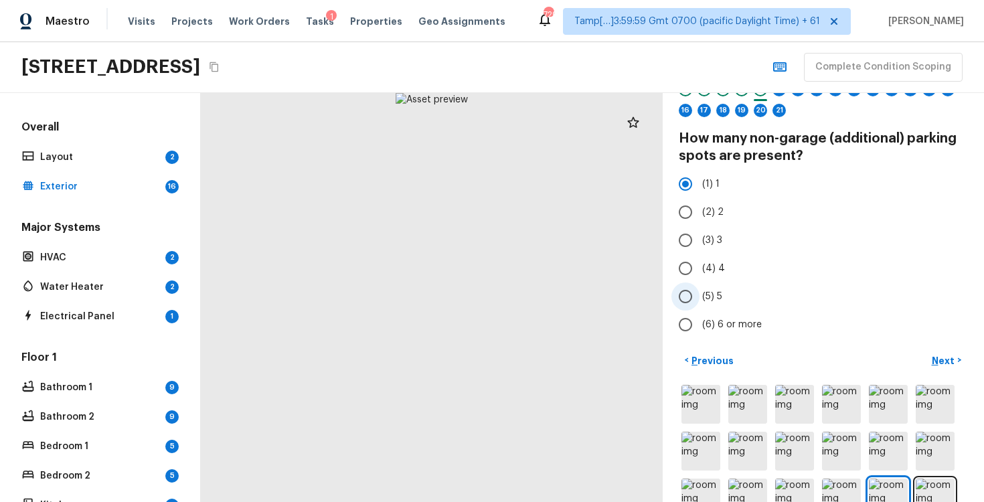
scroll to position [73, 0]
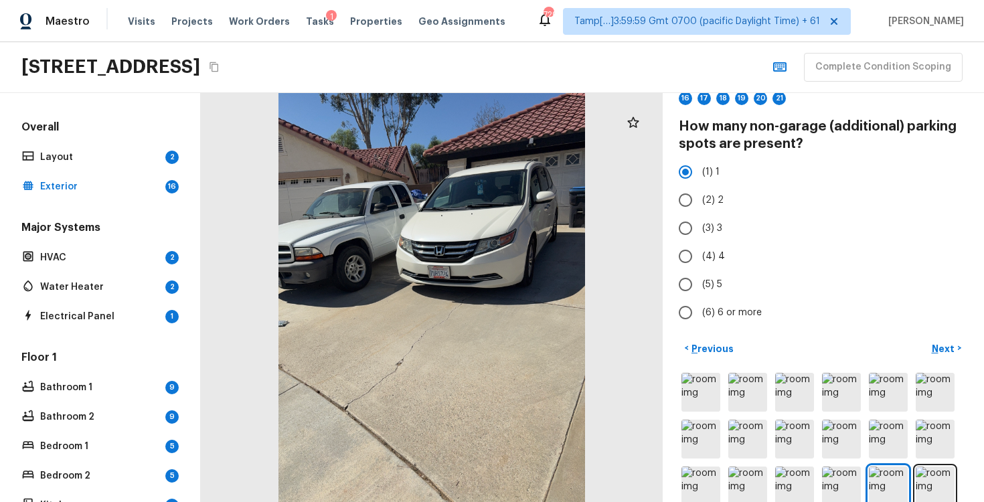
click at [925, 350] on div "< Previous Next >" at bounding box center [823, 348] width 289 height 22
click at [938, 344] on p "Next" at bounding box center [944, 348] width 25 height 13
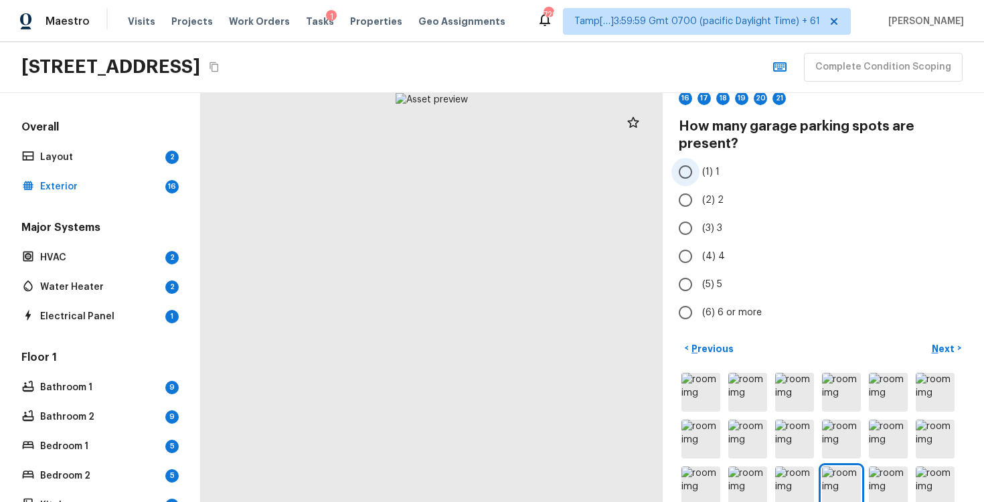
click at [692, 175] on input "(1) 1" at bounding box center [686, 172] width 28 height 28
radio input "true"
click at [957, 343] on button "Next >" at bounding box center [946, 348] width 43 height 22
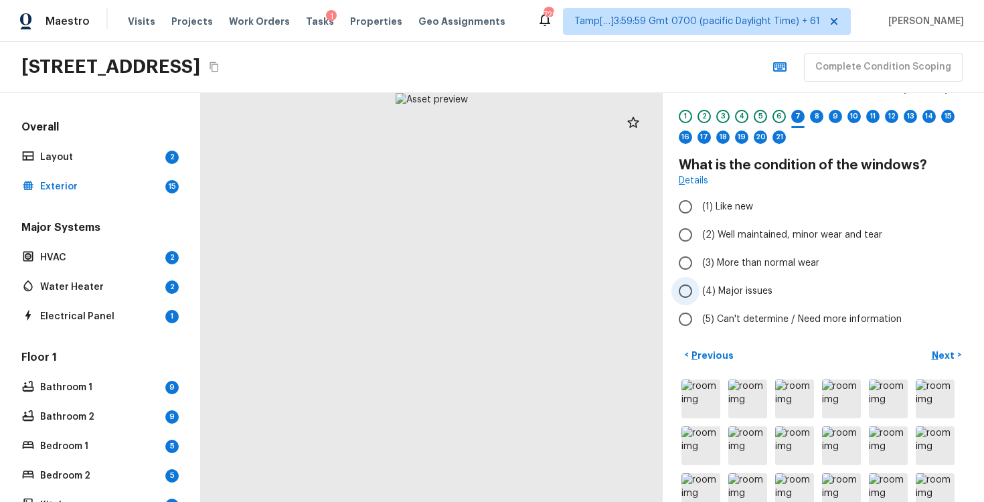
scroll to position [35, 0]
click at [687, 261] on input "(3) More than normal wear" at bounding box center [686, 262] width 28 height 28
radio input "true"
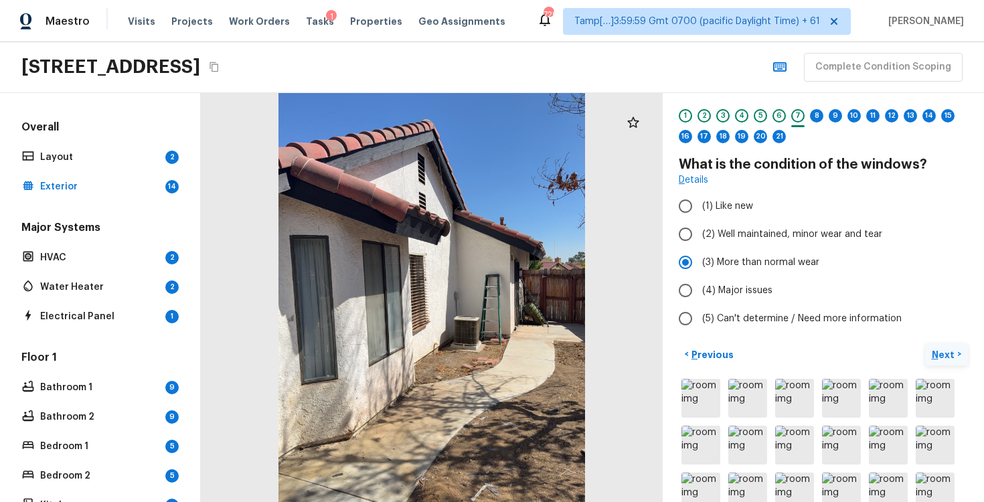
click at [945, 356] on p "Next" at bounding box center [944, 354] width 25 height 13
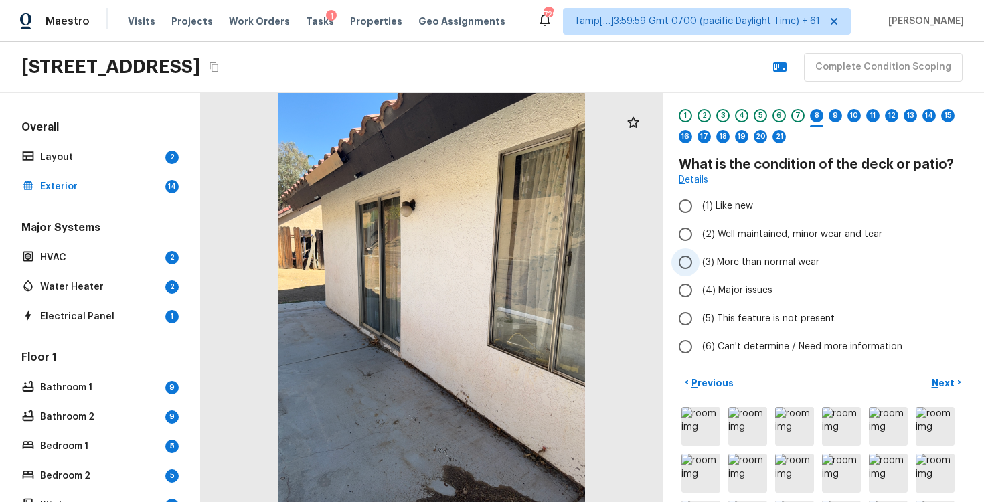
click at [694, 254] on input "(3) More than normal wear" at bounding box center [686, 262] width 28 height 28
radio input "true"
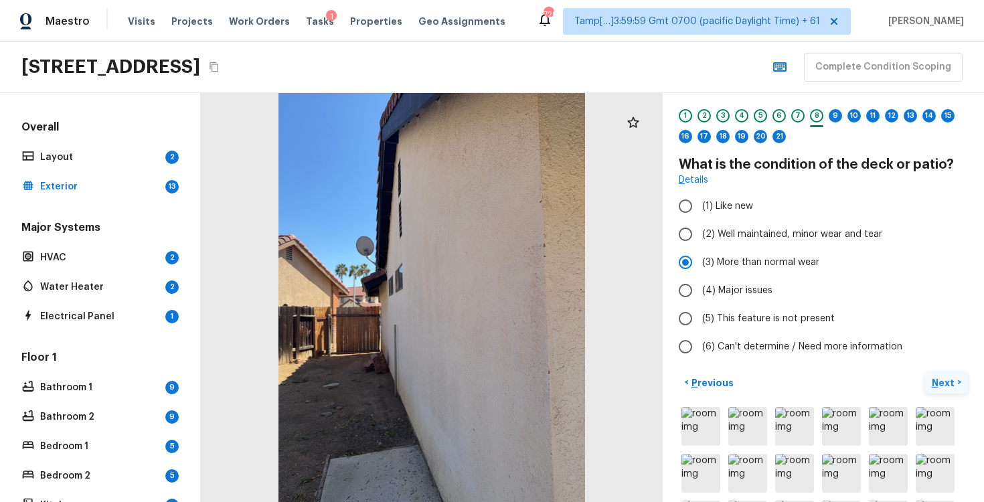
click at [931, 388] on button "Next >" at bounding box center [946, 383] width 43 height 22
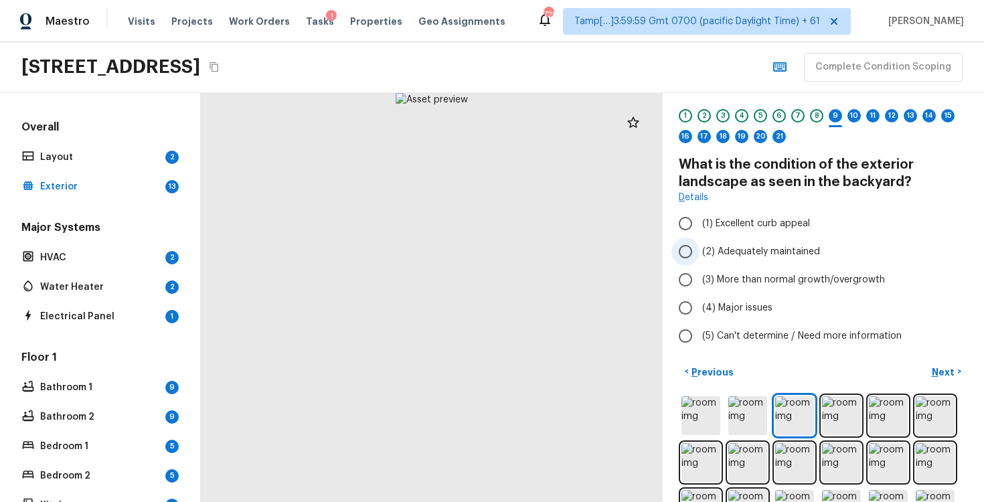
click at [691, 244] on input "(2) Adequately maintained" at bounding box center [686, 252] width 28 height 28
radio input "true"
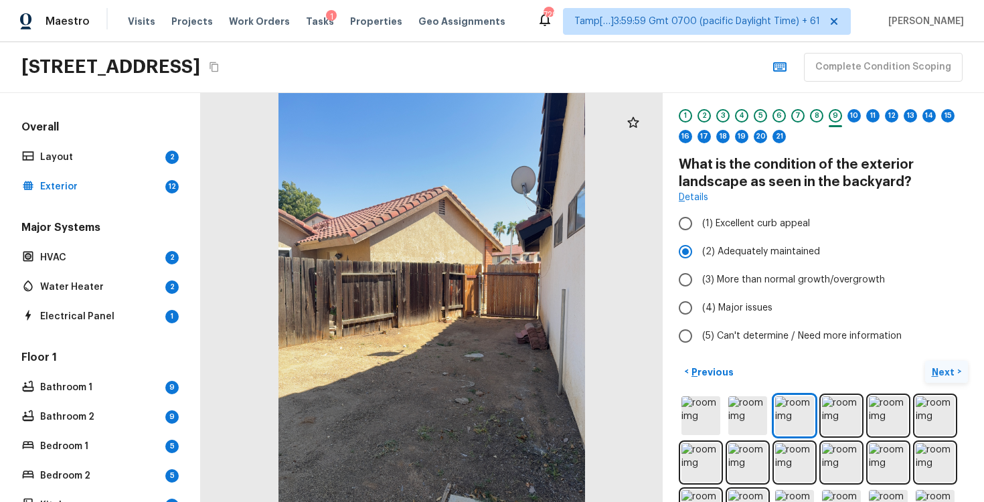
click at [934, 376] on p "Next" at bounding box center [944, 372] width 25 height 13
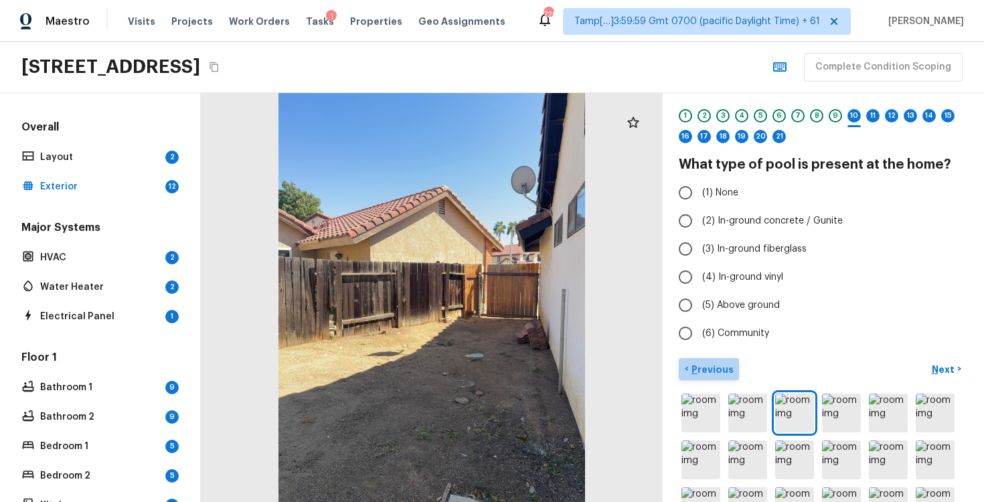
click at [723, 374] on p "Previous" at bounding box center [711, 369] width 45 height 13
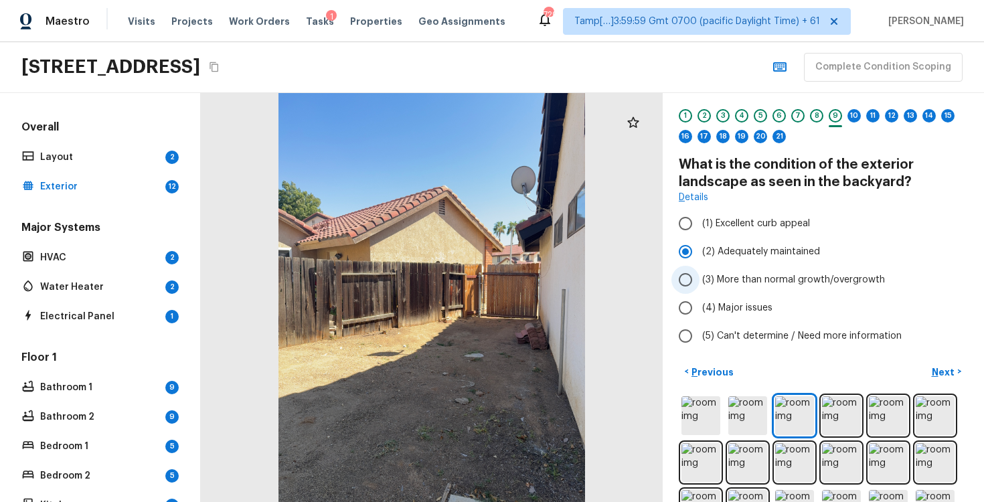
click at [776, 279] on span "(3) More than normal growth/overgrowth" at bounding box center [793, 279] width 183 height 13
click at [700, 279] on input "(3) More than normal growth/overgrowth" at bounding box center [686, 280] width 28 height 28
radio input "true"
click at [776, 279] on span "(3) More than normal growth/overgrowth" at bounding box center [793, 279] width 183 height 13
click at [700, 279] on input "(3) More than normal growth/overgrowth" at bounding box center [686, 280] width 28 height 28
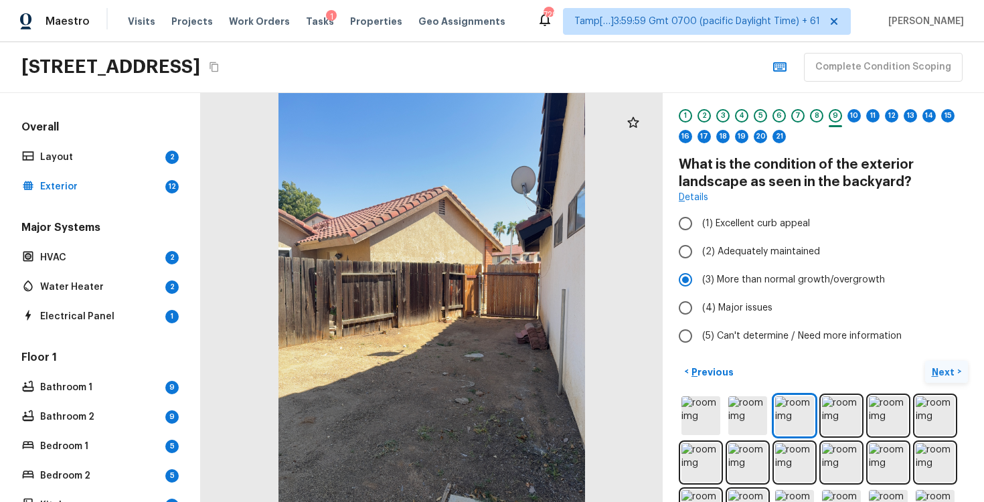
click at [937, 370] on p "Next" at bounding box center [944, 372] width 25 height 13
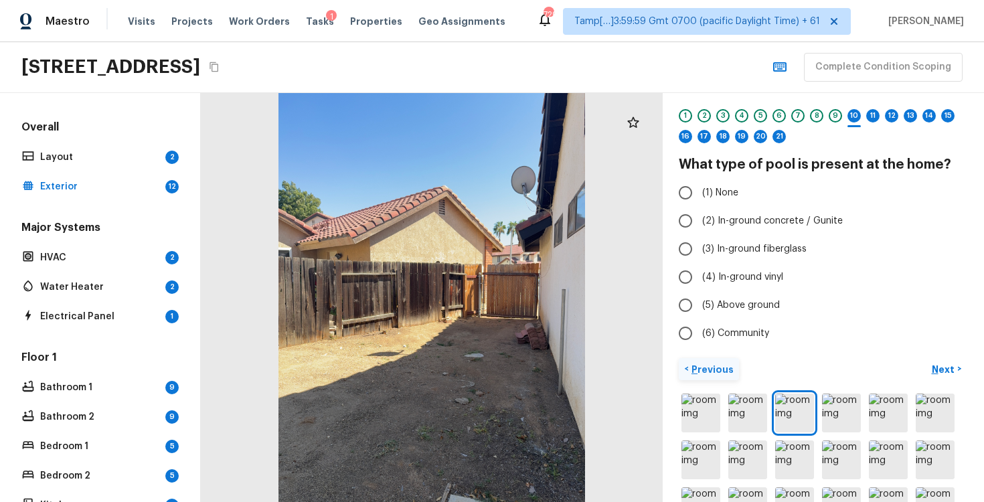
click at [711, 365] on p "Previous" at bounding box center [711, 369] width 45 height 13
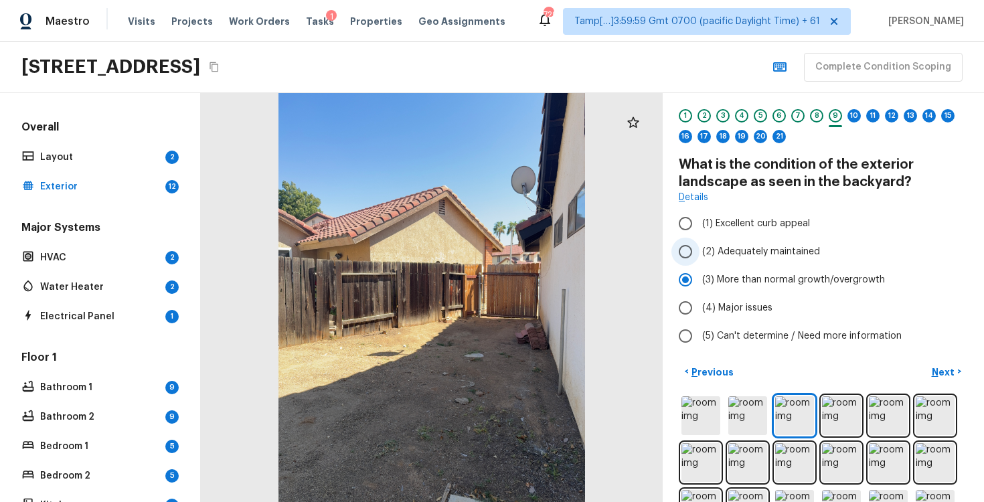
click at [695, 256] on input "(2) Adequately maintained" at bounding box center [686, 252] width 28 height 28
radio input "true"
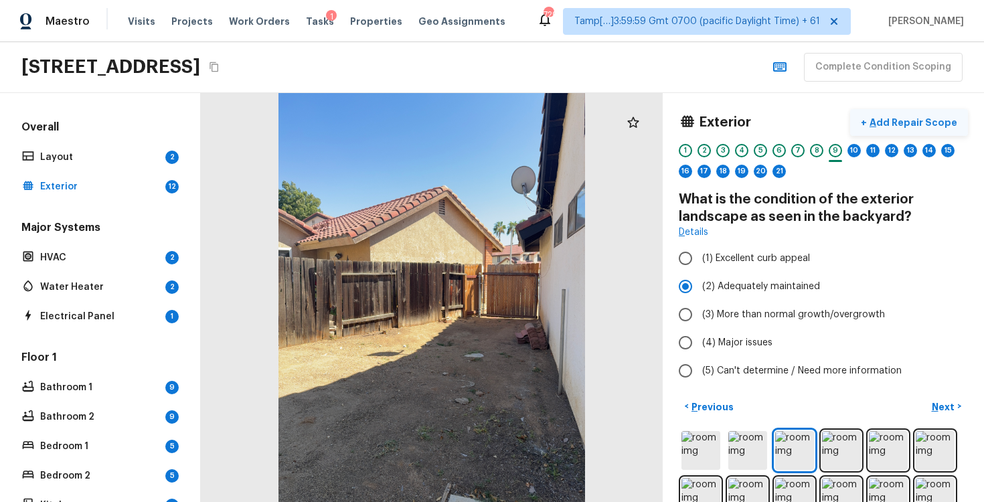
click at [899, 122] on p "Add Repair Scope" at bounding box center [912, 122] width 90 height 13
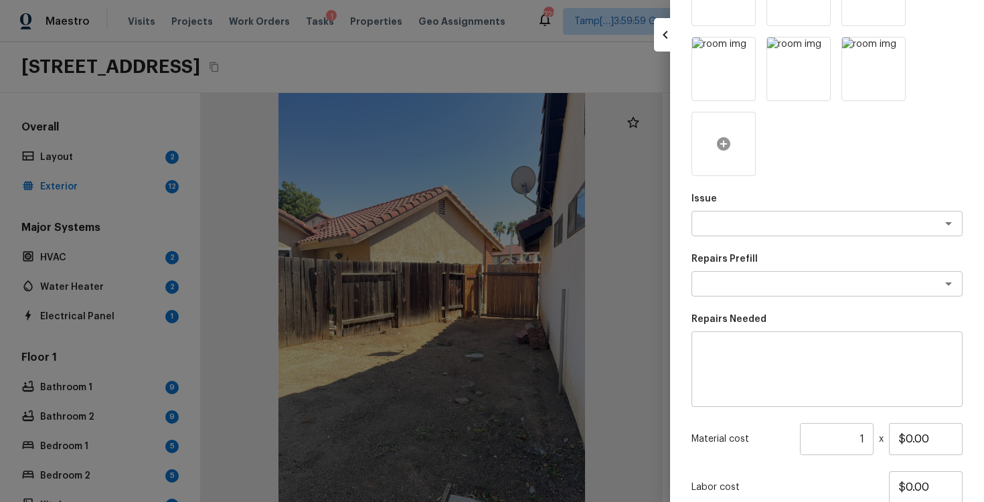
scroll to position [297, 0]
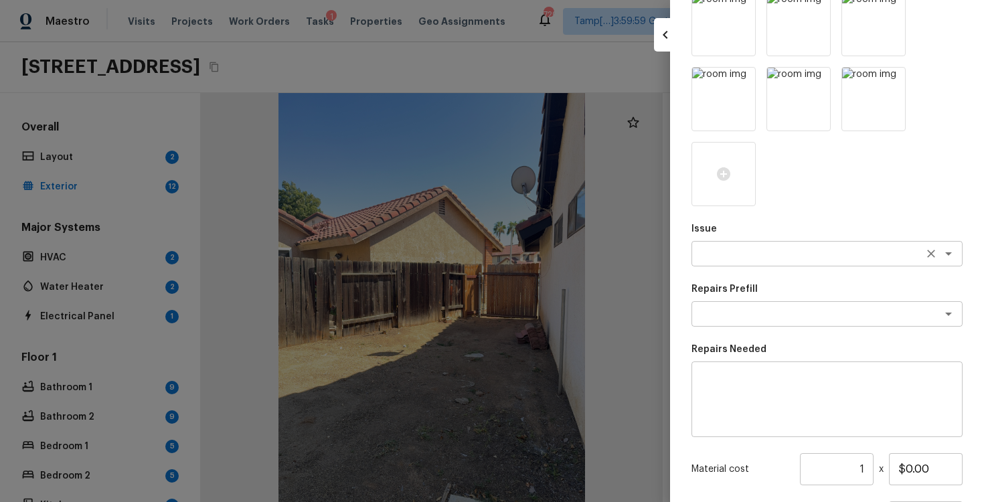
click at [740, 251] on textarea at bounding box center [809, 253] width 222 height 13
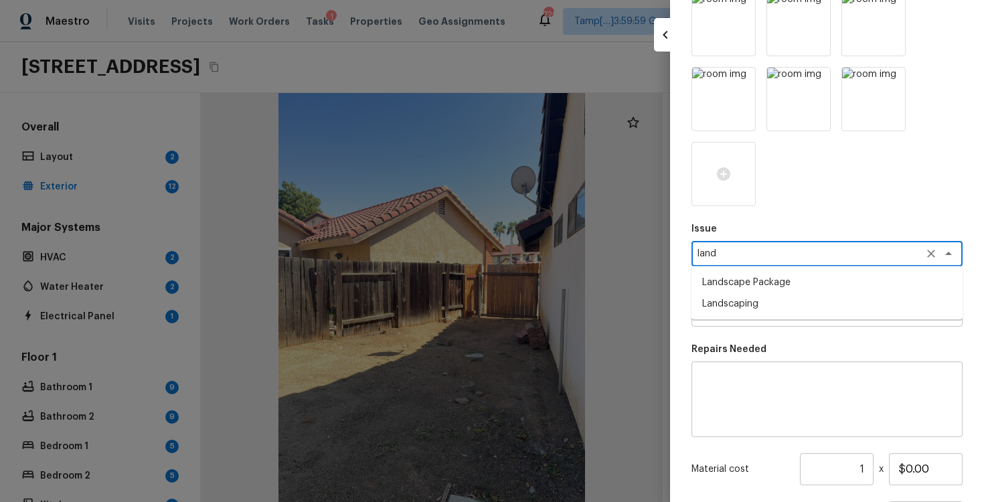
click at [745, 273] on li "Landscape Package" at bounding box center [827, 282] width 271 height 21
type textarea "Landscape Package"
click at [741, 310] on textarea at bounding box center [809, 313] width 222 height 13
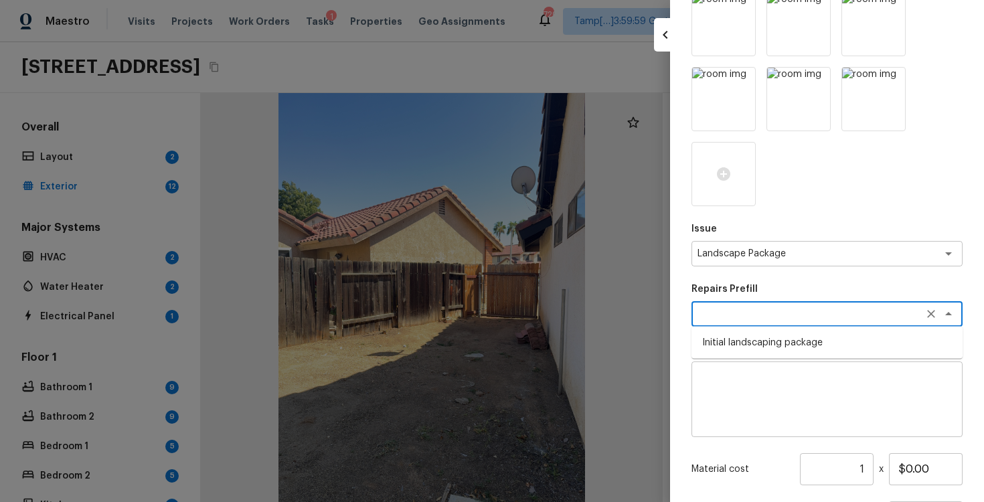
click at [744, 333] on li "Initial landscaping package" at bounding box center [827, 342] width 271 height 21
type textarea "Initial landscaping package"
type textarea "Mowing of grass up to 6" in height. Mow, edge along driveways & sidewalks, trim…"
type input "$60.00"
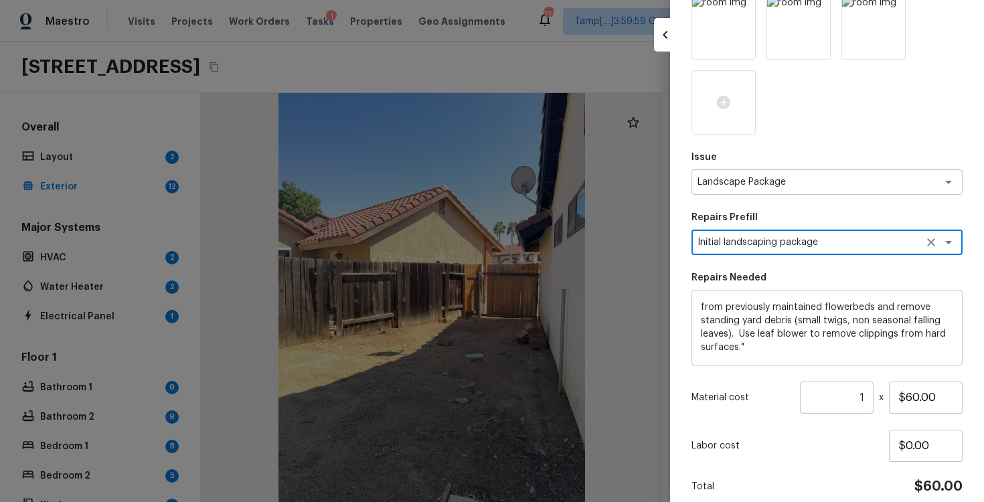
scroll to position [427, 0]
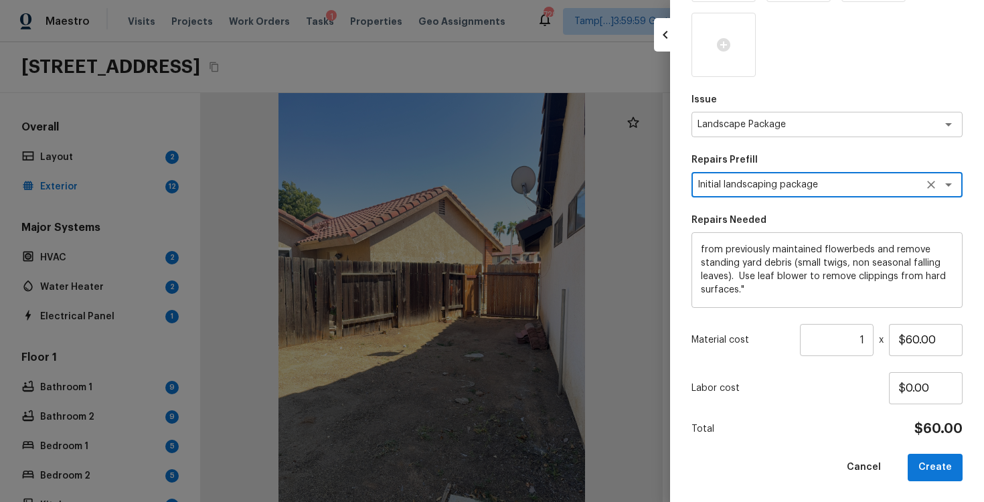
click at [875, 342] on div "Material cost 1 ​ x $60.00" at bounding box center [827, 340] width 271 height 32
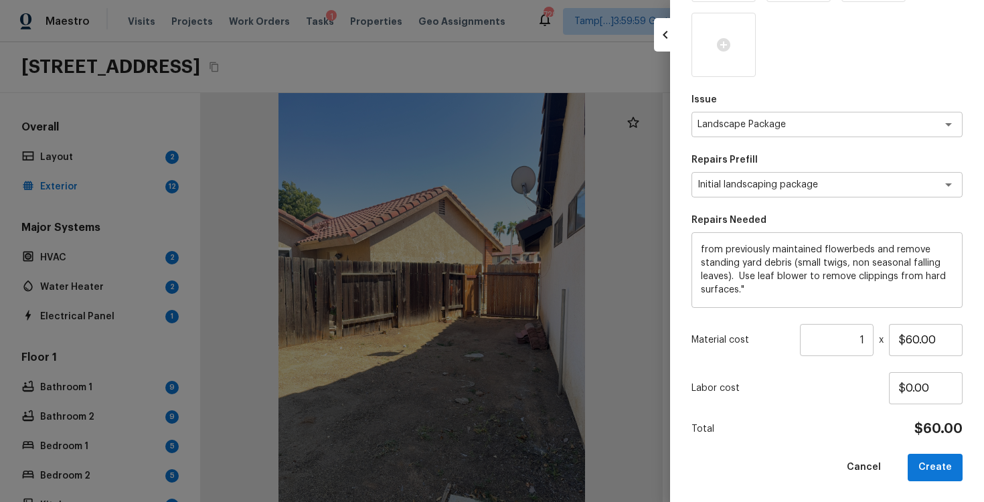
click at [875, 342] on div "Material cost 1 ​ x $60.00" at bounding box center [827, 340] width 271 height 32
click at [870, 339] on input "1" at bounding box center [837, 340] width 74 height 32
type input "5"
click at [864, 379] on div "Labor cost $0.00" at bounding box center [827, 388] width 271 height 32
click at [934, 463] on button "Create" at bounding box center [935, 467] width 55 height 27
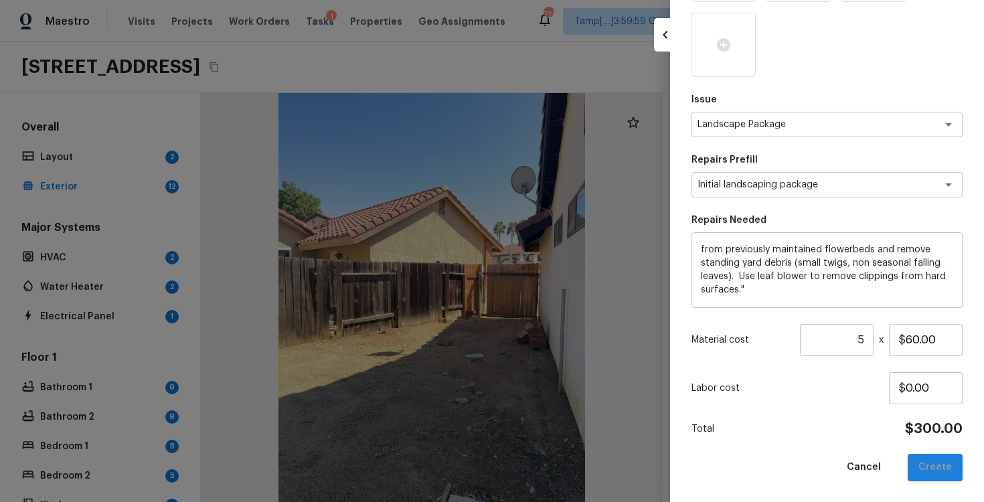
type input "1"
type input "$0.00"
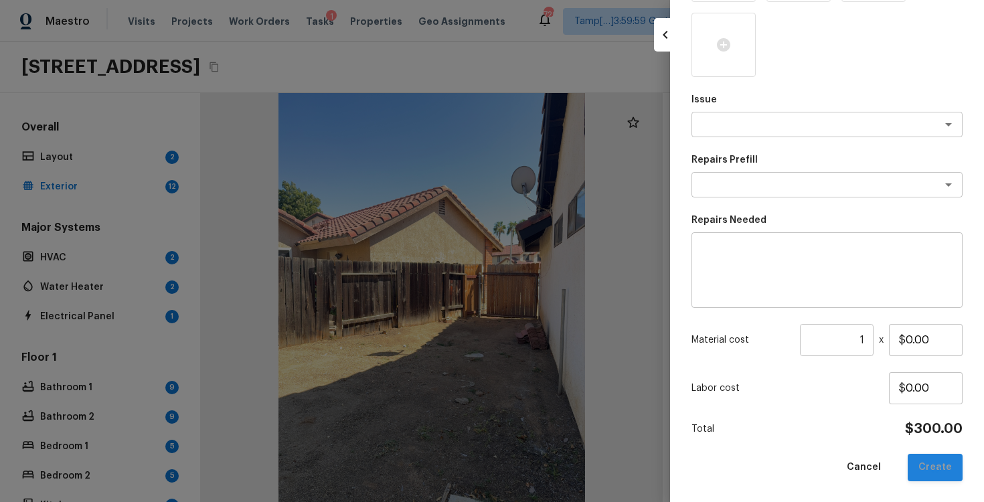
scroll to position [127, 0]
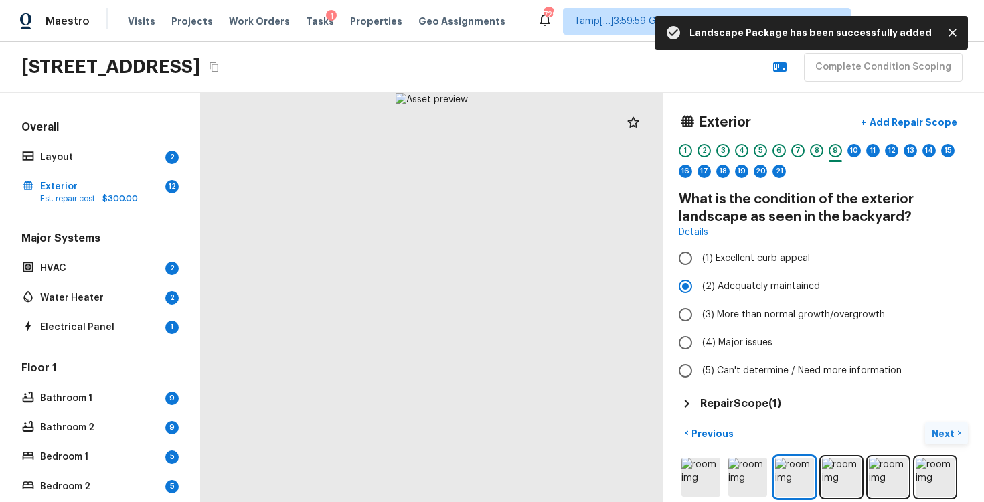
click at [931, 427] on button "Next >" at bounding box center [946, 434] width 43 height 22
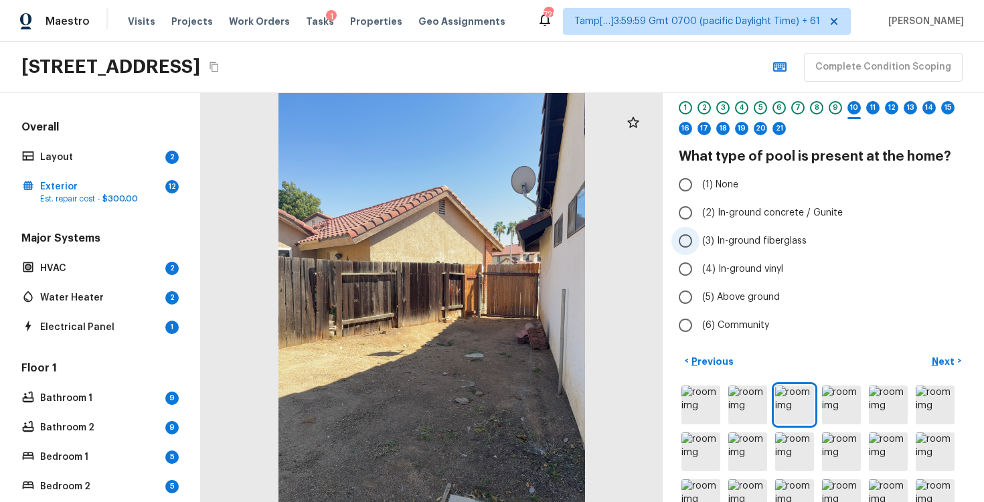
scroll to position [0, 0]
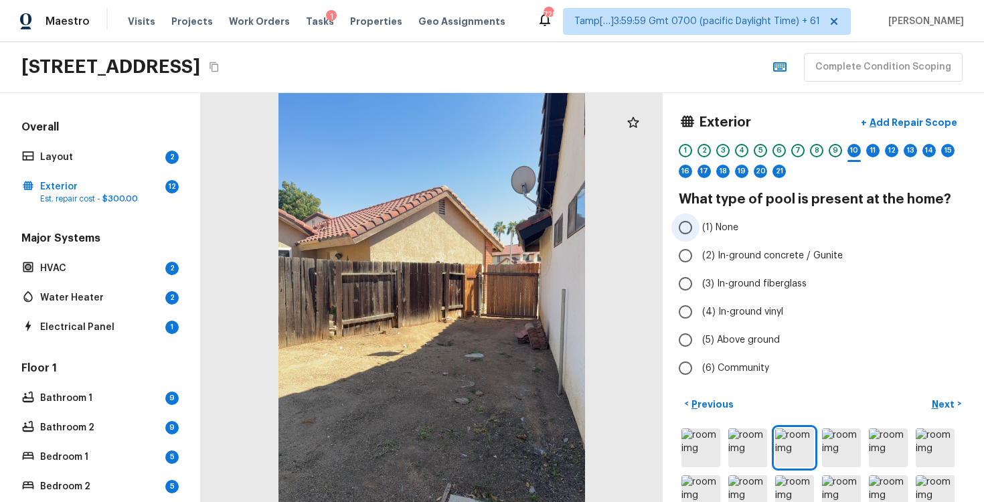
click at [691, 224] on input "(1) None" at bounding box center [686, 228] width 28 height 28
radio input "true"
click at [947, 404] on p "Next" at bounding box center [944, 404] width 25 height 13
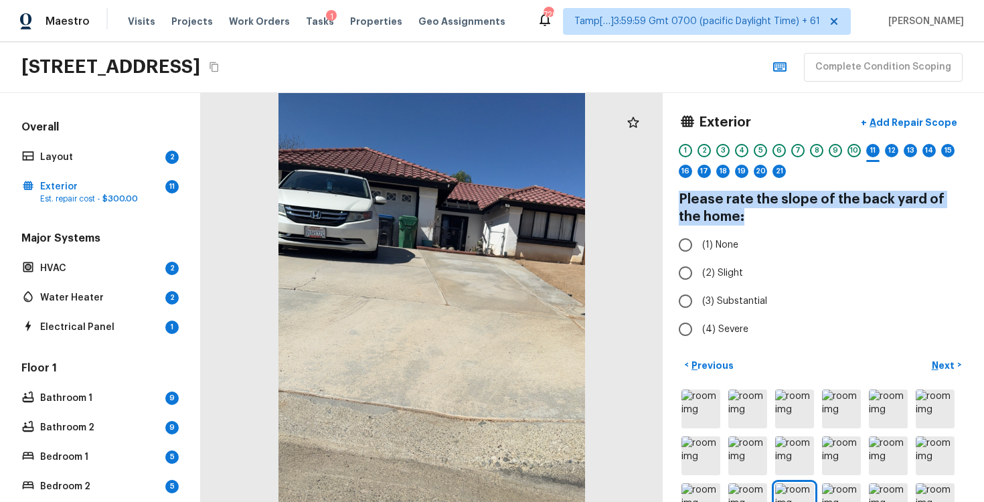
drag, startPoint x: 678, startPoint y: 199, endPoint x: 725, endPoint y: 217, distance: 50.2
click at [725, 217] on div "Exterior + Add Repair Scope 1 2 3 4 5 6 7 8 9 10 11 12 13 14 15 16 17 18 19 20 …" at bounding box center [823, 297] width 321 height 409
click at [725, 217] on h4 "Please rate the slope of the back yard of the home:" at bounding box center [823, 208] width 289 height 35
drag, startPoint x: 680, startPoint y: 199, endPoint x: 743, endPoint y: 219, distance: 66.7
click at [743, 220] on h4 "Please rate the slope of the back yard of the home:" at bounding box center [823, 208] width 289 height 35
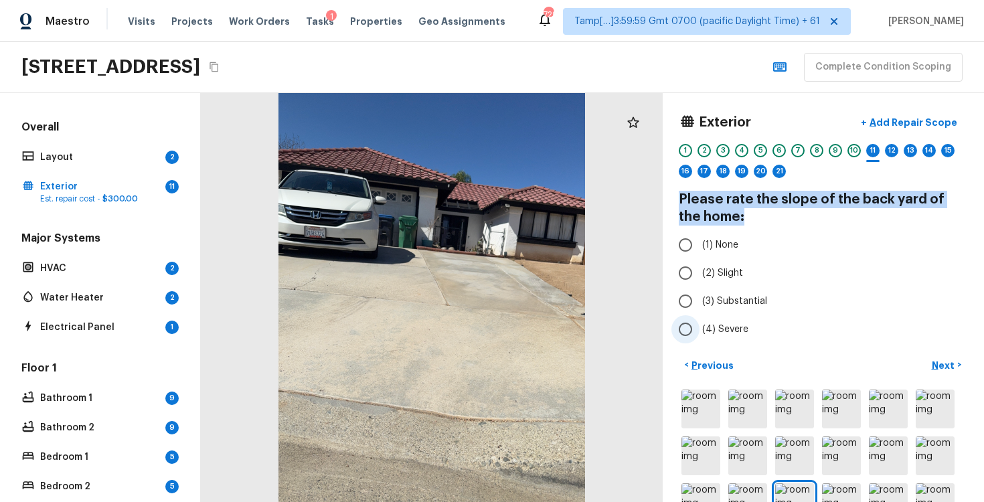
click at [686, 317] on input "(4) Severe" at bounding box center [686, 329] width 28 height 28
radio input "true"
click at [686, 317] on input "(4) Severe" at bounding box center [686, 329] width 28 height 28
click at [685, 294] on input "(3) Substantial" at bounding box center [686, 301] width 28 height 28
radio input "true"
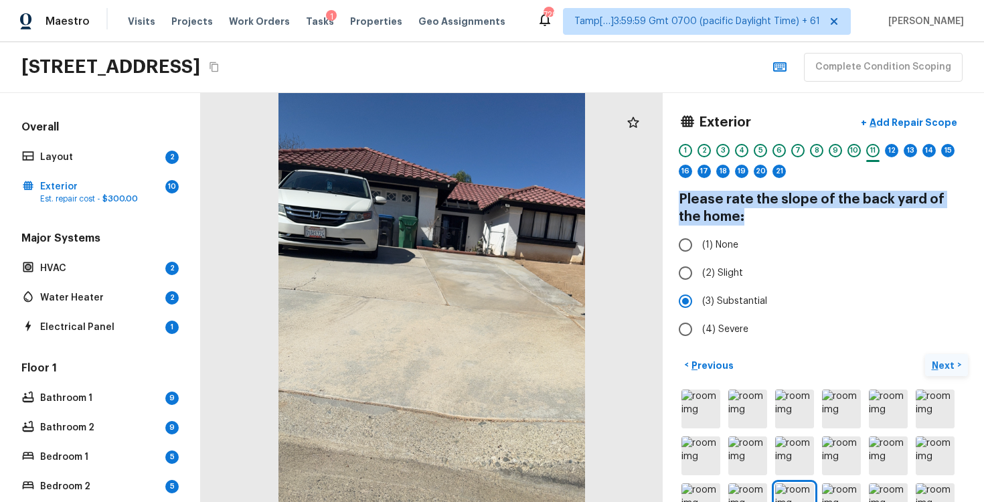
click at [941, 362] on p "Next" at bounding box center [944, 365] width 25 height 13
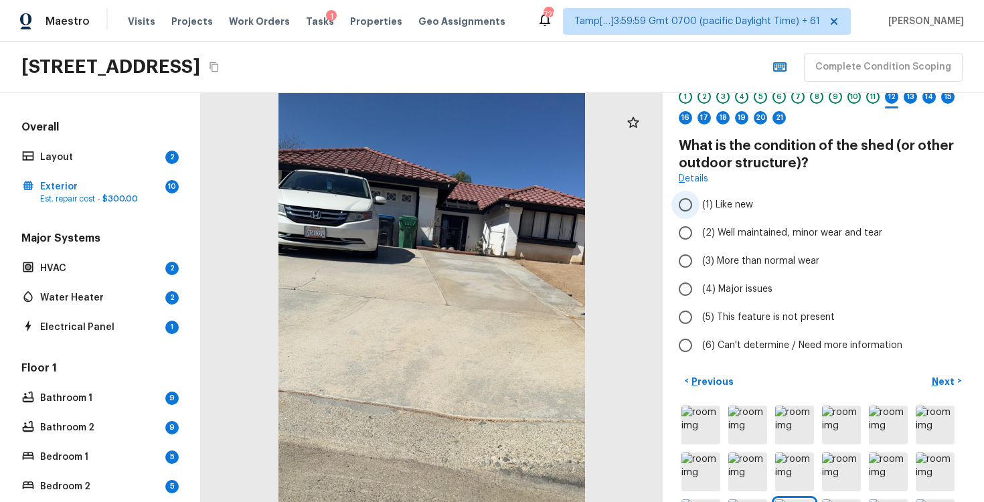
scroll to position [52, 0]
click at [705, 242] on label "(2) Well maintained, minor wear and tear" at bounding box center [815, 234] width 286 height 28
click at [700, 242] on input "(2) Well maintained, minor wear and tear" at bounding box center [686, 234] width 28 height 28
radio input "true"
click at [705, 242] on label "(2) Well maintained, minor wear and tear" at bounding box center [815, 234] width 286 height 28
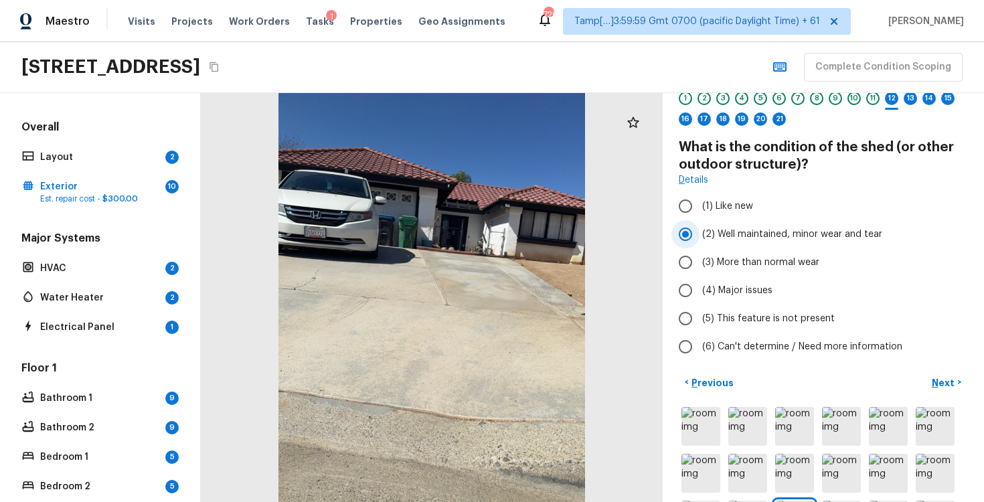
click at [700, 242] on input "(2) Well maintained, minor wear and tear" at bounding box center [686, 234] width 28 height 28
click at [705, 311] on label "(5) This feature is not present" at bounding box center [815, 319] width 286 height 28
click at [700, 311] on input "(5) This feature is not present" at bounding box center [686, 319] width 28 height 28
radio input "true"
click at [946, 380] on p "Next" at bounding box center [944, 382] width 25 height 13
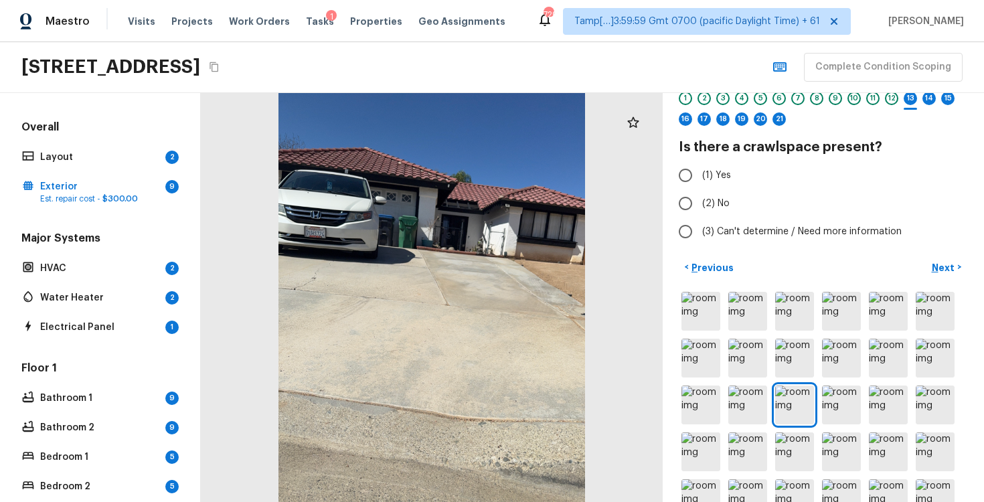
scroll to position [26, 0]
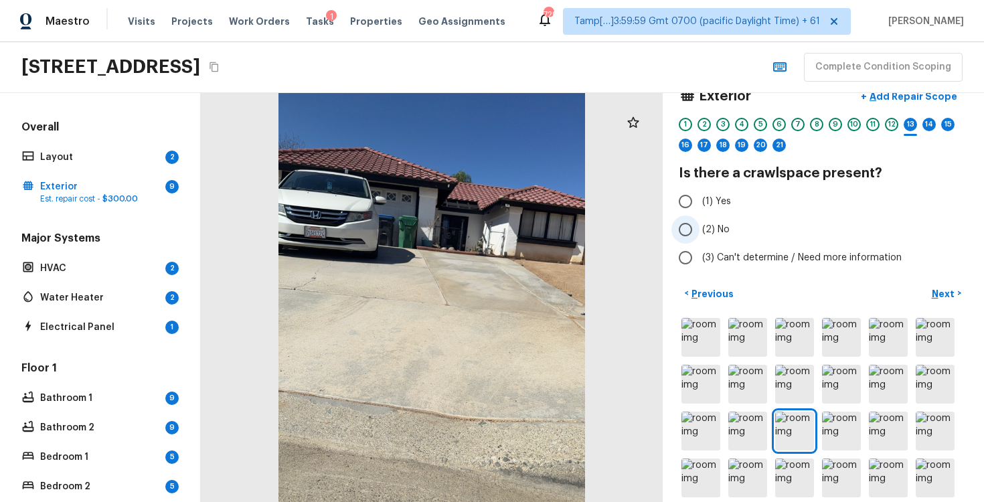
click at [680, 220] on input "(2) No" at bounding box center [686, 230] width 28 height 28
radio input "true"
click at [941, 287] on p "Next" at bounding box center [944, 293] width 25 height 13
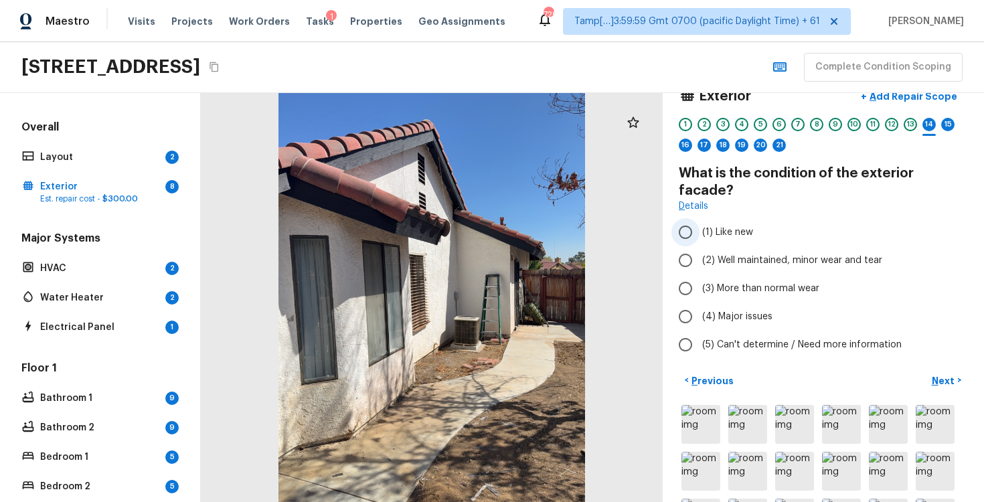
scroll to position [14, 0]
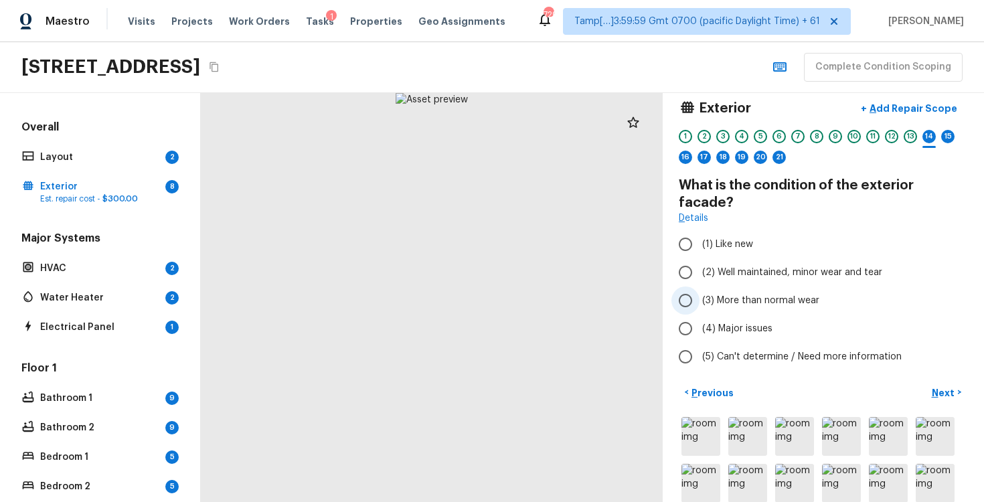
click at [693, 287] on input "(3) More than normal wear" at bounding box center [686, 301] width 28 height 28
radio input "true"
click at [960, 382] on button "Next >" at bounding box center [946, 393] width 43 height 22
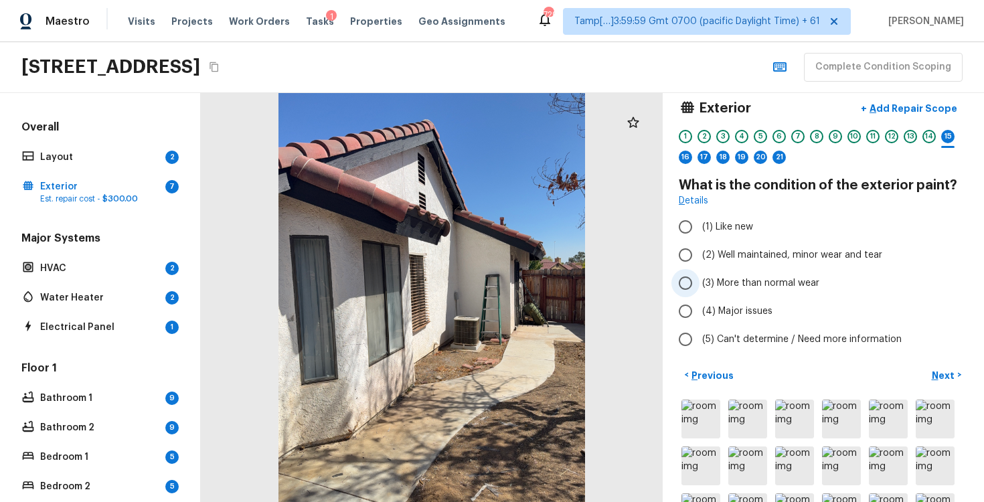
click at [703, 284] on span "(3) More than normal wear" at bounding box center [760, 283] width 117 height 13
click at [700, 284] on input "(3) More than normal wear" at bounding box center [686, 283] width 28 height 28
radio input "true"
click at [928, 96] on button "+ Add Repair Scope" at bounding box center [909, 108] width 118 height 27
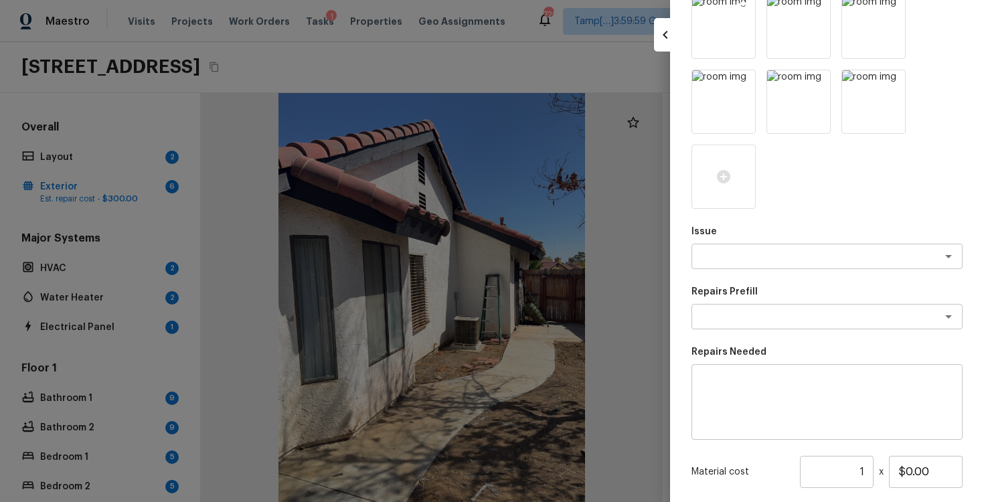
scroll to position [413, 0]
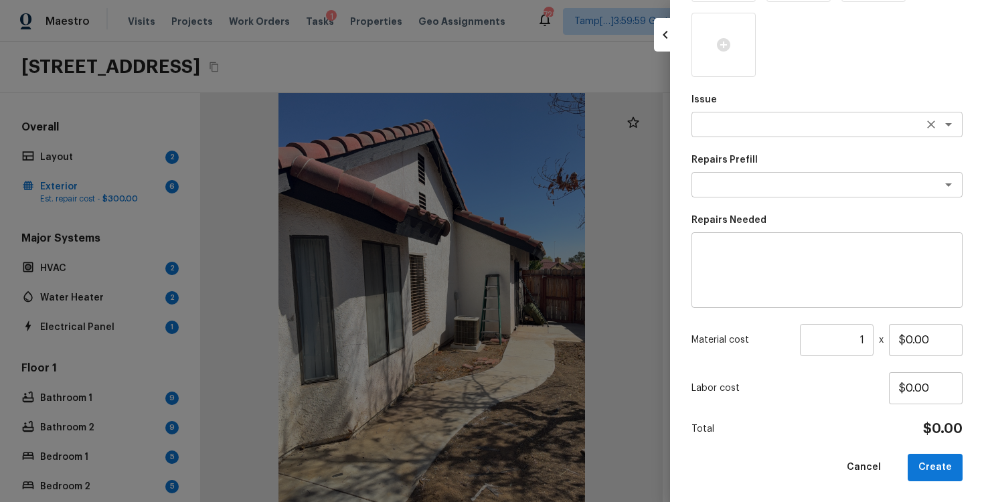
click at [716, 129] on textarea at bounding box center [809, 124] width 222 height 13
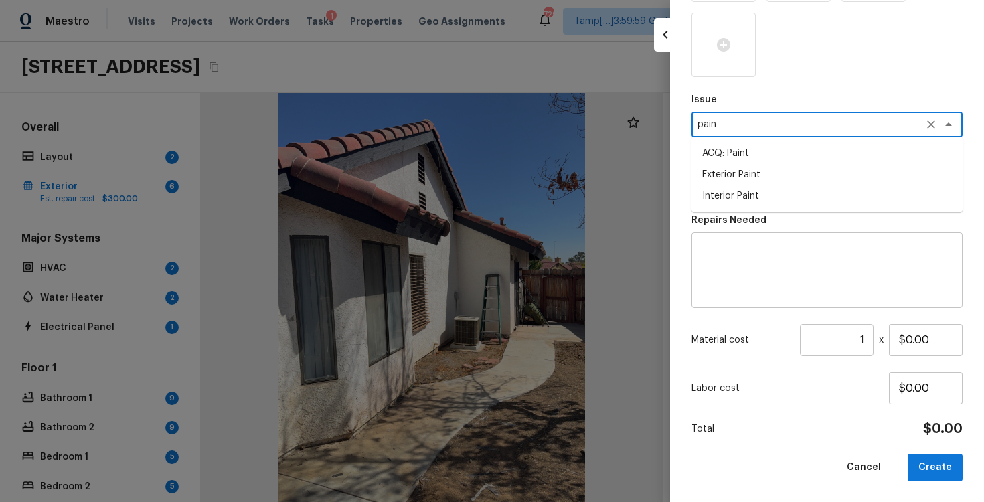
click at [722, 149] on li "ACQ: Paint" at bounding box center [827, 153] width 271 height 21
type textarea "ACQ: Paint"
click at [736, 190] on textarea at bounding box center [809, 184] width 222 height 13
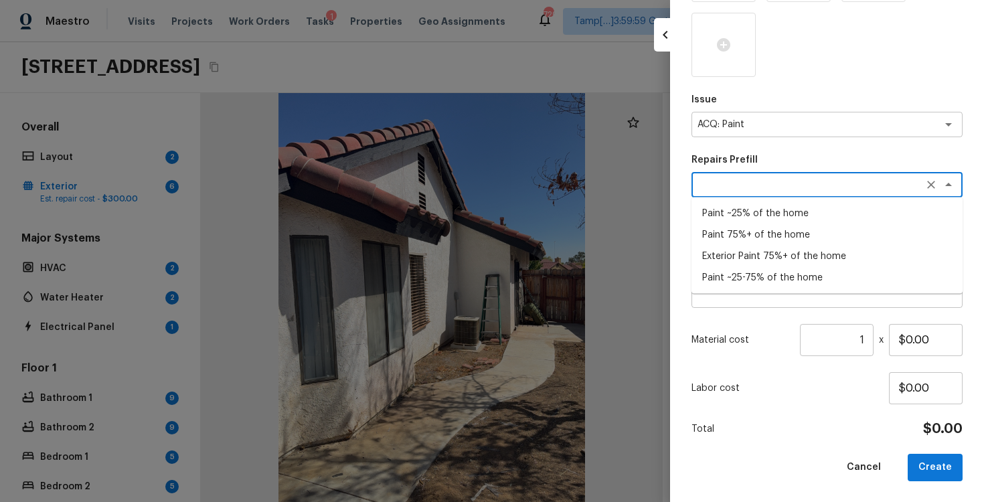
click at [751, 254] on li "Exterior Paint 75%+ of the home" at bounding box center [827, 256] width 271 height 21
type textarea "Exterior Paint 75%+ of the home"
type textarea "Acquisition Scope: 75%+ of the home exterior will likely require paint"
type input "$1.94"
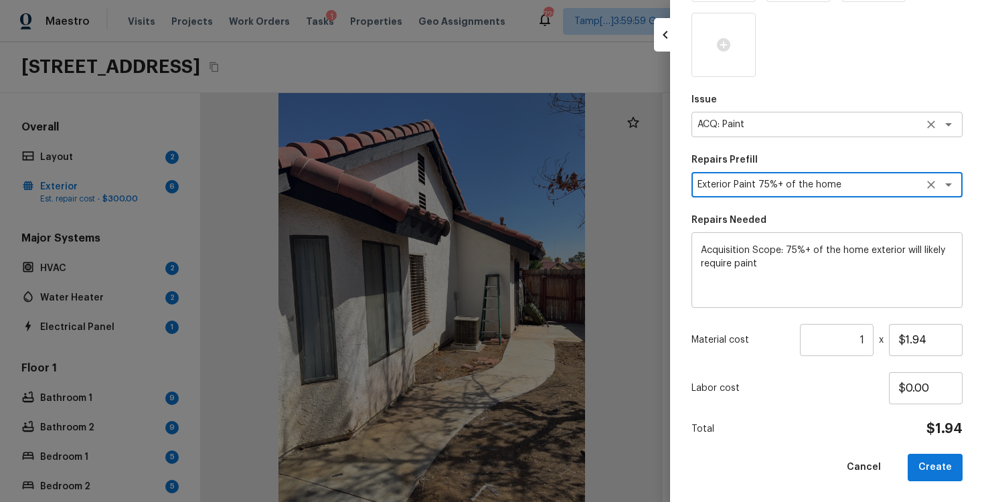
click at [763, 131] on div "ACQ: Paint x ​" at bounding box center [827, 124] width 271 height 25
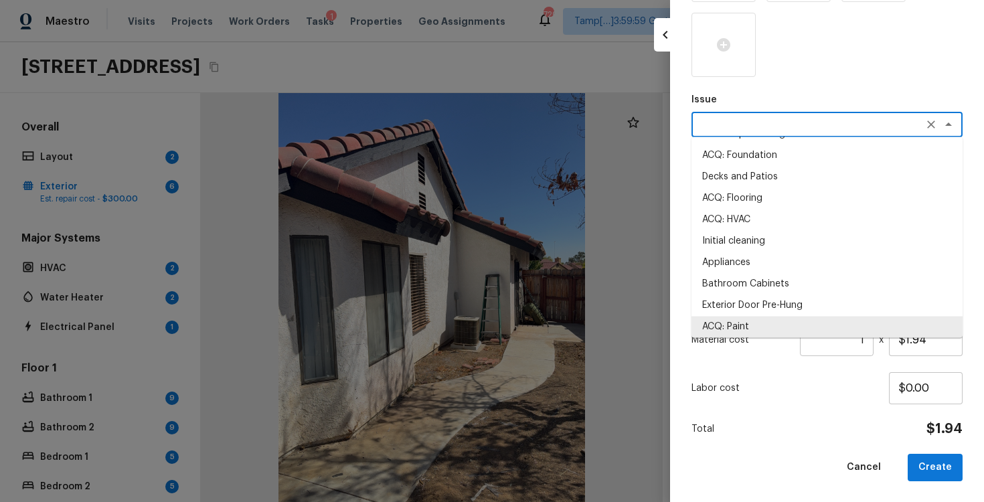
scroll to position [0, 0]
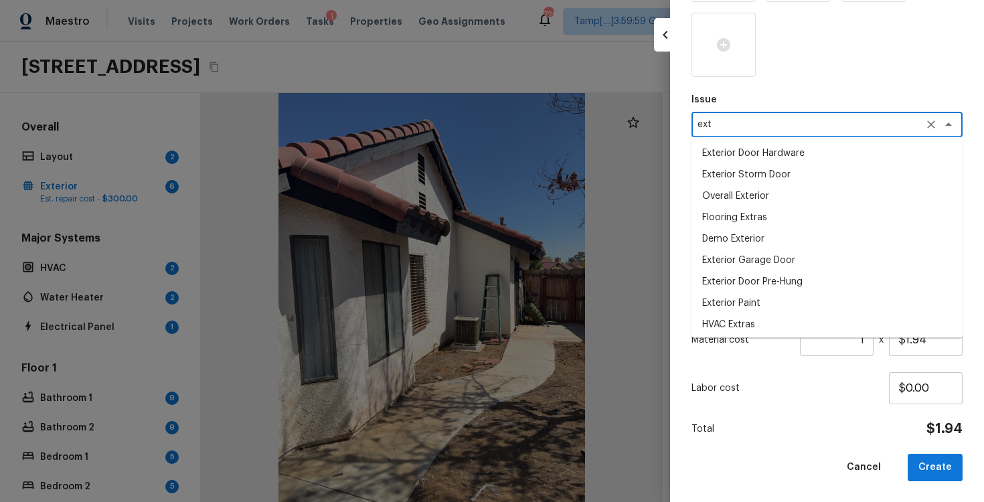
click at [754, 297] on li "Exterior Paint" at bounding box center [827, 303] width 271 height 21
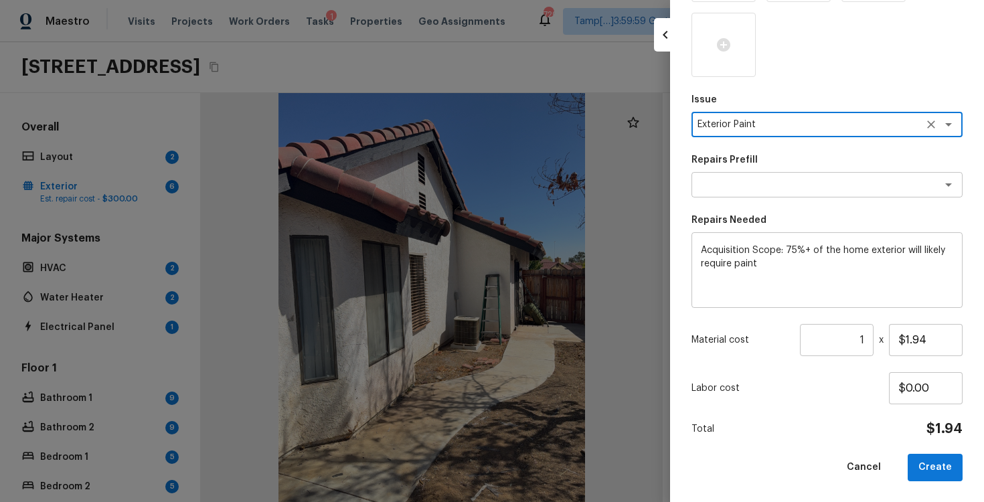
scroll to position [413, 0]
type textarea "Exterior Paint"
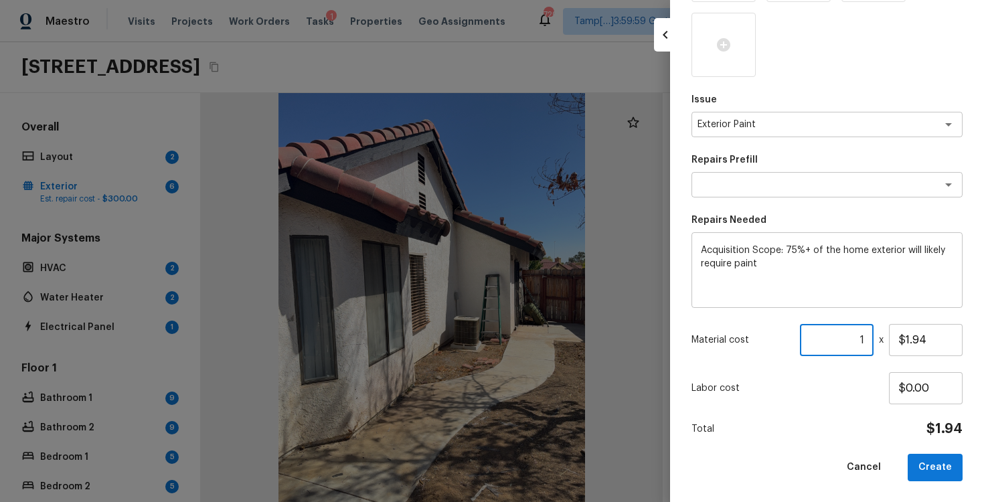
click at [868, 337] on input "1" at bounding box center [837, 340] width 74 height 32
paste input "992"
type input "992"
click at [870, 414] on div "Issue Exterior Paint x ​ Repairs Prefill x ​ Repairs Needed Acquisition Scope: …" at bounding box center [827, 97] width 271 height 769
click at [919, 462] on button "Create" at bounding box center [935, 467] width 55 height 27
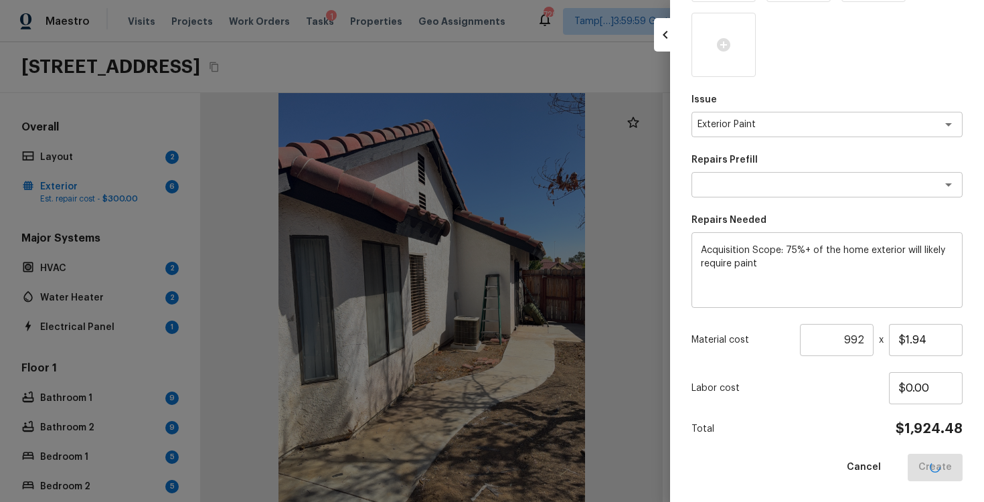
type input "1"
type input "$0.00"
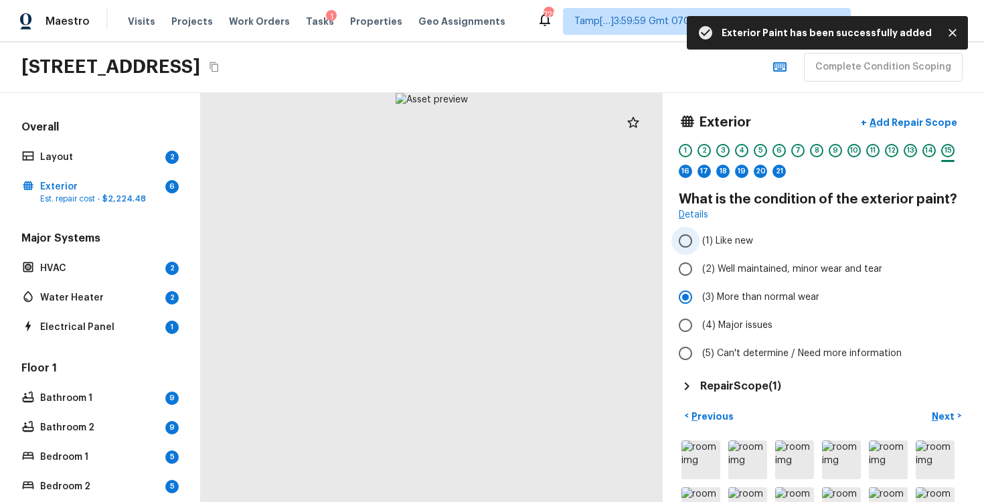
scroll to position [1, 0]
click at [690, 170] on div "16" at bounding box center [685, 170] width 13 height 13
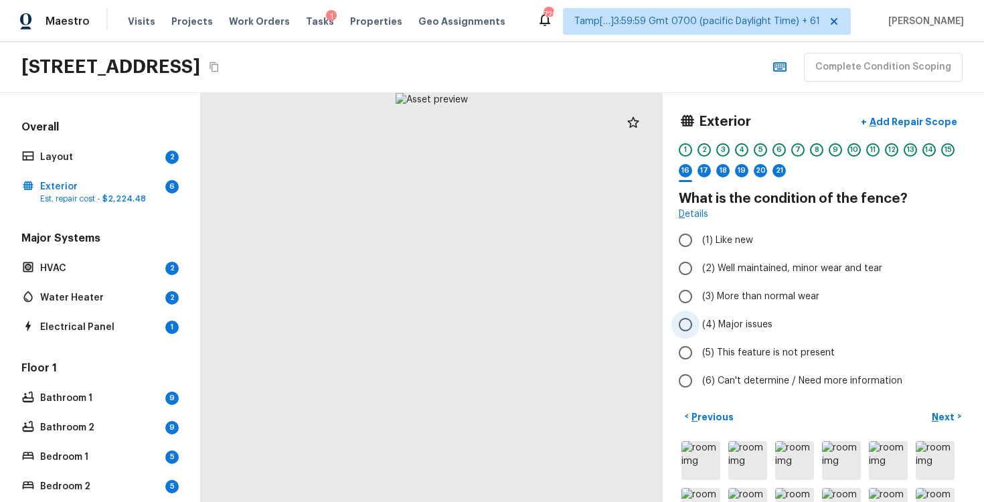
click at [684, 324] on input "(4) Major issues" at bounding box center [686, 325] width 28 height 28
radio input "true"
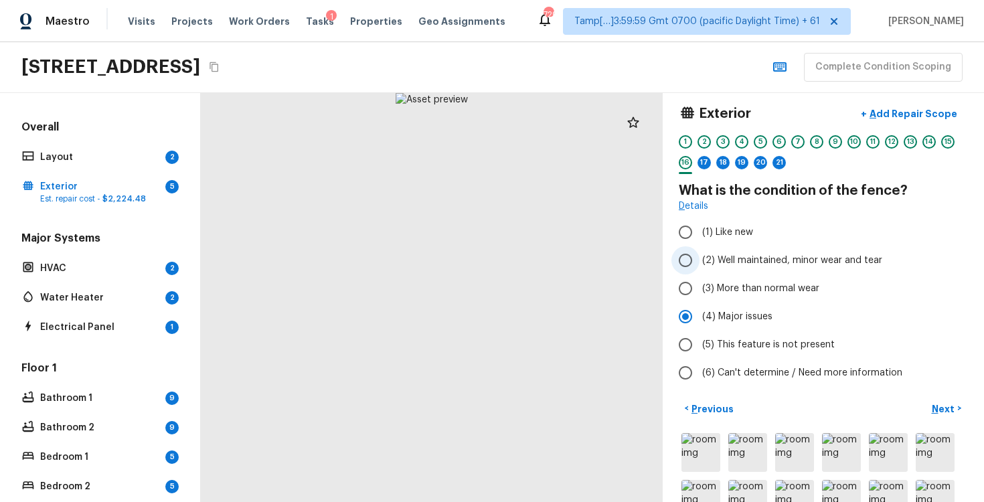
scroll to position [0, 0]
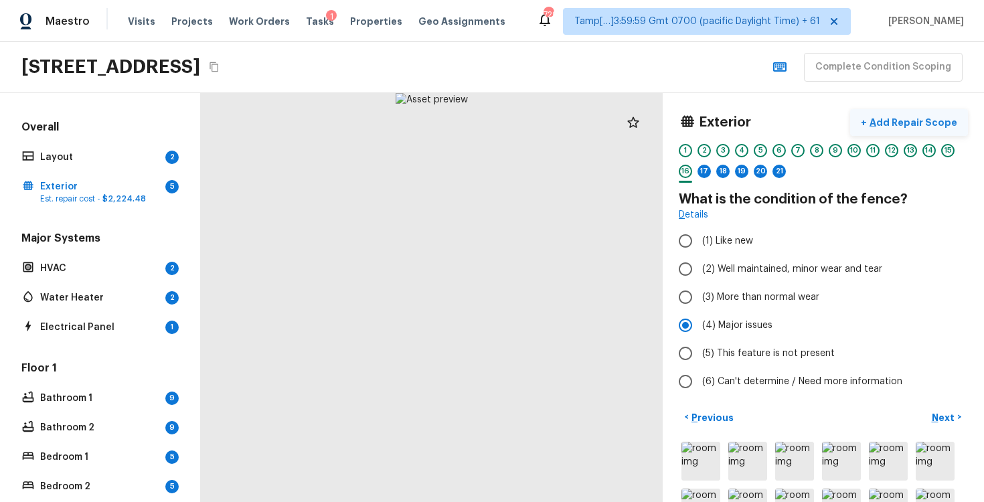
click at [920, 123] on p "Add Repair Scope" at bounding box center [912, 122] width 90 height 13
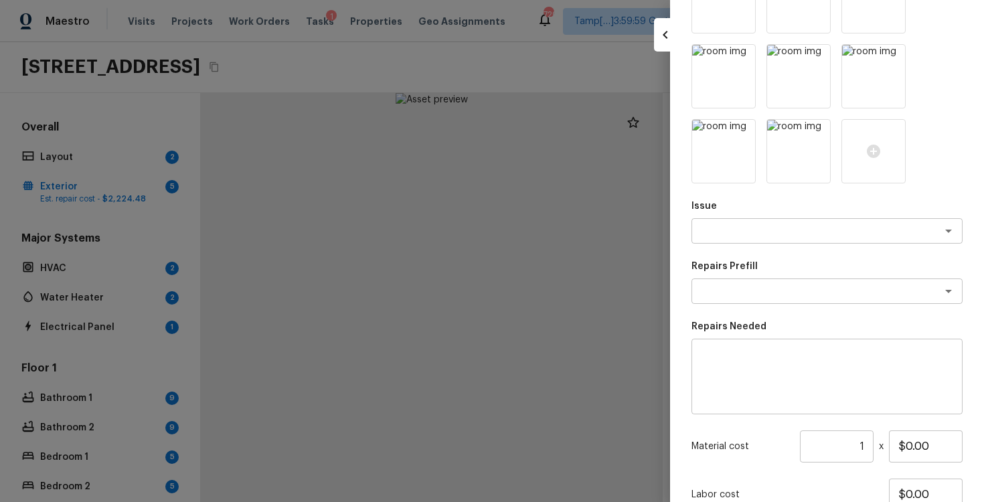
scroll to position [248, 0]
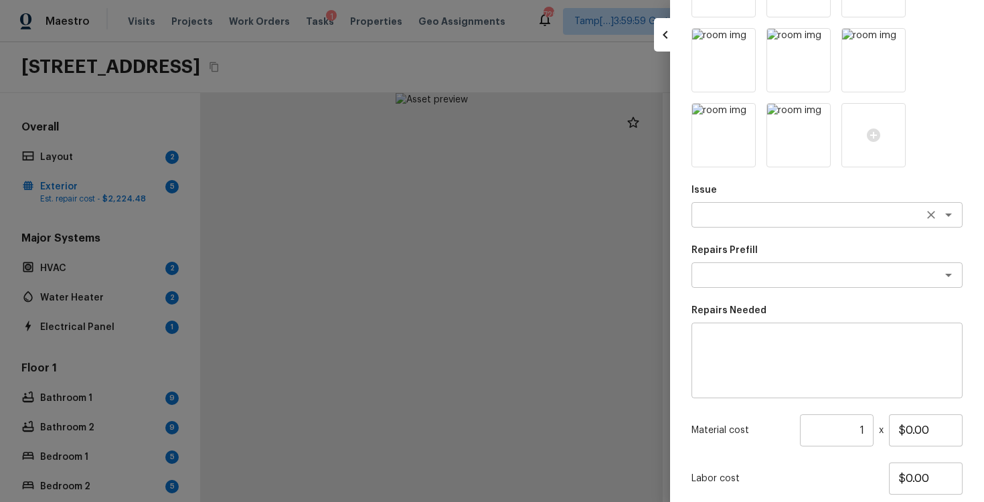
click at [757, 215] on textarea at bounding box center [809, 214] width 222 height 13
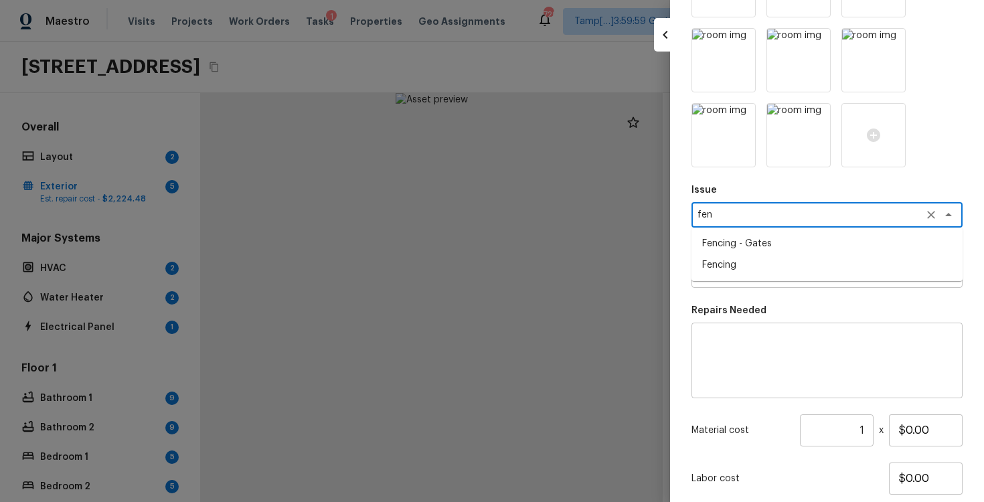
click at [751, 256] on li "Fencing" at bounding box center [827, 264] width 271 height 21
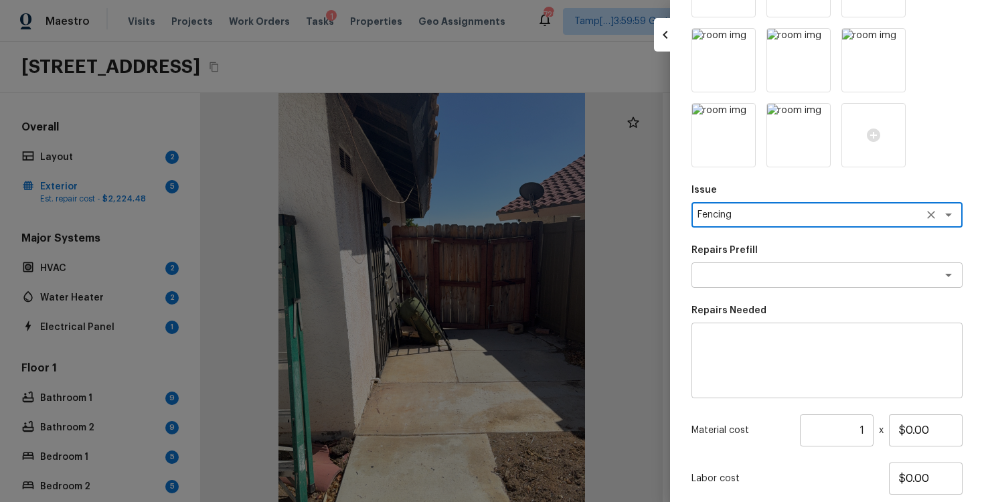
type textarea "Fencing"
click at [729, 391] on div "x ​" at bounding box center [827, 361] width 271 height 76
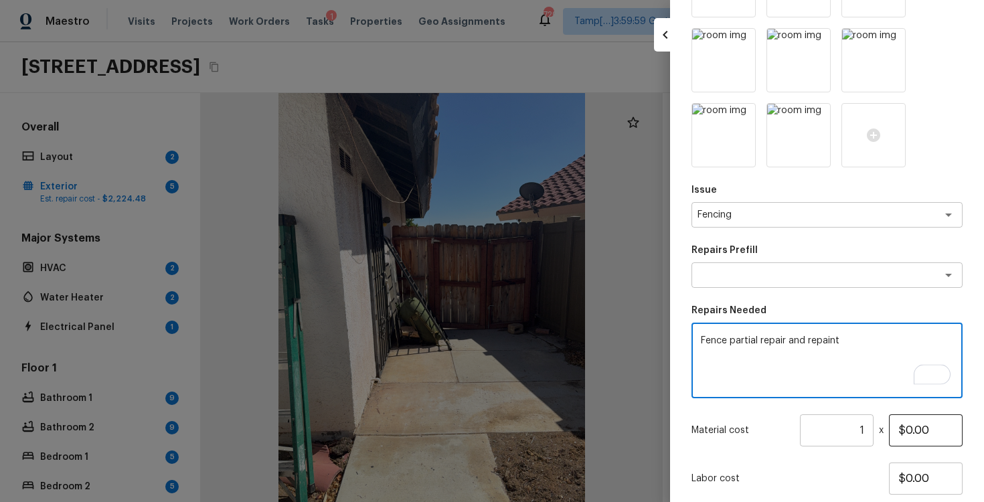
type textarea "Fence partial repair and repaint"
click at [907, 426] on input "$0.00" at bounding box center [926, 430] width 74 height 32
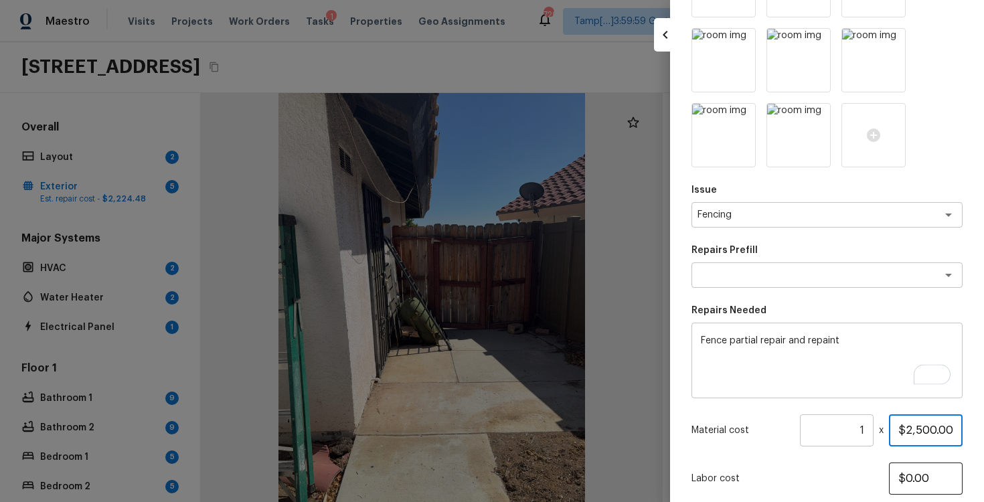
type input "$2,500.00"
click at [893, 466] on input "$0.00" at bounding box center [926, 479] width 74 height 32
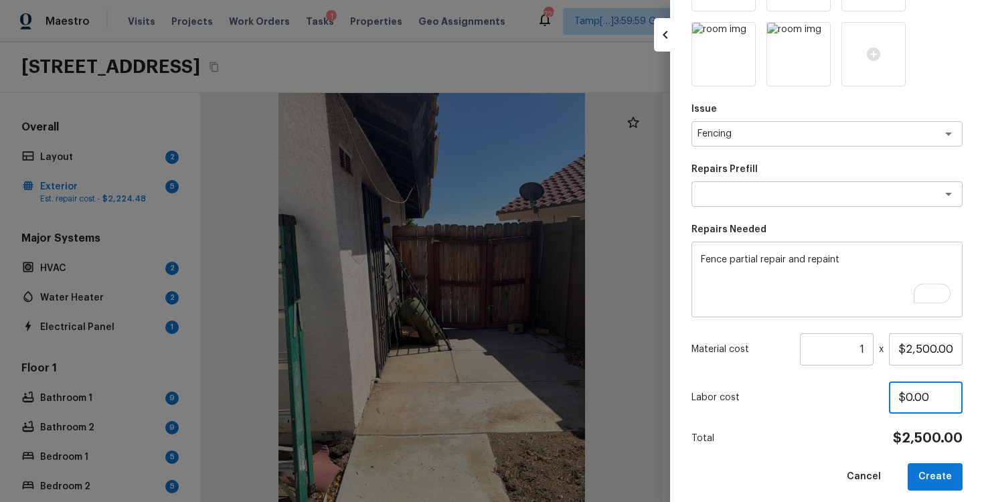
scroll to position [338, 0]
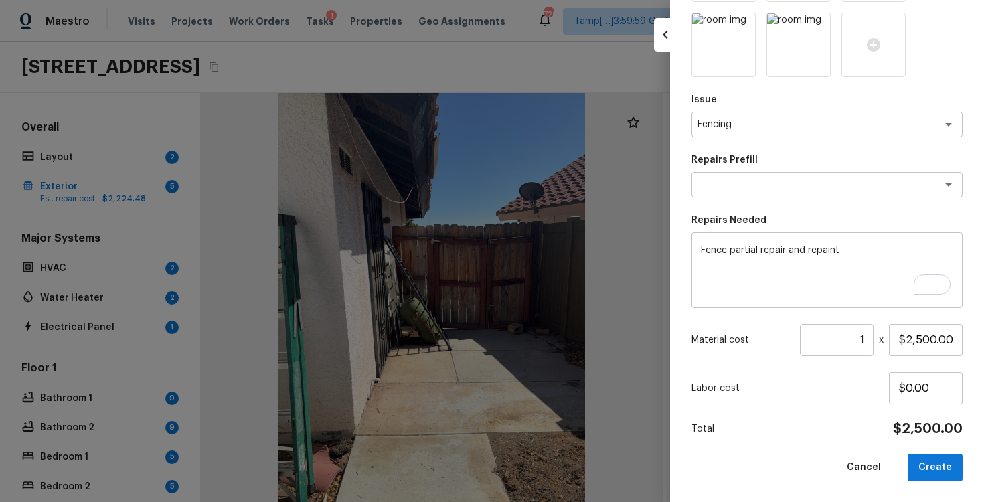
click at [875, 400] on div "Labor cost $0.00" at bounding box center [827, 388] width 271 height 32
click at [931, 466] on button "Create" at bounding box center [935, 467] width 55 height 27
type input "$0.00"
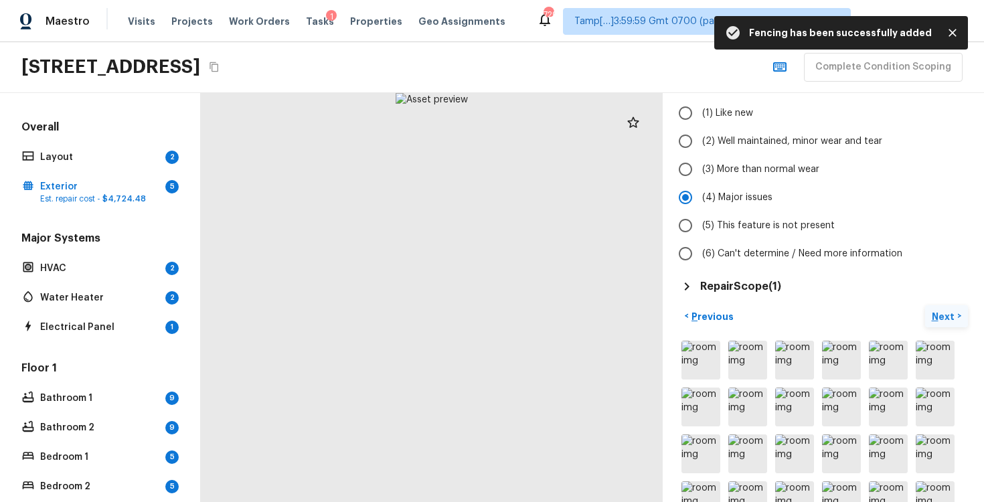
click at [935, 316] on p "Next" at bounding box center [944, 316] width 25 height 13
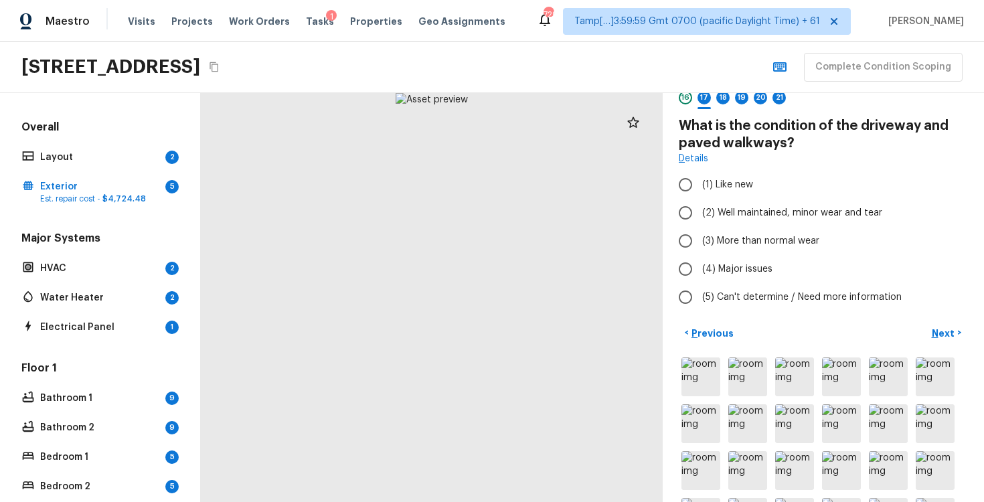
scroll to position [70, 0]
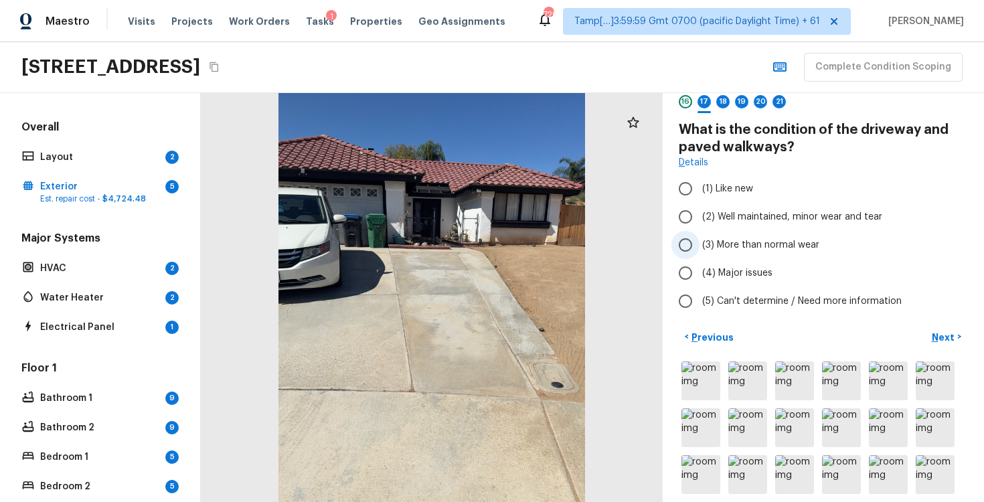
click at [697, 231] on input "(3) More than normal wear" at bounding box center [686, 245] width 28 height 28
radio input "true"
click at [934, 328] on button "Next >" at bounding box center [946, 337] width 43 height 22
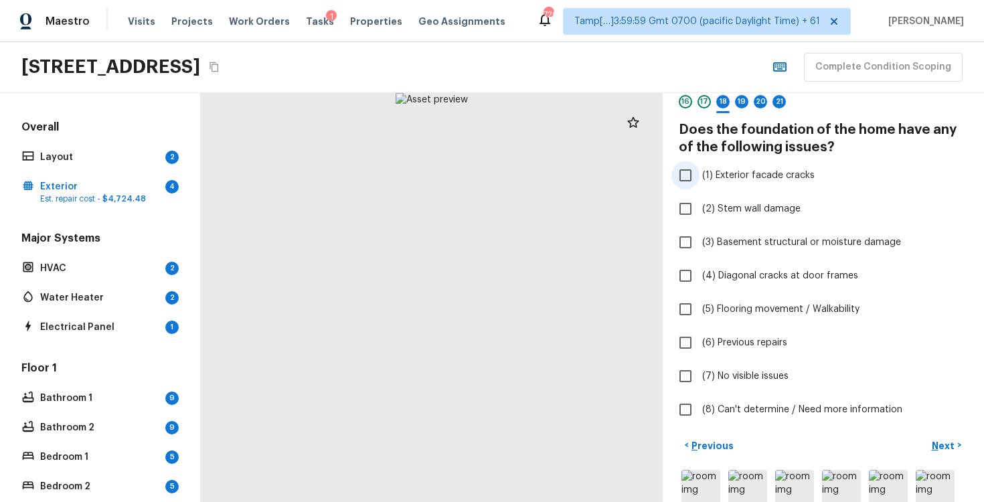
click at [703, 174] on span "(1) Exterior facade cracks" at bounding box center [758, 175] width 112 height 13
click at [700, 174] on input "(1) Exterior facade cracks" at bounding box center [686, 175] width 28 height 28
checkbox input "true"
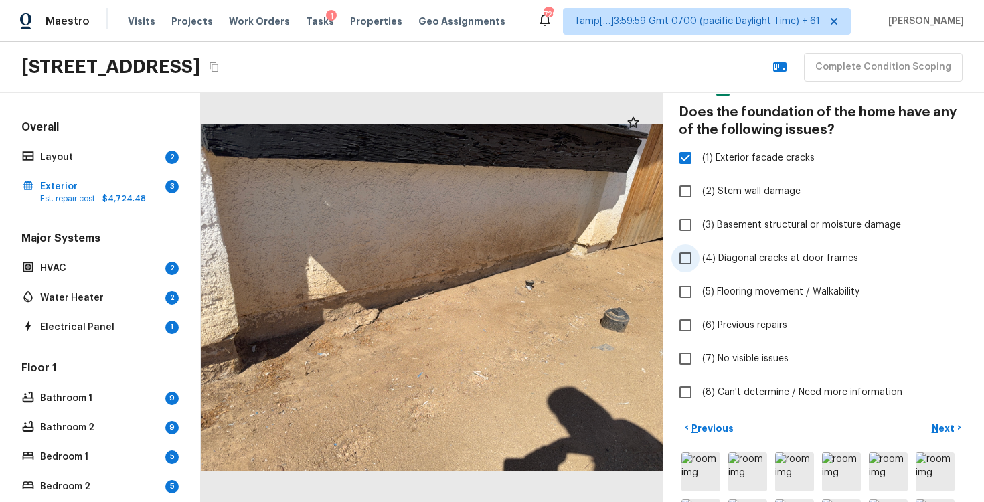
scroll to position [126, 0]
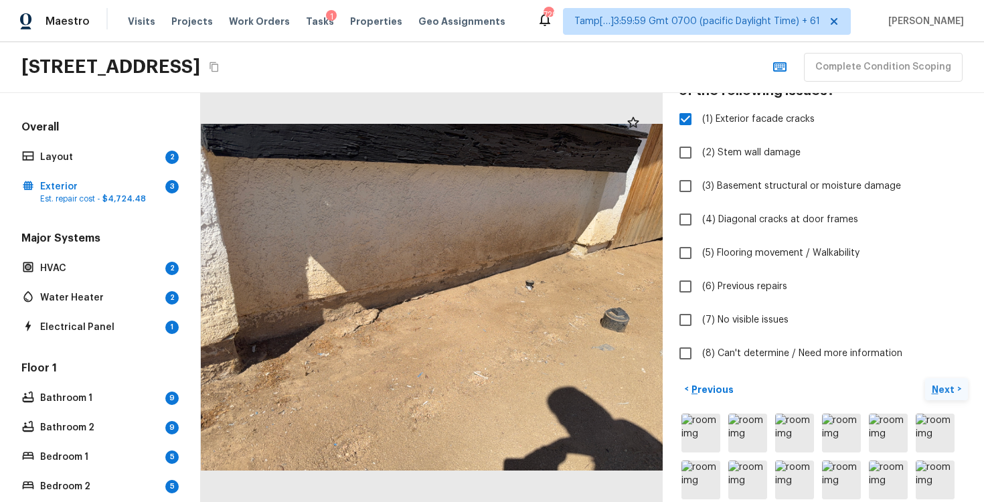
click at [937, 388] on p "Next" at bounding box center [944, 389] width 25 height 13
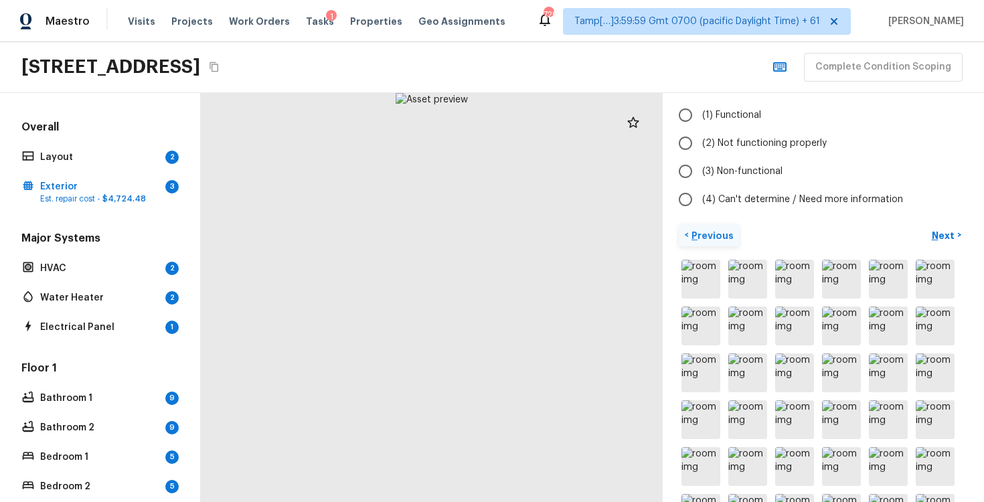
click at [724, 238] on p "Previous" at bounding box center [711, 235] width 45 height 13
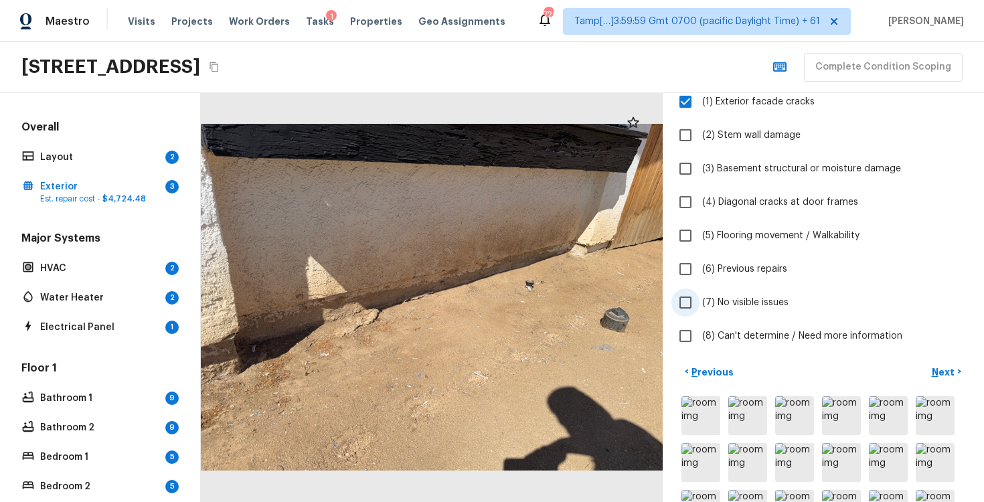
scroll to position [0, 0]
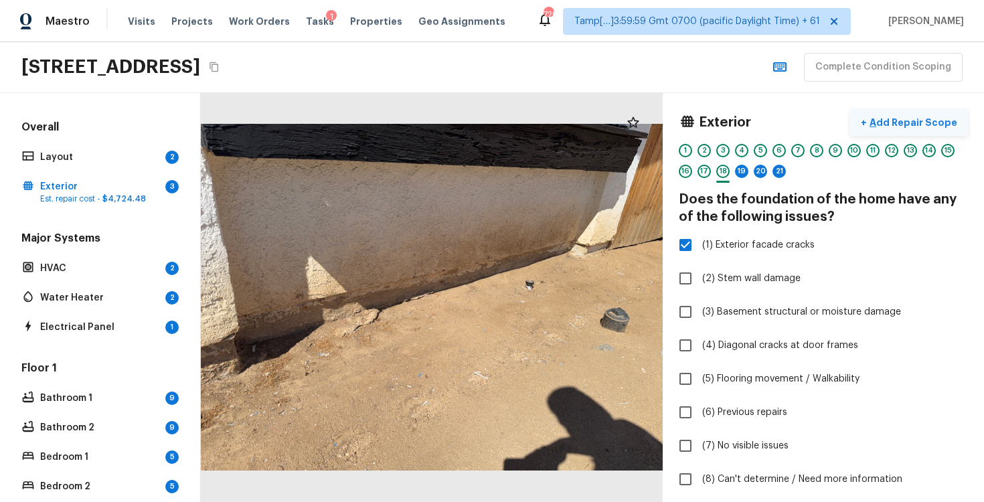
click at [922, 115] on button "+ Add Repair Scope" at bounding box center [909, 122] width 118 height 27
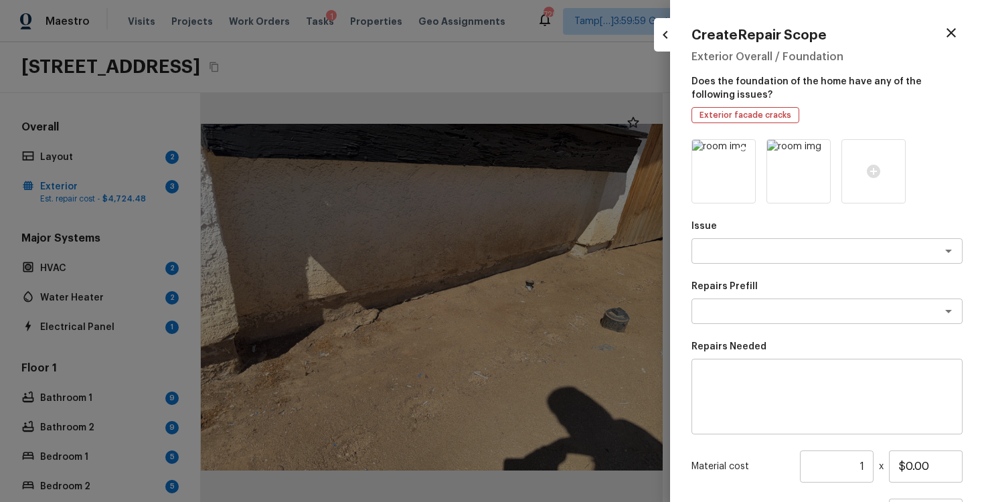
click at [748, 147] on icon at bounding box center [743, 151] width 13 height 13
click at [745, 151] on icon at bounding box center [743, 151] width 13 height 13
click at [721, 175] on icon at bounding box center [723, 171] width 13 height 13
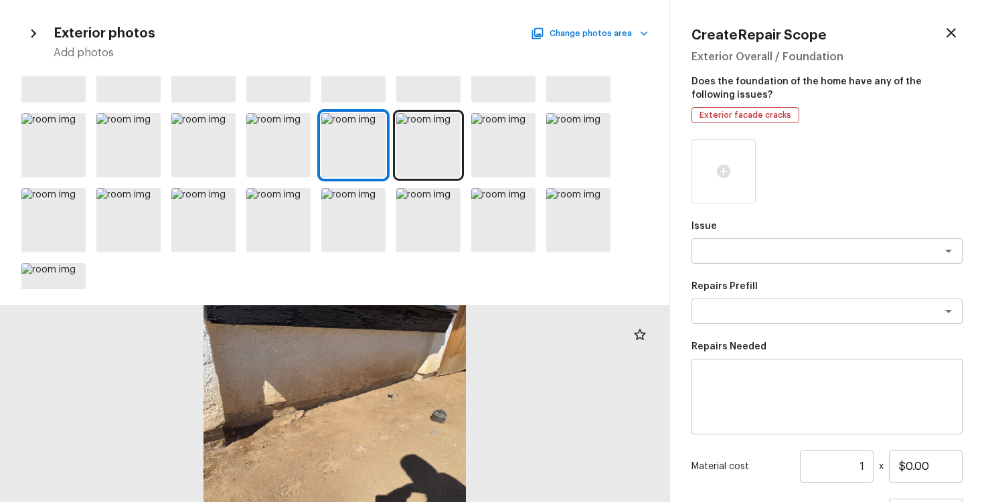
scroll to position [462, 0]
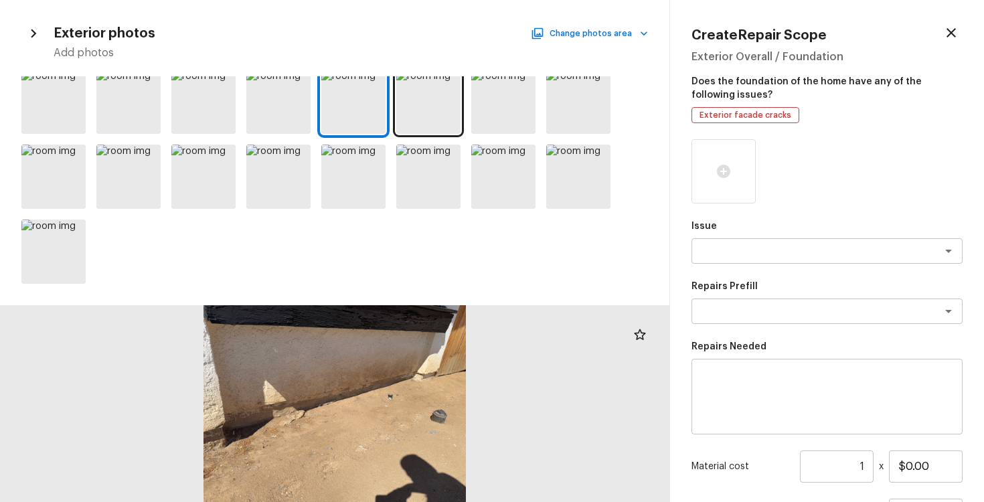
click at [445, 143] on div at bounding box center [335, 182] width 670 height 213
click at [455, 146] on div at bounding box center [449, 159] width 24 height 28
click at [524, 157] on icon at bounding box center [523, 156] width 13 height 13
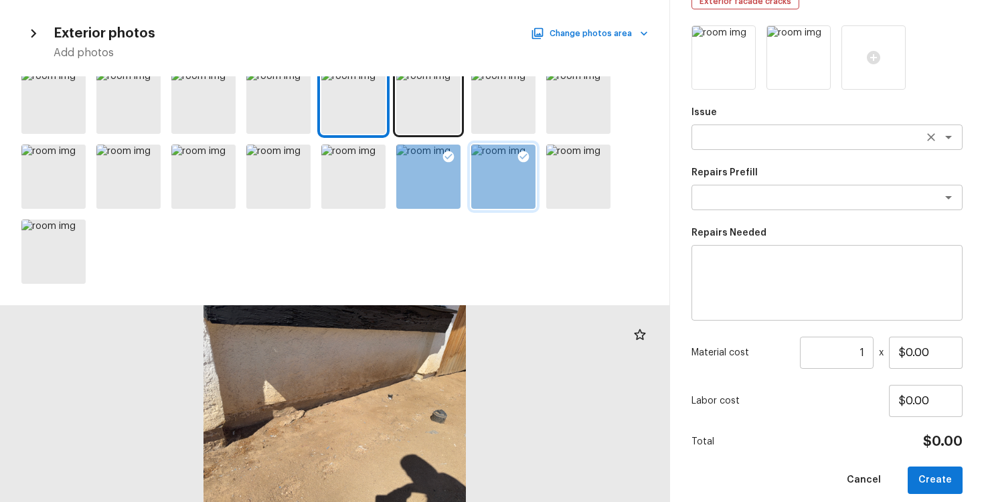
scroll to position [127, 0]
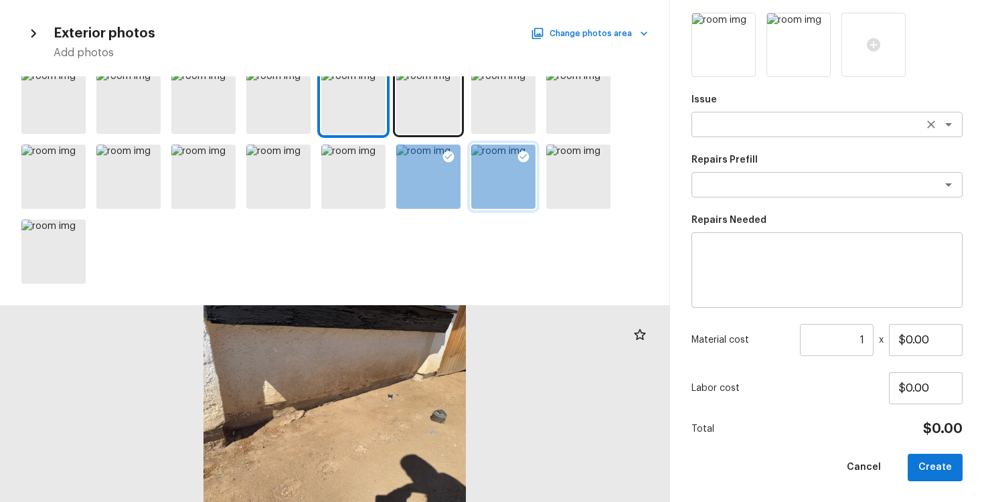
click at [832, 130] on textarea at bounding box center [809, 124] width 222 height 13
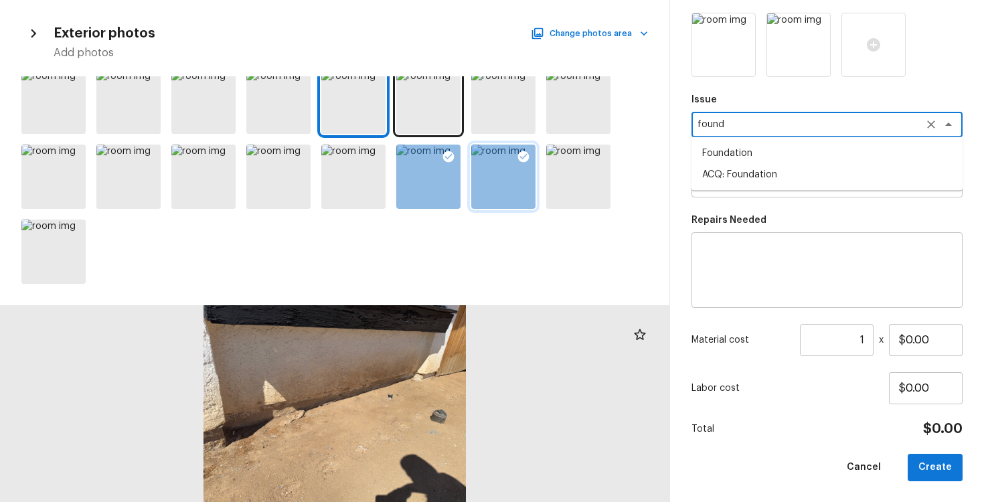
click at [833, 173] on li "ACQ: Foundation" at bounding box center [827, 174] width 271 height 21
type textarea "ACQ: Foundation"
click at [831, 187] on textarea at bounding box center [809, 184] width 222 height 13
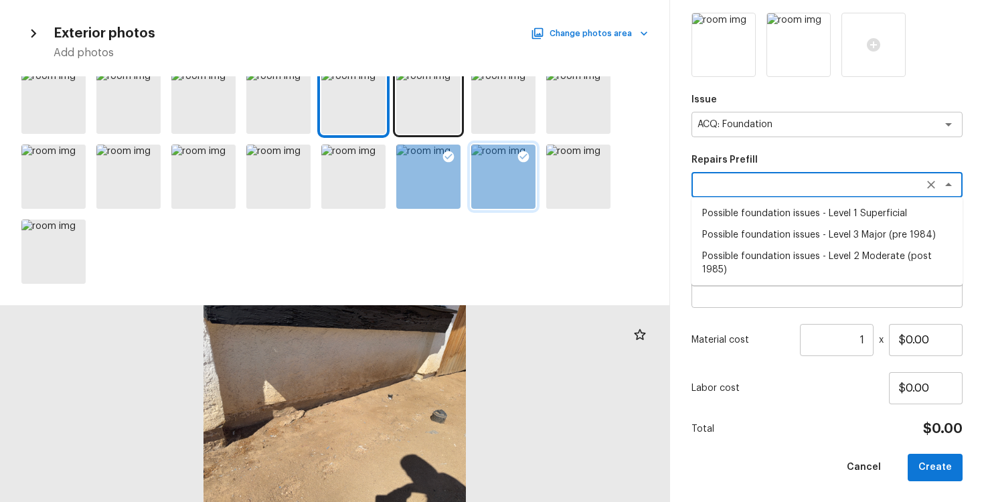
click at [834, 252] on li "Possible foundation issues - Level 2 Moderate (post 1985)" at bounding box center [827, 263] width 271 height 35
type textarea "Possible foundation issues - Level 2 Moderate (post 1985)"
type textarea "Possible foundation issues - Level 2 Moderate: Disclaimer: This is NOT a techni…"
type input "$5,000.00"
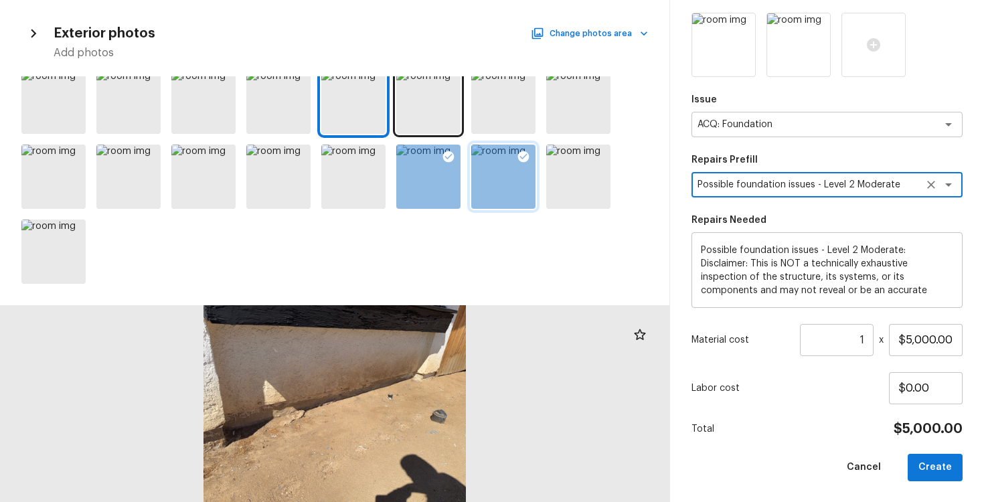
scroll to position [81, 0]
click at [926, 456] on button "Create" at bounding box center [935, 467] width 55 height 27
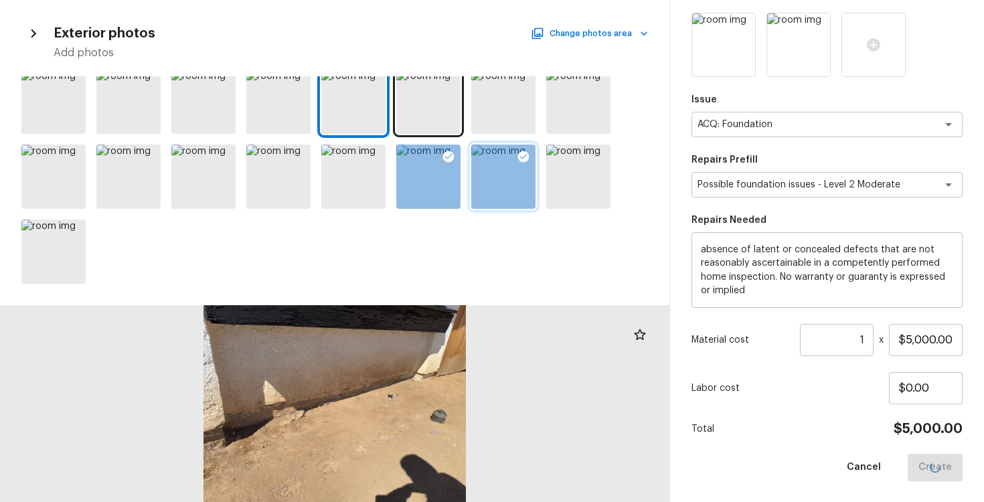
type input "$0.00"
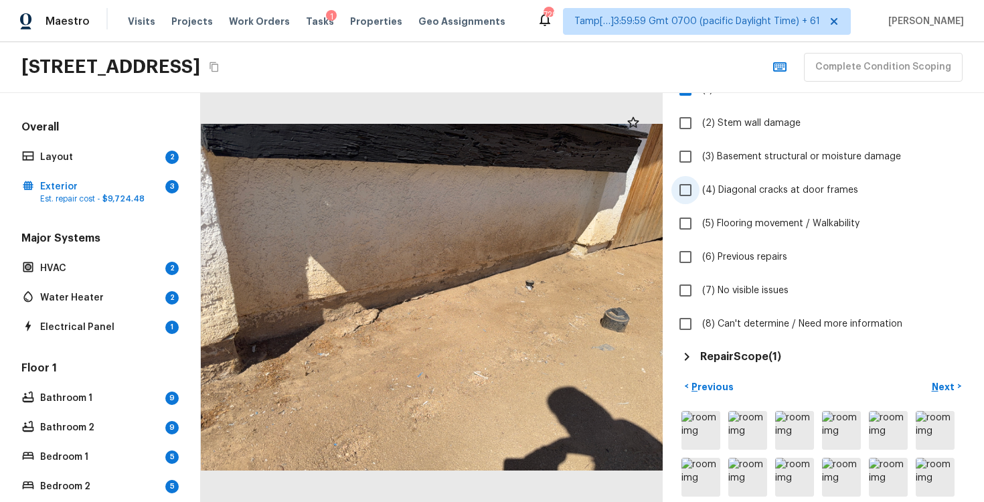
scroll to position [157, 0]
click at [934, 377] on button "Next >" at bounding box center [946, 385] width 43 height 22
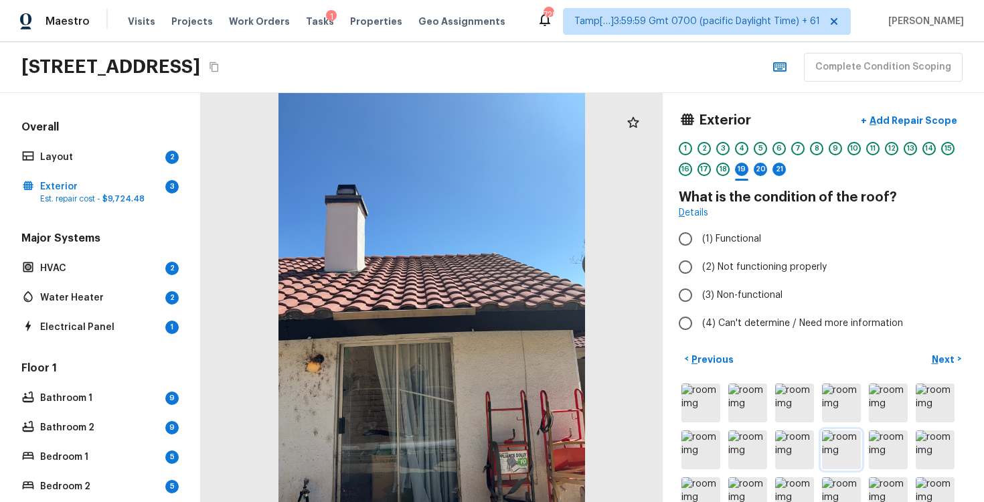
scroll to position [1, 0]
click at [698, 250] on input "(1) Functional" at bounding box center [686, 240] width 28 height 28
radio input "true"
click at [951, 356] on p "Next" at bounding box center [944, 360] width 25 height 13
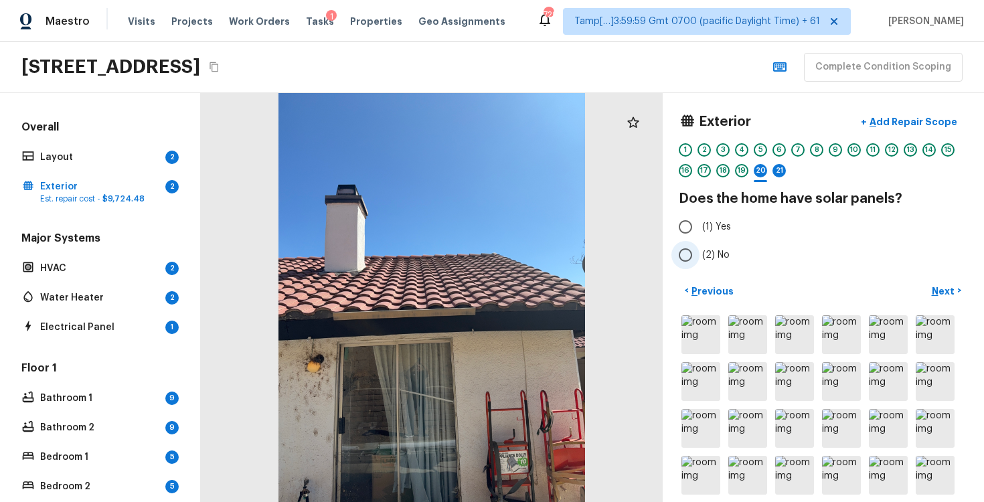
click at [688, 262] on input "(2) No" at bounding box center [686, 255] width 28 height 28
radio input "true"
click at [948, 289] on p "Next" at bounding box center [944, 291] width 25 height 13
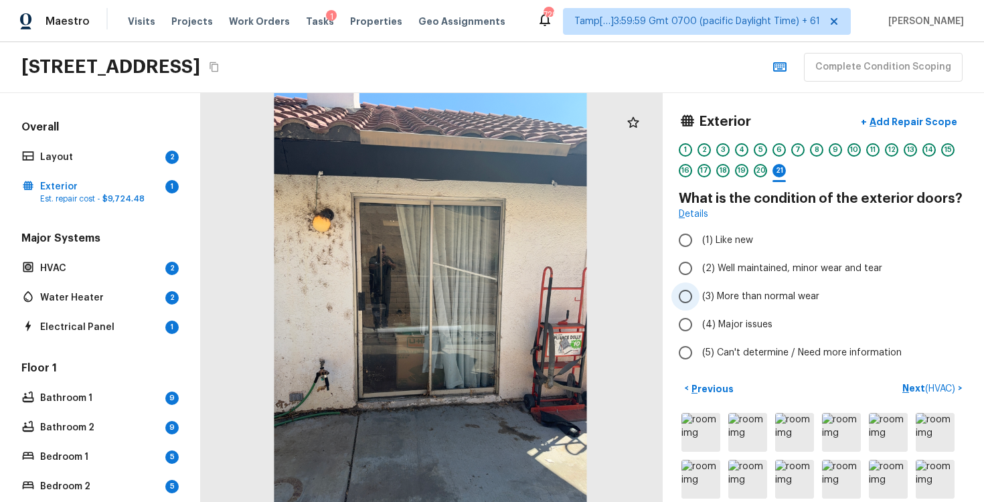
click at [686, 295] on input "(3) More than normal wear" at bounding box center [686, 297] width 28 height 28
radio input "true"
click at [955, 392] on span "( HVAC )" at bounding box center [940, 388] width 30 height 9
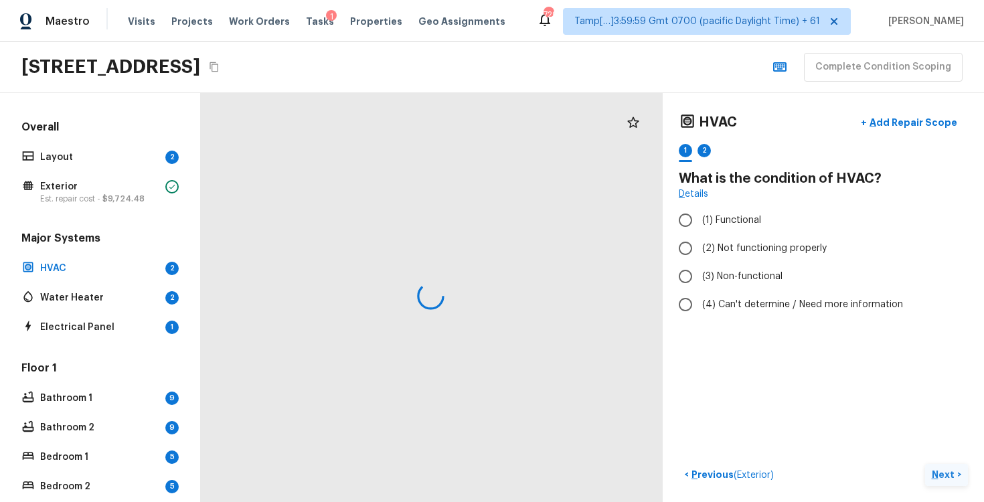
scroll to position [0, 0]
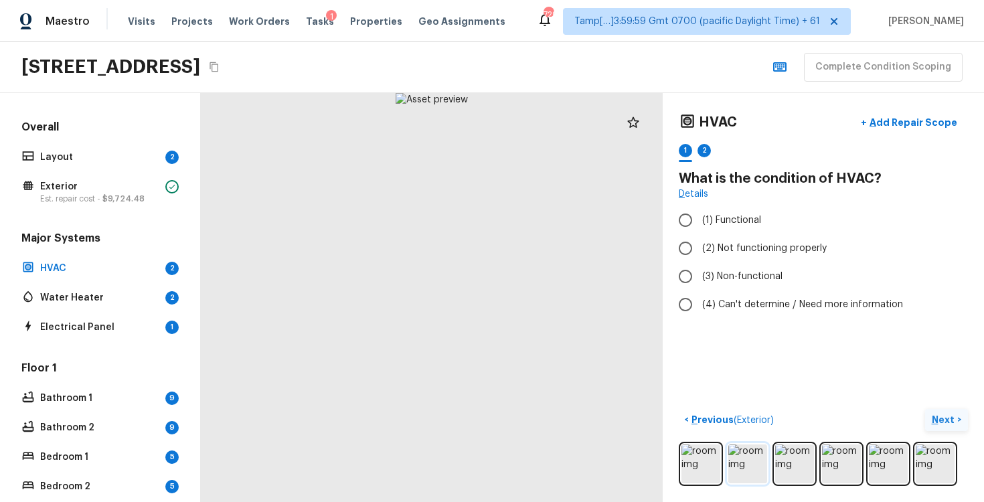
click at [747, 453] on img at bounding box center [748, 464] width 39 height 39
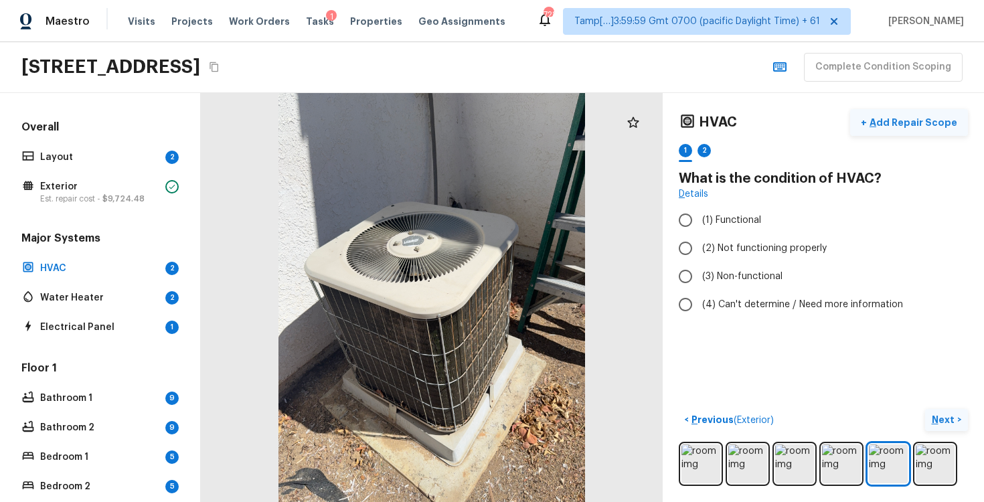
click at [927, 119] on p "Add Repair Scope" at bounding box center [912, 122] width 90 height 13
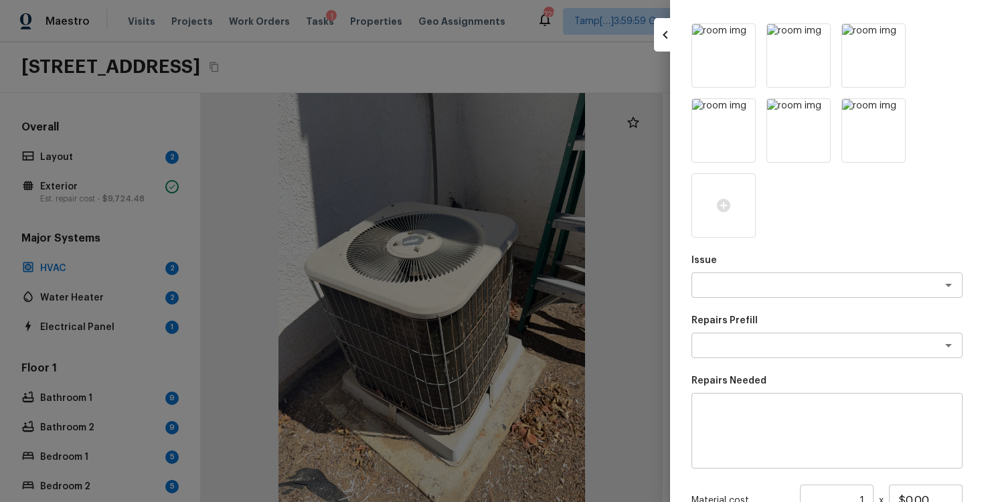
scroll to position [113, 0]
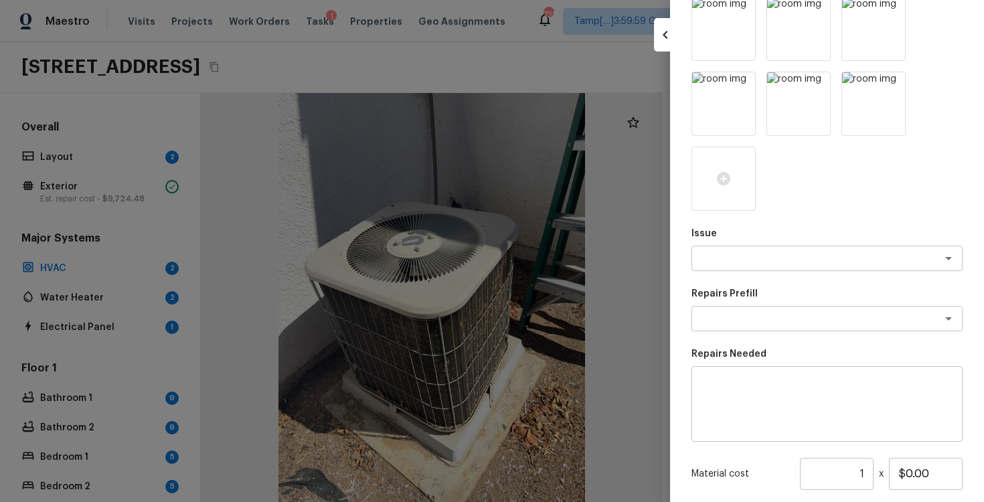
click at [761, 264] on textarea at bounding box center [809, 258] width 222 height 13
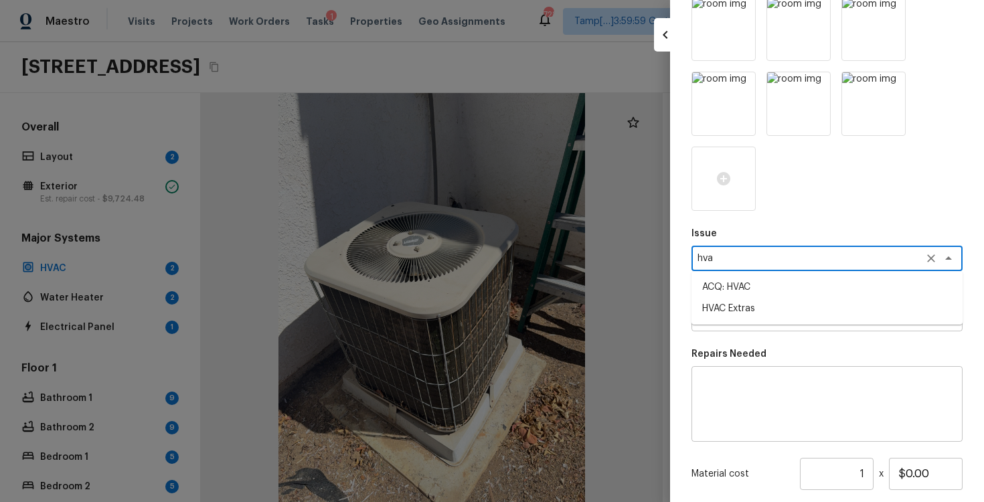
click at [755, 279] on li "ACQ: HVAC" at bounding box center [827, 287] width 271 height 21
click at [759, 327] on div "x ​" at bounding box center [827, 318] width 271 height 25
type textarea "ACQ: HVAC"
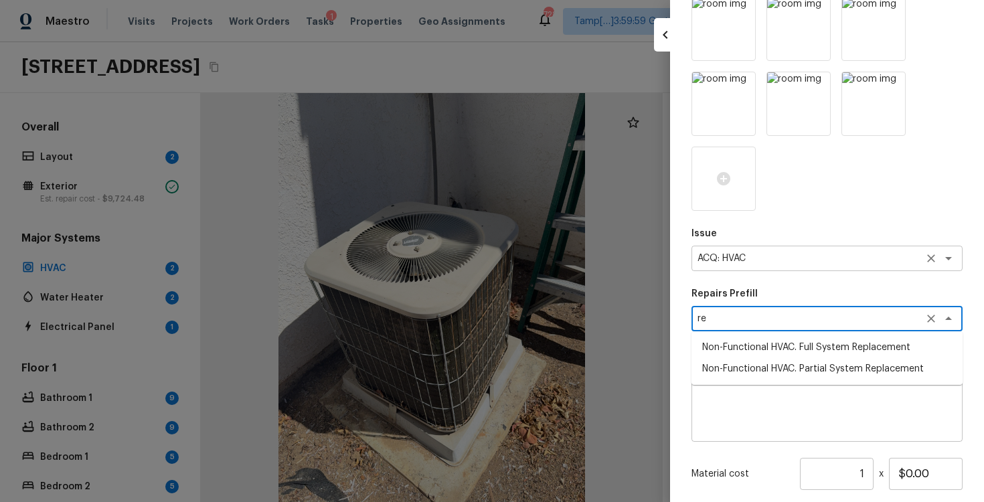
type textarea "re"
click at [777, 264] on textarea "ACQ: HVAC" at bounding box center [809, 258] width 222 height 13
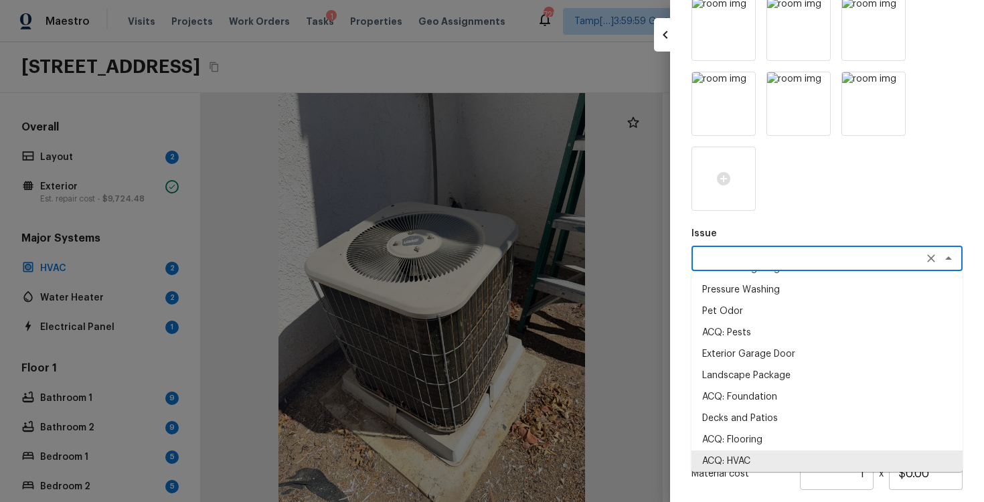
scroll to position [0, 0]
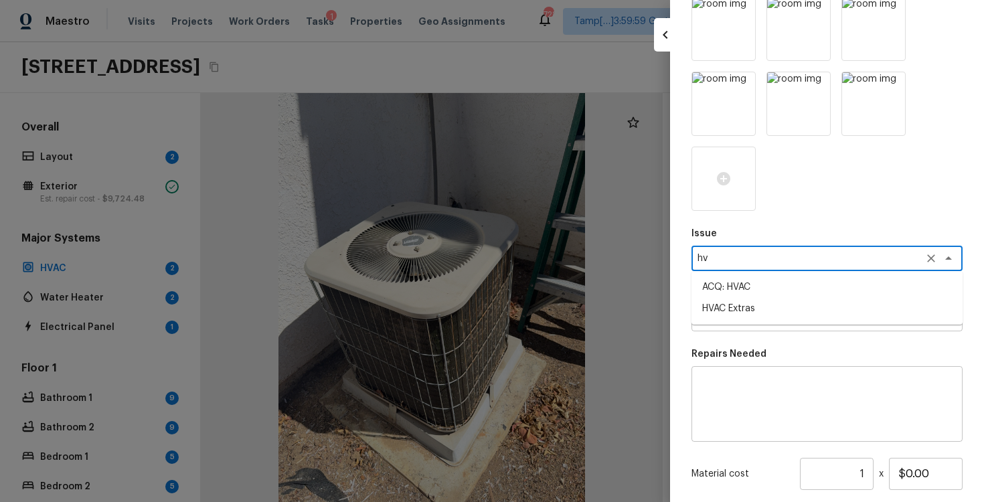
click at [792, 302] on li "HVAC Extras" at bounding box center [827, 308] width 271 height 21
click at [785, 328] on div "x ​" at bounding box center [827, 318] width 271 height 25
type textarea "HVAC Extras"
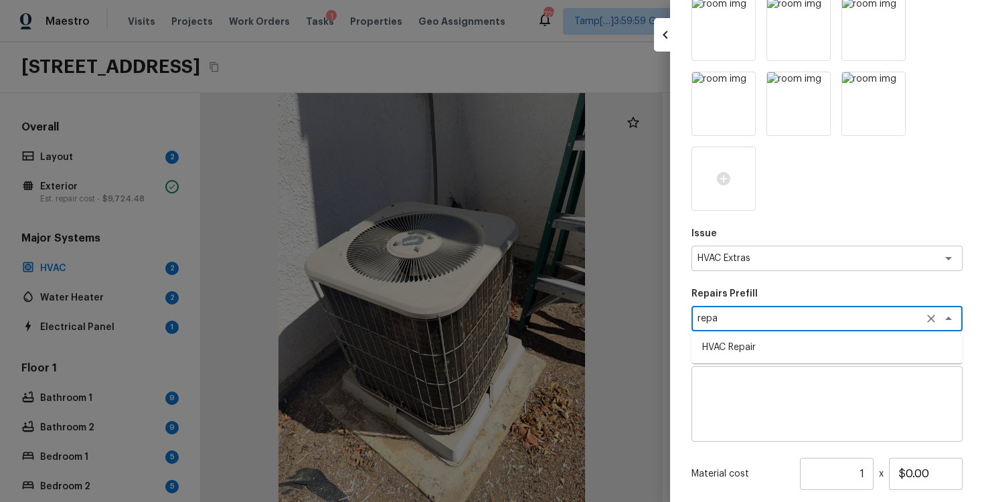
click at [784, 358] on ul "HVAC Repair" at bounding box center [827, 347] width 271 height 32
click at [771, 351] on li "HVAC Repair" at bounding box center [827, 347] width 271 height 21
type textarea "HVAC Repair"
type input "$1,500.00"
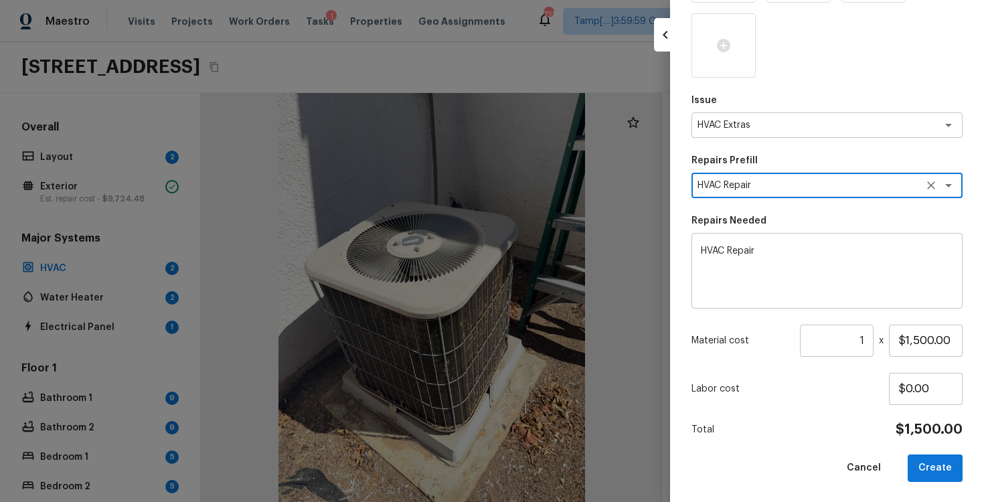
scroll to position [247, 0]
type textarea "HVAC Repair"
click at [930, 461] on button "Create" at bounding box center [935, 467] width 55 height 27
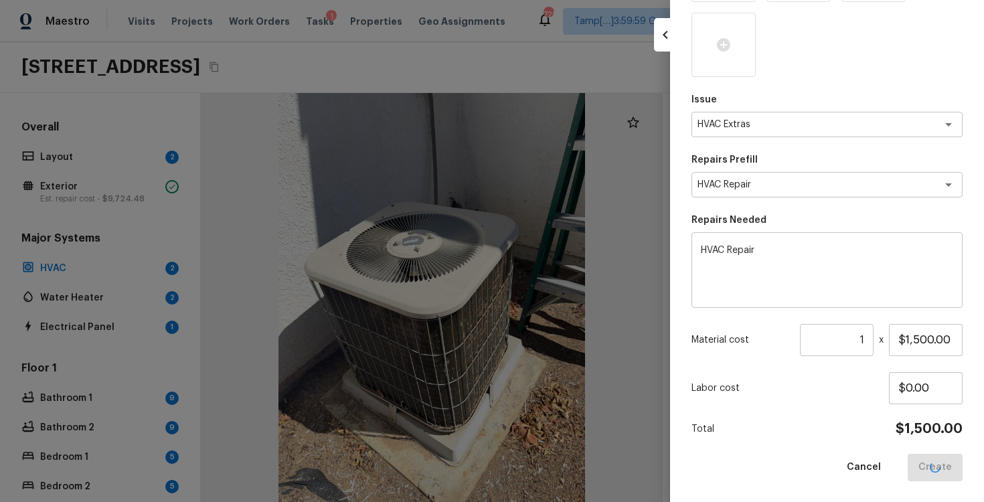
type input "$0.00"
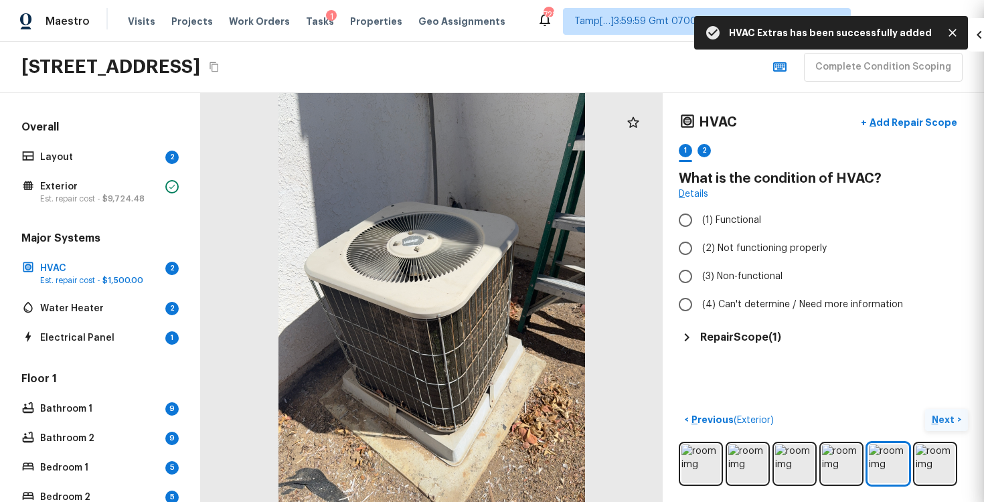
scroll to position [97, 0]
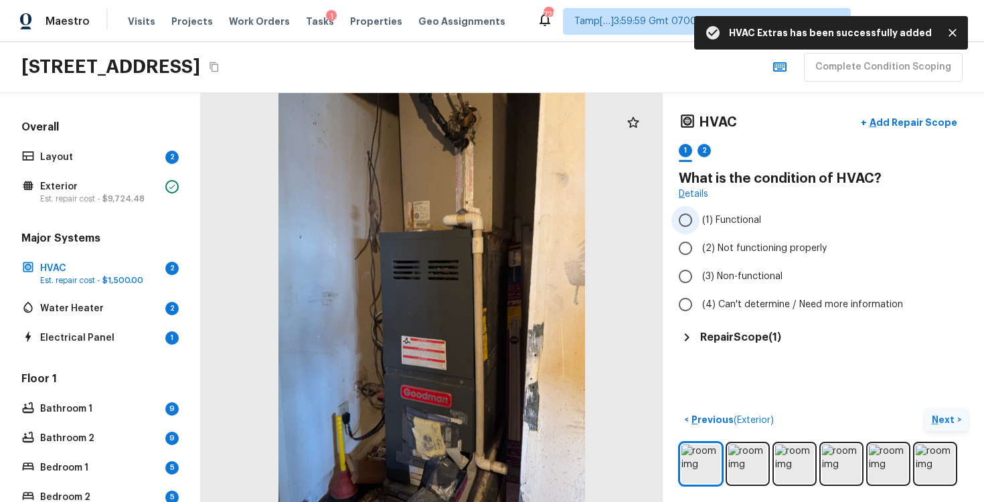
click at [704, 219] on span "(1) Functional" at bounding box center [731, 220] width 59 height 13
click at [700, 219] on input "(1) Functional" at bounding box center [686, 220] width 28 height 28
radio input "true"
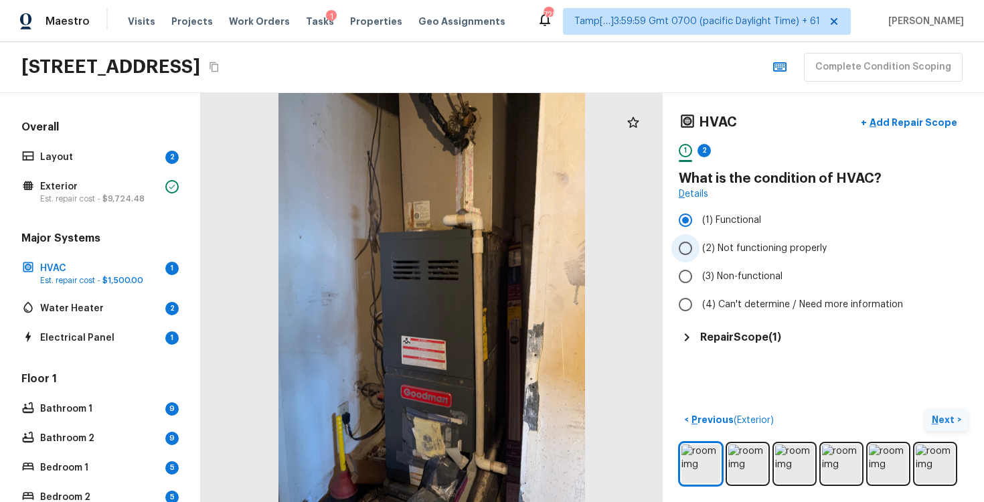
click at [741, 246] on span "(2) Not functioning properly" at bounding box center [764, 248] width 125 height 13
click at [700, 246] on input "(2) Not functioning properly" at bounding box center [686, 248] width 28 height 28
radio input "true"
click at [943, 416] on p "Next" at bounding box center [944, 419] width 25 height 13
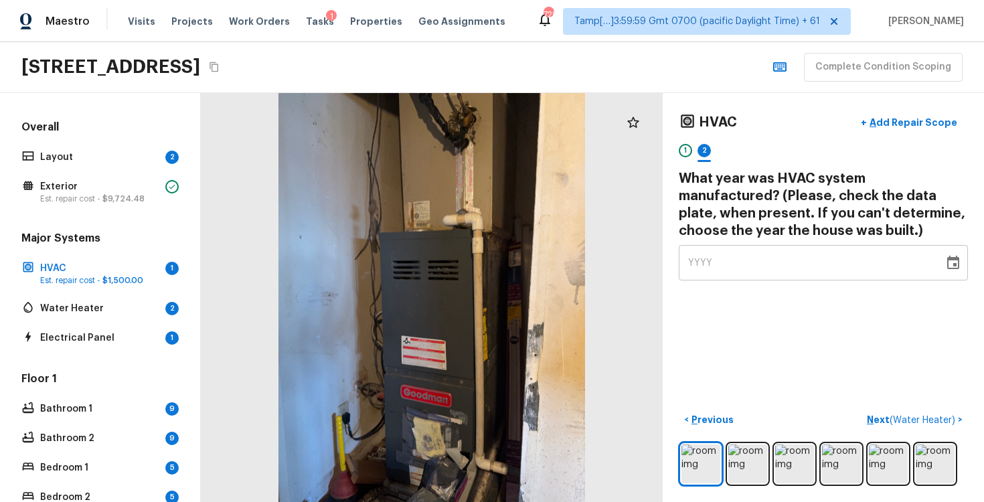
click at [775, 266] on div "YYYY" at bounding box center [811, 262] width 246 height 35
click at [919, 457] on img at bounding box center [935, 464] width 39 height 39
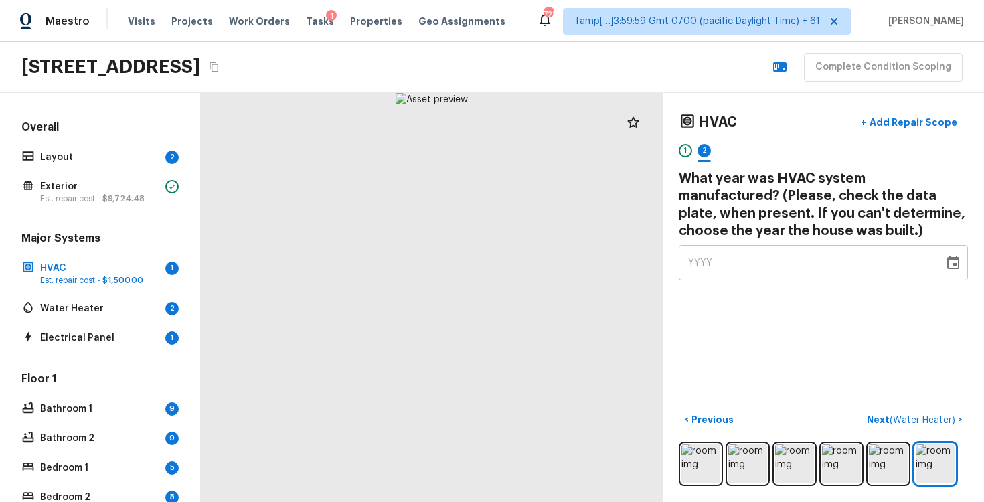
click at [757, 284] on div "HVAC + Add Repair Scope 1 2 What year was HVAC system manufactured? (Please, ch…" at bounding box center [823, 297] width 321 height 409
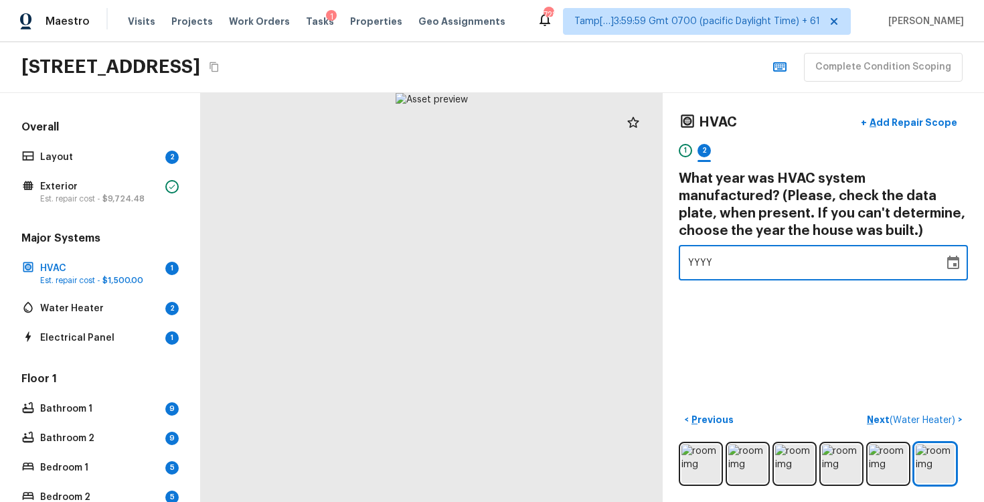
click at [743, 265] on div "YYYY" at bounding box center [811, 262] width 246 height 35
click at [958, 267] on icon "Choose date" at bounding box center [953, 263] width 16 height 16
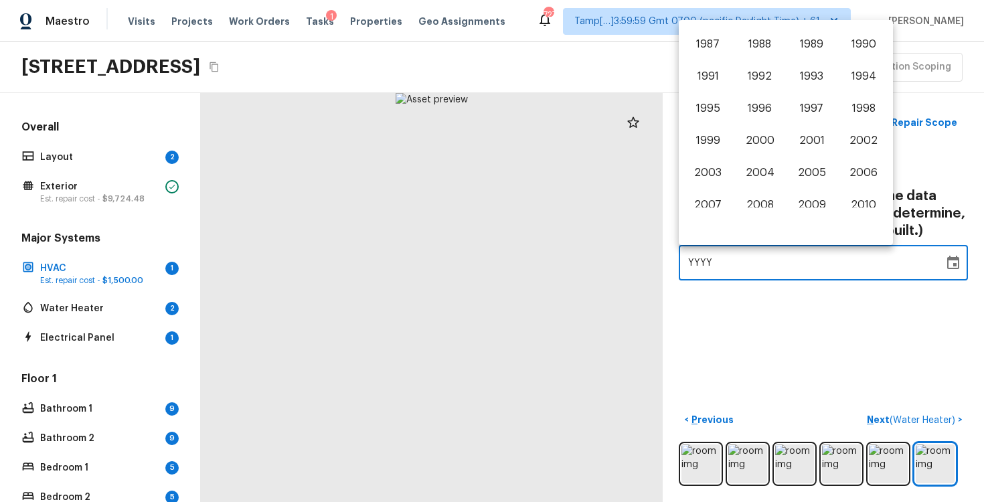
scroll to position [694, 0]
click at [711, 169] on button "2003" at bounding box center [708, 173] width 48 height 24
type input "2003"
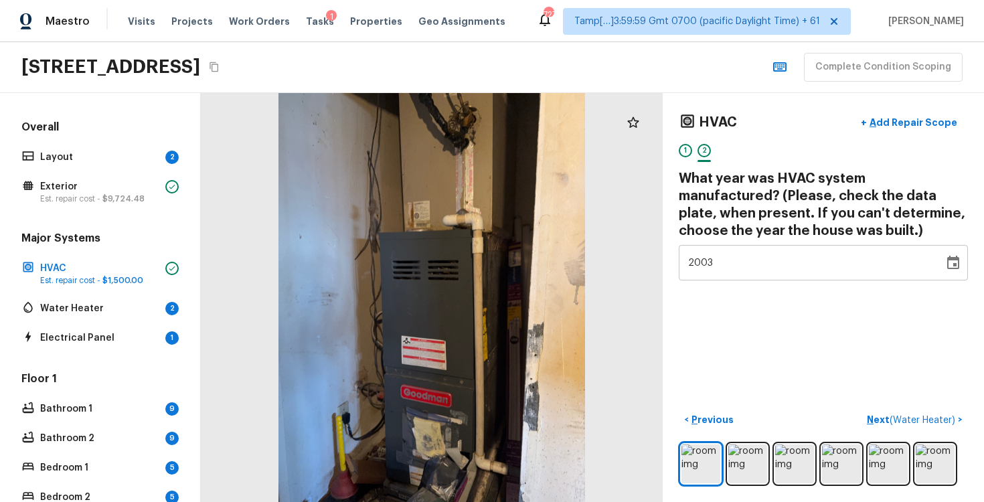
click at [781, 333] on div "HVAC + Add Repair Scope 1 2 What year was HVAC system manufactured? (Please, ch…" at bounding box center [823, 297] width 321 height 409
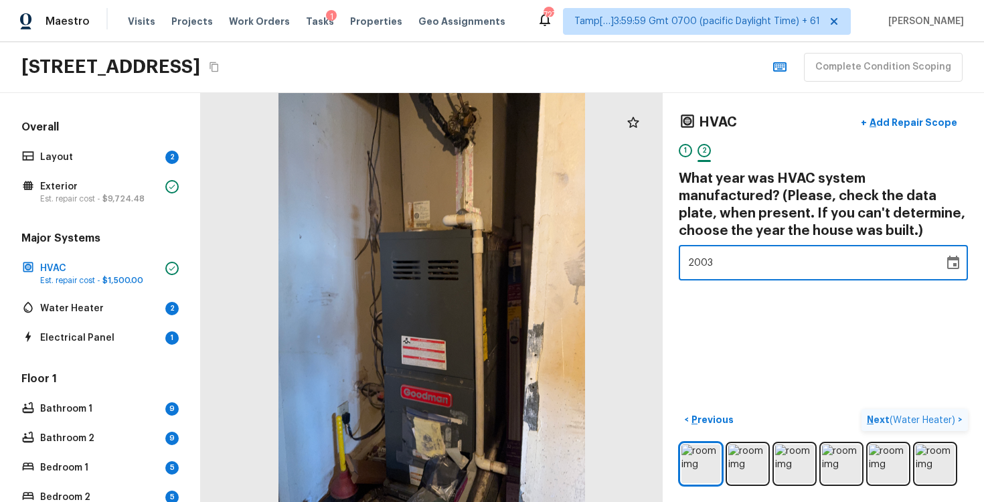
click at [890, 416] on p "Next ( Water Heater )" at bounding box center [912, 420] width 91 height 14
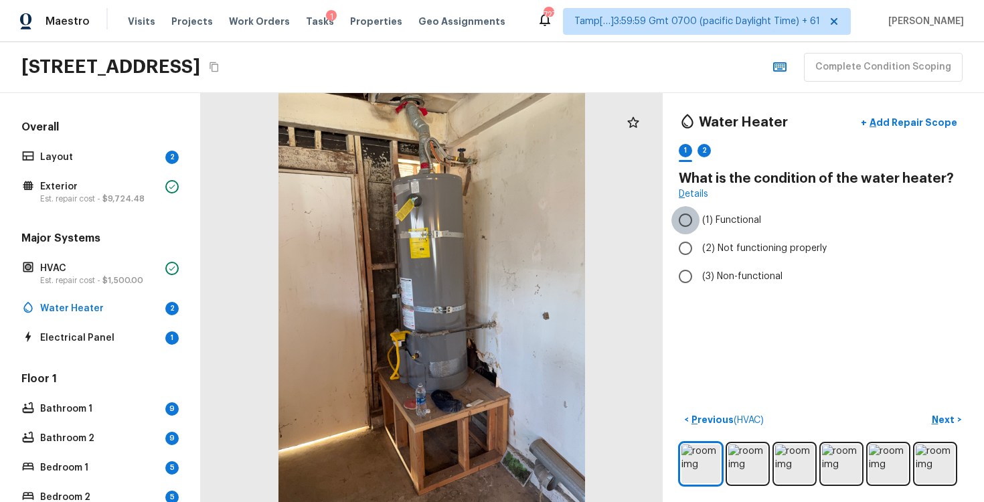
click at [692, 218] on input "(1) Functional" at bounding box center [686, 220] width 28 height 28
radio input "true"
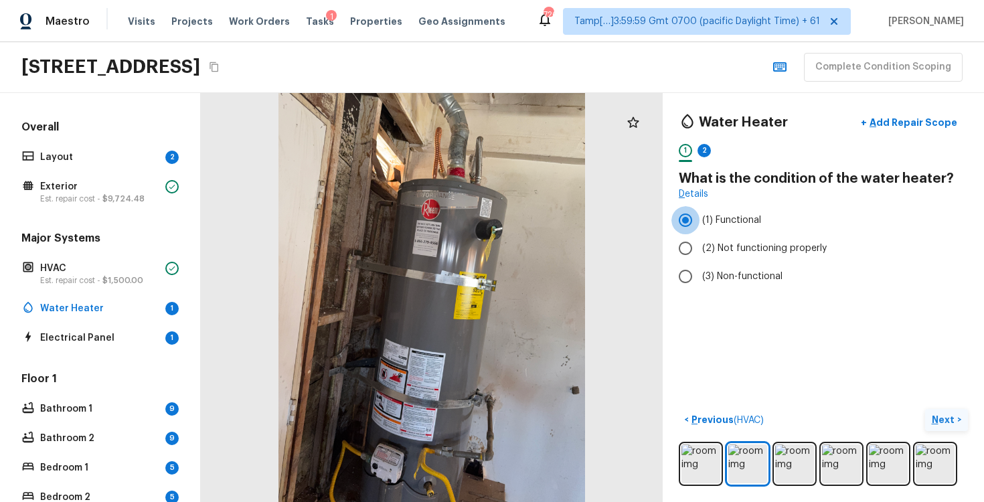
click at [943, 409] on button "Next >" at bounding box center [946, 420] width 43 height 22
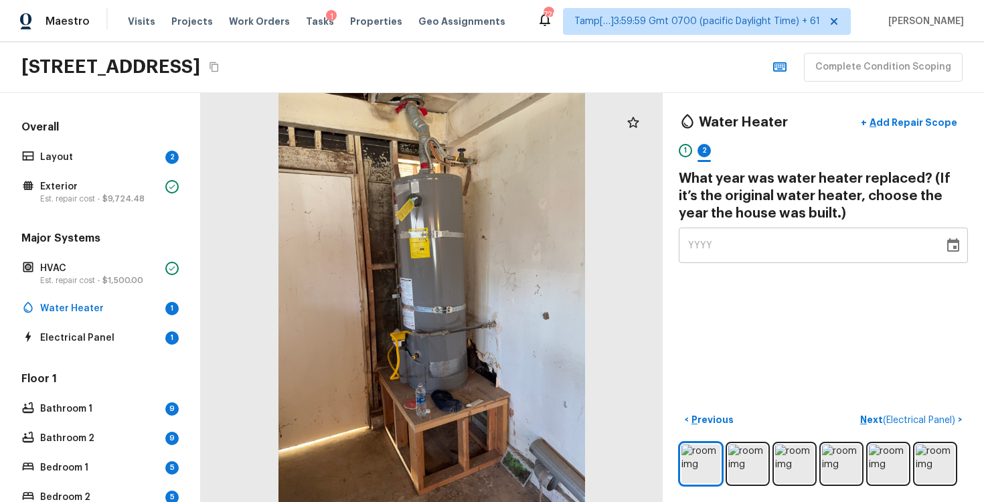
click at [759, 235] on div "YYYY" at bounding box center [811, 245] width 246 height 35
click at [948, 249] on icon "Choose date" at bounding box center [953, 244] width 12 height 13
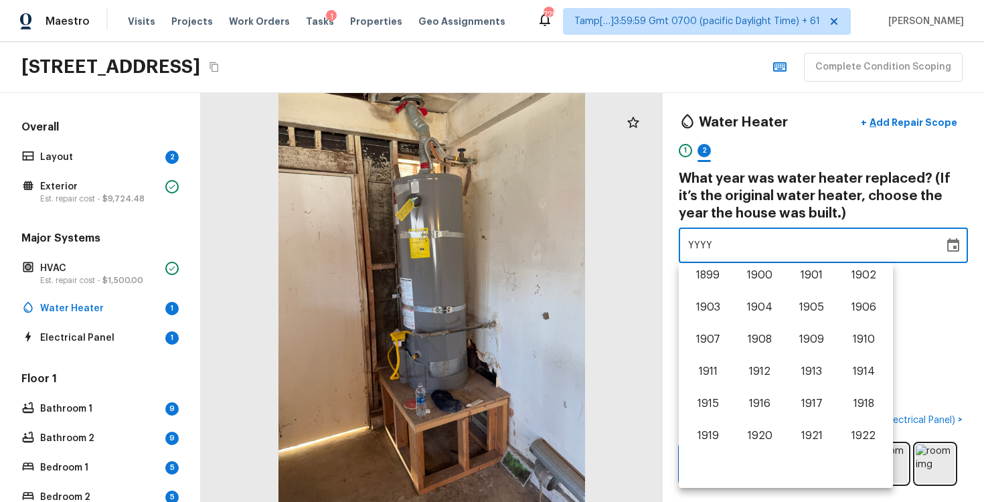
scroll to position [833, 0]
click at [753, 427] on button "2024" at bounding box center [760, 439] width 48 height 24
type input "2024"
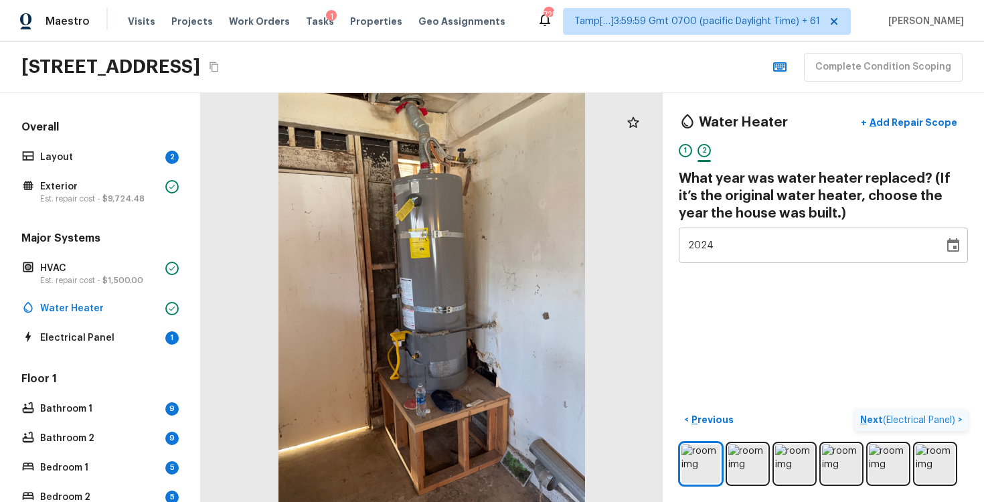
click at [895, 414] on p "Next ( Electrical Panel )" at bounding box center [909, 420] width 98 height 14
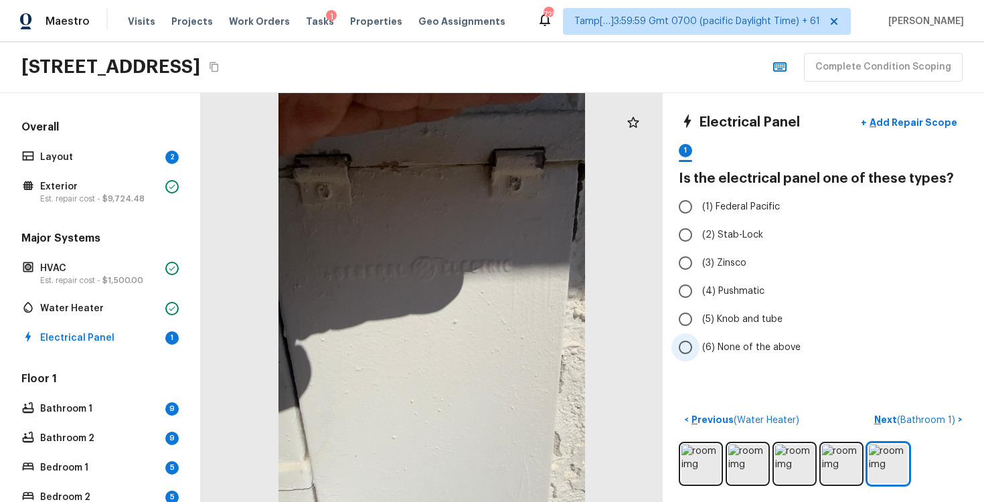
click at [725, 339] on label "(6) None of the above" at bounding box center [815, 347] width 286 height 28
click at [700, 339] on input "(6) None of the above" at bounding box center [686, 347] width 28 height 28
radio input "true"
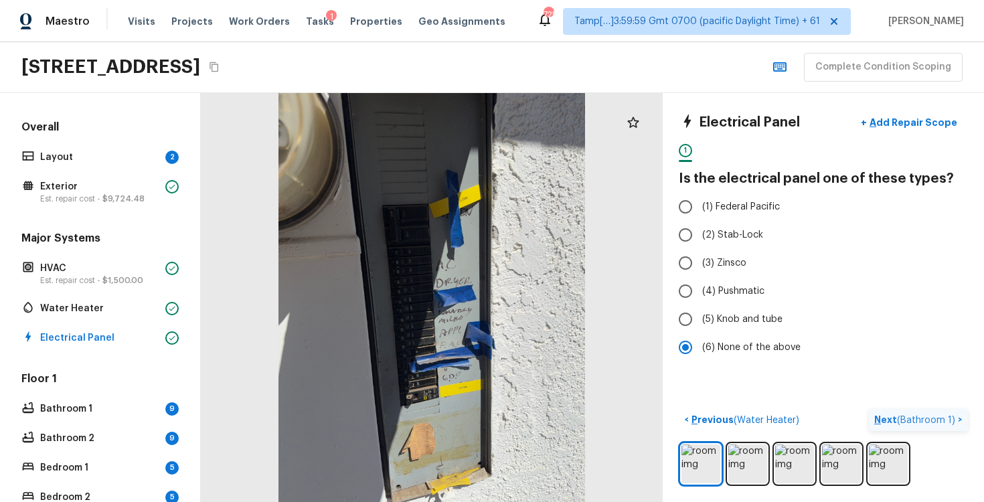
click at [921, 417] on span "( Bathroom 1 )" at bounding box center [926, 420] width 58 height 9
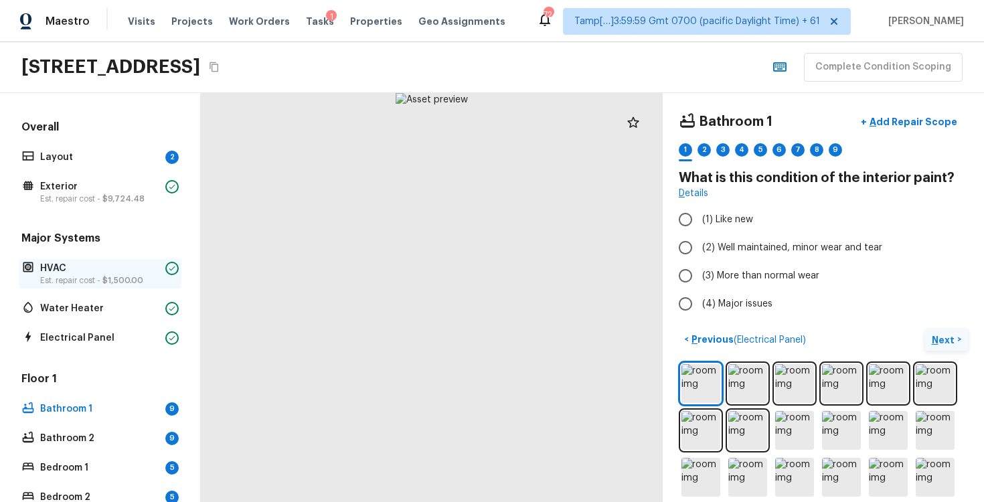
scroll to position [240, 0]
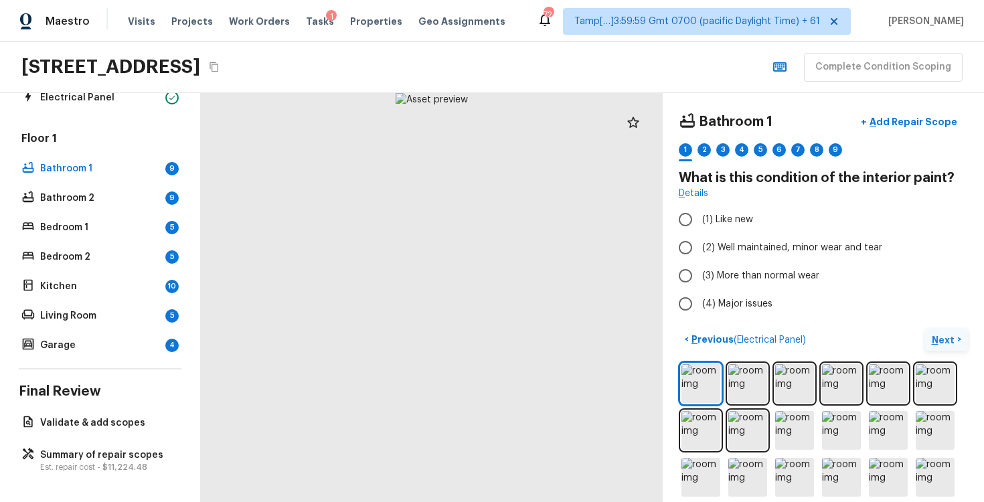
click at [95, 434] on div "Overall Layout 2 Exterior Est. repair cost - $9,724.48 Major Systems HVAC Est. …" at bounding box center [100, 297] width 201 height 409
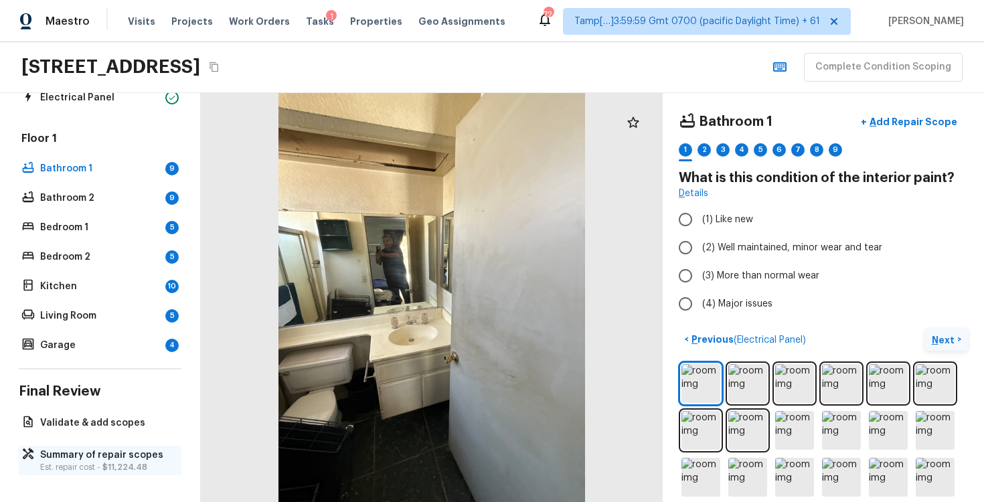
click at [96, 467] on p "Est. repair cost - $11,224.48" at bounding box center [106, 467] width 133 height 11
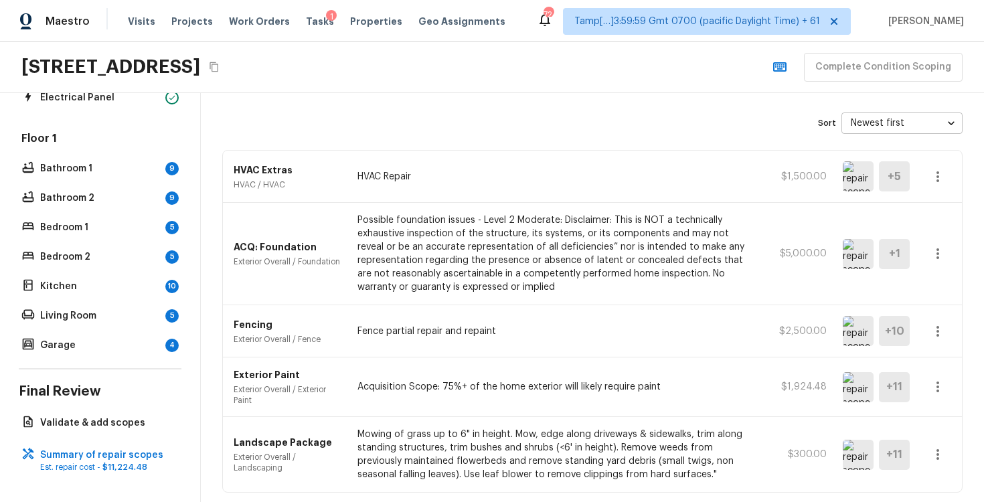
scroll to position [101, 0]
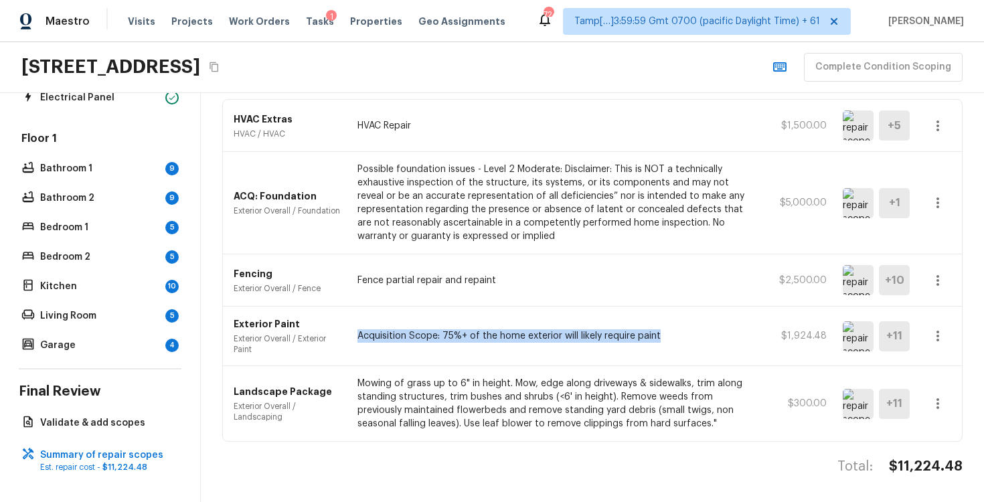
drag, startPoint x: 356, startPoint y: 338, endPoint x: 673, endPoint y: 329, distance: 316.9
click at [673, 329] on div "Exterior Paint Exterior Overall / Exterior Paint Acquisition Scope: 75%+ of the…" at bounding box center [592, 337] width 739 height 60
click at [606, 348] on div "Exterior Paint Exterior Overall / Exterior Paint Acquisition Scope: 75%+ of the…" at bounding box center [592, 337] width 739 height 60
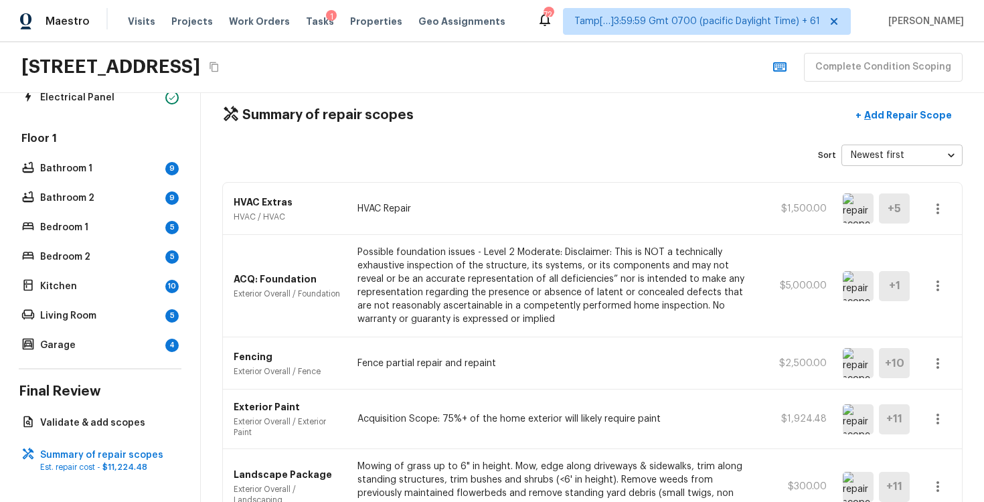
scroll to position [0, 0]
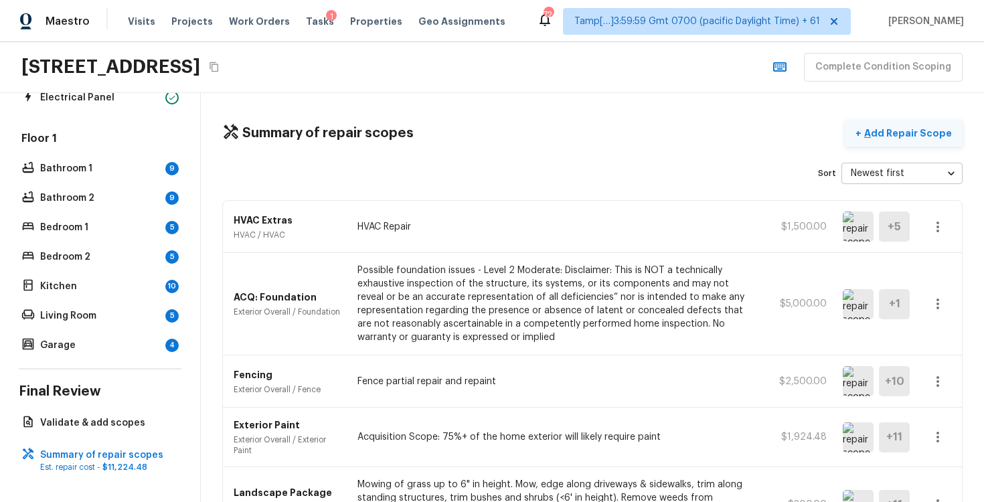
click at [893, 130] on p "Add Repair Scope" at bounding box center [907, 133] width 90 height 13
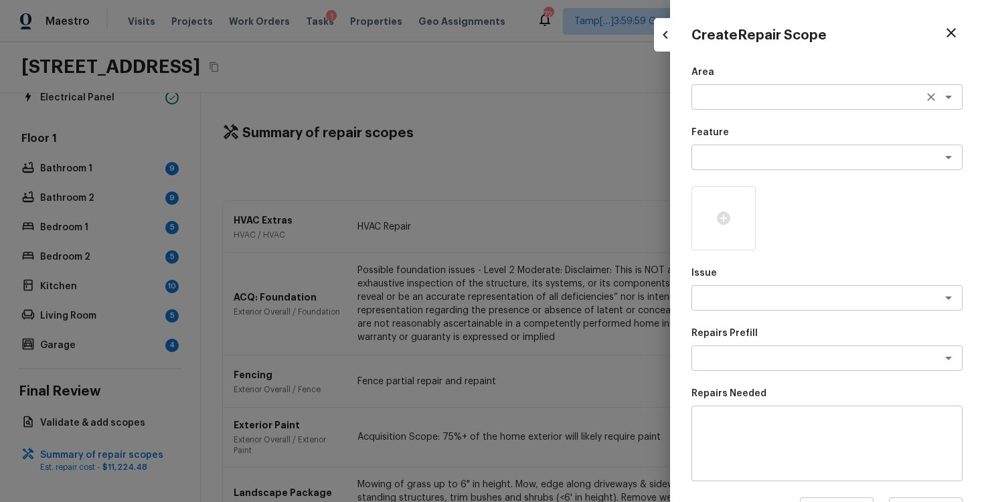
click at [736, 106] on div "x ​" at bounding box center [827, 96] width 271 height 25
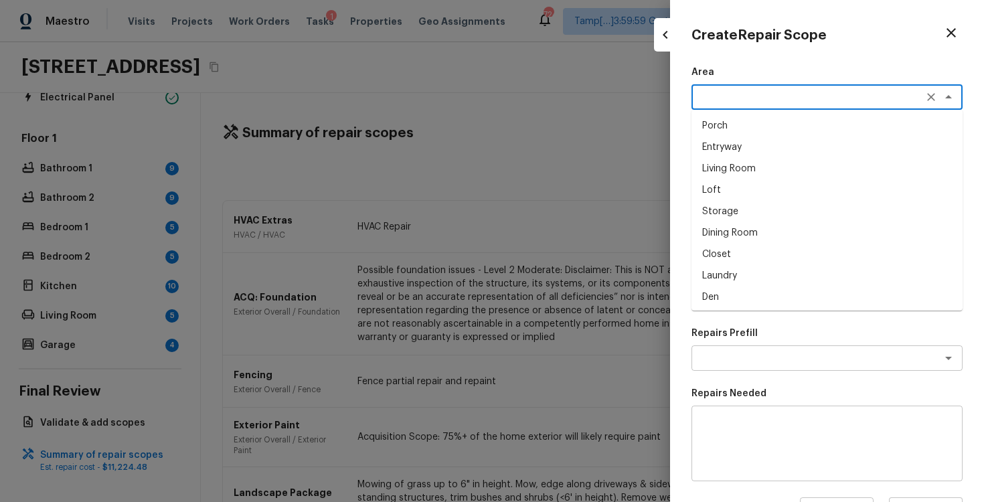
click at [758, 315] on div "Area x ​ Porch Entryway Living Room Loft Storage Dining Room Closet Laundry Den…" at bounding box center [827, 360] width 271 height 589
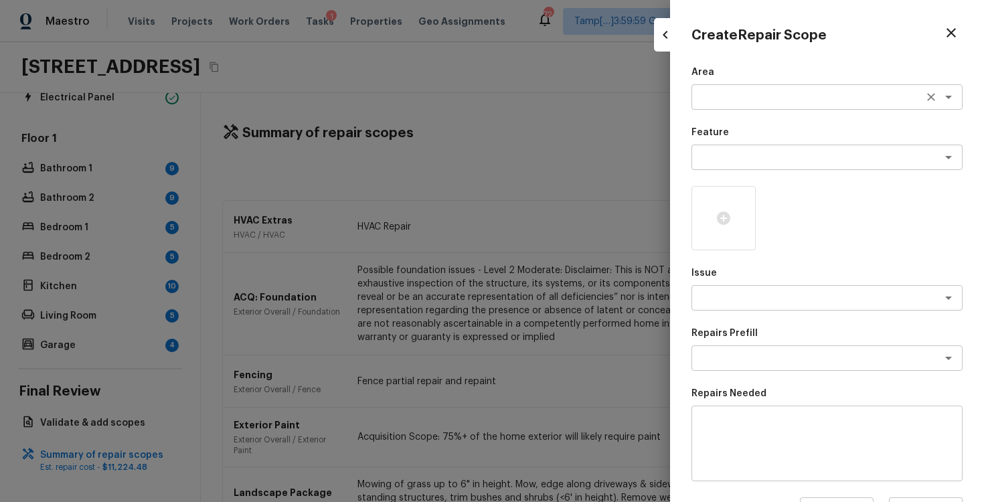
click at [725, 104] on div "x ​" at bounding box center [827, 96] width 271 height 25
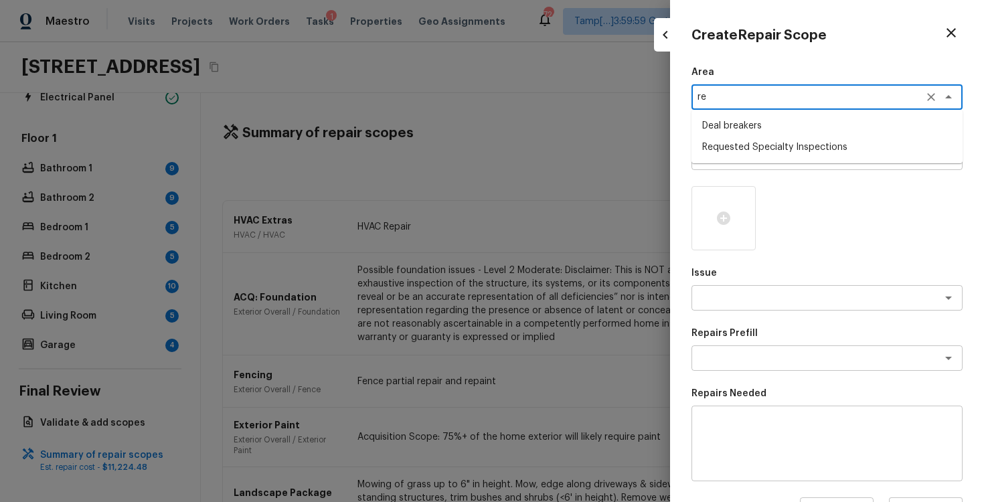
type textarea "r"
click at [739, 125] on li "Exterior Overall" at bounding box center [827, 125] width 271 height 21
type textarea "Exterior Overall"
click at [739, 155] on textarea at bounding box center [809, 157] width 222 height 13
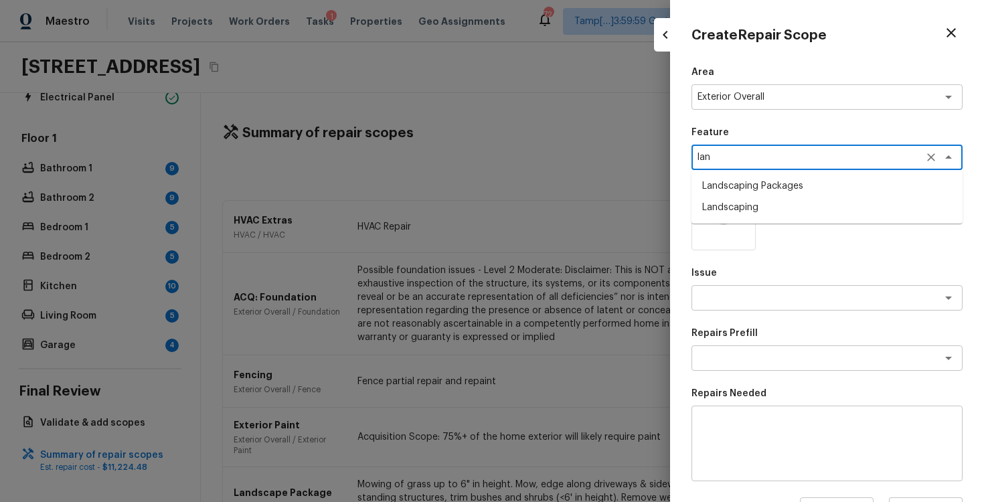
click at [746, 183] on li "Landscaping Packages" at bounding box center [827, 185] width 271 height 21
click at [749, 287] on div "x ​" at bounding box center [827, 297] width 271 height 25
type textarea "Landscaping Packages"
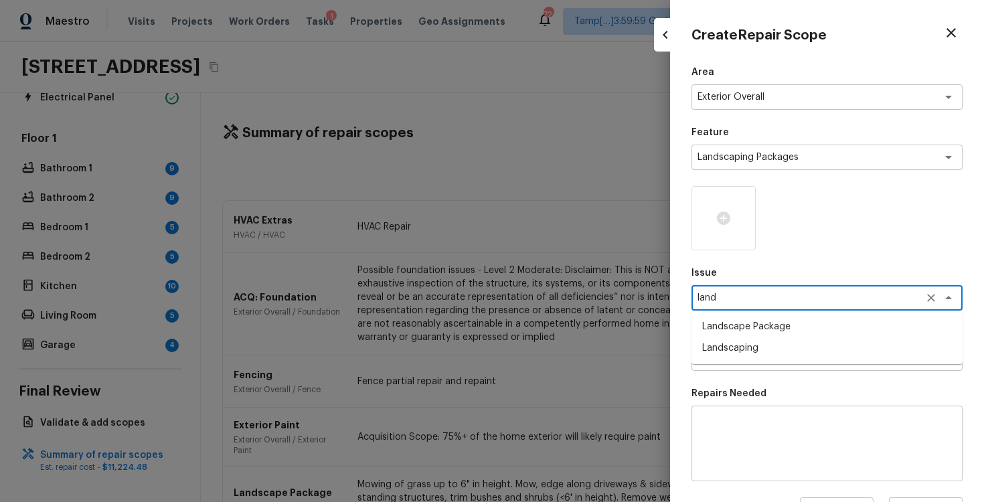
click at [767, 336] on li "Landscape Package" at bounding box center [827, 326] width 271 height 21
click at [767, 366] on div "x ​" at bounding box center [827, 358] width 271 height 25
type textarea "Landscape Package"
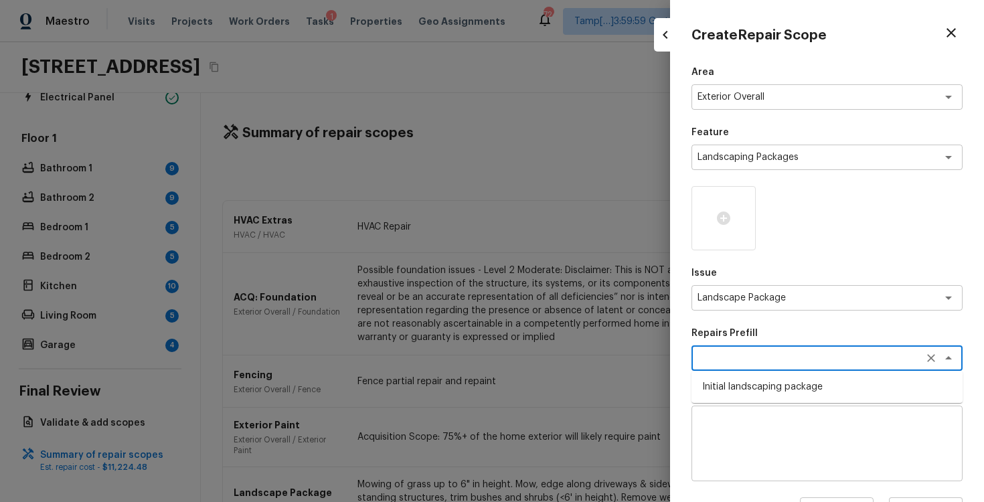
click at [769, 383] on li "Initial landscaping package" at bounding box center [827, 386] width 271 height 21
type textarea "Initial landscaping package"
type textarea "Mowing of grass up to 6" in height. Mow, edge along driveways & sidewalks, trim…"
type input "$60.00"
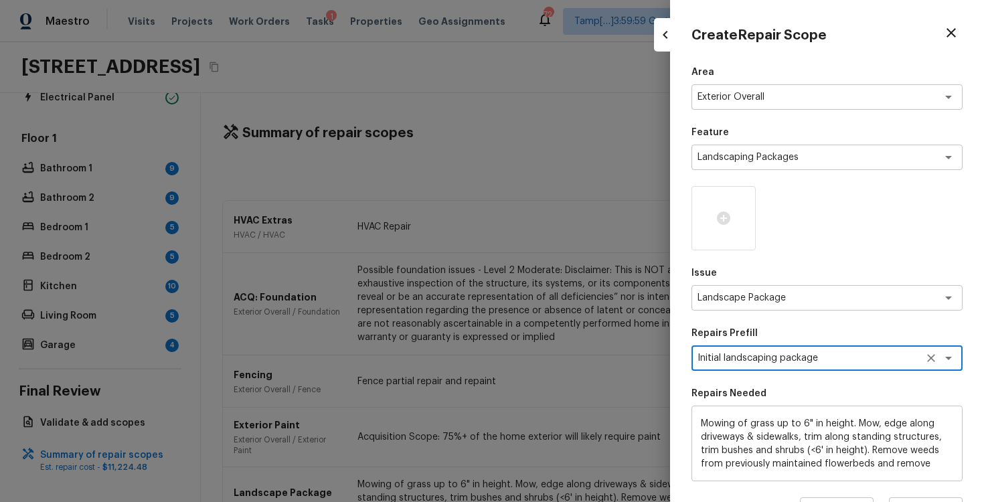
scroll to position [173, 0]
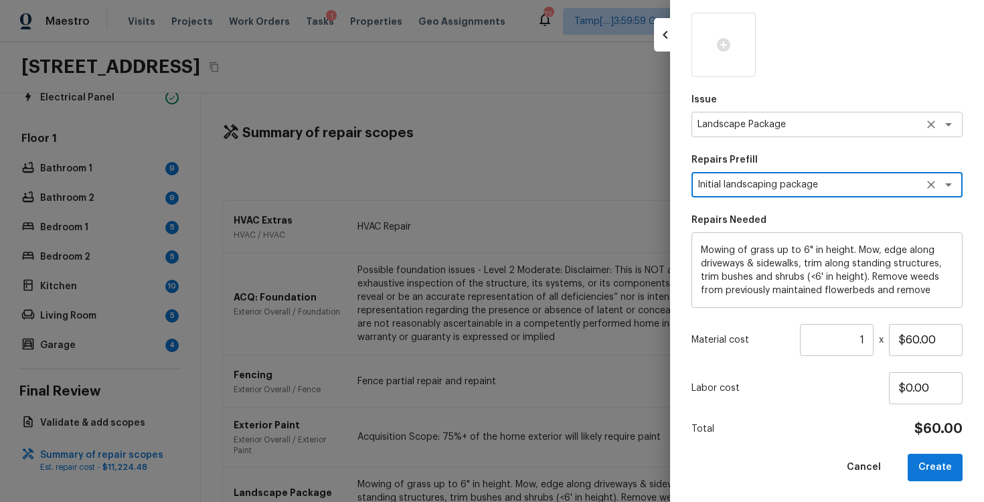
click at [819, 131] on div "Landscape Package x ​" at bounding box center [827, 124] width 271 height 25
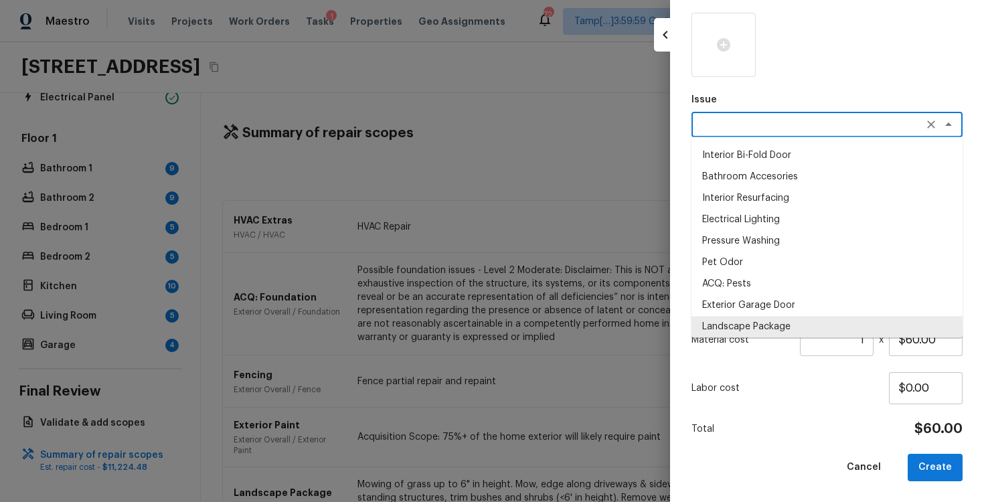
scroll to position [0, 0]
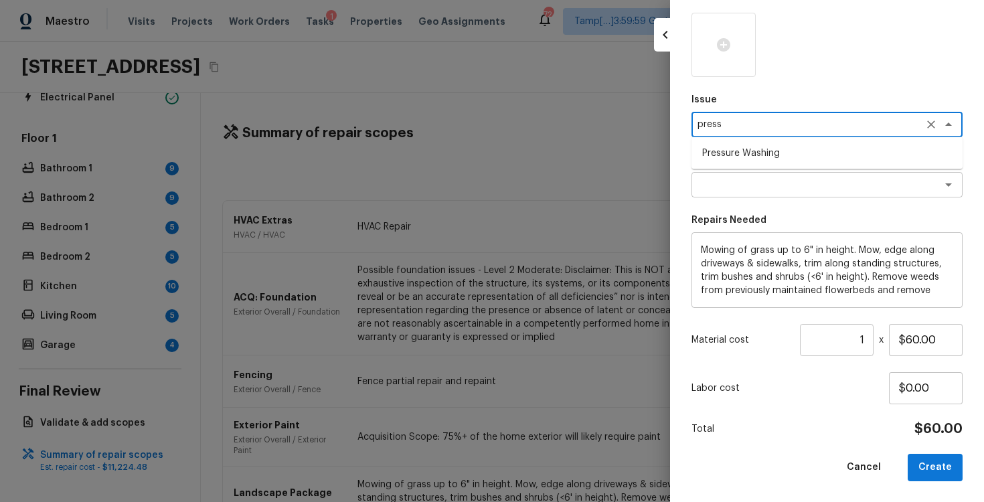
click at [820, 161] on li "Pressure Washing" at bounding box center [827, 153] width 271 height 21
type textarea "Pressure Washing"
click at [822, 183] on textarea at bounding box center [809, 184] width 222 height 13
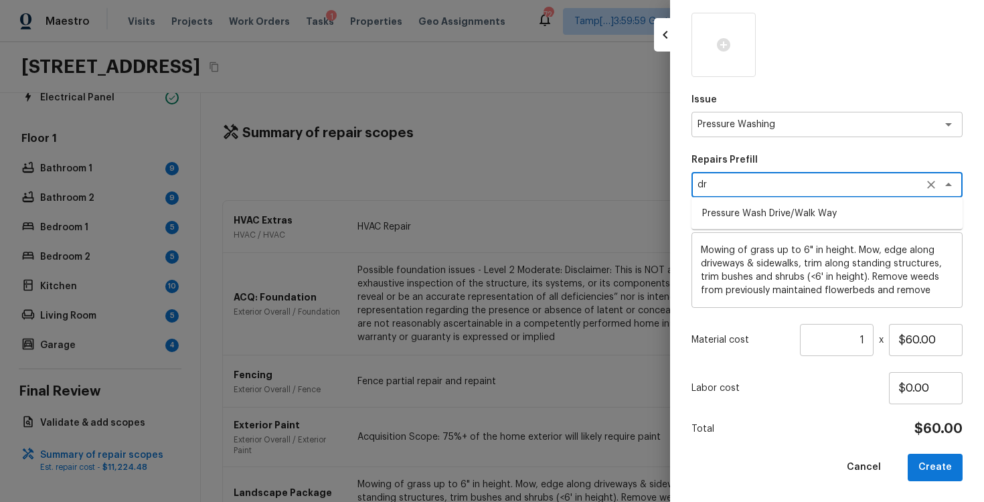
click at [818, 204] on li "Pressure Wash Drive/Walk Way" at bounding box center [827, 213] width 271 height 21
type textarea "Pressure Wash Drive/Walk Way"
type textarea "Pressure wash the driveways/walkways as directed by the PM. Ensure that all deb…"
type input "$125.00"
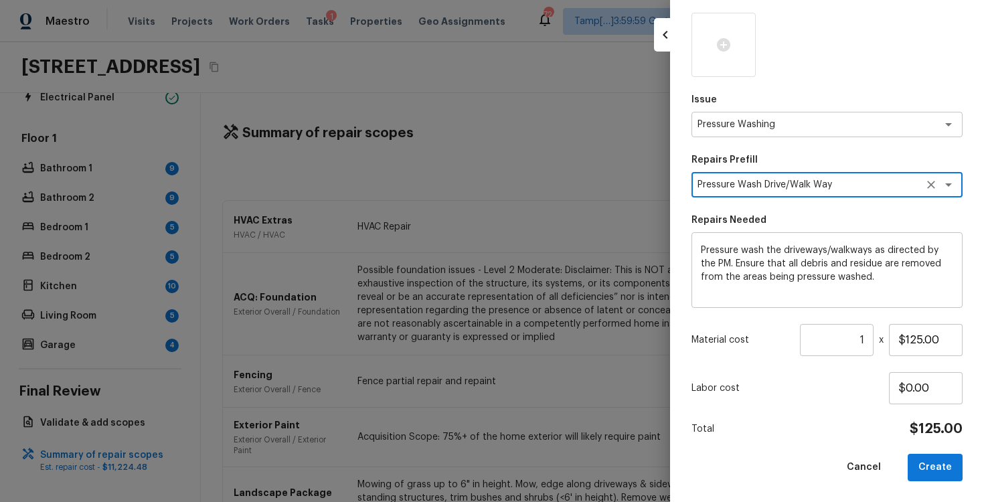
type textarea "Pressure Wash Drive/Walk Way"
click at [865, 339] on input "1" at bounding box center [837, 340] width 74 height 32
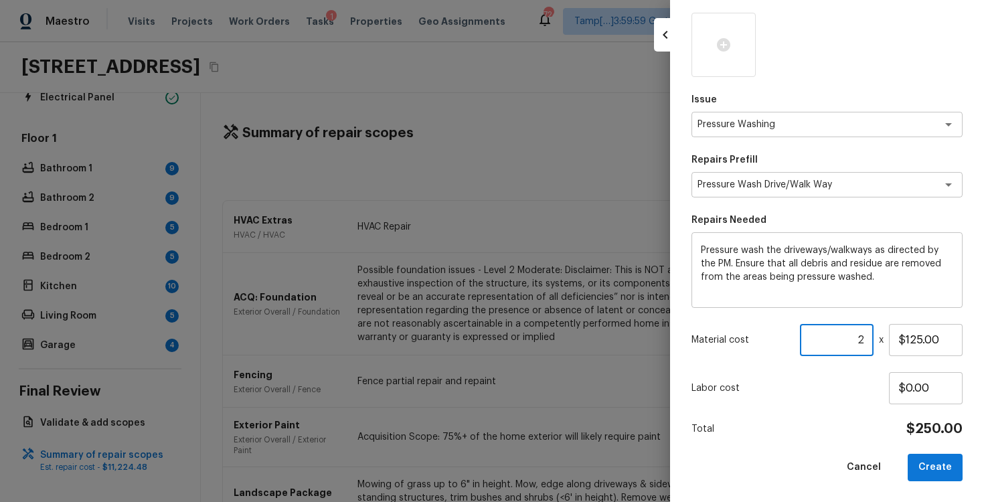
type input "2"
click at [885, 422] on div "Total $250.00" at bounding box center [827, 429] width 271 height 17
click at [946, 477] on button "Create" at bounding box center [935, 467] width 55 height 27
type input "1"
type input "$0.00"
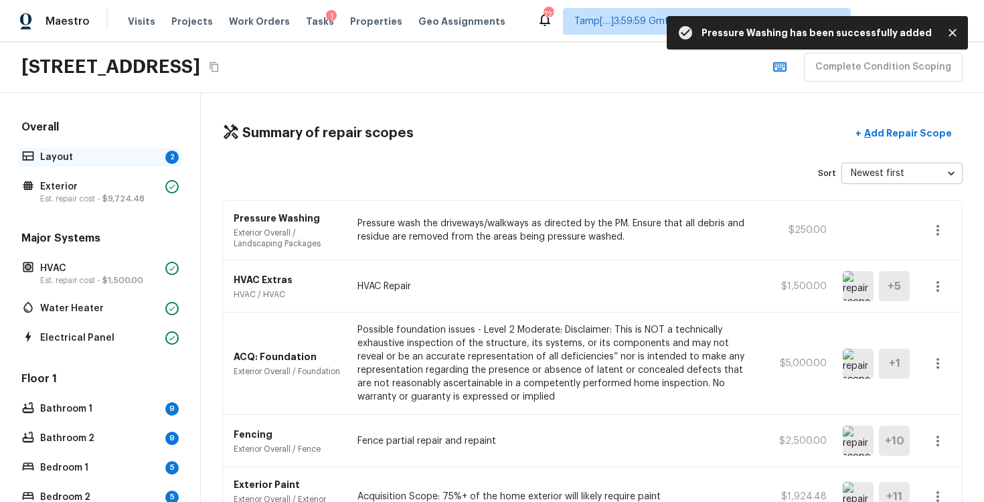
click at [156, 157] on p "Layout" at bounding box center [100, 157] width 120 height 13
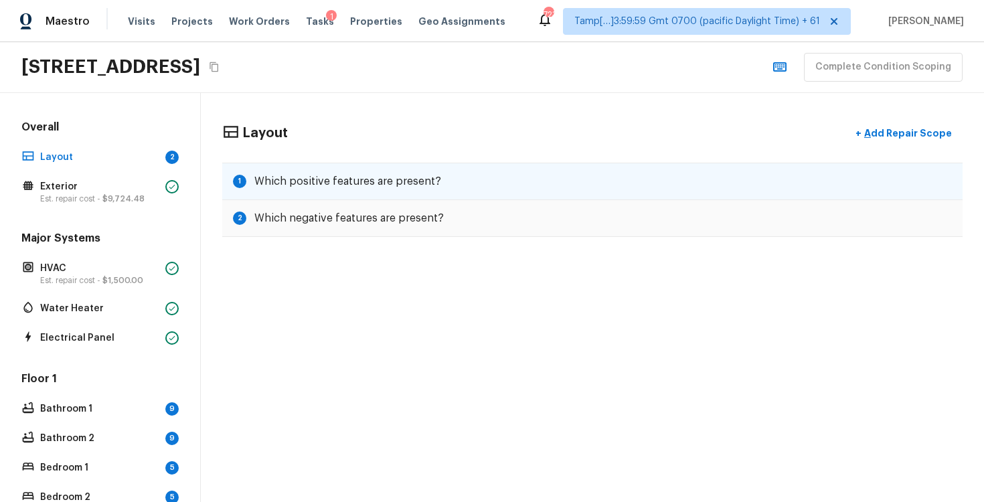
click at [379, 169] on div "1 Which positive features are present?" at bounding box center [592, 181] width 741 height 37
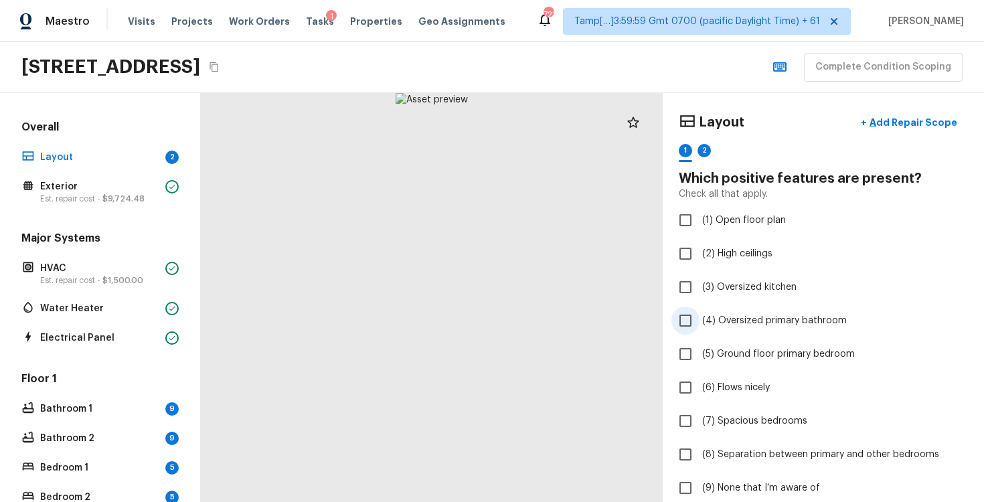
scroll to position [291, 0]
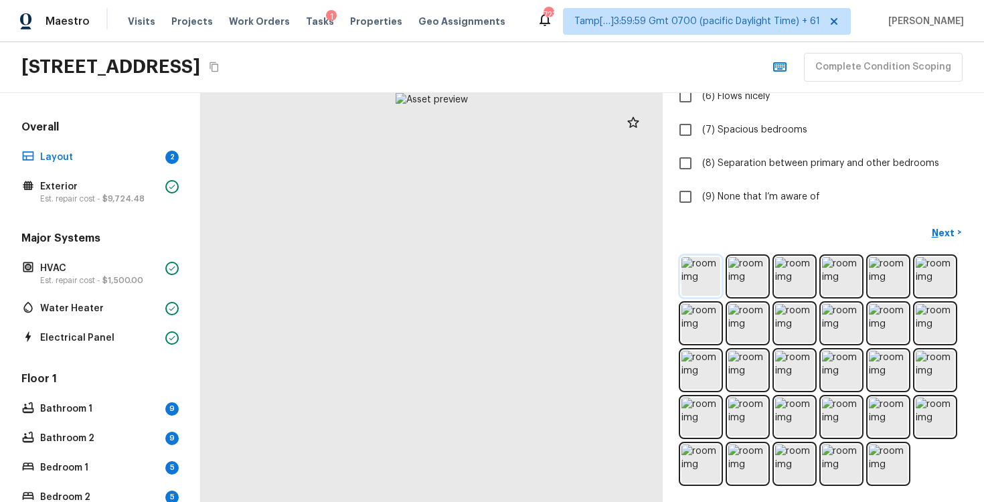
click at [696, 267] on img at bounding box center [701, 276] width 39 height 39
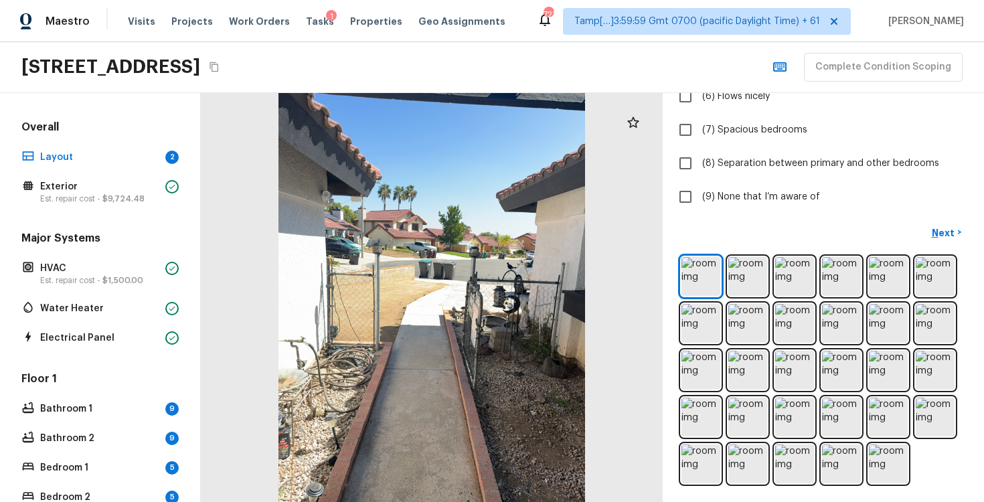
click at [698, 256] on div at bounding box center [823, 370] width 289 height 232
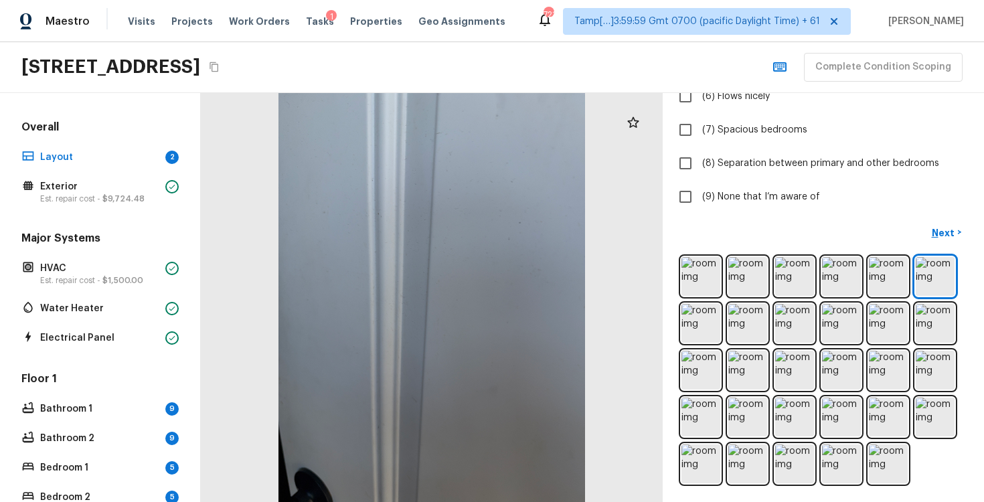
click at [680, 283] on div at bounding box center [823, 370] width 289 height 232
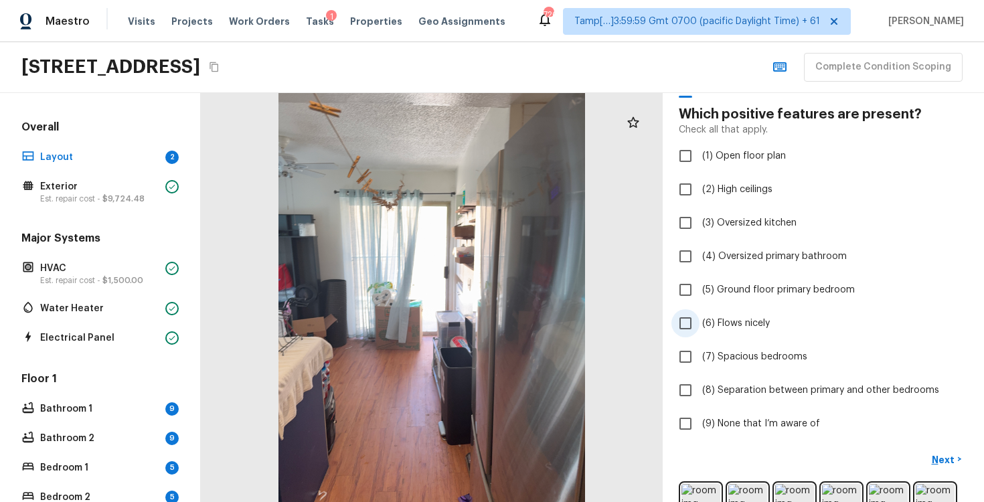
scroll to position [108, 0]
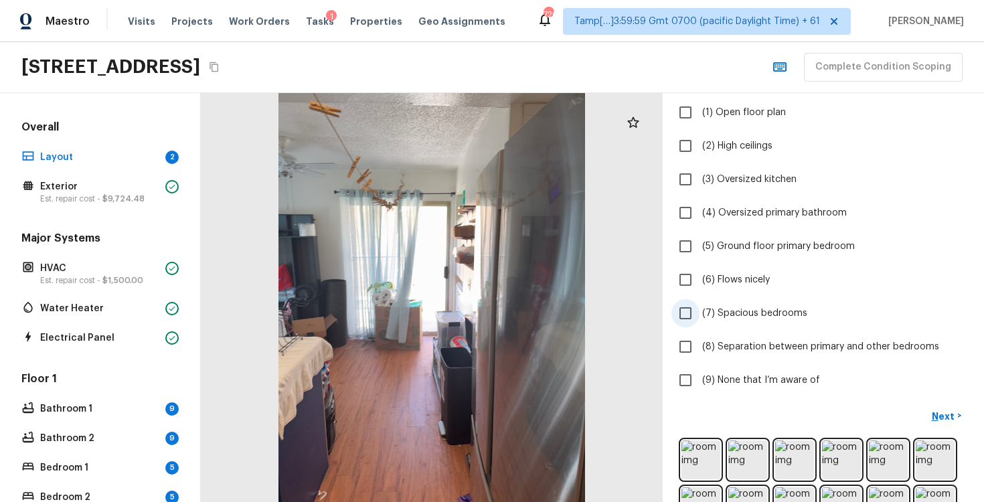
click at [698, 302] on input "(7) Spacious bedrooms" at bounding box center [686, 313] width 28 height 28
checkbox input "true"
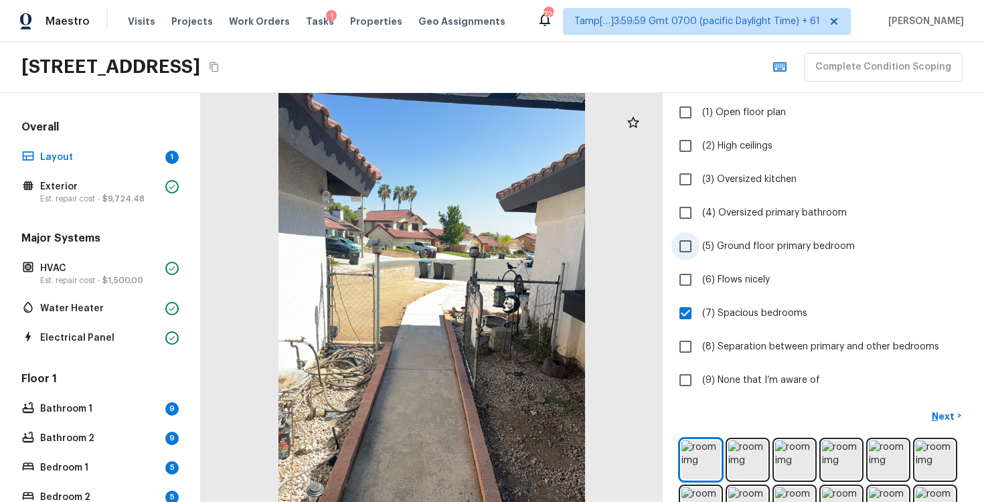
click at [702, 236] on label "(5) Ground floor primary bedroom" at bounding box center [815, 246] width 286 height 28
click at [700, 236] on input "(5) Ground floor primary bedroom" at bounding box center [686, 246] width 28 height 28
checkbox input "true"
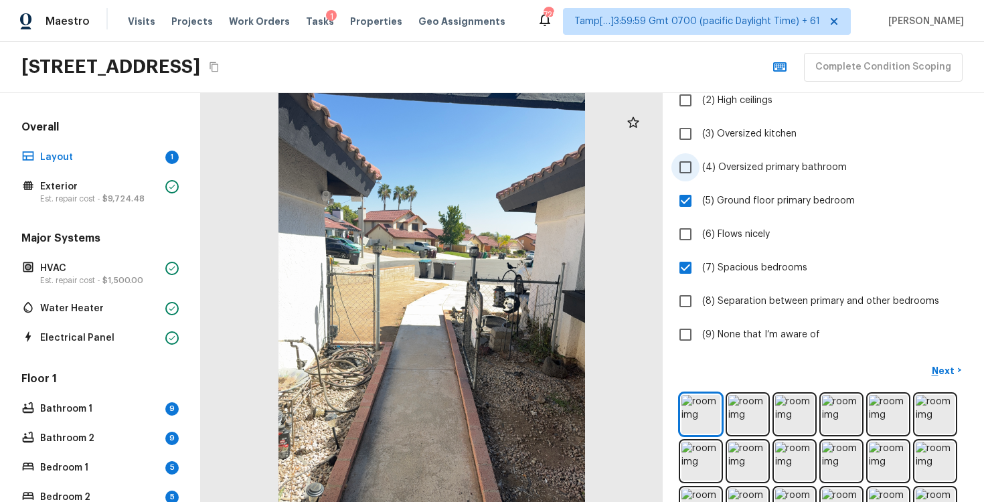
scroll to position [161, 0]
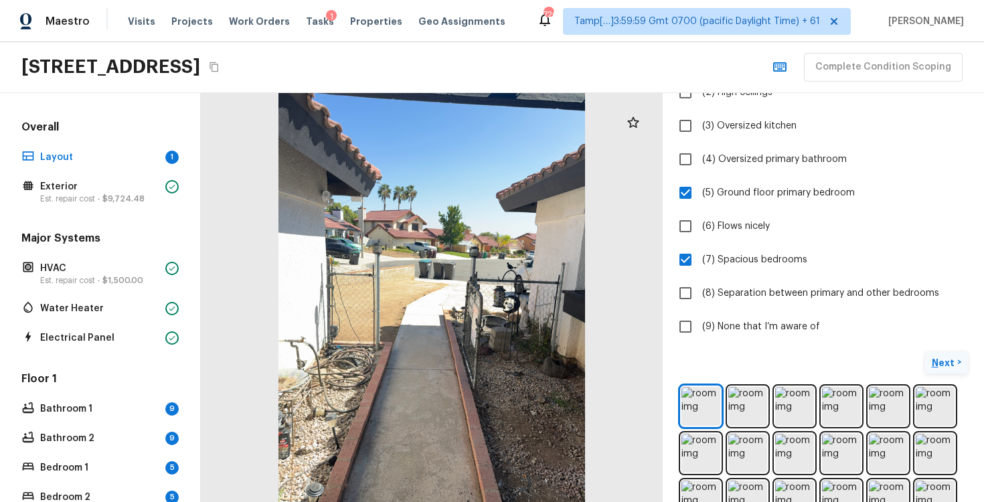
click at [936, 359] on p "Next" at bounding box center [944, 362] width 25 height 13
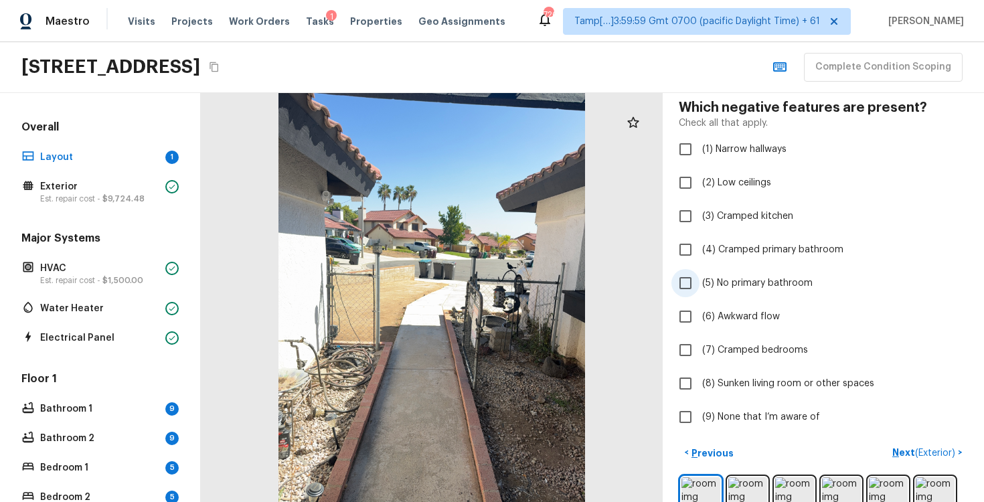
scroll to position [73, 0]
click at [716, 327] on label "(6) Awkward flow" at bounding box center [815, 315] width 286 height 28
click at [700, 327] on input "(6) Awkward flow" at bounding box center [686, 315] width 28 height 28
checkbox input "true"
click at [914, 453] on p "Next ( Exterior )" at bounding box center [926, 451] width 66 height 14
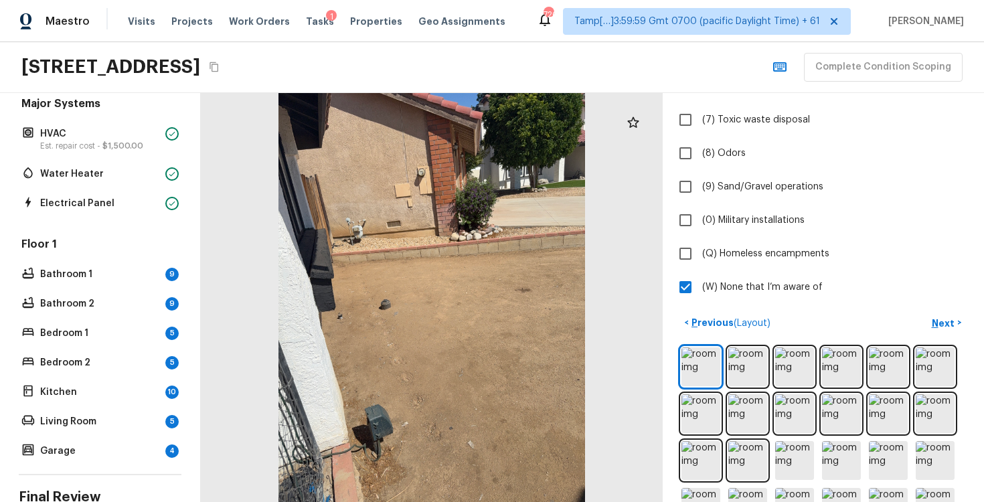
scroll to position [139, 0]
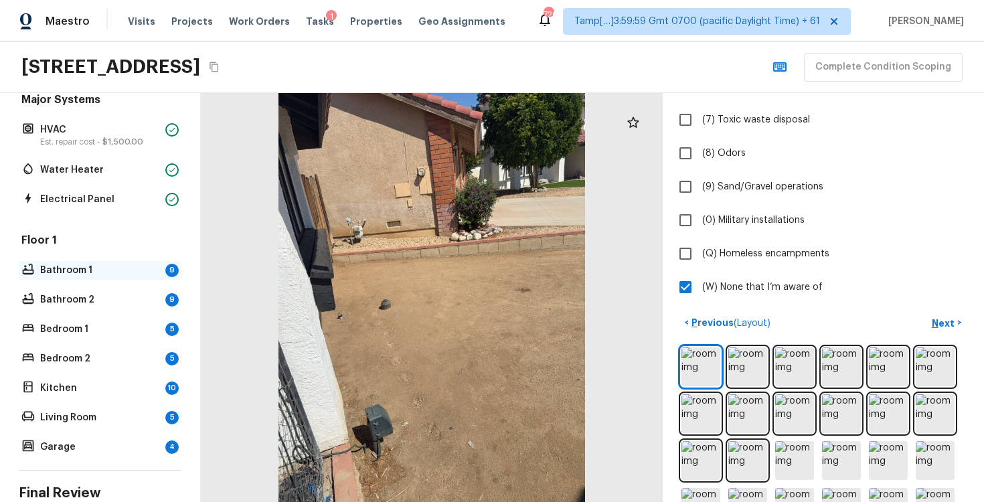
click at [111, 265] on p "Bathroom 1" at bounding box center [100, 270] width 120 height 13
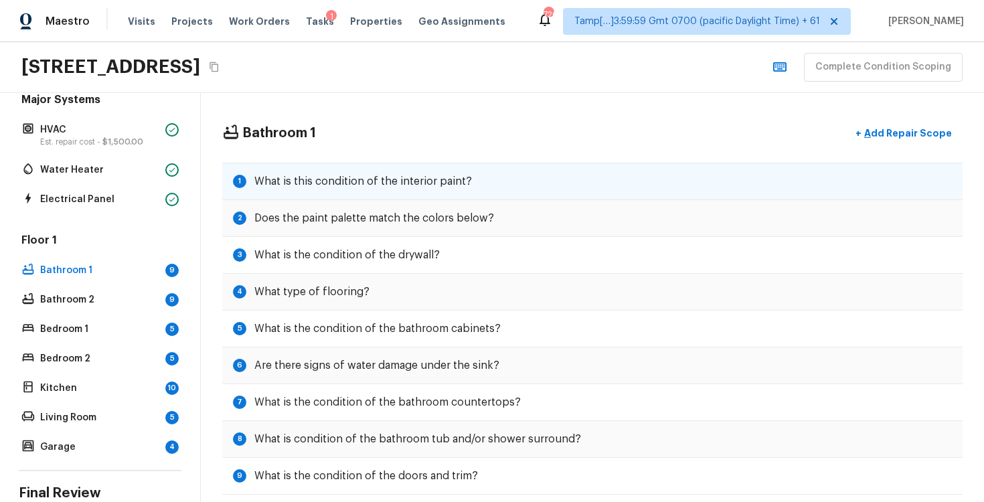
click at [425, 184] on h5 "What is this condition of the interior paint?" at bounding box center [363, 181] width 218 height 15
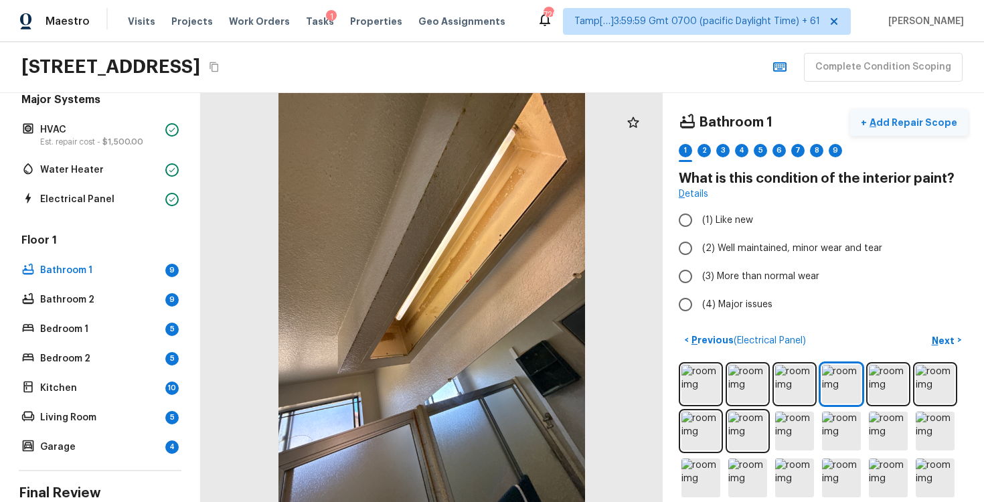
click at [917, 125] on p "Add Repair Scope" at bounding box center [912, 122] width 90 height 13
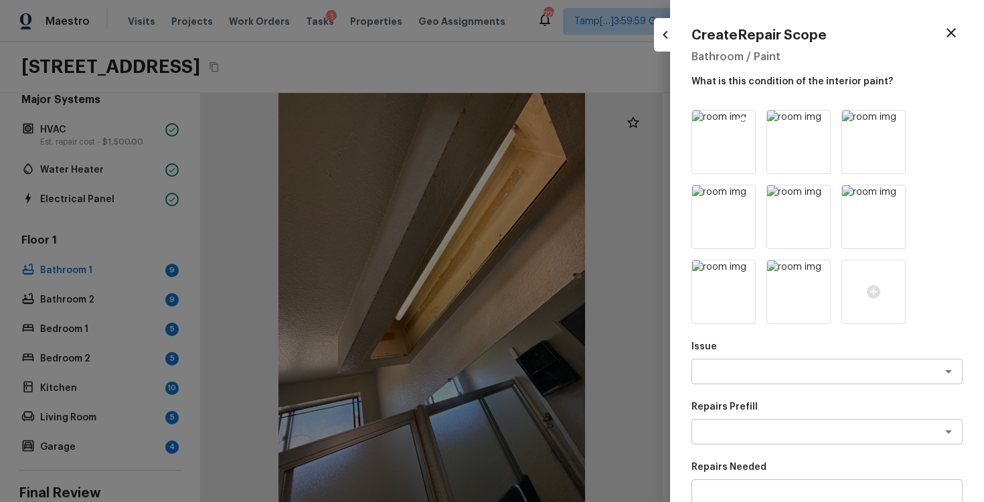
click at [740, 122] on icon at bounding box center [743, 122] width 11 height 11
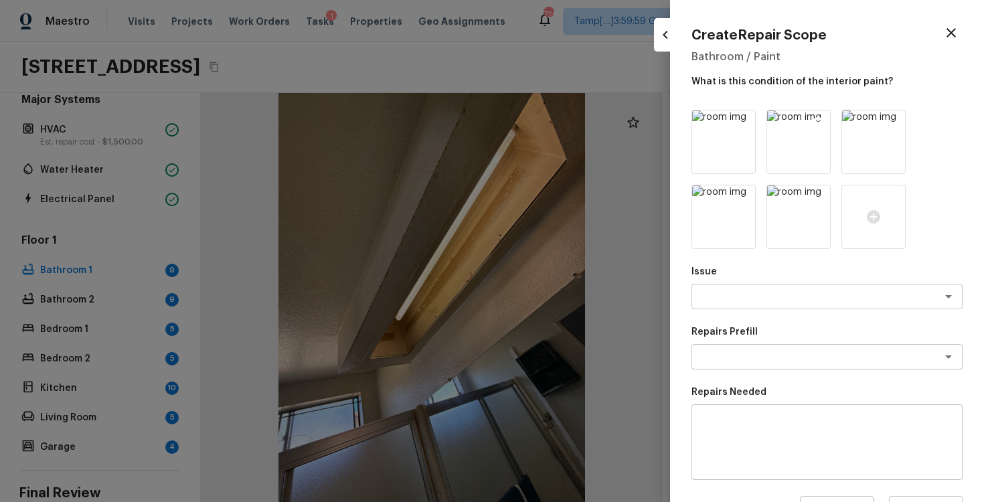
click at [825, 123] on img at bounding box center [798, 141] width 63 height 63
click at [820, 120] on icon at bounding box center [818, 122] width 13 height 13
click at [818, 121] on icon at bounding box center [818, 122] width 11 height 11
click at [818, 121] on icon at bounding box center [818, 122] width 13 height 13
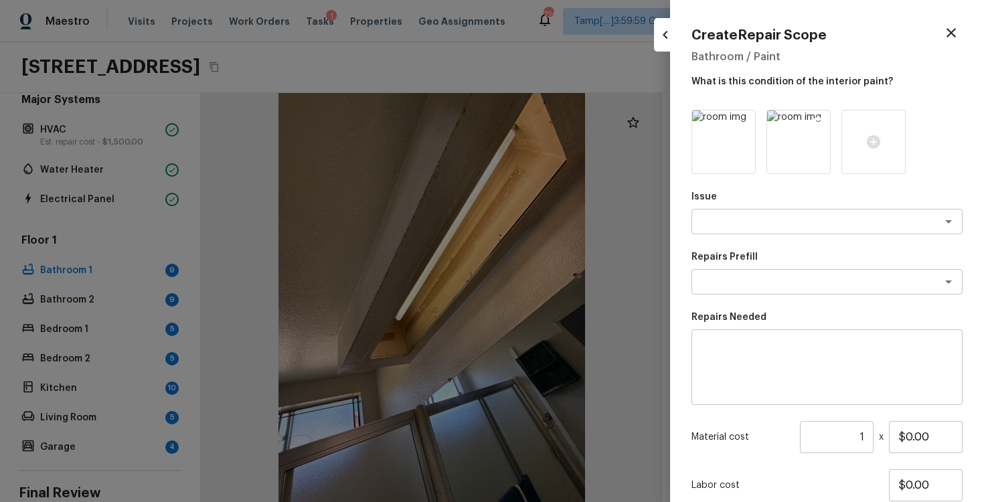
click at [818, 122] on icon at bounding box center [818, 122] width 13 height 13
click at [733, 233] on div "x ​" at bounding box center [827, 221] width 271 height 25
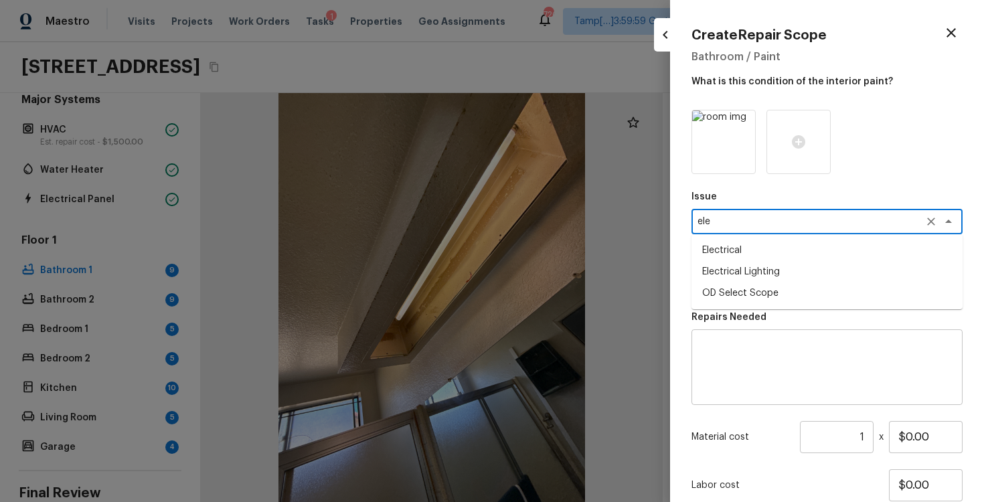
click at [733, 269] on li "Electrical Lighting" at bounding box center [827, 271] width 271 height 21
click at [734, 293] on div "x ​" at bounding box center [827, 281] width 271 height 25
type textarea "Electrical Lighting"
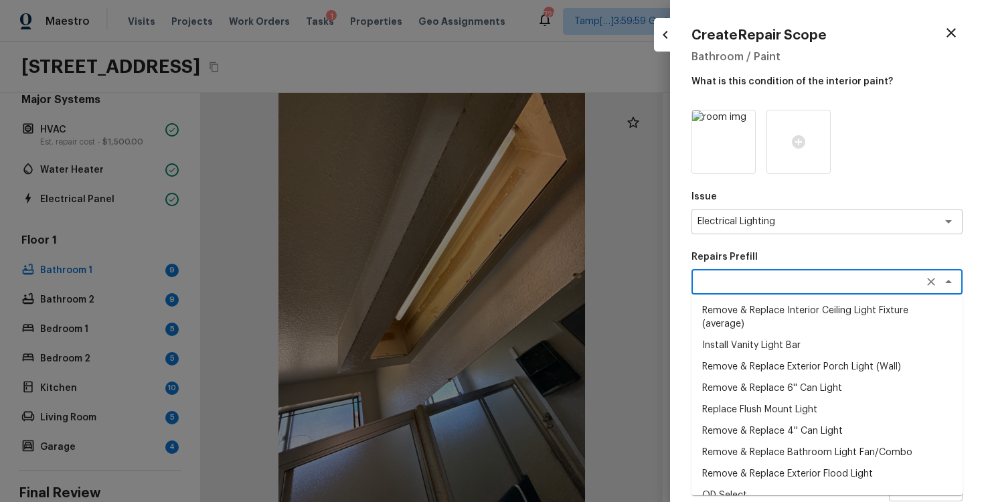
type textarea "c"
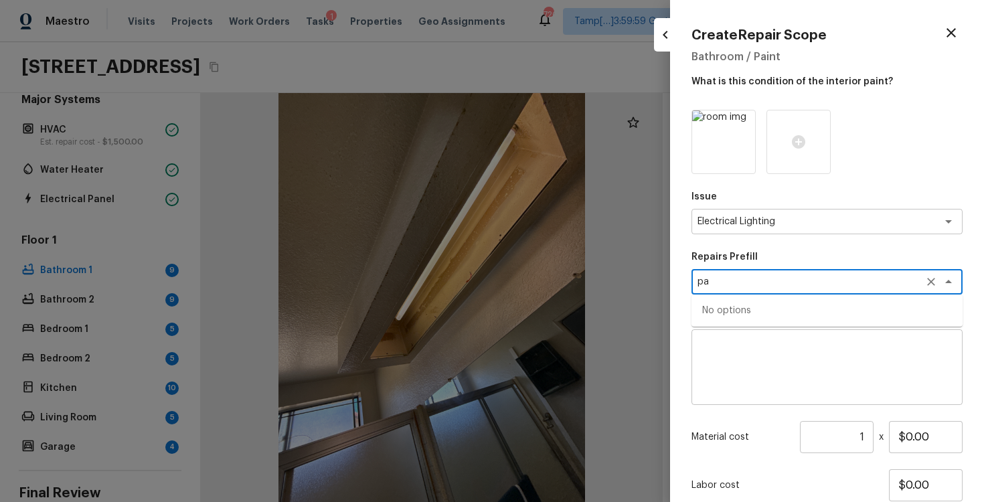
type textarea "p"
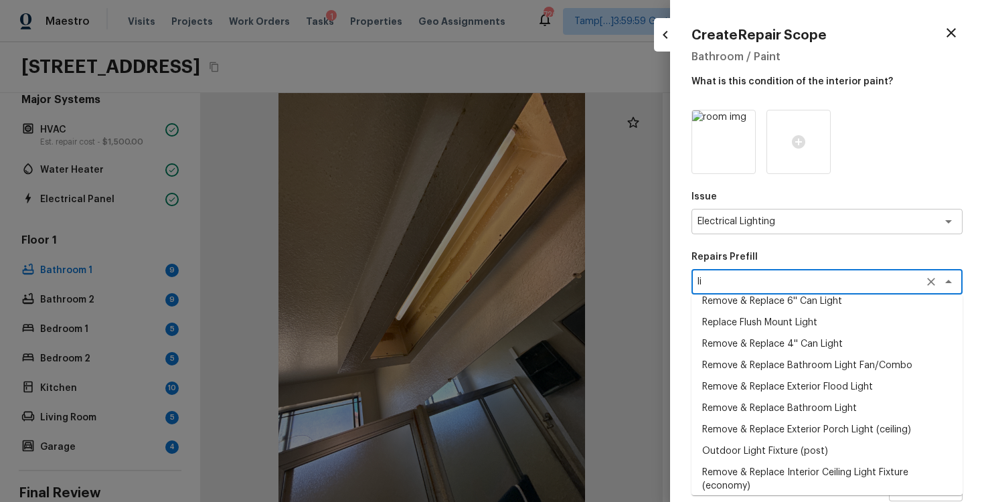
scroll to position [107, 0]
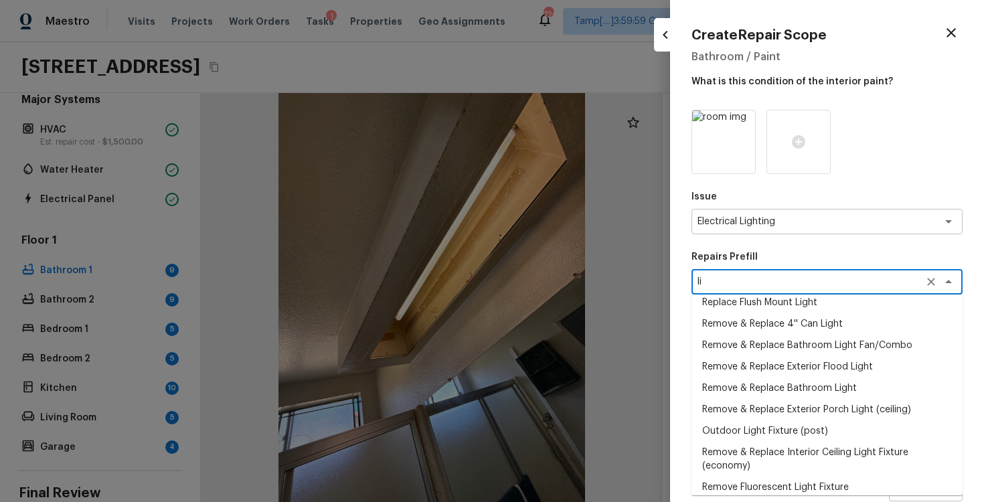
click at [761, 390] on li "Remove & Replace Bathroom Light" at bounding box center [827, 388] width 271 height 21
type textarea "Remove & Replace Bathroom Light"
type textarea "Remove the existing bathroom light & switch and install new (approved by the PM…"
type input "$207.27"
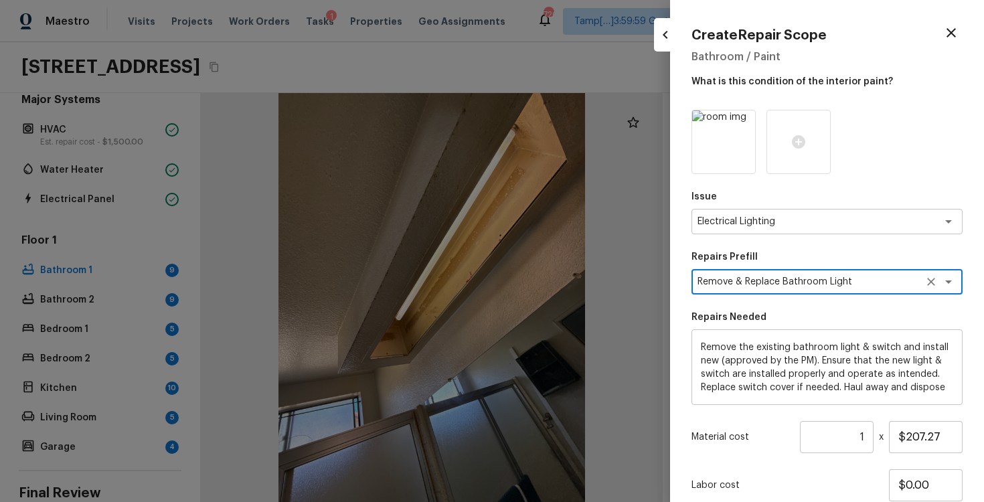
scroll to position [13, 0]
click at [882, 284] on textarea "Remove & Replace Bathroom Light" at bounding box center [809, 281] width 222 height 13
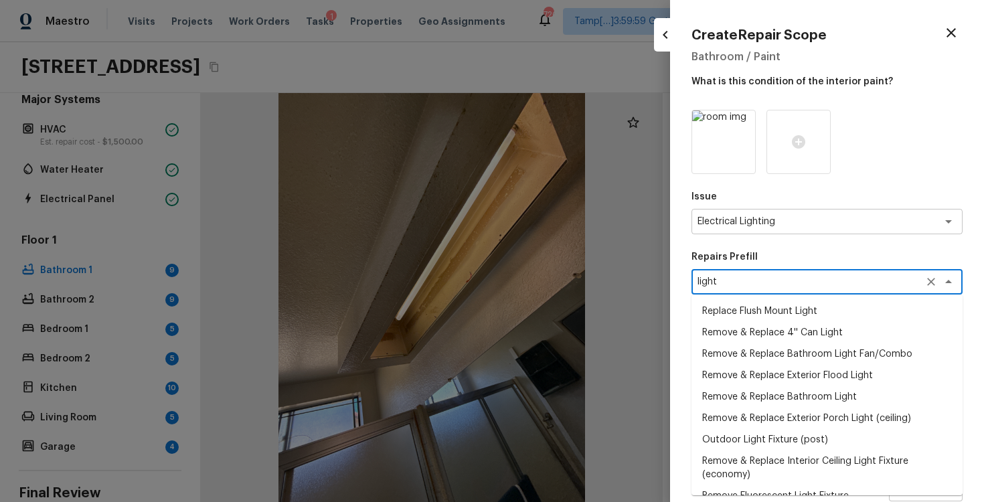
scroll to position [115, 0]
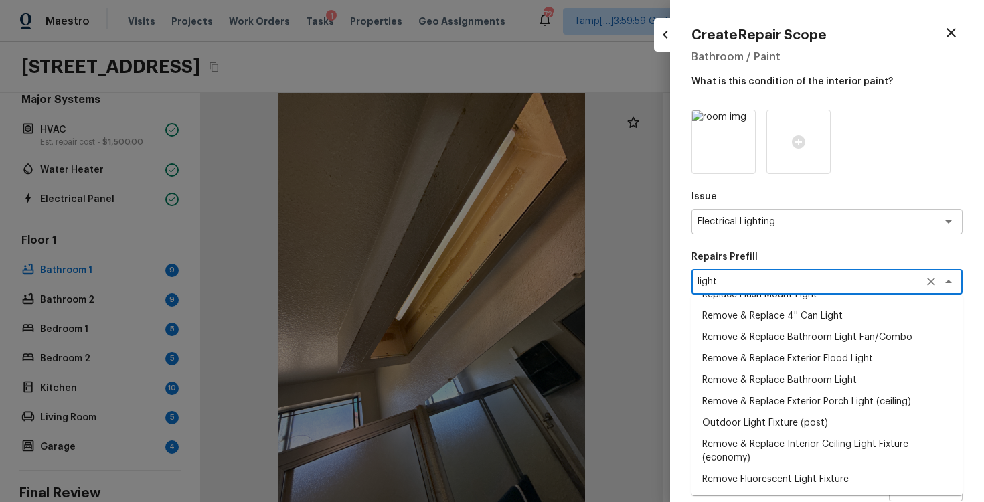
click at [817, 370] on li "Remove & Replace Bathroom Light" at bounding box center [827, 380] width 271 height 21
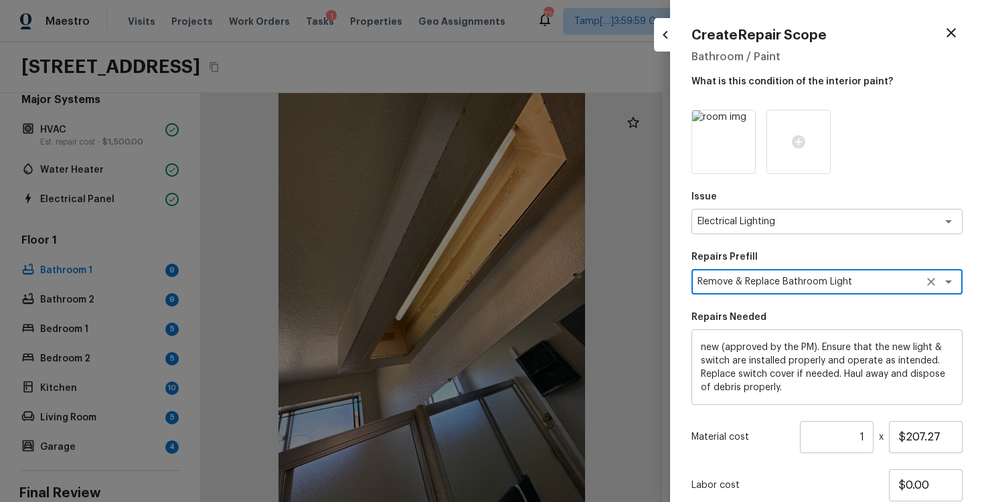
scroll to position [97, 0]
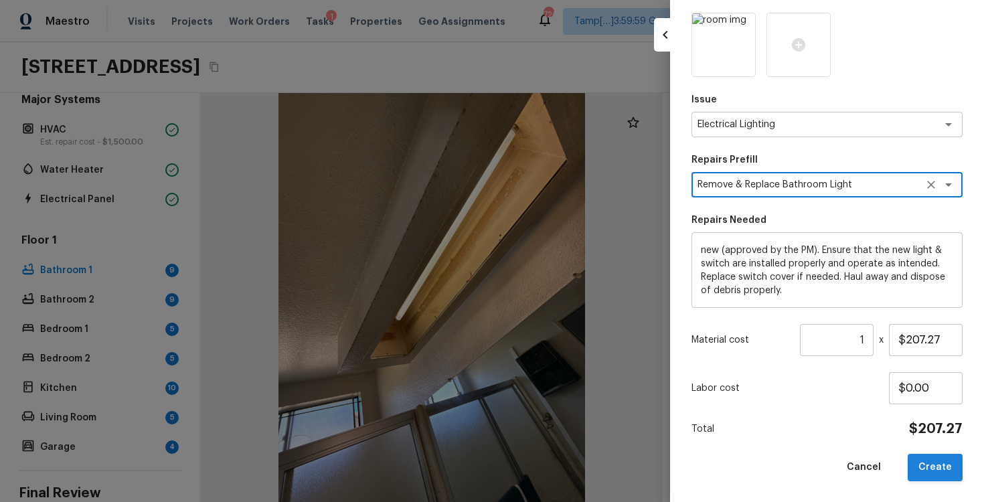
type textarea "Remove & Replace Bathroom Light"
click at [931, 458] on button "Create" at bounding box center [935, 467] width 55 height 27
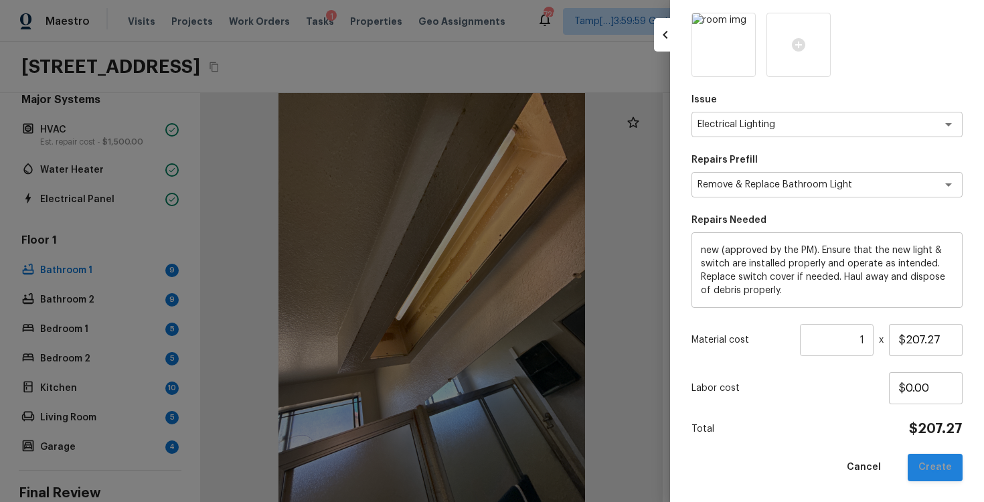
type input "$0.00"
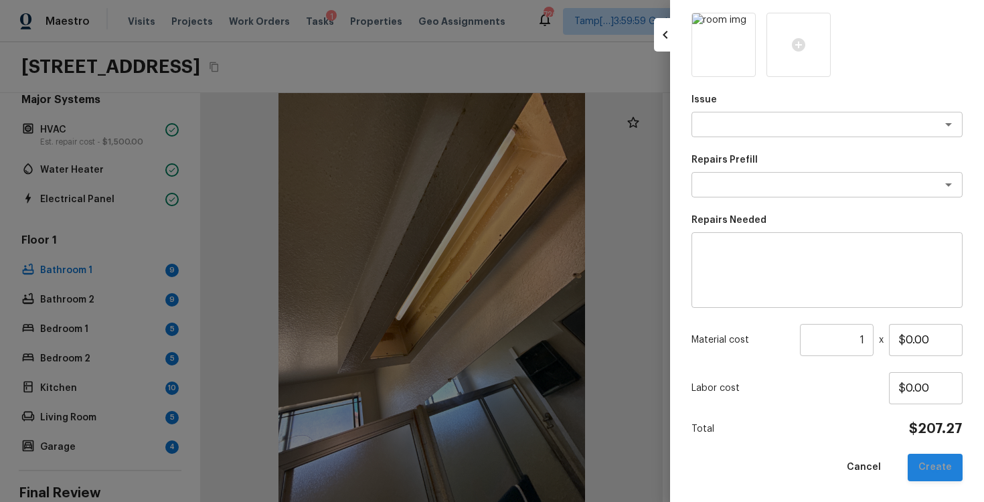
scroll to position [0, 0]
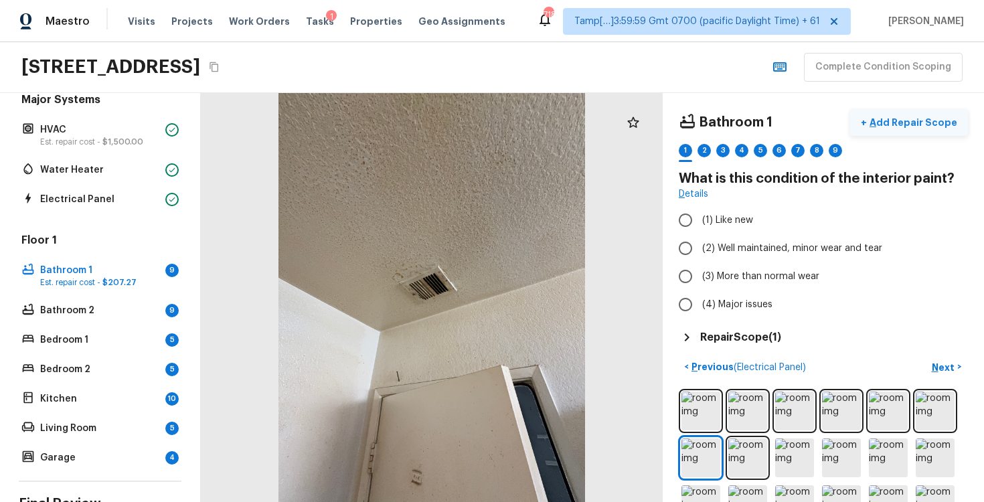
click at [913, 127] on p "Add Repair Scope" at bounding box center [912, 122] width 90 height 13
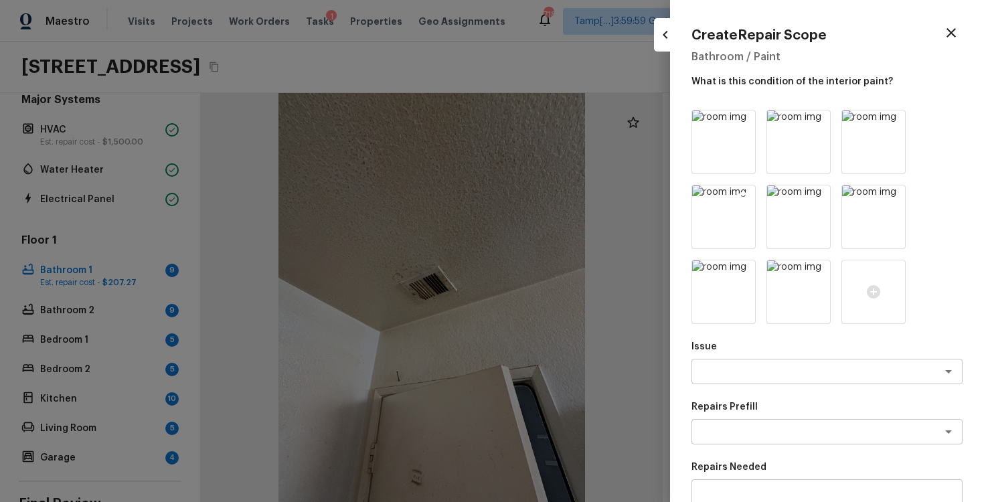
click at [741, 197] on icon at bounding box center [743, 197] width 11 height 11
click at [893, 192] on icon at bounding box center [893, 197] width 11 height 11
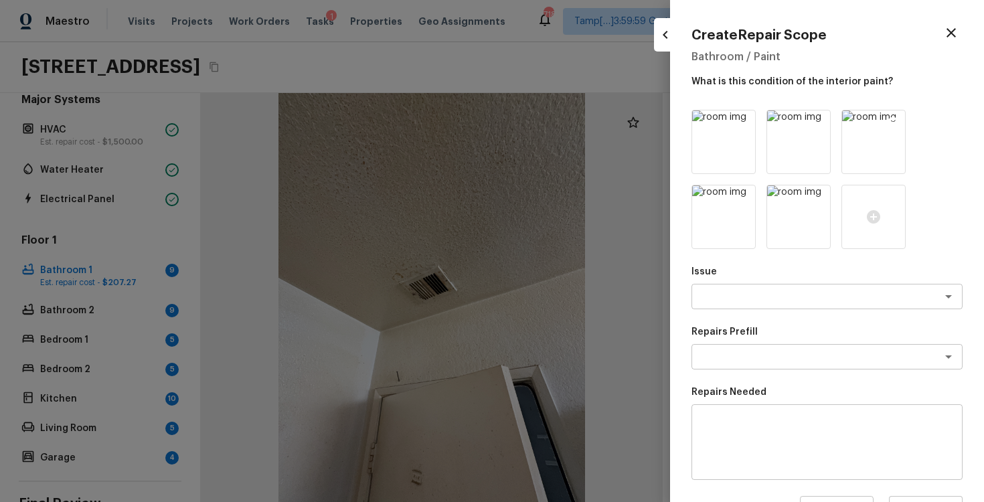
click at [896, 116] on icon at bounding box center [893, 122] width 13 height 13
click at [823, 120] on icon at bounding box center [818, 122] width 11 height 11
click at [750, 118] on img at bounding box center [723, 141] width 63 height 63
click at [741, 118] on icon at bounding box center [743, 122] width 11 height 11
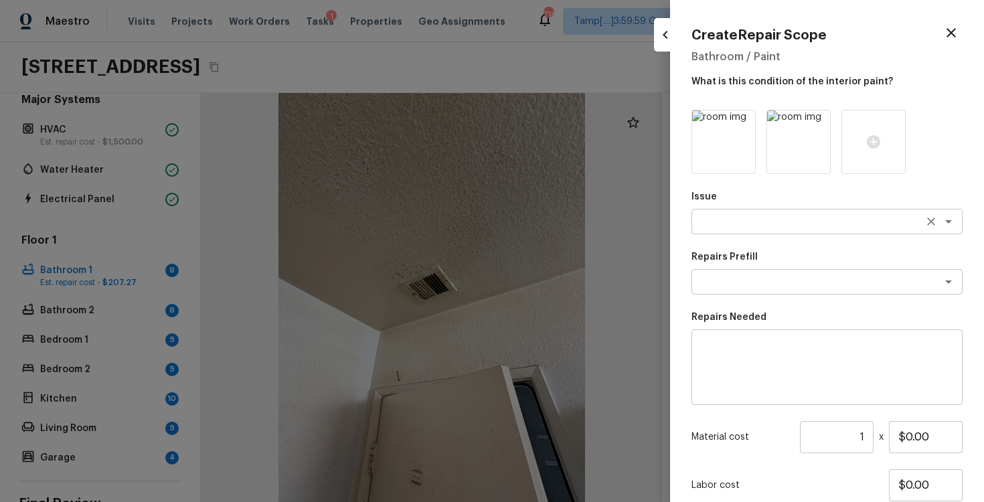
click at [761, 219] on textarea at bounding box center [809, 221] width 222 height 13
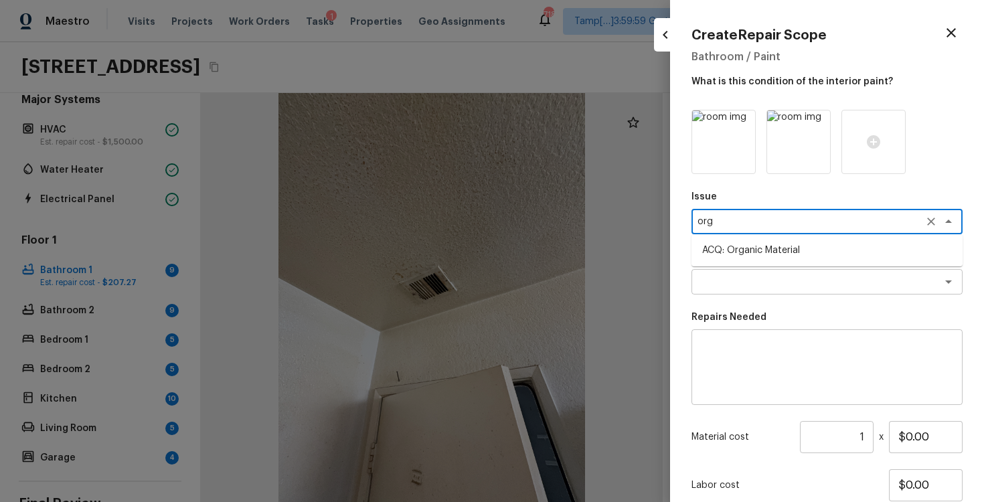
click at [753, 251] on li "ACQ: Organic Material" at bounding box center [827, 250] width 271 height 21
type textarea "ACQ: Organic Material"
click at [755, 277] on textarea at bounding box center [809, 281] width 222 height 13
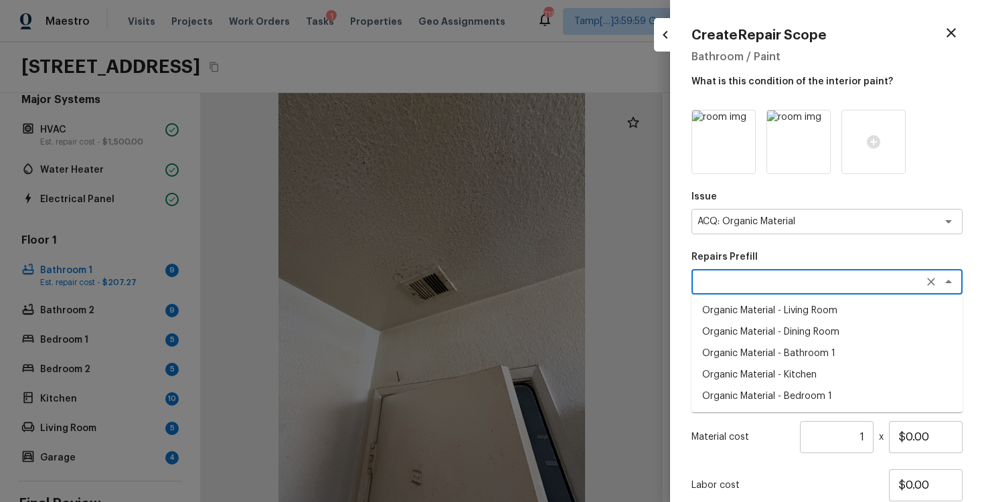
click at [780, 343] on li "Organic Material - Bathroom 1" at bounding box center [827, 353] width 271 height 21
type textarea "Organic Material - Bathroom 1"
type textarea "Acquisition Scope: Conditions Conducive to Organic Material - Bathroom 1 Discla…"
type input "$900.00"
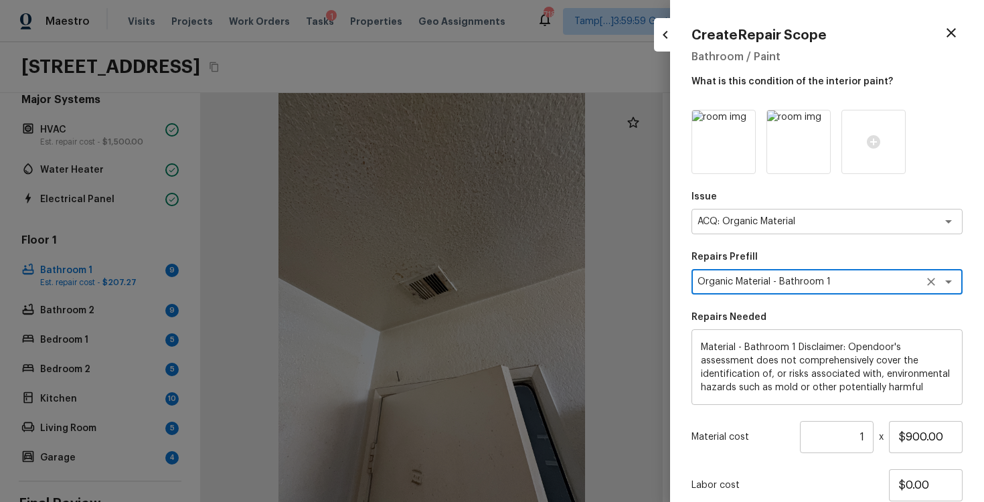
scroll to position [97, 0]
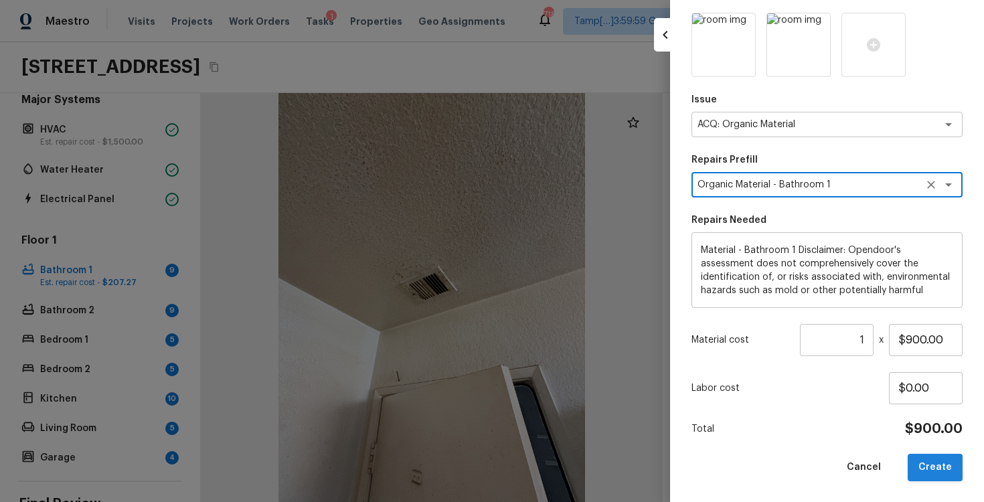
click at [933, 473] on button "Create" at bounding box center [935, 467] width 55 height 27
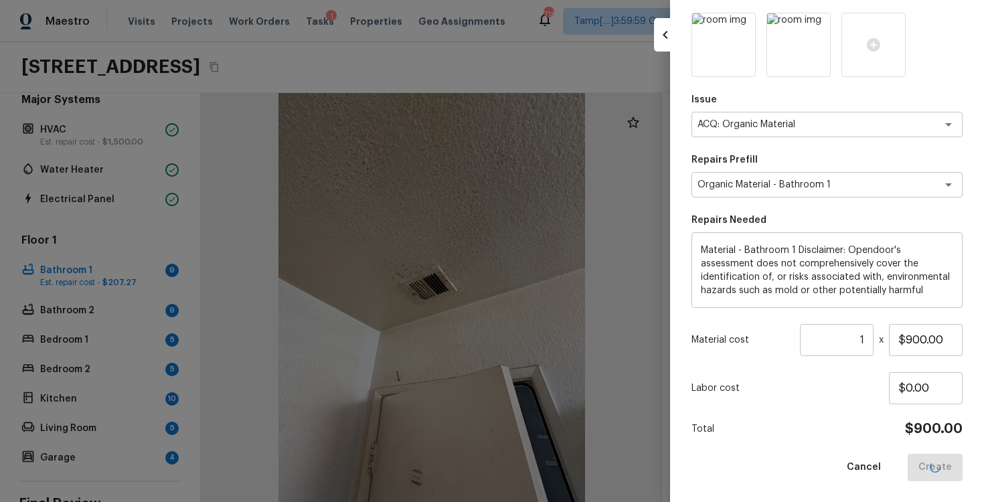
type input "$0.00"
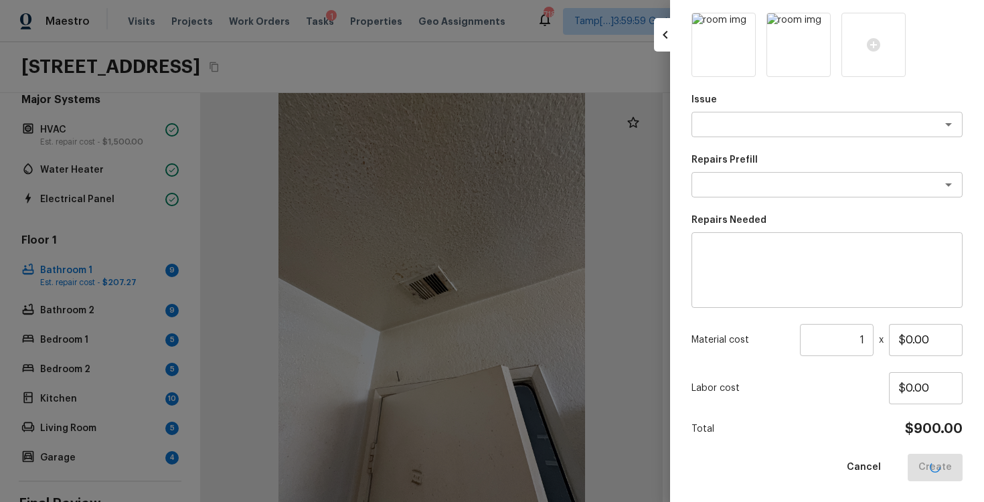
scroll to position [0, 0]
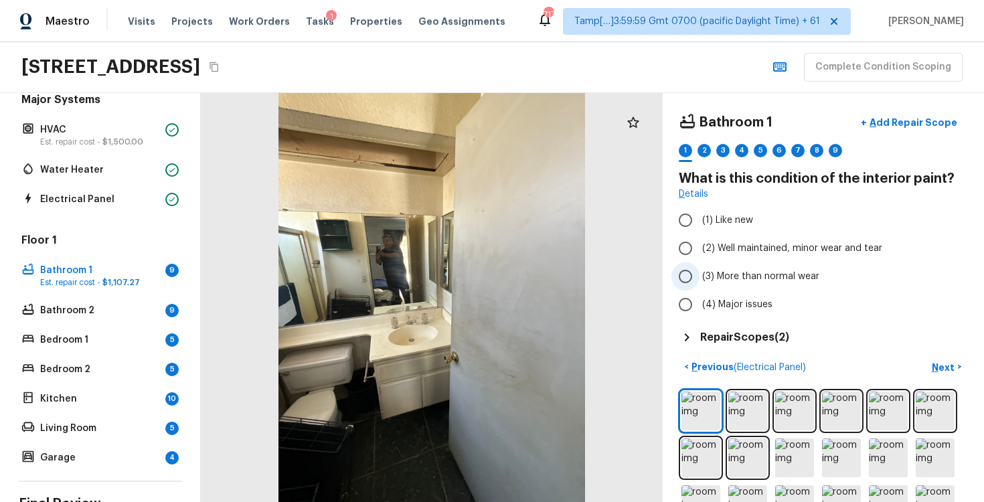
click at [751, 270] on span "(3) More than normal wear" at bounding box center [760, 276] width 117 height 13
click at [700, 270] on input "(3) More than normal wear" at bounding box center [686, 276] width 28 height 28
radio input "true"
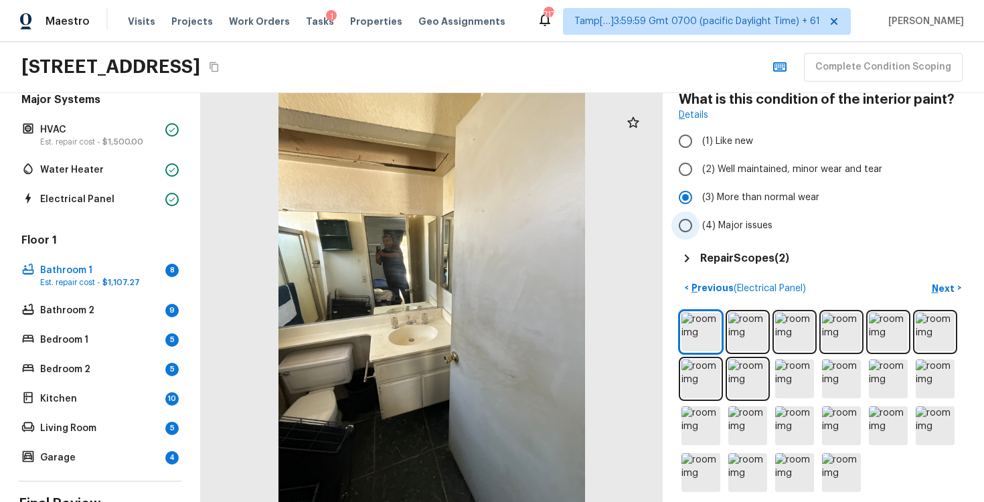
scroll to position [88, 0]
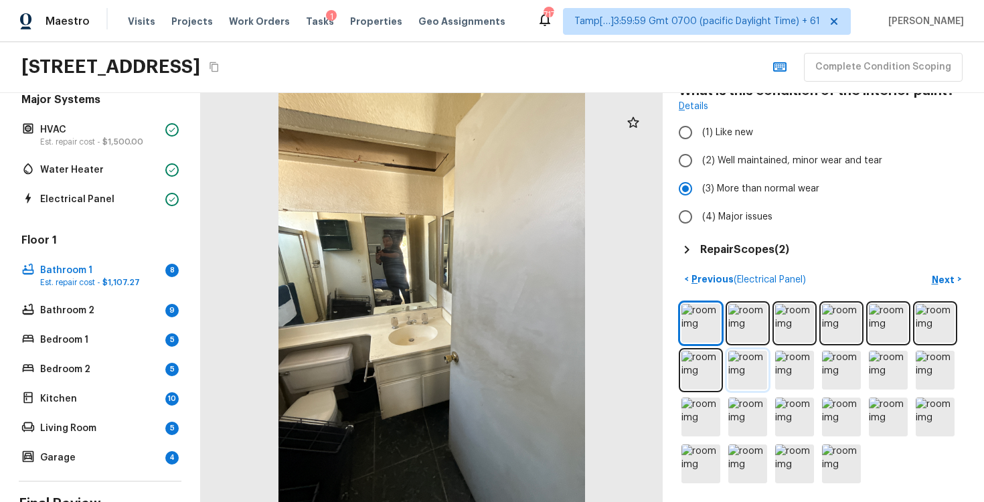
click at [748, 365] on img at bounding box center [748, 370] width 39 height 39
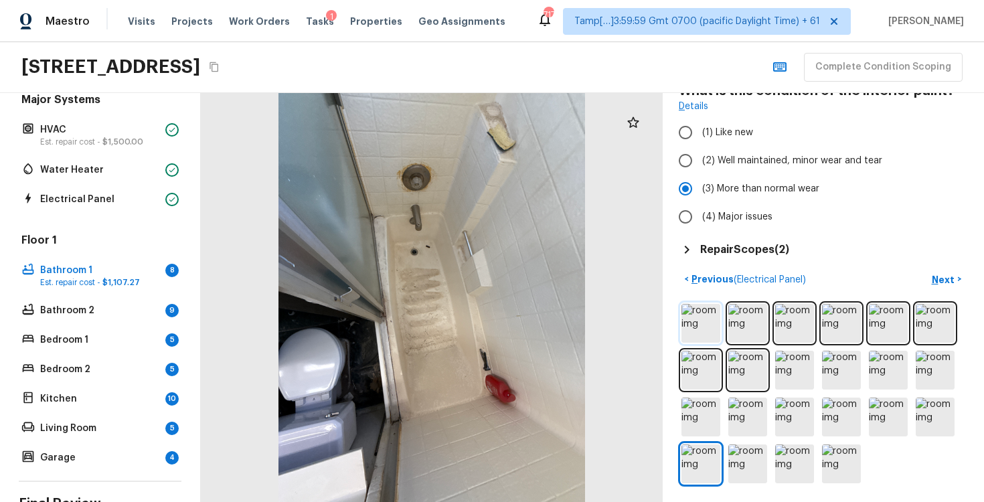
click at [697, 317] on img at bounding box center [701, 323] width 39 height 39
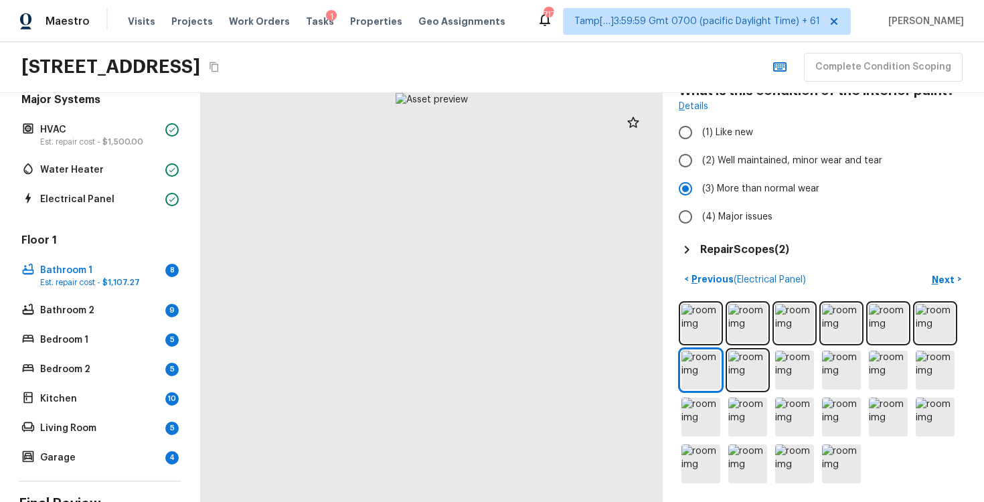
scroll to position [46, 0]
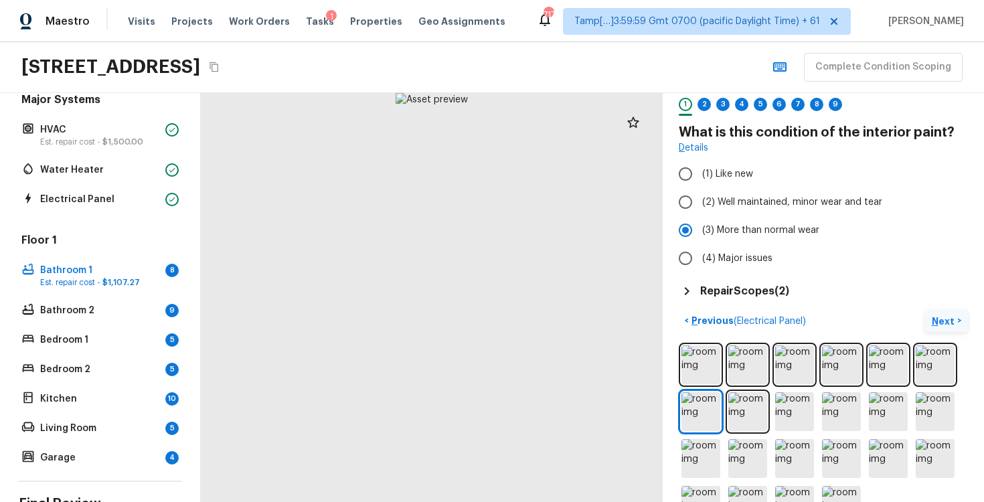
click at [946, 312] on button "Next >" at bounding box center [946, 321] width 43 height 22
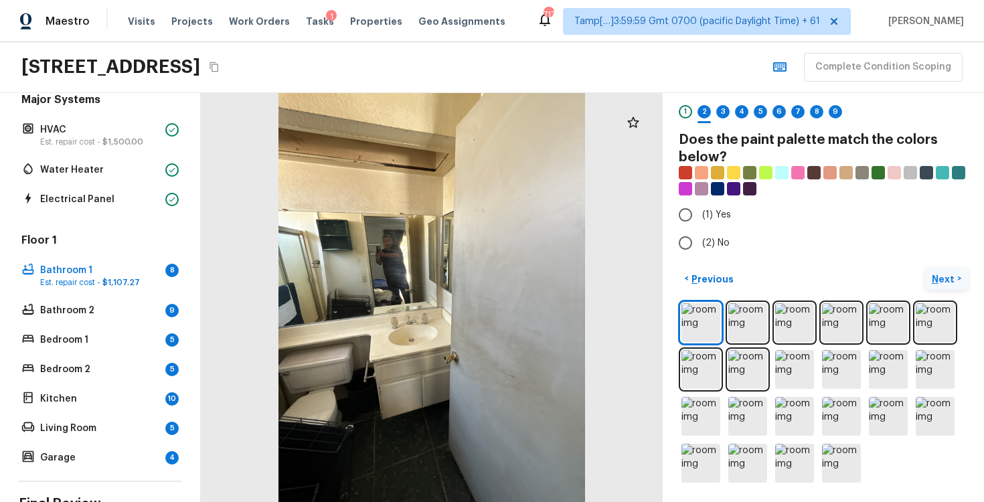
scroll to position [38, 0]
click at [690, 238] on input "(2) No" at bounding box center [686, 244] width 28 height 28
radio input "true"
click at [932, 280] on button "Next >" at bounding box center [946, 280] width 43 height 22
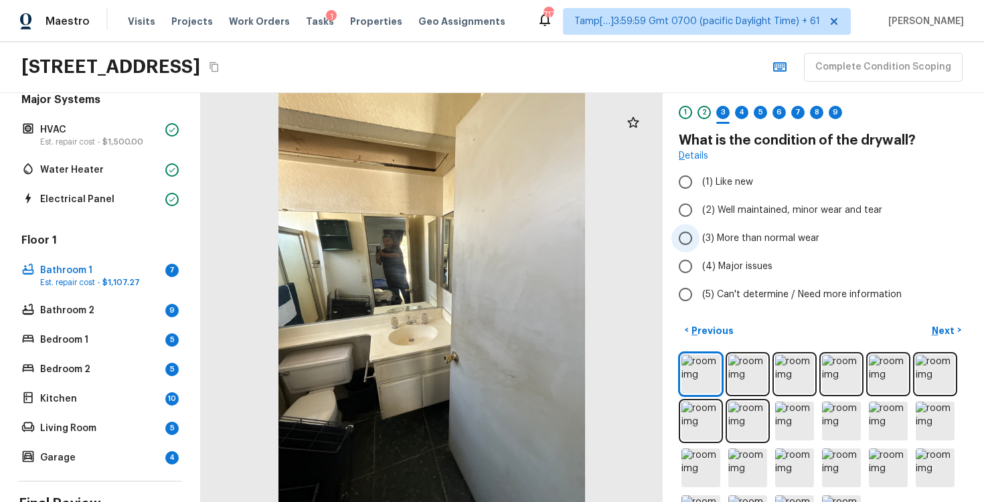
click at [684, 230] on input "(3) More than normal wear" at bounding box center [686, 238] width 28 height 28
radio input "true"
click at [942, 317] on div "Bathroom 1 + Add Repair Scope 1 2 3 4 5 6 7 8 9 What is the condition of the dr…" at bounding box center [823, 297] width 321 height 409
click at [704, 216] on label "(2) Well maintained, minor wear and tear" at bounding box center [815, 210] width 286 height 28
click at [700, 216] on input "(2) Well maintained, minor wear and tear" at bounding box center [686, 210] width 28 height 28
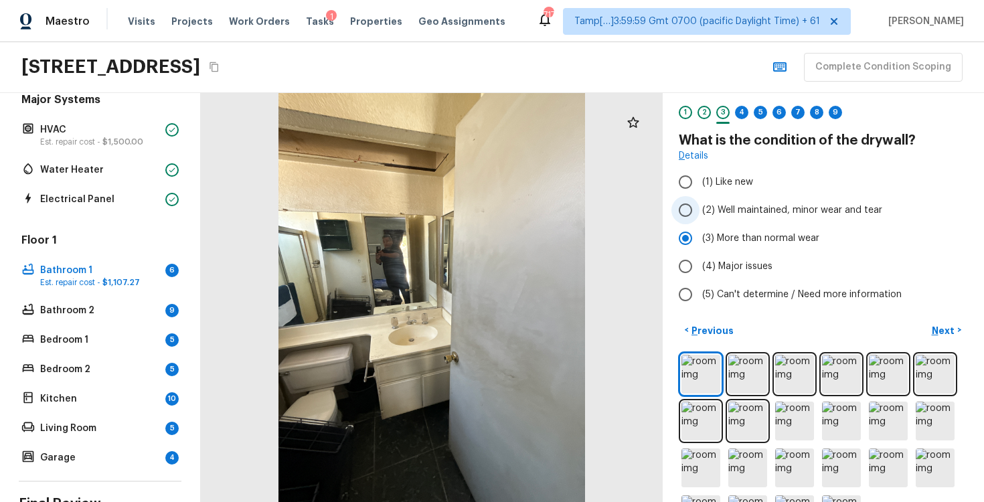
radio input "true"
click at [944, 324] on p "Next" at bounding box center [944, 330] width 25 height 13
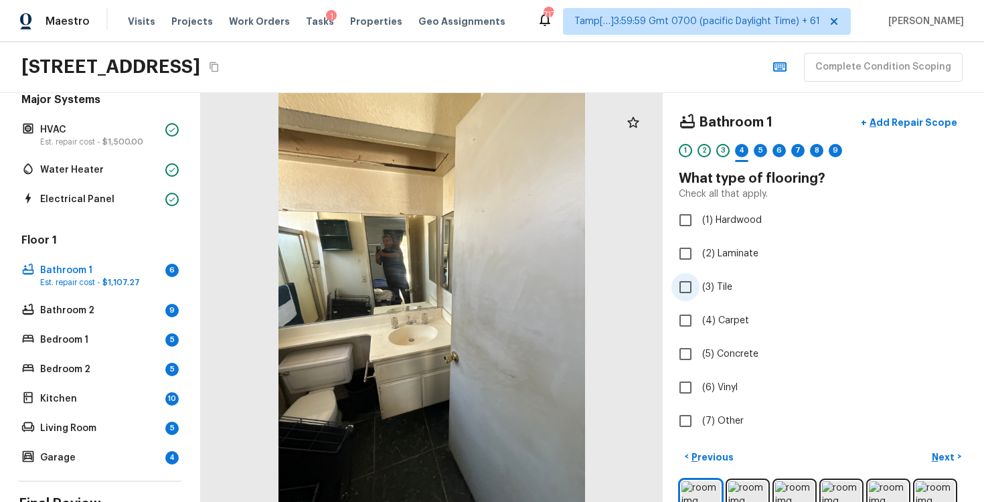
scroll to position [99, 0]
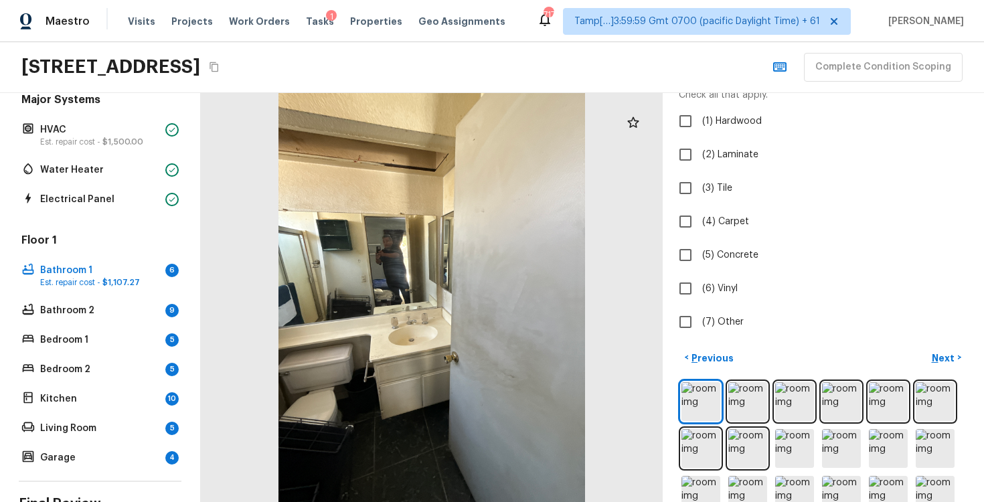
click at [668, 218] on div "Bathroom 1 + Add Repair Scope 1 2 3 4 5 6 7 8 9 What type of flooring? Check al…" at bounding box center [823, 297] width 321 height 409
click at [682, 193] on input "(3) Tile" at bounding box center [686, 188] width 28 height 28
checkbox input "true"
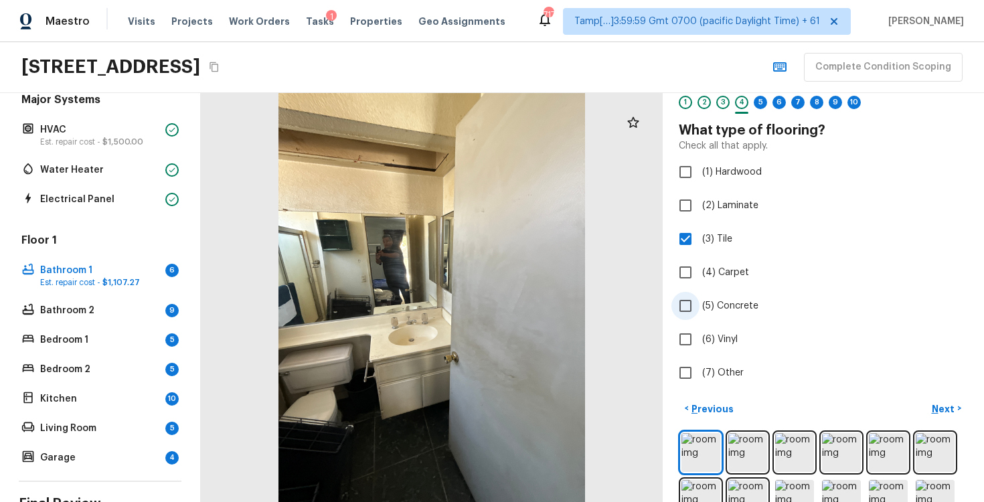
scroll to position [52, 0]
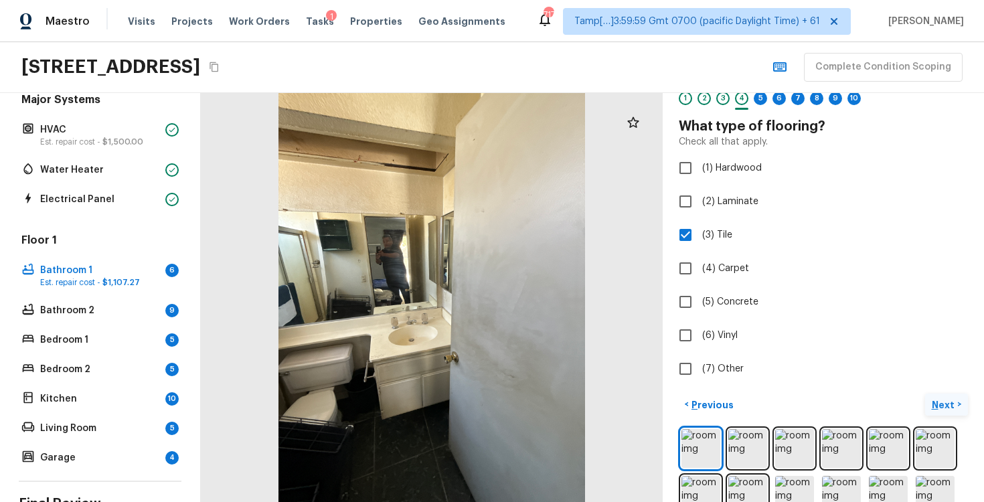
click at [945, 408] on p "Next" at bounding box center [944, 404] width 25 height 13
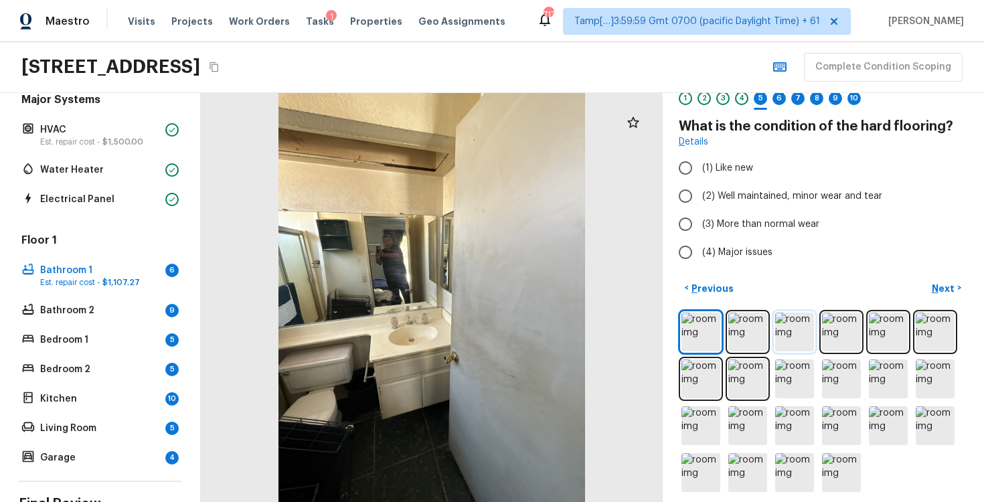
scroll to position [61, 0]
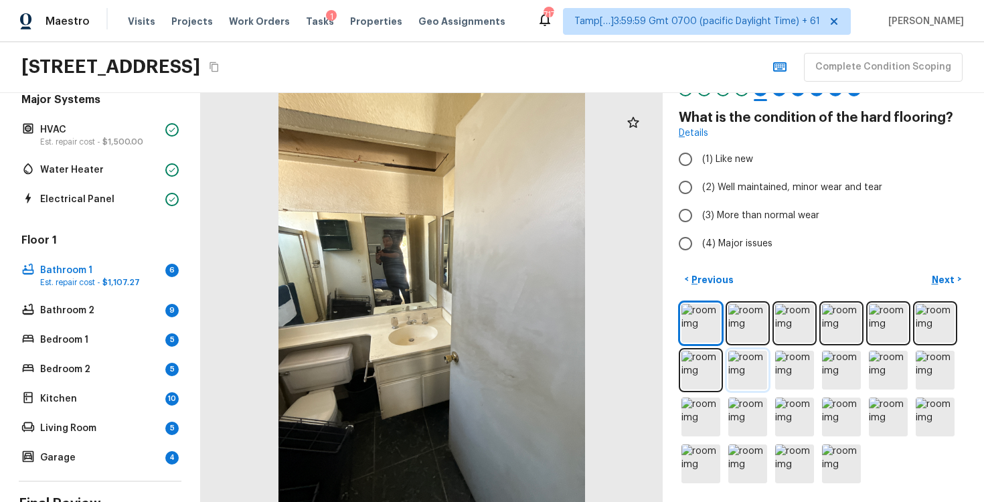
click at [759, 369] on img at bounding box center [748, 370] width 39 height 39
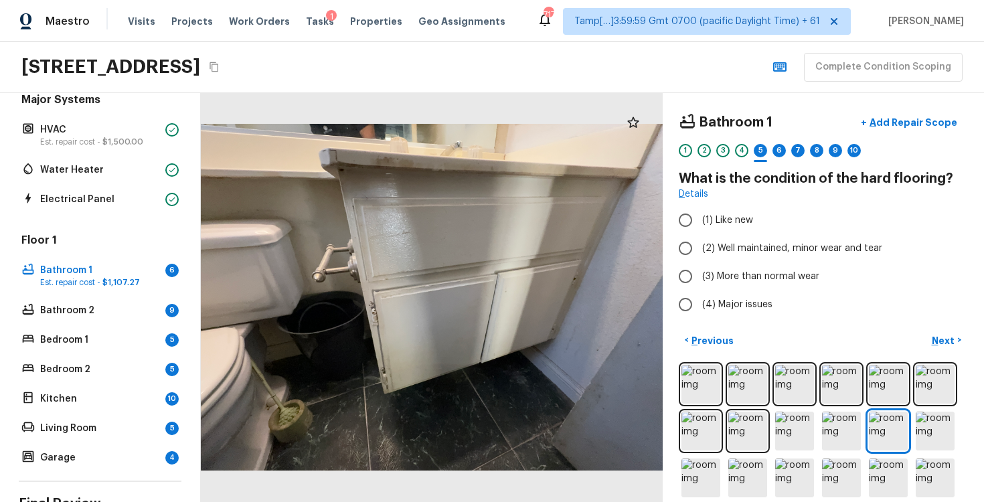
scroll to position [1, 0]
click at [692, 234] on input "(2) Well maintained, minor wear and tear" at bounding box center [686, 248] width 28 height 28
radio input "true"
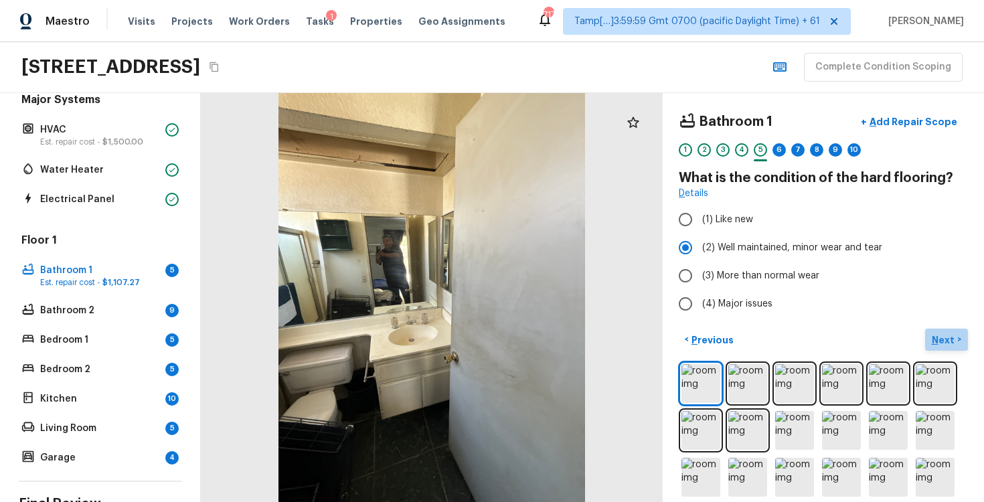
click at [945, 338] on p "Next" at bounding box center [944, 339] width 25 height 13
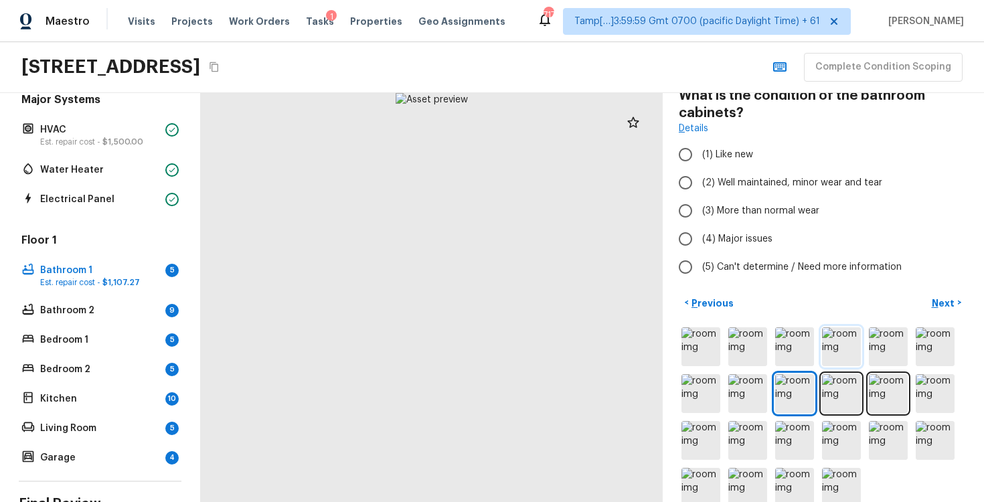
scroll to position [97, 0]
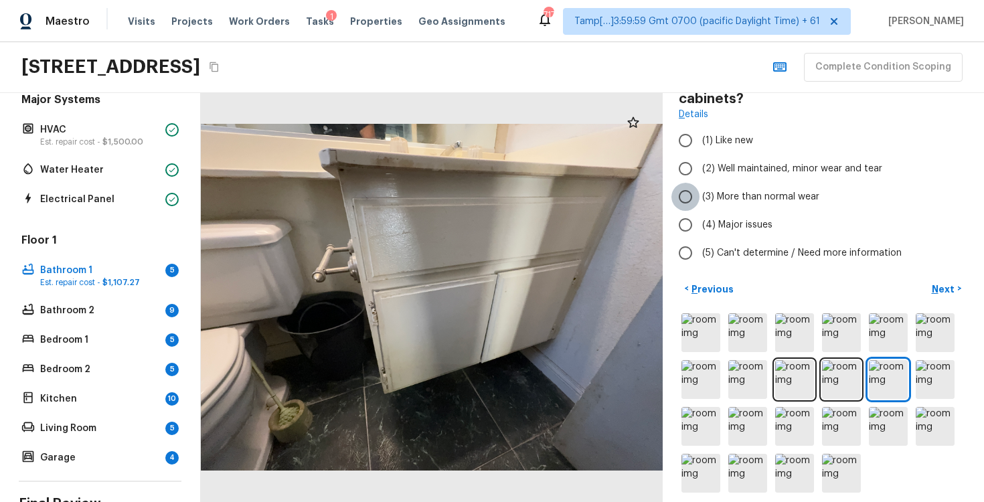
click at [698, 196] on input "(3) More than normal wear" at bounding box center [686, 197] width 28 height 28
radio input "true"
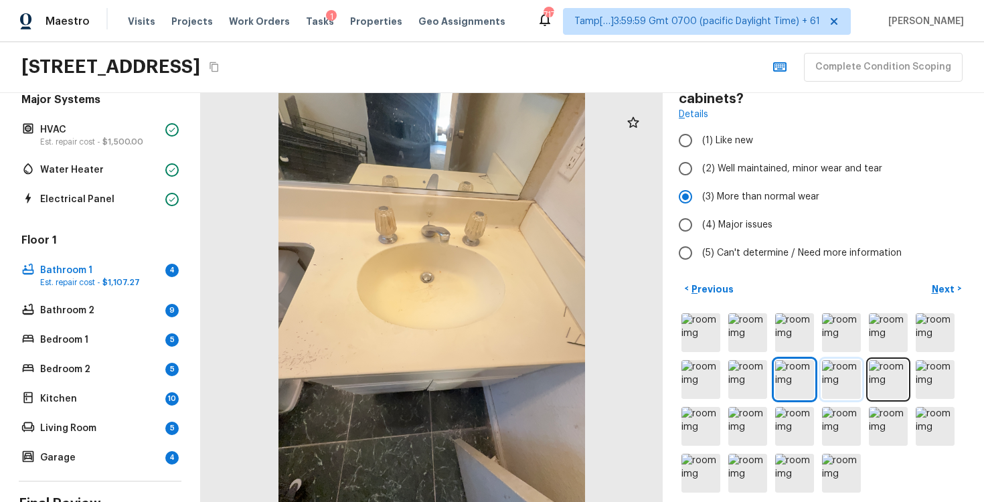
click at [836, 373] on img at bounding box center [841, 379] width 39 height 39
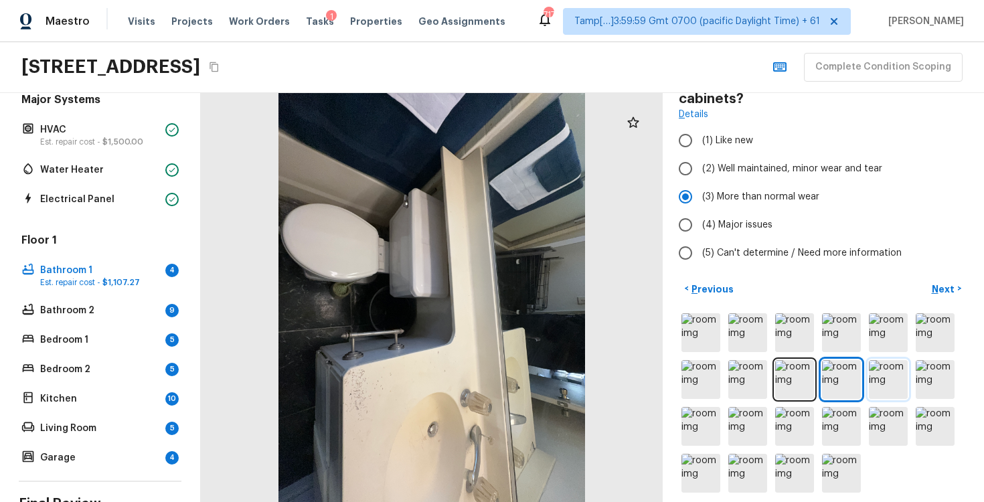
click at [881, 379] on img at bounding box center [888, 379] width 39 height 39
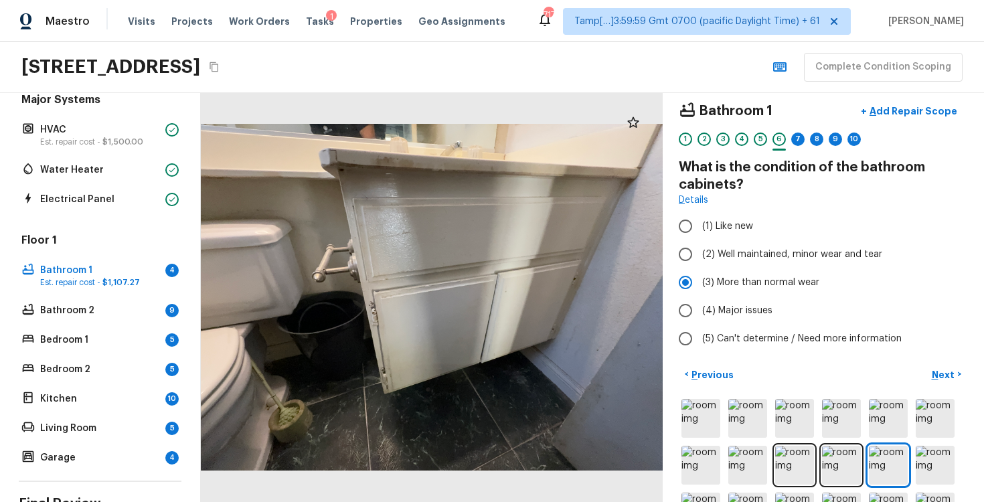
scroll to position [4, 0]
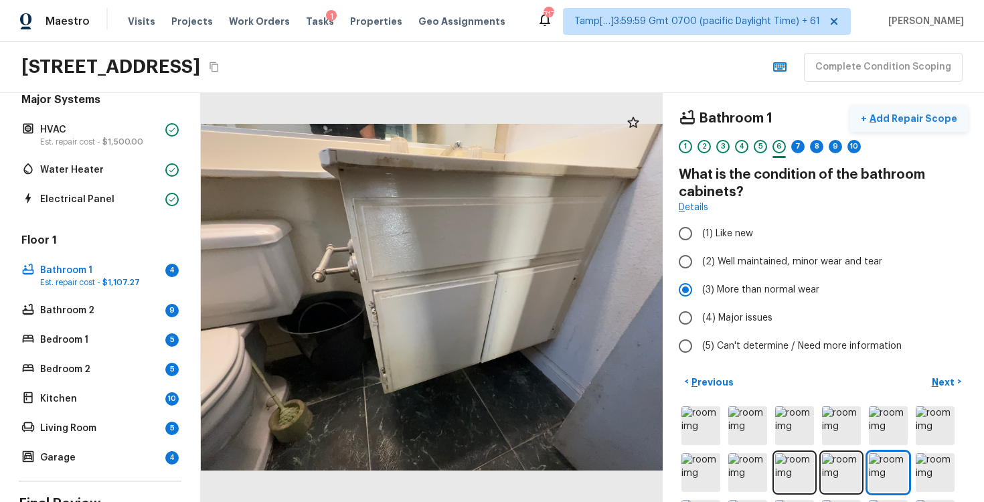
click at [913, 120] on p "Add Repair Scope" at bounding box center [912, 118] width 90 height 13
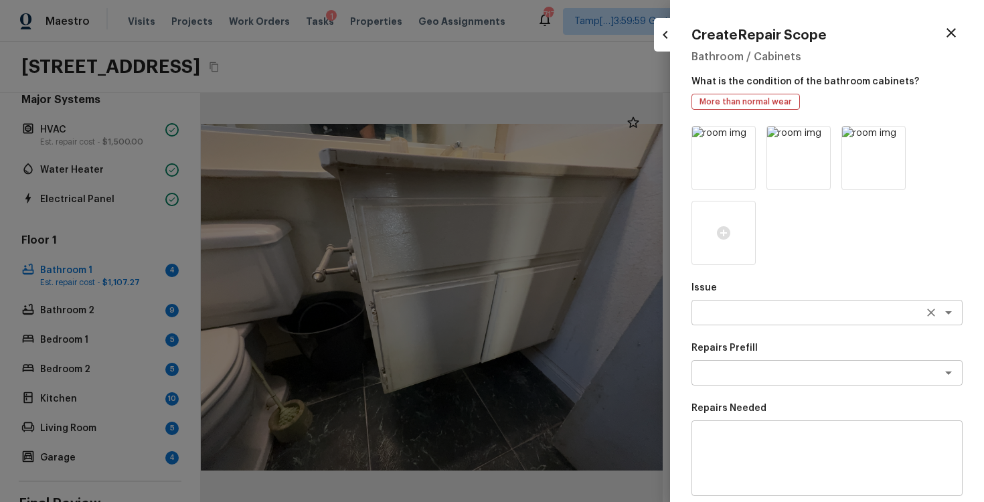
click at [769, 307] on textarea at bounding box center [809, 312] width 222 height 13
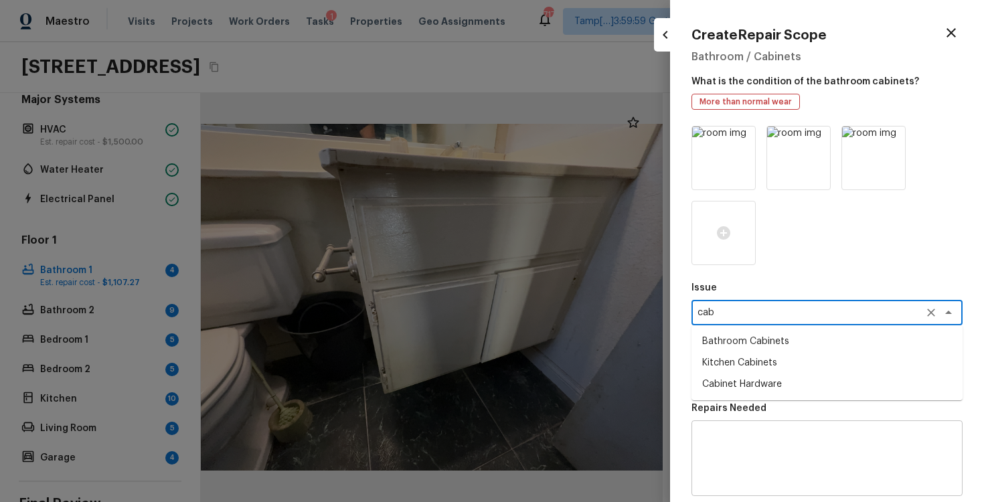
click at [771, 345] on li "Bathroom Cabinets" at bounding box center [827, 341] width 271 height 21
type textarea "Bathroom Cabinets"
click at [771, 376] on textarea at bounding box center [809, 372] width 222 height 13
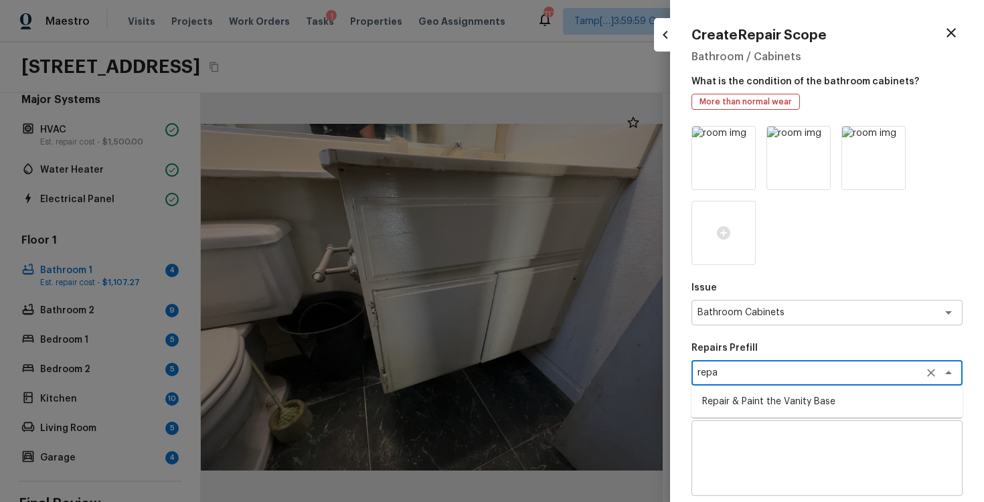
click at [772, 412] on li "Repair & Paint the Vanity Base" at bounding box center [827, 401] width 271 height 21
type textarea "Repair & Paint the Vanity Base"
type textarea "Repair and Paint the damaged vanity base to meet current standard. Remove and d…"
type input "$35.00"
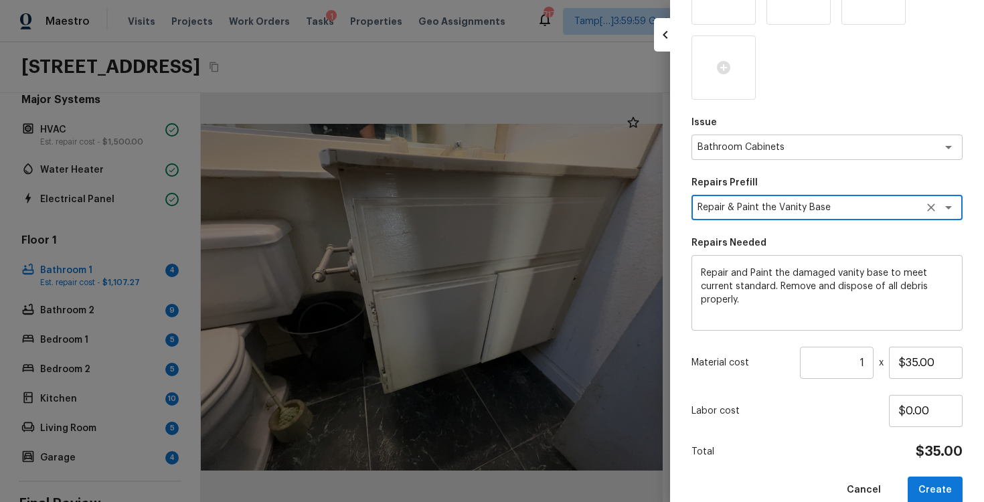
scroll to position [188, 0]
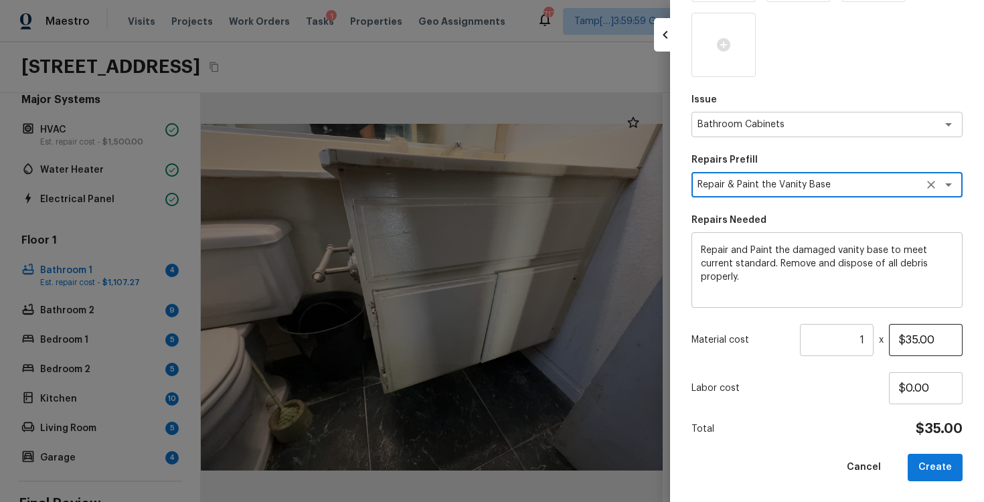
type textarea "Repair & Paint the Vanity Base"
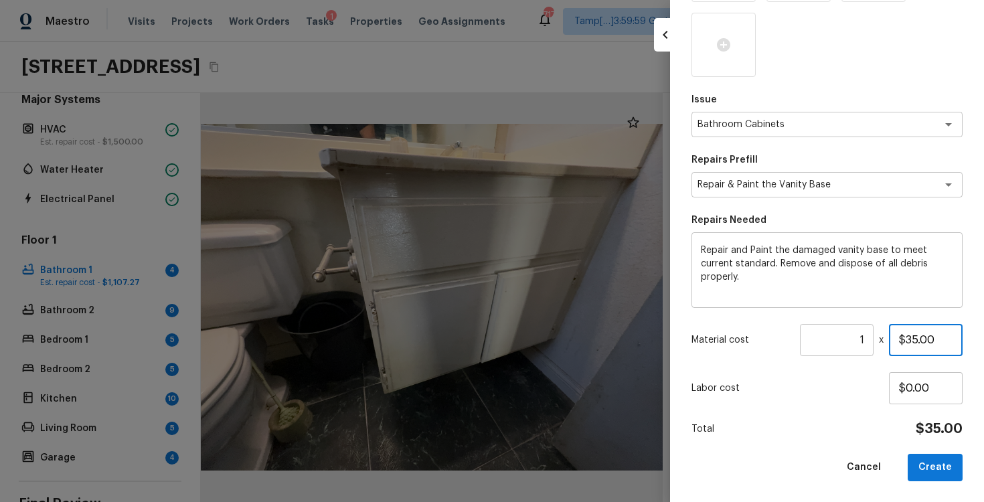
click at [915, 336] on input "$35.00" at bounding box center [926, 340] width 74 height 32
type input "$400.00"
click at [834, 412] on div "Issue Bathroom Cabinets x ​ Repairs Prefill Repair & Paint the Vanity Base x ​ …" at bounding box center [827, 210] width 271 height 544
click at [910, 457] on div "Cancel Create" at bounding box center [827, 467] width 271 height 27
click at [927, 459] on button "Create" at bounding box center [935, 467] width 55 height 27
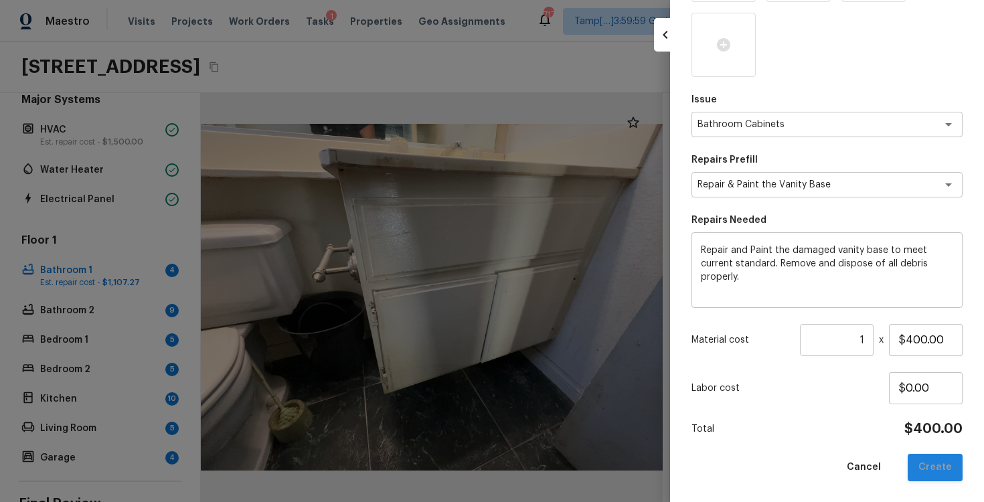
type input "$0.00"
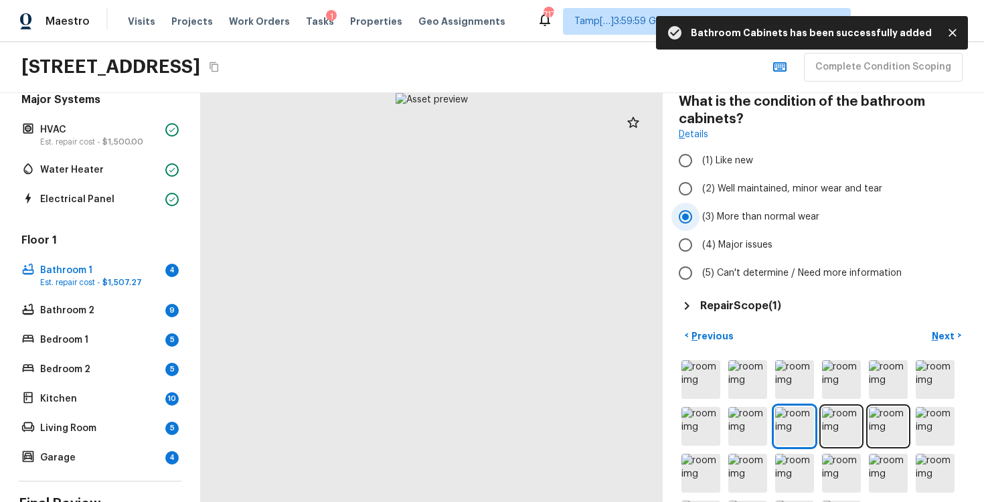
scroll to position [78, 0]
click at [949, 328] on p "Next" at bounding box center [944, 334] width 25 height 13
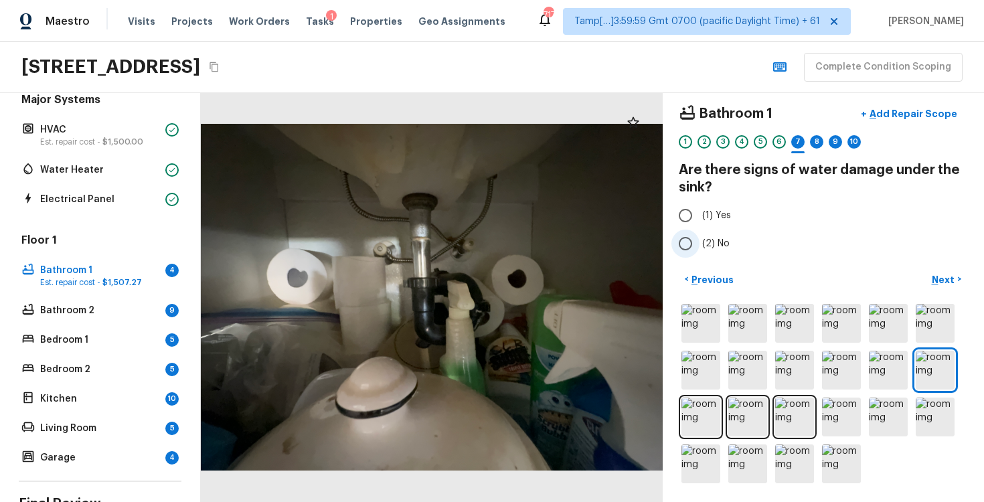
click at [684, 255] on input "(2) No" at bounding box center [686, 244] width 28 height 28
radio input "true"
click at [942, 277] on p "Next" at bounding box center [944, 279] width 25 height 13
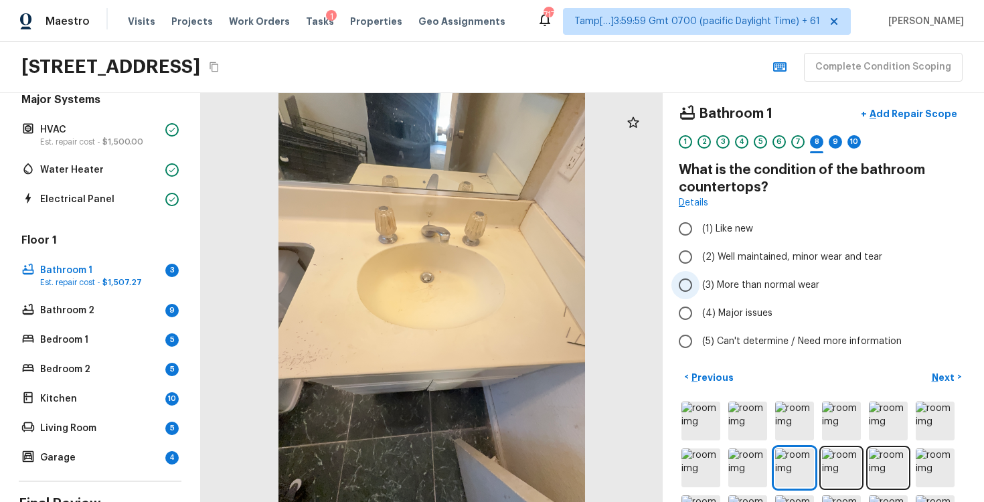
click at [688, 290] on input "(3) More than normal wear" at bounding box center [686, 285] width 28 height 28
radio input "true"
click at [942, 383] on p "Next" at bounding box center [944, 377] width 25 height 13
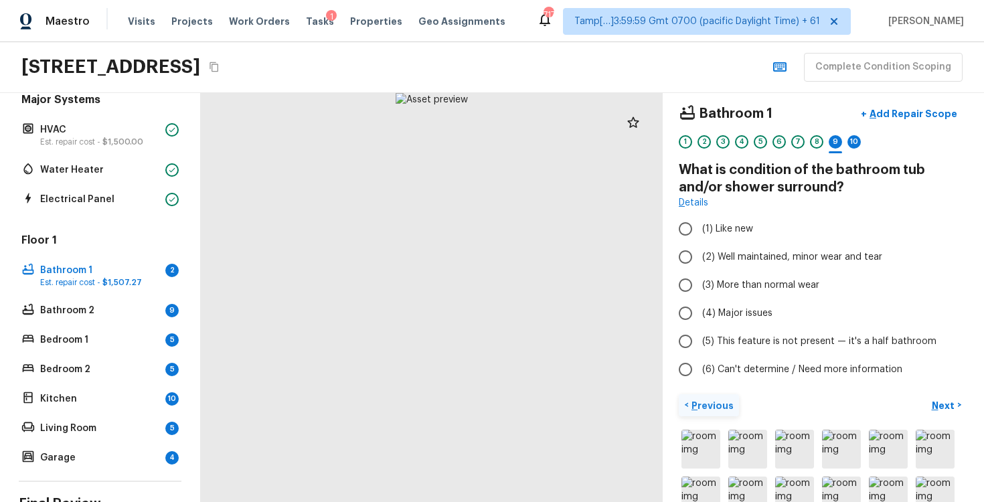
click at [707, 396] on button "< Previous" at bounding box center [709, 405] width 60 height 22
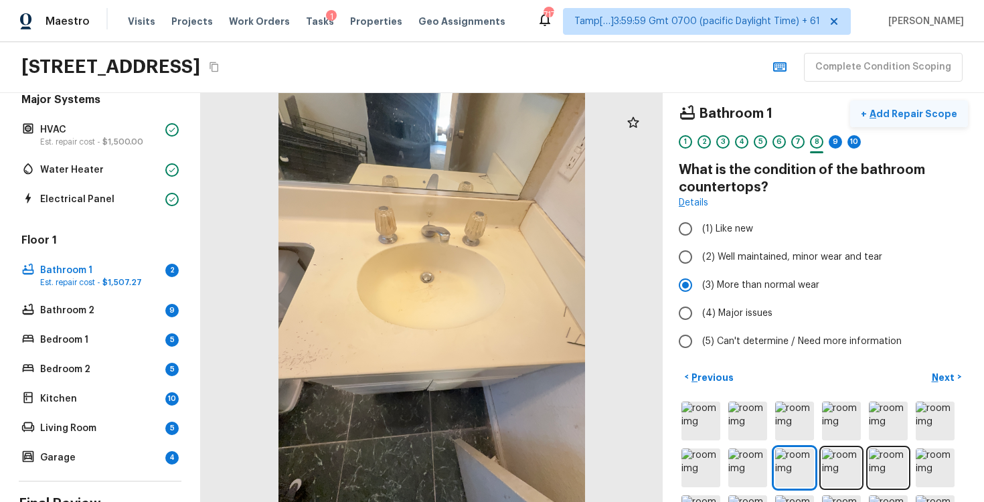
click at [905, 124] on button "+ Add Repair Scope" at bounding box center [909, 113] width 118 height 27
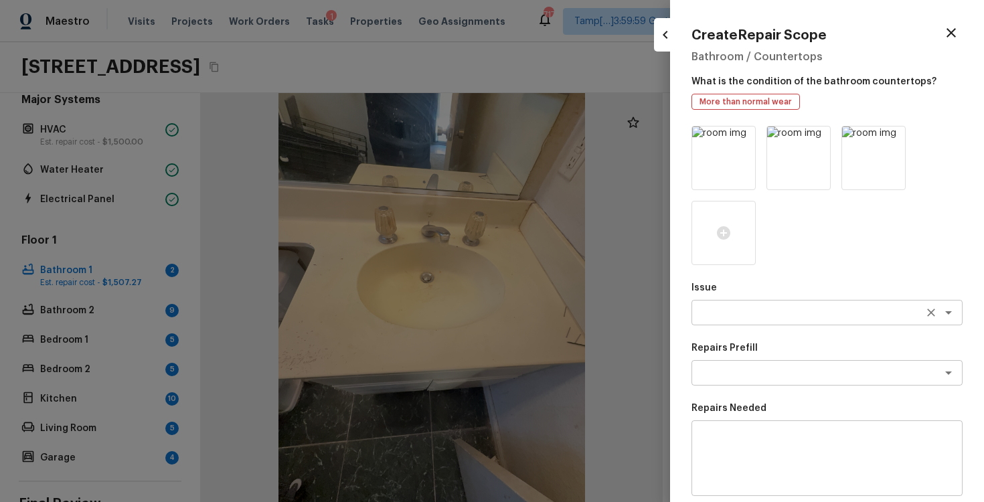
click at [750, 315] on textarea at bounding box center [809, 312] width 222 height 13
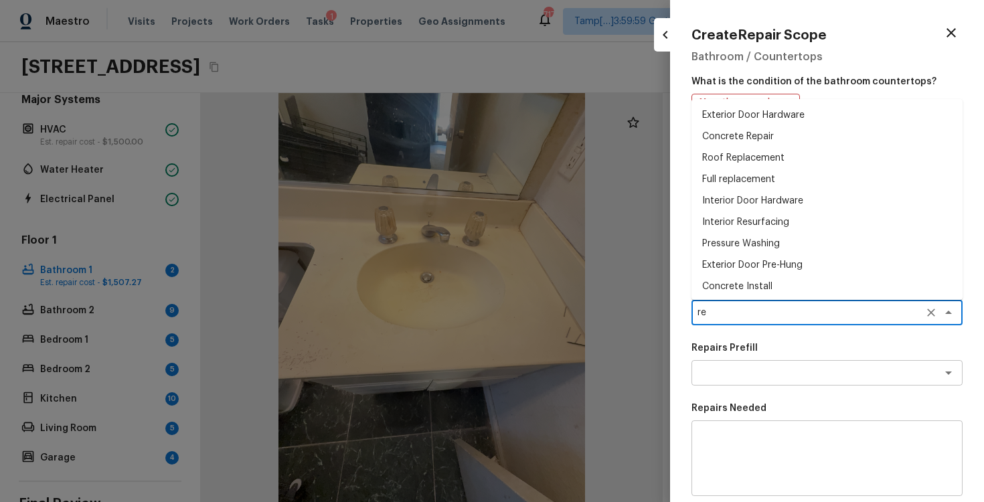
type textarea "r"
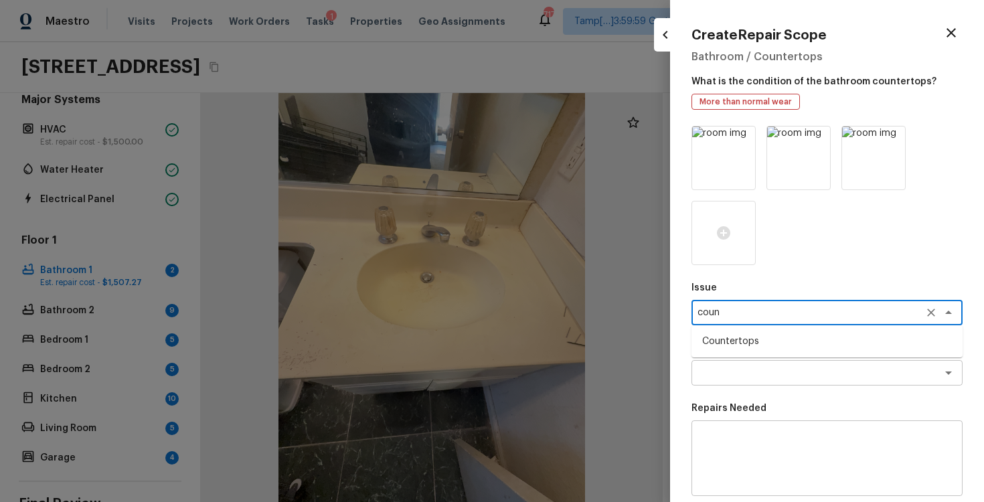
click at [747, 346] on li "Countertops" at bounding box center [827, 341] width 271 height 21
type textarea "Countertops"
click at [748, 370] on textarea at bounding box center [809, 372] width 222 height 13
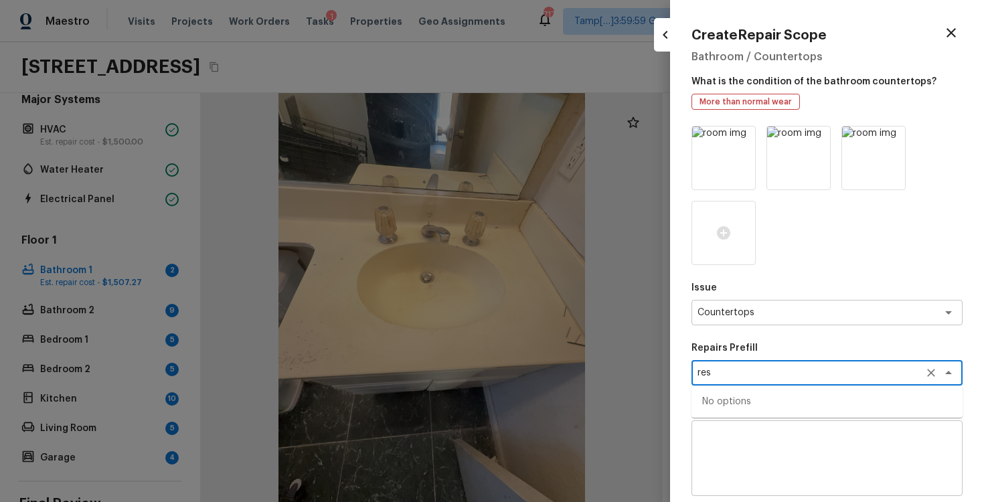
type textarea "resu"
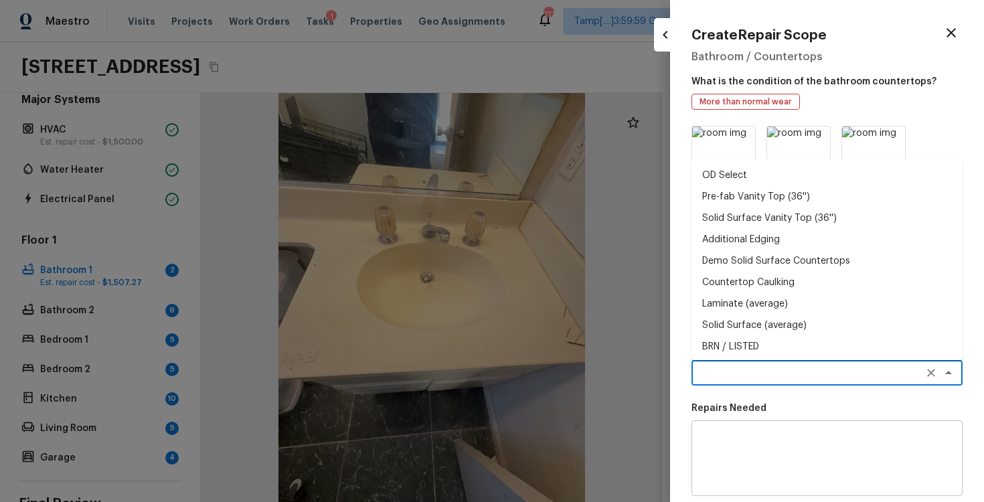
click at [738, 370] on textarea at bounding box center [809, 372] width 222 height 13
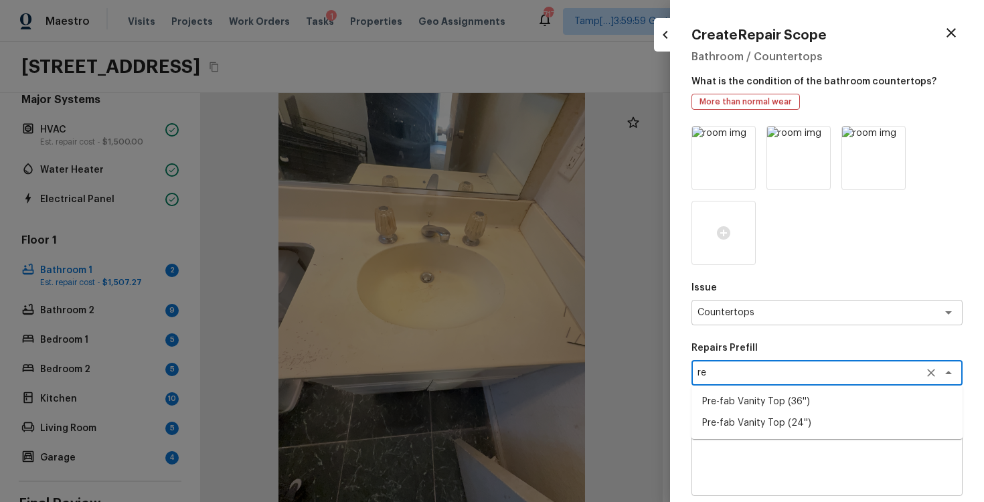
type textarea "r"
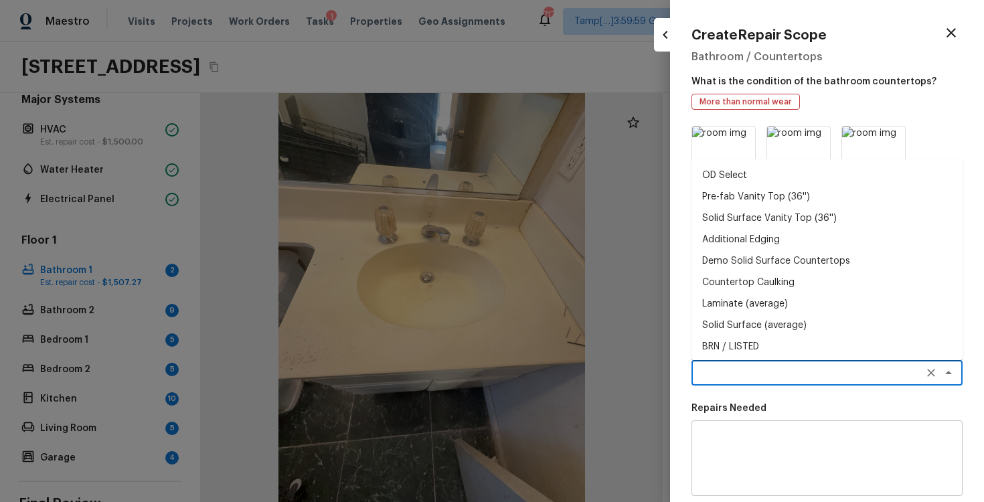
click at [763, 382] on div "x ​" at bounding box center [827, 372] width 271 height 25
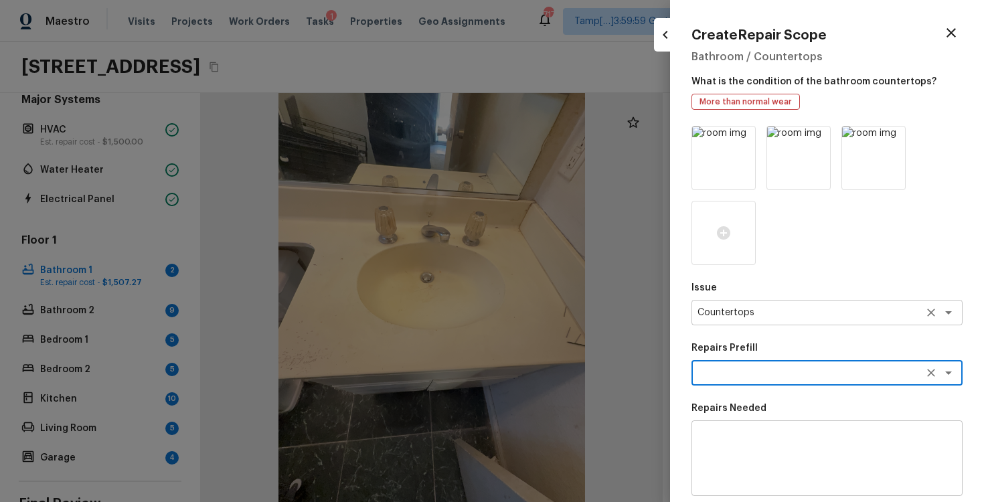
click at [770, 316] on textarea "Countertops" at bounding box center [809, 312] width 222 height 13
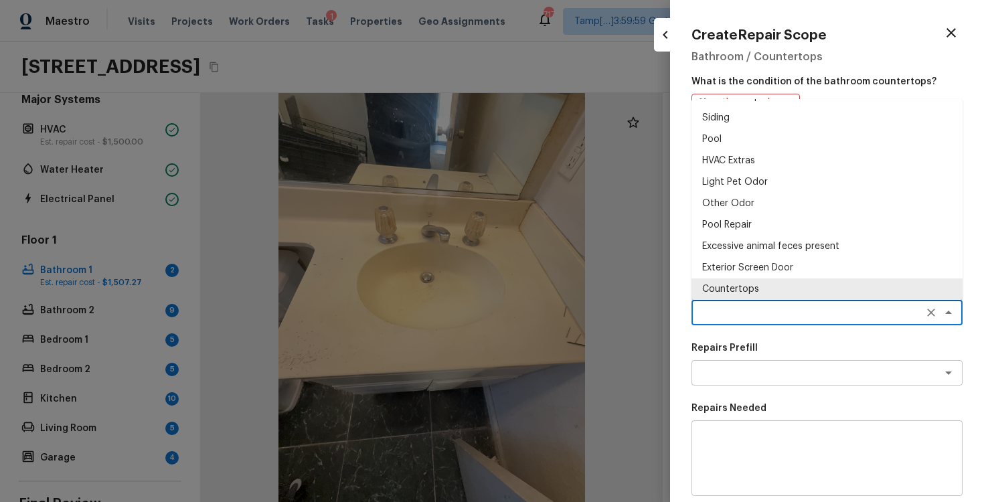
scroll to position [0, 0]
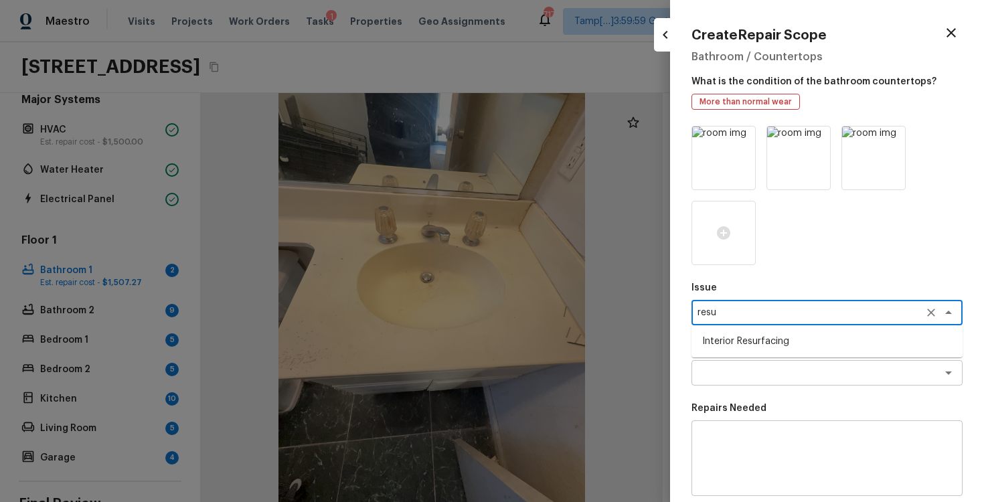
click at [780, 337] on li "Interior Resurfacing" at bounding box center [827, 341] width 271 height 21
type textarea "Interior Resurfacing"
click at [778, 377] on textarea at bounding box center [809, 372] width 222 height 13
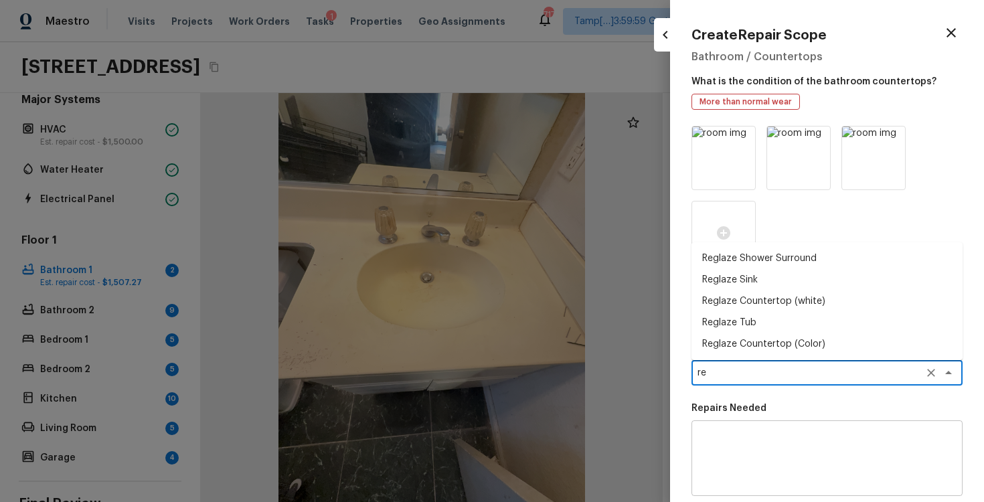
type textarea "res"
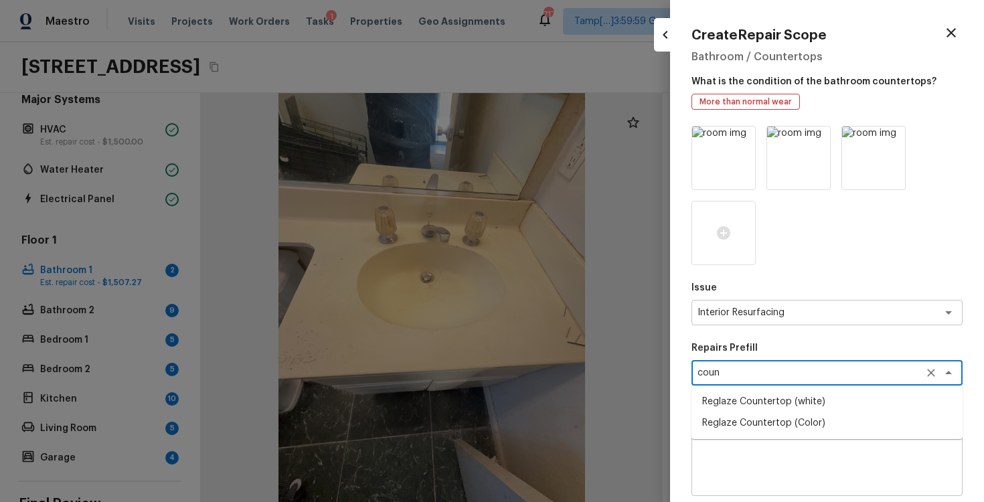
click at [763, 412] on li "Reglaze Countertop (Color)" at bounding box center [827, 422] width 271 height 21
type textarea "Reglaze Countertop (Color)"
type textarea "Prep, mask and reglaze finish the countertop (Speckle) PM to approve of finish …"
type input "$30.00"
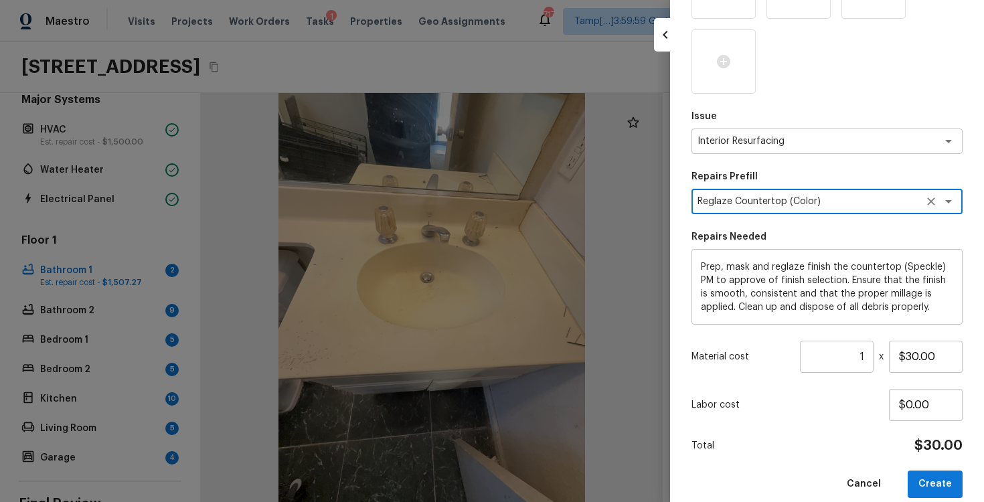
scroll to position [172, 0]
type textarea "Reglaze Countertop (Color)"
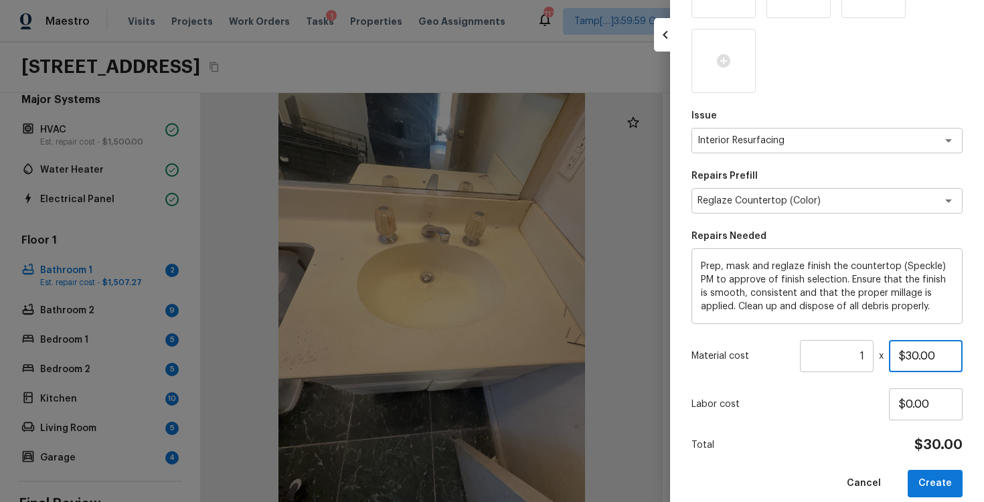
click at [918, 352] on input "$30.00" at bounding box center [926, 356] width 74 height 32
type input "$100.00"
click at [881, 410] on p "Labor cost" at bounding box center [791, 404] width 198 height 13
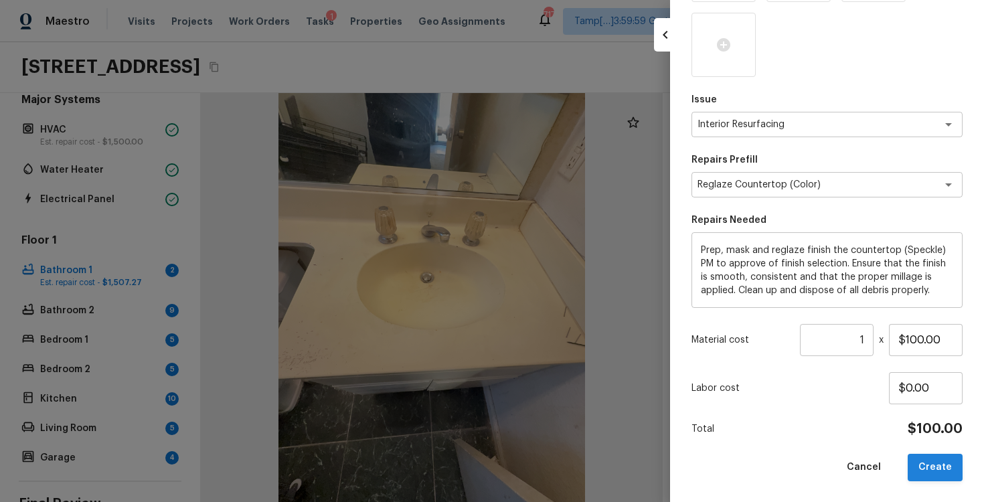
click at [922, 463] on button "Create" at bounding box center [935, 467] width 55 height 27
type input "$0.00"
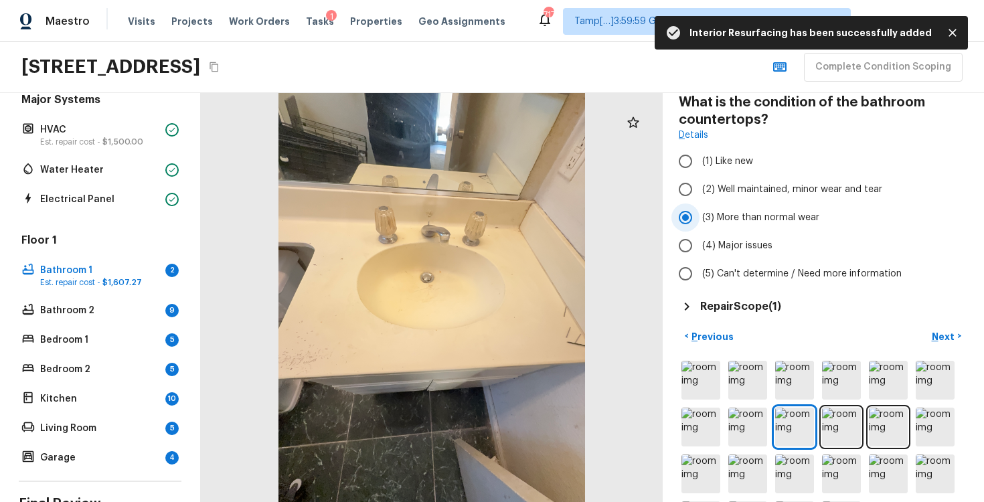
scroll to position [83, 0]
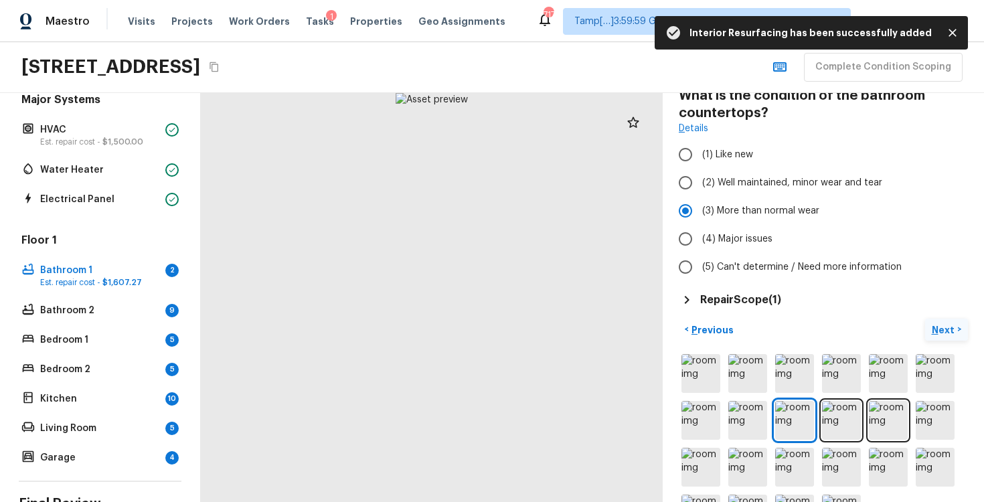
click at [941, 327] on p "Next" at bounding box center [944, 329] width 25 height 13
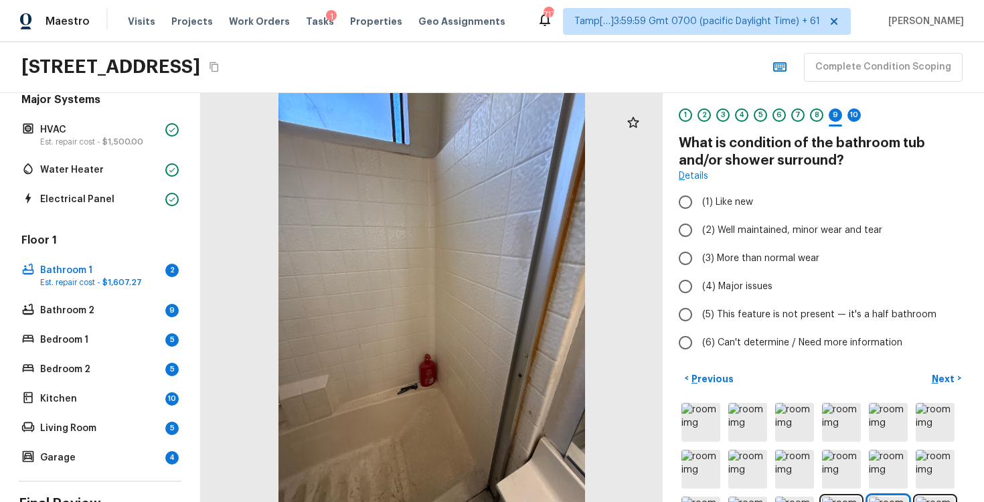
scroll to position [37, 0]
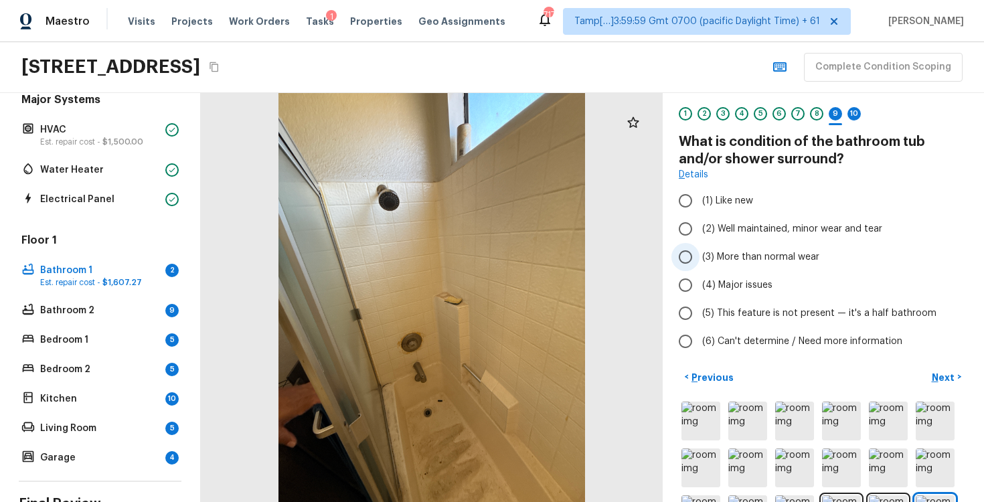
click at [731, 262] on span "(3) More than normal wear" at bounding box center [760, 256] width 117 height 13
click at [700, 262] on input "(3) More than normal wear" at bounding box center [686, 257] width 28 height 28
radio input "true"
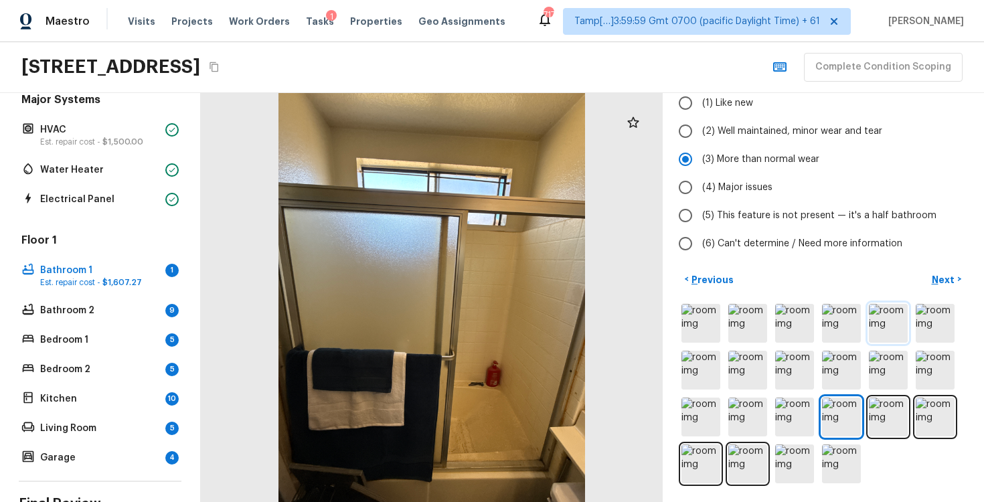
scroll to position [0, 0]
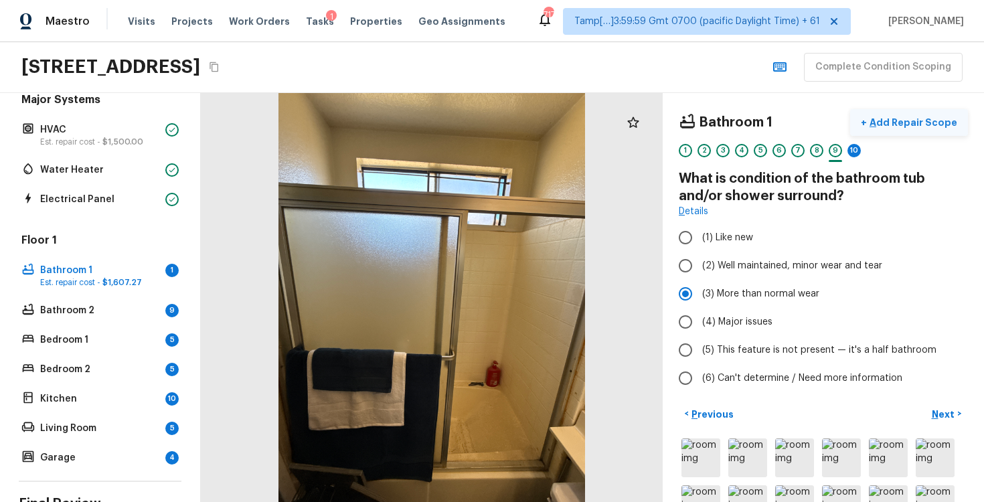
click at [913, 120] on p "Add Repair Scope" at bounding box center [912, 122] width 90 height 13
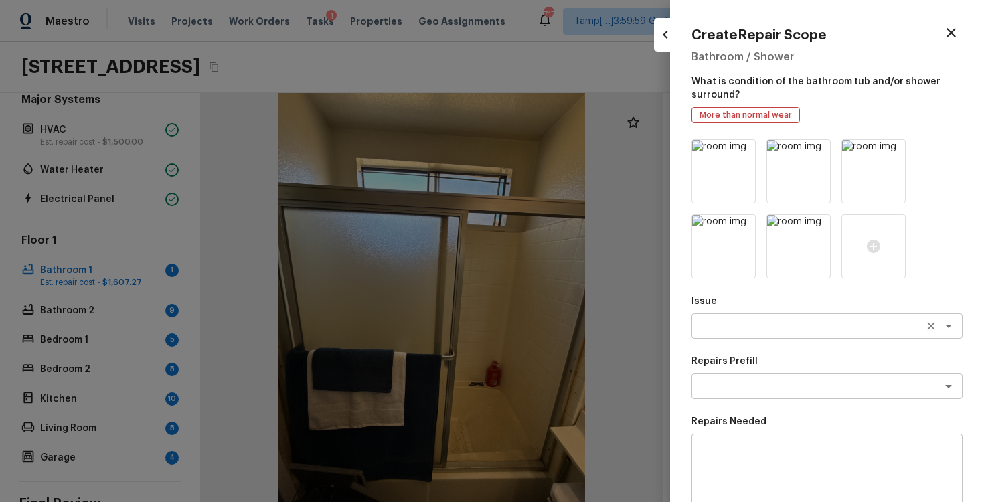
click at [760, 318] on div "x ​" at bounding box center [827, 325] width 271 height 25
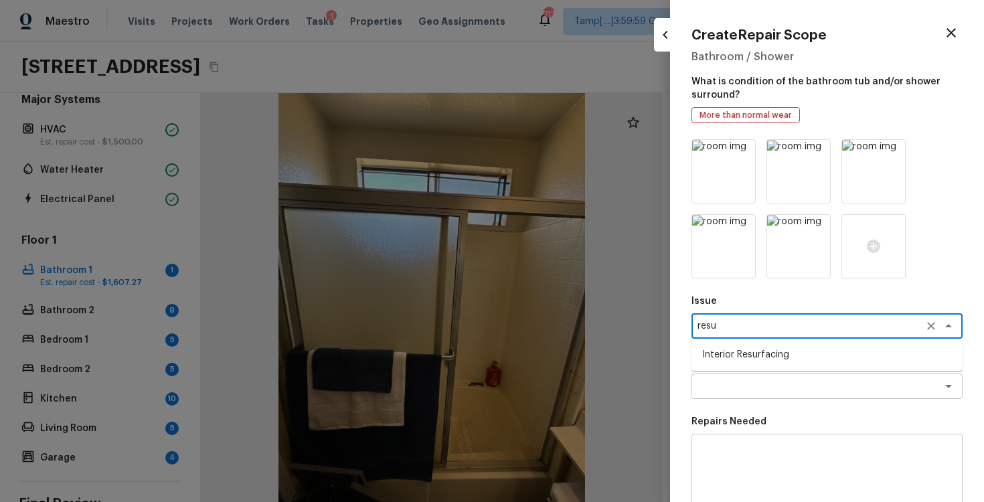
click at [754, 356] on li "Interior Resurfacing" at bounding box center [827, 354] width 271 height 21
click at [757, 395] on div "x ​" at bounding box center [827, 386] width 271 height 25
type textarea "Interior Resurfacing"
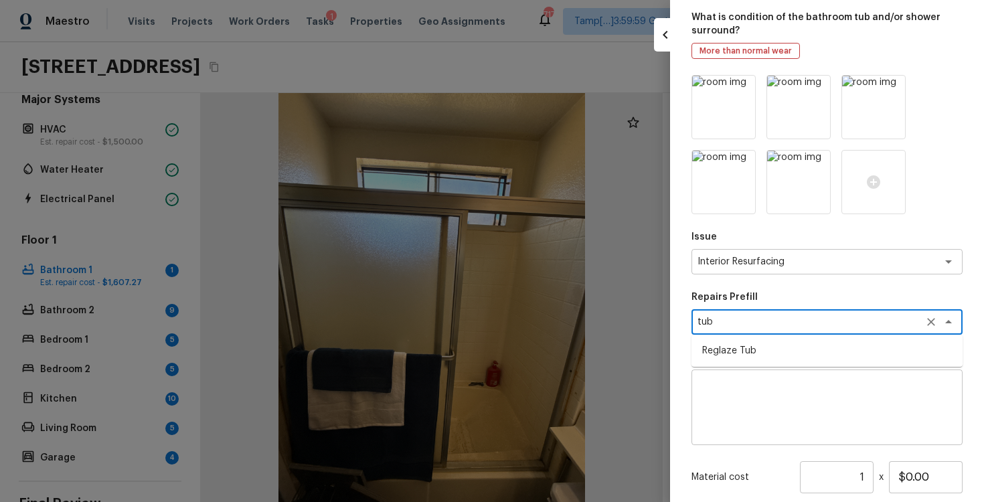
click at [800, 344] on li "Reglaze Tub" at bounding box center [827, 350] width 271 height 21
type textarea "Reglaze Tub"
type textarea "Prep, mask, clean and reglaze the tub (white) both on the in and outer sides. H…"
type input "$300.00"
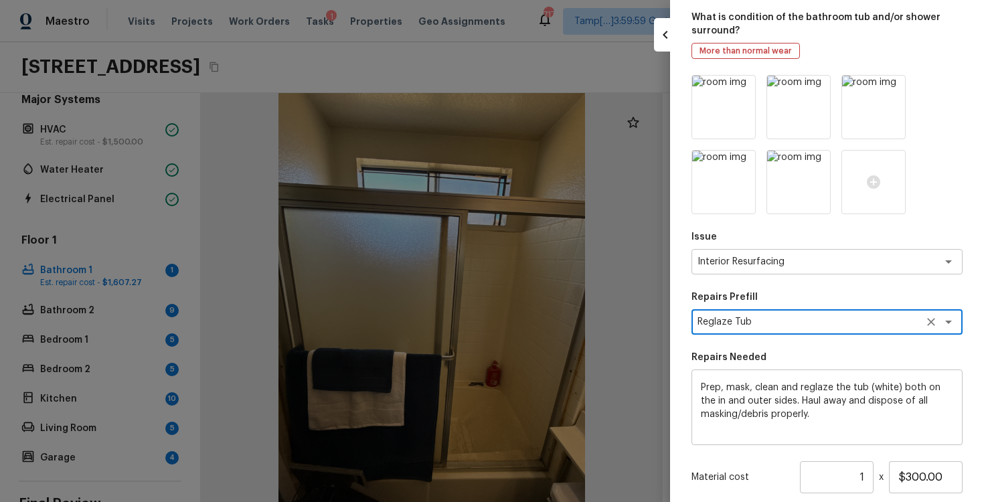
scroll to position [202, 0]
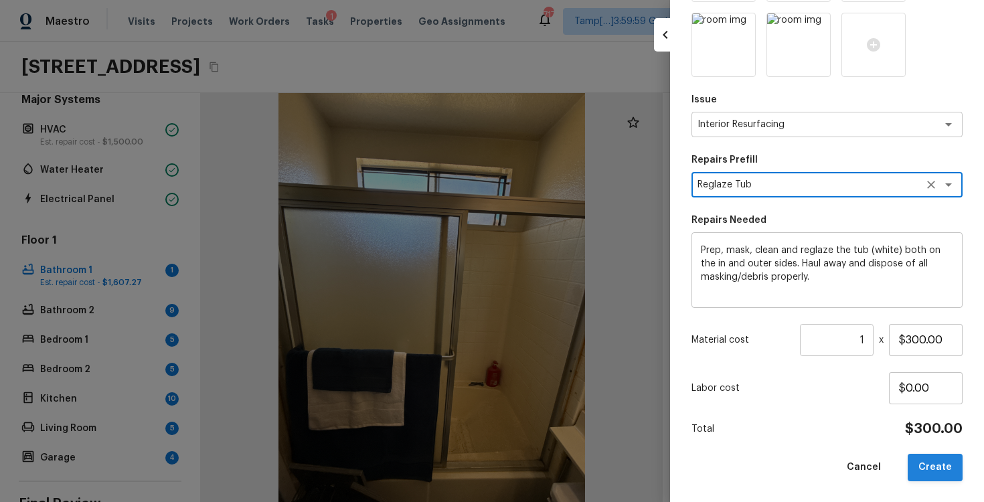
type textarea "Reglaze Tub"
click at [952, 474] on button "Create" at bounding box center [935, 467] width 55 height 27
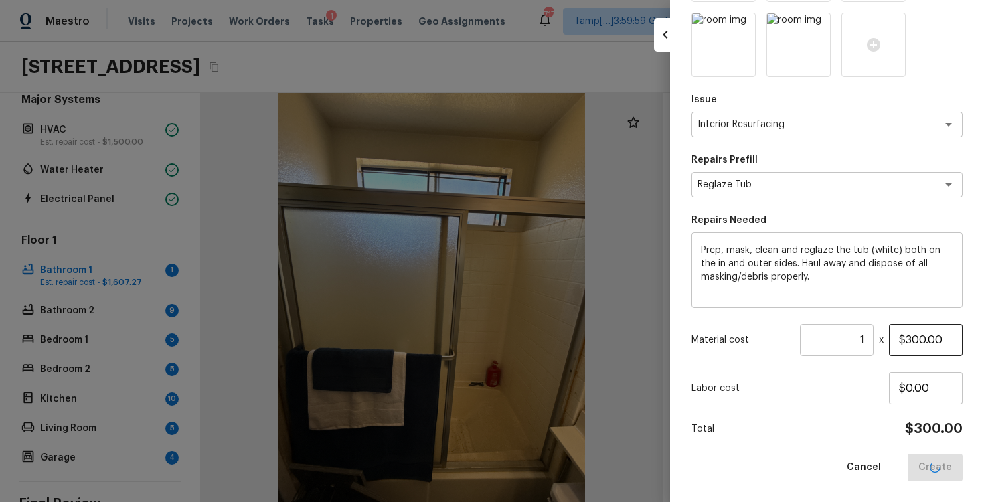
type input "$0.00"
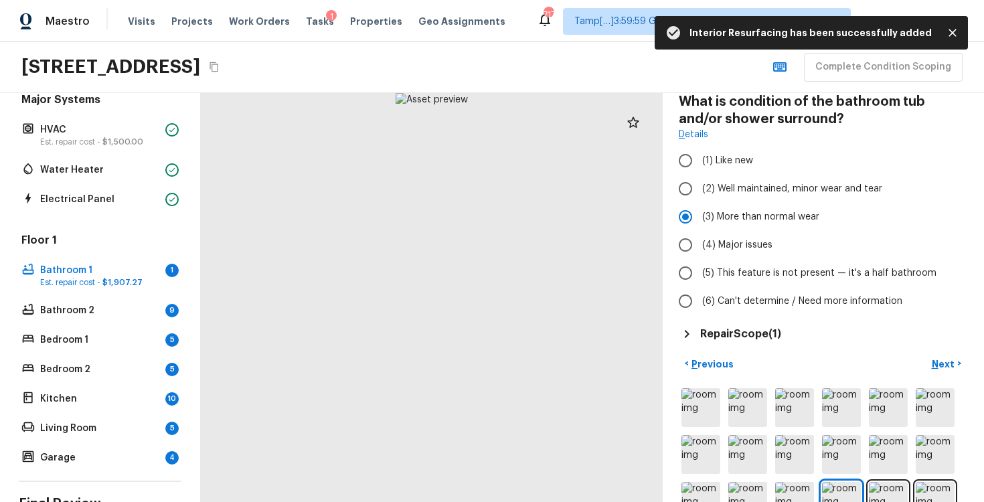
scroll to position [84, 0]
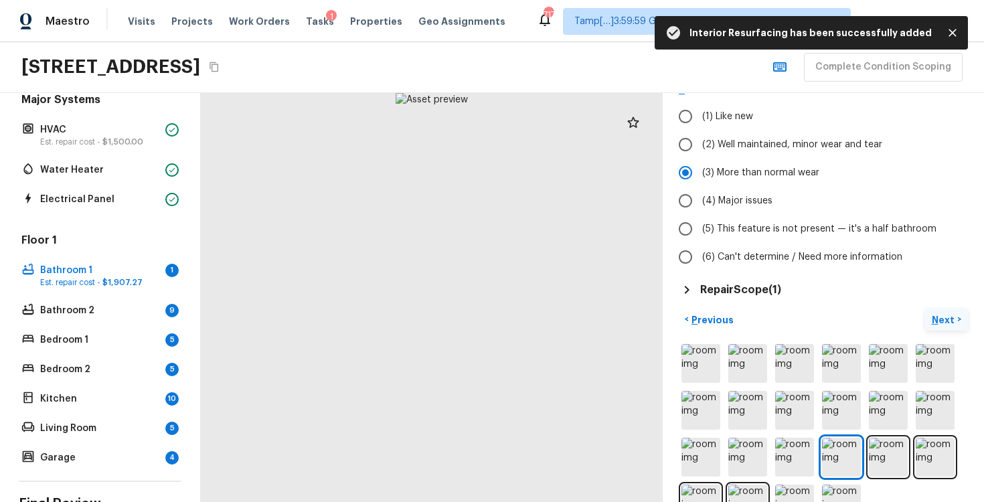
click at [939, 311] on button "Next >" at bounding box center [946, 320] width 43 height 22
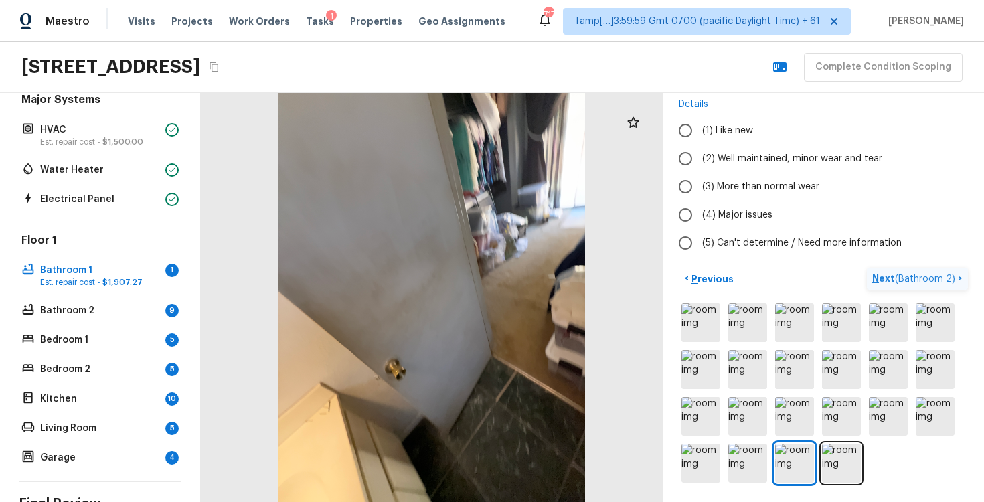
scroll to position [89, 0]
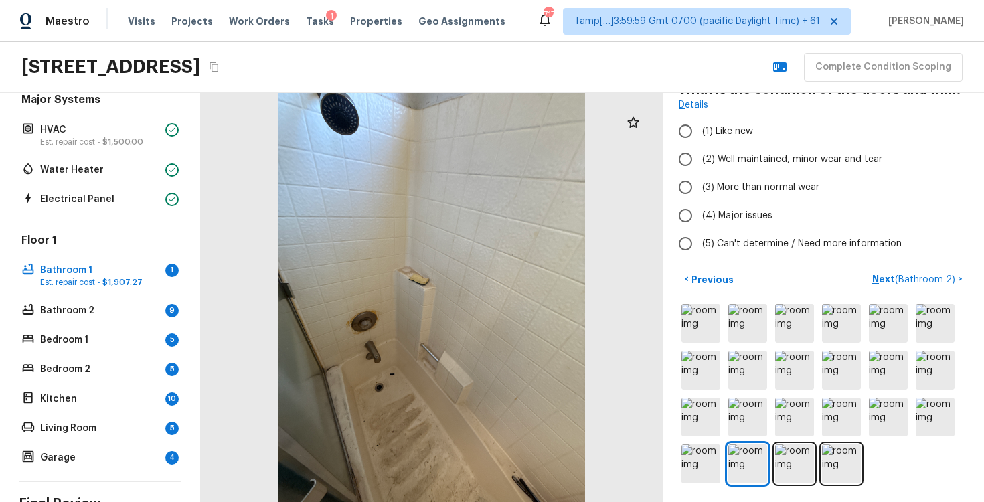
click at [691, 303] on div at bounding box center [823, 393] width 289 height 185
click at [691, 313] on img at bounding box center [701, 323] width 39 height 39
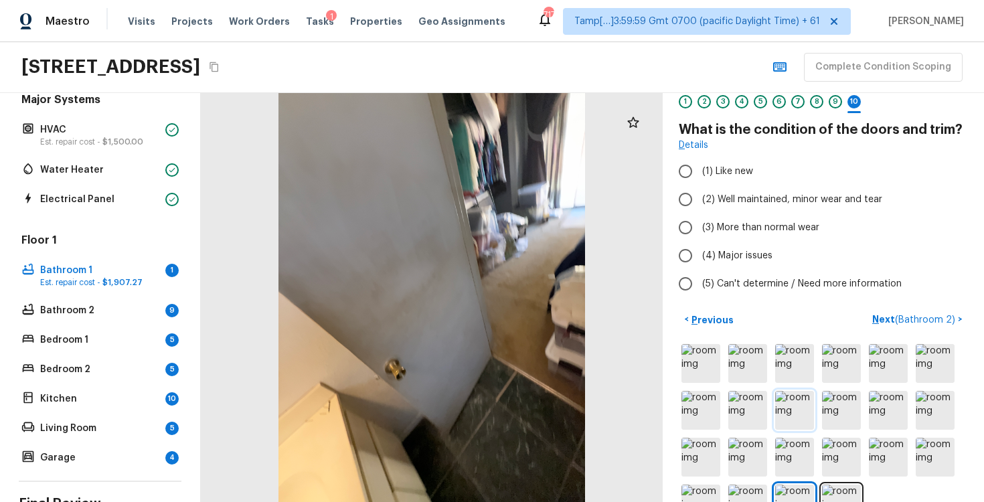
scroll to position [50, 0]
click at [721, 220] on span "(3) More than normal wear" at bounding box center [760, 226] width 117 height 13
click at [700, 220] on input "(3) More than normal wear" at bounding box center [686, 226] width 28 height 28
radio input "true"
click at [897, 310] on button "Next ( Bathroom 2 ) >" at bounding box center [917, 318] width 101 height 22
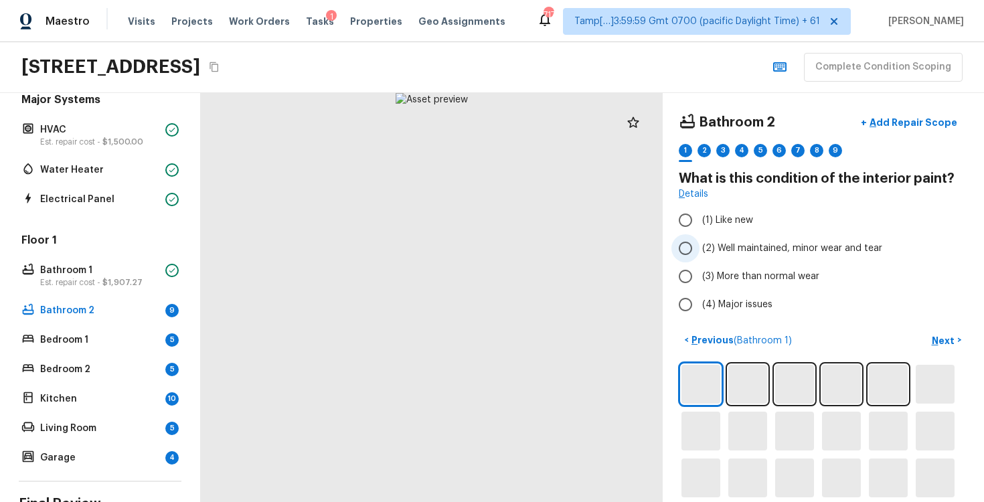
scroll to position [61, 0]
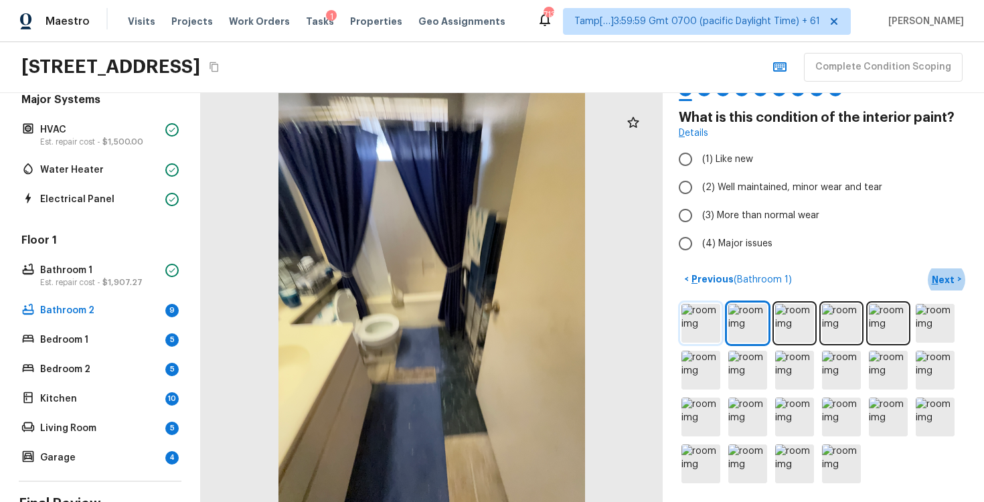
click at [702, 325] on img at bounding box center [701, 323] width 39 height 39
click at [692, 299] on div "< Previous ( Bathroom 1 ) Next >" at bounding box center [823, 378] width 289 height 218
click at [696, 313] on img at bounding box center [701, 323] width 39 height 39
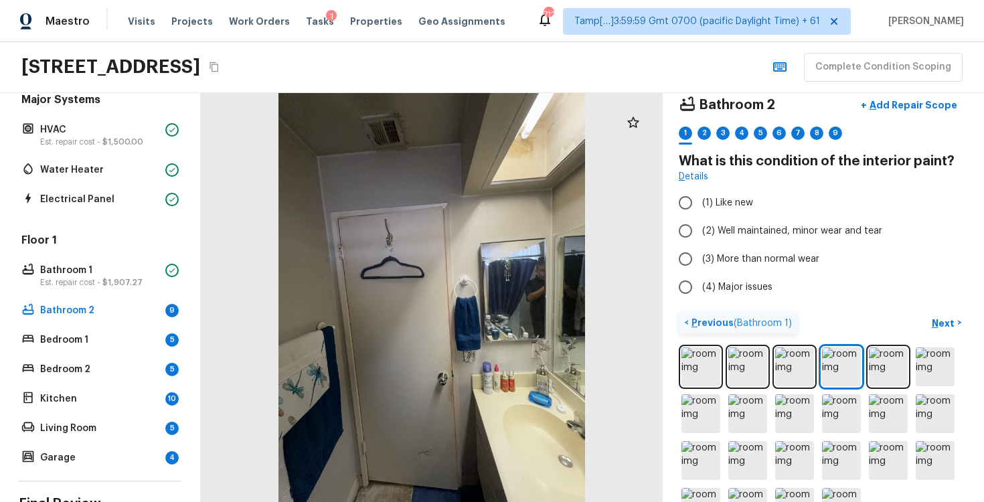
scroll to position [13, 0]
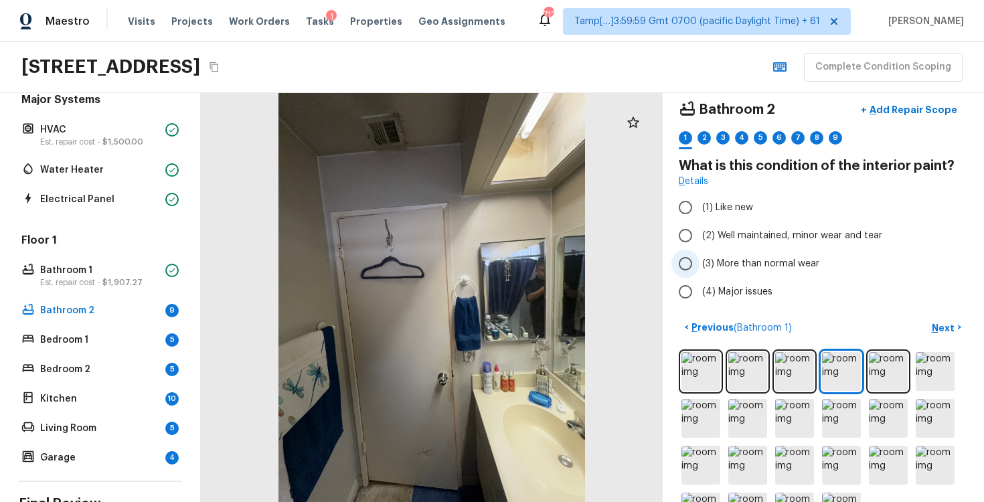
click at [692, 252] on input "(3) More than normal wear" at bounding box center [686, 264] width 28 height 28
radio input "true"
click at [692, 252] on input "(3) More than normal wear" at bounding box center [686, 264] width 28 height 28
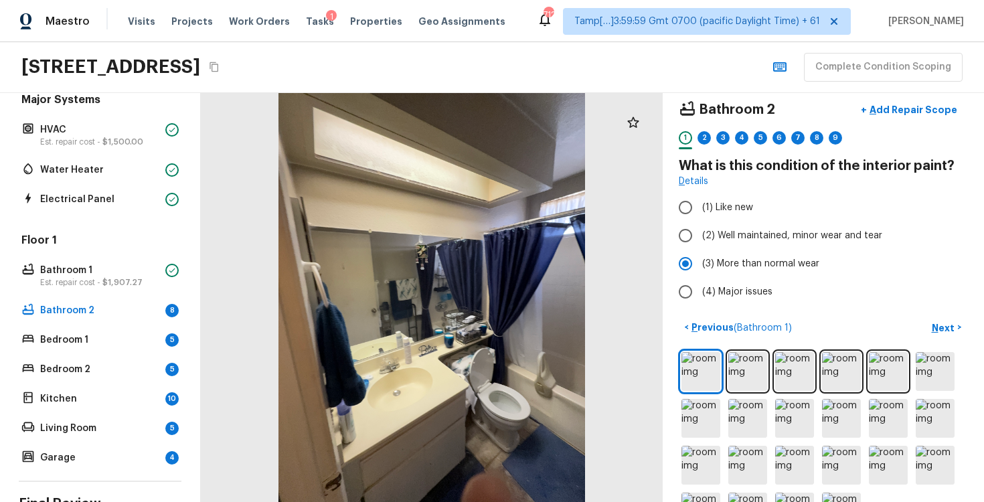
click at [924, 330] on div "< Previous ( Bathroom 1 ) Next >" at bounding box center [823, 328] width 289 height 22
click at [931, 326] on button "Next >" at bounding box center [946, 328] width 43 height 22
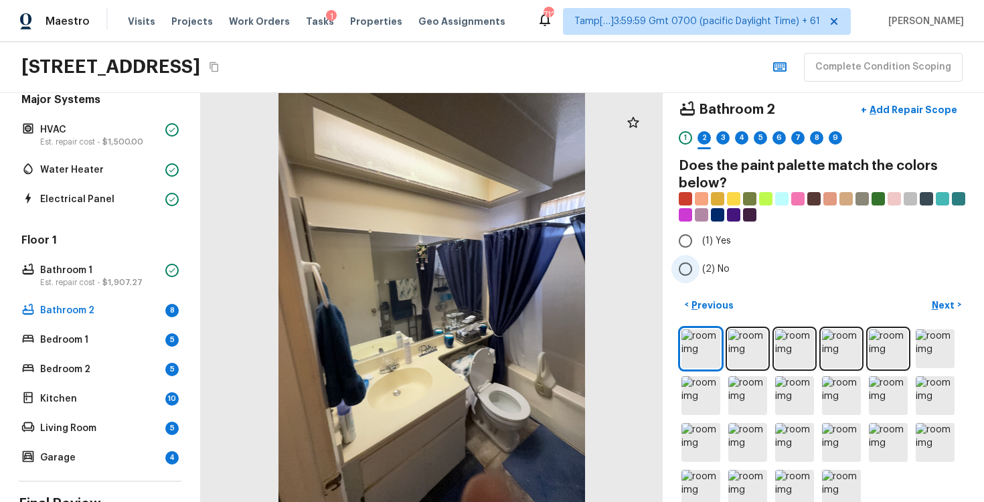
click at [675, 267] on input "(2) No" at bounding box center [686, 269] width 28 height 28
radio input "true"
click at [955, 300] on p "Next" at bounding box center [944, 305] width 25 height 13
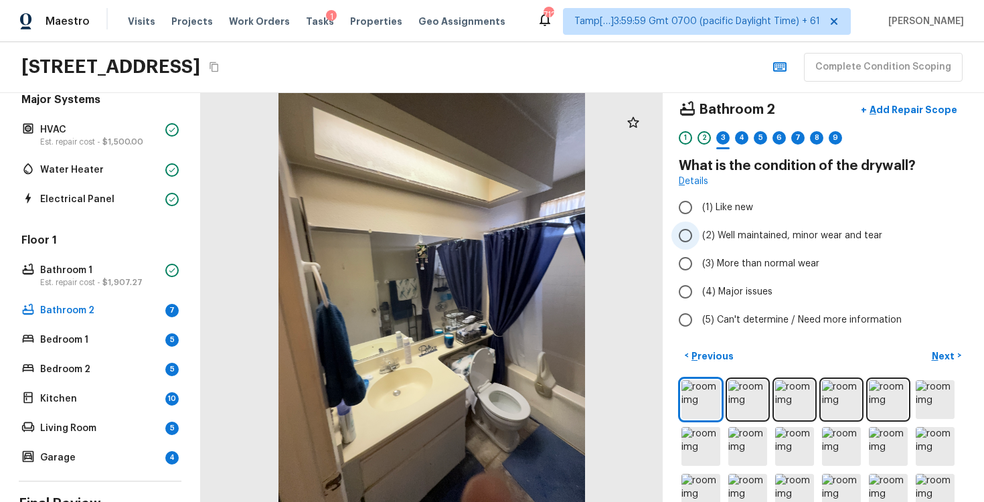
click at [720, 228] on label "(2) Well maintained, minor wear and tear" at bounding box center [815, 236] width 286 height 28
click at [700, 228] on input "(2) Well maintained, minor wear and tear" at bounding box center [686, 236] width 28 height 28
radio input "true"
click at [932, 358] on button "Next >" at bounding box center [946, 356] width 43 height 22
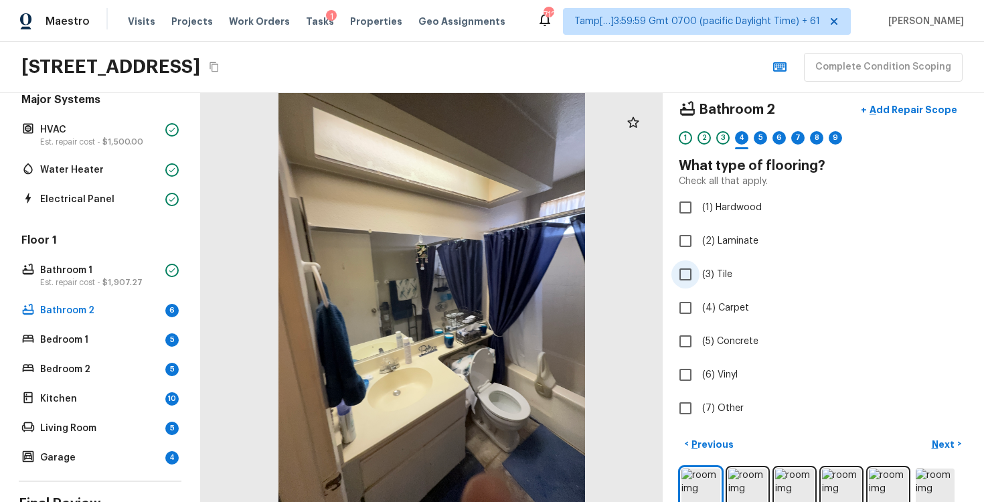
click at [694, 264] on input "(3) Tile" at bounding box center [686, 274] width 28 height 28
checkbox input "true"
click at [936, 444] on p "Next" at bounding box center [944, 444] width 25 height 13
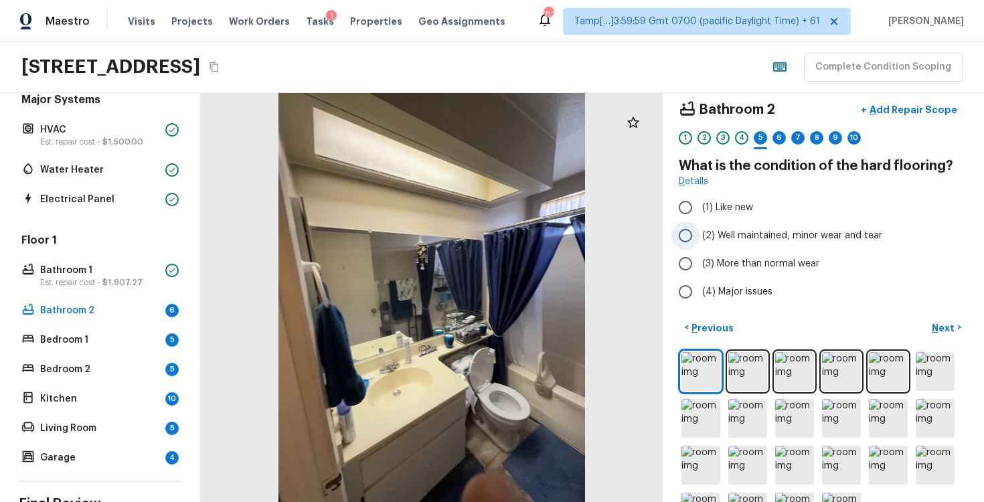
click at [702, 242] on label "(2) Well maintained, minor wear and tear" at bounding box center [815, 236] width 286 height 28
click at [700, 242] on input "(2) Well maintained, minor wear and tear" at bounding box center [686, 236] width 28 height 28
click at [948, 339] on div "< Previous Next >" at bounding box center [823, 426] width 289 height 218
click at [940, 321] on p "Next" at bounding box center [944, 327] width 25 height 13
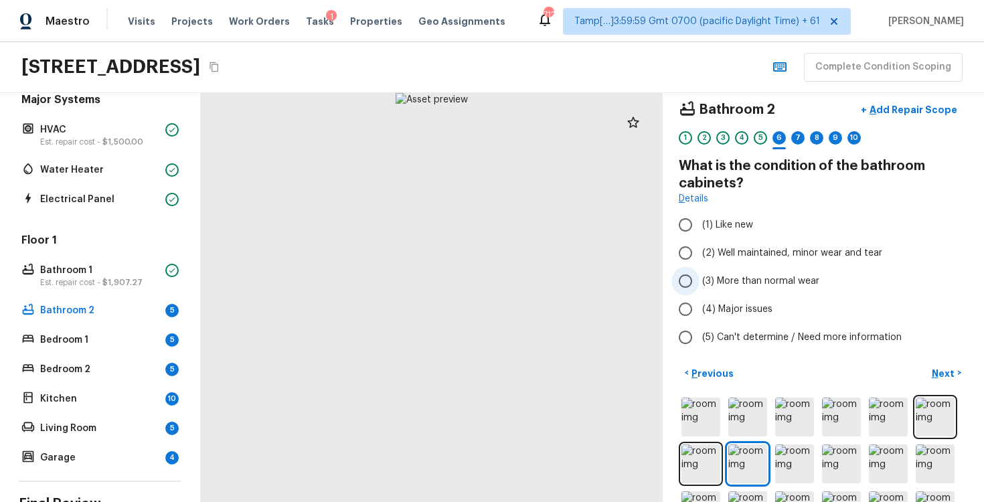
click at [710, 272] on label "(3) More than normal wear" at bounding box center [815, 281] width 286 height 28
click at [700, 272] on input "(3) More than normal wear" at bounding box center [686, 281] width 28 height 28
click at [906, 96] on button "+ Add Repair Scope" at bounding box center [909, 109] width 118 height 27
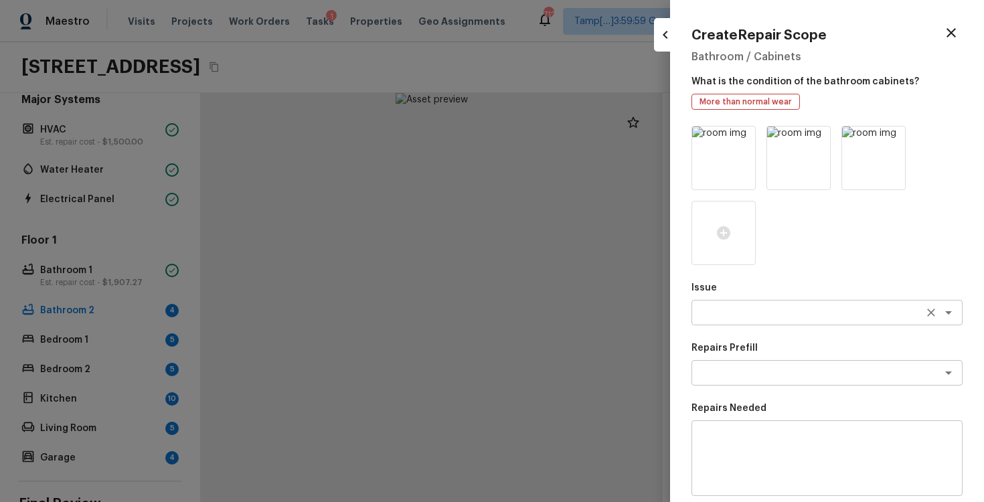
click at [716, 304] on div "x ​" at bounding box center [827, 312] width 271 height 25
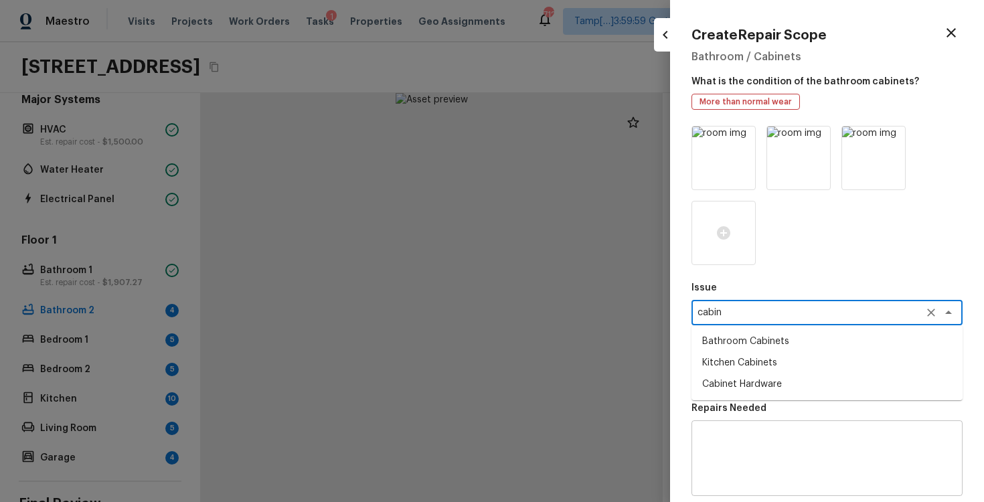
click at [711, 346] on li "Bathroom Cabinets" at bounding box center [827, 341] width 271 height 21
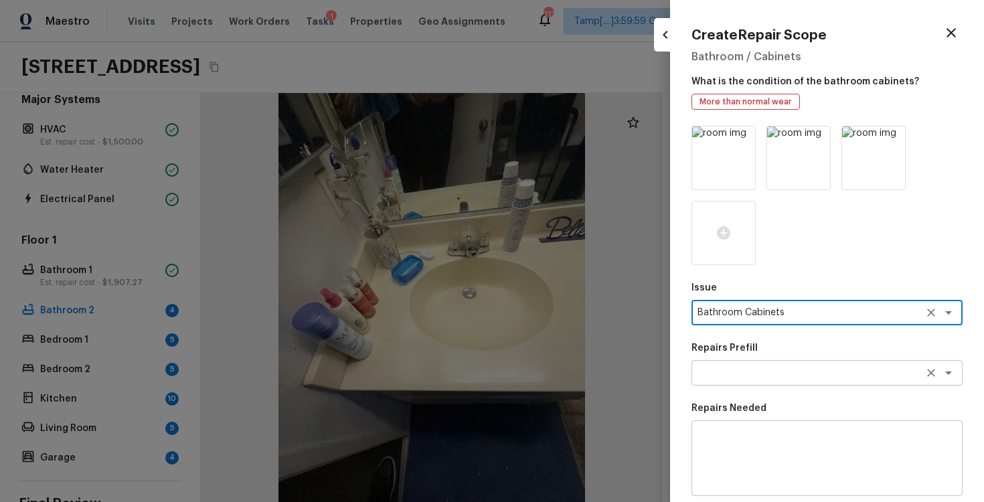
click at [720, 374] on textarea at bounding box center [809, 372] width 222 height 13
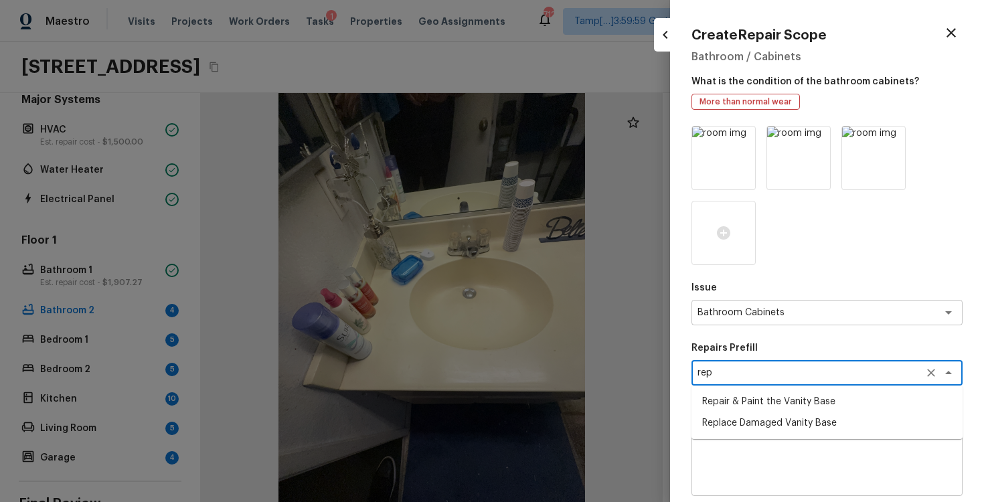
click at [741, 408] on li "Repair & Paint the Vanity Base" at bounding box center [827, 401] width 271 height 21
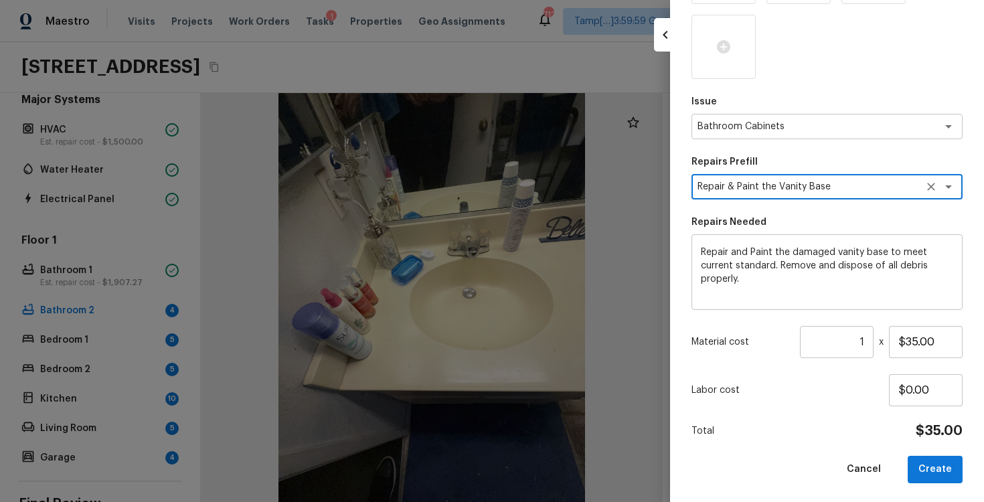
scroll to position [188, 0]
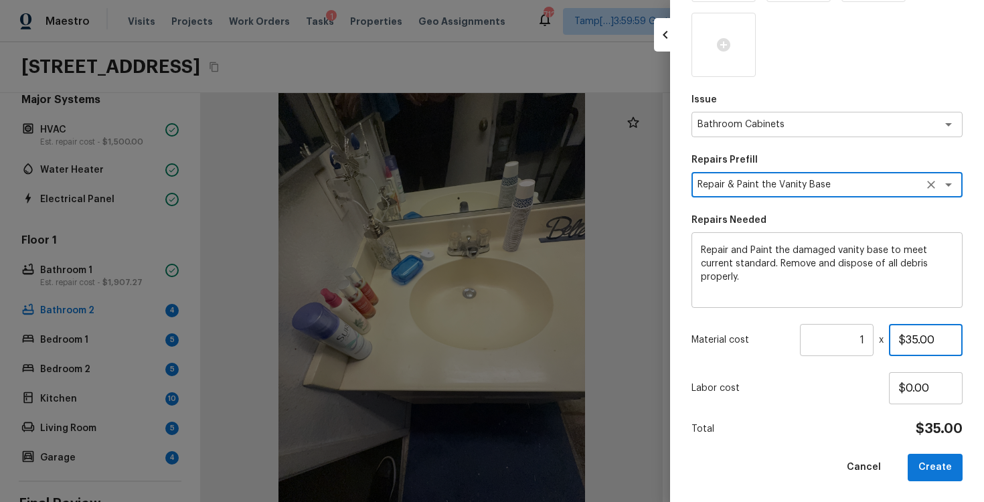
click at [917, 334] on input "$35.00" at bounding box center [926, 340] width 74 height 32
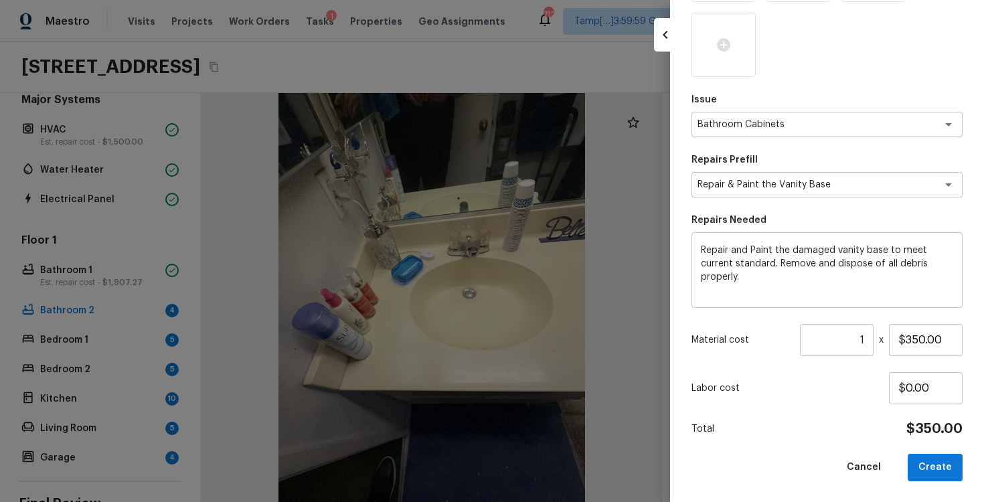
click at [869, 437] on div "Issue Bathroom Cabinets x ​ Repairs Prefill Repair & Paint the Vanity Base x ​ …" at bounding box center [827, 210] width 271 height 544
click at [954, 477] on button "Create" at bounding box center [935, 467] width 55 height 27
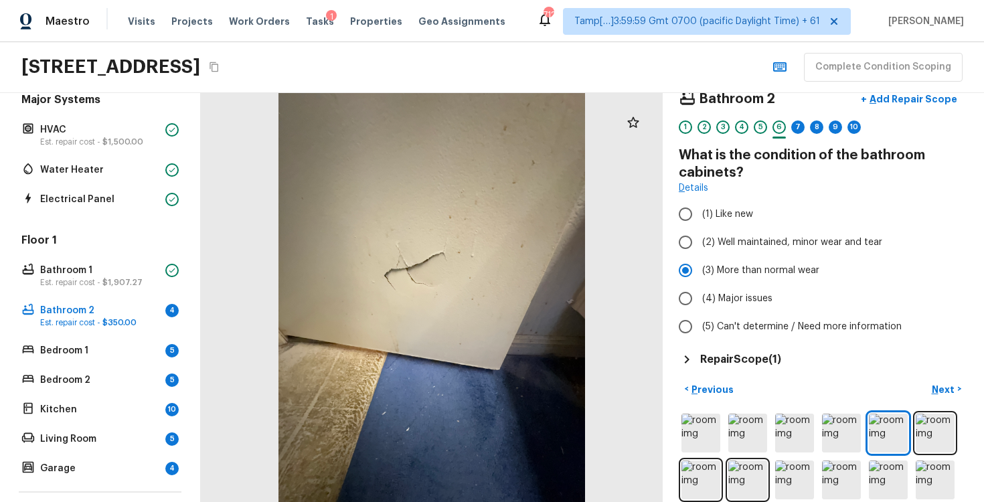
scroll to position [19, 0]
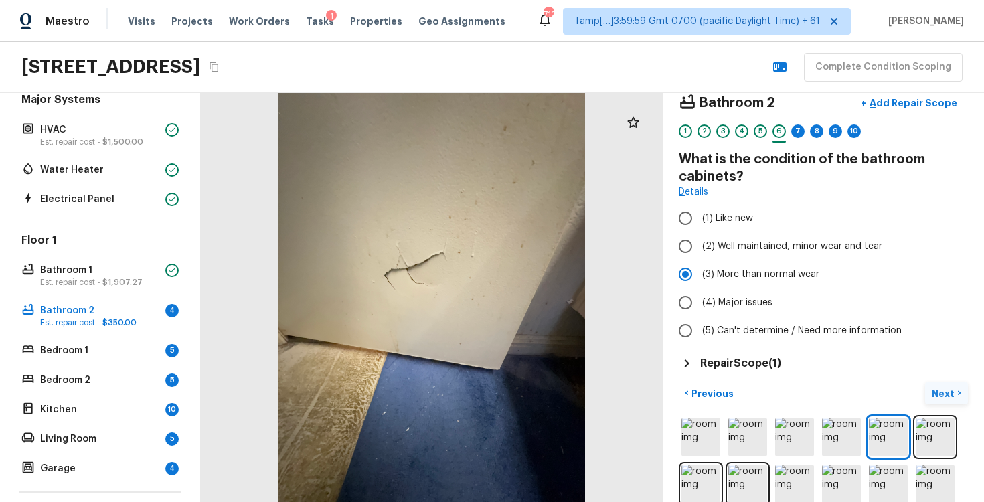
click at [943, 399] on p "Next" at bounding box center [944, 393] width 25 height 13
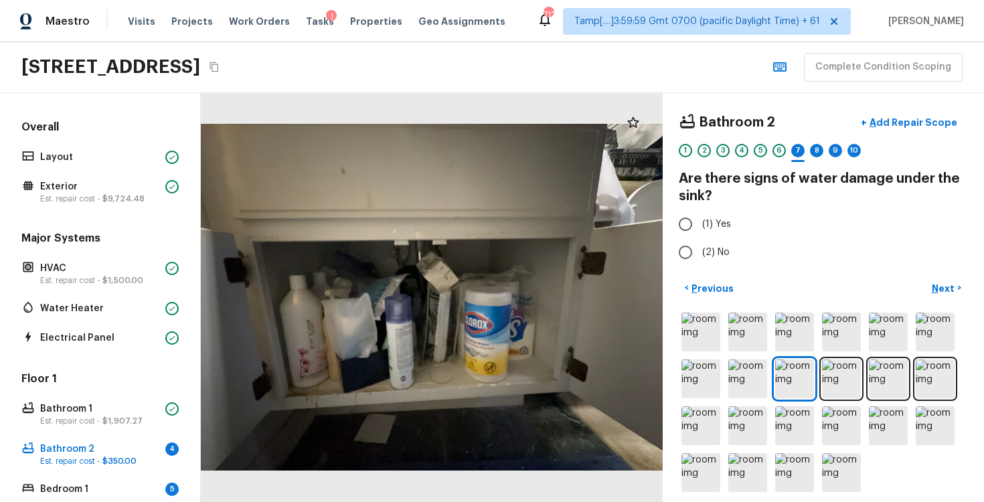
scroll to position [9, 0]
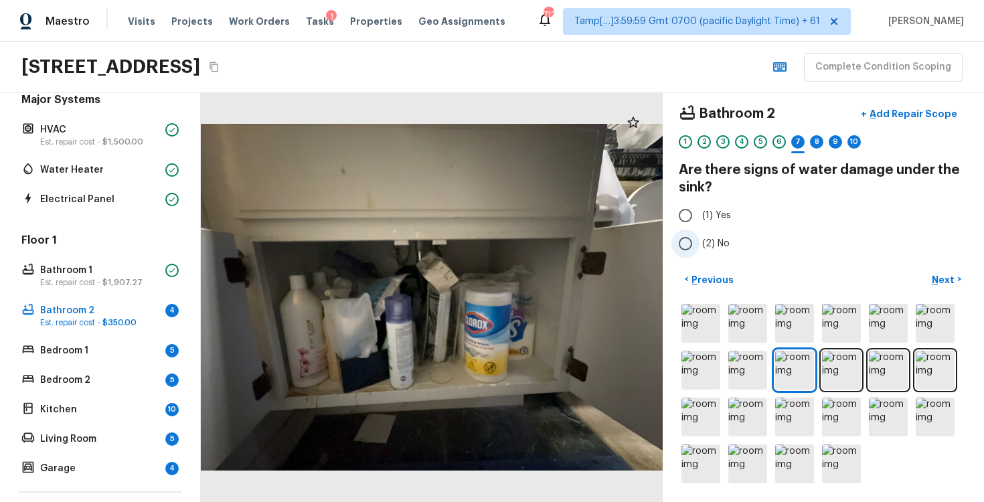
click at [683, 242] on input "(2) No" at bounding box center [686, 244] width 28 height 28
radio input "true"
click at [946, 276] on p "Next" at bounding box center [944, 279] width 25 height 13
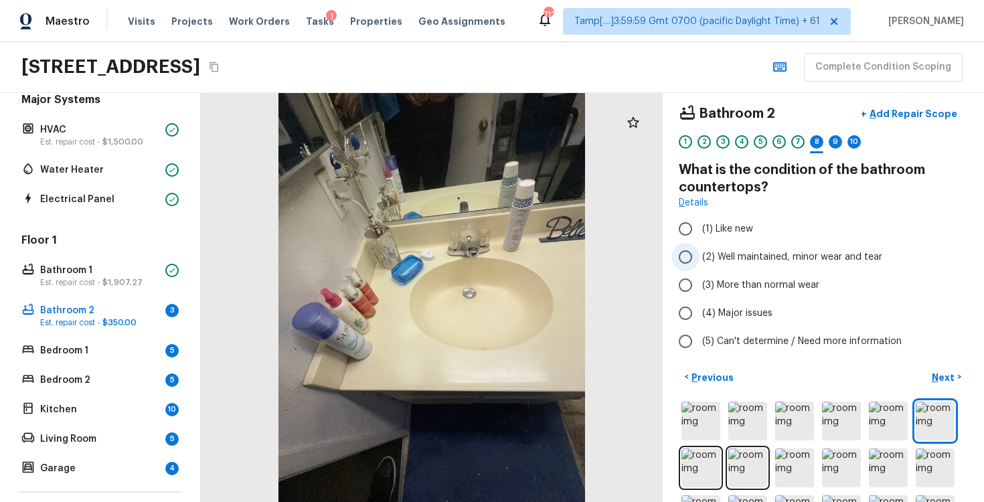
click at [698, 269] on input "(2) Well maintained, minor wear and tear" at bounding box center [686, 257] width 28 height 28
radio input "true"
click at [937, 374] on p "Next" at bounding box center [944, 377] width 25 height 13
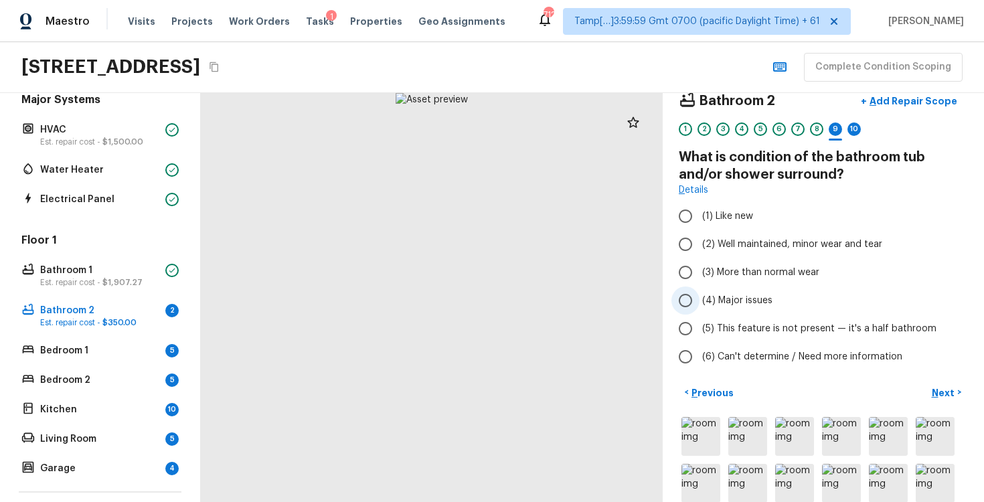
scroll to position [22, 0]
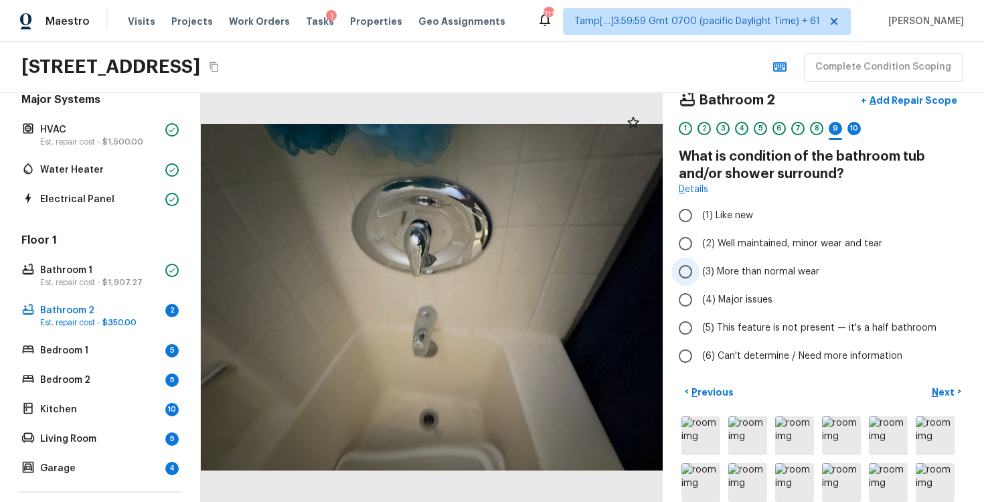
click at [741, 277] on span "(3) More than normal wear" at bounding box center [760, 271] width 117 height 13
click at [700, 277] on input "(3) More than normal wear" at bounding box center [686, 272] width 28 height 28
radio input "true"
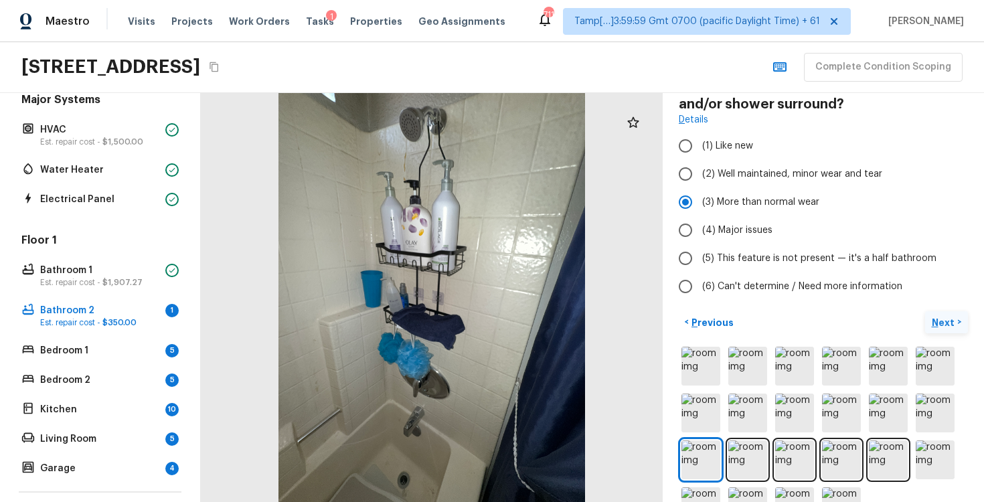
click at [945, 313] on button "Next >" at bounding box center [946, 322] width 43 height 22
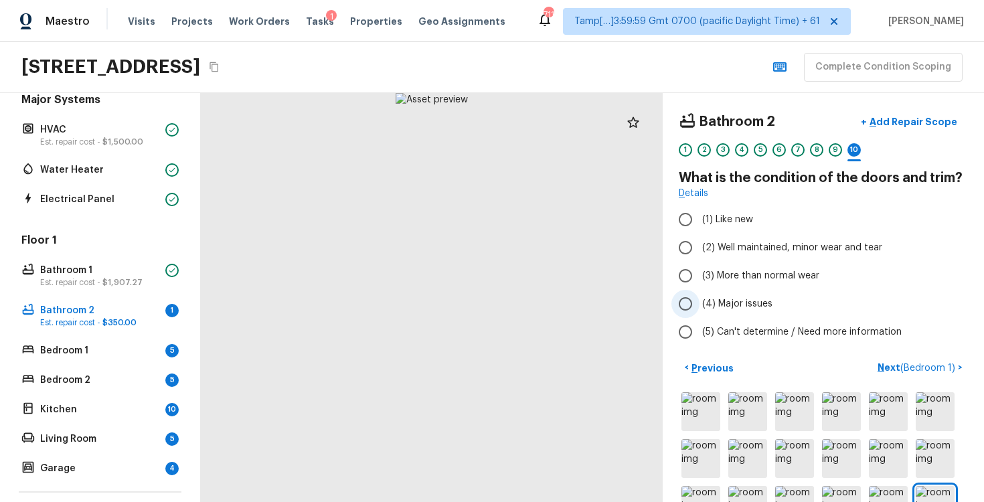
scroll to position [1, 0]
click at [706, 272] on span "(3) More than normal wear" at bounding box center [760, 275] width 117 height 13
click at [700, 272] on input "(3) More than normal wear" at bounding box center [686, 275] width 28 height 28
radio input "true"
click at [706, 272] on span "(3) More than normal wear" at bounding box center [760, 275] width 117 height 13
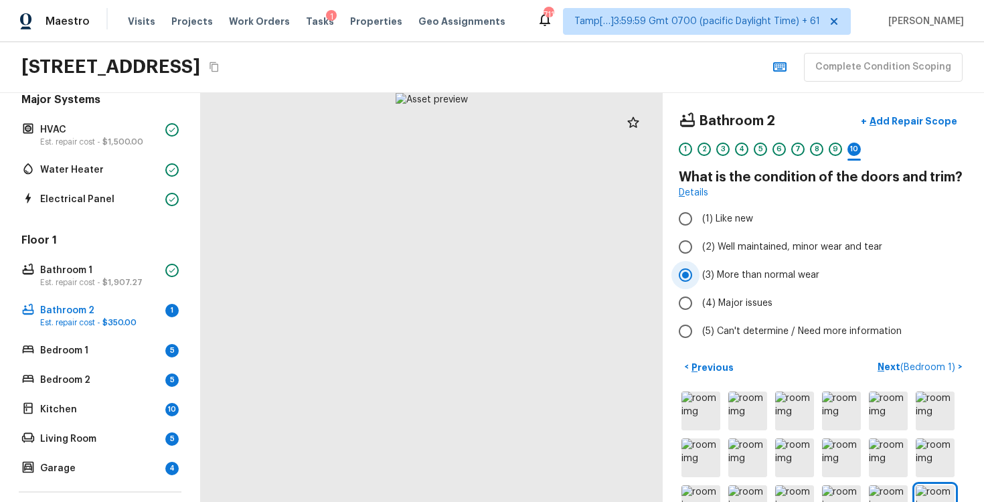
click at [700, 272] on input "(3) More than normal wear" at bounding box center [686, 275] width 28 height 28
click at [922, 120] on p "Add Repair Scope" at bounding box center [912, 121] width 90 height 13
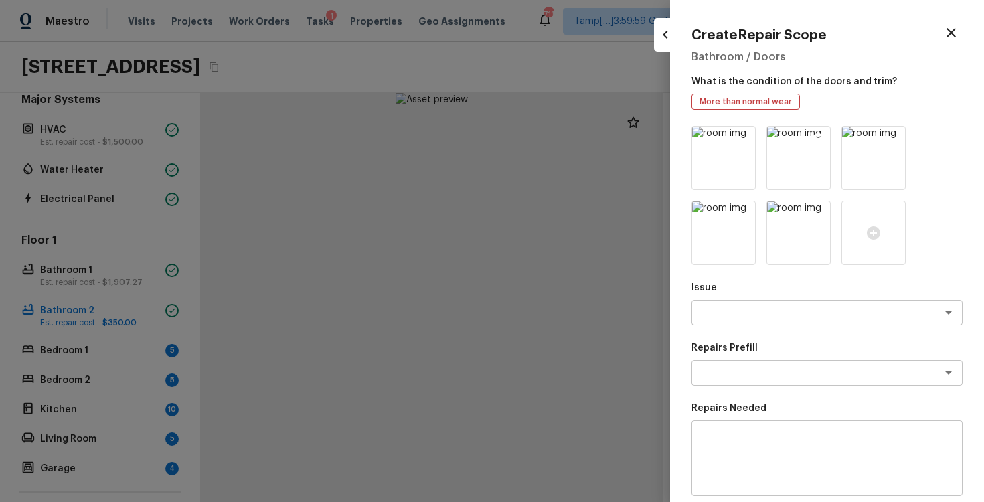
click at [812, 137] on icon at bounding box center [818, 138] width 13 height 13
click at [743, 212] on icon at bounding box center [743, 213] width 11 height 11
click at [896, 138] on icon at bounding box center [893, 138] width 11 height 11
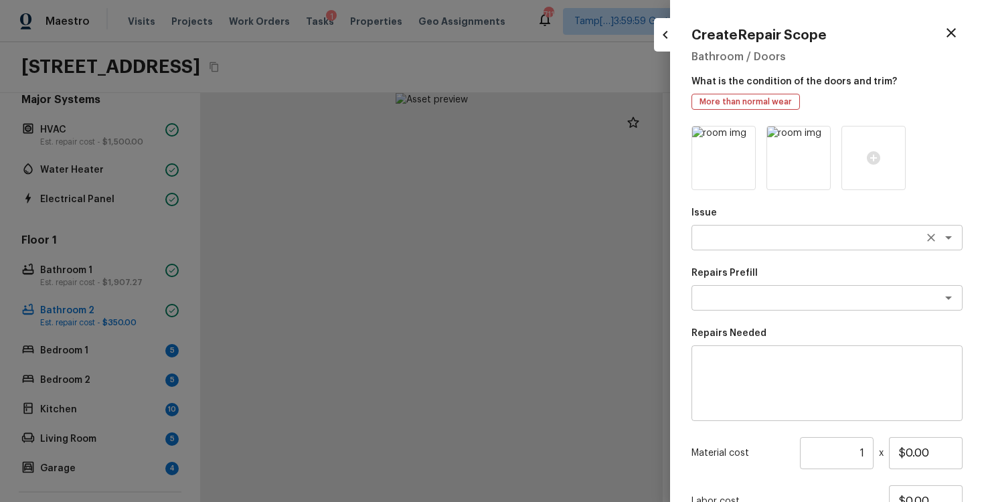
click at [773, 234] on textarea at bounding box center [809, 237] width 222 height 13
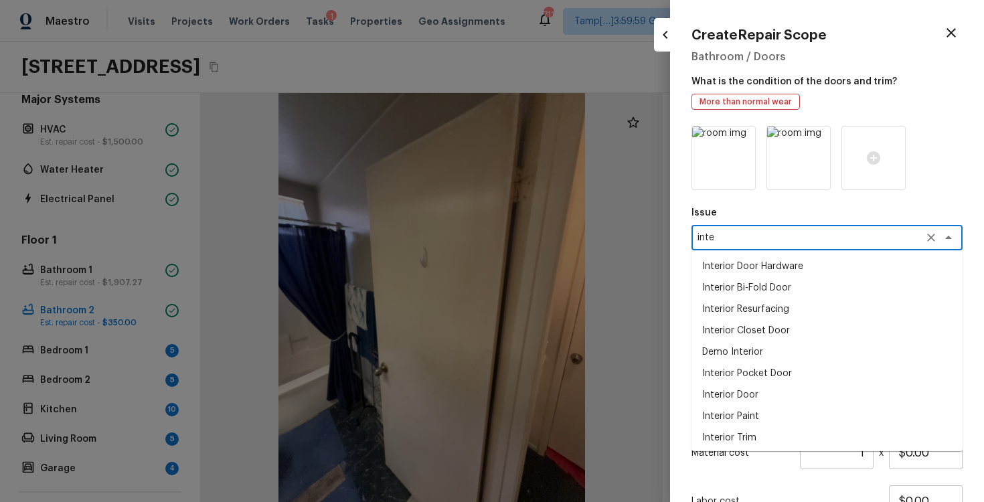
click at [732, 390] on li "Interior Door" at bounding box center [827, 394] width 271 height 21
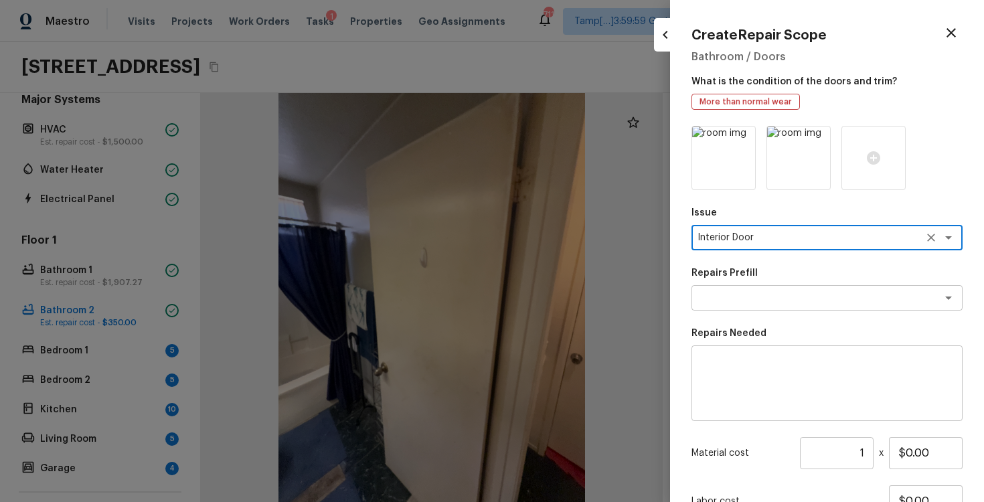
type textarea "Interior Door"
click at [743, 313] on div "Issue Interior Door x ​ Repairs Prefill x ​ Repairs Needed x ​ Material cost 1 …" at bounding box center [827, 360] width 271 height 469
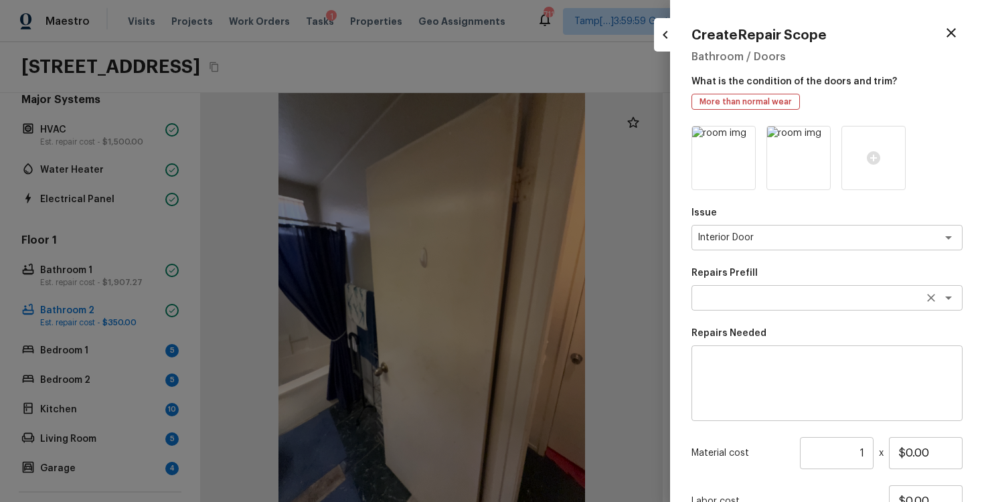
click at [741, 288] on div "x ​" at bounding box center [827, 297] width 271 height 25
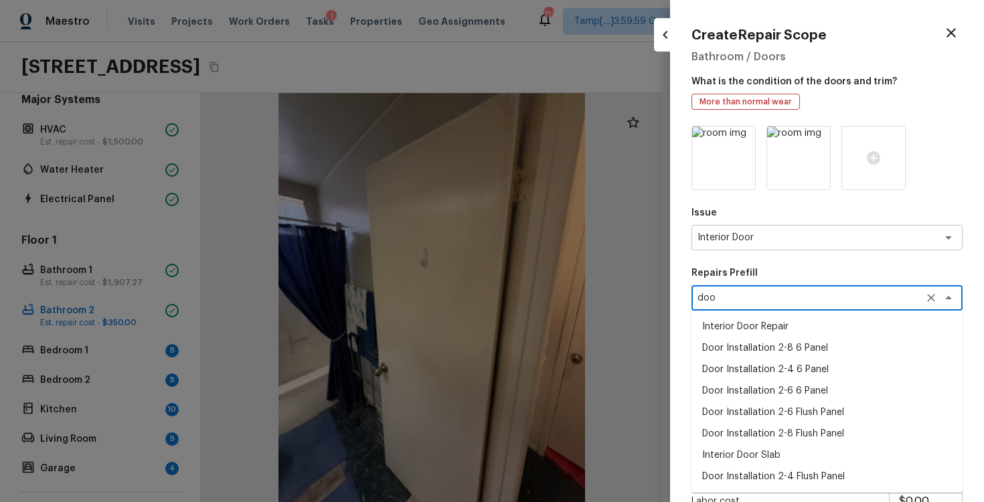
click at [752, 339] on li "Door Installation 2-8 6 Panel" at bounding box center [827, 347] width 271 height 21
type textarea "Door Installation 2-8 6 Panel"
type textarea "Remove the existing door (if present). Install a new pre-hung 2-8 6 panel inter…"
type input "$212.45"
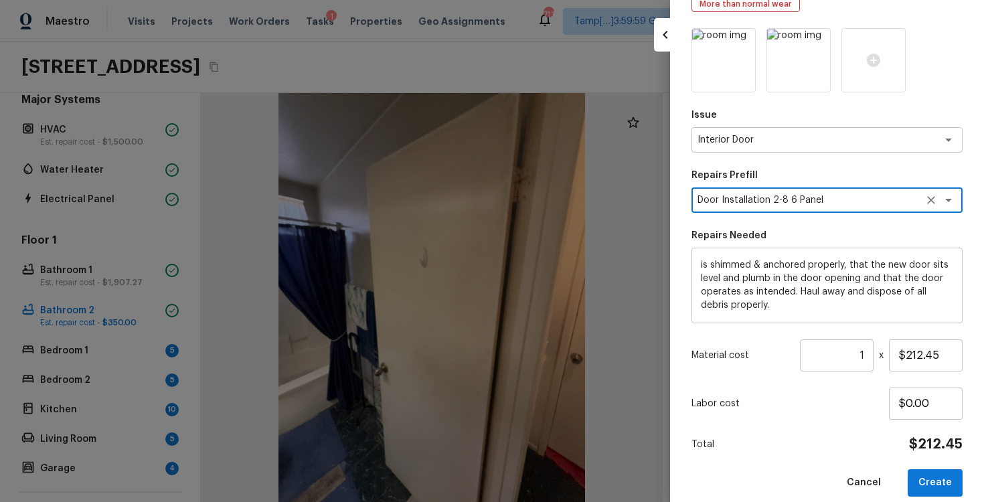
scroll to position [113, 0]
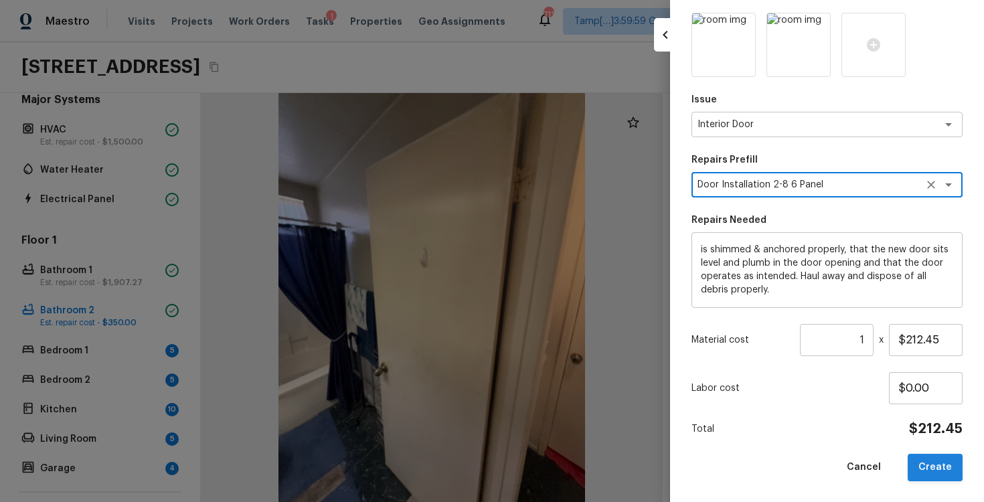
type textarea "Door Installation 2-8 6 Panel"
click at [945, 462] on button "Create" at bounding box center [935, 467] width 55 height 27
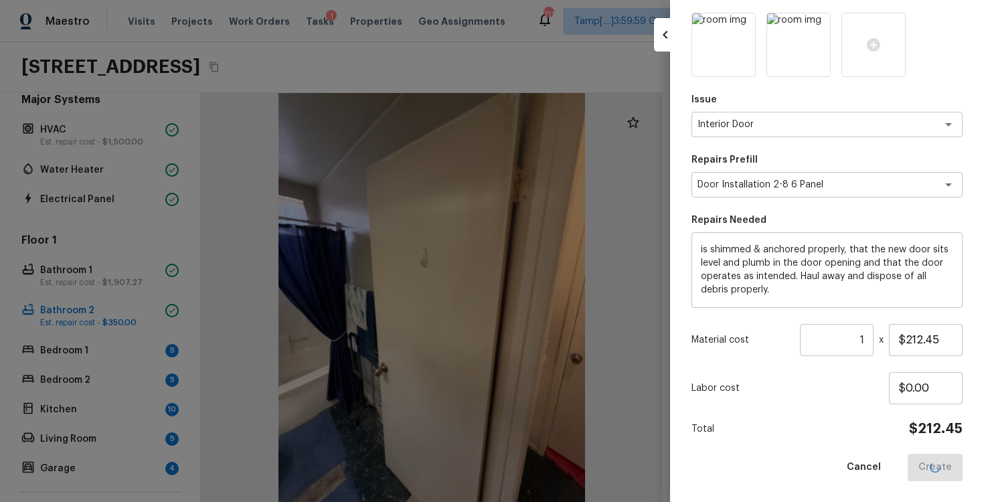
type input "$0.00"
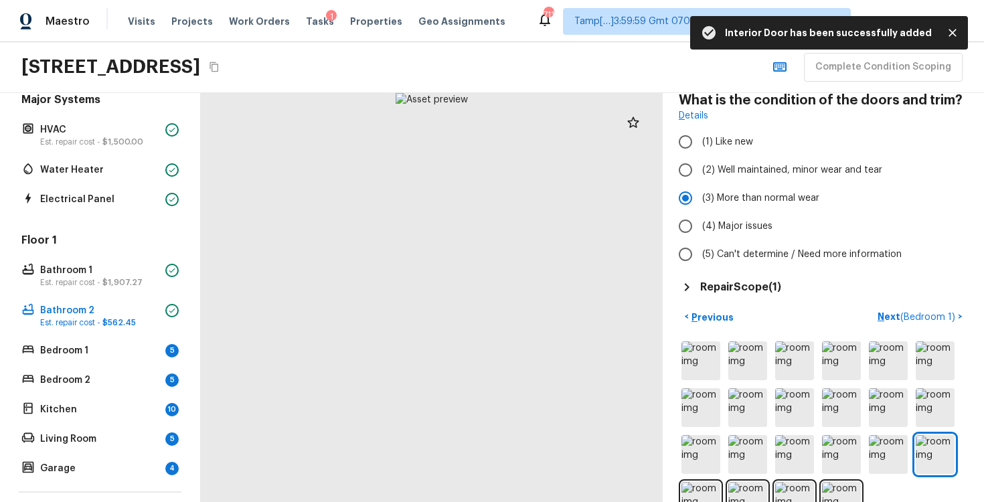
scroll to position [35, 0]
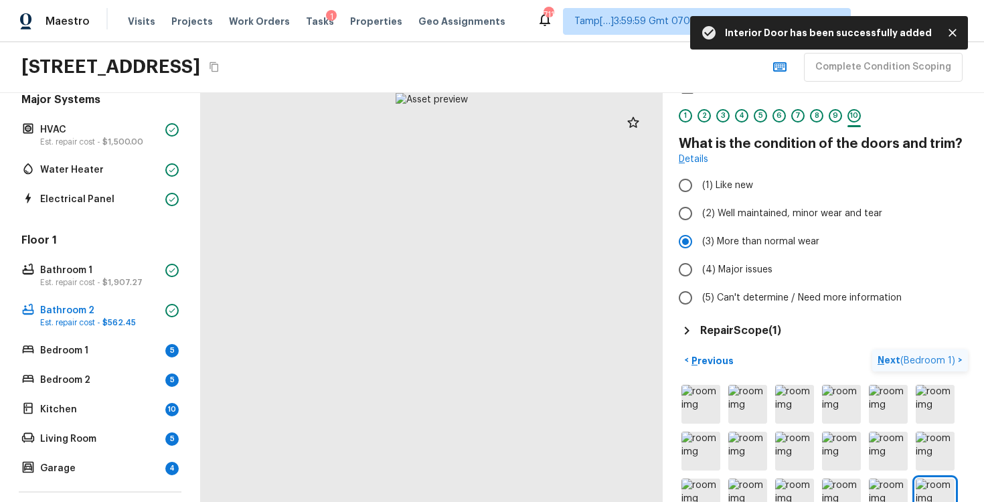
click at [901, 358] on p "Next ( Bedroom 1 )" at bounding box center [918, 361] width 80 height 14
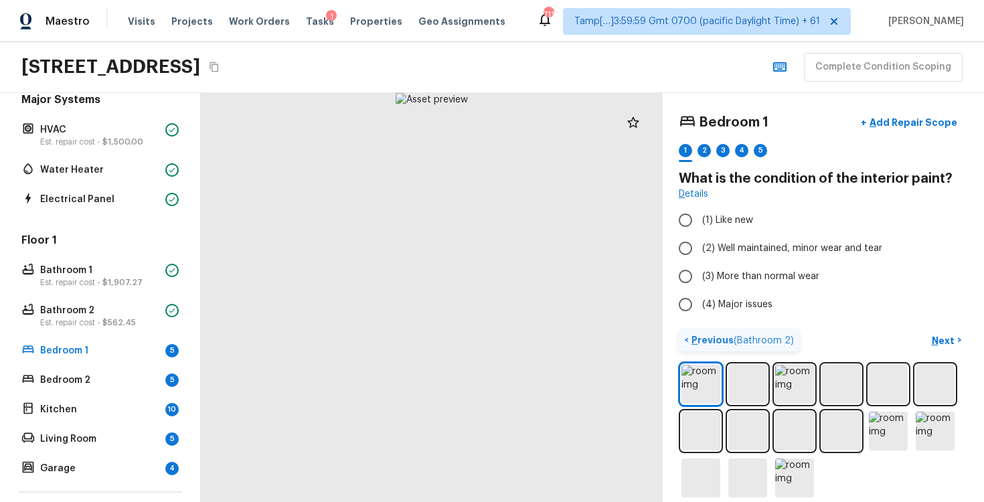
scroll to position [14, 0]
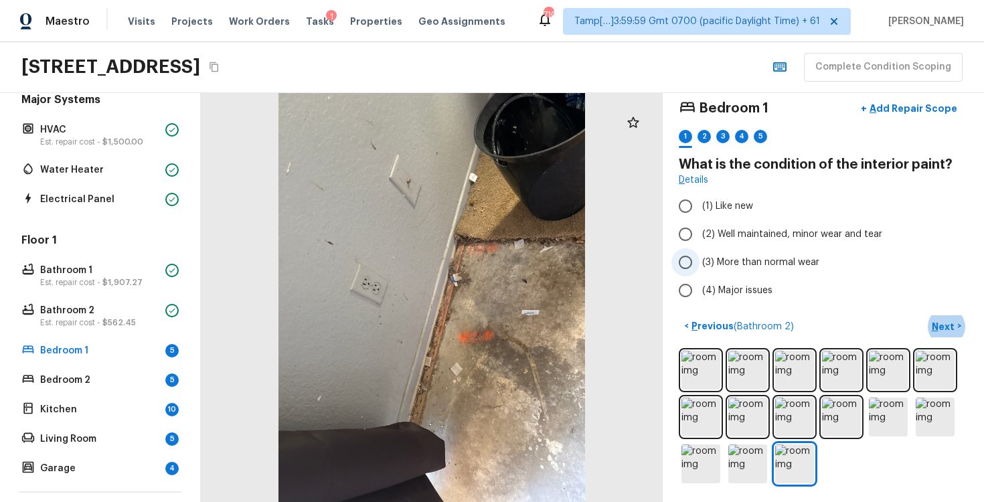
click at [734, 261] on span "(3) More than normal wear" at bounding box center [760, 262] width 117 height 13
click at [700, 261] on input "(3) More than normal wear" at bounding box center [686, 262] width 28 height 28
radio input "true"
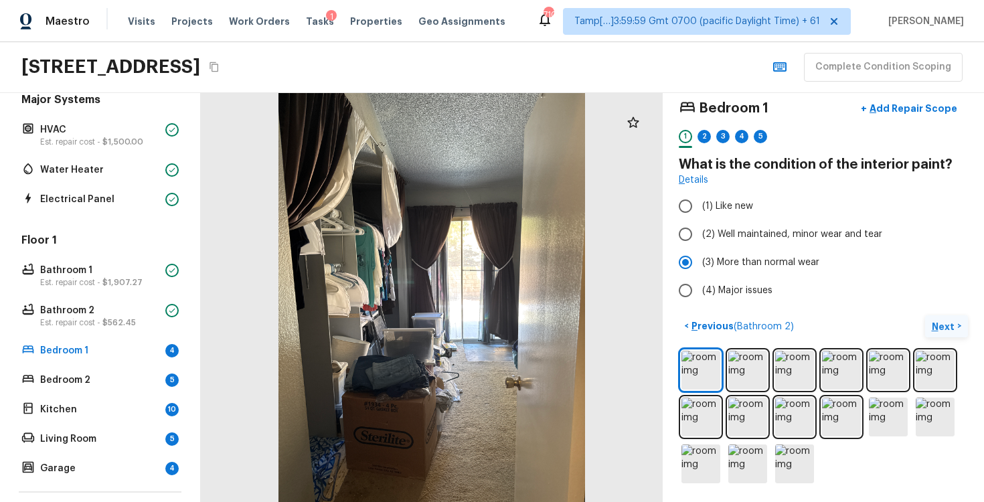
click at [950, 323] on p "Next" at bounding box center [944, 326] width 25 height 13
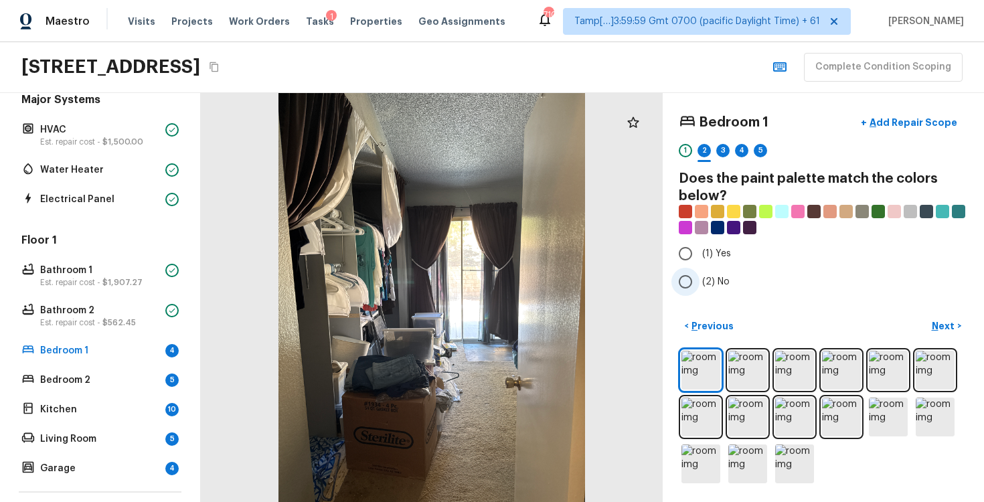
click at [722, 269] on label "(2) No" at bounding box center [815, 282] width 286 height 28
click at [700, 269] on input "(2) No" at bounding box center [686, 282] width 28 height 28
radio input "true"
click at [939, 318] on button "Next >" at bounding box center [946, 326] width 43 height 22
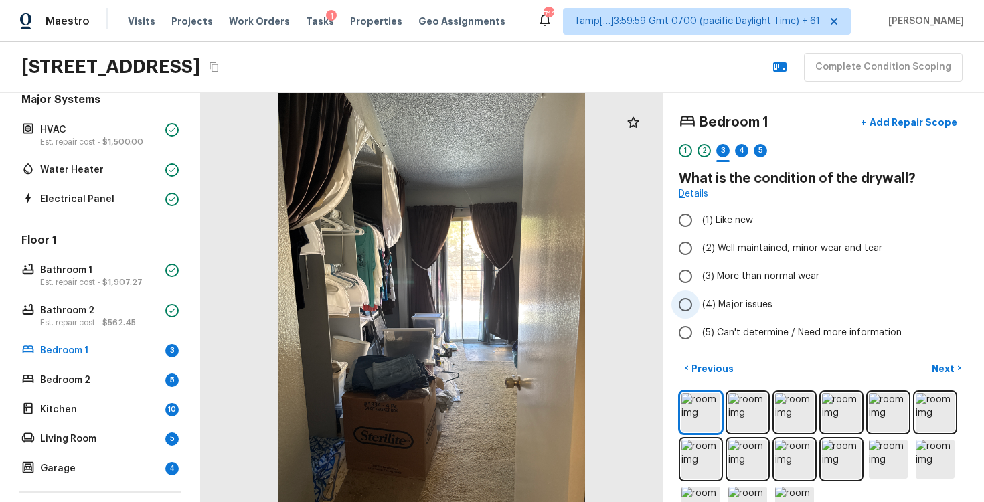
click at [700, 297] on label "(4) Major issues" at bounding box center [815, 305] width 286 height 28
click at [700, 297] on input "(4) Major issues" at bounding box center [686, 305] width 28 height 28
radio input "true"
click at [700, 297] on label "(4) Major issues" at bounding box center [815, 305] width 286 height 28
click at [700, 297] on input "(4) Major issues" at bounding box center [686, 305] width 28 height 28
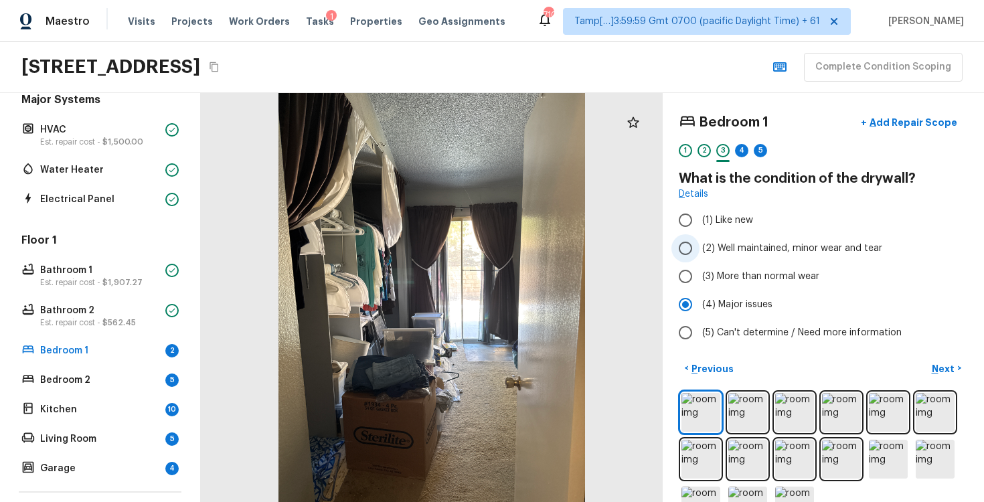
click at [688, 251] on input "(2) Well maintained, minor wear and tear" at bounding box center [686, 248] width 28 height 28
radio input "true"
click at [688, 284] on input "(3) More than normal wear" at bounding box center [686, 276] width 28 height 28
radio input "true"
click at [952, 368] on p "Next" at bounding box center [944, 368] width 25 height 13
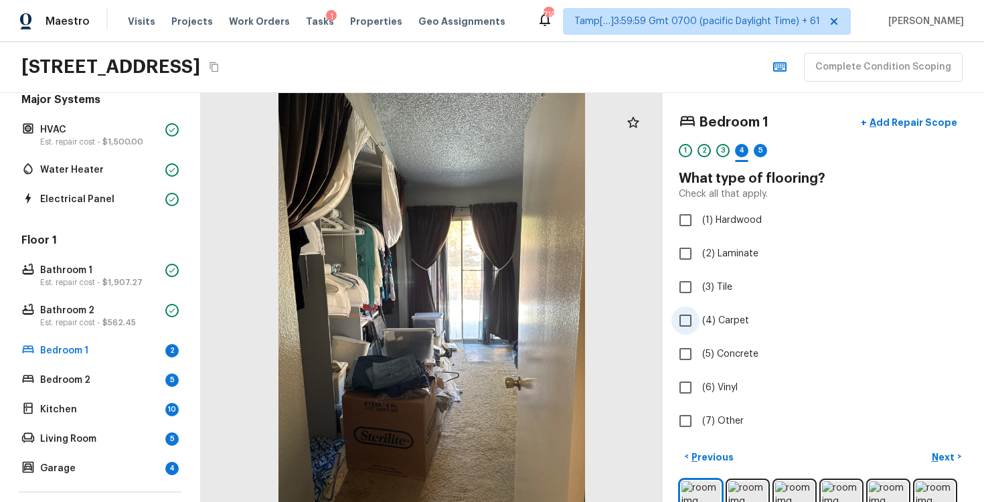
click at [702, 322] on span "(4) Carpet" at bounding box center [725, 320] width 47 height 13
click at [700, 322] on input "(4) Carpet" at bounding box center [686, 321] width 28 height 28
checkbox input "true"
click at [945, 459] on p "Next" at bounding box center [944, 457] width 25 height 13
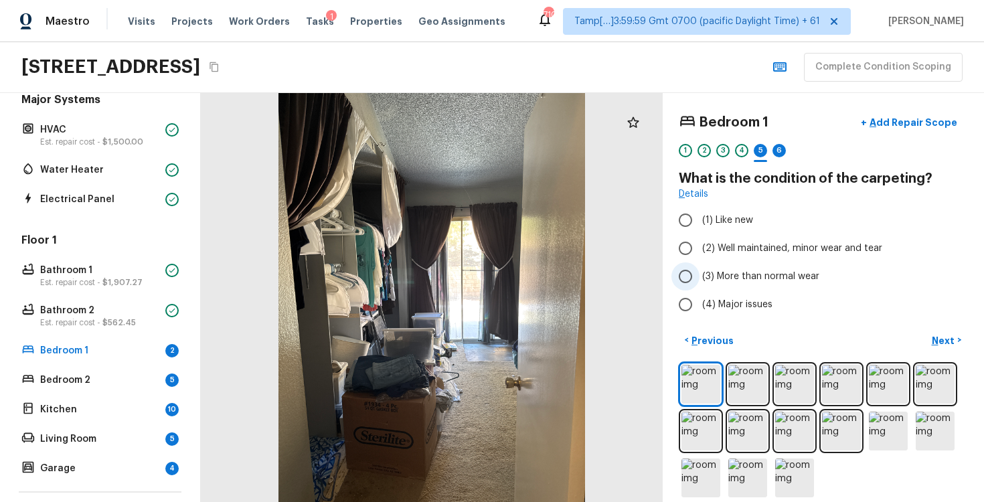
click at [710, 267] on label "(3) More than normal wear" at bounding box center [815, 276] width 286 height 28
click at [700, 267] on input "(3) More than normal wear" at bounding box center [686, 276] width 28 height 28
radio input "true"
click at [711, 300] on span "(4) Major issues" at bounding box center [737, 304] width 70 height 13
click at [700, 300] on input "(4) Major issues" at bounding box center [686, 305] width 28 height 28
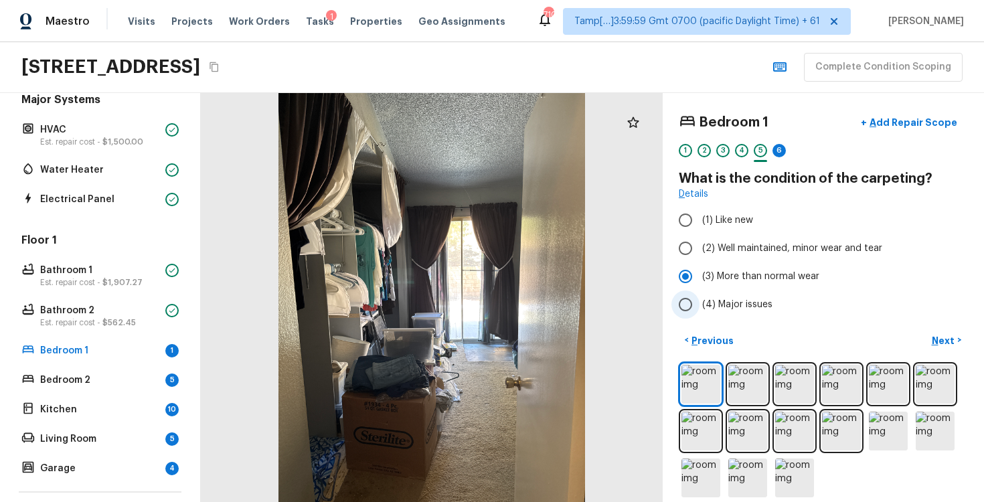
radio input "true"
click at [933, 341] on p "Next" at bounding box center [944, 340] width 25 height 13
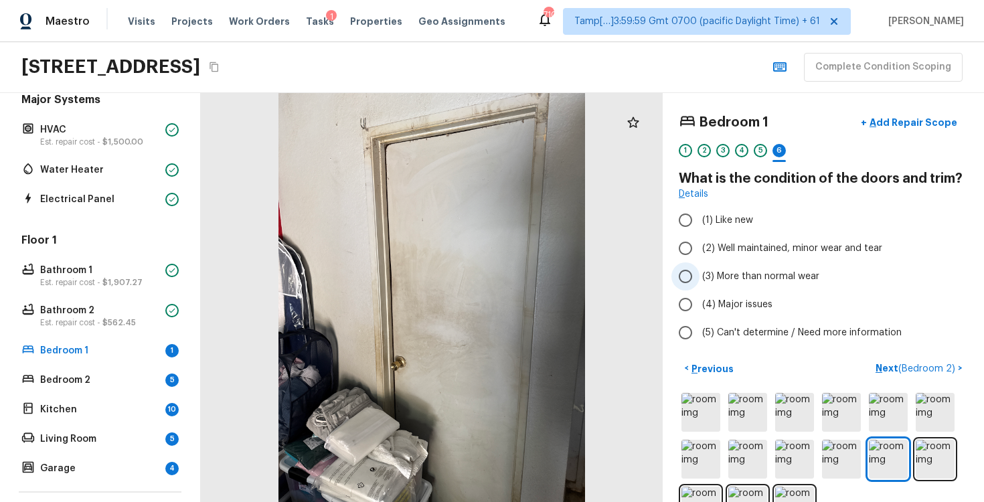
click at [701, 285] on label "(3) More than normal wear" at bounding box center [815, 276] width 286 height 28
click at [700, 285] on input "(3) More than normal wear" at bounding box center [686, 276] width 28 height 28
radio input "true"
click at [923, 368] on span "( Bedroom 2 )" at bounding box center [927, 368] width 57 height 9
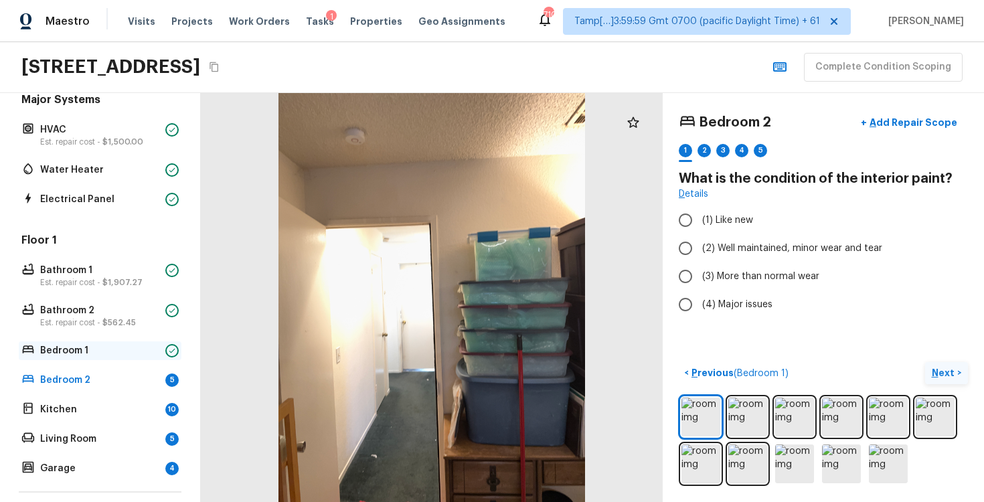
click at [115, 352] on p "Bedroom 1" at bounding box center [100, 350] width 120 height 13
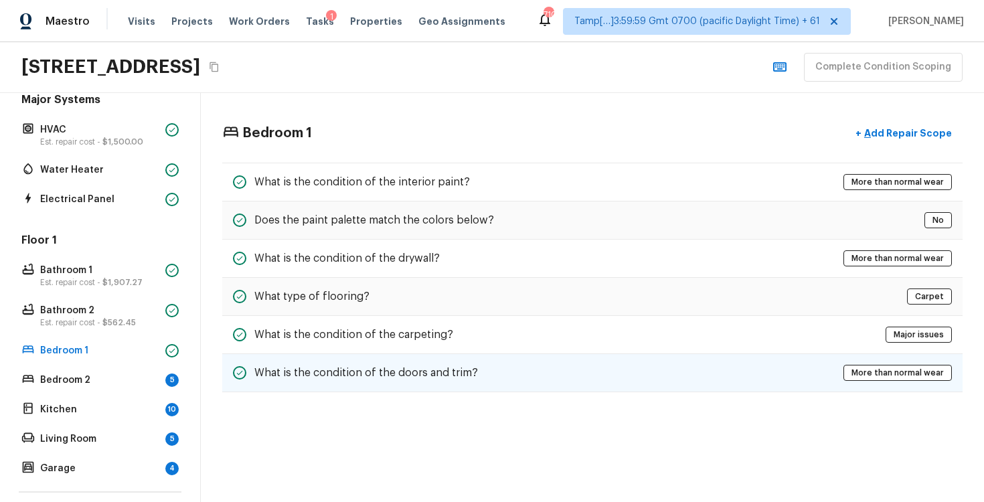
click at [811, 359] on div "What is the condition of the doors and trim? More than normal wear" at bounding box center [592, 373] width 741 height 38
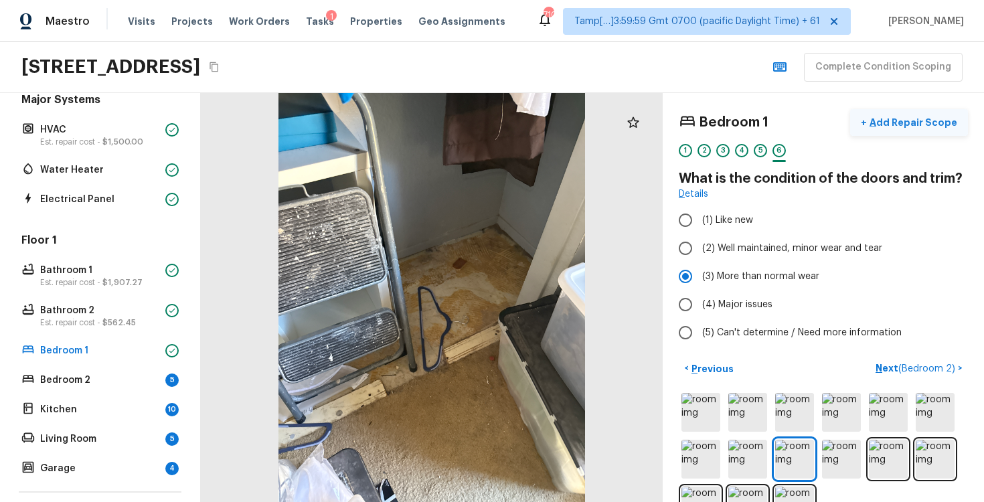
click at [912, 126] on p "Add Repair Scope" at bounding box center [912, 122] width 90 height 13
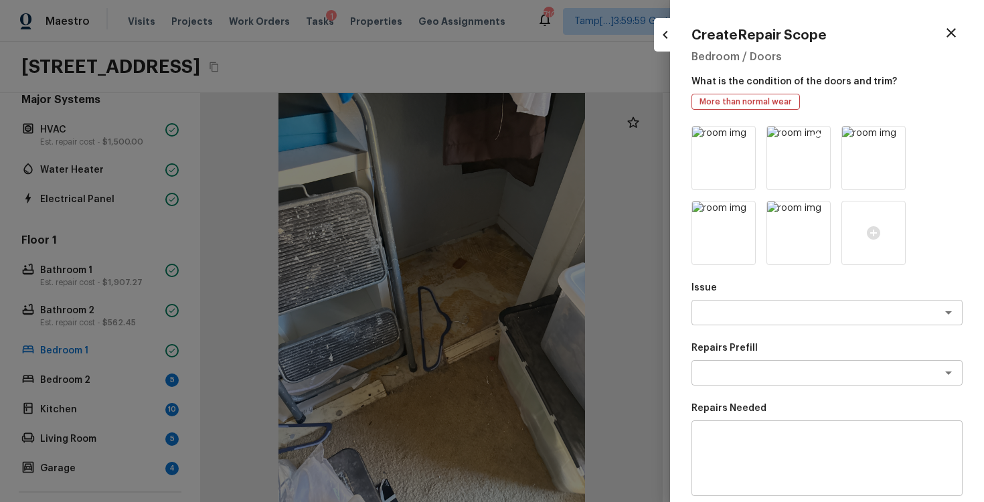
click at [818, 138] on icon at bounding box center [818, 138] width 13 height 13
click at [815, 135] on icon at bounding box center [818, 138] width 11 height 11
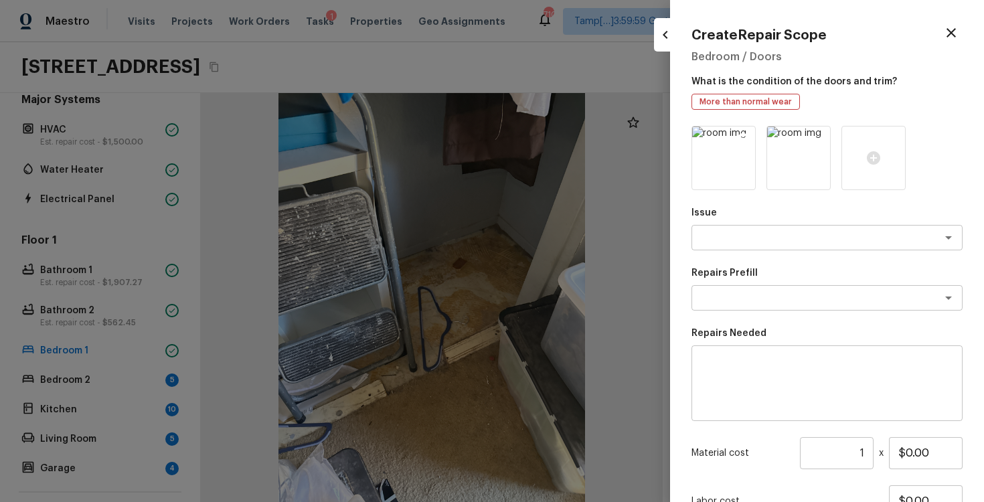
click at [743, 144] on icon at bounding box center [743, 138] width 11 height 11
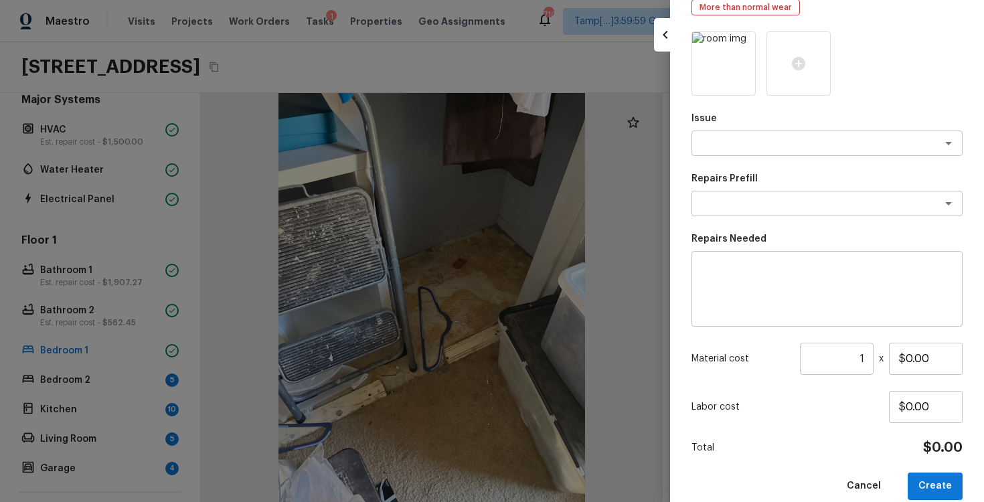
scroll to position [113, 0]
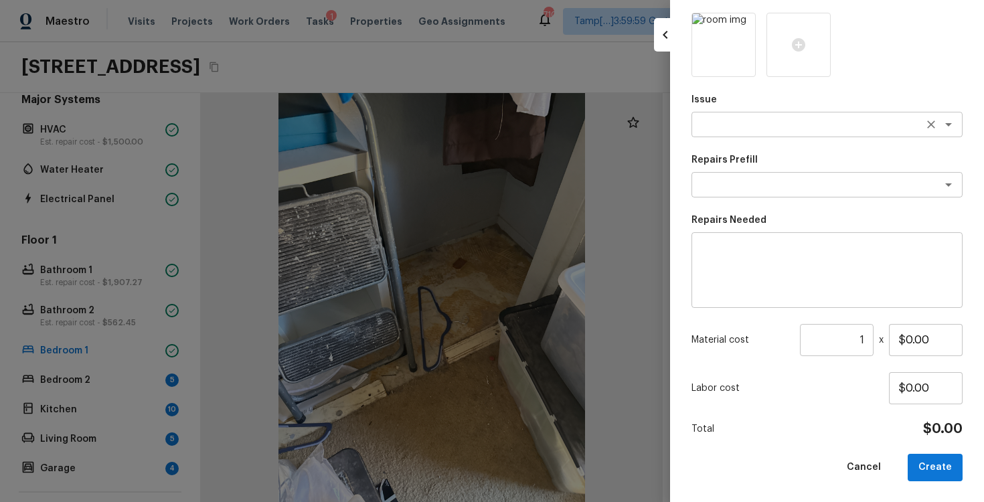
click at [741, 121] on textarea at bounding box center [809, 124] width 222 height 13
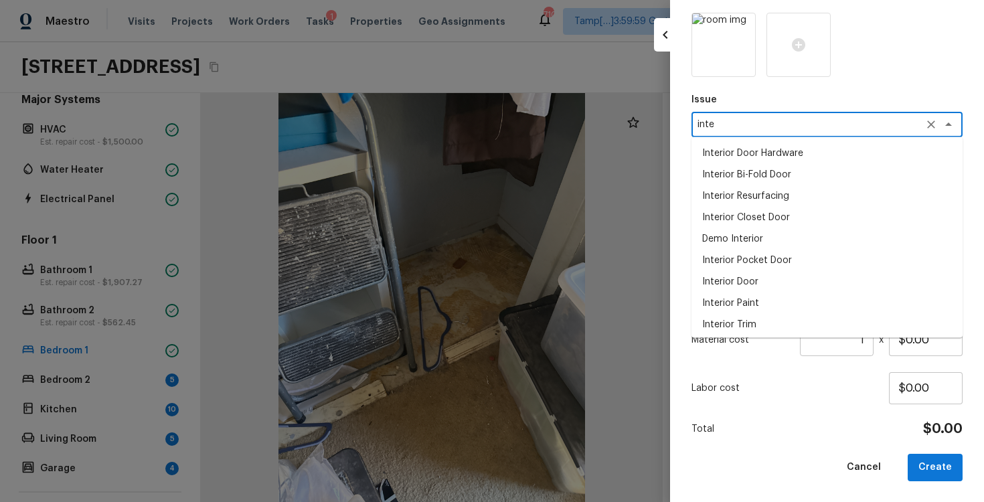
click at [725, 172] on li "Interior Bi-Fold Door" at bounding box center [827, 174] width 271 height 21
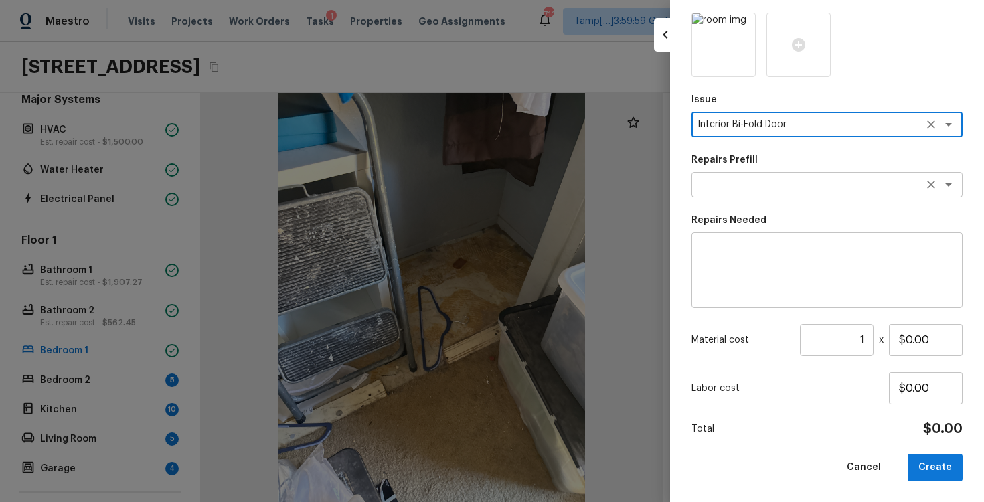
type textarea "Interior Bi-Fold Door"
click at [765, 185] on textarea at bounding box center [809, 184] width 222 height 13
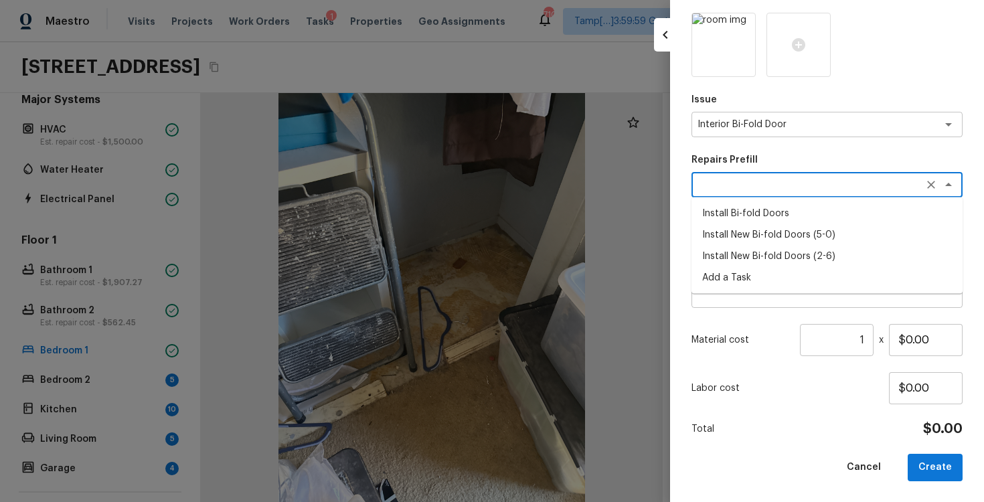
click at [771, 222] on li "Install Bi-fold Doors" at bounding box center [827, 213] width 271 height 21
type textarea "Install Bi-fold Doors"
type textarea "Install the existing bi-fold closet doors. Ensure proper operation and that all…"
type input "$34.59"
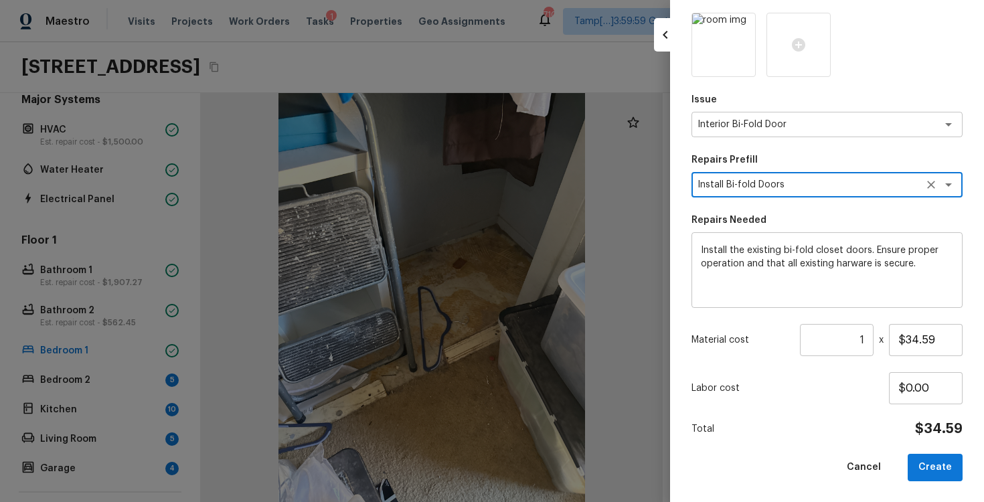
click at [834, 179] on textarea "Install Bi-fold Doors" at bounding box center [809, 184] width 222 height 13
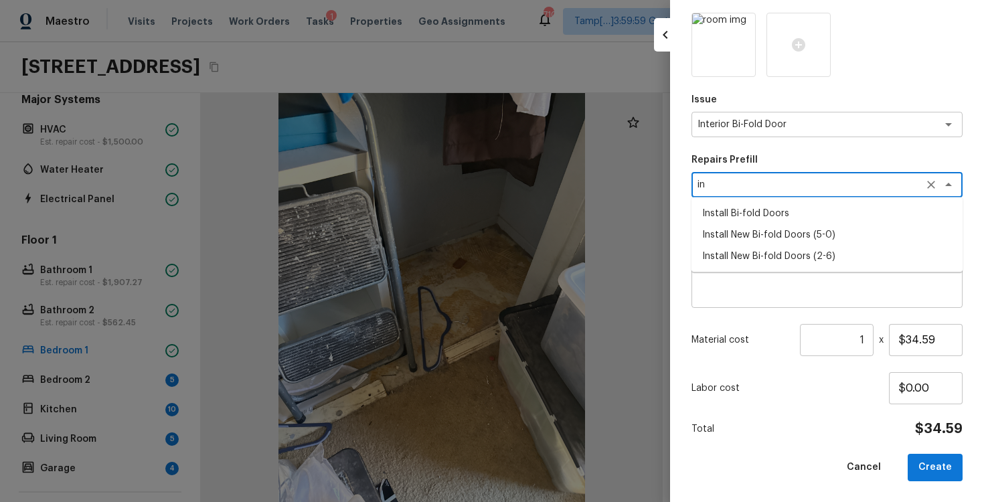
click at [828, 230] on li "Install New Bi-fold Doors (5-0)" at bounding box center [827, 234] width 271 height 21
type textarea "Install New Bi-fold Doors (5-0)"
type textarea "Remove the existing door (if present). Install a new 5-0 bi-fold flush panel in…"
type input "$350.14"
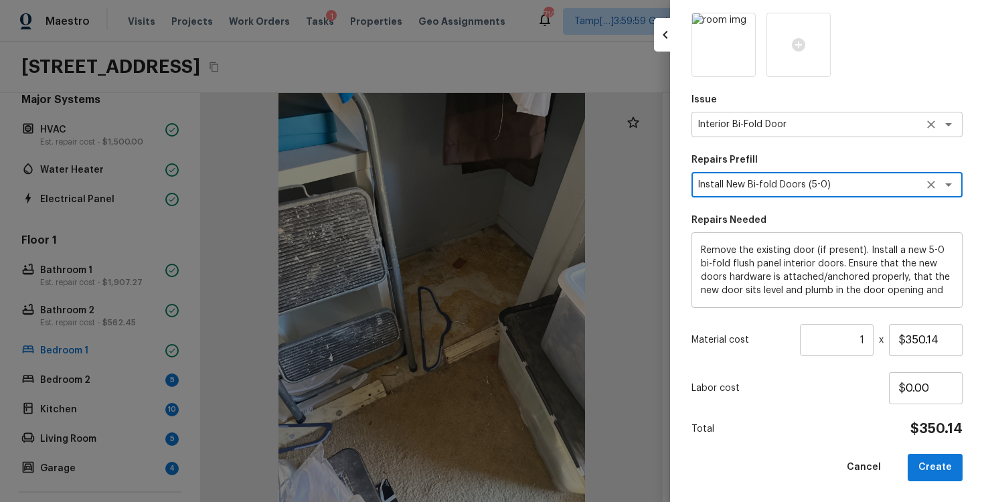
type textarea "Install New Bi-fold Doors (5-0)"
click at [846, 123] on textarea "Interior Bi-Fold Door" at bounding box center [809, 124] width 222 height 13
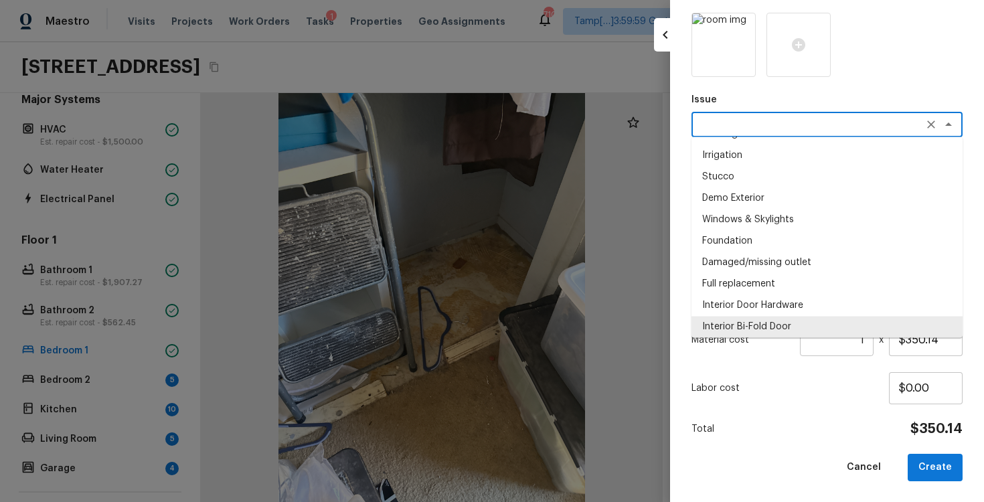
scroll to position [0, 0]
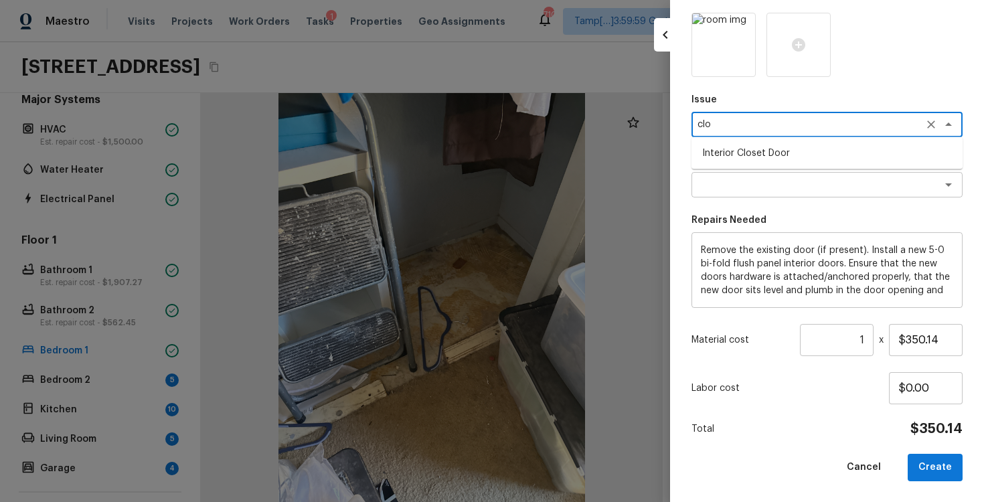
click at [833, 157] on li "Interior Closet Door" at bounding box center [827, 153] width 271 height 21
type textarea "Interior Closet Door"
click at [818, 200] on div "Issue Interior Closet Door x ​ Repairs Prefill x ​ Repairs Needed Remove the ex…" at bounding box center [827, 247] width 271 height 469
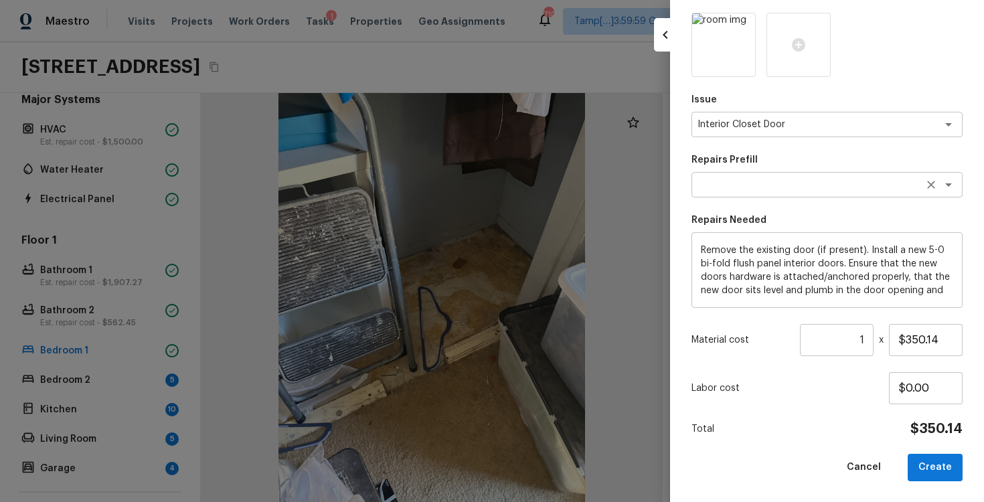
click at [812, 183] on textarea at bounding box center [809, 184] width 222 height 13
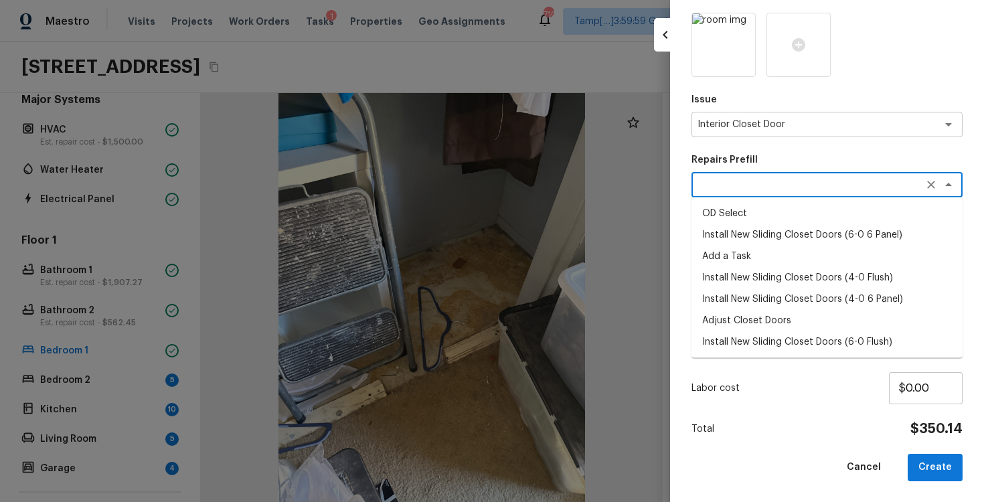
click at [813, 237] on li "Install New Sliding Closet Doors (6-0 6 Panel)" at bounding box center [827, 234] width 271 height 21
type textarea "Install New Sliding Closet Doors (6-0 6 Panel)"
type textarea "Remove the existing door (if present). Install a new 6-0 bi-fold 6 panel interi…"
type input "$292.98"
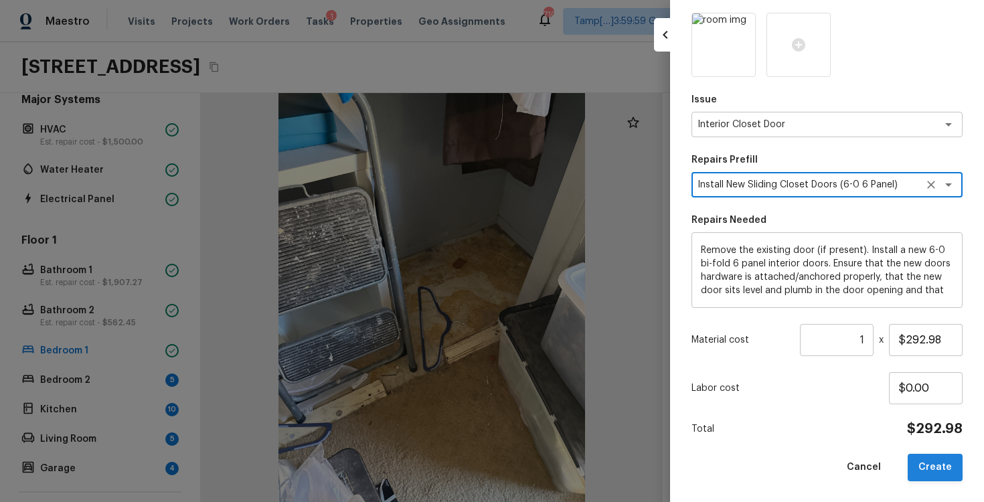
click at [958, 469] on button "Create" at bounding box center [935, 467] width 55 height 27
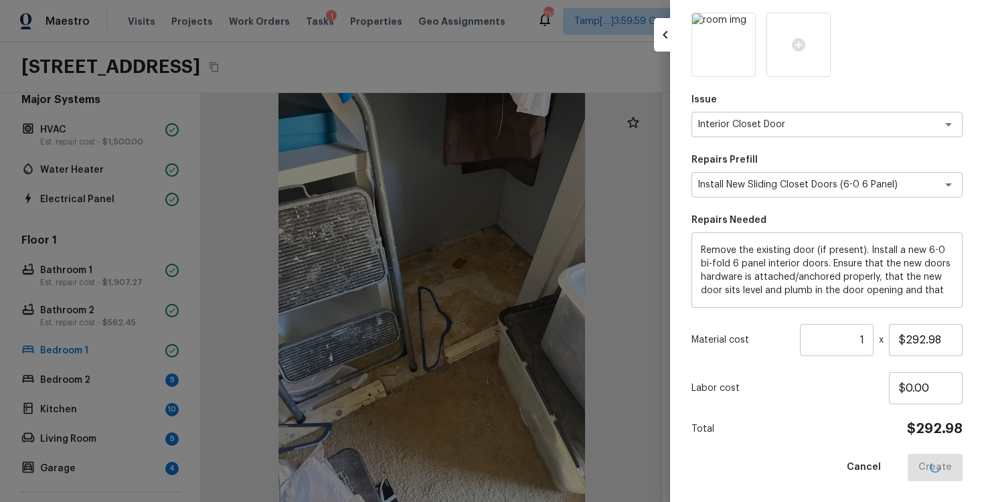
type input "$0.00"
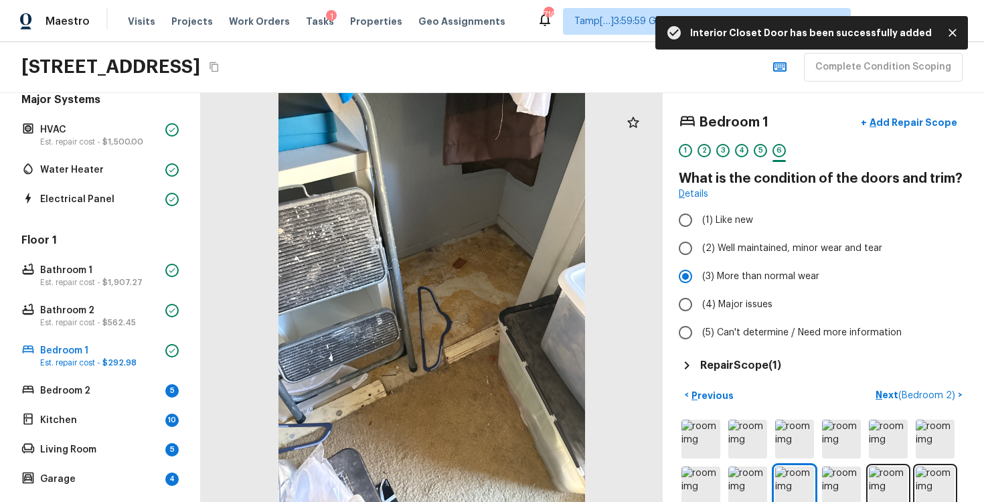
scroll to position [40, 0]
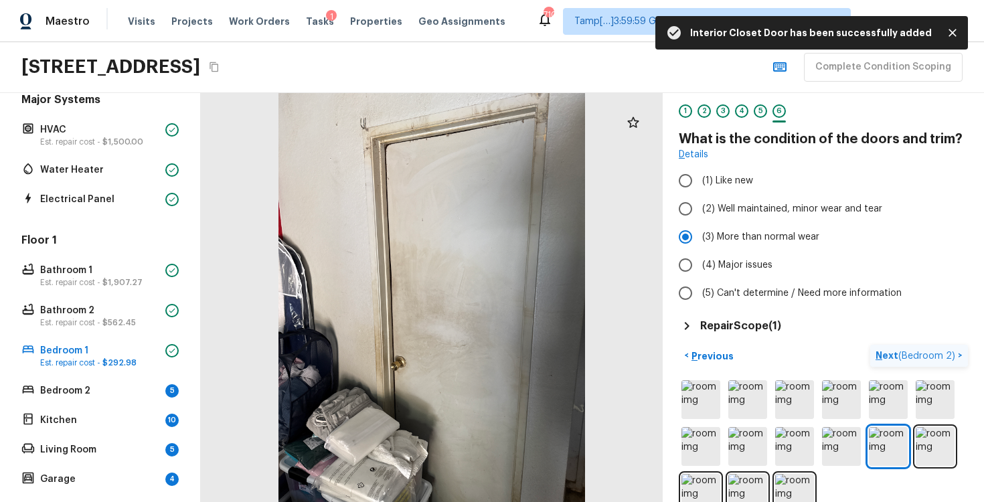
click at [877, 350] on button "Next ( Bedroom 2 ) >" at bounding box center [919, 356] width 98 height 22
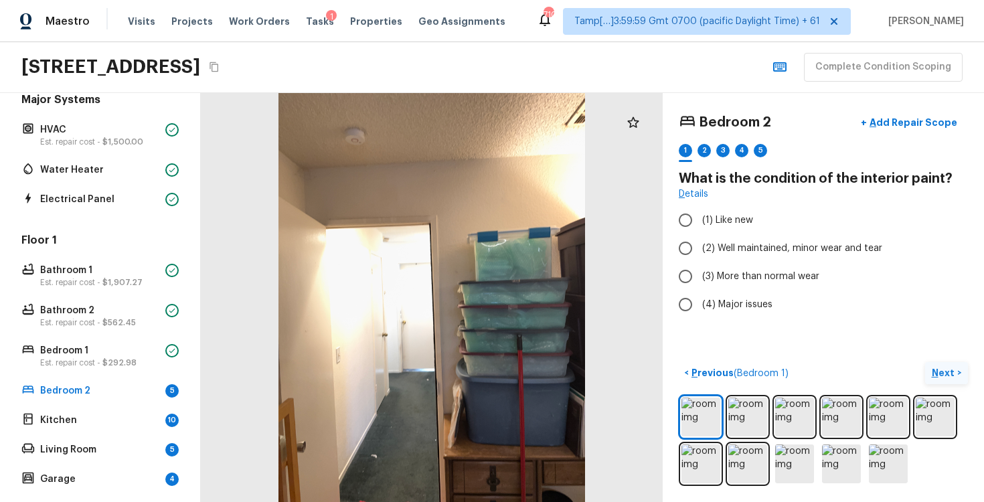
scroll to position [0, 0]
click at [719, 246] on span "(2) Well maintained, minor wear and tear" at bounding box center [792, 248] width 180 height 13
click at [700, 246] on input "(2) Well maintained, minor wear and tear" at bounding box center [686, 248] width 28 height 28
radio input "true"
click at [944, 377] on p "Next" at bounding box center [944, 372] width 25 height 13
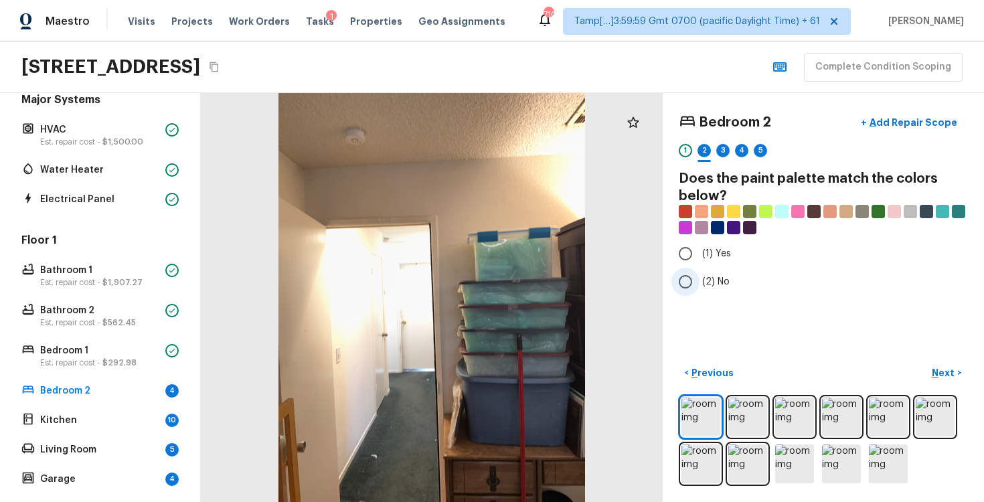
click at [728, 288] on span "(2) No" at bounding box center [715, 281] width 27 height 13
click at [700, 288] on input "(2) No" at bounding box center [686, 282] width 28 height 28
radio input "true"
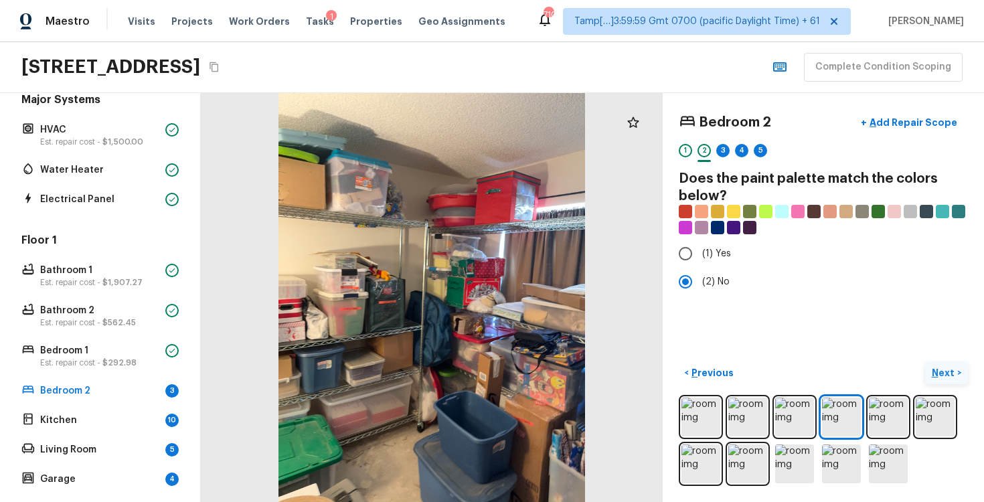
click at [938, 371] on p "Next" at bounding box center [944, 372] width 25 height 13
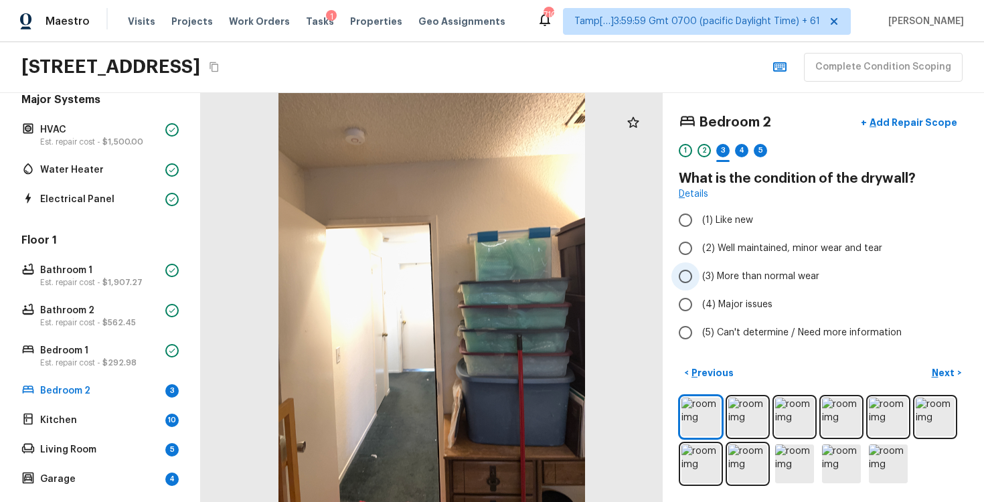
click at [781, 273] on span "(3) More than normal wear" at bounding box center [760, 276] width 117 height 13
click at [700, 273] on input "(3) More than normal wear" at bounding box center [686, 276] width 28 height 28
radio input "true"
click at [933, 365] on button "Next >" at bounding box center [946, 373] width 43 height 22
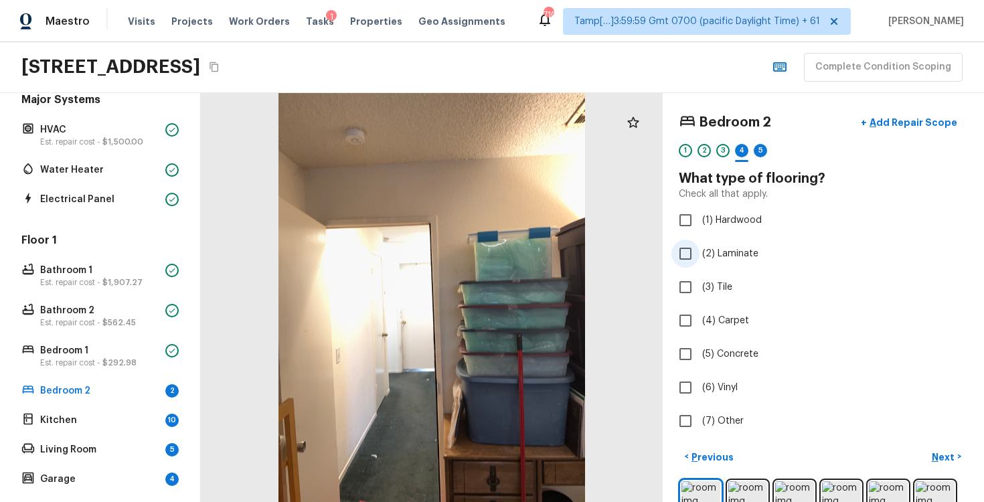
scroll to position [84, 0]
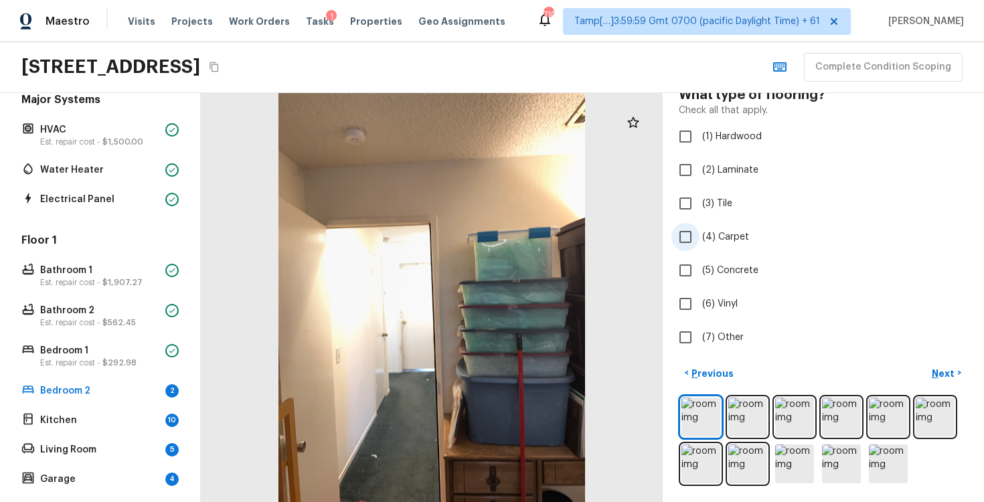
click at [702, 238] on span "(4) Carpet" at bounding box center [725, 236] width 47 height 13
click at [700, 238] on input "(4) Carpet" at bounding box center [686, 237] width 28 height 28
checkbox input "true"
click at [946, 373] on p "Next" at bounding box center [944, 373] width 25 height 13
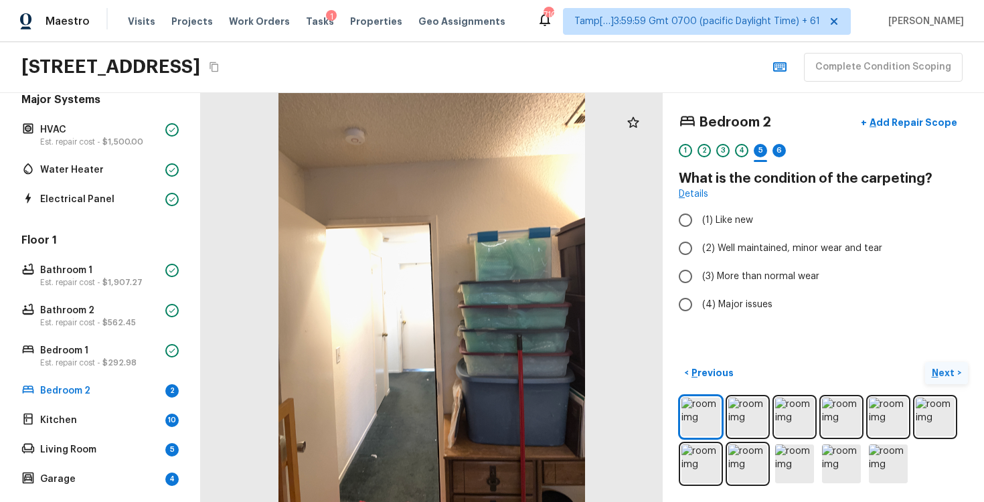
scroll to position [0, 0]
click at [727, 273] on span "(3) More than normal wear" at bounding box center [760, 276] width 117 height 13
click at [700, 273] on input "(3) More than normal wear" at bounding box center [686, 276] width 28 height 28
radio input "true"
click at [943, 377] on p "Next" at bounding box center [944, 372] width 25 height 13
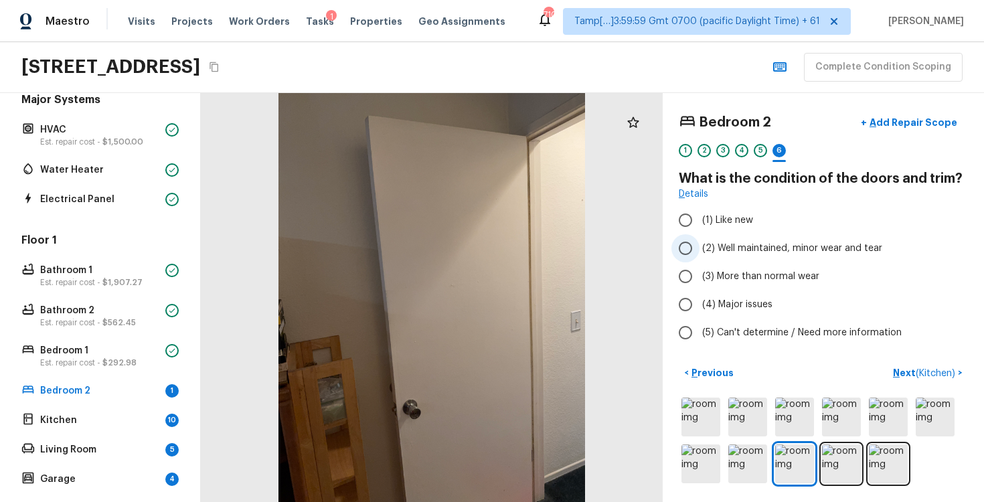
click at [747, 250] on span "(2) Well maintained, minor wear and tear" at bounding box center [792, 248] width 180 height 13
click at [700, 250] on input "(2) Well maintained, minor wear and tear" at bounding box center [686, 248] width 28 height 28
radio input "true"
click at [935, 382] on button "Next ( Kitchen ) >" at bounding box center [928, 373] width 80 height 22
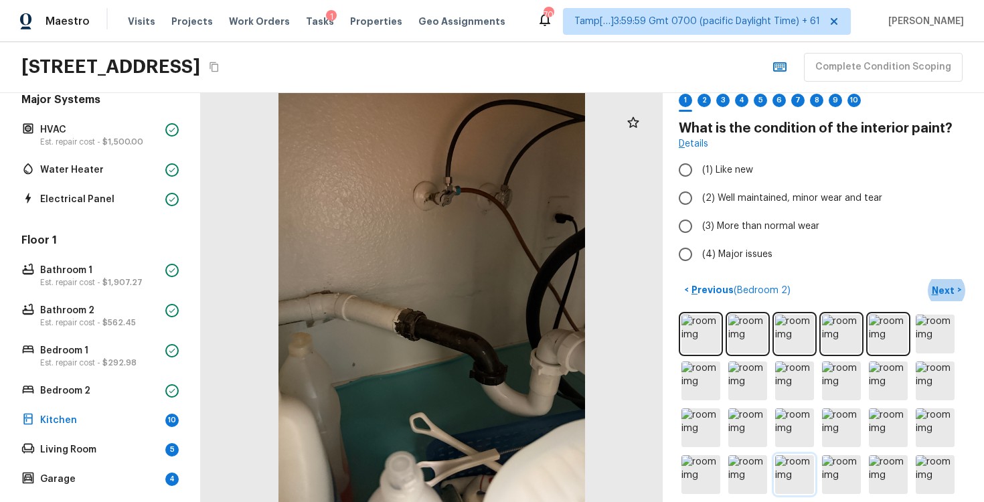
scroll to position [12, 0]
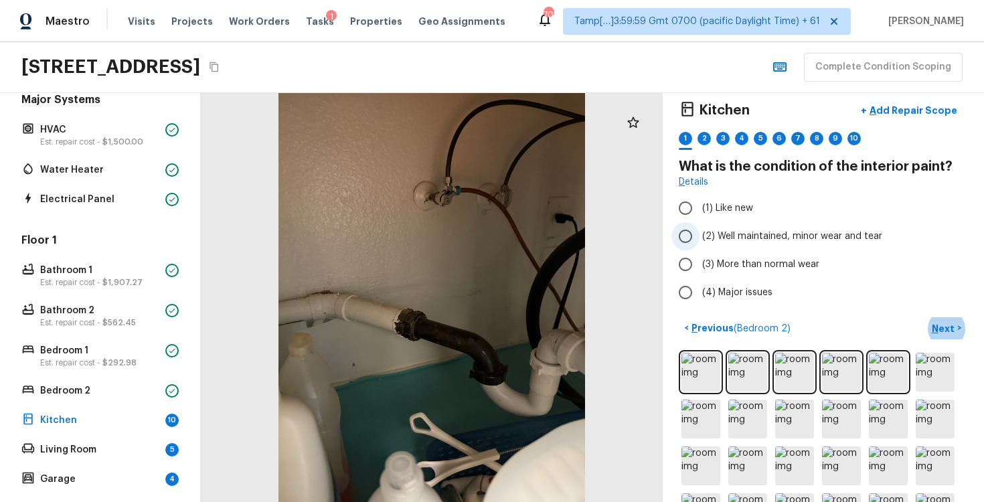
click at [714, 244] on label "(2) Well maintained, minor wear and tear" at bounding box center [815, 236] width 286 height 28
click at [700, 244] on input "(2) Well maintained, minor wear and tear" at bounding box center [686, 236] width 28 height 28
radio input "true"
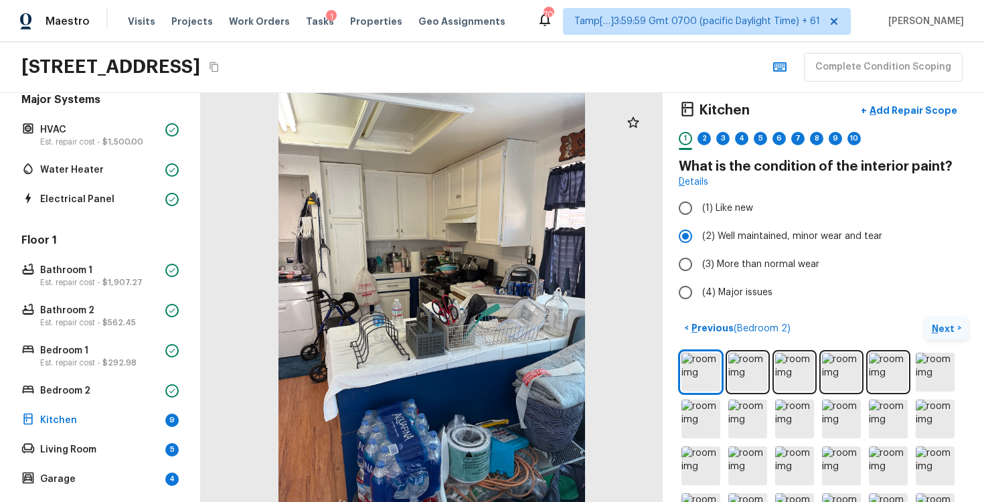
click at [939, 325] on p "Next" at bounding box center [944, 328] width 25 height 13
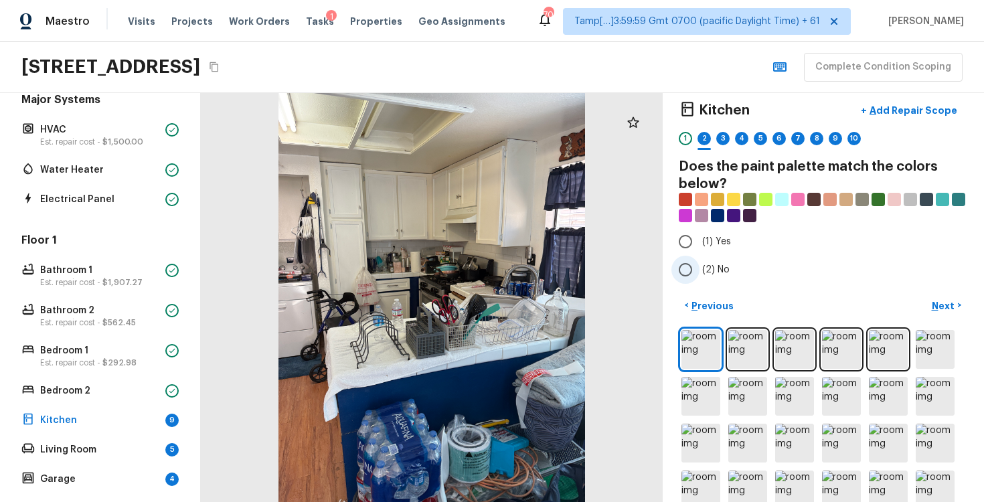
click at [709, 267] on span "(2) No" at bounding box center [715, 269] width 27 height 13
click at [700, 267] on input "(2) No" at bounding box center [686, 270] width 28 height 28
radio input "true"
click at [947, 307] on p "Next" at bounding box center [944, 305] width 25 height 13
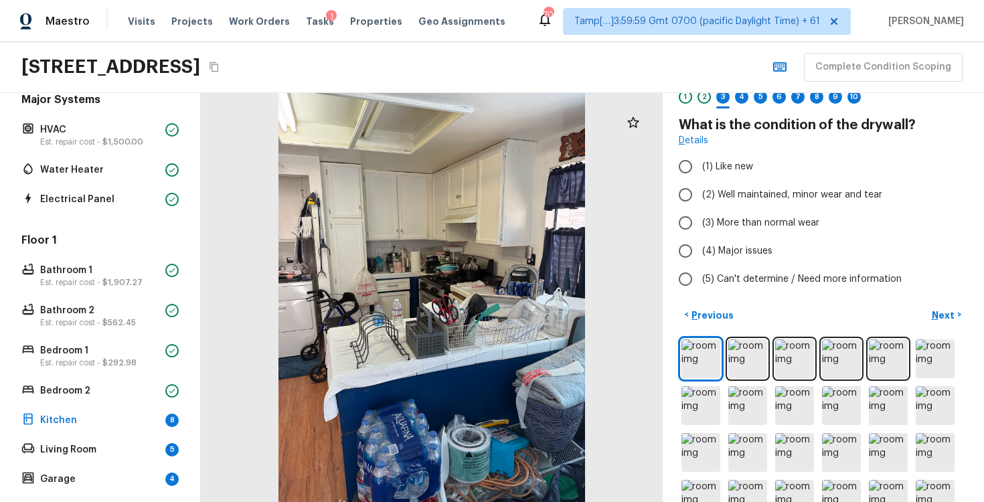
scroll to position [36, 0]
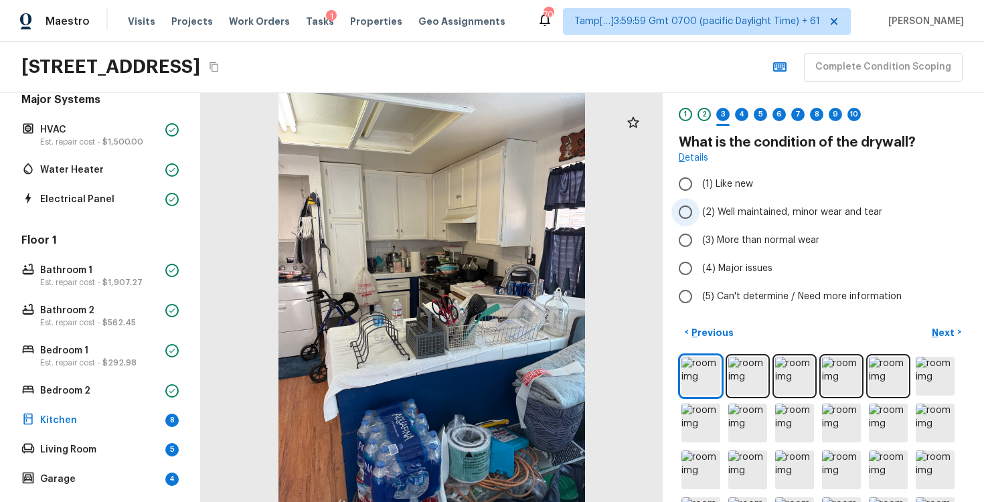
click at [765, 210] on span "(2) Well maintained, minor wear and tear" at bounding box center [792, 212] width 180 height 13
click at [700, 210] on input "(2) Well maintained, minor wear and tear" at bounding box center [686, 212] width 28 height 28
radio input "true"
click at [944, 331] on p "Next" at bounding box center [944, 332] width 25 height 13
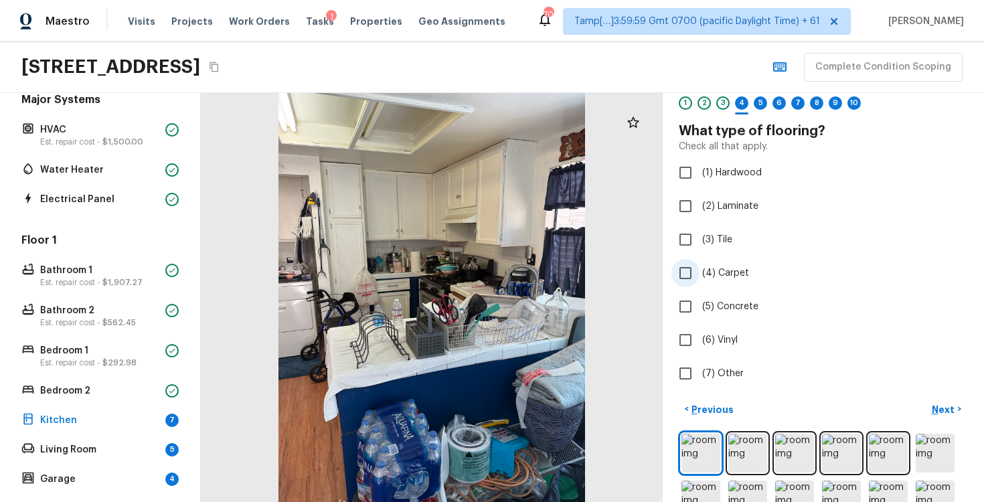
scroll to position [52, 0]
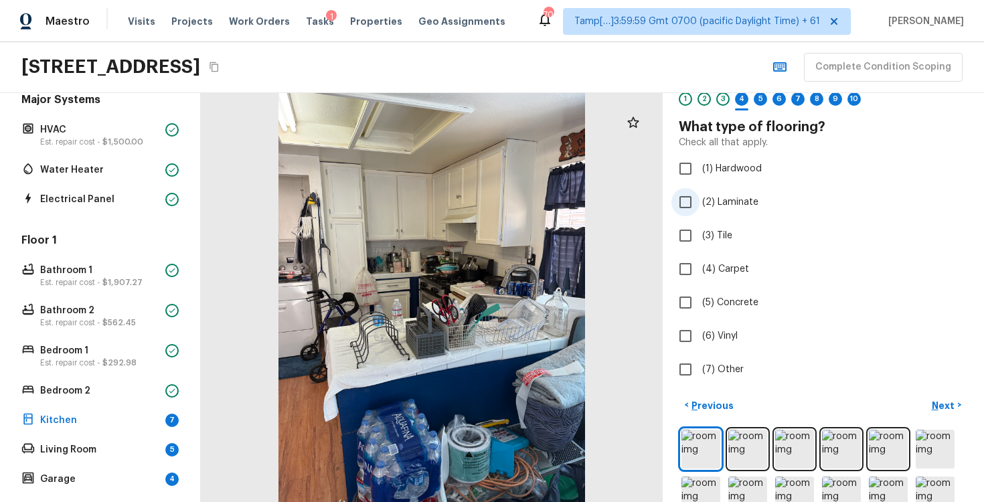
click at [703, 201] on span "(2) Laminate" at bounding box center [730, 202] width 56 height 13
click at [700, 201] on input "(2) Laminate" at bounding box center [686, 202] width 28 height 28
checkbox input "true"
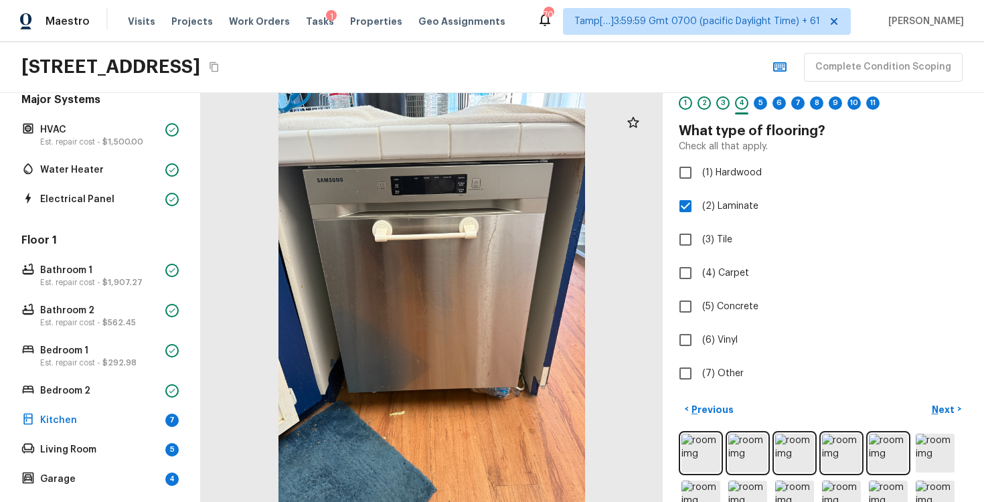
scroll to position [0, 0]
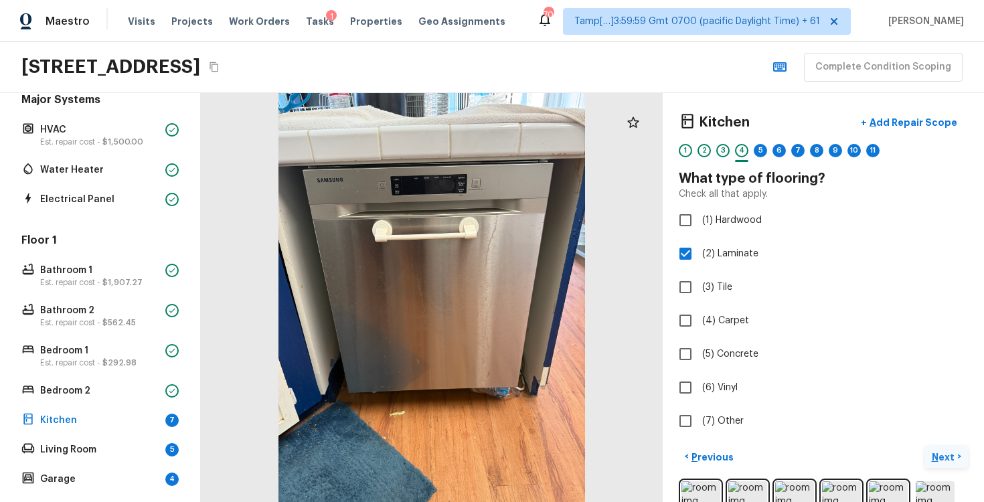
click at [943, 453] on p "Next" at bounding box center [944, 457] width 25 height 13
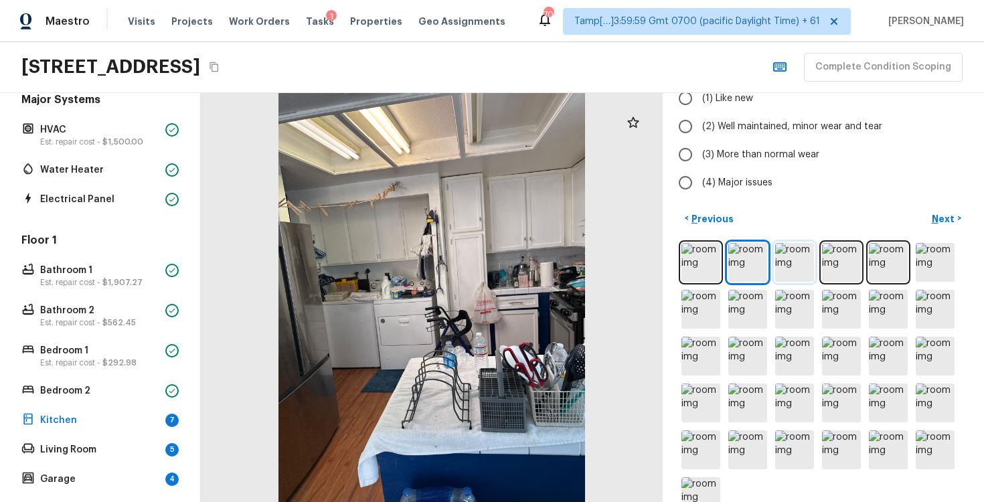
scroll to position [123, 0]
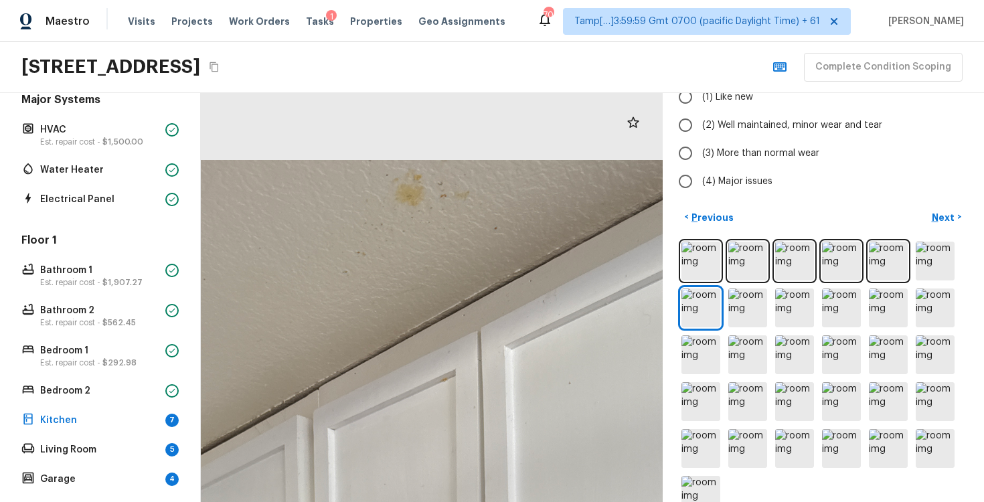
drag, startPoint x: 430, startPoint y: 131, endPoint x: 430, endPoint y: 252, distance: 121.9
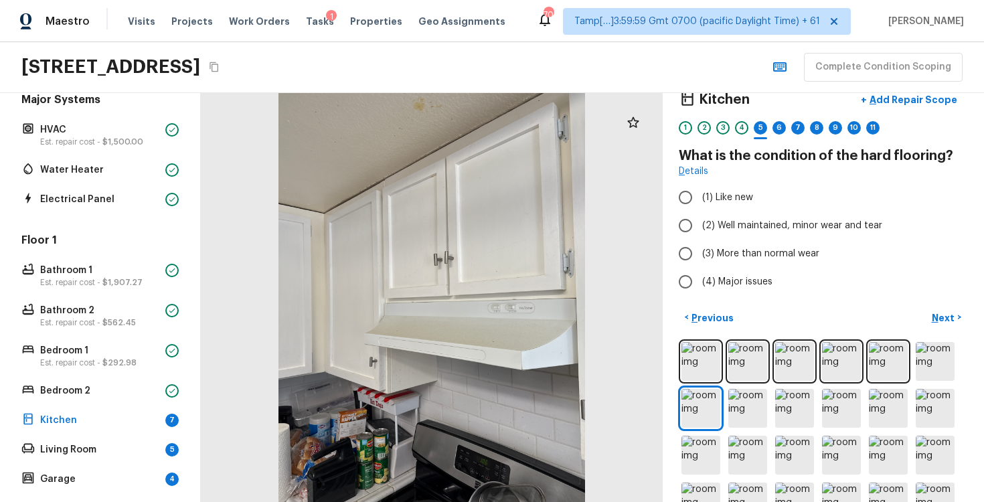
scroll to position [0, 0]
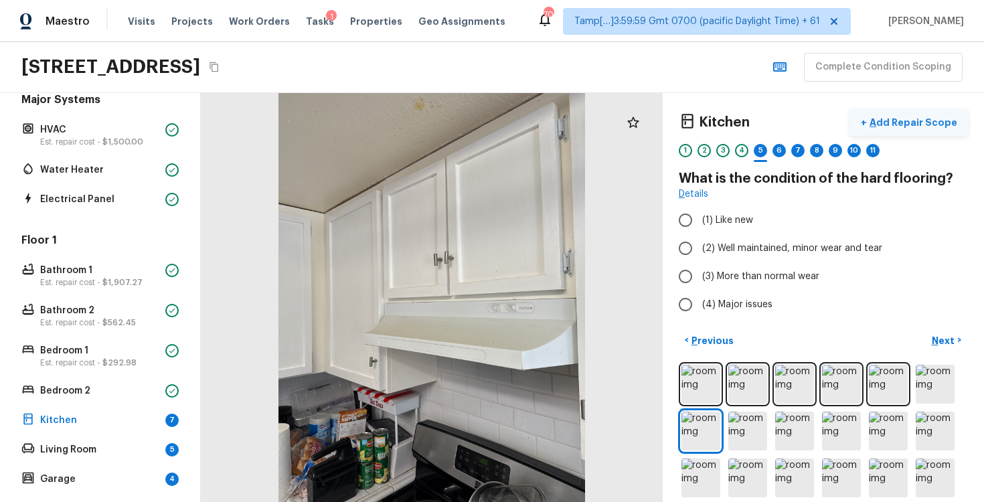
click at [919, 121] on p "Add Repair Scope" at bounding box center [912, 122] width 90 height 13
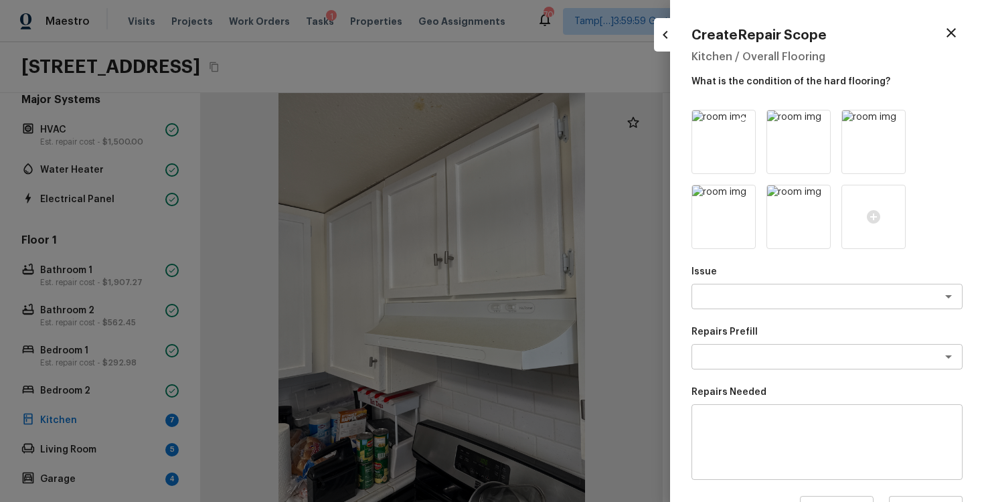
click at [742, 123] on icon at bounding box center [743, 122] width 13 height 13
click at [895, 120] on icon at bounding box center [893, 122] width 13 height 13
click at [818, 121] on icon at bounding box center [818, 122] width 11 height 11
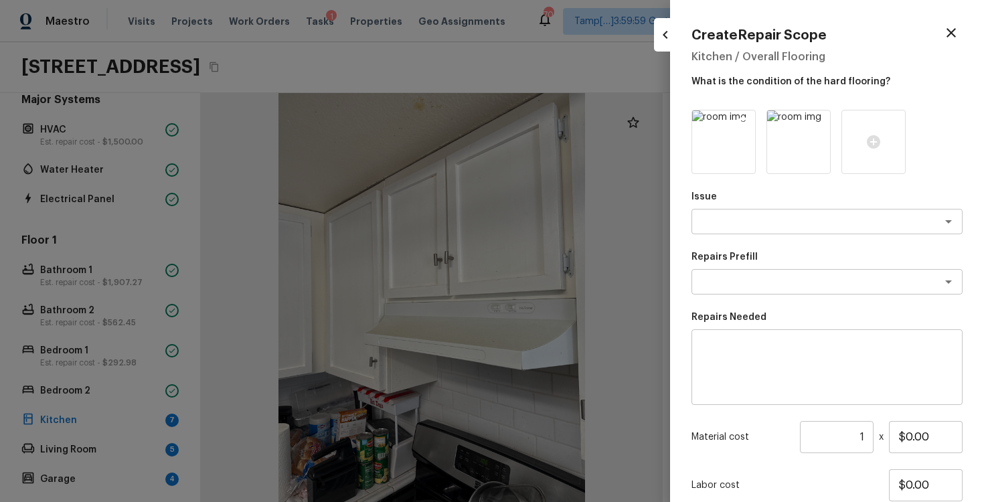
click at [747, 123] on icon at bounding box center [743, 122] width 11 height 11
click at [728, 136] on icon at bounding box center [724, 142] width 16 height 16
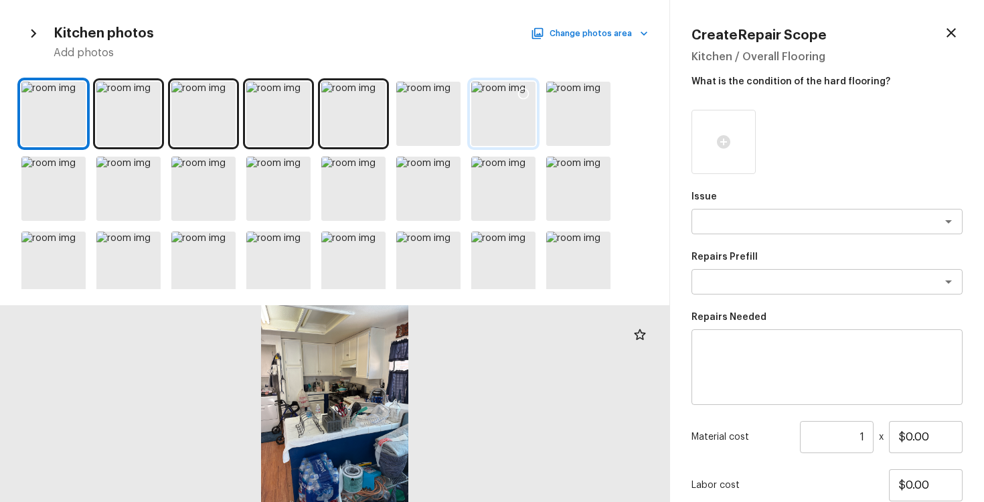
click at [526, 96] on icon at bounding box center [523, 93] width 13 height 13
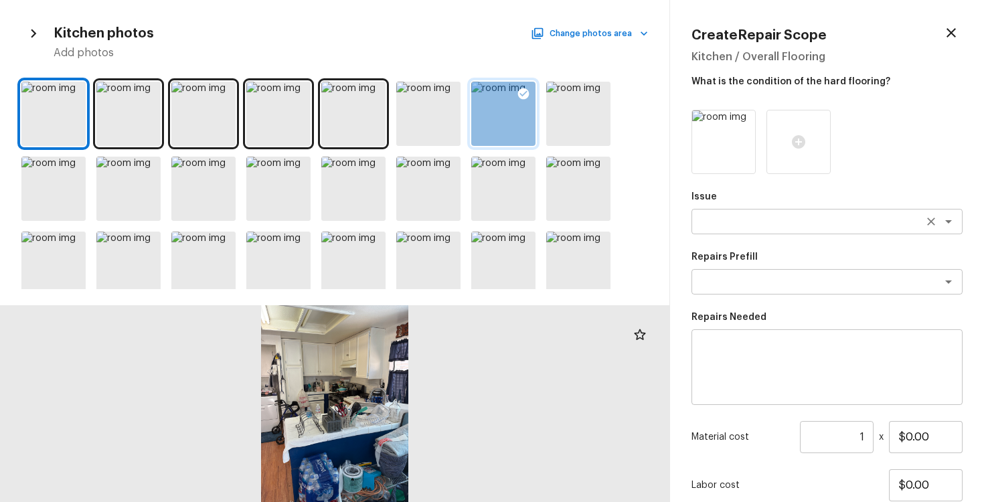
click at [784, 221] on textarea at bounding box center [809, 221] width 222 height 13
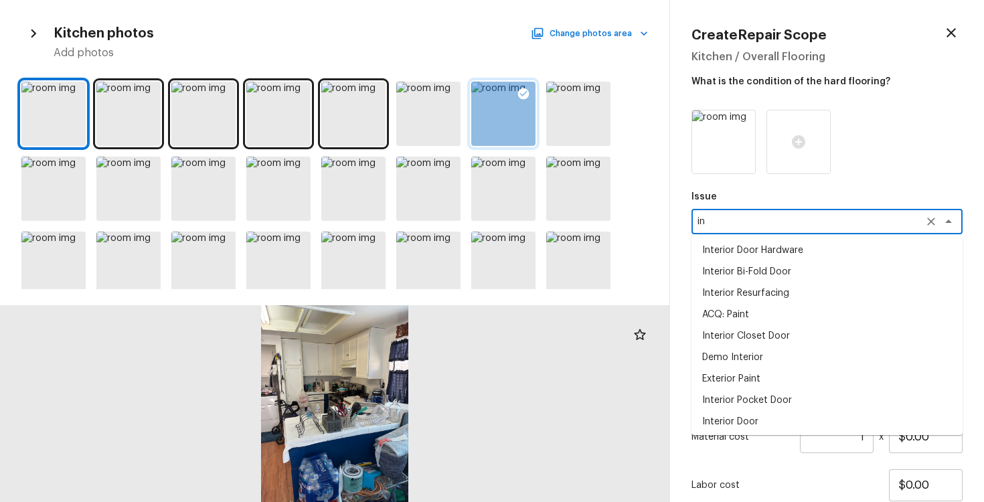
type textarea "i"
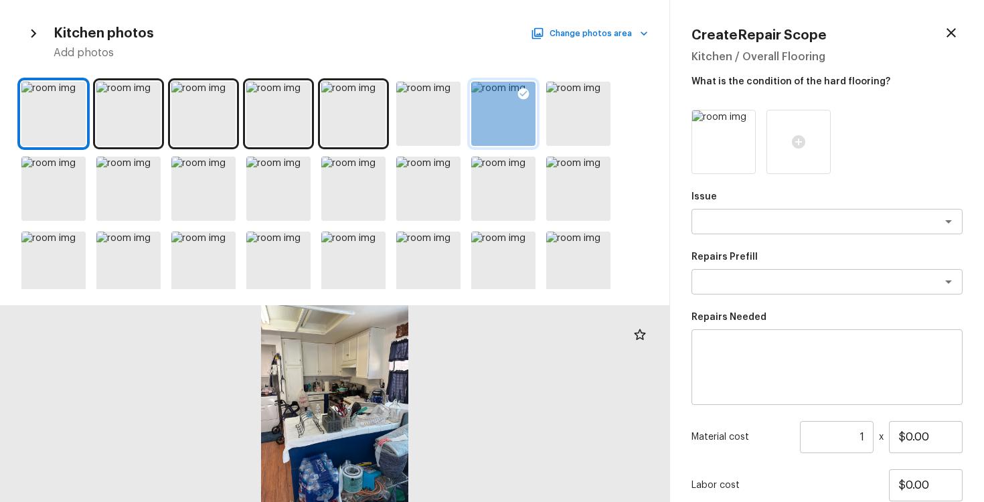
scroll to position [27, 0]
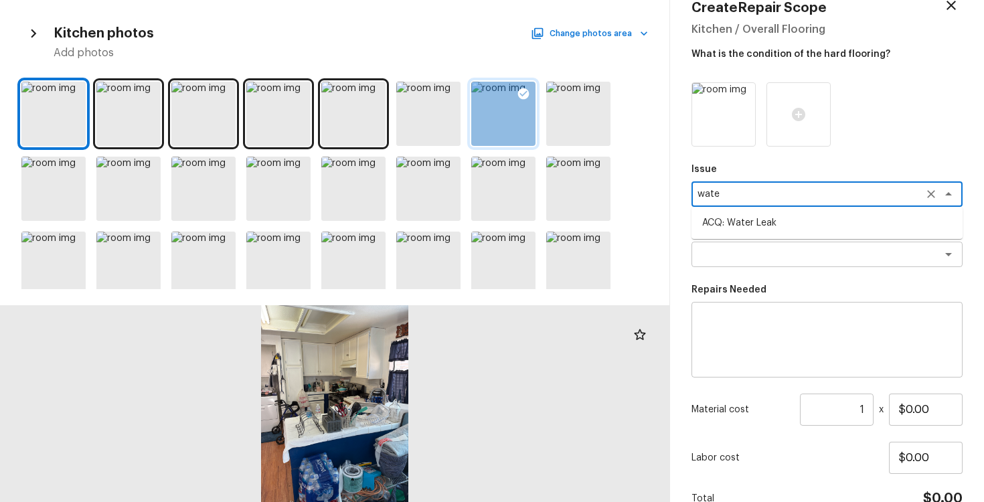
click at [793, 220] on li "ACQ: Water Leak" at bounding box center [827, 222] width 271 height 21
type textarea "ACQ: Water Leak"
click at [795, 254] on textarea at bounding box center [809, 254] width 222 height 13
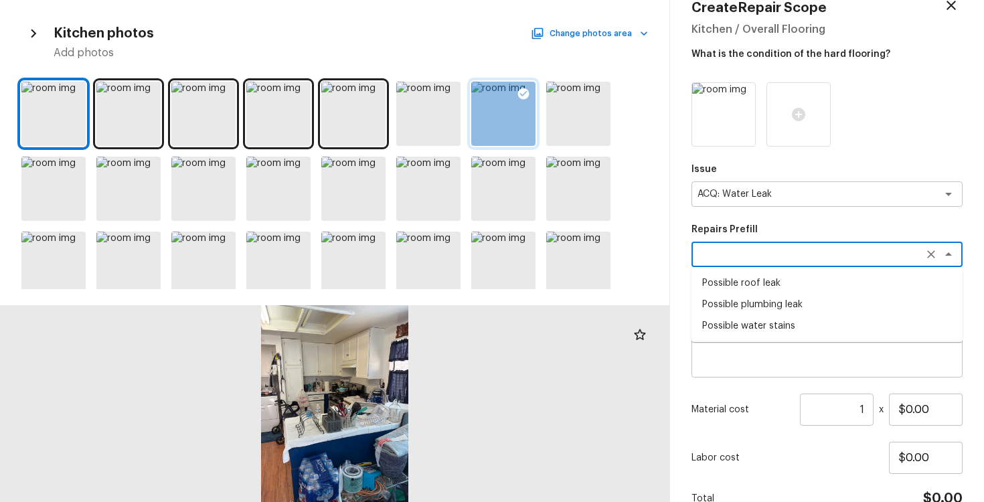
click at [785, 287] on li "Possible roof leak" at bounding box center [827, 283] width 271 height 21
type textarea "Possible roof leak"
type textarea "Acquisition Scope: Possible roof leak"
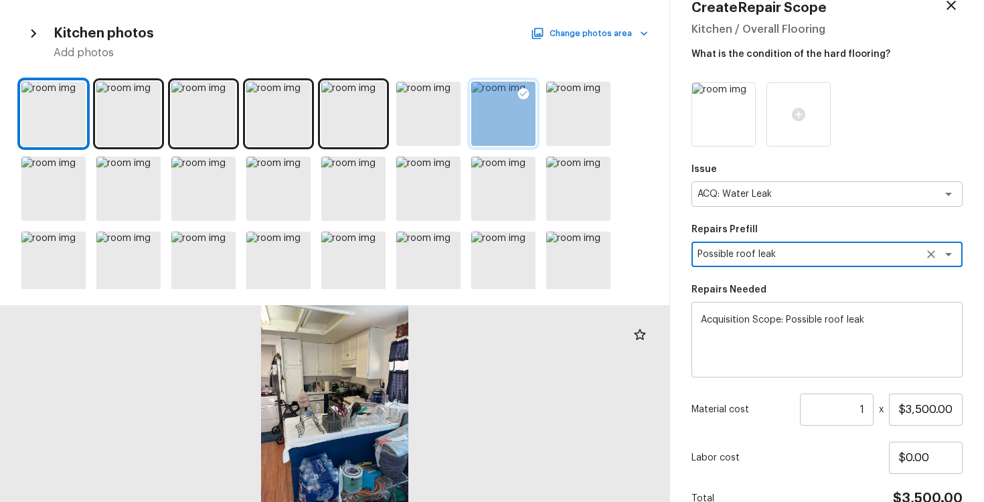
scroll to position [97, 0]
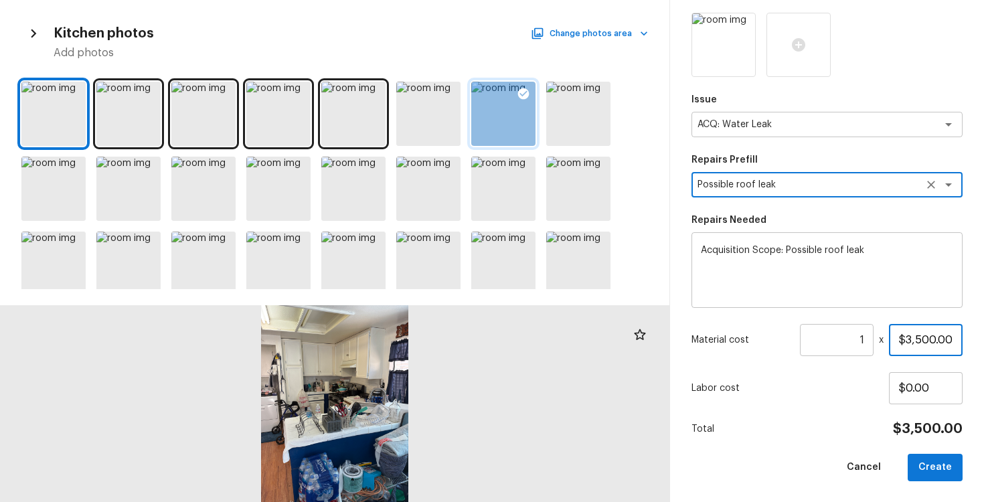
click at [911, 340] on input "$3,500.00" at bounding box center [926, 340] width 74 height 32
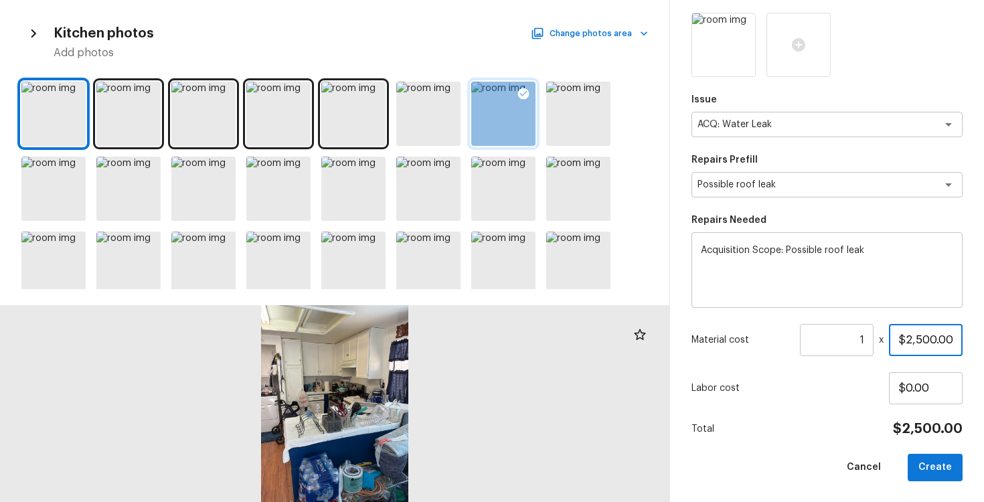
type input "$2,500.00"
click at [852, 412] on div "Issue ACQ: Water Leak x ​ Repairs Prefill Possible roof leak x ​ Repairs Needed…" at bounding box center [827, 247] width 271 height 469
click at [939, 472] on button "Create" at bounding box center [935, 467] width 55 height 27
type input "$0.00"
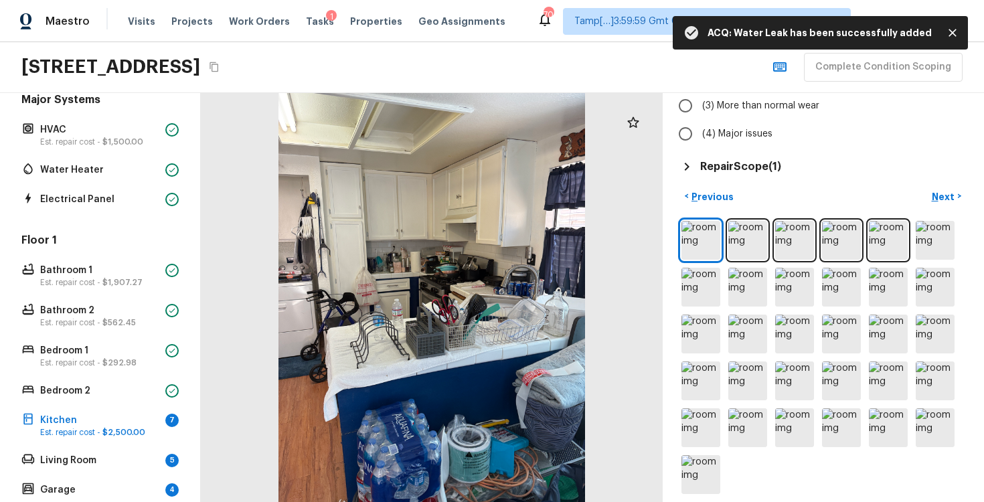
scroll to position [181, 0]
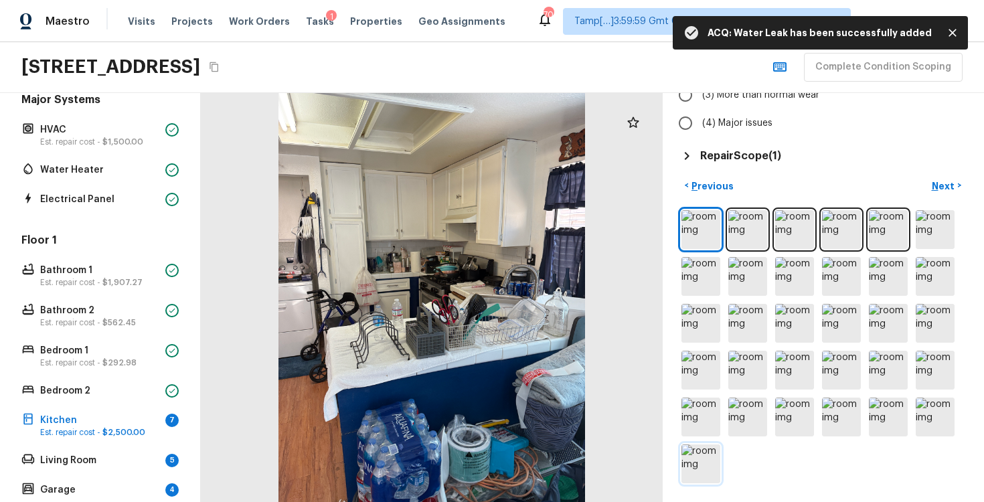
click at [712, 453] on img at bounding box center [701, 464] width 39 height 39
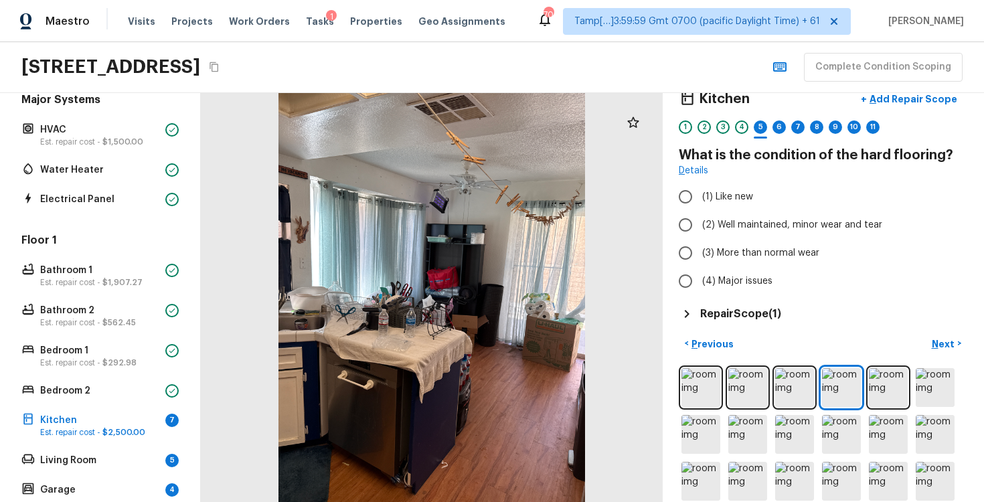
scroll to position [25, 0]
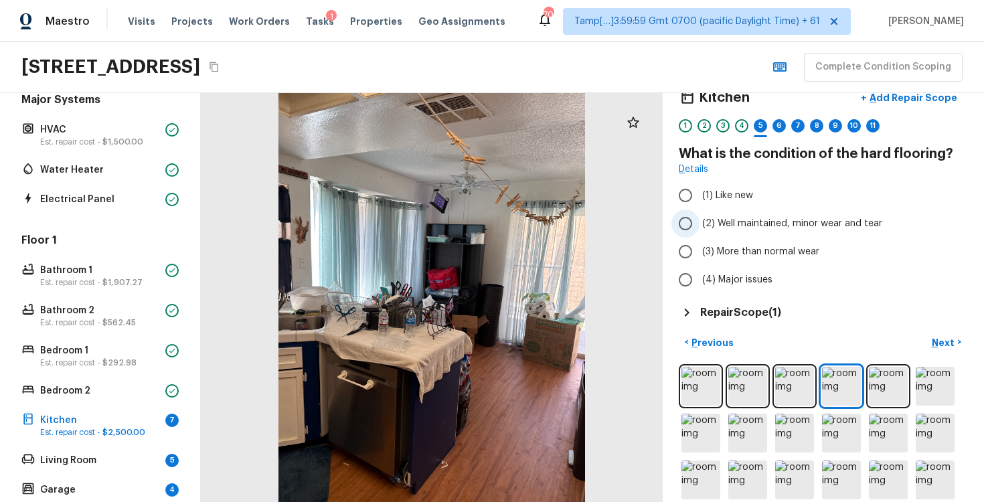
click at [694, 221] on input "(2) Well maintained, minor wear and tear" at bounding box center [686, 224] width 28 height 28
radio input "true"
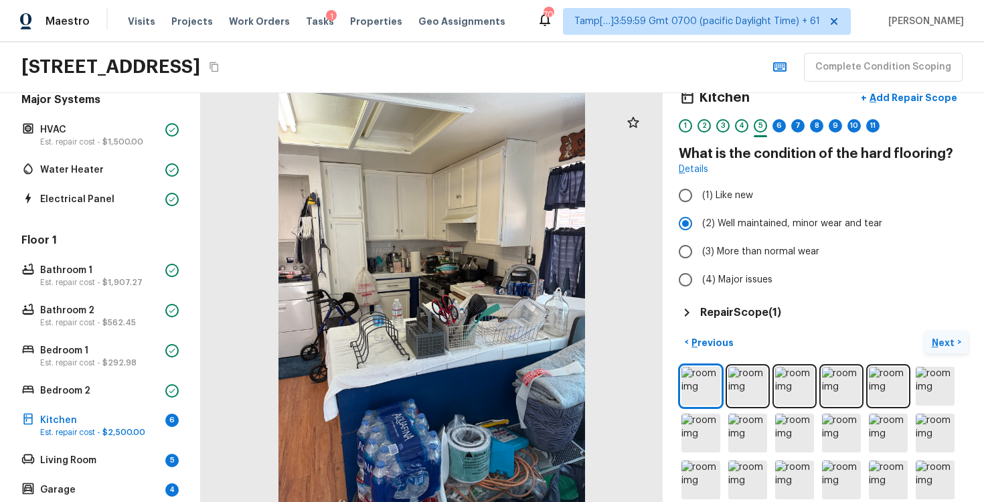
click at [941, 341] on p "Next" at bounding box center [944, 342] width 25 height 13
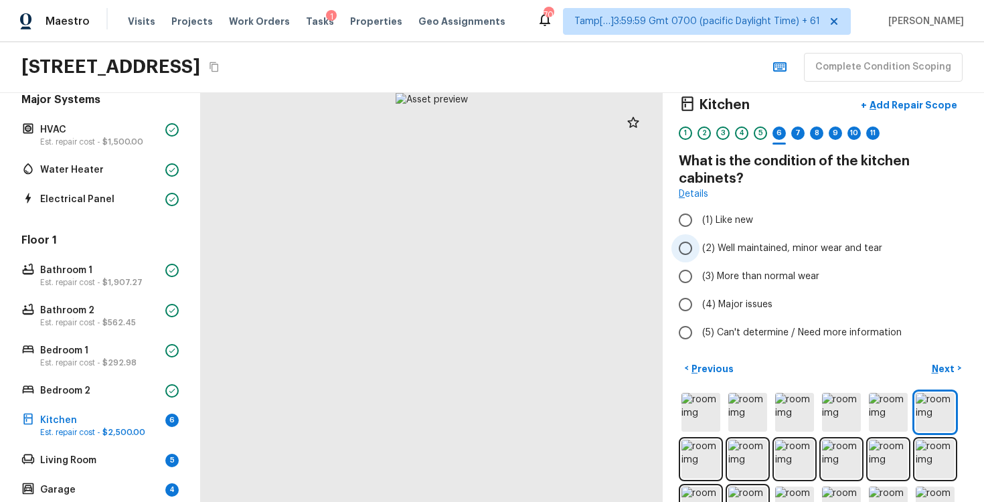
scroll to position [11, 0]
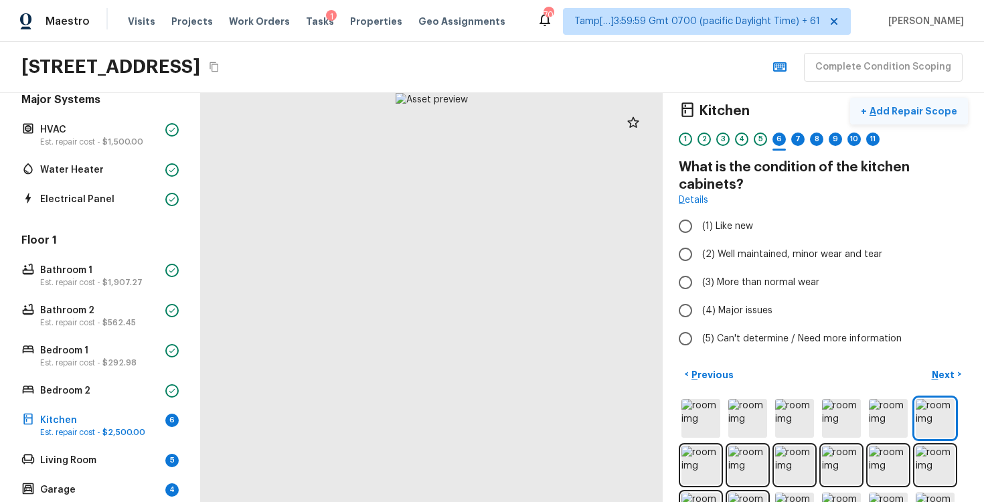
click at [910, 119] on button "+ Add Repair Scope" at bounding box center [909, 111] width 118 height 27
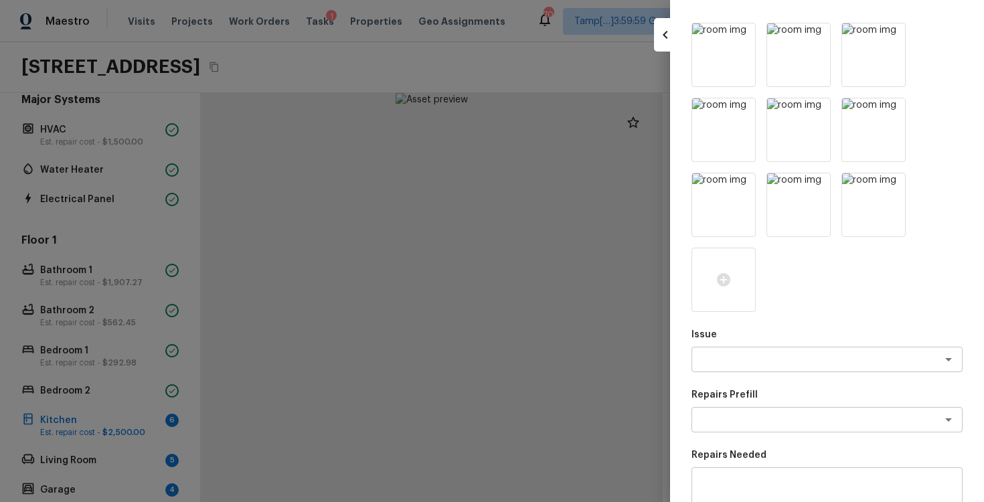
scroll to position [91, 0]
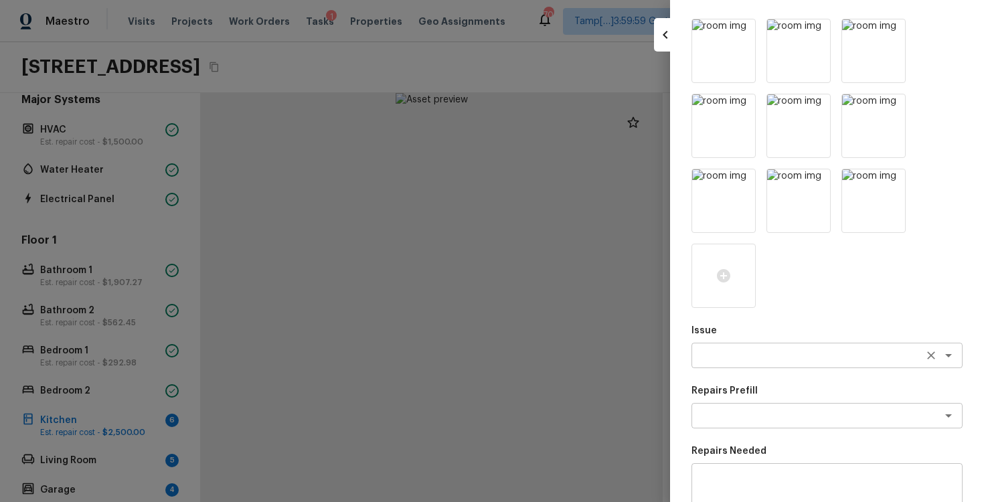
click at [759, 344] on div "x ​" at bounding box center [827, 355] width 271 height 25
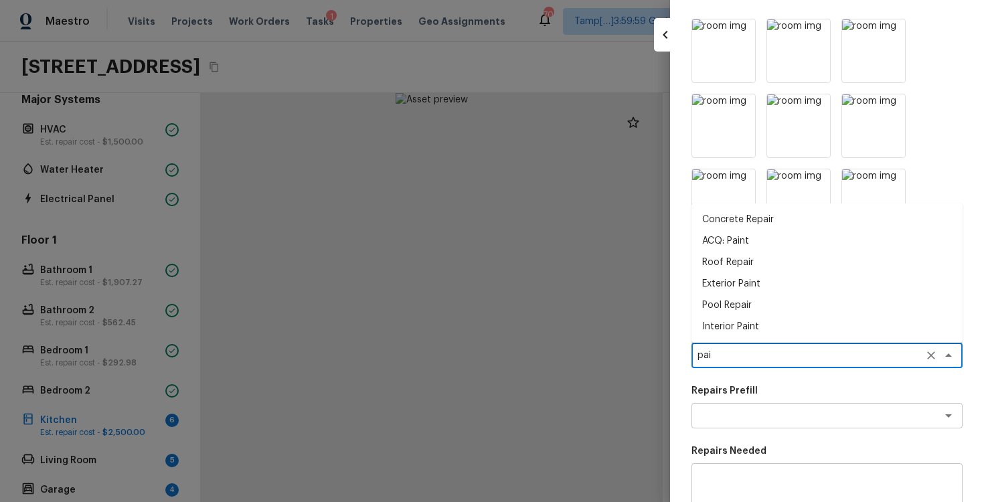
type textarea "pain"
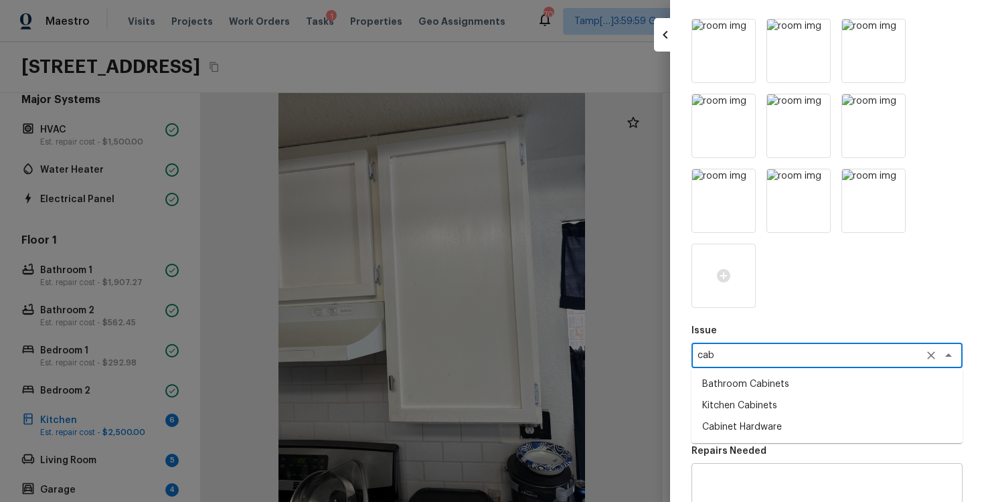
click at [760, 388] on li "Bathroom Cabinets" at bounding box center [827, 384] width 271 height 21
type textarea "Bathroom Cabinets"
click at [786, 406] on li "Kitchen Cabinets" at bounding box center [827, 405] width 271 height 21
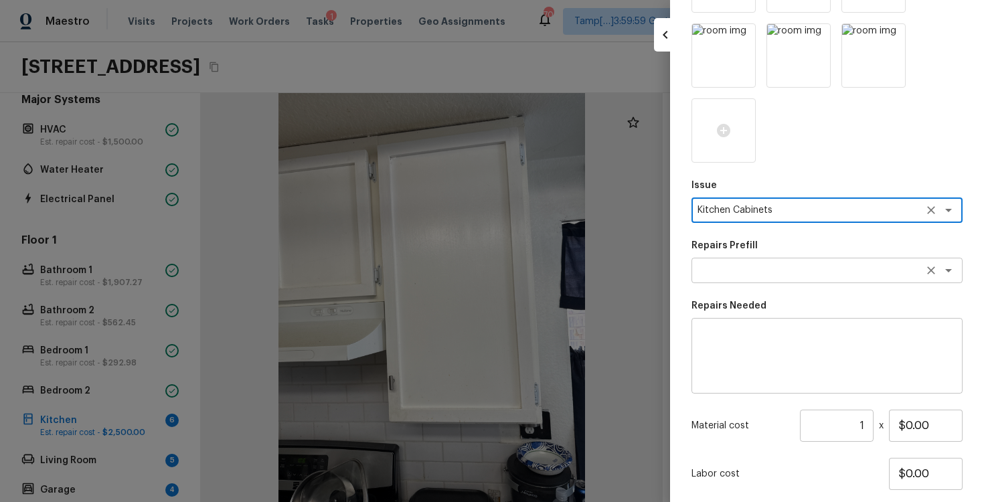
scroll to position [322, 0]
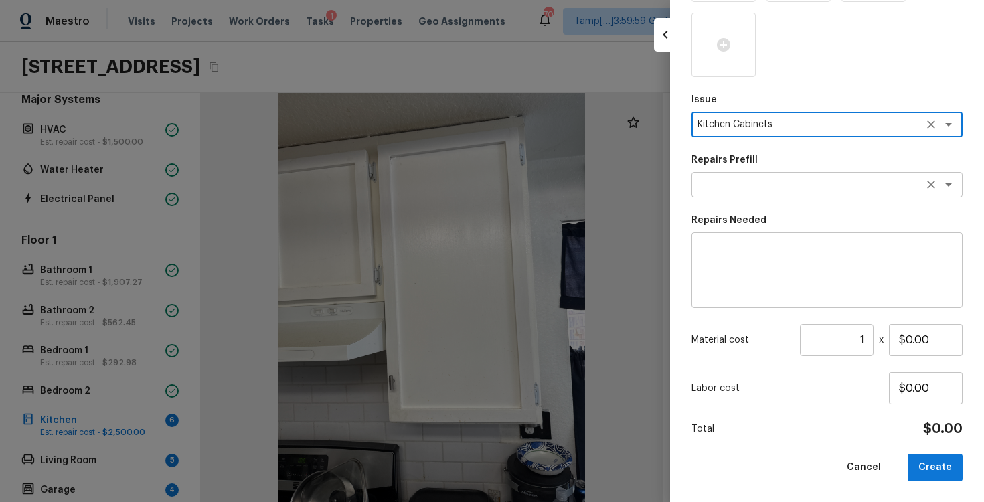
click at [836, 174] on div "x ​" at bounding box center [827, 184] width 271 height 25
type textarea "Kitchen Cabinets"
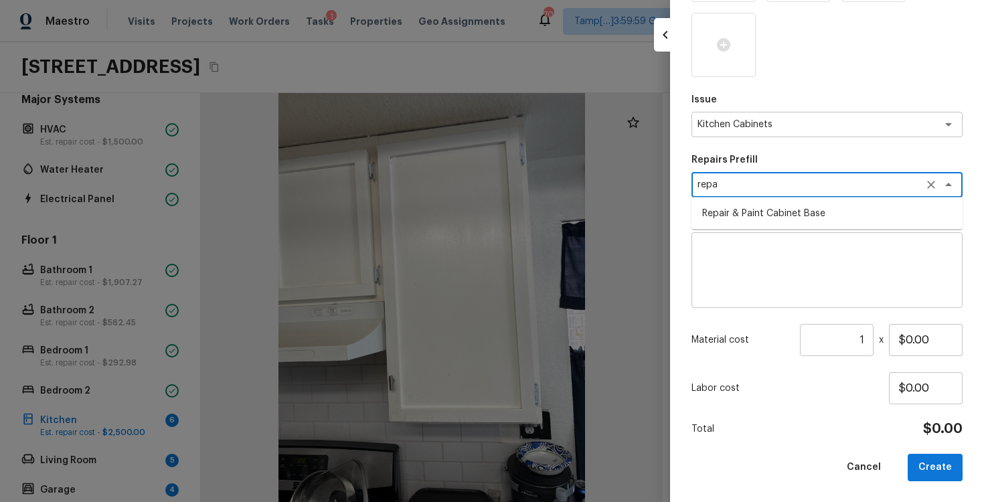
click at [840, 207] on li "Repair & Paint Cabinet Base" at bounding box center [827, 213] width 271 height 21
type textarea "Repair & Paint Cabinet Base"
type textarea "Prep/Paint the damaged cabinet base and repair to meet current standard. Remove…"
type input "$35.00"
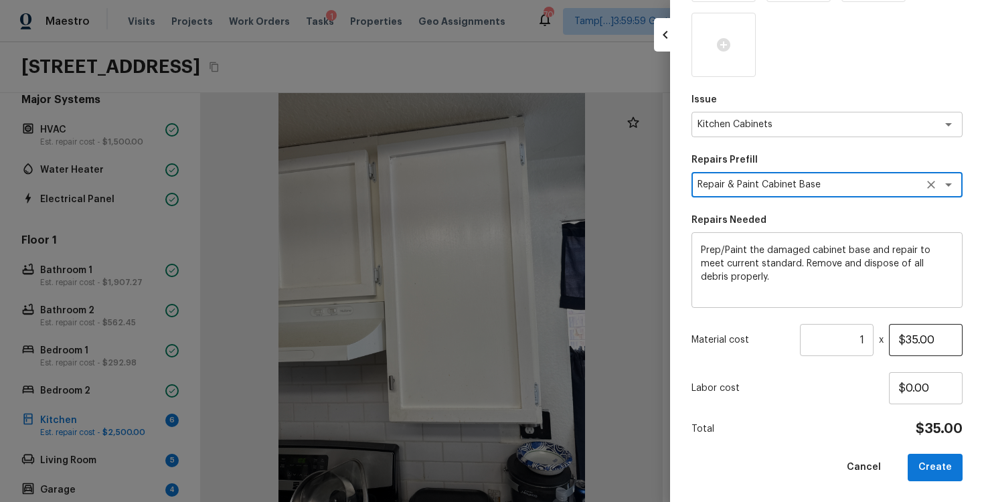
type textarea "Repair & Paint Cabinet Base"
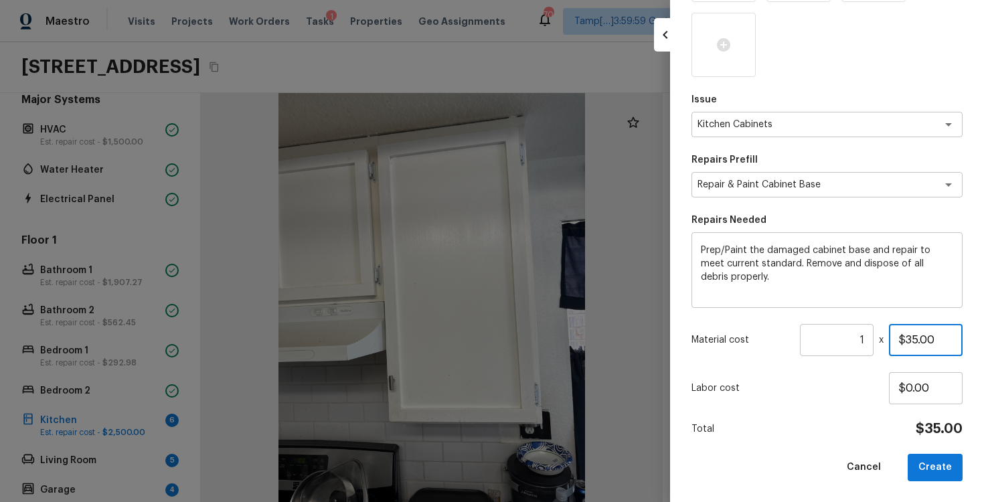
click at [917, 336] on input "$35.00" at bounding box center [926, 340] width 74 height 32
type input "$1,200.00"
click at [880, 422] on div "Total $1,200.00" at bounding box center [827, 429] width 271 height 17
click at [935, 459] on button "Create" at bounding box center [935, 467] width 55 height 27
type input "$0.00"
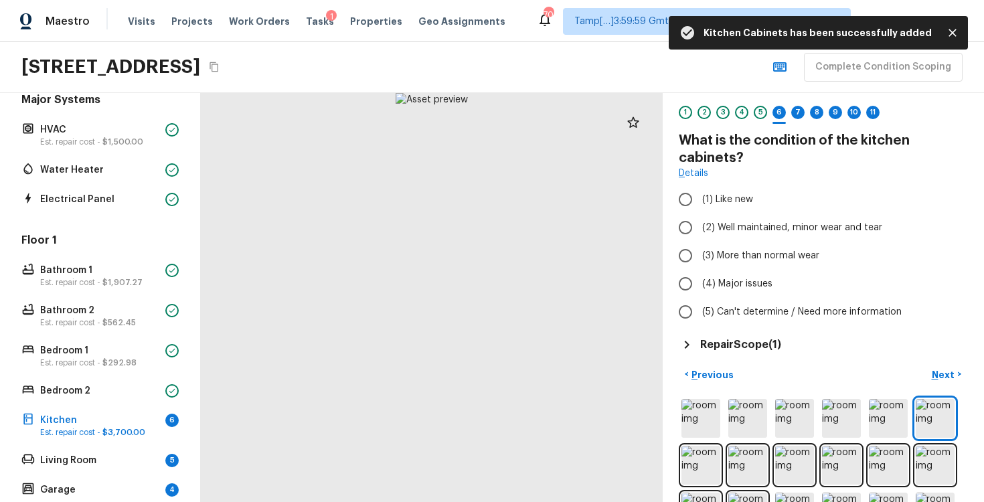
scroll to position [39, 0]
click at [702, 260] on label "(3) More than normal wear" at bounding box center [815, 255] width 286 height 28
click at [700, 260] on input "(3) More than normal wear" at bounding box center [686, 255] width 28 height 28
radio input "true"
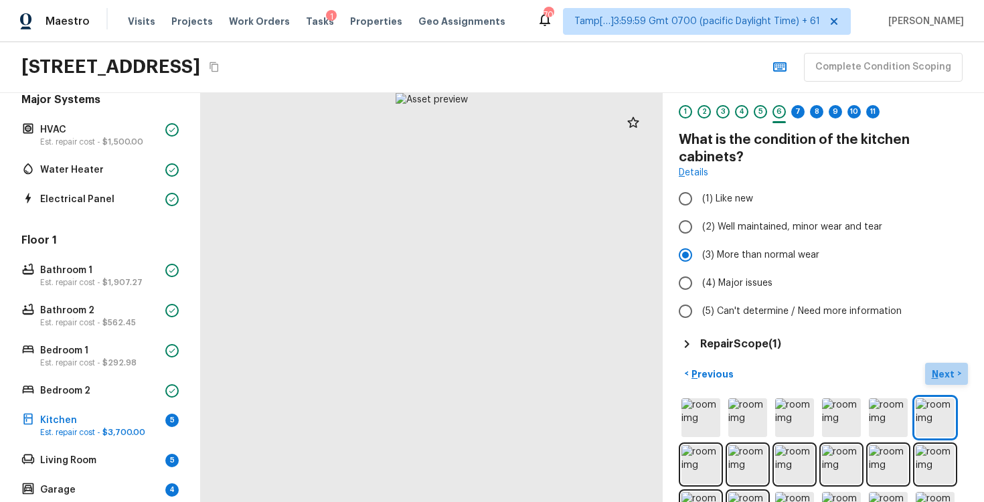
click at [945, 374] on p "Next" at bounding box center [944, 374] width 25 height 13
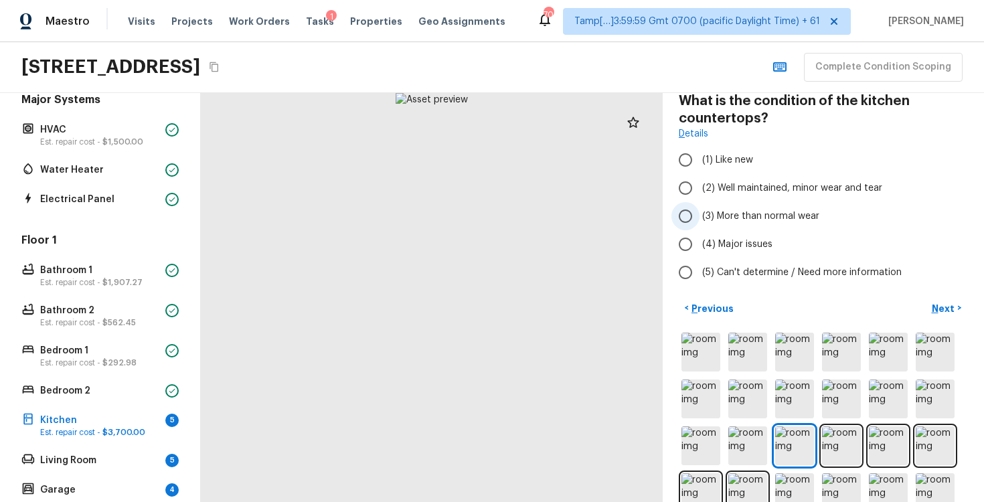
scroll to position [37, 0]
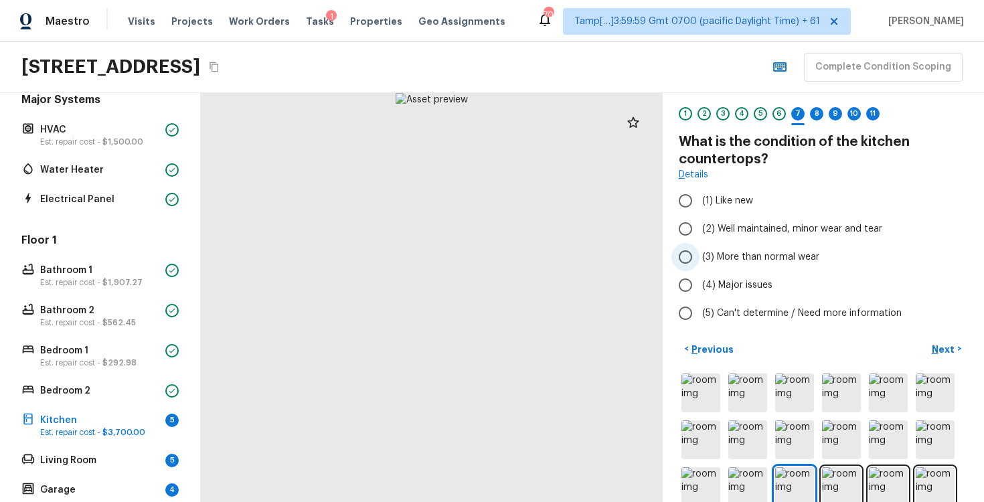
click at [748, 270] on label "(3) More than normal wear" at bounding box center [815, 257] width 286 height 28
click at [700, 270] on input "(3) More than normal wear" at bounding box center [686, 257] width 28 height 28
radio input "true"
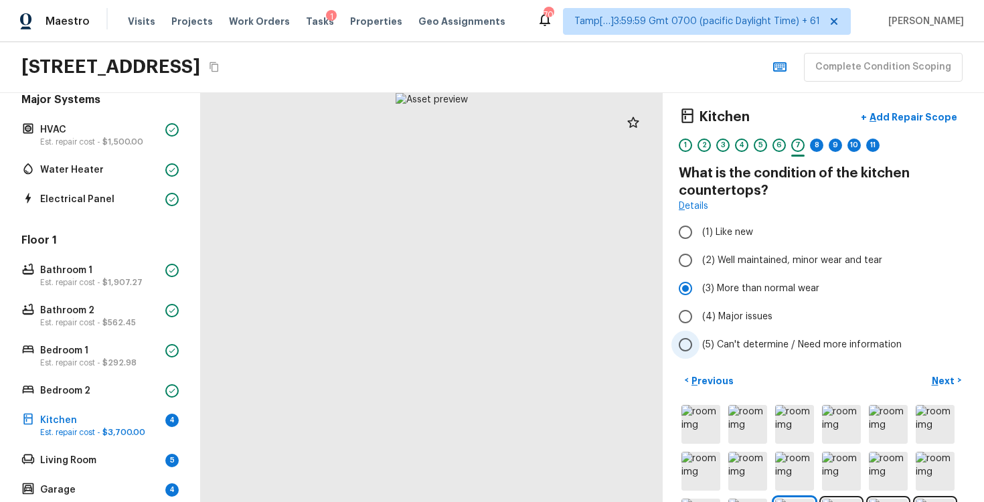
scroll to position [0, 0]
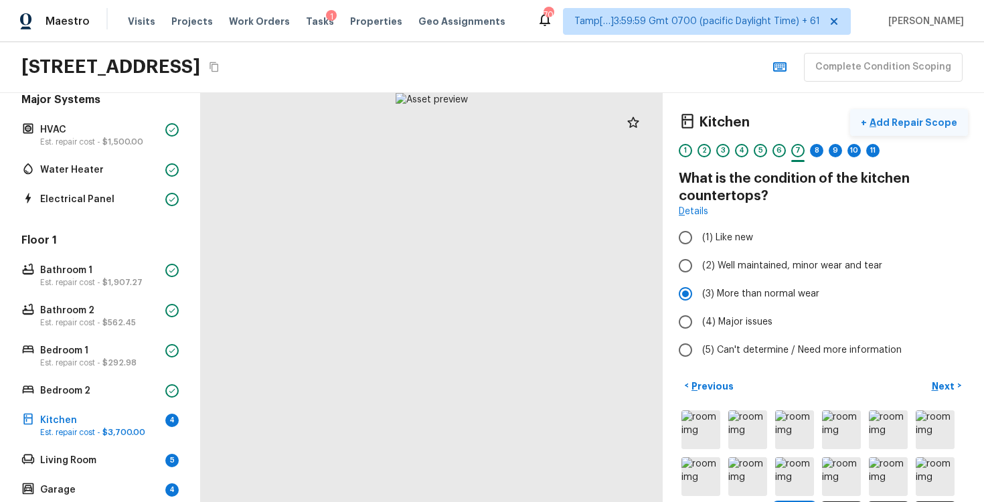
click at [895, 125] on p "Add Repair Scope" at bounding box center [912, 122] width 90 height 13
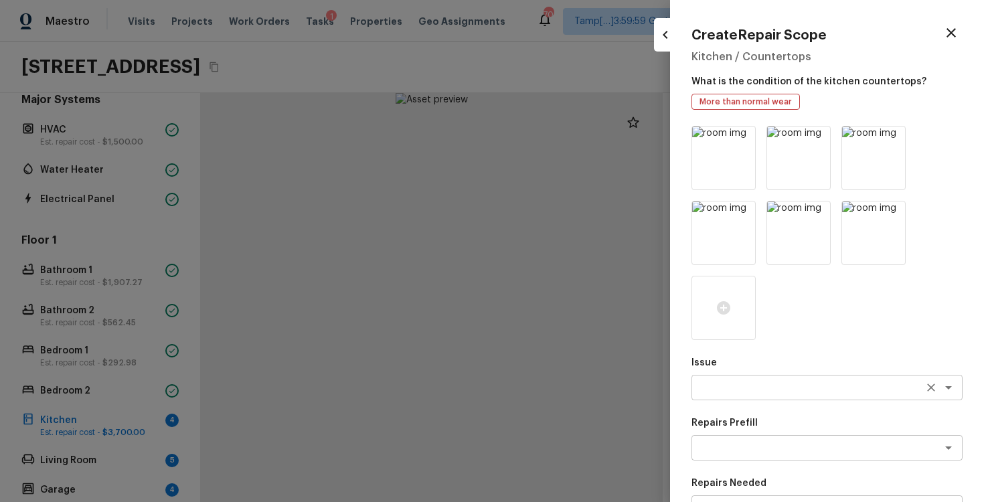
click at [711, 396] on div "x ​" at bounding box center [827, 387] width 271 height 25
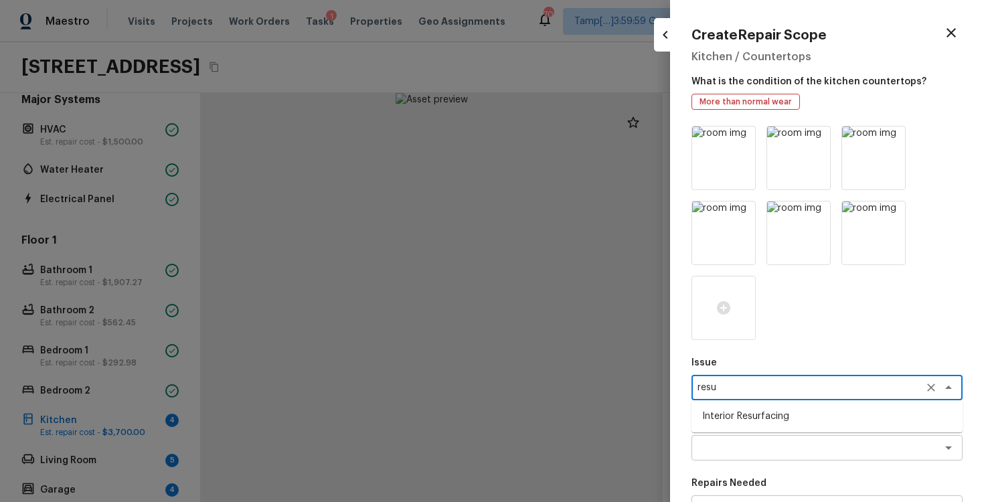
click at [716, 415] on li "Interior Resurfacing" at bounding box center [827, 416] width 271 height 21
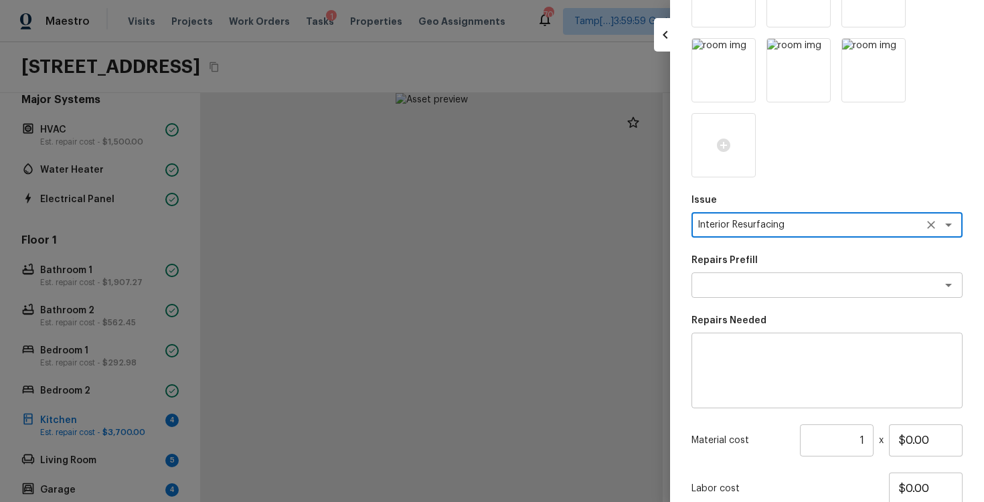
scroll to position [176, 0]
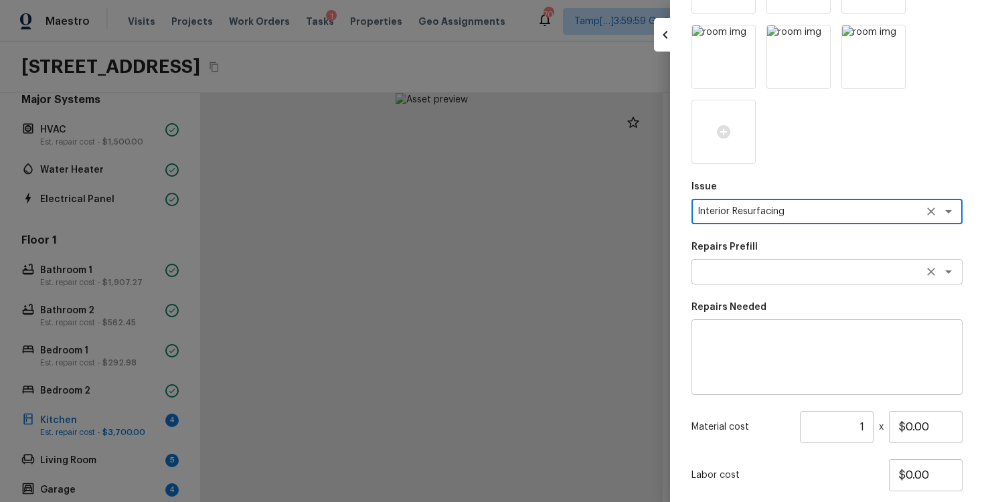
click at [735, 279] on div "x ​" at bounding box center [827, 271] width 271 height 25
type textarea "Interior Resurfacing"
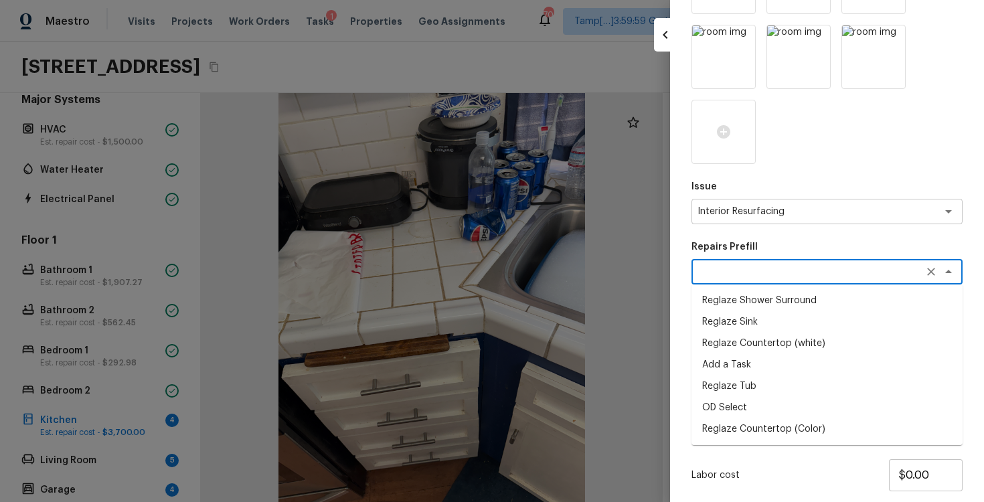
click at [740, 381] on li "Reglaze Tub" at bounding box center [827, 386] width 271 height 21
type textarea "Reglaze Tub"
type textarea "Prep, mask, clean and reglaze the tub (white) both on the in and outer sides. H…"
type input "$300.00"
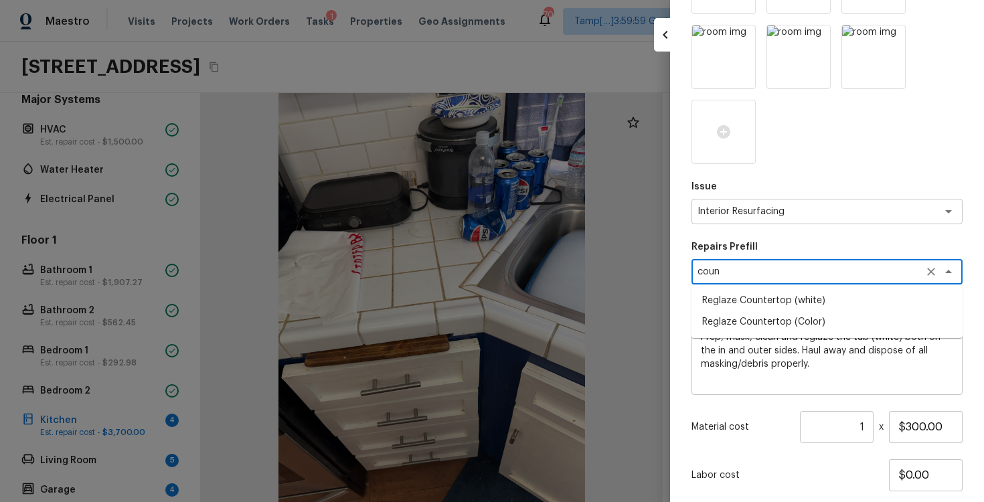
click at [785, 303] on li "Reglaze Countertop (white)" at bounding box center [827, 300] width 271 height 21
type textarea "Reglaze Countertop (white)"
type textarea "Prep, mask and reglaze finish the countertop (white). Ensure that the finish is…"
type input "$20.00"
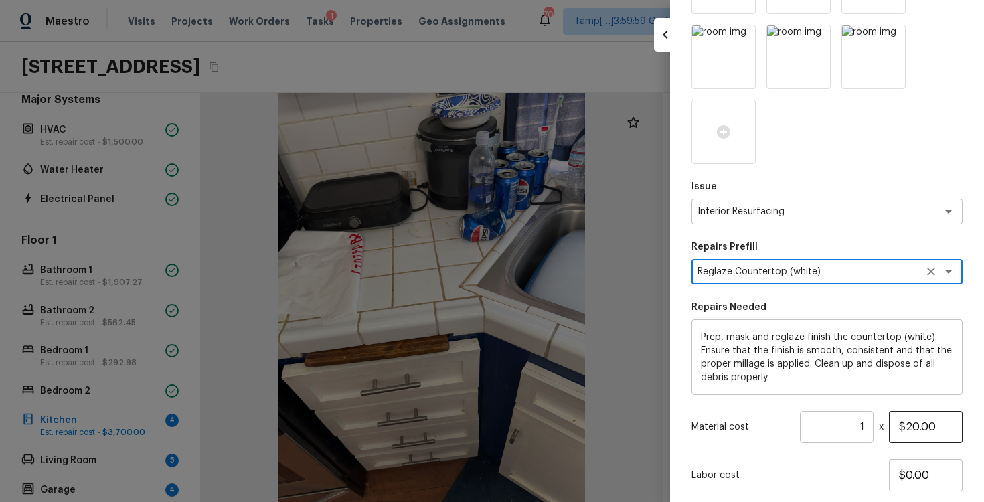
type textarea "Reglaze Countertop (white)"
click at [917, 426] on input "$20.00" at bounding box center [926, 427] width 74 height 32
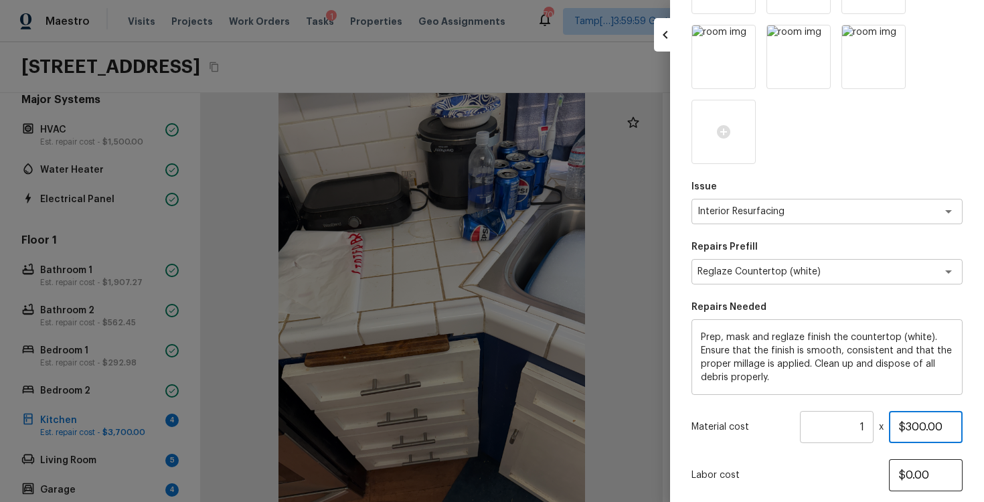
type input "$300.00"
click at [901, 481] on input "$0.00" at bounding box center [926, 475] width 74 height 32
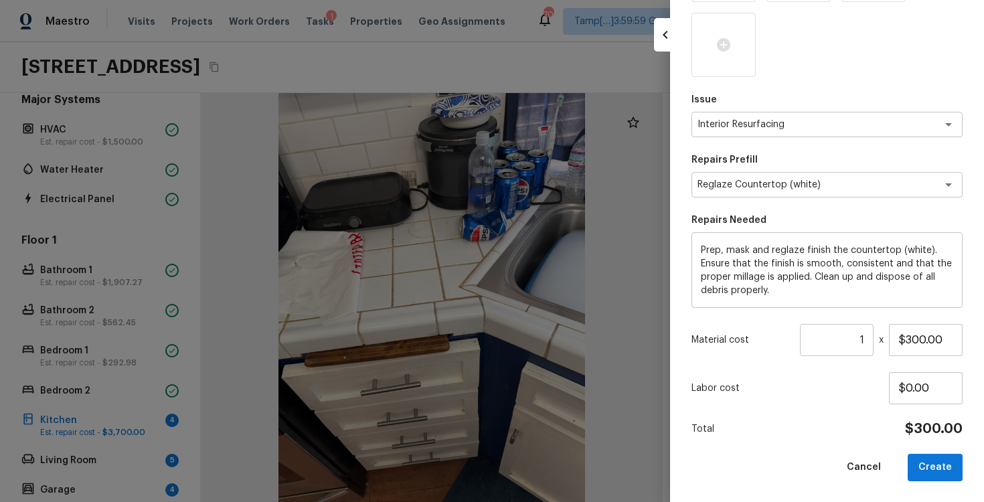
click at [867, 431] on div "Total $300.00" at bounding box center [827, 429] width 271 height 17
click at [939, 473] on button "Create" at bounding box center [935, 467] width 55 height 27
type input "$0.00"
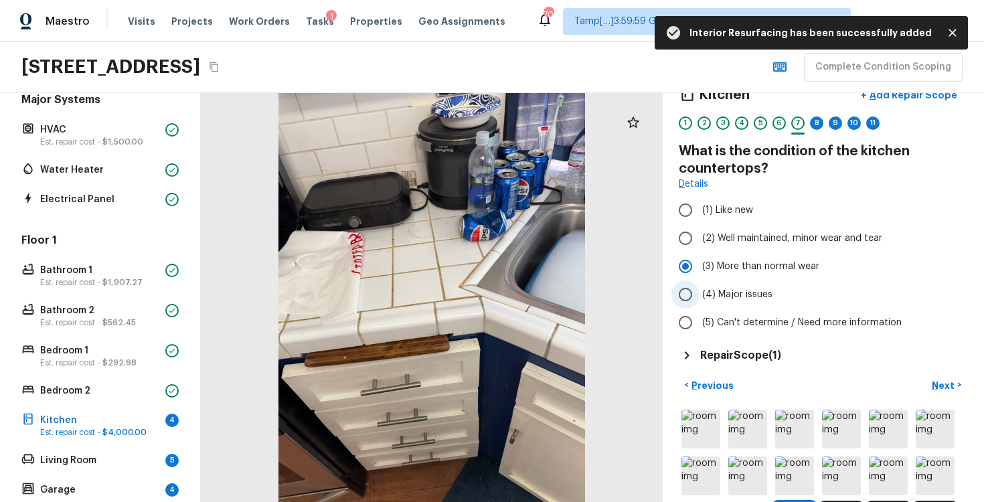
scroll to position [30, 0]
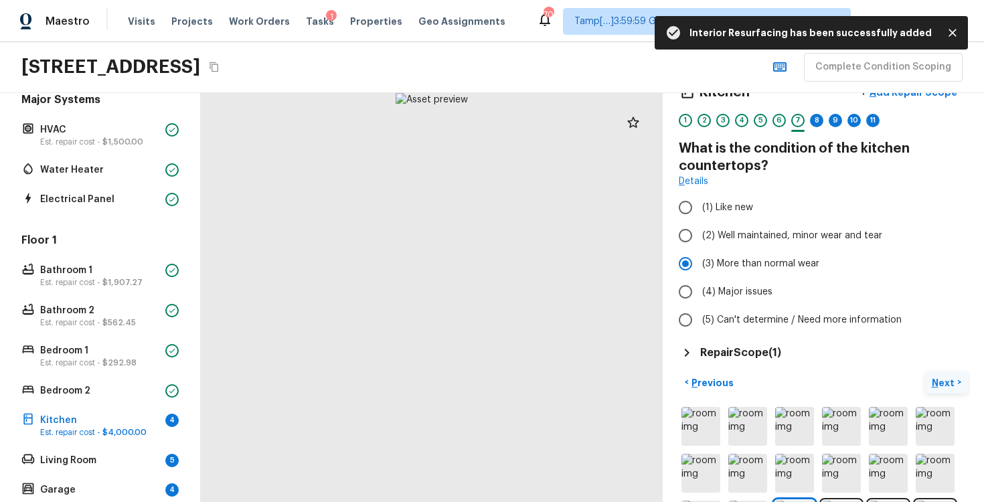
click at [940, 373] on button "Next >" at bounding box center [946, 383] width 43 height 22
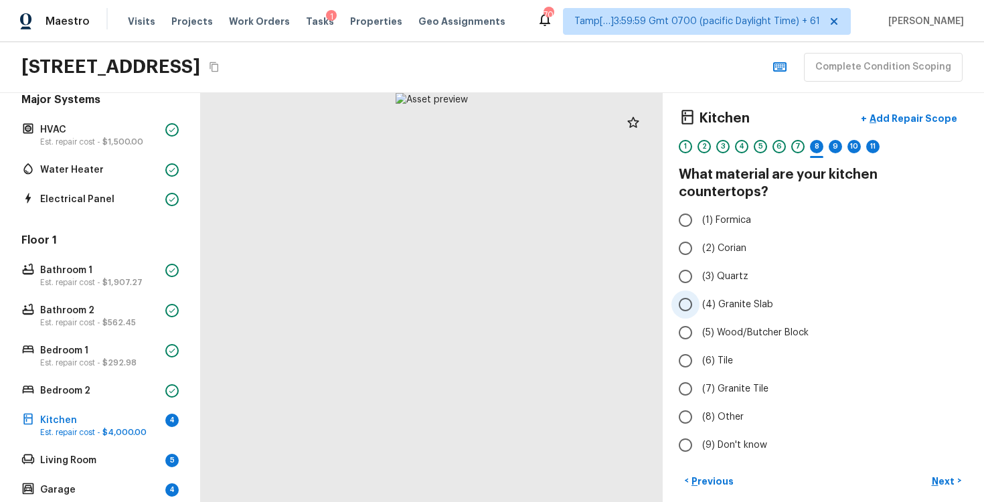
scroll to position [2, 0]
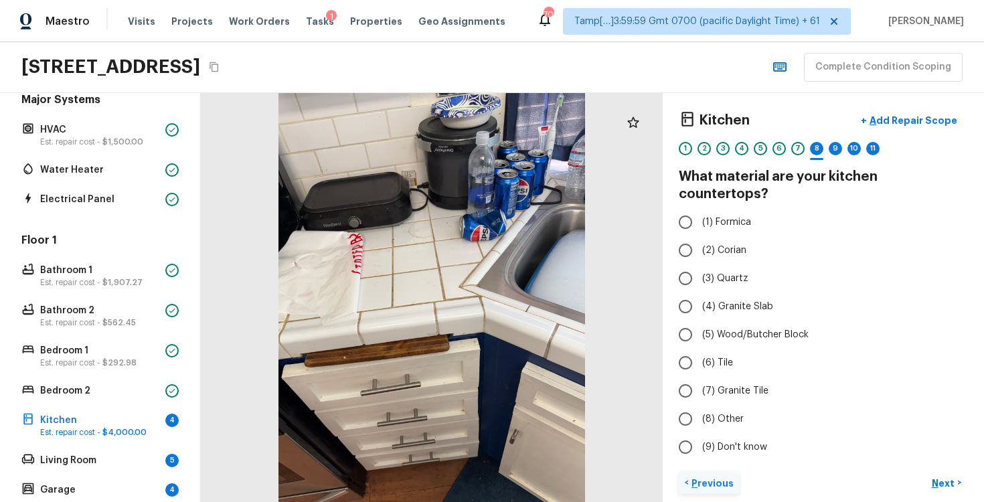
click at [716, 477] on p "Previous" at bounding box center [711, 483] width 45 height 13
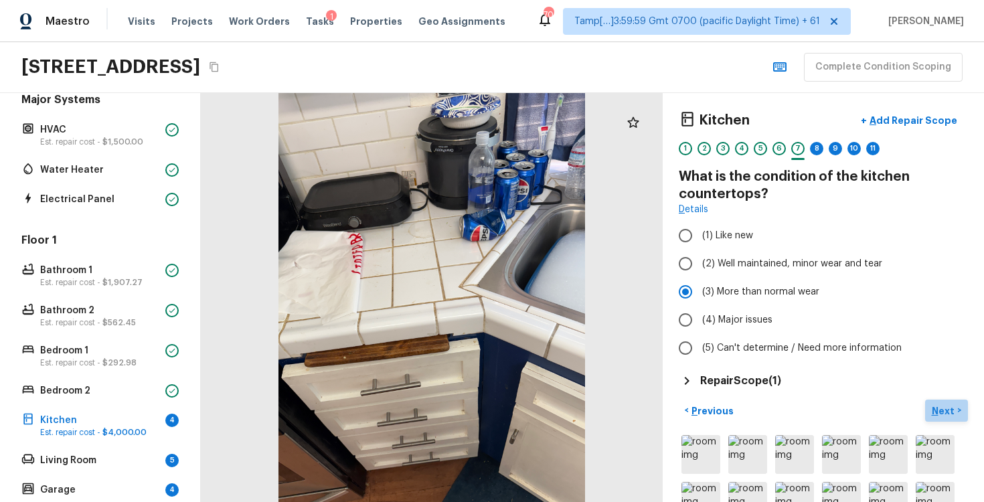
click at [941, 418] on button "Next >" at bounding box center [946, 411] width 43 height 22
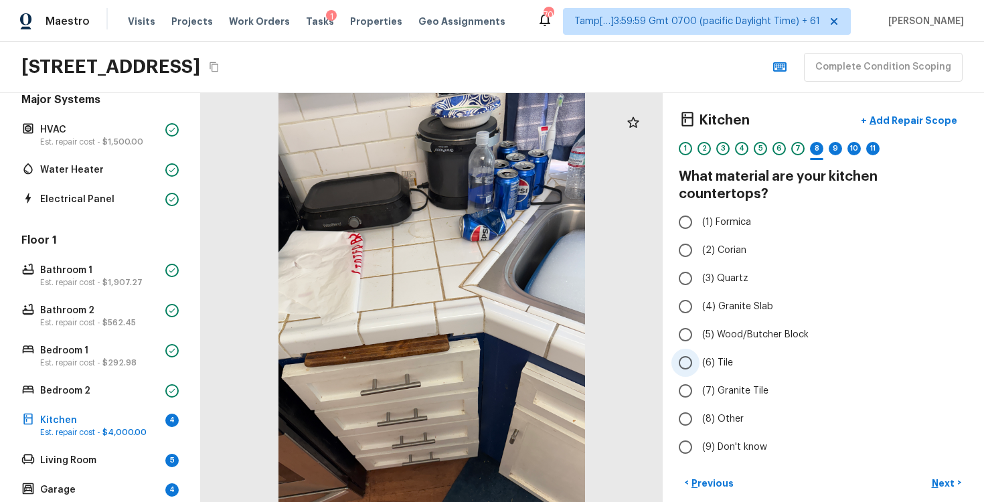
click at [703, 356] on span "(6) Tile" at bounding box center [717, 362] width 31 height 13
click at [700, 349] on input "(6) Tile" at bounding box center [686, 363] width 28 height 28
radio input "true"
click at [958, 472] on button "Next >" at bounding box center [946, 483] width 43 height 22
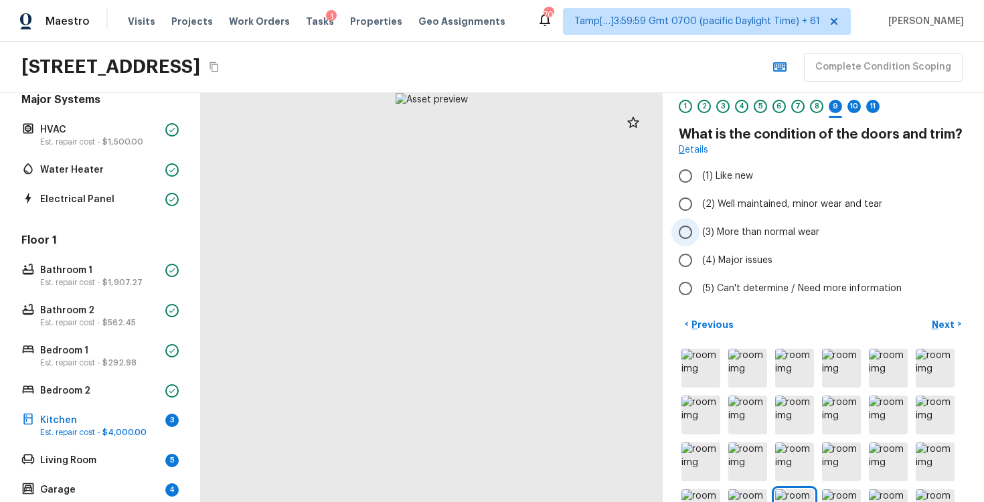
scroll to position [56, 0]
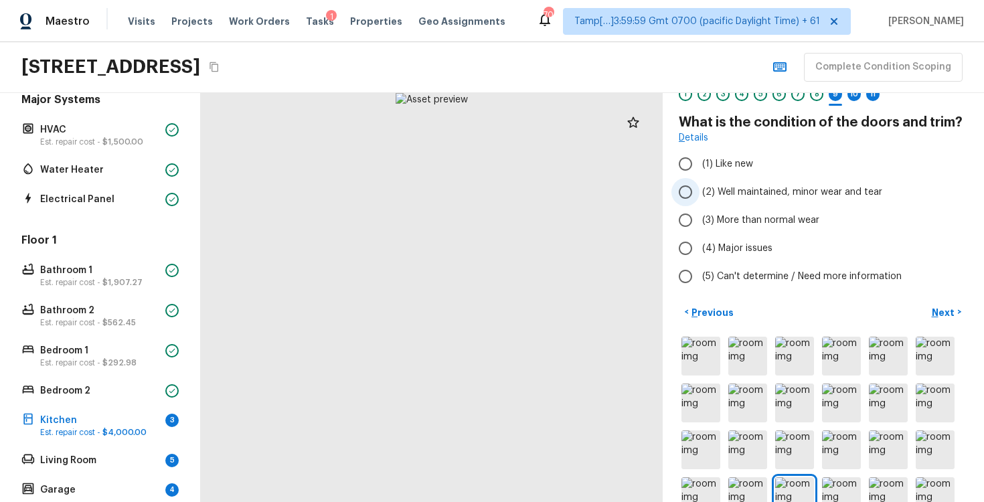
click at [693, 203] on input "(2) Well maintained, minor wear and tear" at bounding box center [686, 192] width 28 height 28
radio input "true"
click at [693, 213] on input "(3) More than normal wear" at bounding box center [686, 220] width 28 height 28
radio input "true"
click at [935, 322] on button "Next >" at bounding box center [946, 312] width 43 height 22
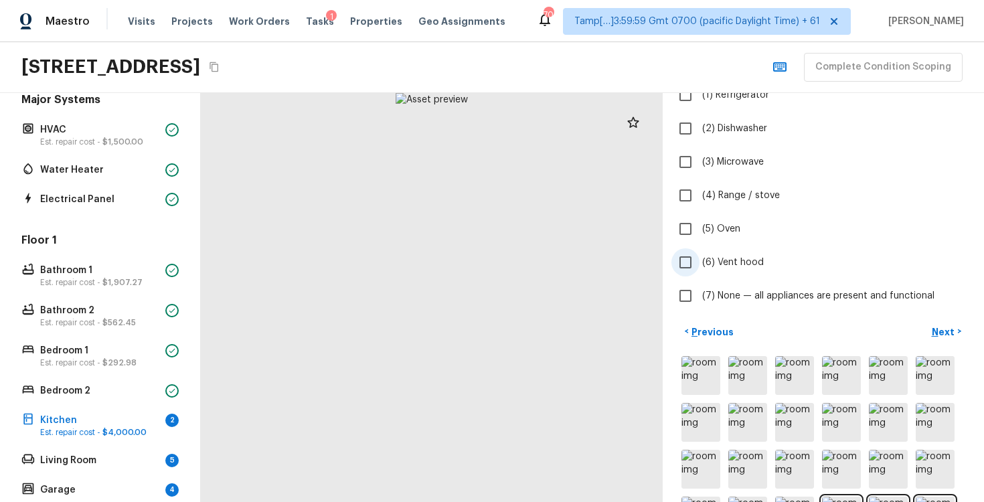
scroll to position [141, 0]
click at [682, 307] on input "(7) None — all appliances are present and functional" at bounding box center [686, 297] width 28 height 28
checkbox input "true"
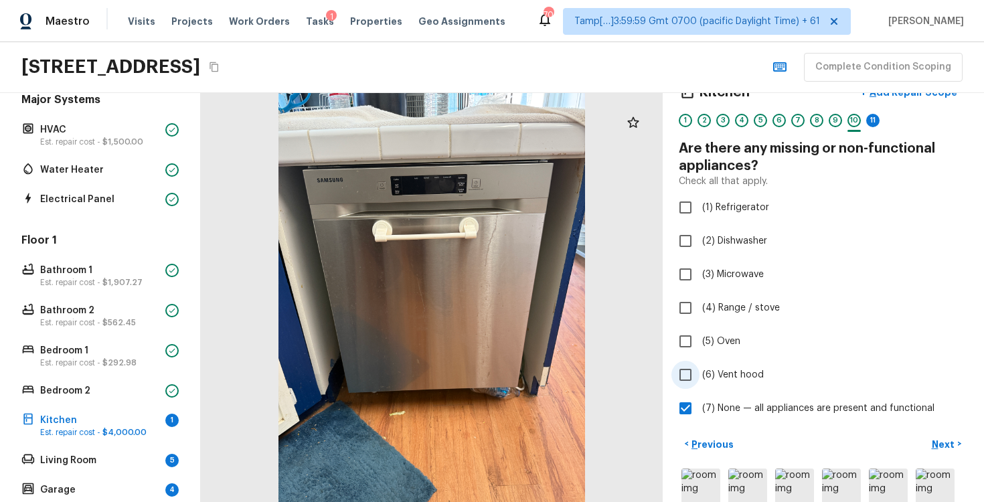
scroll to position [48, 0]
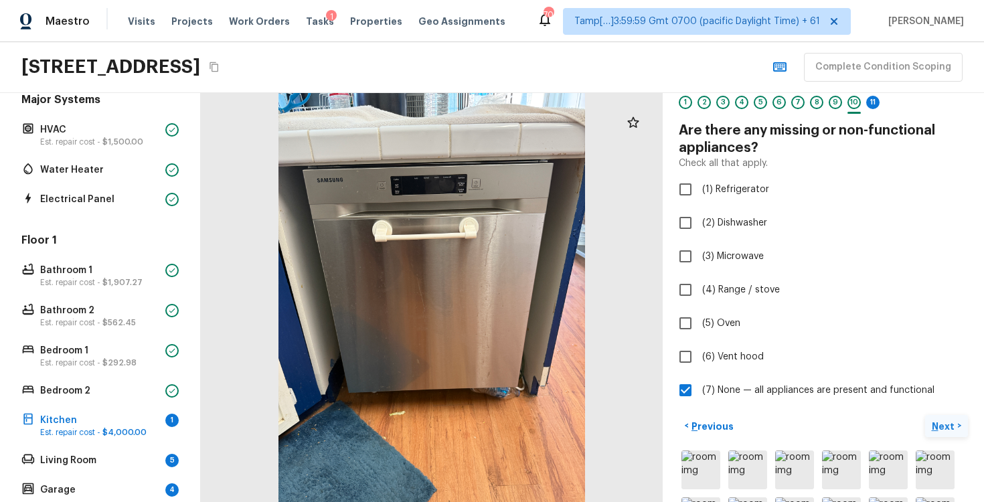
click at [950, 423] on p "Next" at bounding box center [944, 426] width 25 height 13
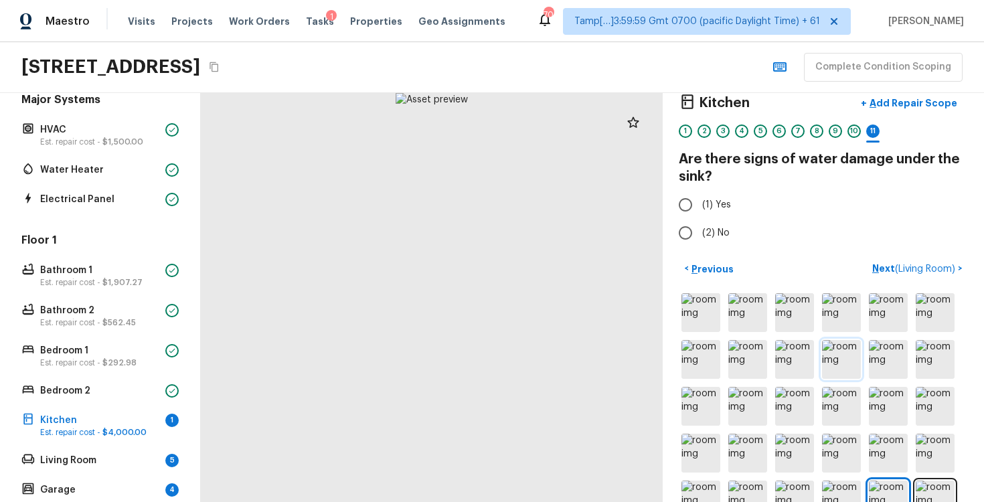
scroll to position [0, 0]
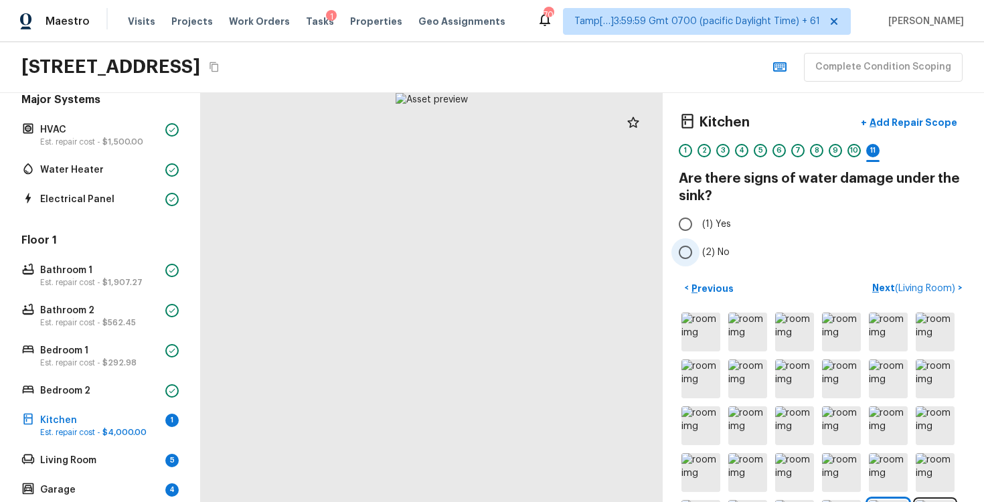
click at [702, 241] on label "(2) No" at bounding box center [815, 252] width 286 height 28
click at [700, 241] on input "(2) No" at bounding box center [686, 252] width 28 height 28
radio input "true"
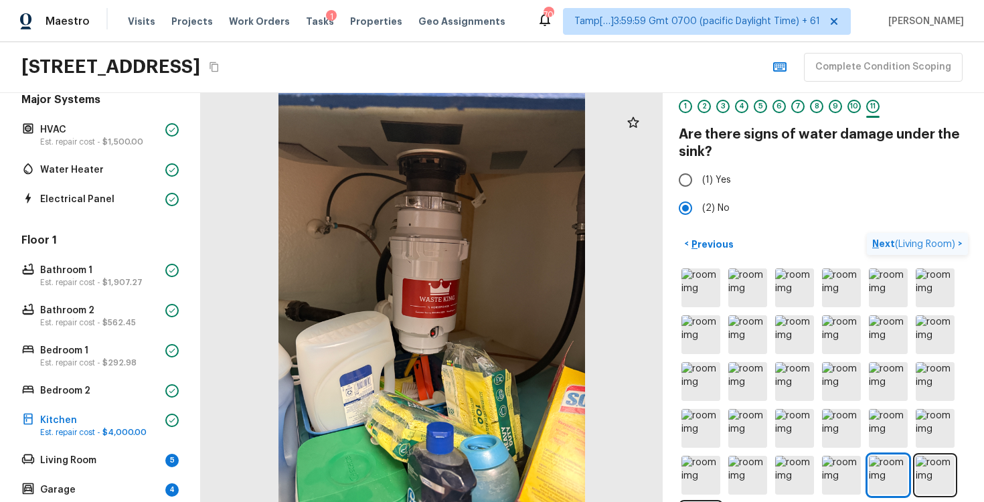
click at [902, 244] on span "( Living Room )" at bounding box center [925, 244] width 60 height 9
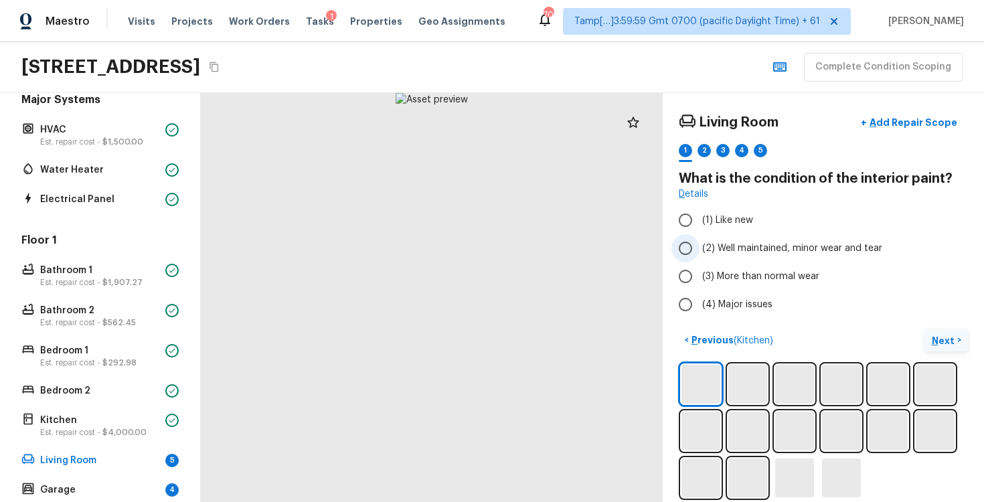
scroll to position [14, 0]
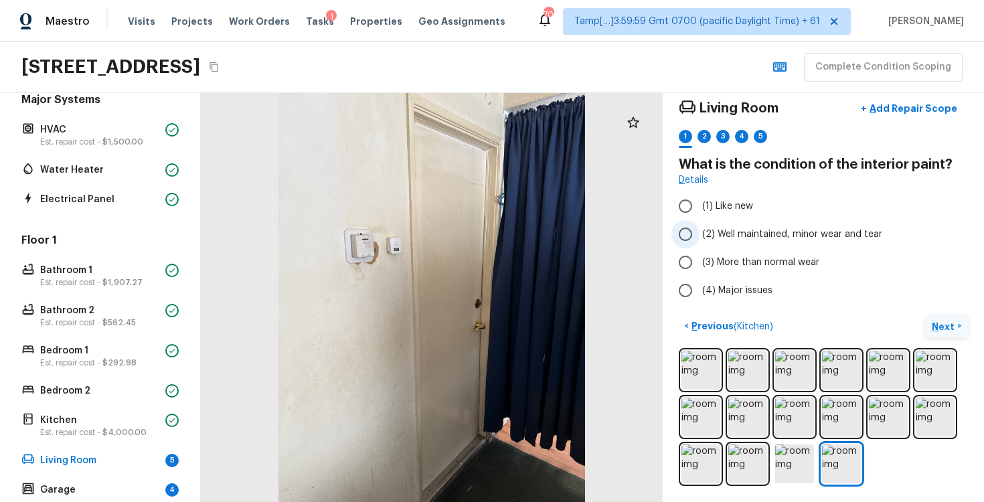
click at [767, 234] on span "(2) Well maintained, minor wear and tear" at bounding box center [792, 234] width 180 height 13
click at [700, 234] on input "(2) Well maintained, minor wear and tear" at bounding box center [686, 234] width 28 height 28
radio input "true"
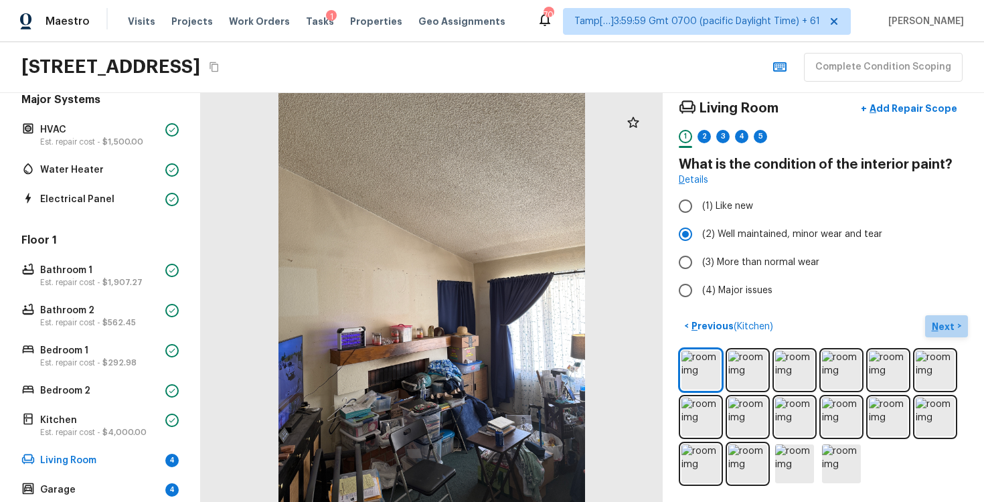
click at [957, 317] on button "Next >" at bounding box center [946, 326] width 43 height 22
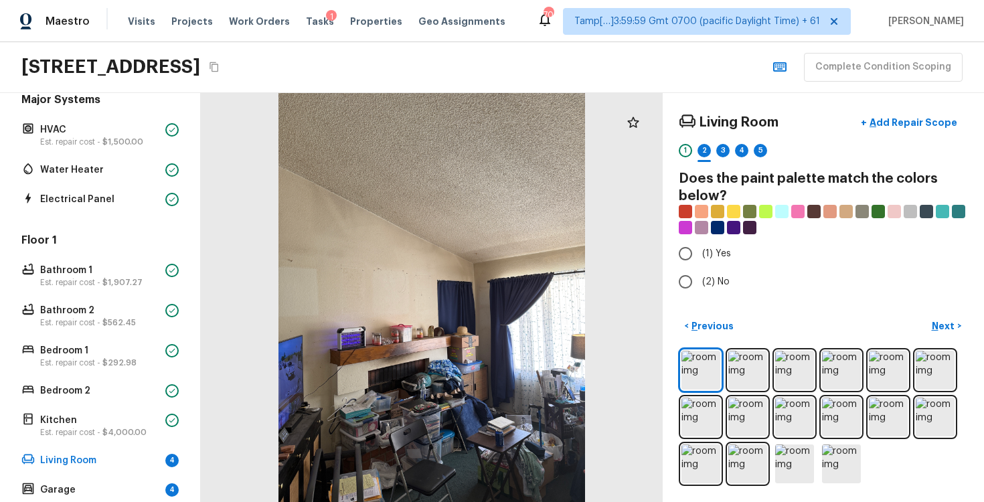
click at [700, 297] on div "Living Room + Add Repair Scope 1 2 3 4 5 Does the paint palette match the color…" at bounding box center [823, 297] width 321 height 409
click at [717, 287] on span "(2) No" at bounding box center [715, 281] width 27 height 13
click at [700, 287] on input "(2) No" at bounding box center [686, 282] width 28 height 28
radio input "true"
click at [950, 327] on p "Next" at bounding box center [944, 325] width 25 height 13
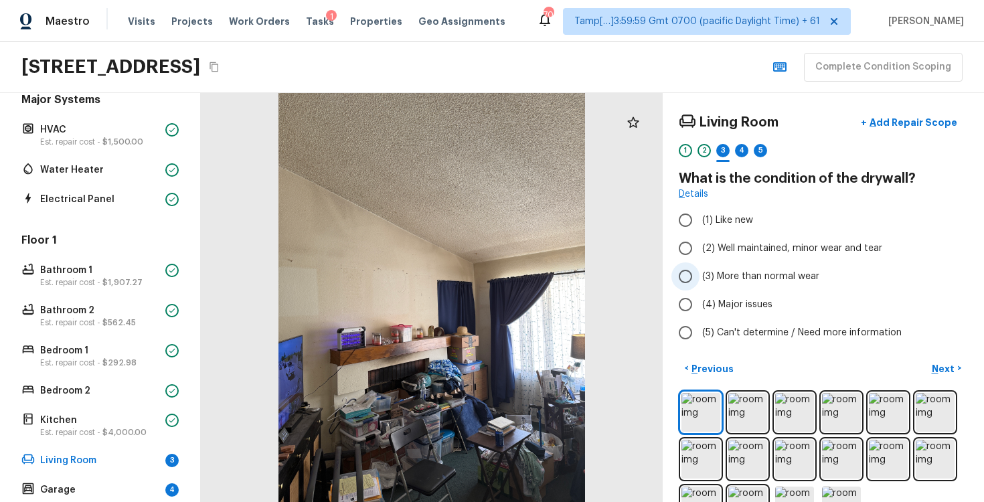
scroll to position [16, 0]
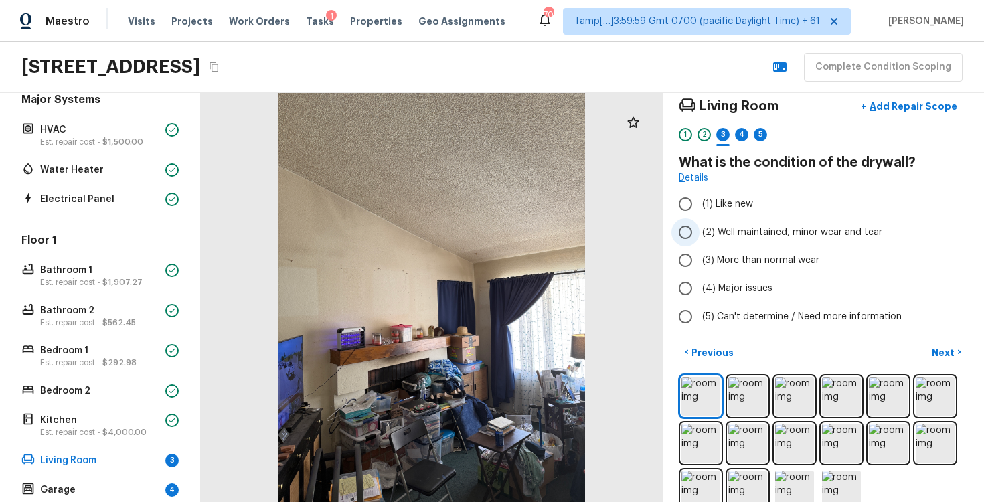
click at [709, 235] on span "(2) Well maintained, minor wear and tear" at bounding box center [792, 232] width 180 height 13
click at [700, 235] on input "(2) Well maintained, minor wear and tear" at bounding box center [686, 232] width 28 height 28
radio input "true"
click at [946, 348] on p "Next" at bounding box center [944, 352] width 25 height 13
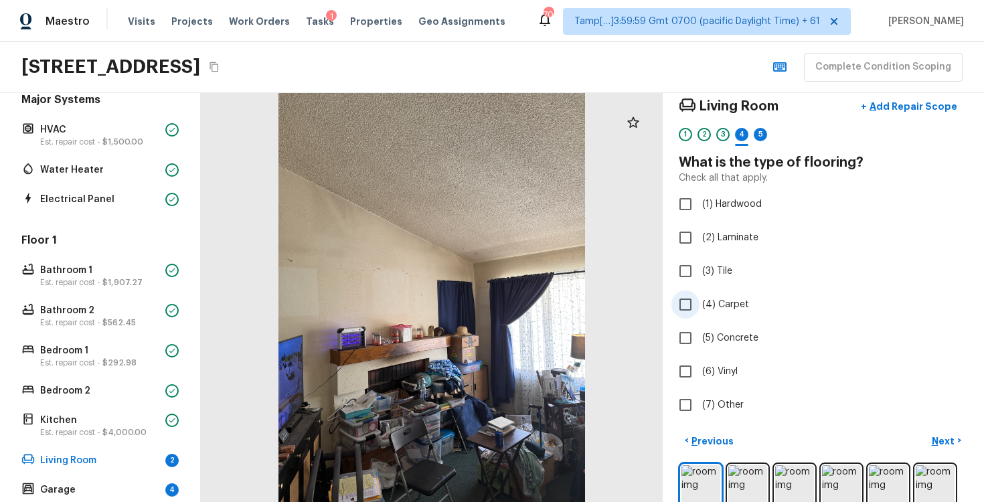
click at [696, 317] on input "(4) Carpet" at bounding box center [686, 305] width 28 height 28
checkbox input "true"
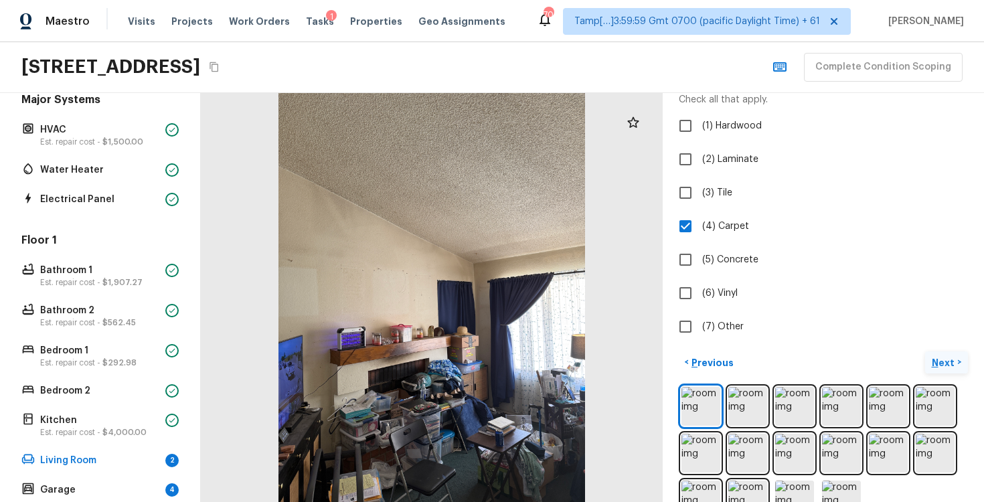
click at [946, 371] on button "Next >" at bounding box center [946, 363] width 43 height 22
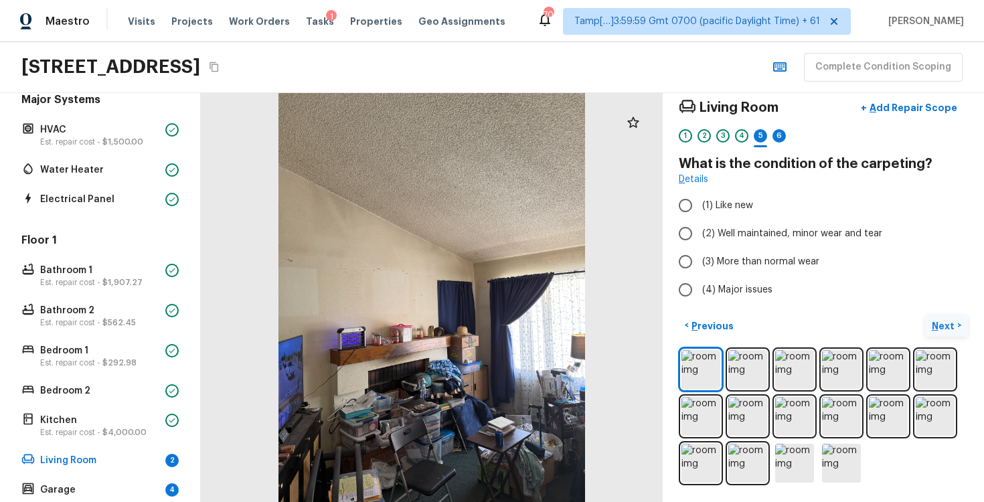
scroll to position [14, 0]
click at [691, 260] on input "(3) More than normal wear" at bounding box center [686, 262] width 28 height 28
radio input "true"
click at [947, 316] on button "Next >" at bounding box center [946, 326] width 43 height 22
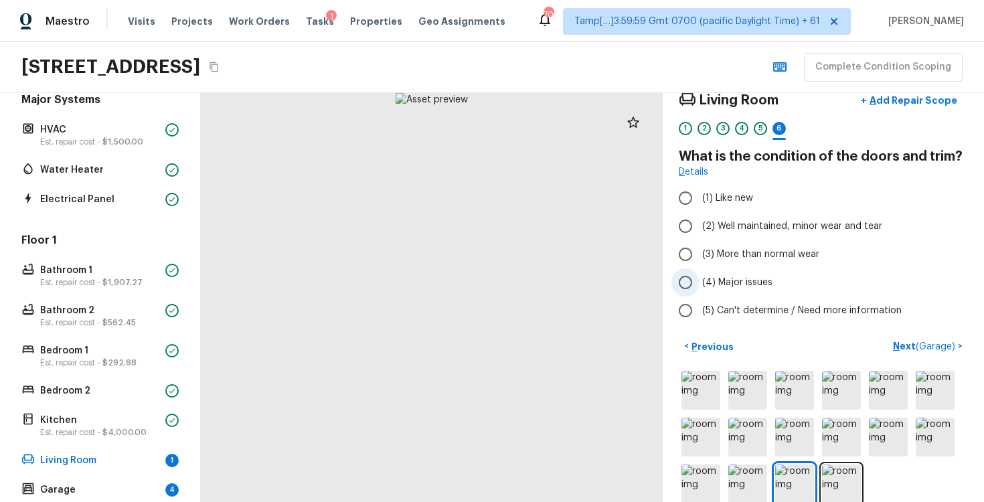
scroll to position [18, 0]
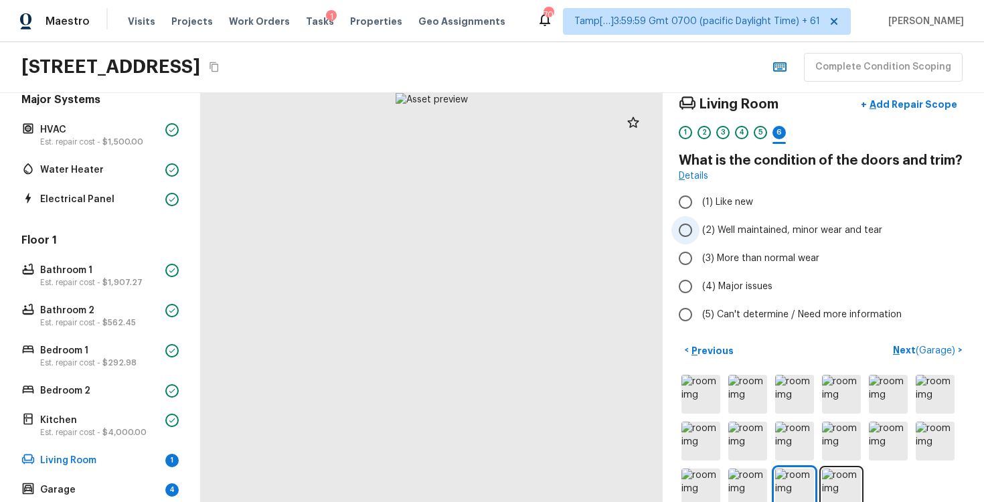
click at [706, 230] on span "(2) Well maintained, minor wear and tear" at bounding box center [792, 230] width 180 height 13
click at [700, 230] on input "(2) Well maintained, minor wear and tear" at bounding box center [686, 230] width 28 height 28
radio input "true"
click at [914, 346] on p "Next ( Garage )" at bounding box center [925, 351] width 65 height 14
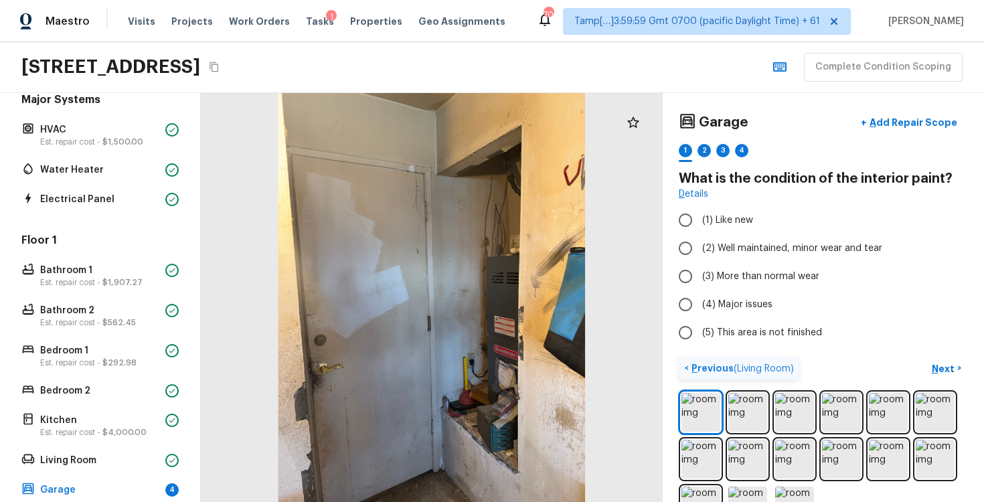
scroll to position [42, 0]
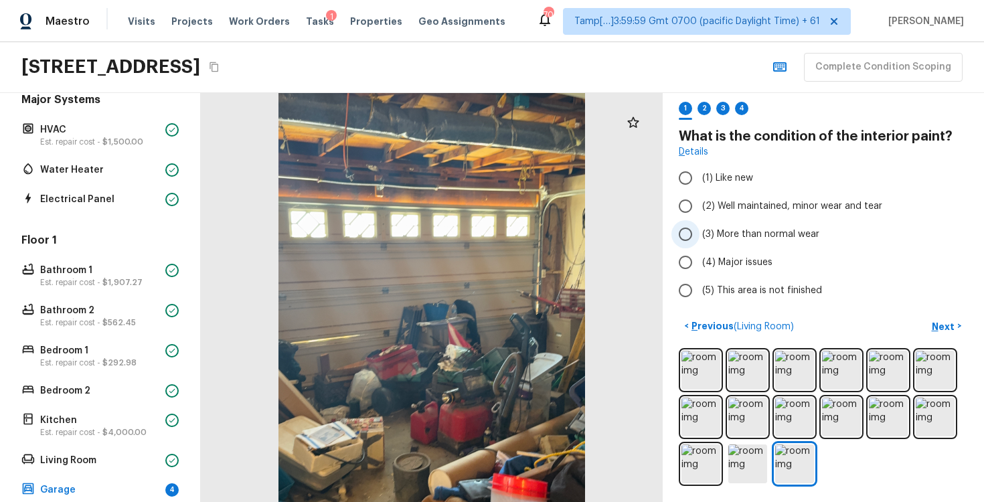
click at [722, 228] on span "(3) More than normal wear" at bounding box center [760, 234] width 117 height 13
click at [700, 227] on input "(3) More than normal wear" at bounding box center [686, 234] width 28 height 28
radio input "true"
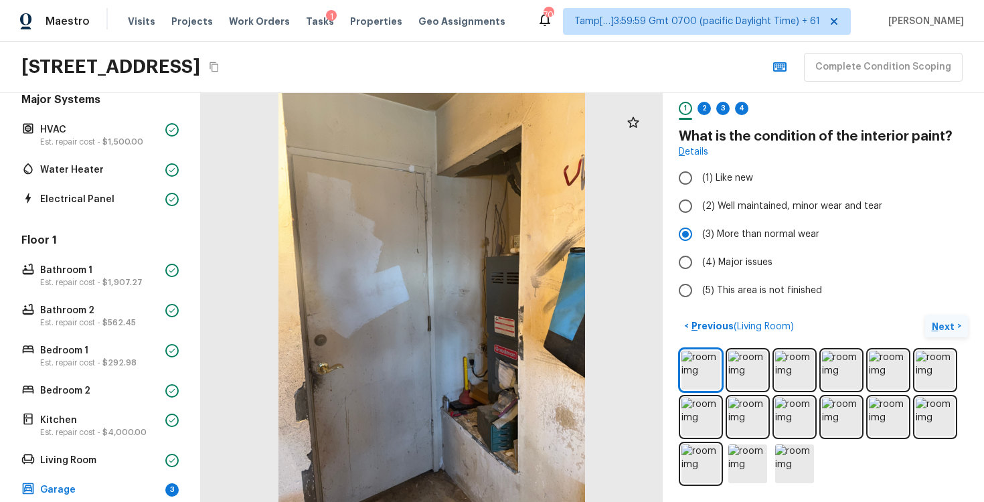
click at [929, 325] on button "Next >" at bounding box center [946, 326] width 43 height 22
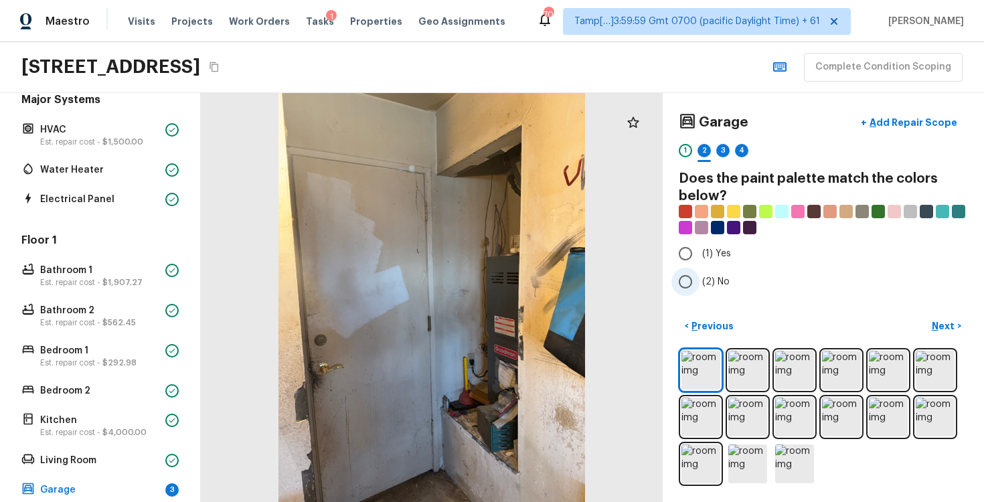
click at [710, 269] on label "(2) No" at bounding box center [815, 282] width 286 height 28
click at [700, 269] on input "(2) No" at bounding box center [686, 282] width 28 height 28
radio input "true"
click at [931, 323] on button "Next >" at bounding box center [946, 326] width 43 height 22
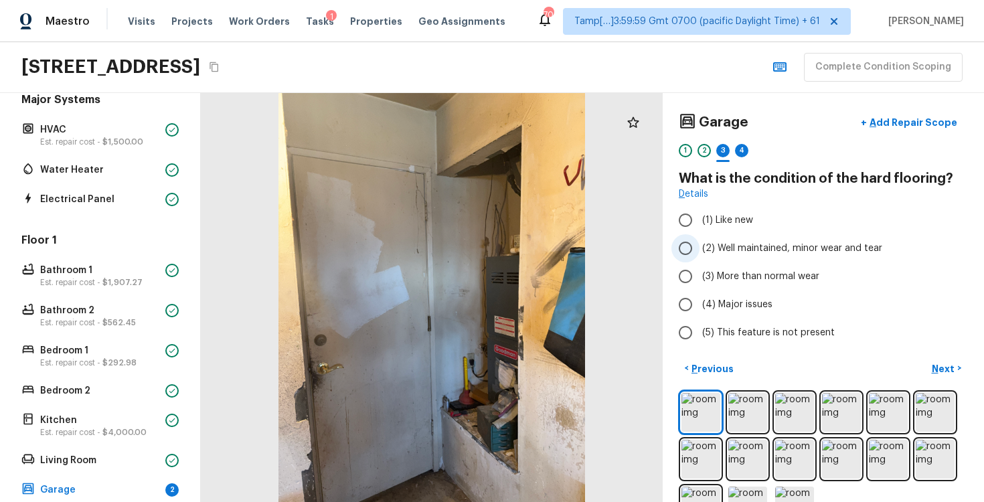
click at [709, 256] on label "(2) Well maintained, minor wear and tear" at bounding box center [815, 248] width 286 height 28
click at [700, 256] on input "(2) Well maintained, minor wear and tear" at bounding box center [686, 248] width 28 height 28
radio input "true"
click at [943, 374] on p "Next" at bounding box center [944, 368] width 25 height 13
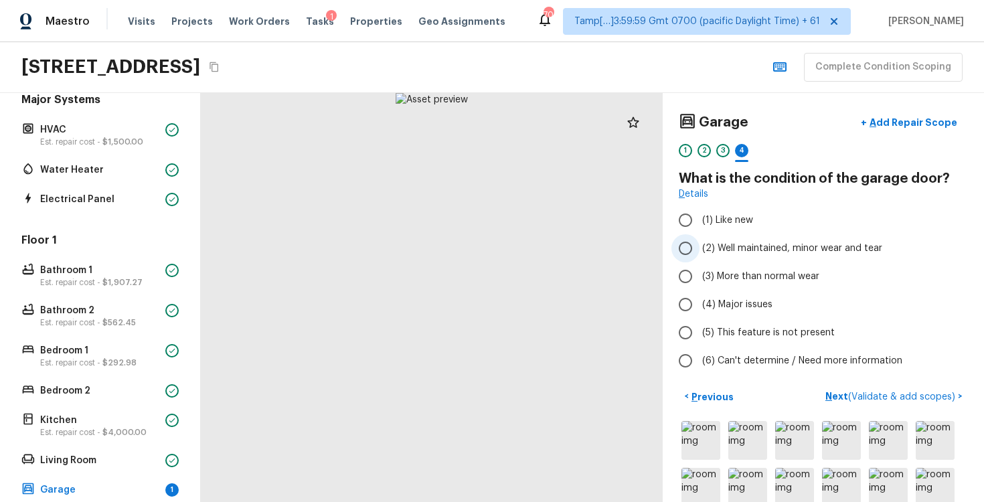
click at [710, 254] on span "(2) Well maintained, minor wear and tear" at bounding box center [792, 248] width 180 height 13
click at [700, 254] on input "(2) Well maintained, minor wear and tear" at bounding box center [686, 248] width 28 height 28
radio input "true"
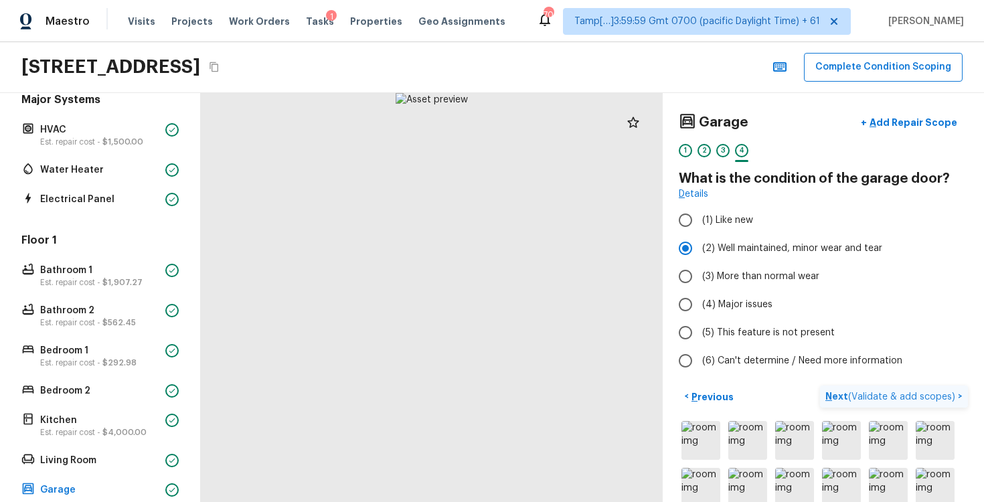
click at [887, 401] on span "( Validate & add scopes )" at bounding box center [901, 396] width 107 height 9
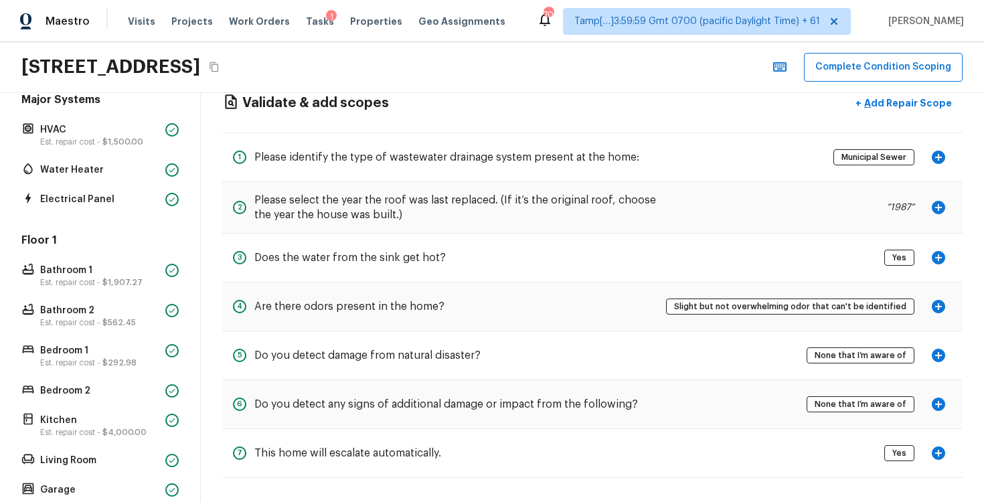
scroll to position [33, 0]
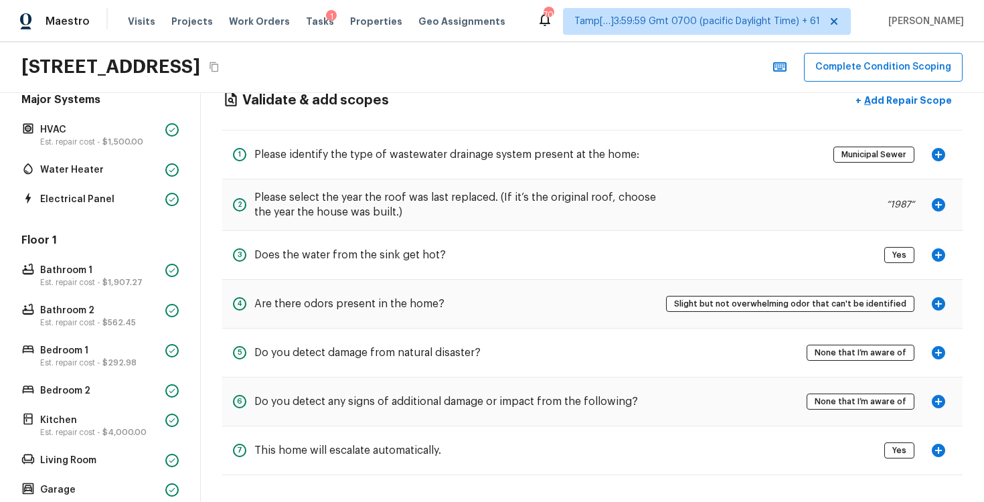
click at [949, 310] on button "button" at bounding box center [938, 304] width 27 height 27
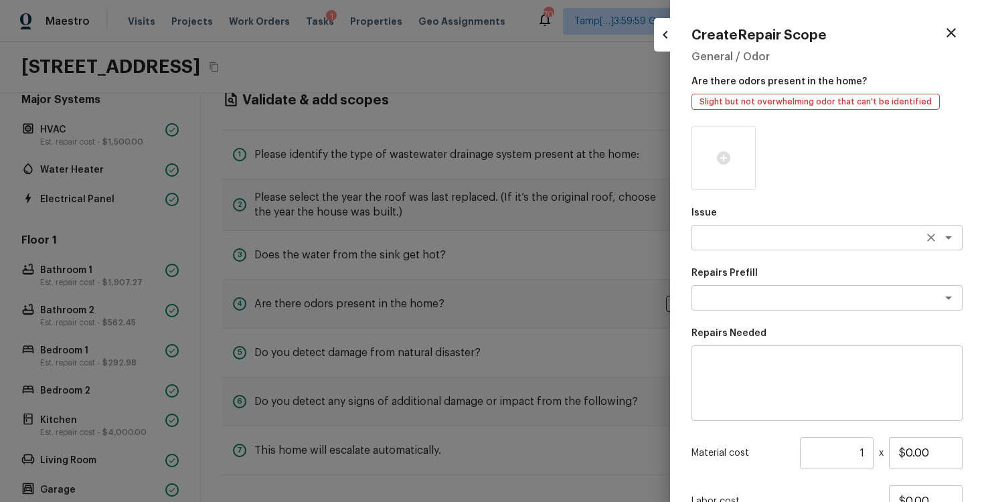
click at [757, 238] on textarea at bounding box center [809, 237] width 222 height 13
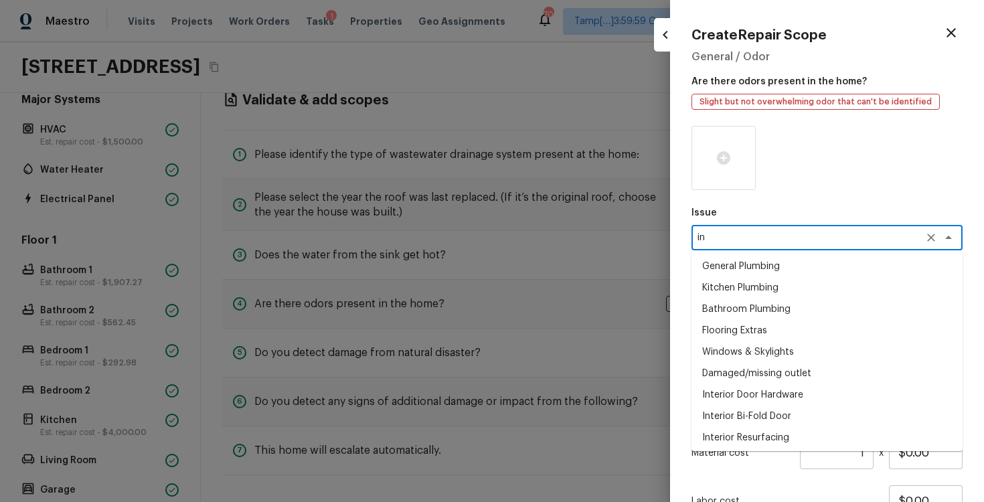
type textarea "i"
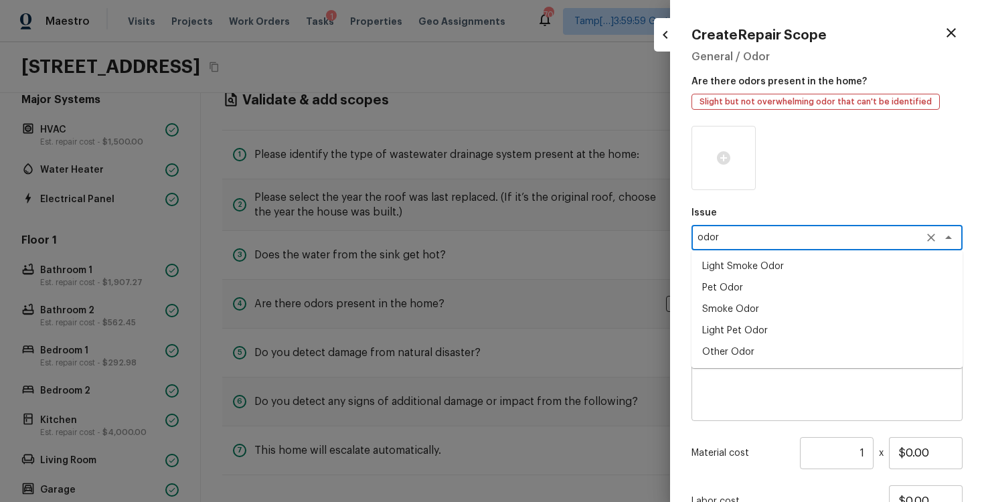
click at [743, 274] on li "Light Smoke Odor" at bounding box center [827, 266] width 271 height 21
click at [743, 287] on div "x ​" at bounding box center [827, 297] width 271 height 25
type textarea "Light Smoke Odor"
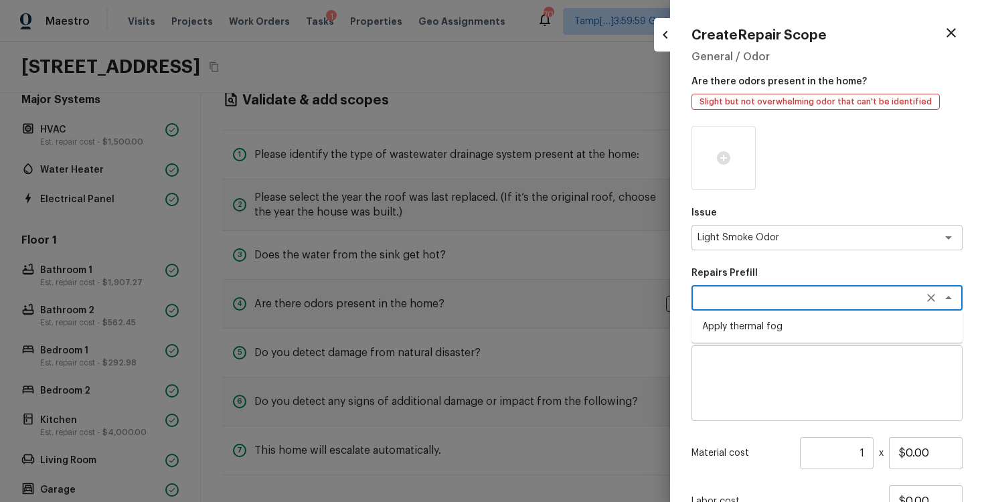
click at [747, 305] on div "x ​" at bounding box center [827, 297] width 271 height 25
click at [789, 247] on div "Light Smoke Odor x ​" at bounding box center [827, 237] width 271 height 25
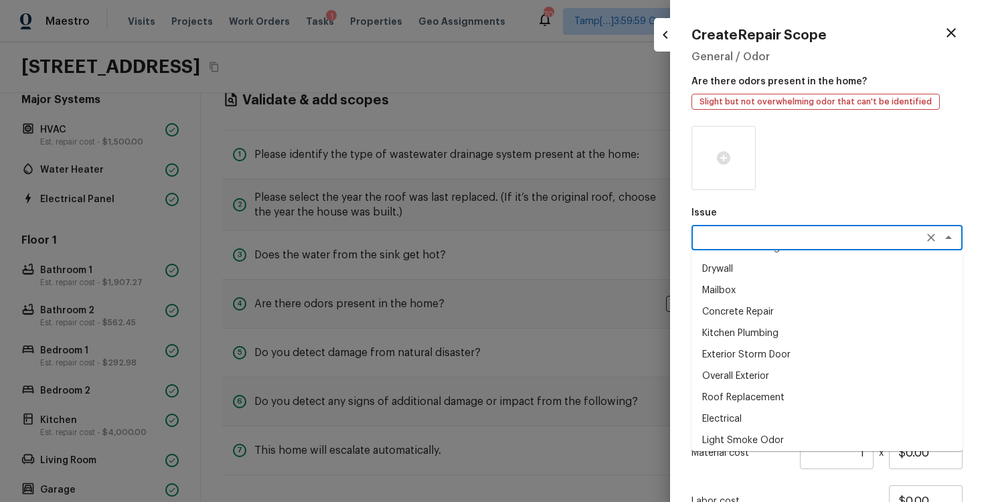
scroll to position [0, 0]
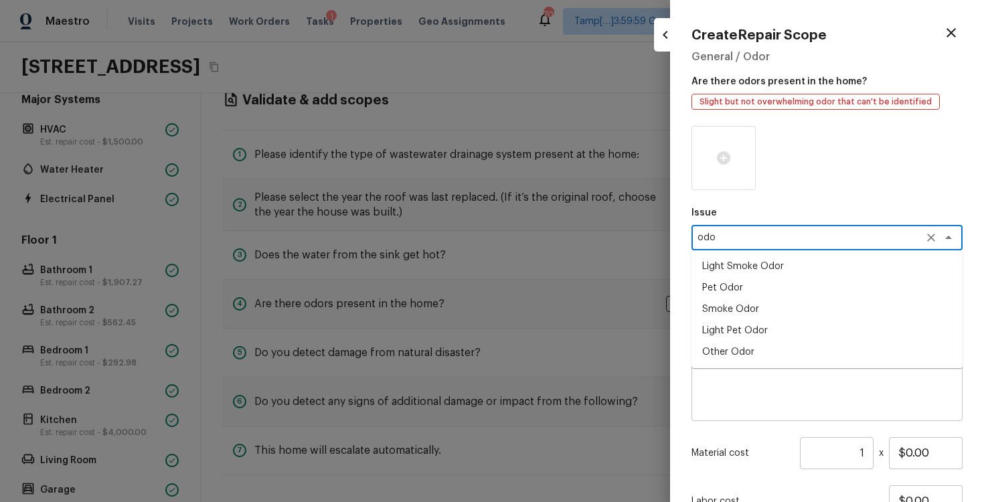
click at [773, 321] on li "Light Pet Odor" at bounding box center [827, 330] width 271 height 21
type textarea "Light Pet Odor"
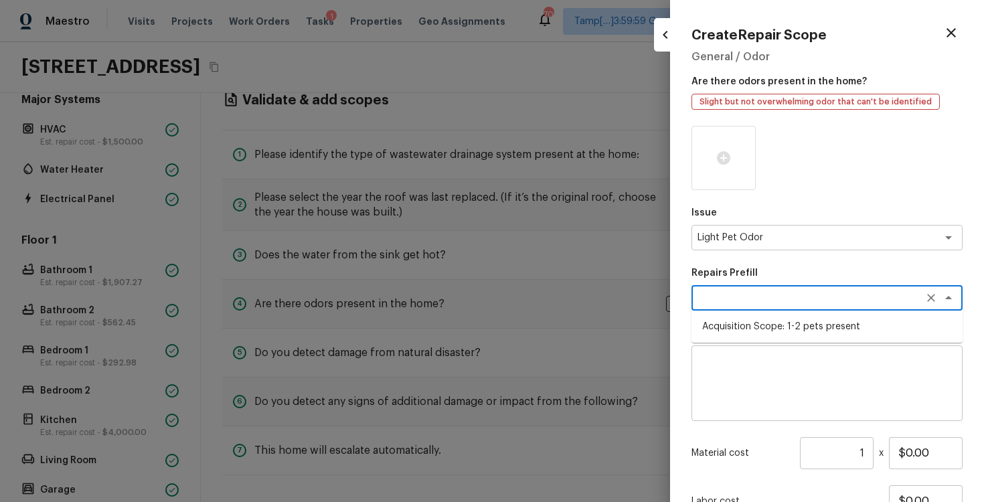
click at [775, 303] on textarea at bounding box center [809, 297] width 222 height 13
click at [792, 322] on li "Acquisition Scope: 1-2 pets present" at bounding box center [827, 326] width 271 height 21
type textarea "Acquisition Scope: 1-2 pets present"
type input "$575.00"
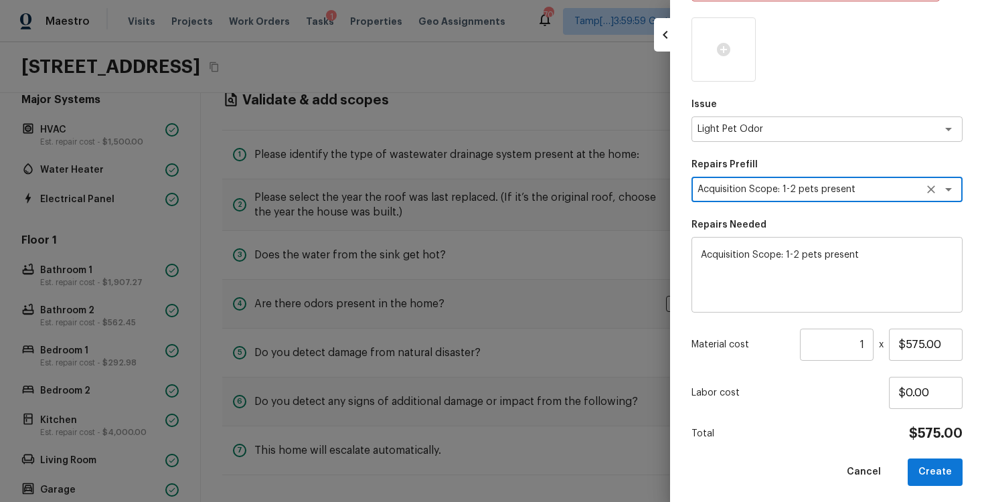
scroll to position [113, 0]
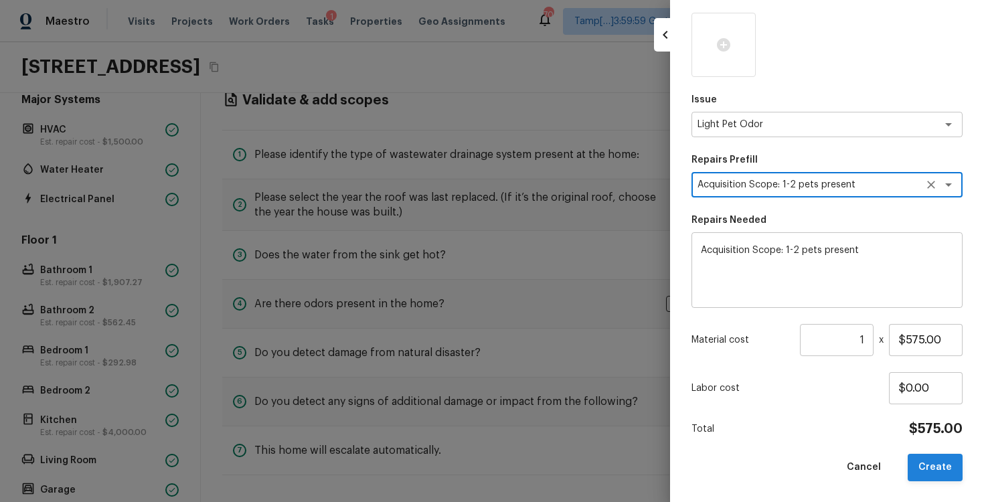
type textarea "Acquisition Scope: 1-2 pets present"
click at [924, 461] on button "Create" at bounding box center [935, 467] width 55 height 27
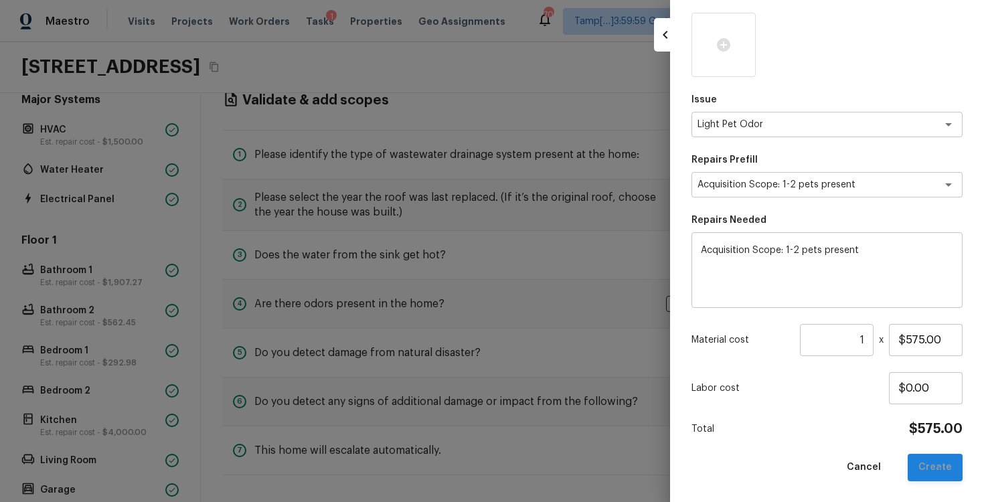
type input "$0.00"
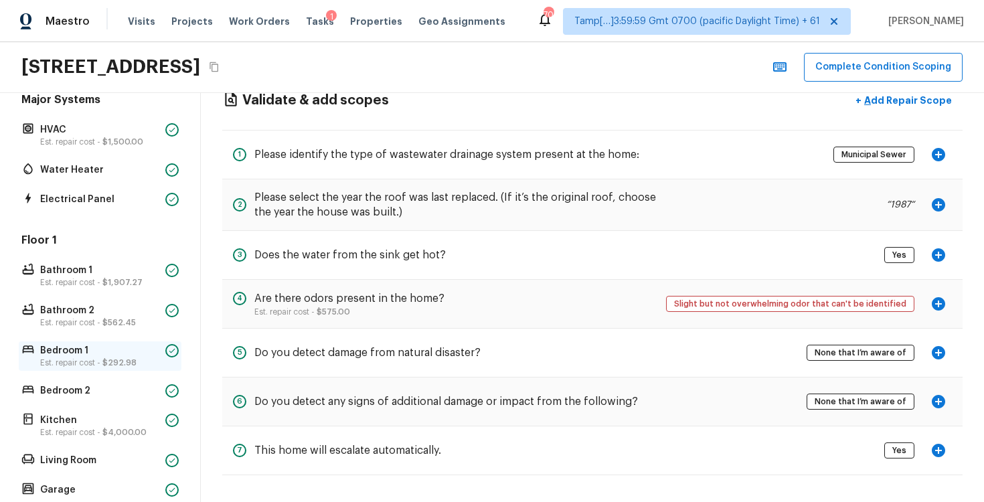
scroll to position [294, 0]
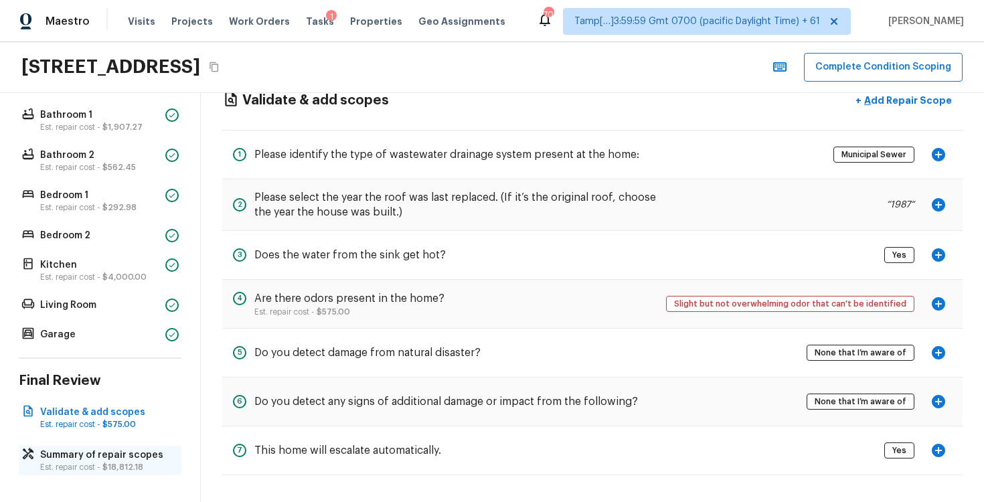
click at [98, 457] on p "Summary of repair scopes" at bounding box center [106, 455] width 133 height 13
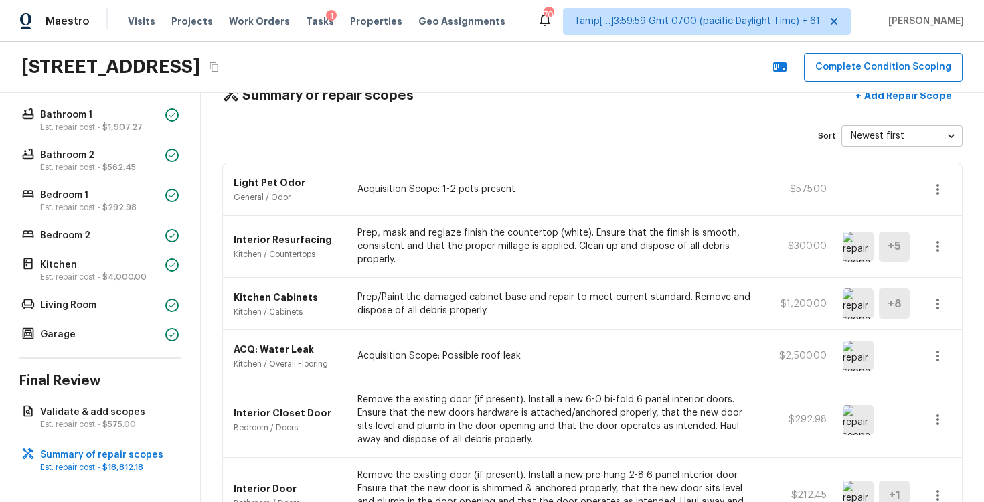
scroll to position [0, 0]
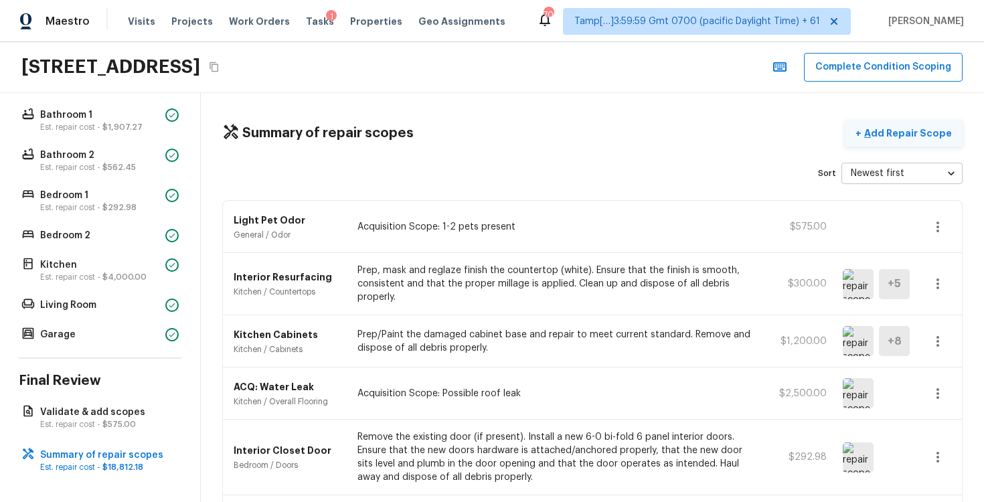
click at [897, 131] on p "Add Repair Scope" at bounding box center [907, 133] width 90 height 13
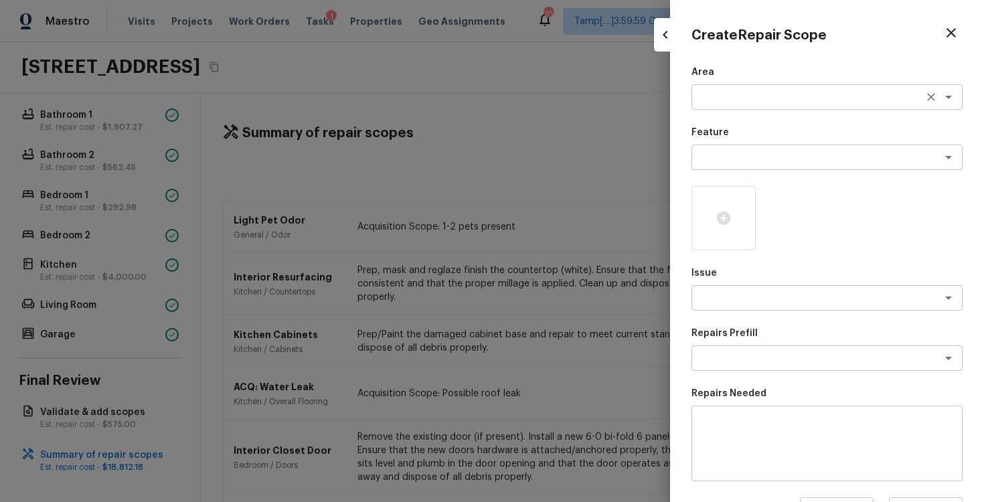
click at [745, 93] on textarea at bounding box center [809, 96] width 222 height 13
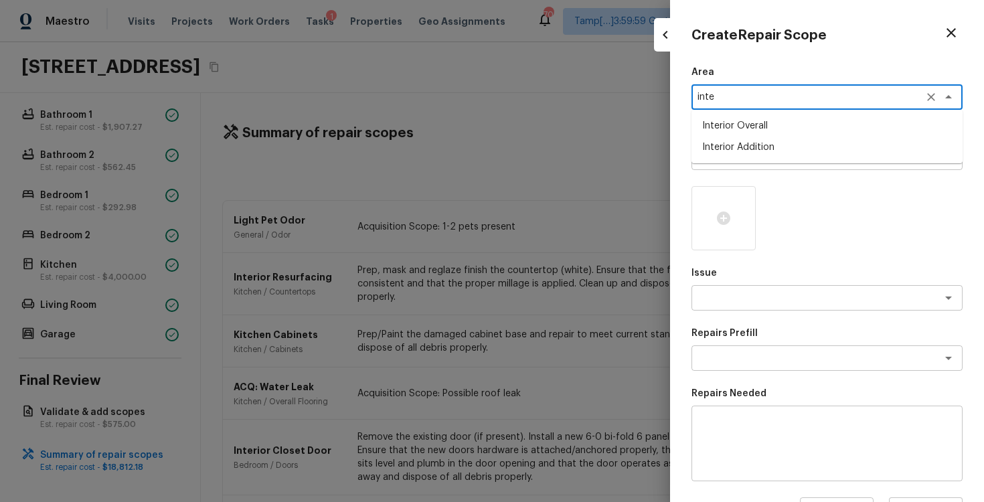
click at [739, 134] on li "Interior Overall" at bounding box center [827, 125] width 271 height 21
type textarea "Interior Overall"
click at [739, 156] on textarea at bounding box center [809, 157] width 222 height 13
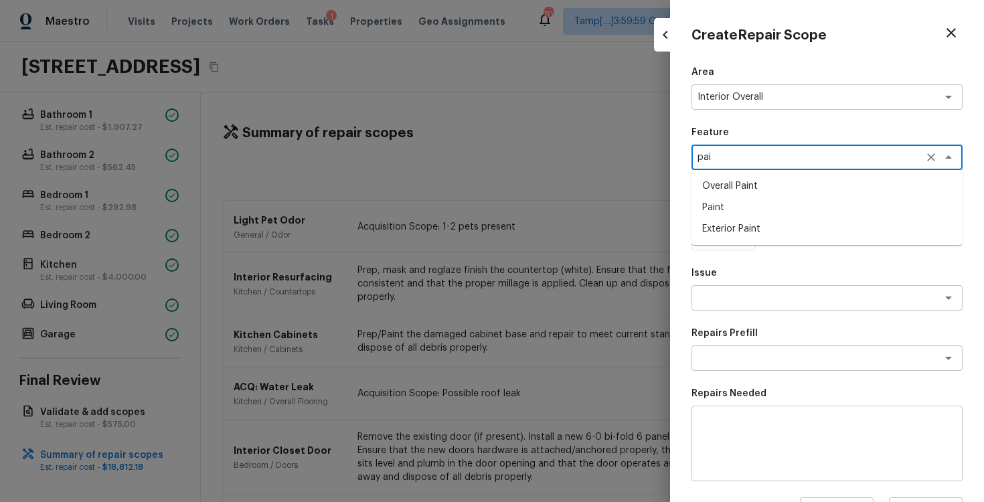
click at [742, 189] on li "Overall Paint" at bounding box center [827, 185] width 271 height 21
type textarea "Overall Paint"
click at [739, 189] on li "Overall Paint" at bounding box center [827, 185] width 271 height 21
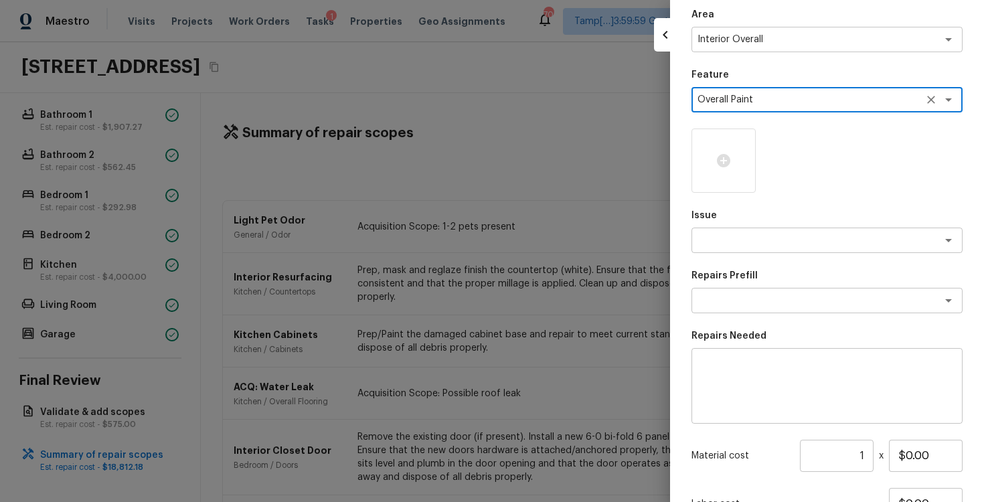
scroll to position [39, 0]
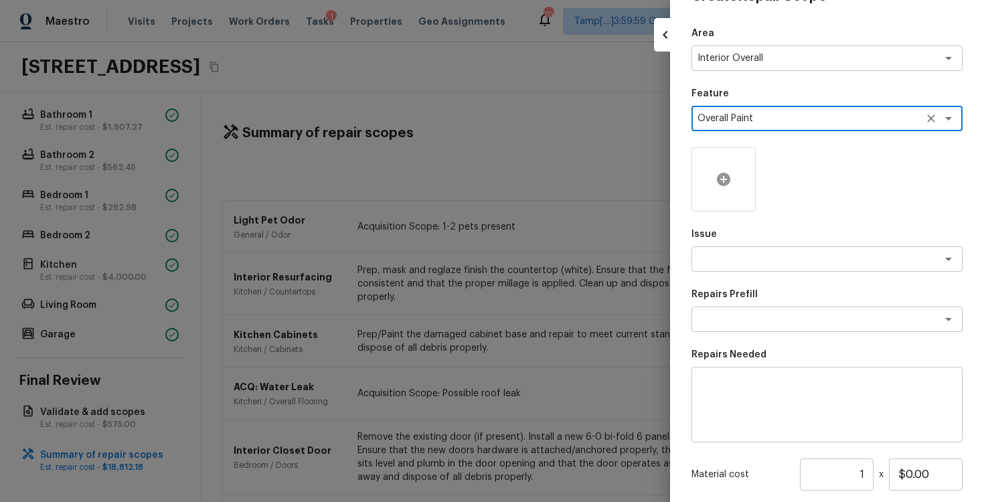
type textarea "Overall Paint"
click at [720, 171] on icon at bounding box center [724, 179] width 16 height 16
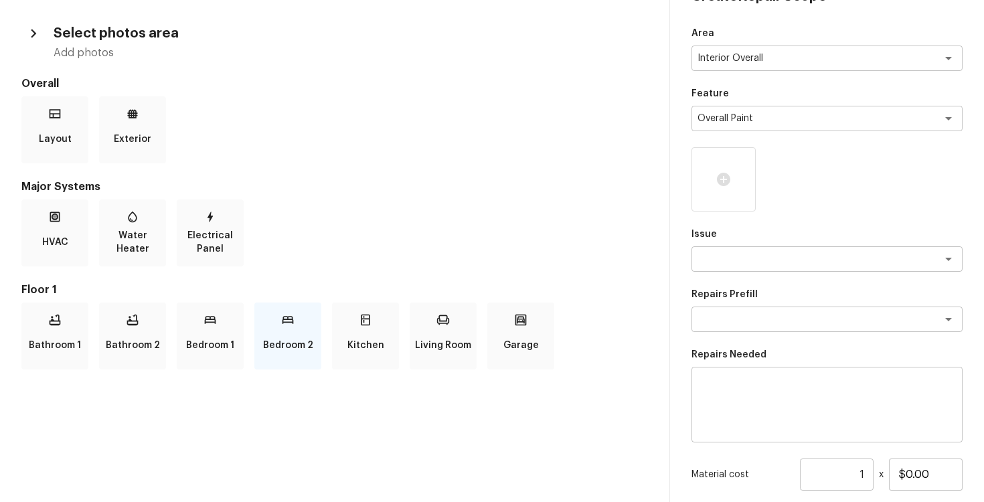
click at [295, 337] on p "Bedroom 2" at bounding box center [288, 345] width 50 height 27
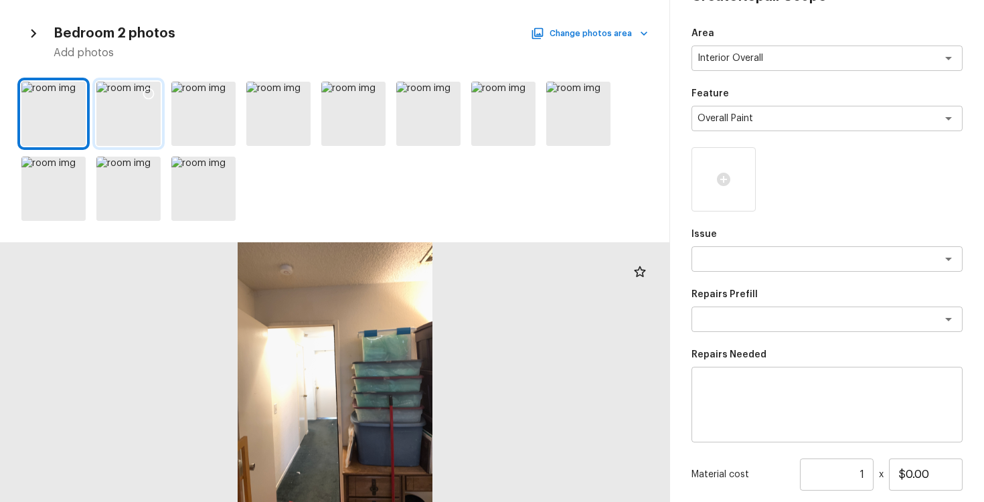
click at [156, 94] on div at bounding box center [149, 96] width 24 height 28
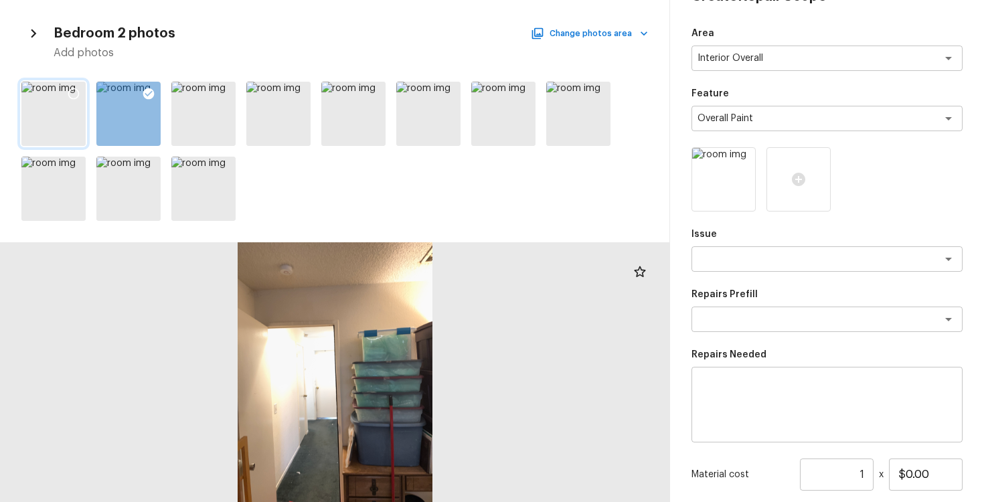
click at [72, 92] on icon at bounding box center [73, 93] width 13 height 13
click at [589, 44] on div "Bedroom 2 photos Change photos area Add photos" at bounding box center [334, 40] width 627 height 39
click at [589, 36] on button "Change photos area" at bounding box center [591, 33] width 115 height 17
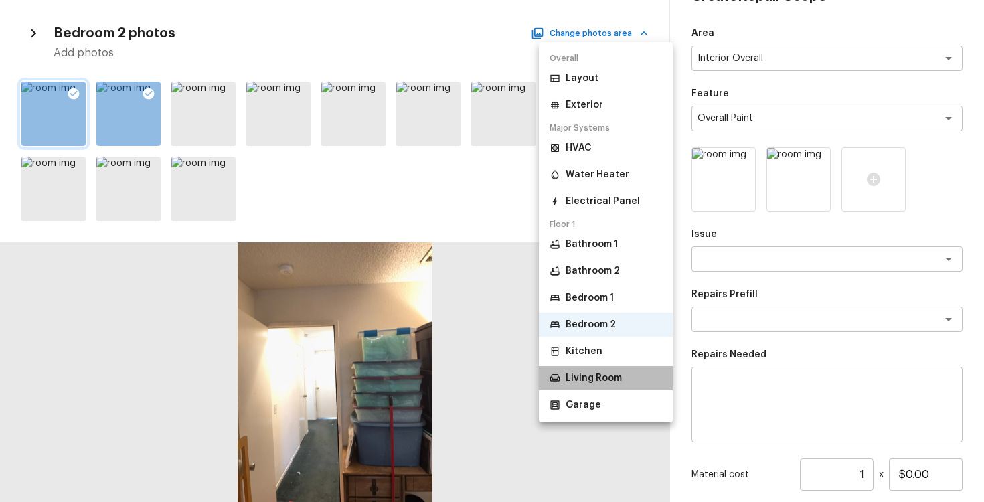
click at [590, 374] on p "Living Room" at bounding box center [594, 378] width 56 height 13
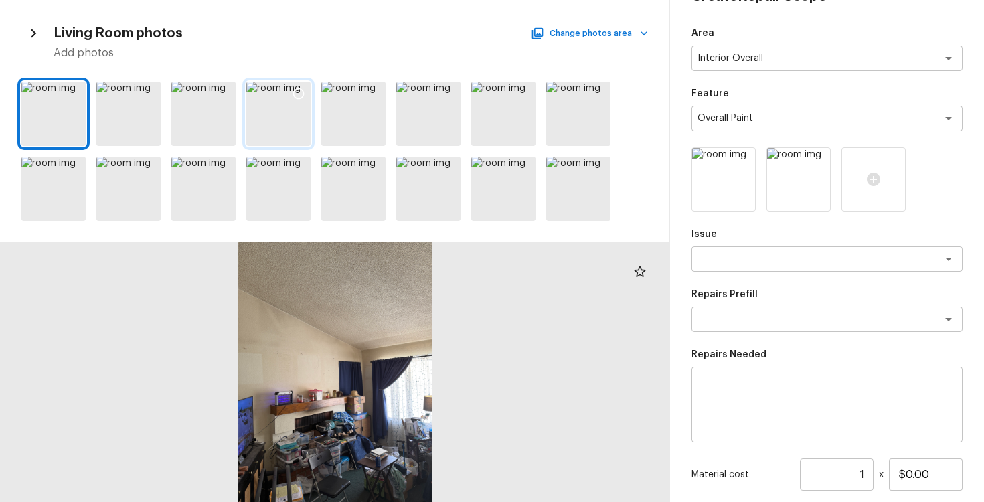
click at [303, 92] on icon at bounding box center [298, 93] width 11 height 11
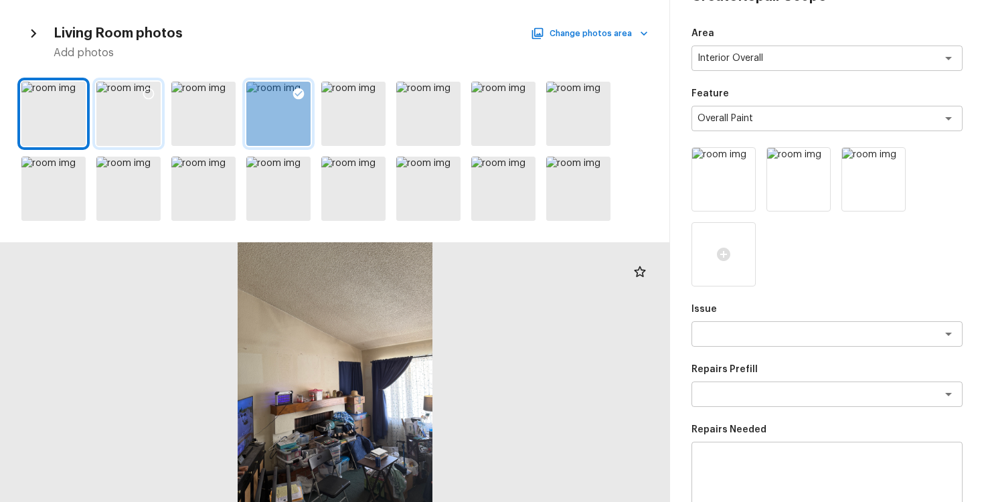
click at [142, 84] on div at bounding box center [149, 96] width 24 height 28
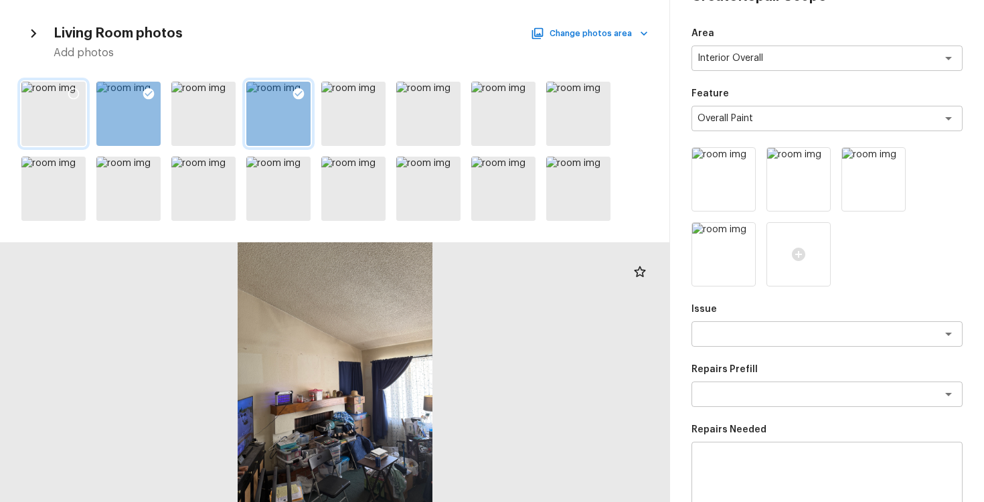
click at [66, 91] on div at bounding box center [74, 96] width 24 height 28
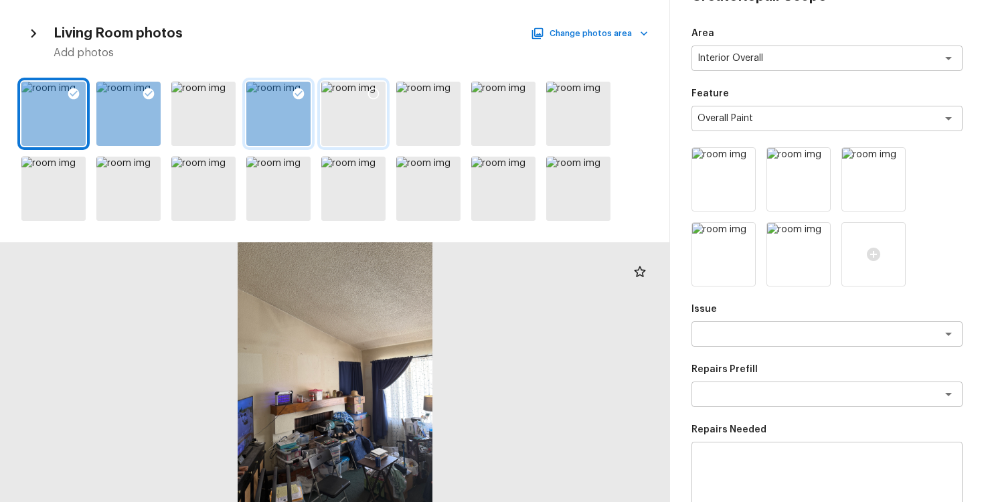
click at [371, 84] on div at bounding box center [374, 96] width 24 height 28
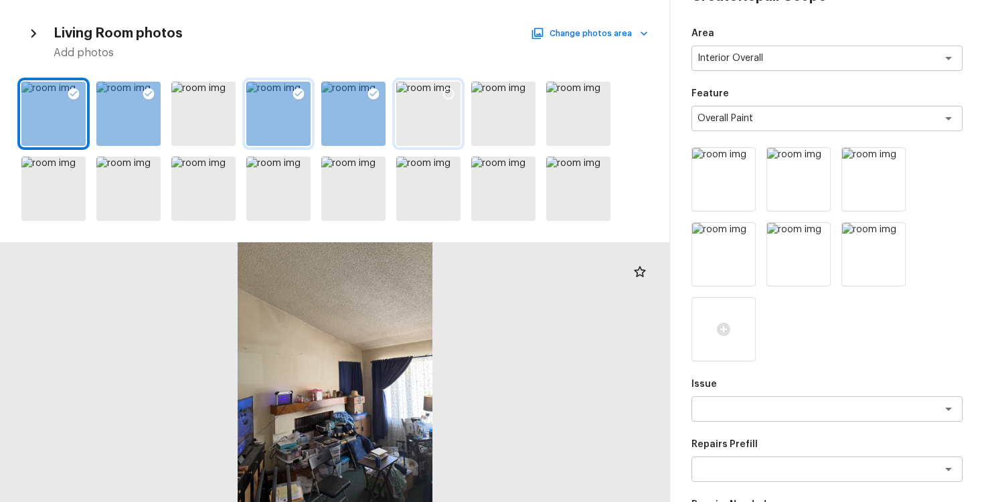
click at [453, 100] on icon at bounding box center [448, 93] width 13 height 13
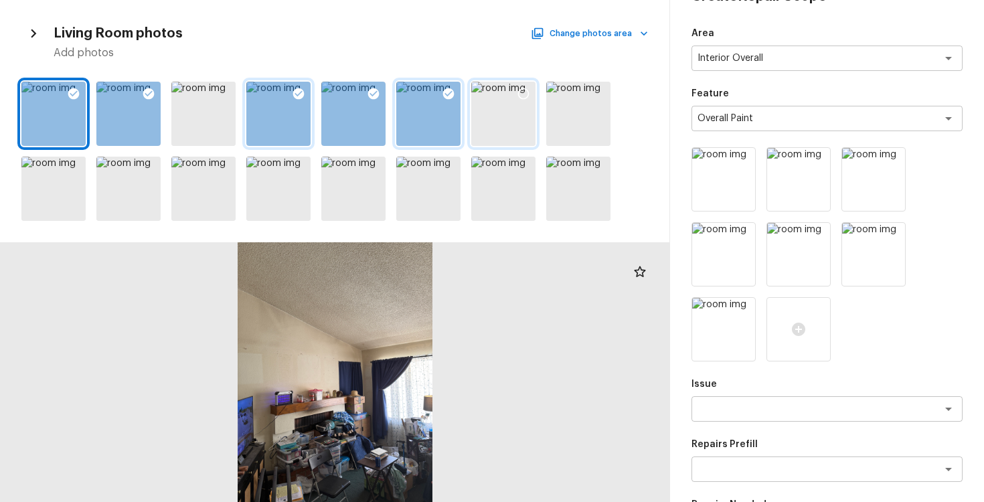
click at [517, 97] on icon at bounding box center [523, 93] width 13 height 13
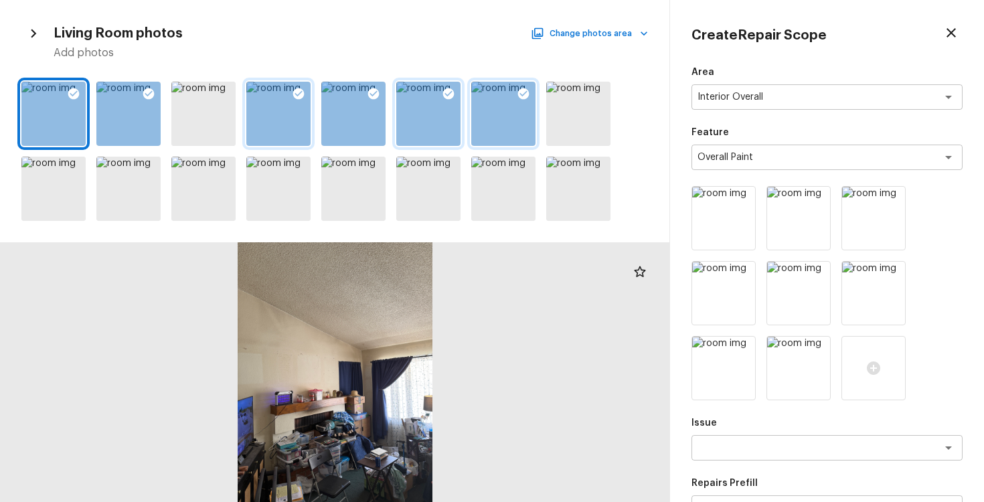
scroll to position [323, 0]
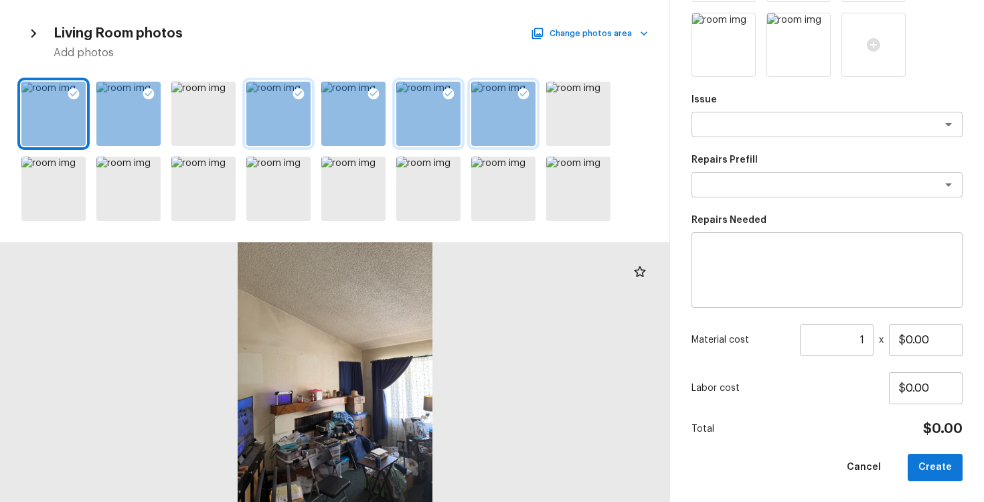
click at [765, 139] on div "Area Interior Overall x ​ Feature Overall Paint x ​ Issue x ​ Repairs Prefill x…" at bounding box center [827, 111] width 271 height 739
click at [766, 133] on div "x ​" at bounding box center [827, 124] width 271 height 25
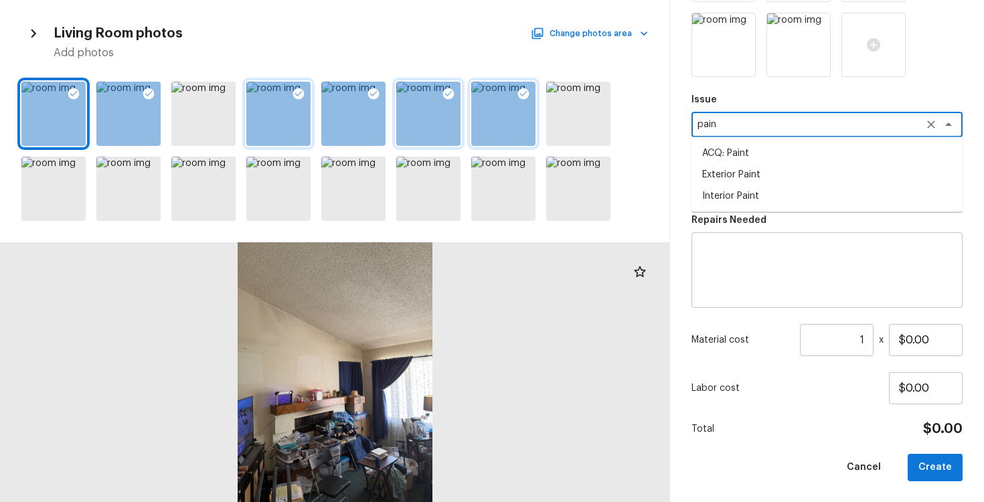
click at [759, 152] on li "ACQ: Paint" at bounding box center [827, 153] width 271 height 21
type textarea "ACQ: Paint"
click at [758, 181] on textarea at bounding box center [809, 184] width 222 height 13
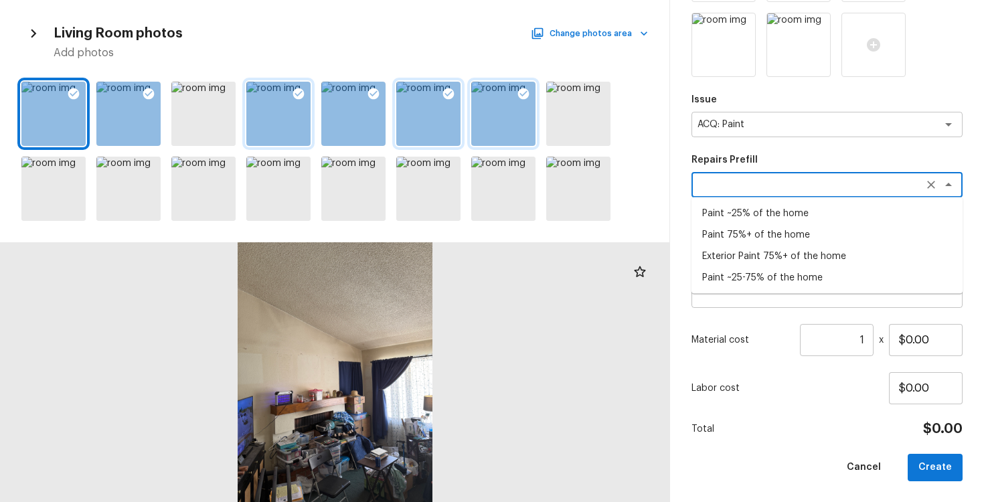
click at [755, 230] on li "Paint 75%+ of the home" at bounding box center [827, 234] width 271 height 21
type textarea "Paint 75%+ of the home"
type textarea "Acquisition Scope: 75%+ of the home will likely require interior paint"
type input "$1.85"
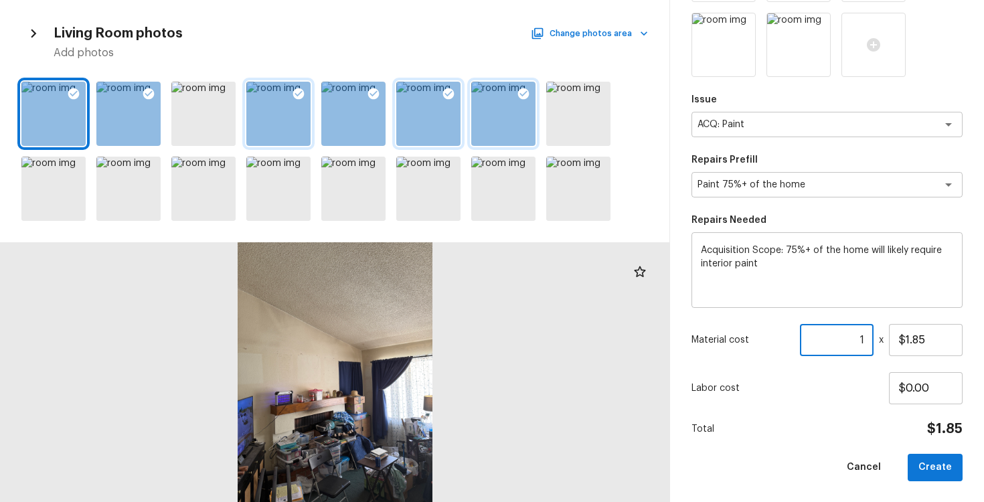
click at [866, 342] on input "1" at bounding box center [837, 340] width 74 height 32
paste input "992"
type input "992"
click at [878, 376] on div "Labor cost $0.00" at bounding box center [827, 388] width 271 height 32
click at [957, 487] on div "Create Repair Scope Area Interior Overall x ​ Feature Overall Paint x ​ Issue A…" at bounding box center [827, 251] width 314 height 502
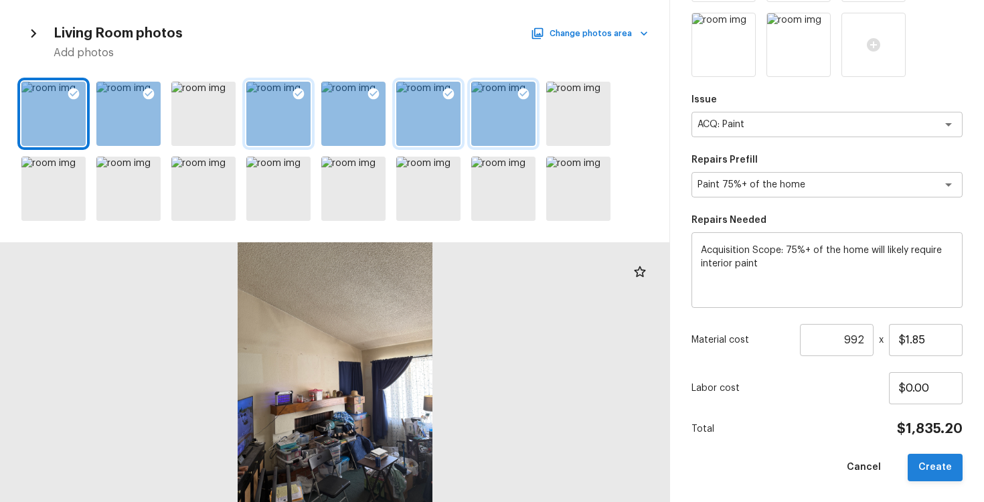
click at [940, 465] on button "Create" at bounding box center [935, 467] width 55 height 27
type input "1"
type input "$0.00"
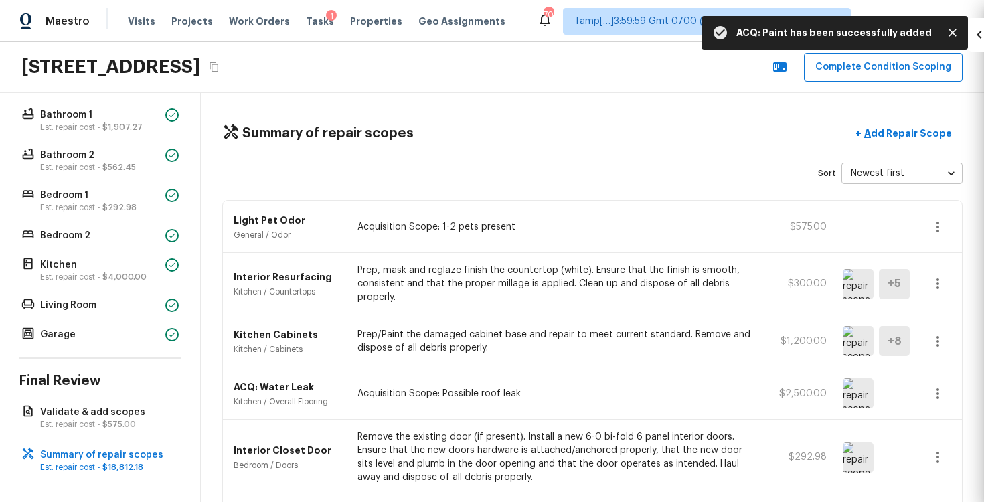
scroll to position [173, 0]
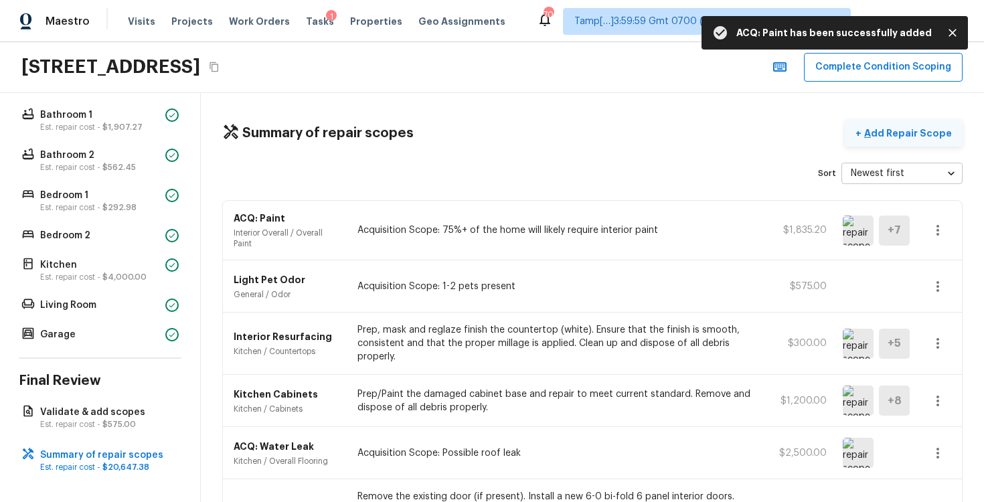
click at [898, 129] on p "Add Repair Scope" at bounding box center [907, 133] width 90 height 13
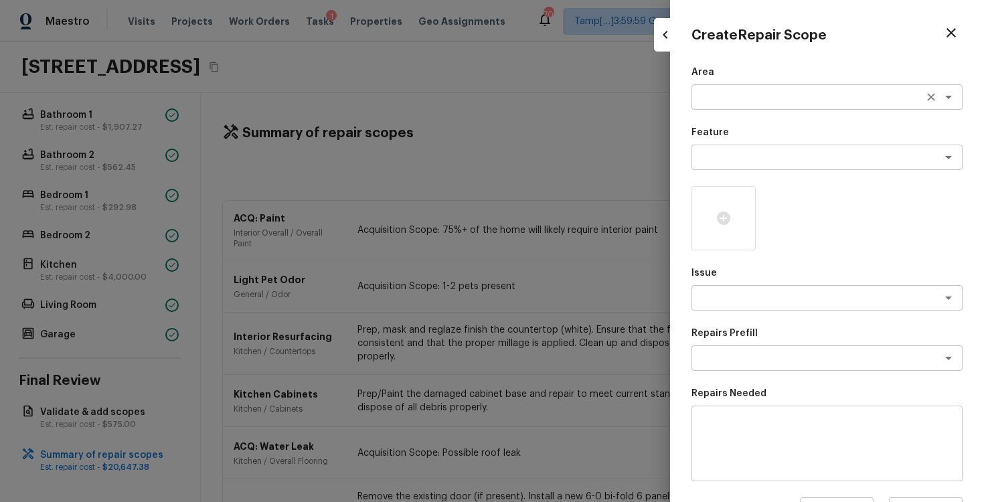
click at [722, 92] on textarea at bounding box center [809, 96] width 222 height 13
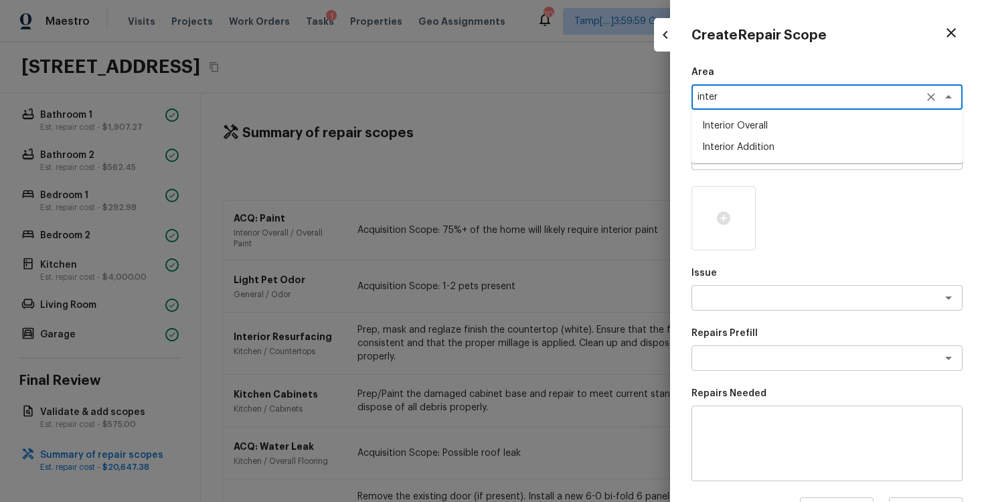
click at [720, 126] on li "Interior Overall" at bounding box center [827, 125] width 271 height 21
type textarea "Interior Overall"
click at [720, 126] on p "Feature" at bounding box center [827, 132] width 271 height 13
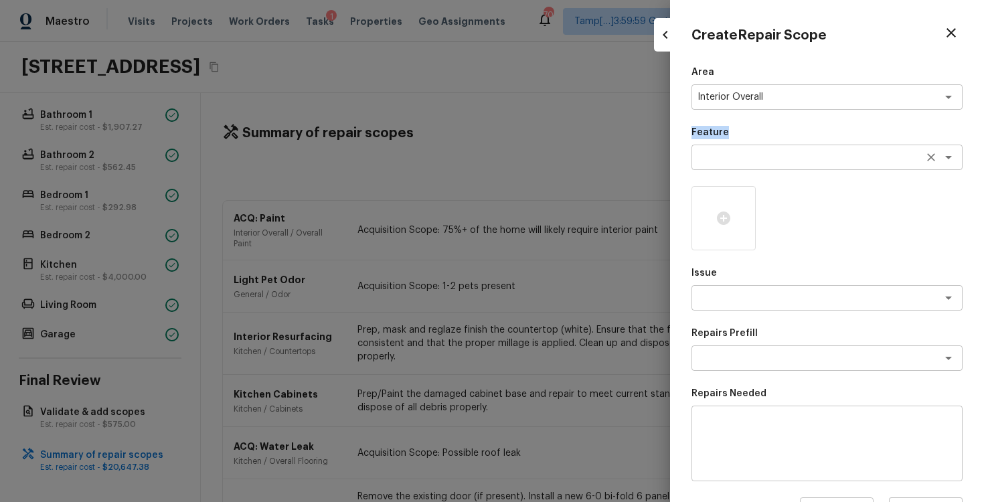
click at [727, 164] on div "x ​" at bounding box center [827, 157] width 271 height 25
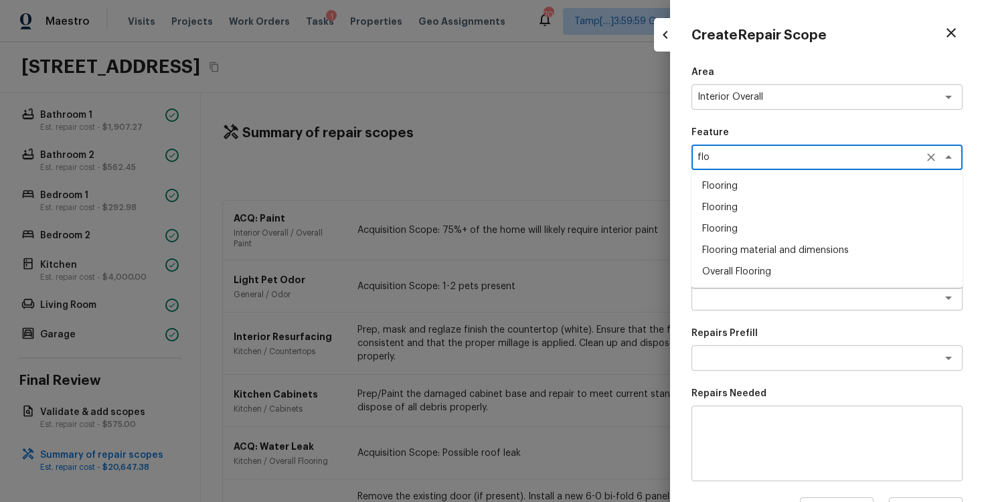
click at [746, 269] on li "Overall Flooring" at bounding box center [827, 271] width 271 height 21
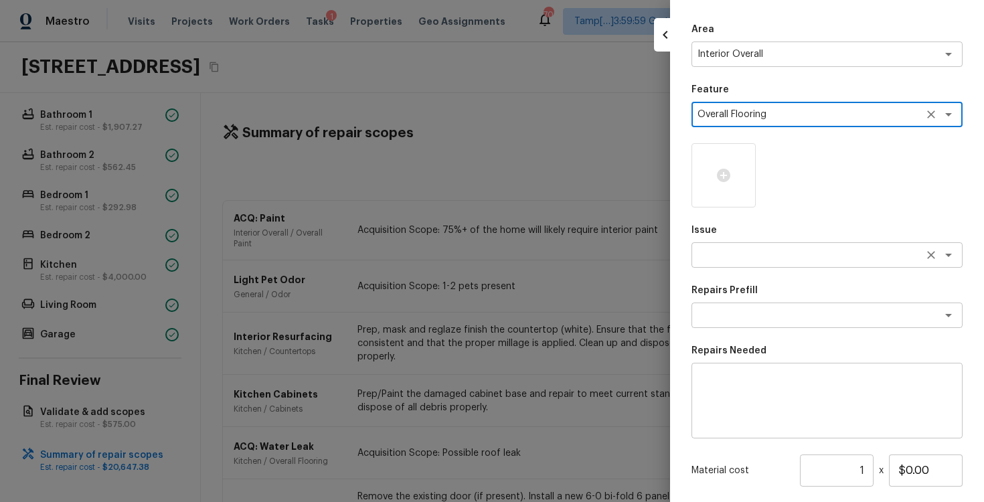
scroll to position [51, 0]
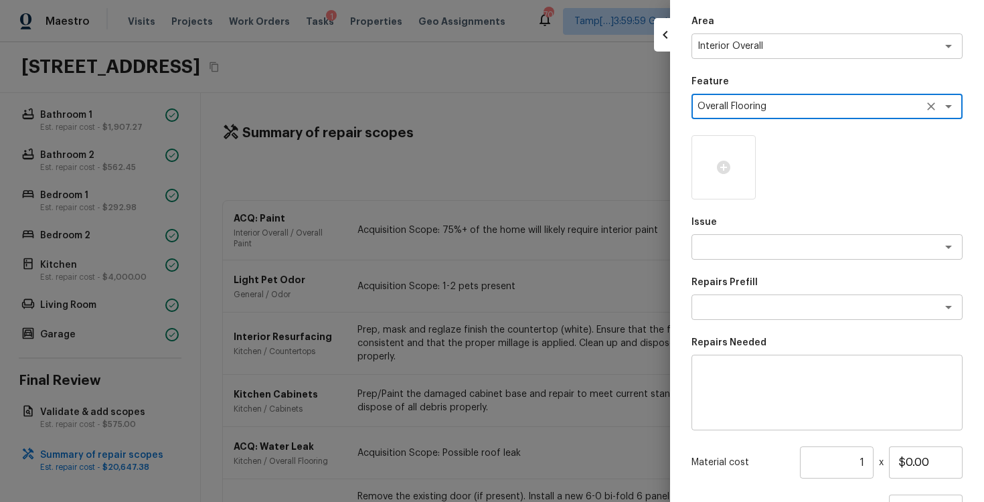
type textarea "Overall Flooring"
click at [765, 264] on div "Area Interior Overall x ​ Feature Overall Flooring x ​ Issue x ​ Repairs Prefil…" at bounding box center [827, 309] width 271 height 589
click at [698, 159] on div at bounding box center [724, 167] width 64 height 64
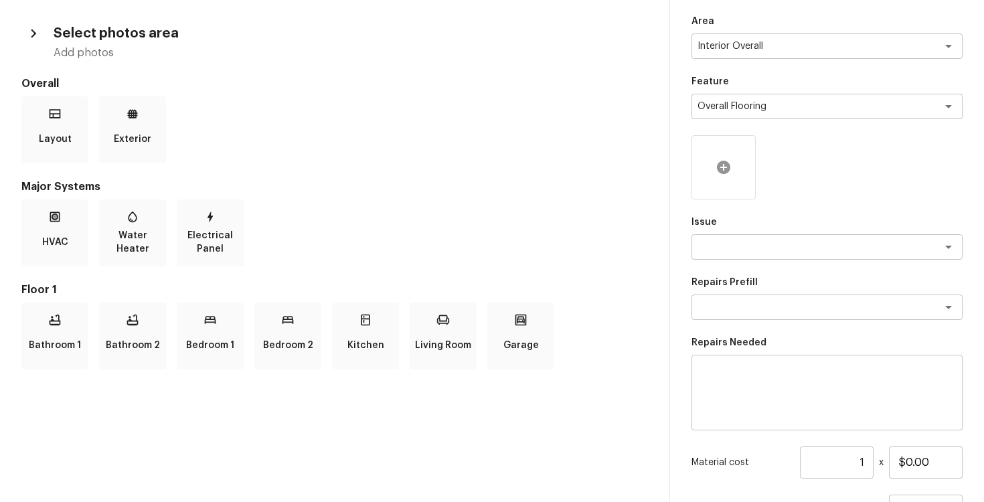
click at [733, 157] on div at bounding box center [724, 167] width 64 height 64
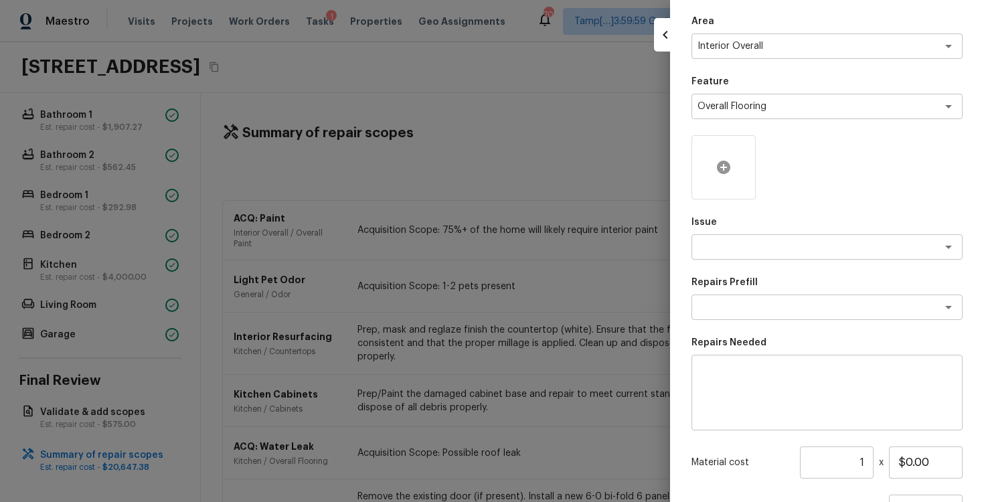
click at [733, 157] on div at bounding box center [724, 167] width 64 height 64
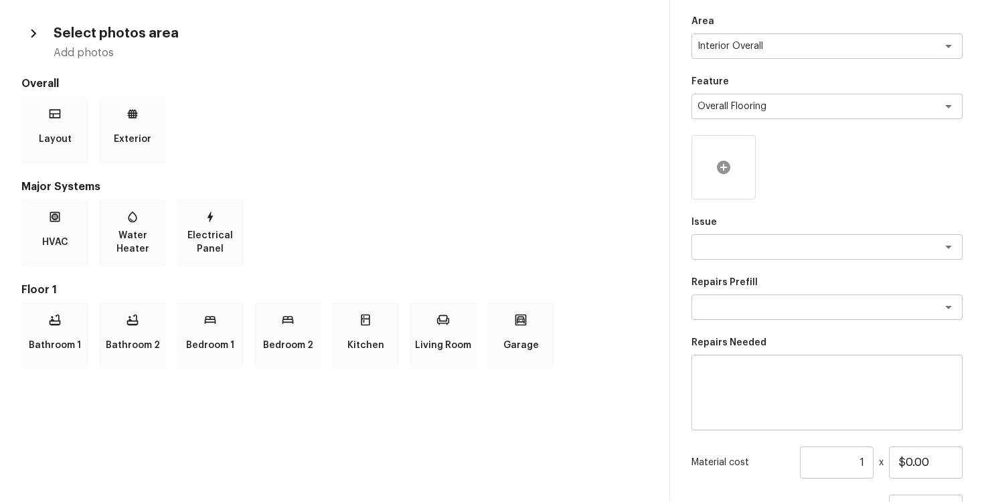
click at [733, 157] on div at bounding box center [724, 167] width 64 height 64
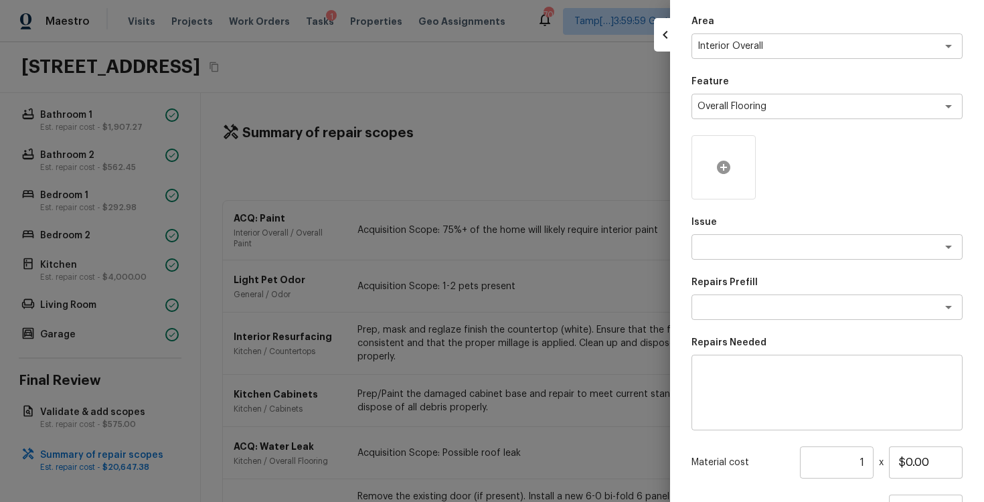
click at [714, 160] on div at bounding box center [724, 167] width 64 height 64
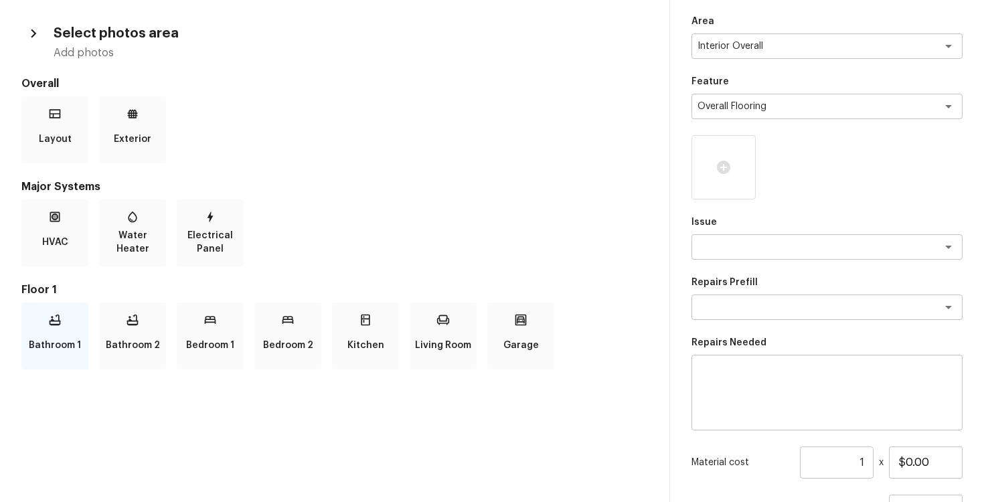
click at [60, 321] on icon at bounding box center [54, 319] width 13 height 13
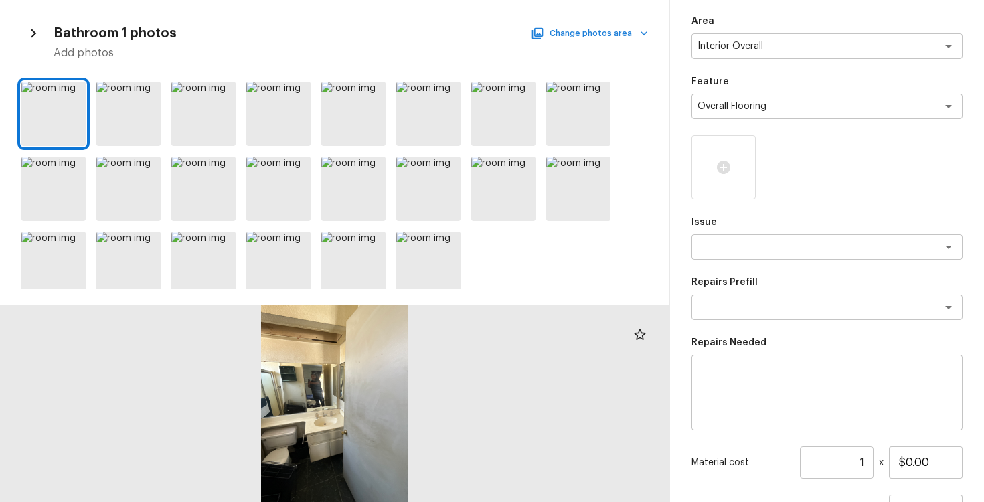
click at [586, 33] on button "Change photos area" at bounding box center [591, 33] width 115 height 17
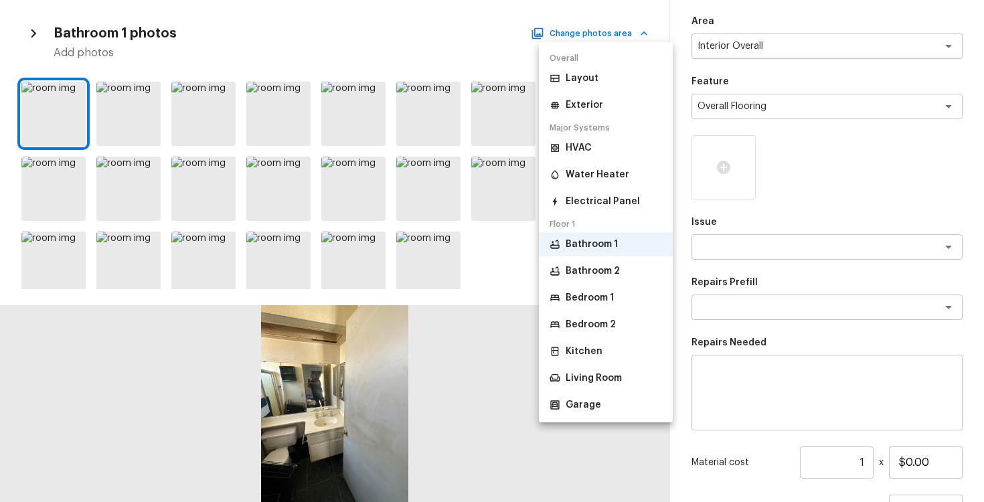
click at [579, 271] on p "Bathroom 2" at bounding box center [593, 270] width 54 height 13
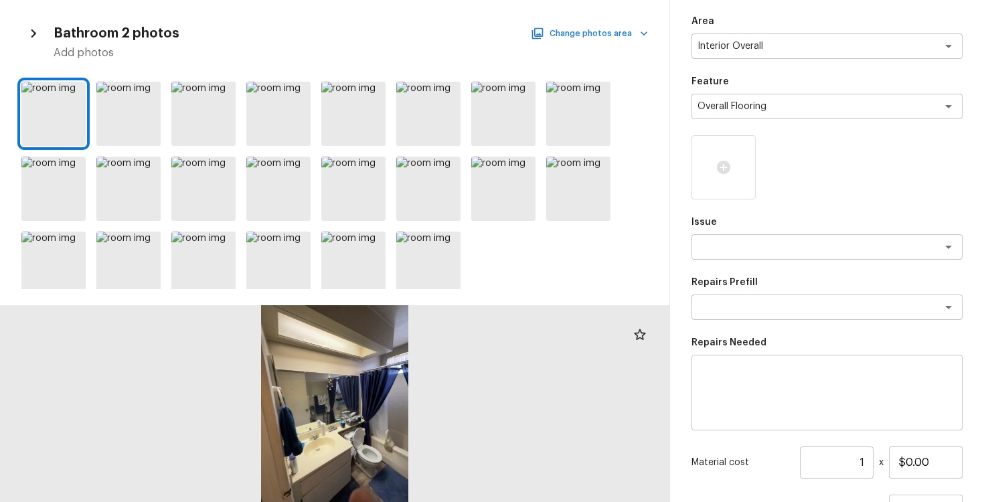
click at [591, 33] on button "Change photos area" at bounding box center [591, 33] width 115 height 17
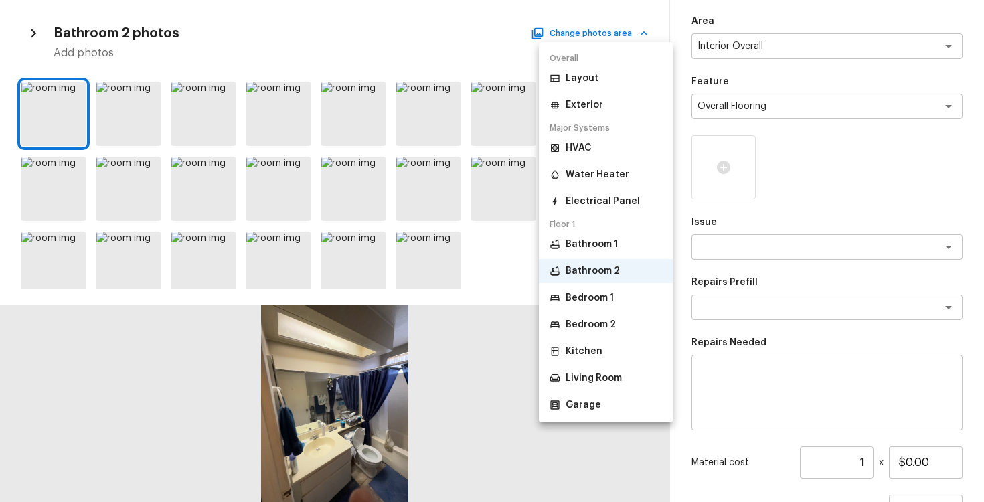
click at [582, 301] on p "Bedroom 1" at bounding box center [590, 297] width 48 height 13
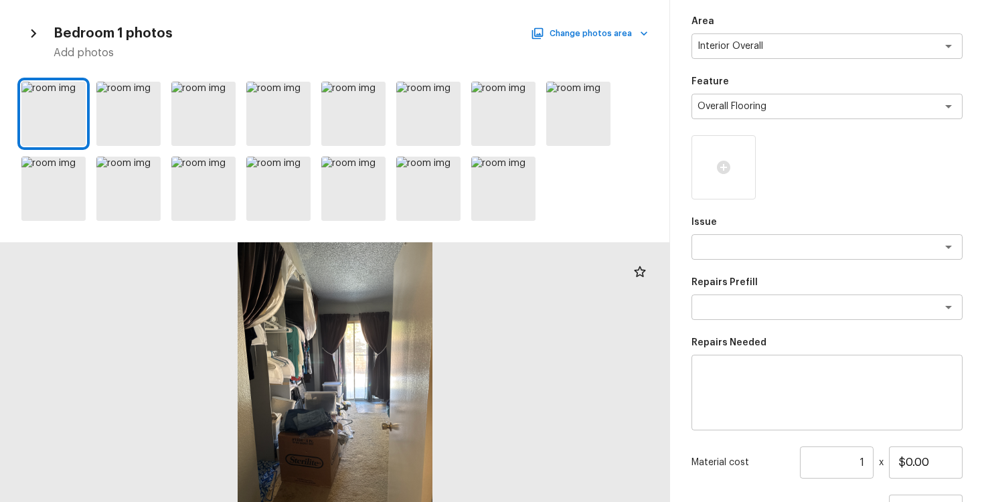
click at [391, 378] on div at bounding box center [335, 372] width 670 height 260
click at [76, 171] on icon at bounding box center [73, 168] width 13 height 13
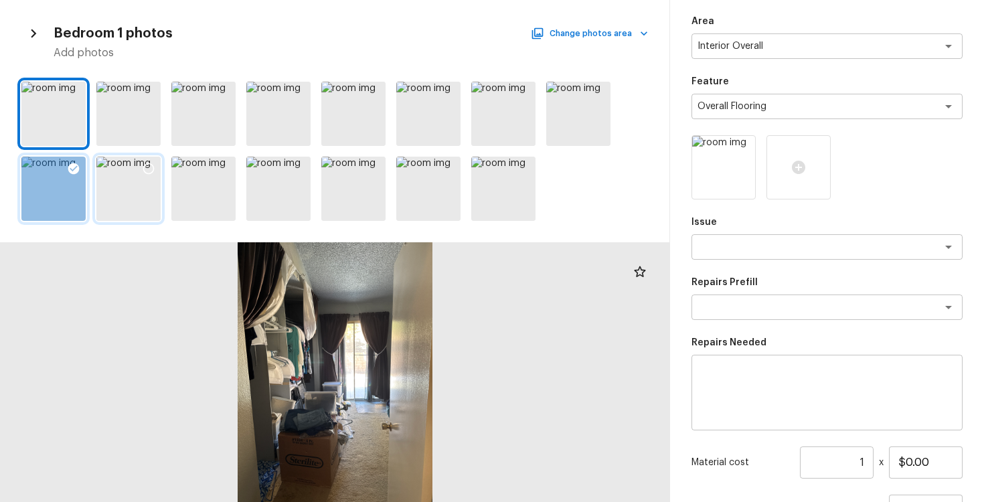
click at [147, 163] on icon at bounding box center [148, 168] width 13 height 13
click at [370, 162] on icon at bounding box center [373, 168] width 13 height 13
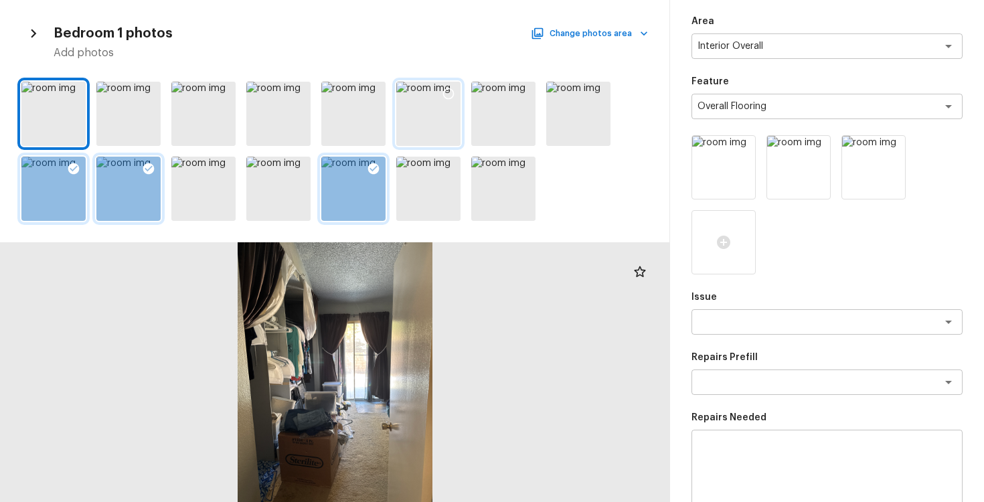
click at [449, 97] on icon at bounding box center [448, 93] width 13 height 13
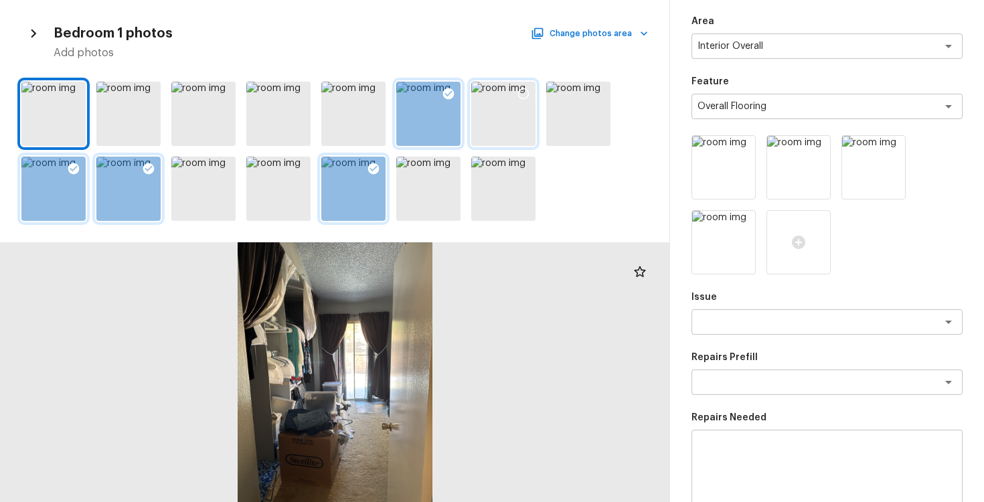
click at [506, 94] on div at bounding box center [503, 114] width 64 height 64
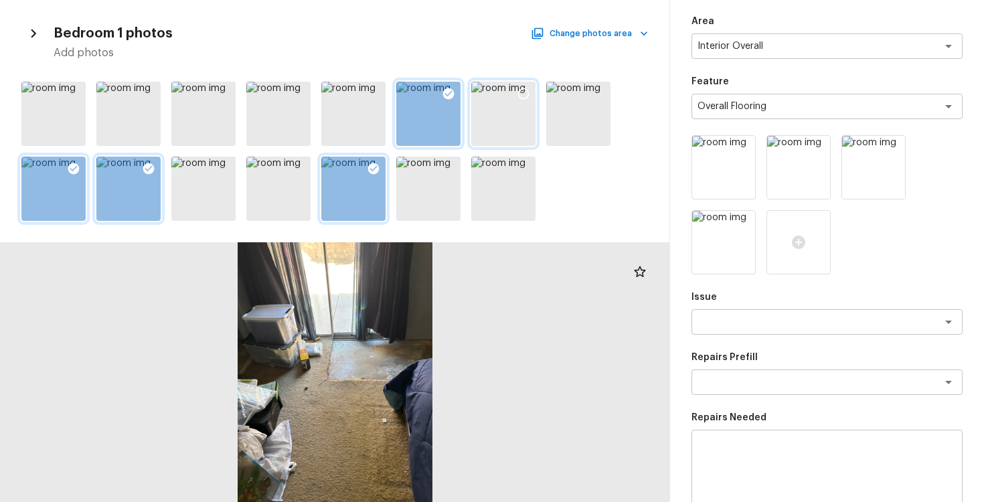
click at [526, 85] on div at bounding box center [524, 96] width 24 height 28
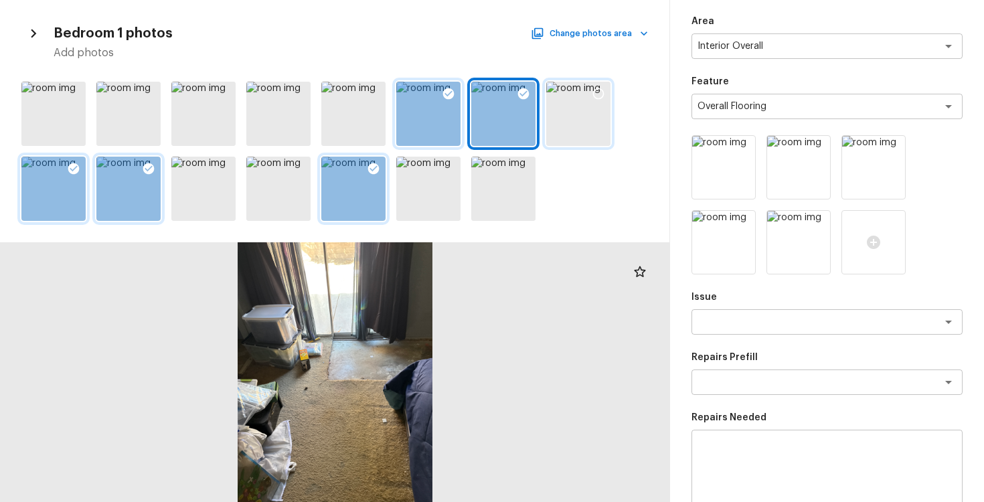
click at [593, 99] on icon at bounding box center [598, 93] width 13 height 13
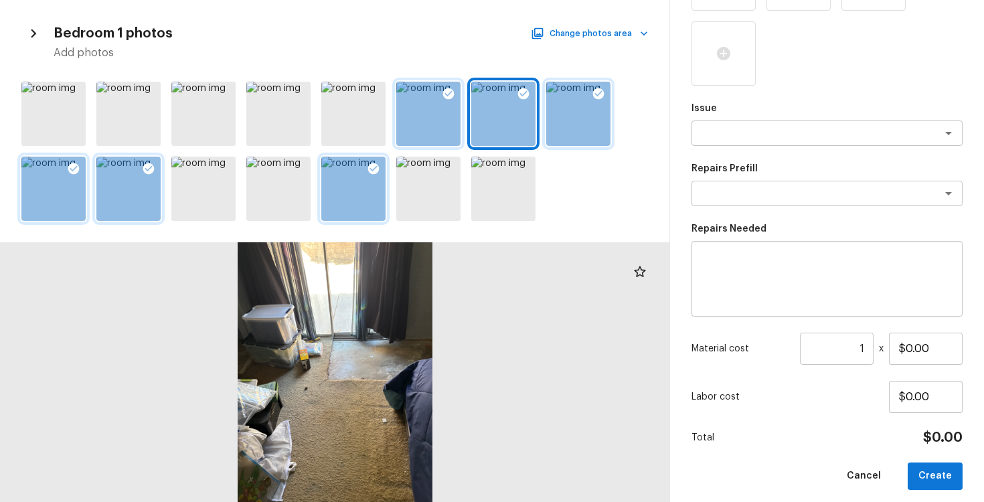
scroll to position [323, 0]
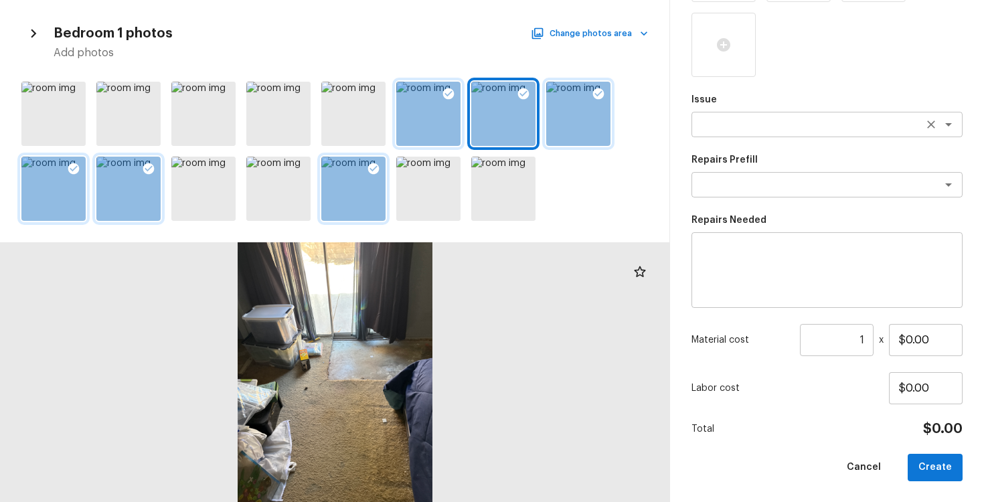
click at [786, 124] on textarea at bounding box center [809, 124] width 222 height 13
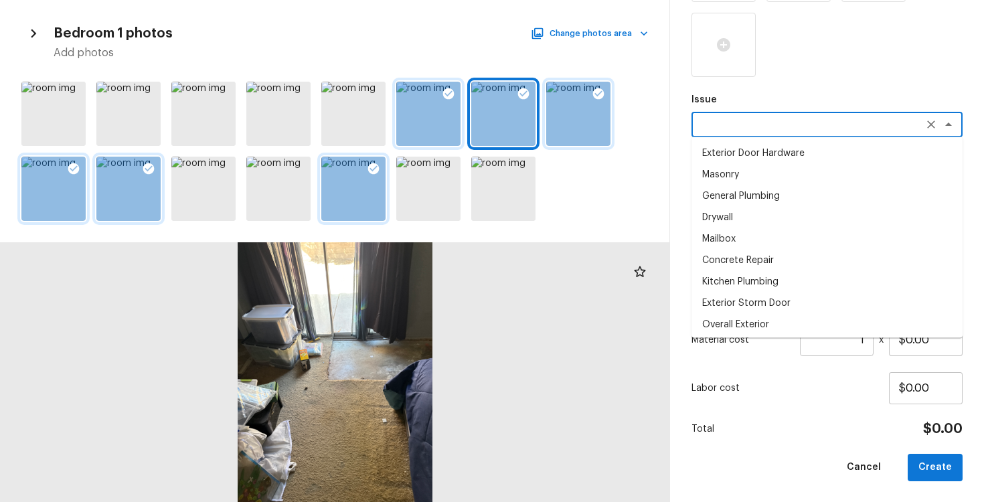
click at [801, 80] on div "Area Interior Overall x ​ Feature Overall Flooring x ​ Issue x ​ Exterior Door …" at bounding box center [827, 111] width 271 height 739
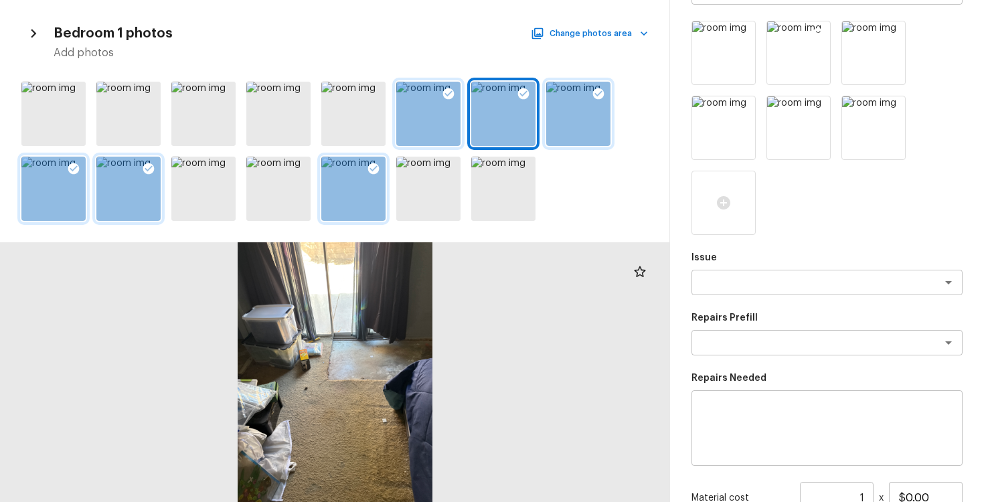
scroll to position [109, 0]
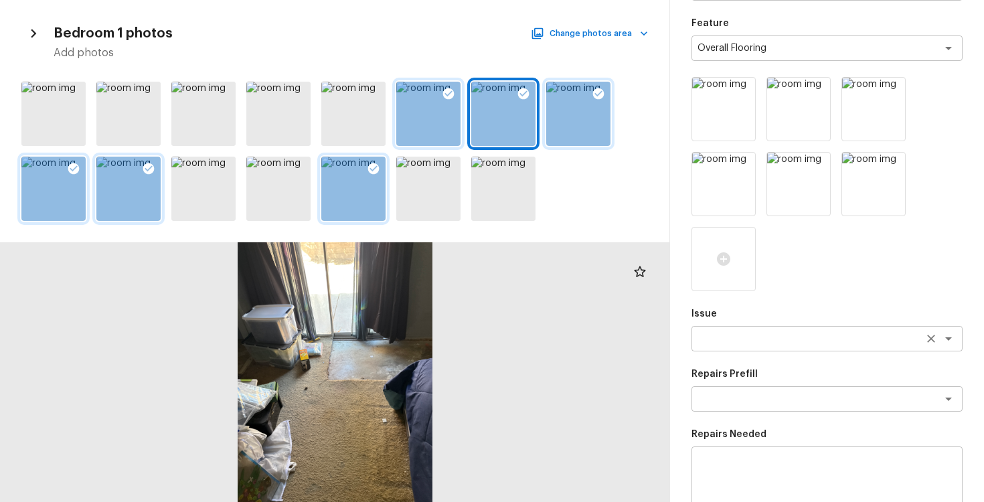
click at [809, 345] on div "x ​" at bounding box center [827, 338] width 271 height 25
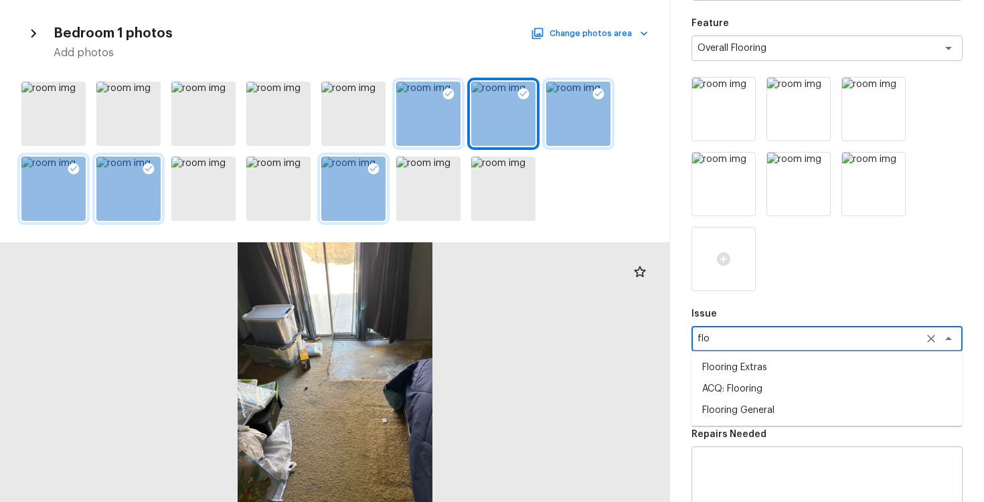
click at [798, 384] on li "ACQ: Flooring" at bounding box center [827, 388] width 271 height 21
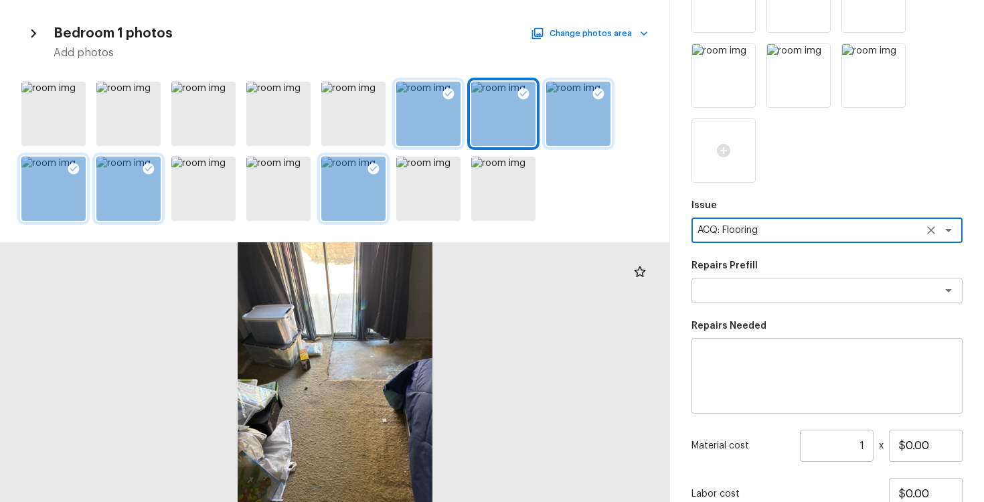
scroll to position [271, 0]
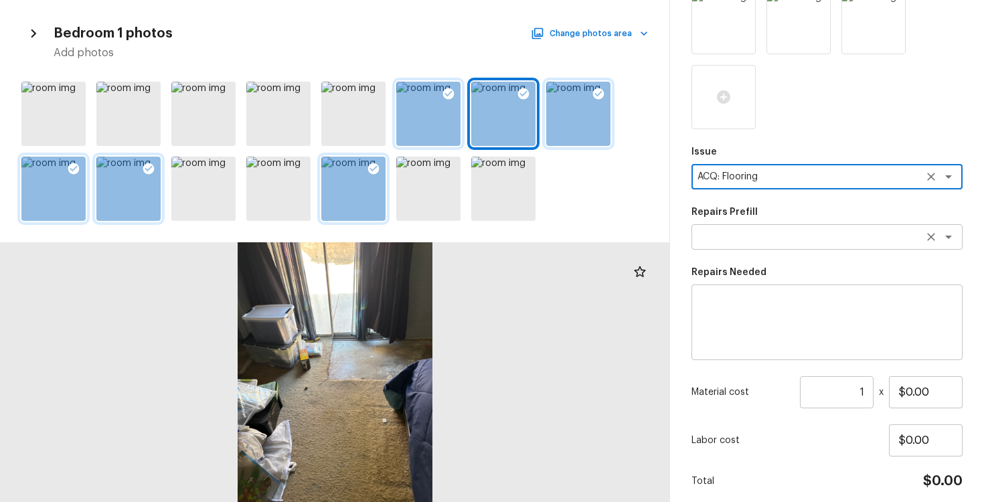
type textarea "ACQ: Flooring"
click at [815, 238] on textarea at bounding box center [809, 236] width 222 height 13
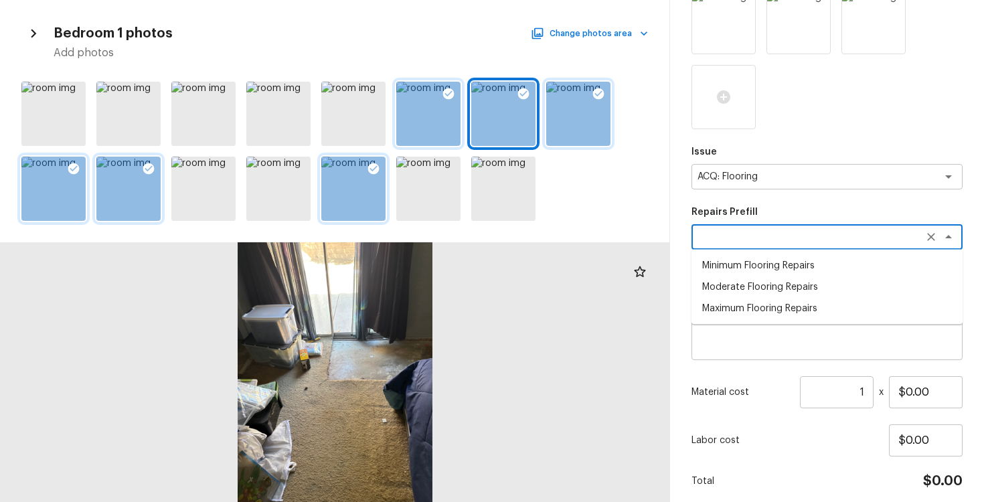
click at [800, 308] on li "Maximum Flooring Repairs" at bounding box center [827, 308] width 271 height 21
type textarea "Maximum Flooring Repairs"
type textarea "Acquisition Scope: Maximum flooring repairs"
type input "$1.50"
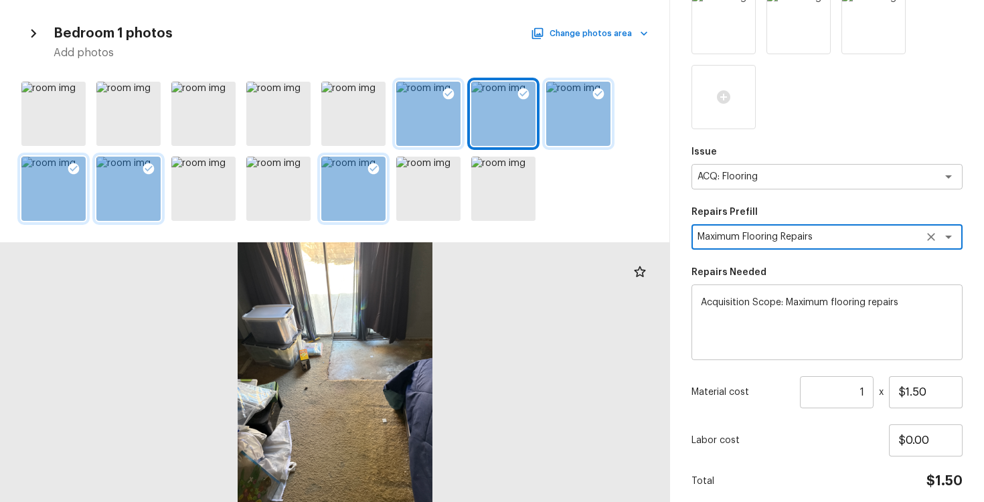
scroll to position [323, 0]
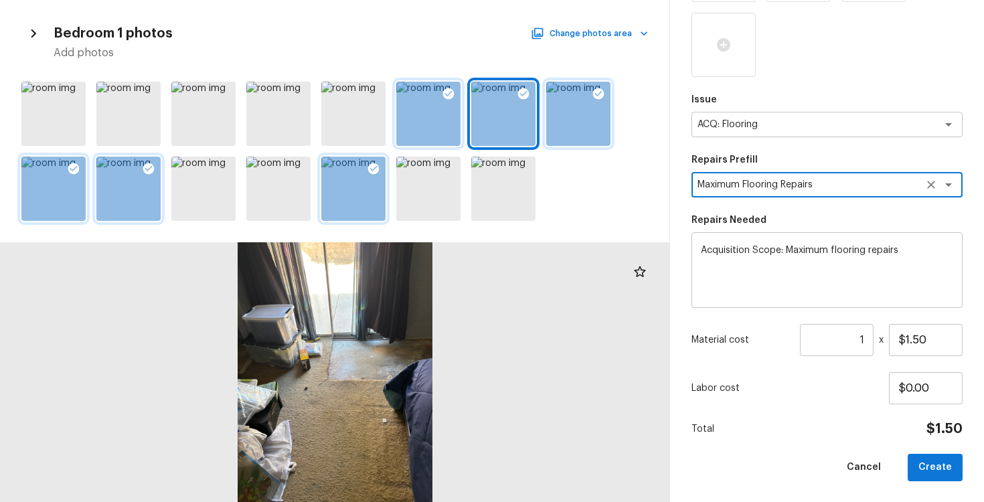
click at [867, 335] on input "1" at bounding box center [837, 340] width 74 height 32
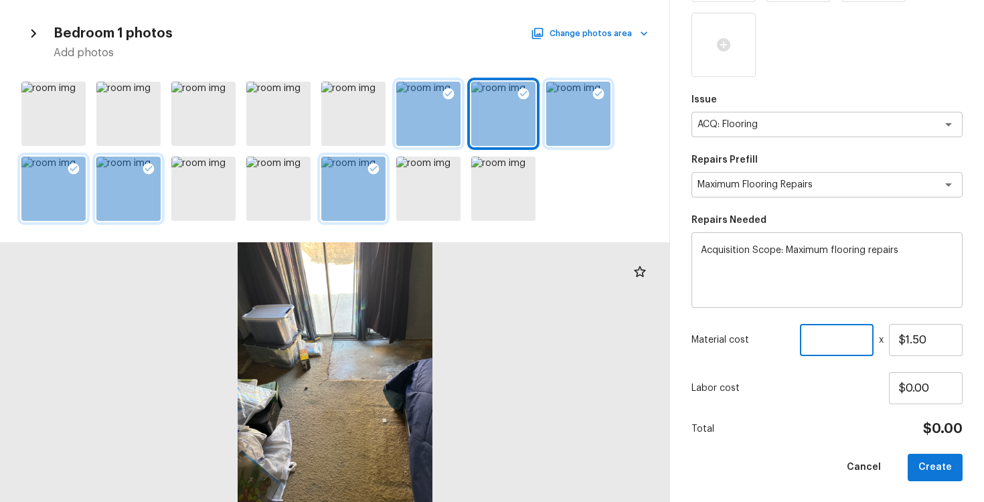
paste input "992"
type input "992"
click at [863, 394] on p "Labor cost" at bounding box center [791, 388] width 198 height 13
click at [926, 461] on button "Create" at bounding box center [935, 467] width 55 height 27
type input "1"
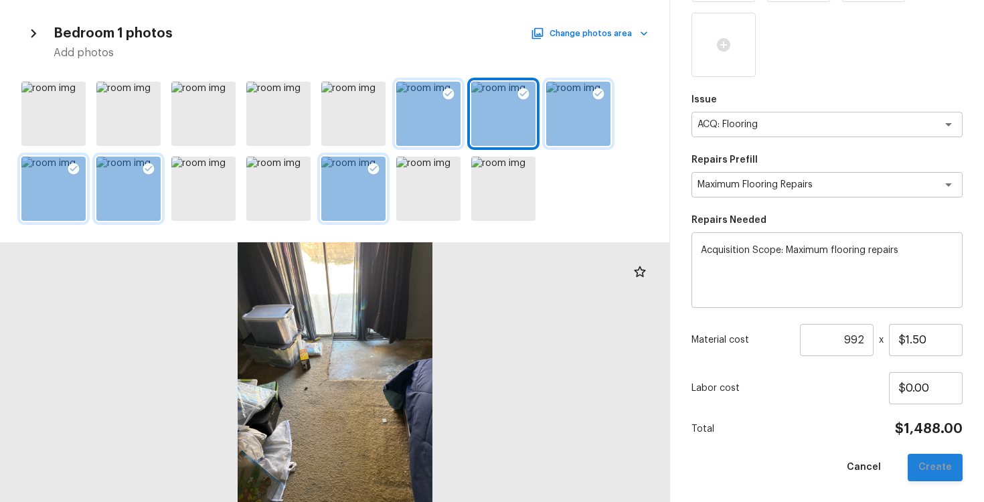
type input "$0.00"
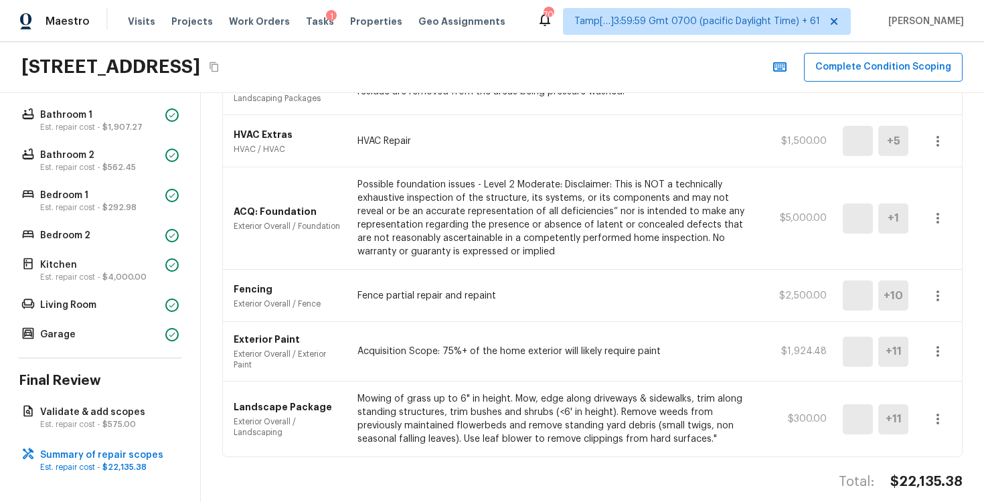
scroll to position [1007, 0]
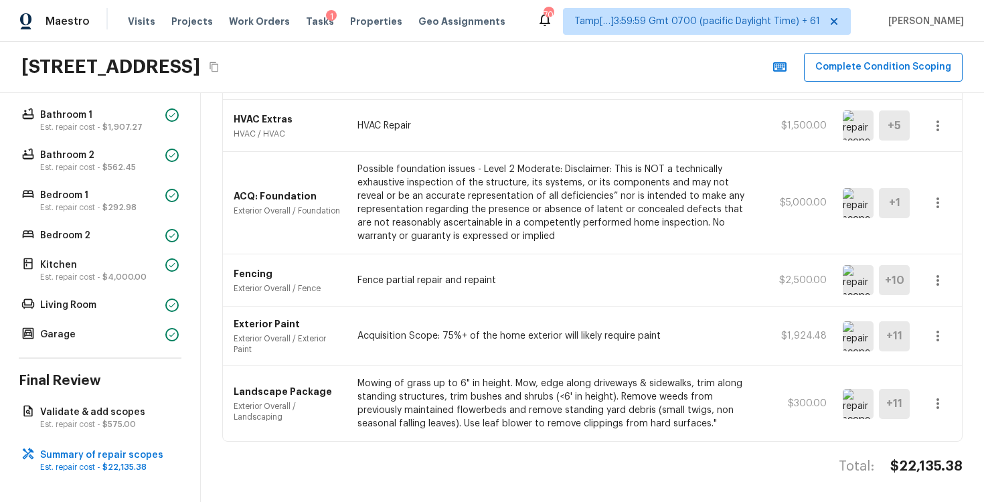
click at [480, 388] on p "Mowing of grass up to 6" in height. Mow, edge along driveways & sidewalks, trim…" at bounding box center [554, 404] width 393 height 54
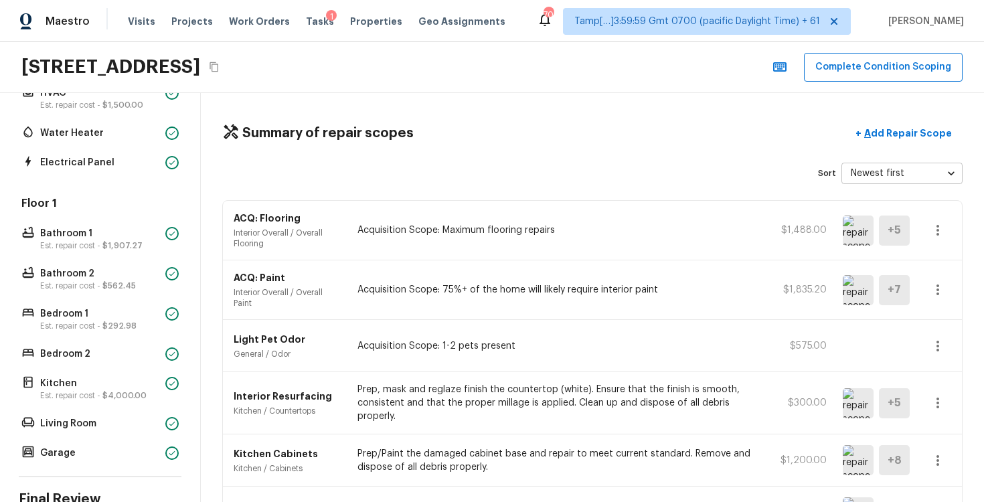
scroll to position [294, 0]
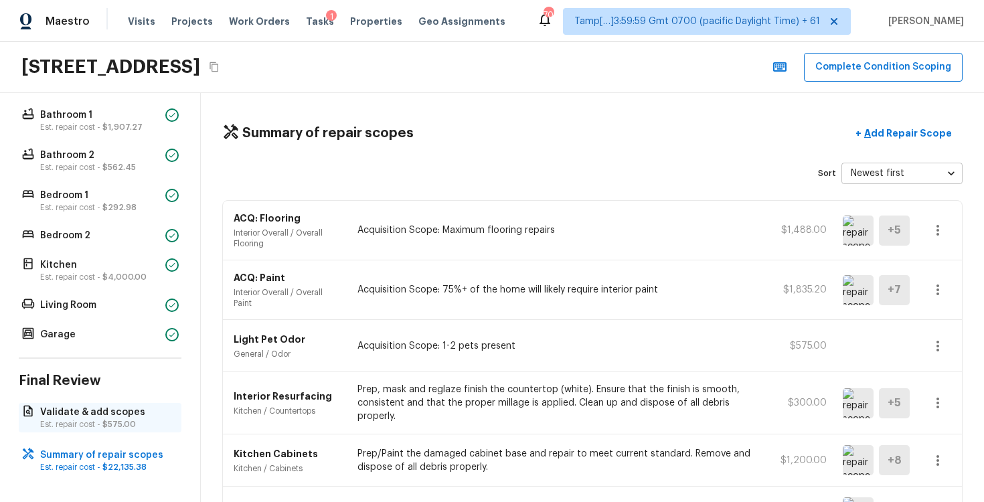
click at [117, 417] on p "Validate & add scopes" at bounding box center [106, 412] width 133 height 13
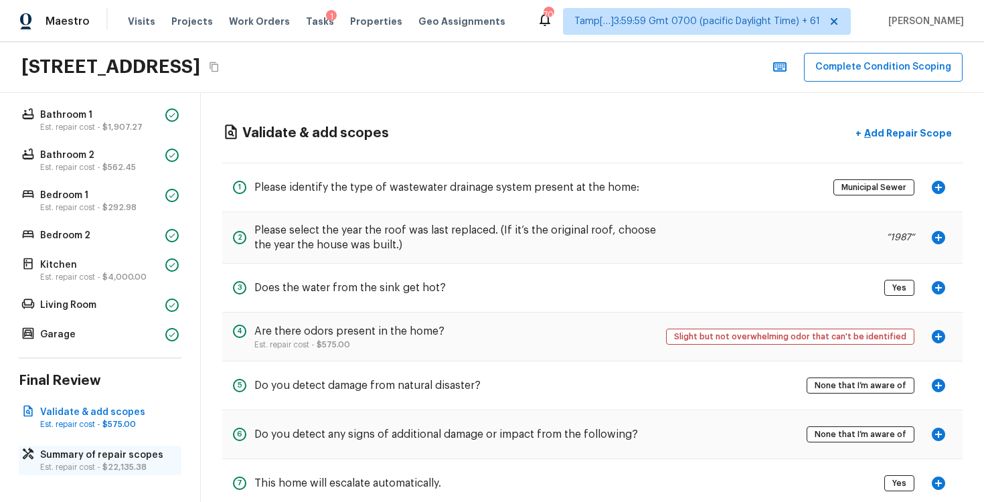
click at [123, 453] on p "Summary of repair scopes" at bounding box center [106, 455] width 133 height 13
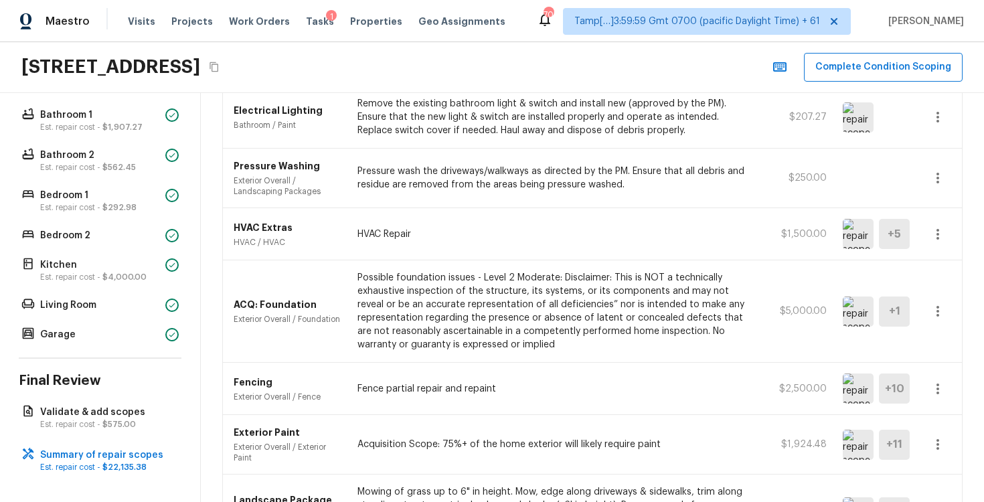
scroll to position [1007, 0]
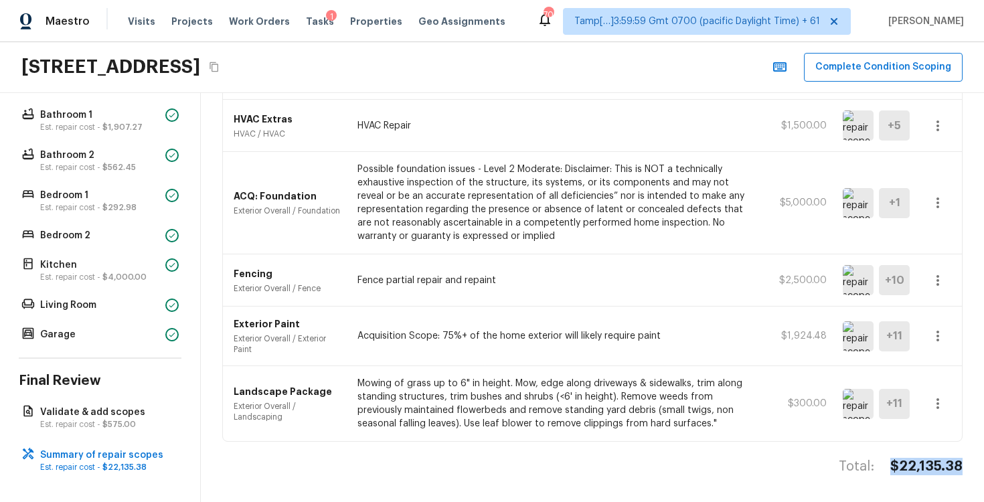
drag, startPoint x: 929, startPoint y: 469, endPoint x: 976, endPoint y: 469, distance: 46.9
click at [976, 469] on div "Summary of repair scopes + Add Repair Scope Sort Newest first newestFirst ​ ACQ…" at bounding box center [592, 297] width 783 height 409
copy h4 "$22,135.38"
click at [863, 71] on button "Complete Condition Scoping" at bounding box center [883, 67] width 159 height 29
